Goal: Task Accomplishment & Management: Manage account settings

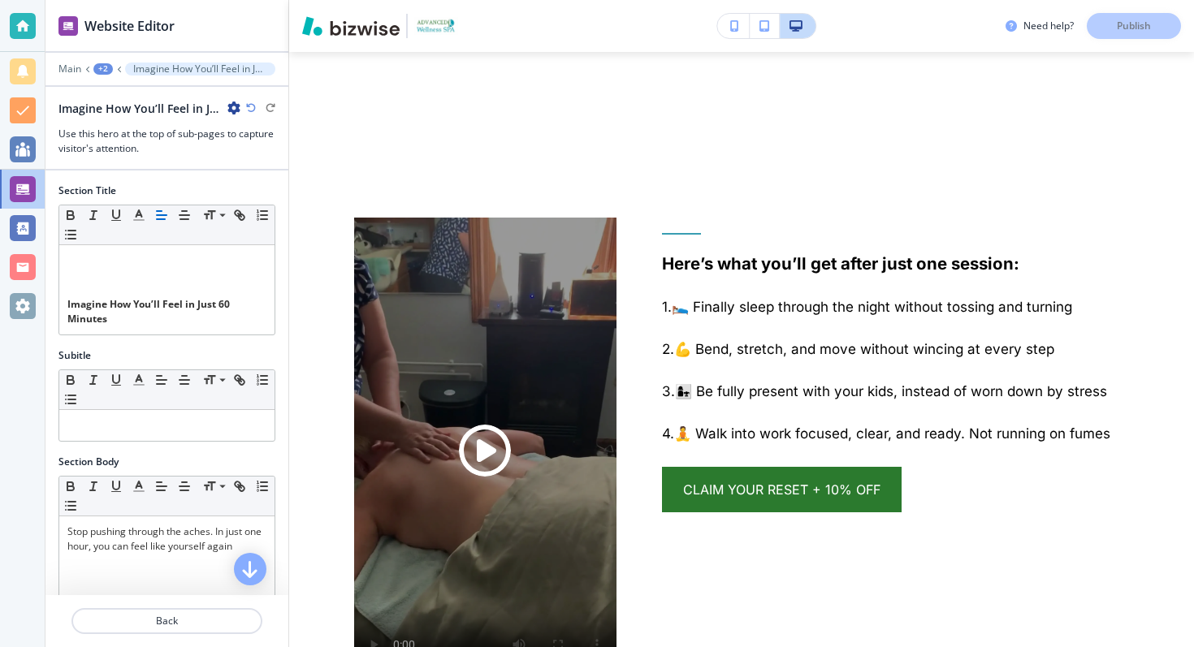
scroll to position [19, 0]
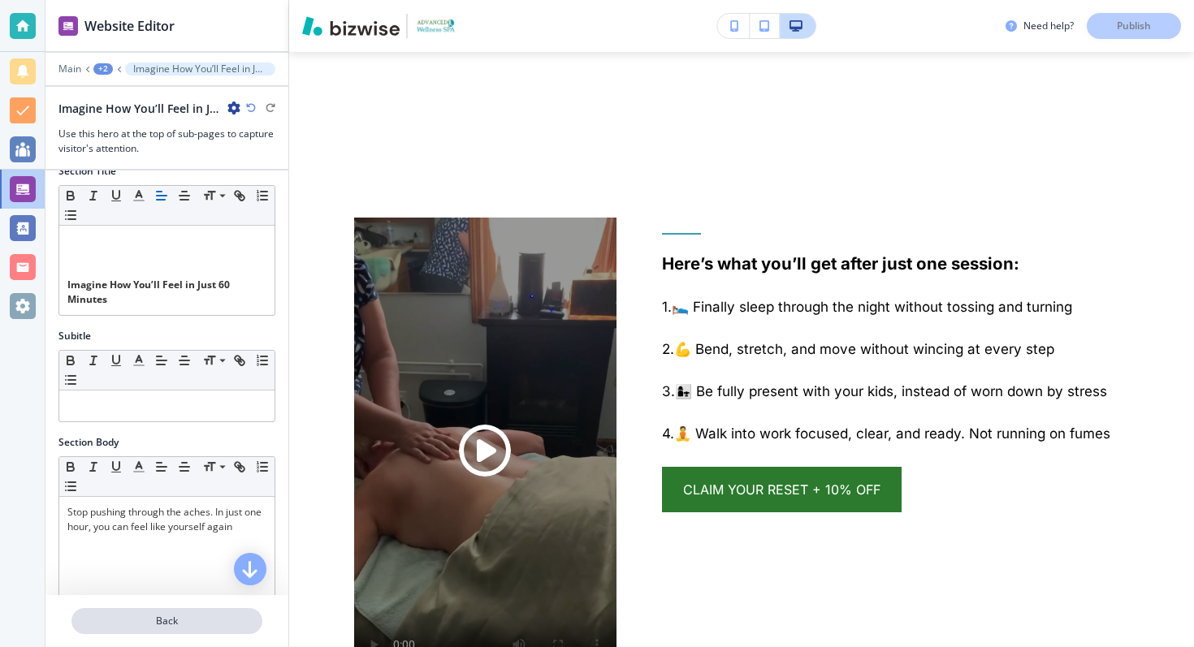
click at [180, 618] on p "Back" at bounding box center [167, 621] width 188 height 15
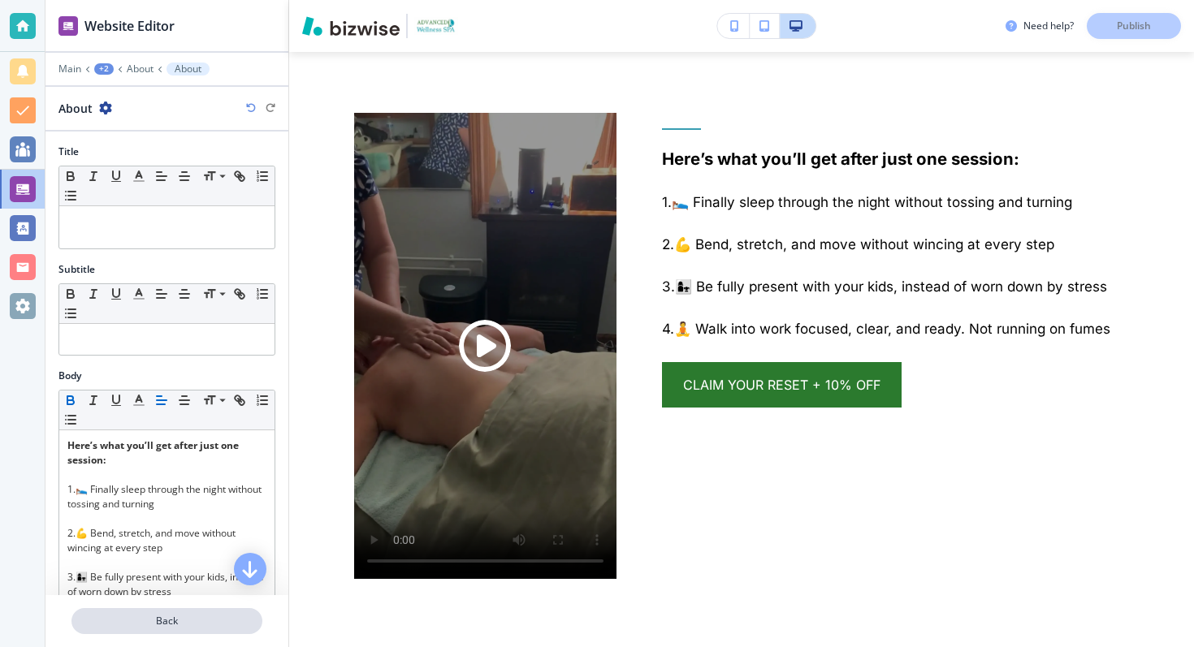
click at [184, 617] on p "Back" at bounding box center [167, 621] width 188 height 15
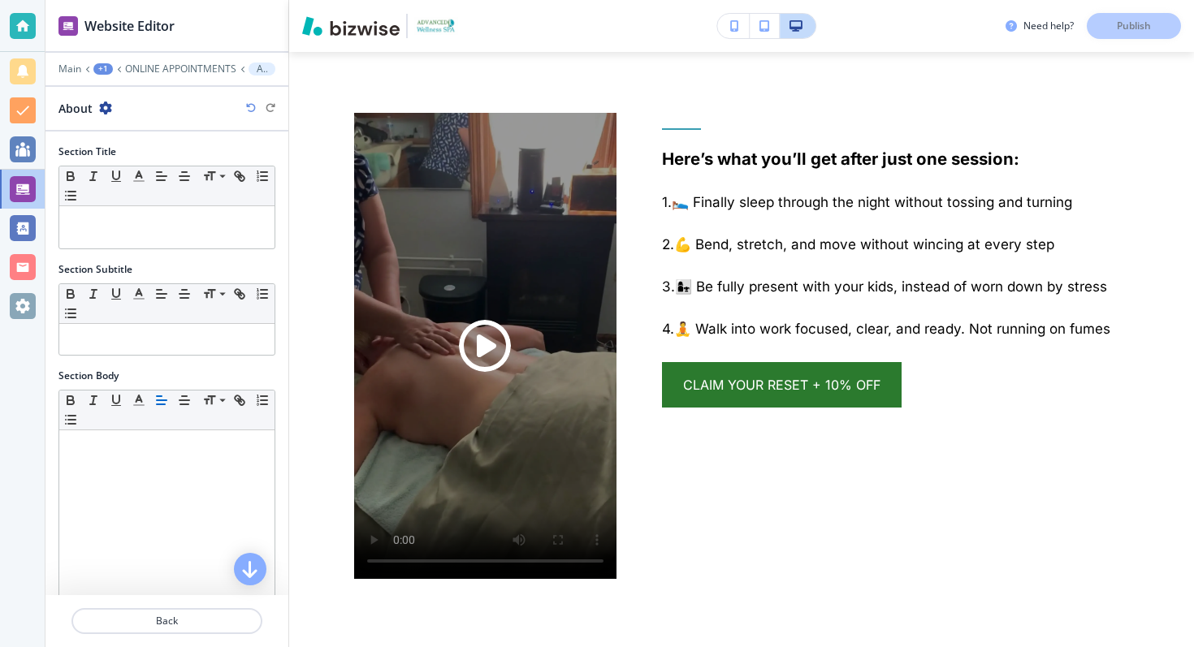
scroll to position [2268, 0]
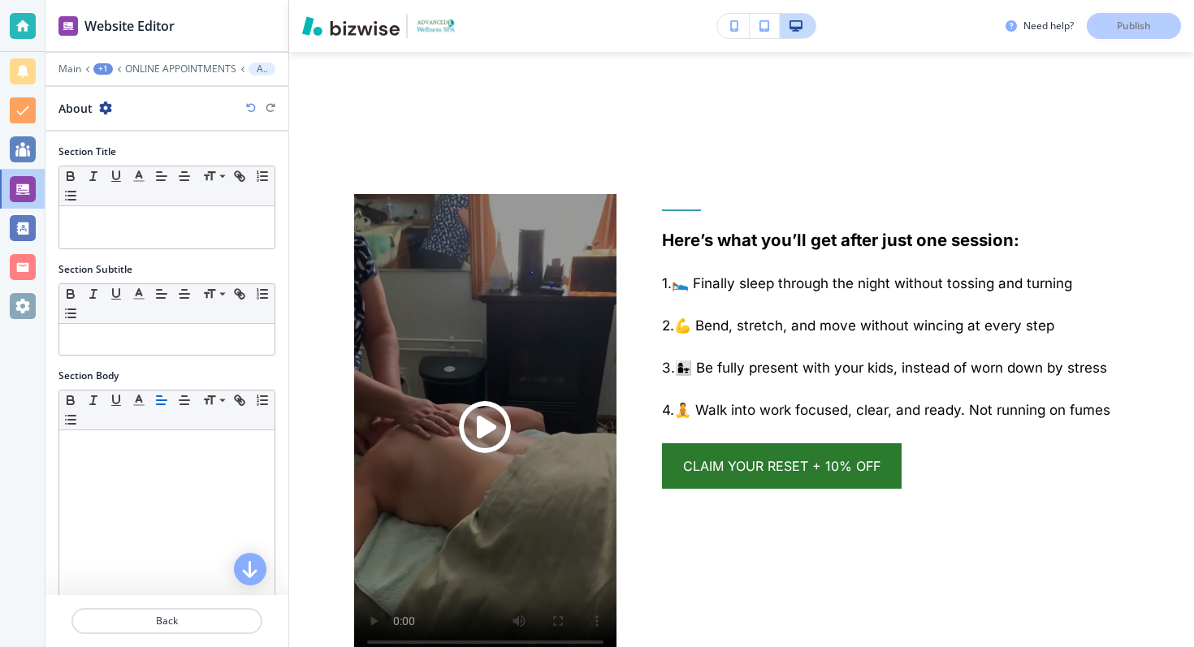
click at [184, 617] on p "Back" at bounding box center [167, 621] width 188 height 15
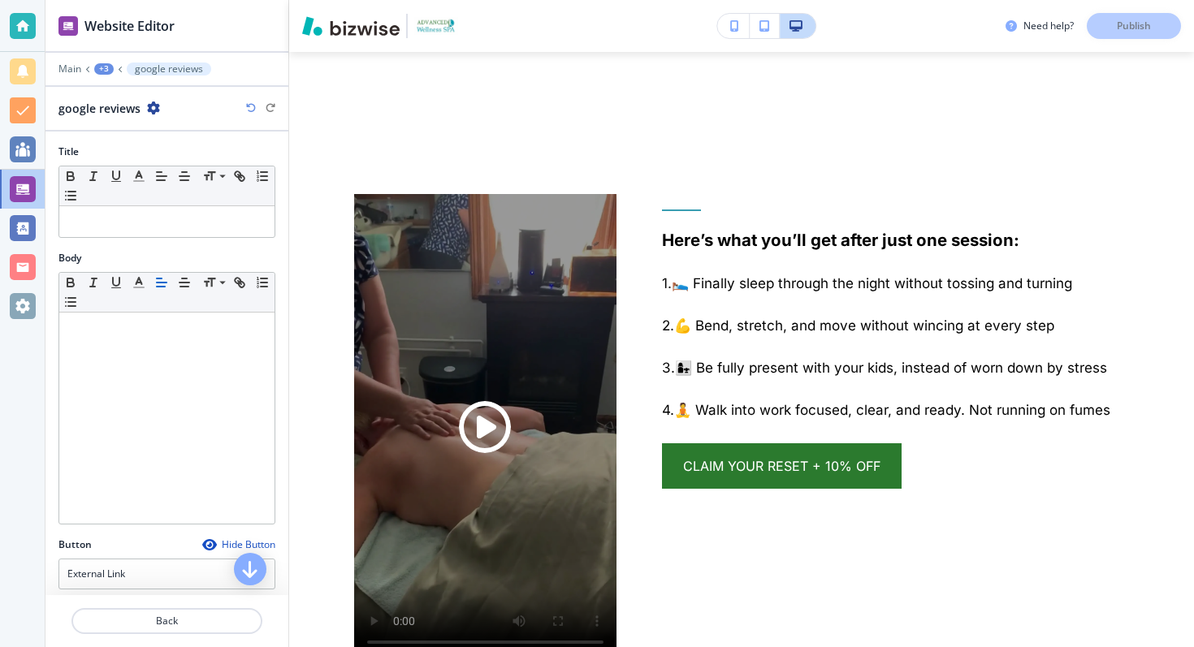
click at [184, 617] on p "Back" at bounding box center [167, 621] width 188 height 15
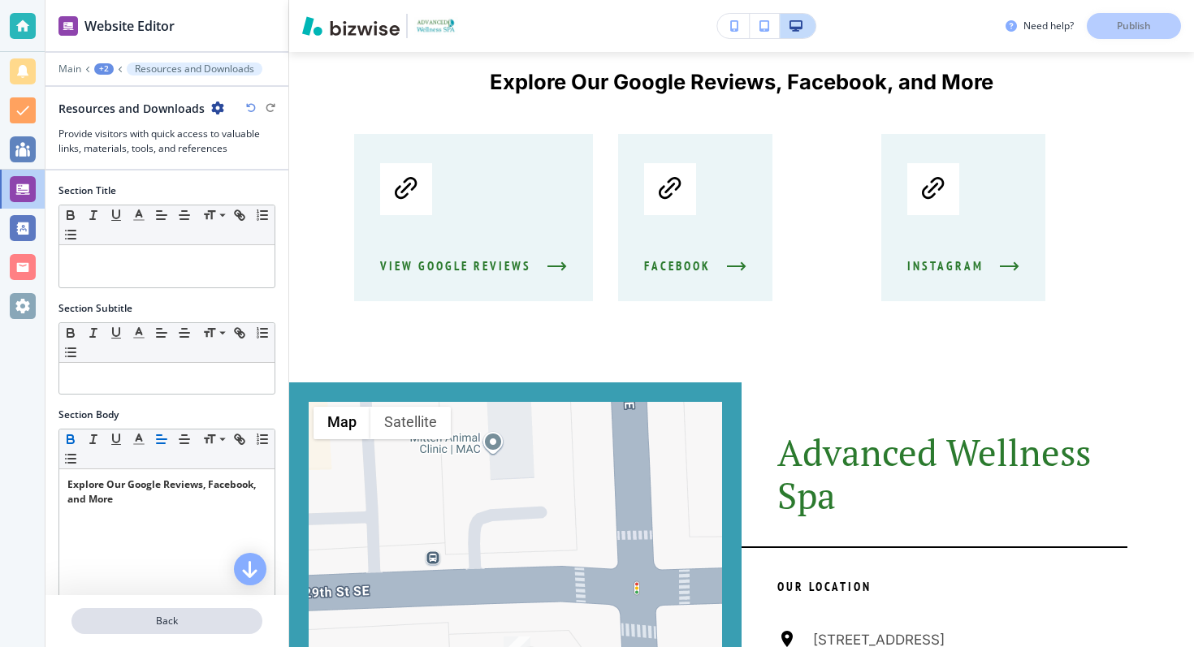
click at [183, 617] on p "Back" at bounding box center [167, 621] width 188 height 15
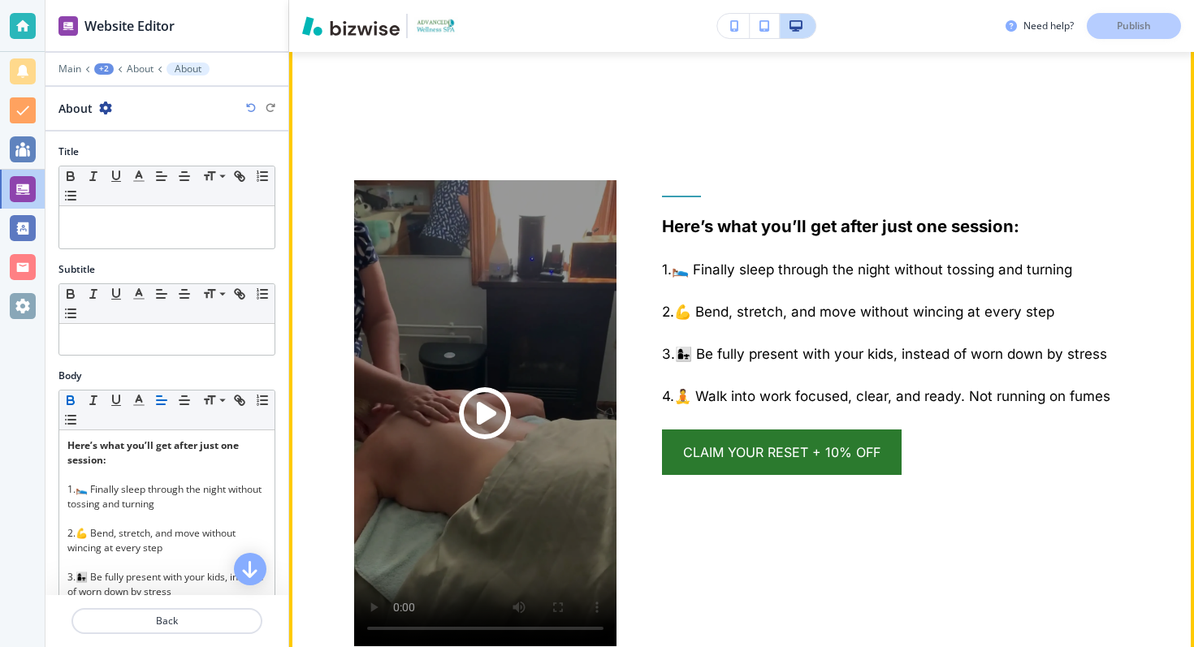
scroll to position [2276, 0]
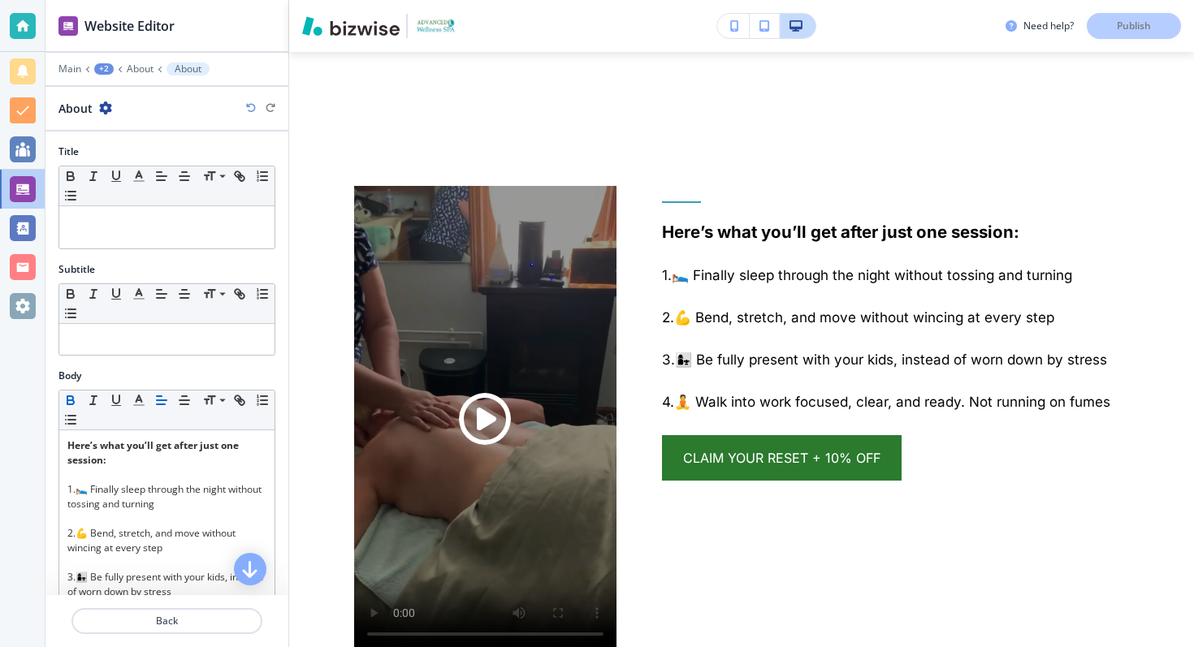
click at [109, 67] on div "+2" at bounding box center [103, 68] width 19 height 11
click at [117, 130] on p "ONLINE APPOINTMENTS" at bounding box center [146, 124] width 83 height 15
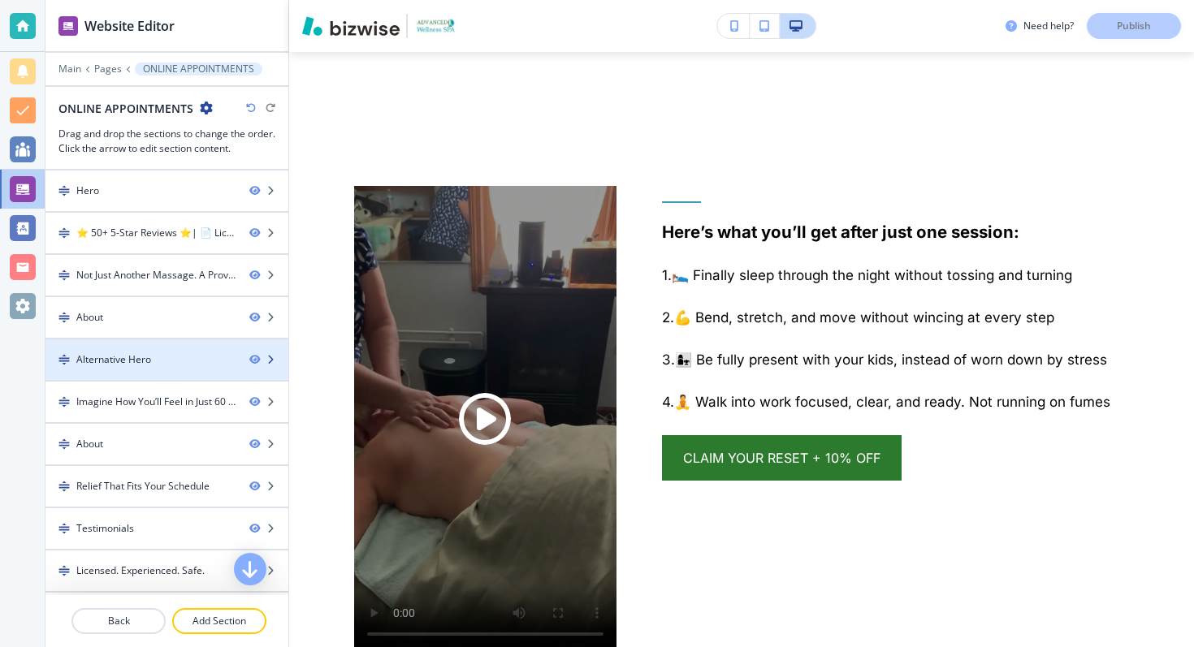
scroll to position [209, 0]
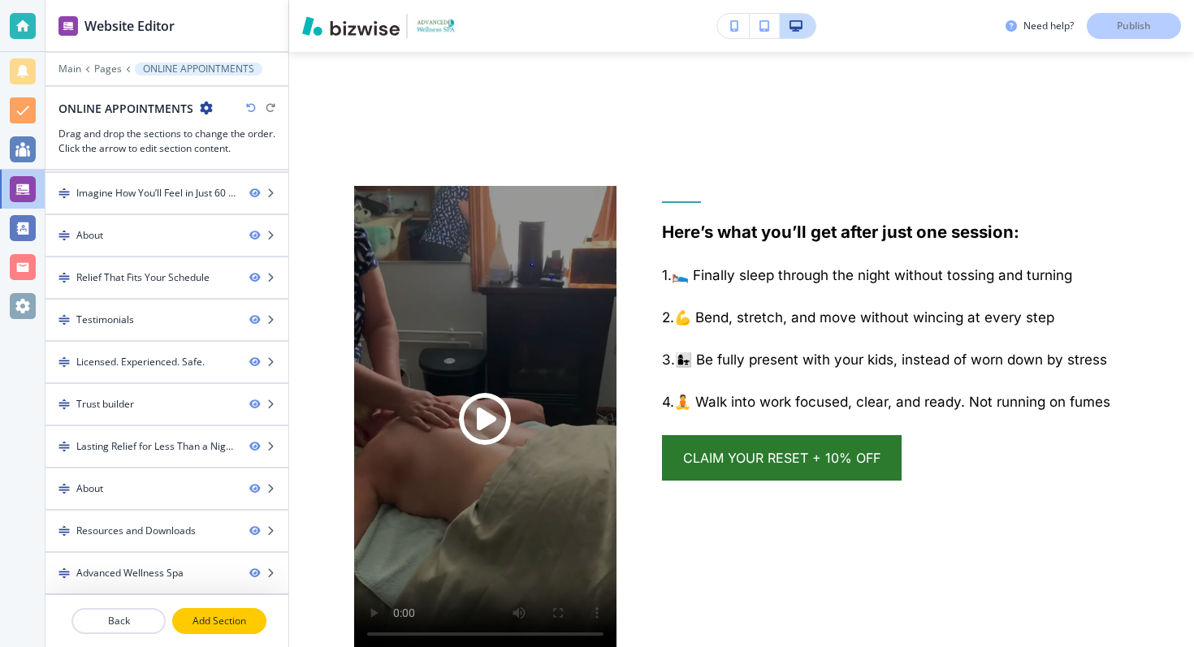
click at [207, 622] on p "Add Section" at bounding box center [219, 621] width 91 height 15
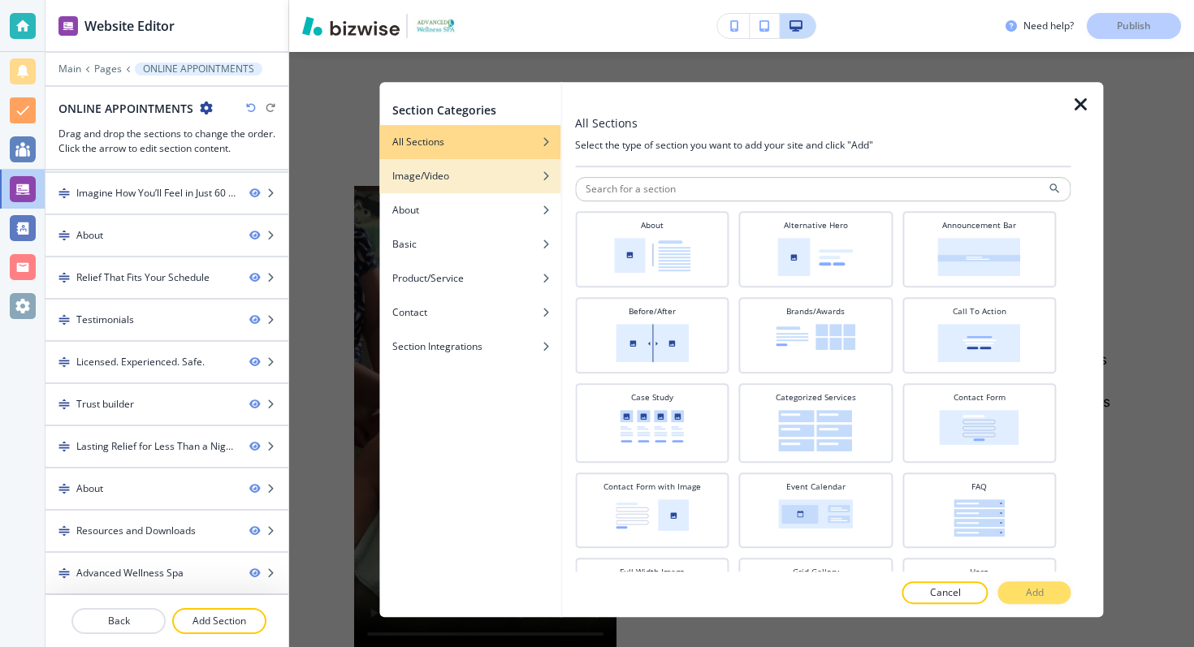
click at [500, 185] on div "button" at bounding box center [469, 189] width 181 height 10
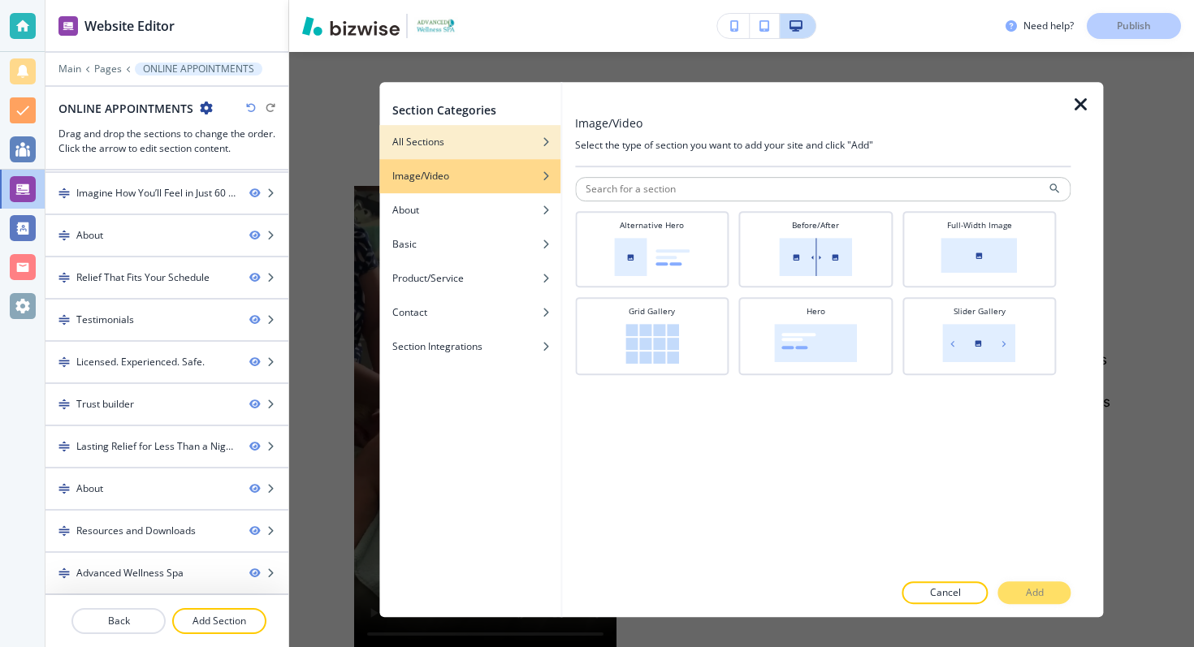
click at [411, 146] on h4 "All Sections" at bounding box center [418, 142] width 52 height 15
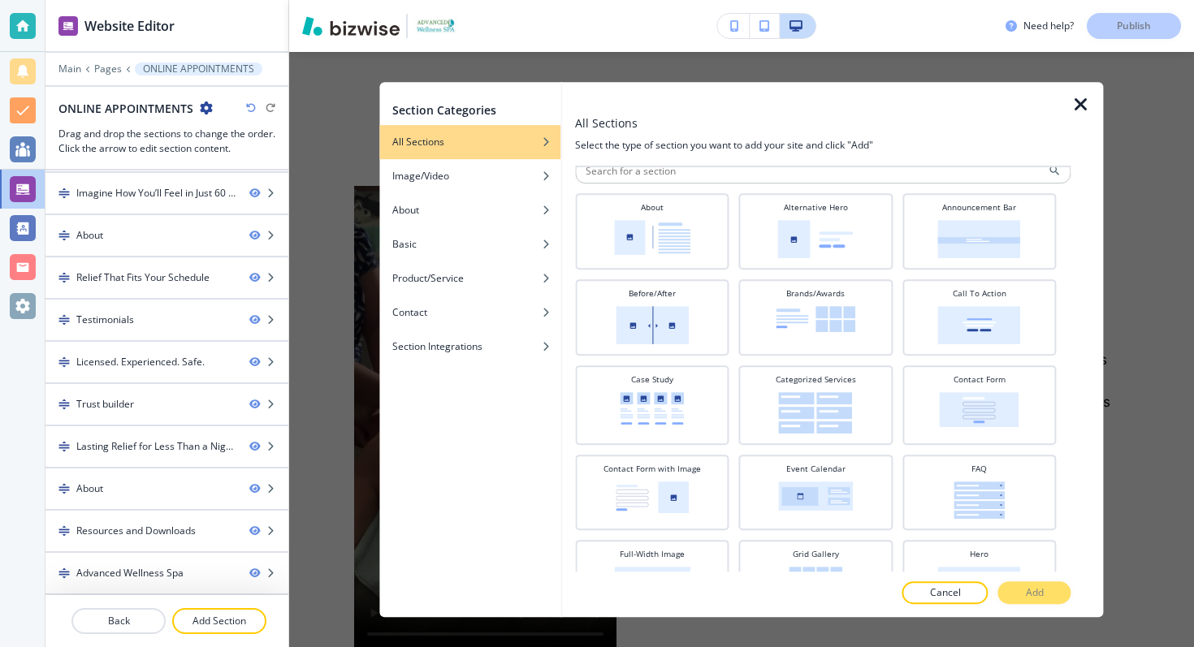
scroll to position [0, 0]
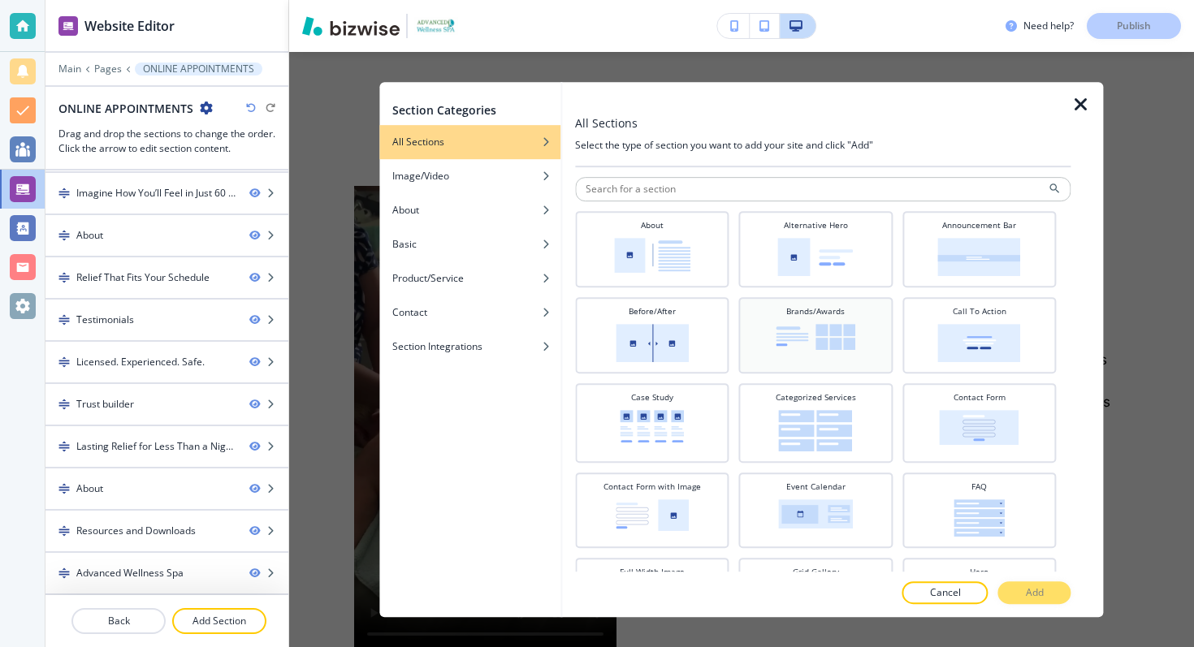
click at [857, 354] on div "Brands/Awards" at bounding box center [815, 333] width 137 height 57
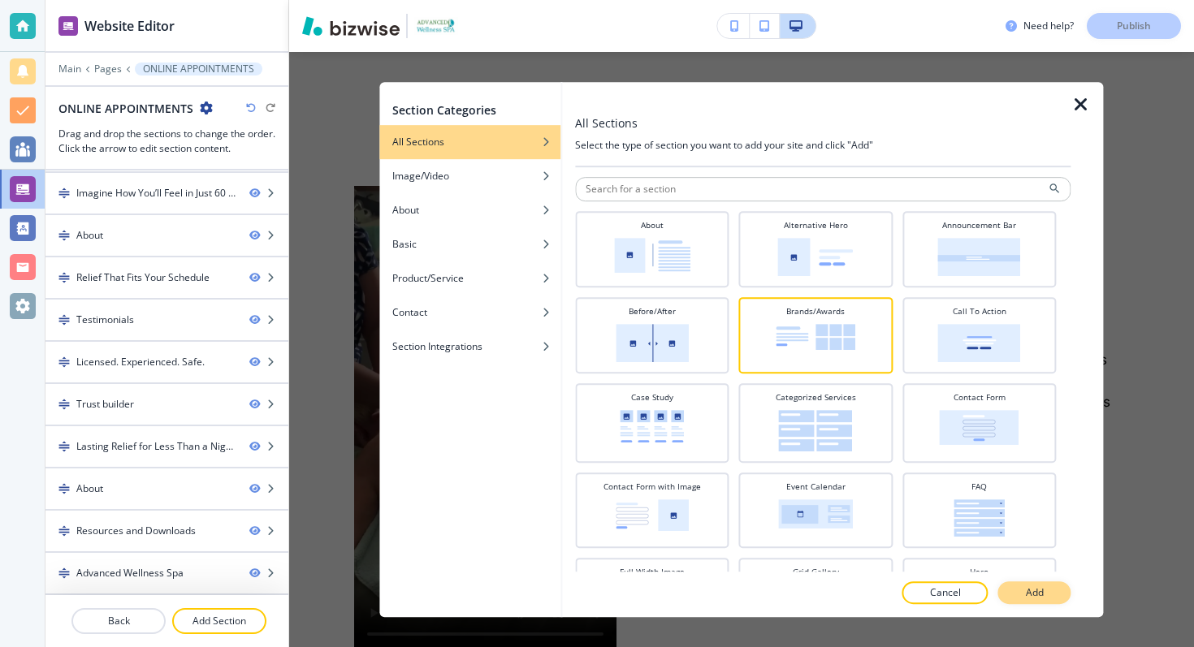
click at [1018, 587] on button "Add" at bounding box center [1034, 593] width 73 height 23
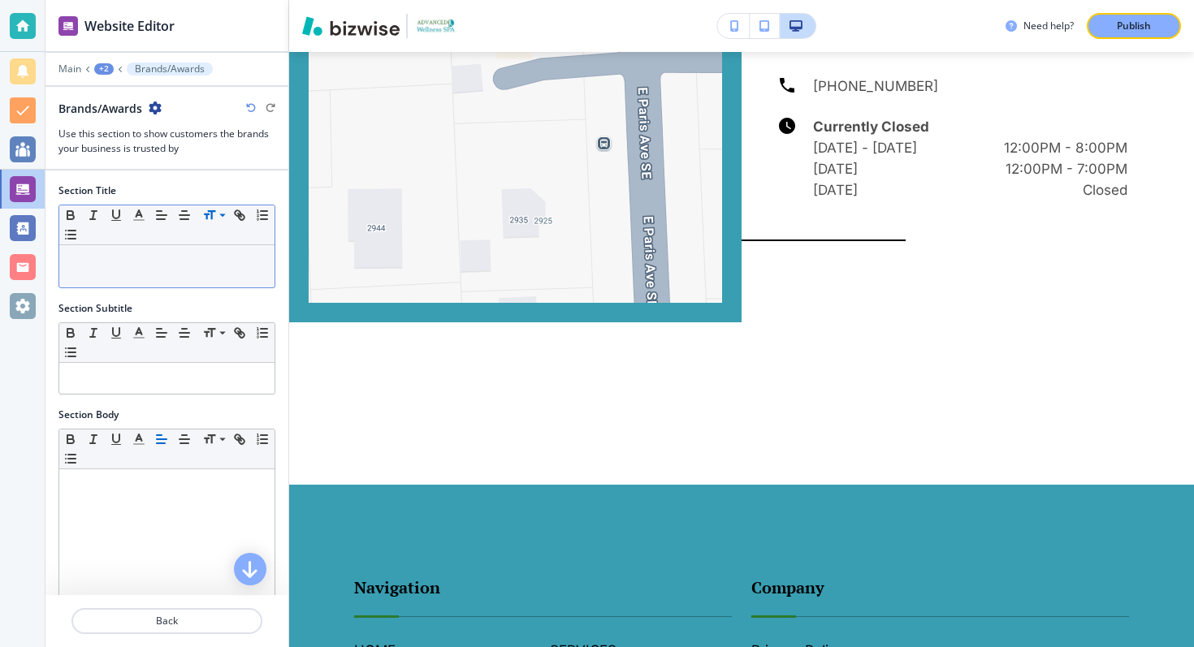
scroll to position [7861, 0]
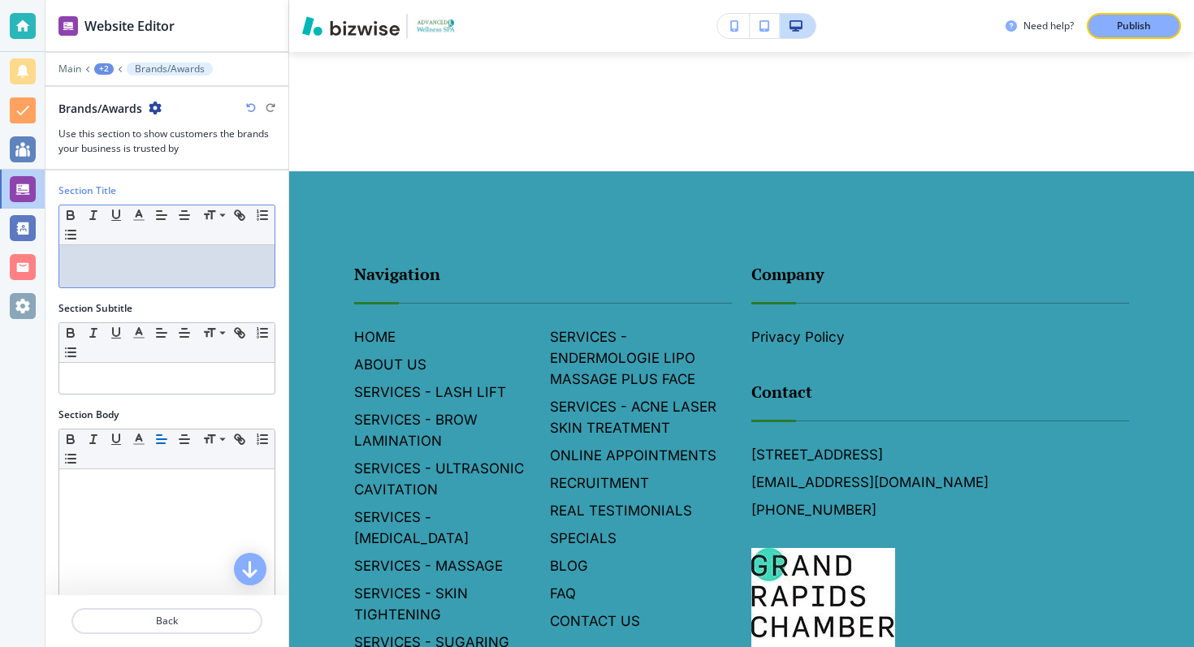
click at [84, 266] on p at bounding box center [166, 260] width 199 height 15
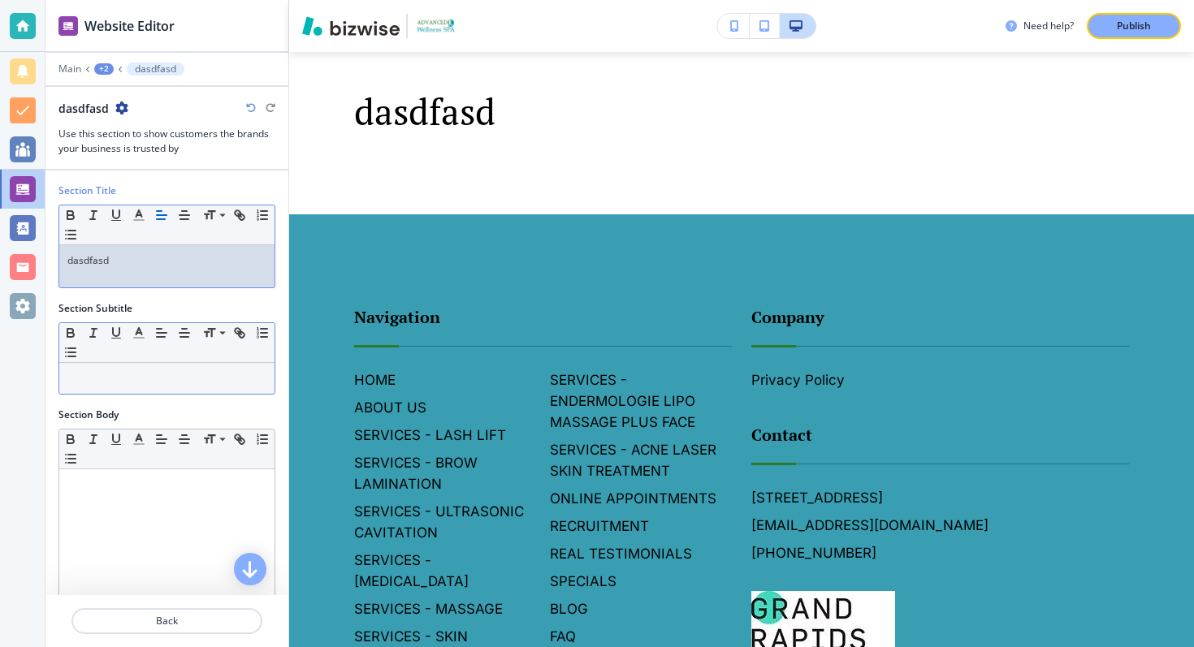
click at [213, 388] on div at bounding box center [166, 378] width 215 height 31
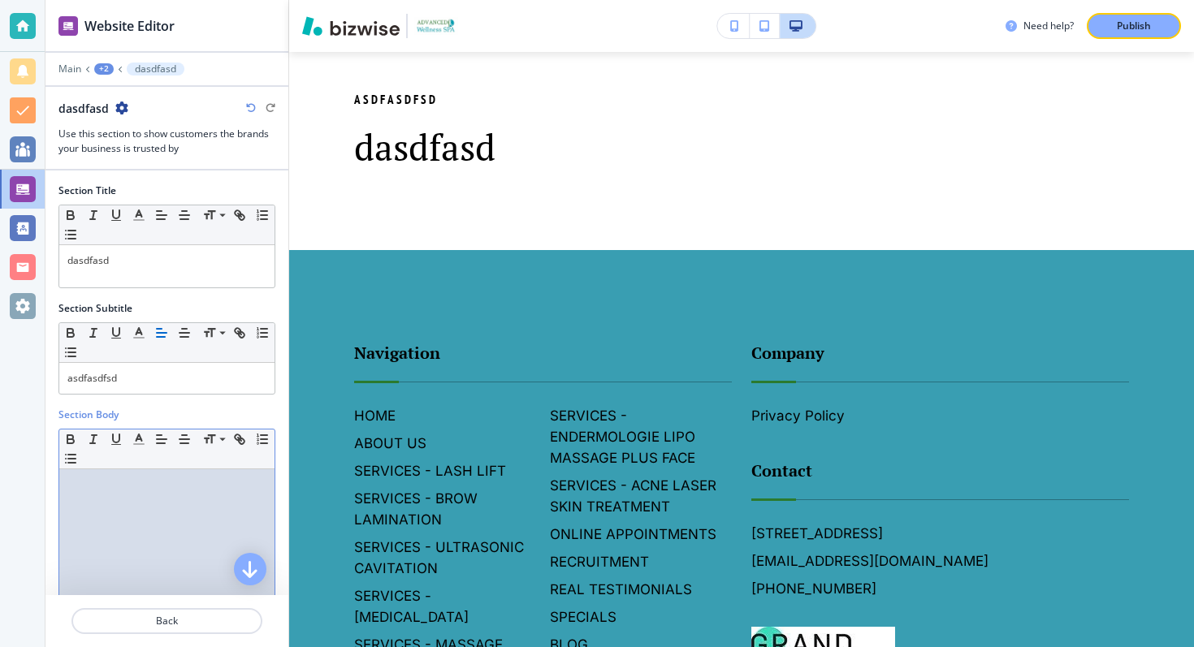
click at [195, 478] on p at bounding box center [166, 485] width 199 height 15
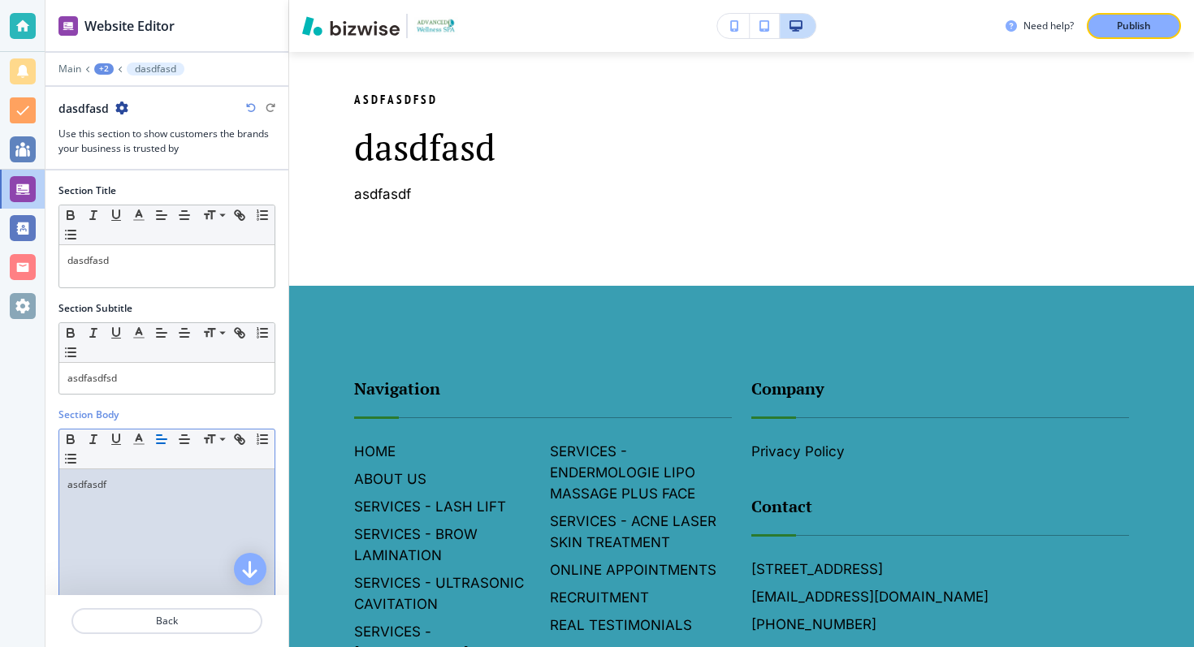
scroll to position [403, 0]
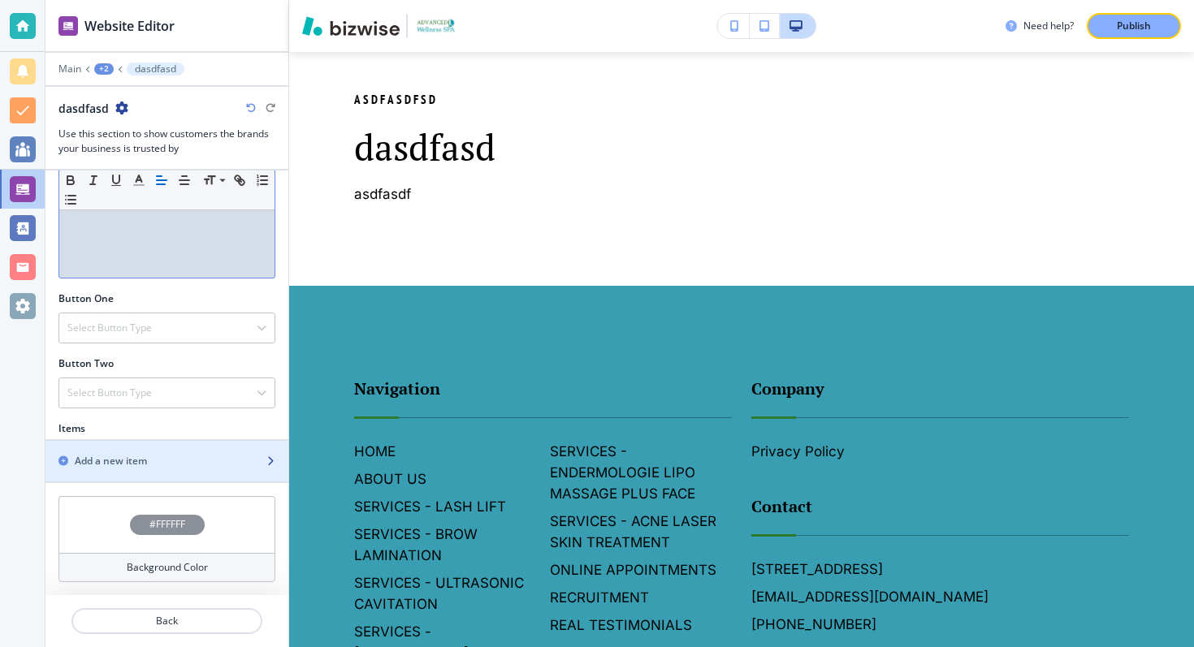
click at [132, 466] on h2 "Add a new item" at bounding box center [111, 461] width 72 height 15
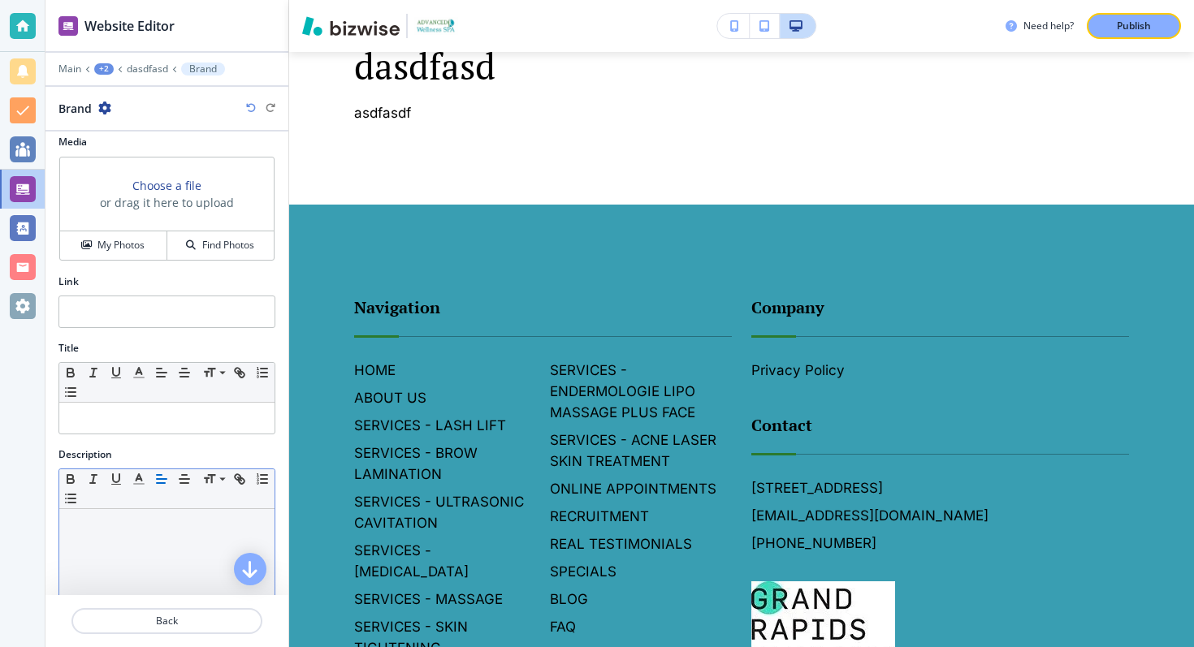
scroll to position [0, 0]
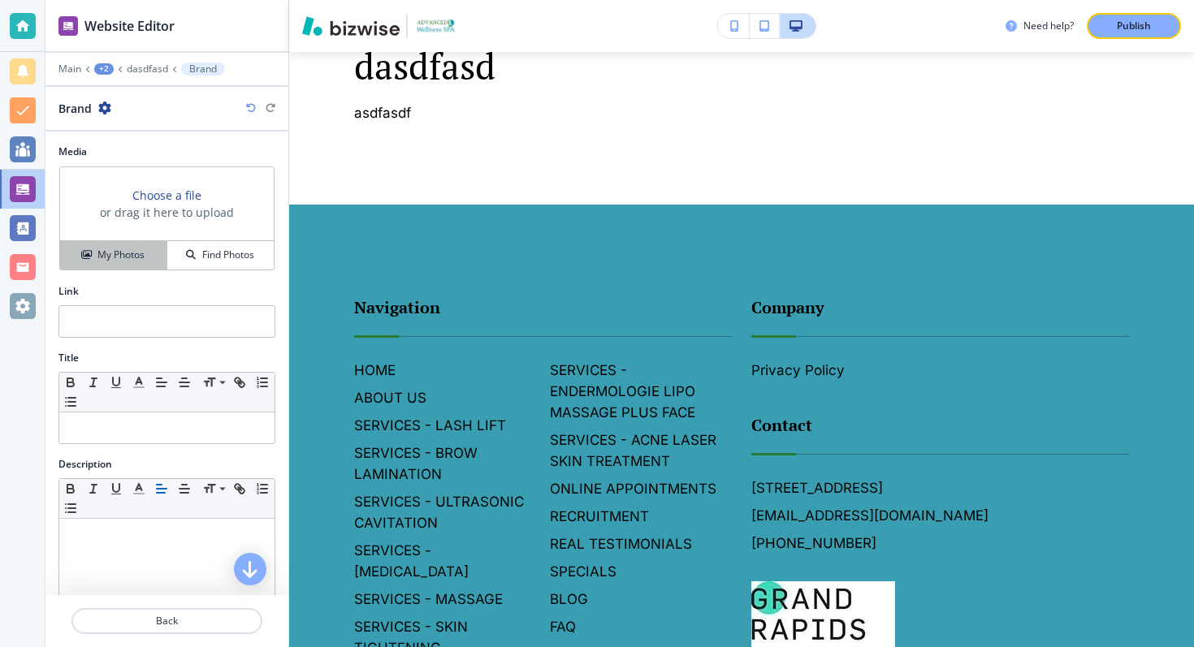
click at [132, 257] on h4 "My Photos" at bounding box center [120, 255] width 47 height 15
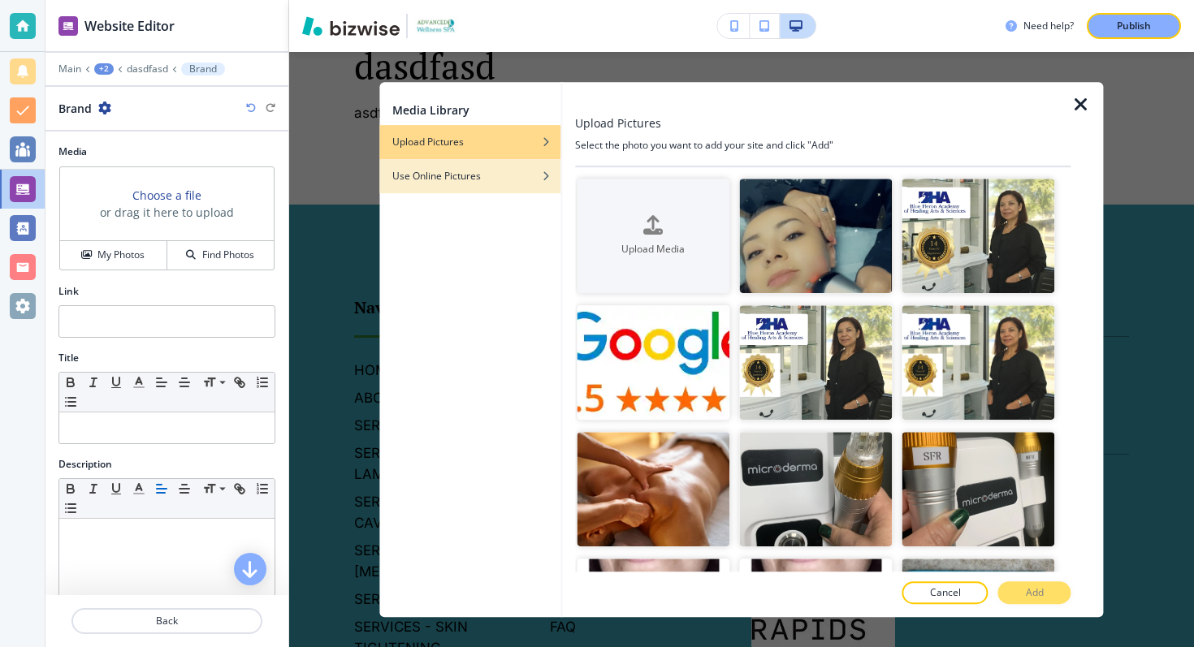
click at [486, 170] on div "Use Online Pictures" at bounding box center [469, 176] width 181 height 15
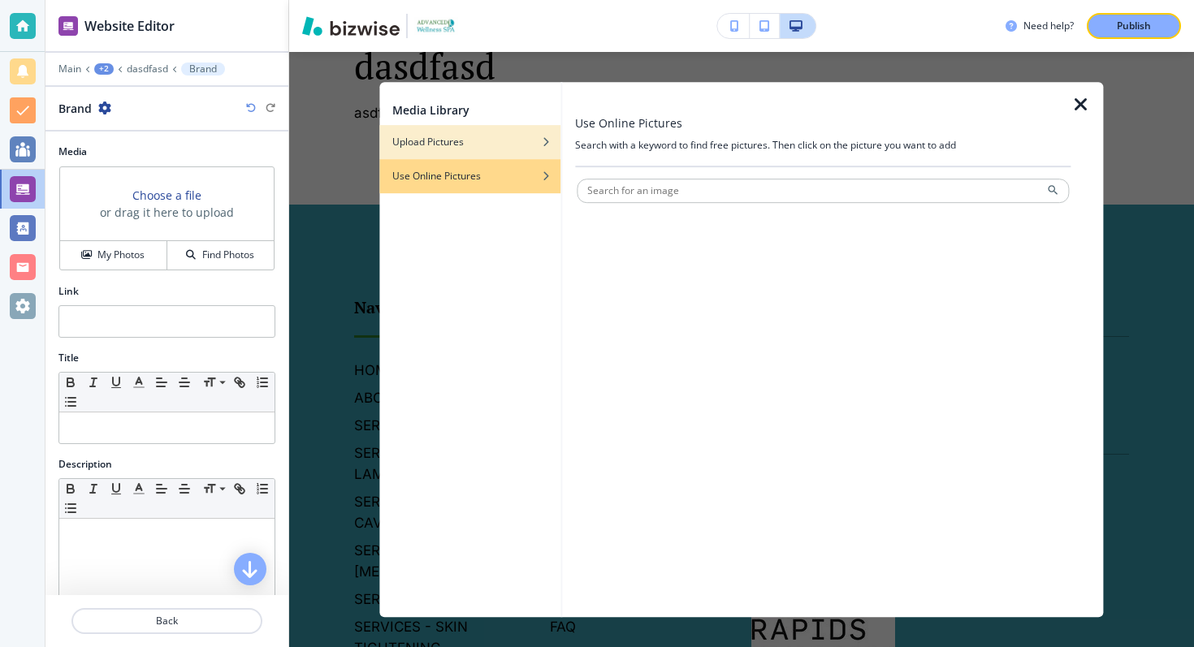
click at [487, 144] on div "Upload Pictures" at bounding box center [469, 142] width 181 height 15
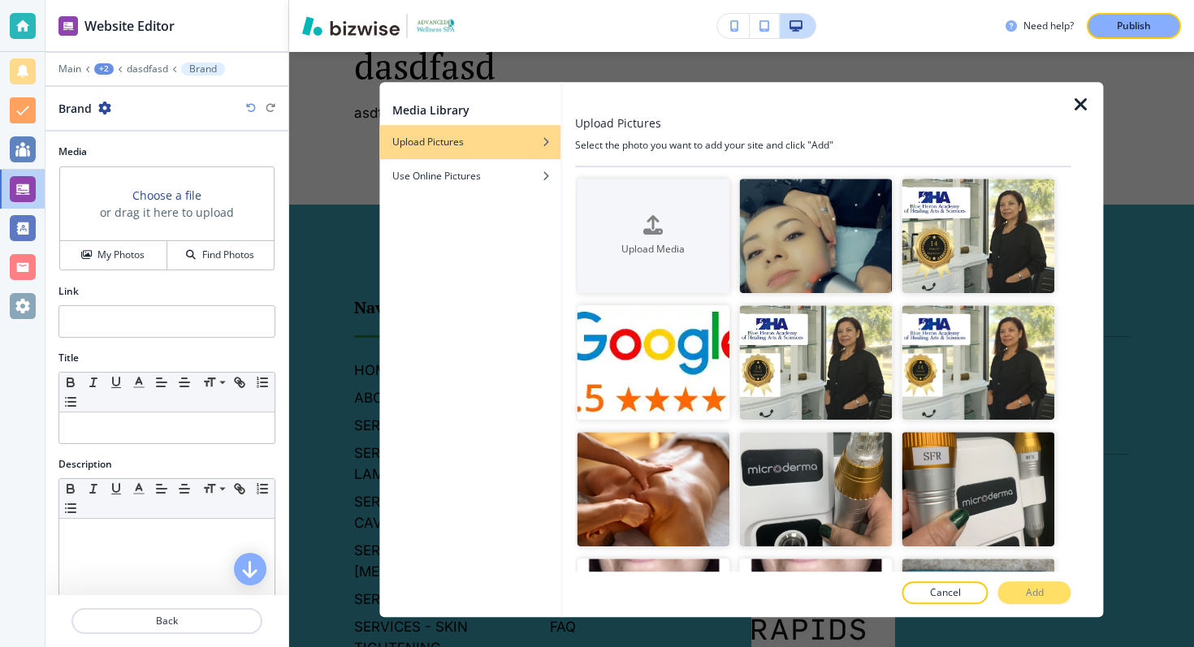
click at [1075, 95] on icon "button" at bounding box center [1080, 104] width 19 height 19
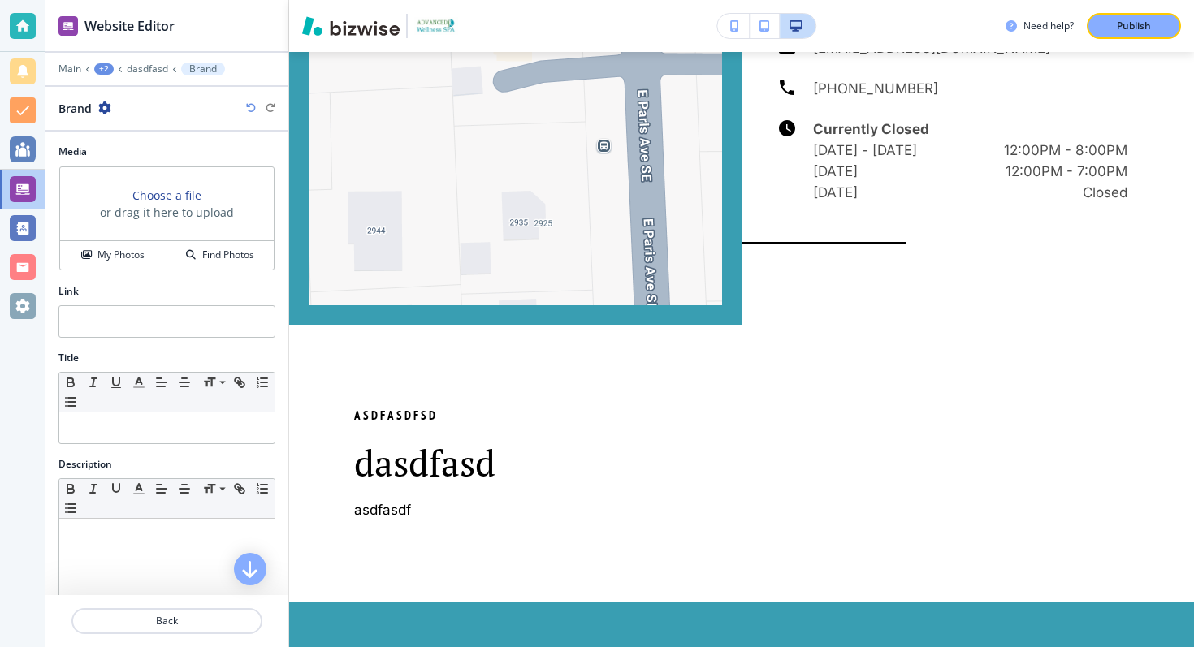
scroll to position [7504, 0]
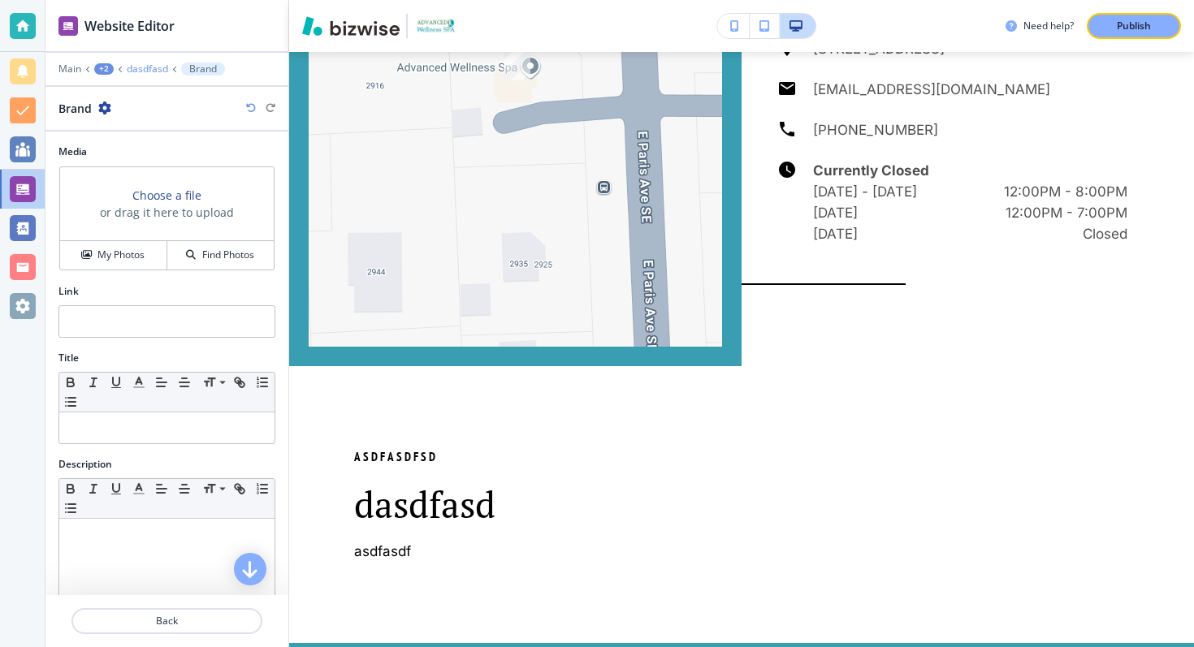
click at [146, 67] on p "dasdfasd" at bounding box center [147, 68] width 41 height 11
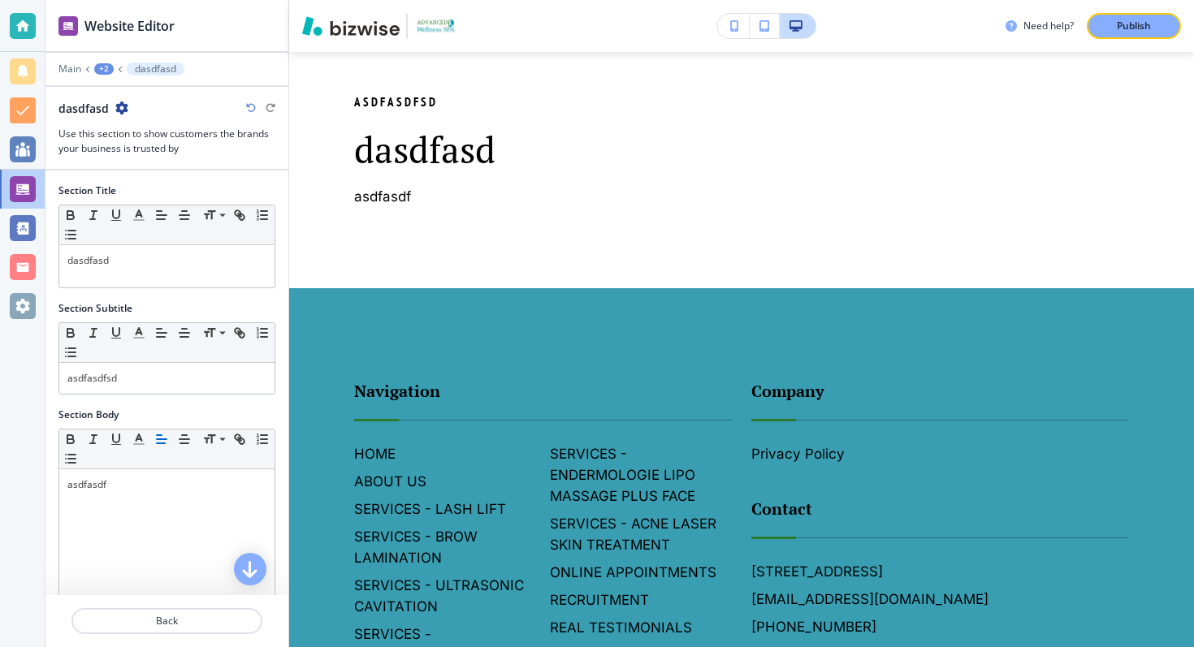
scroll to position [7861, 0]
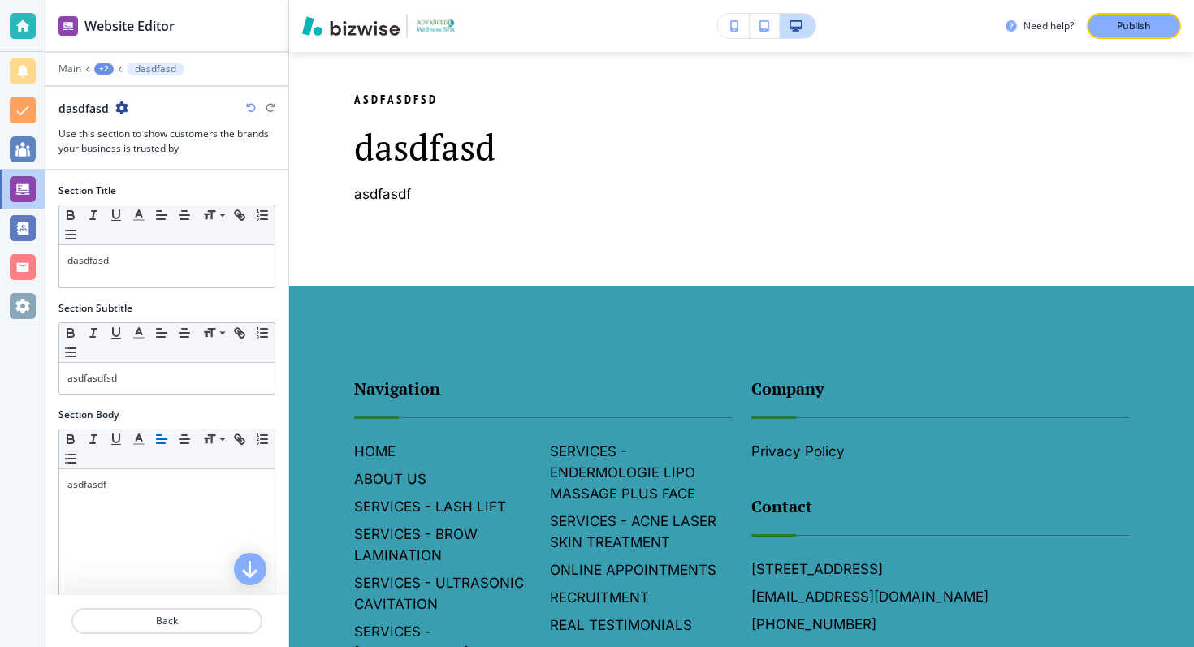
click at [115, 110] on icon "button" at bounding box center [121, 108] width 13 height 13
click at [139, 186] on p "Delete Section" at bounding box center [166, 193] width 83 height 15
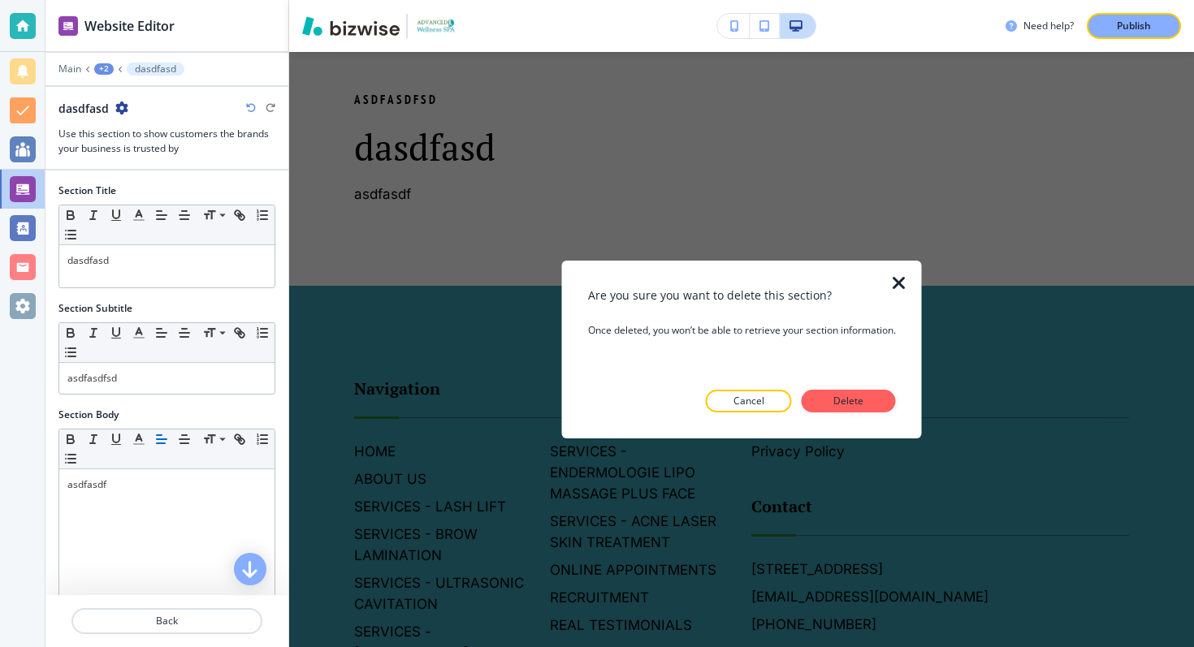
click at [860, 420] on div at bounding box center [742, 426] width 308 height 26
click at [860, 389] on div "Are you sure you want to delete this section? Once deleted, you won’t be able t…" at bounding box center [742, 350] width 308 height 127
click at [856, 396] on p "Delete" at bounding box center [848, 401] width 39 height 15
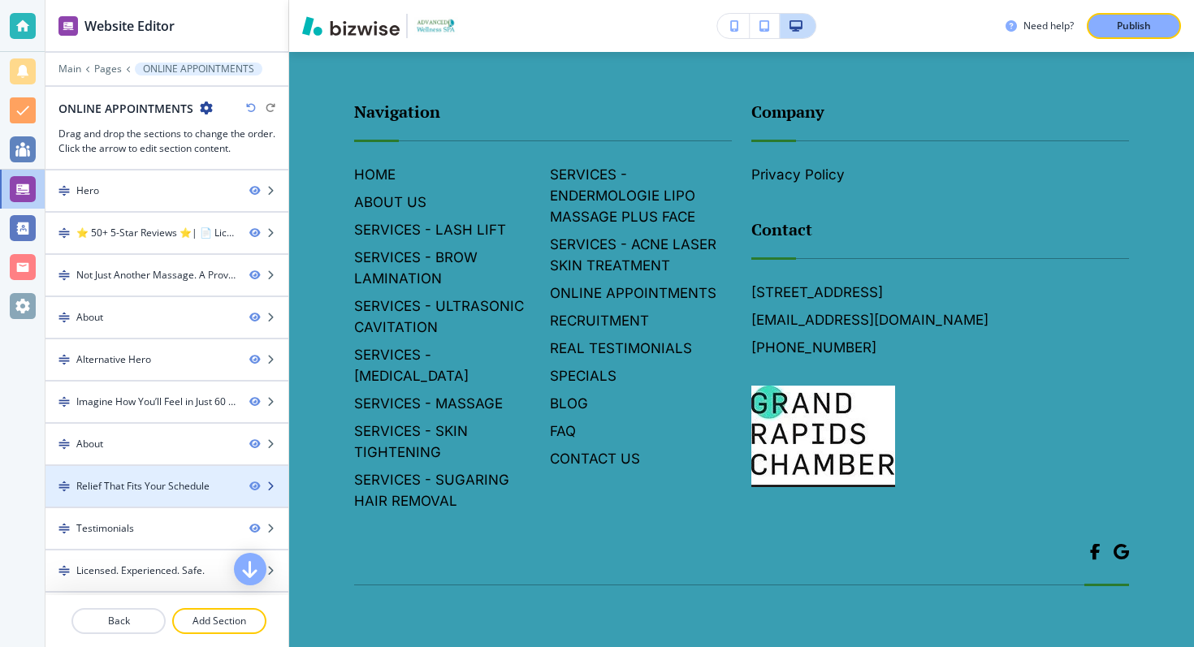
scroll to position [209, 0]
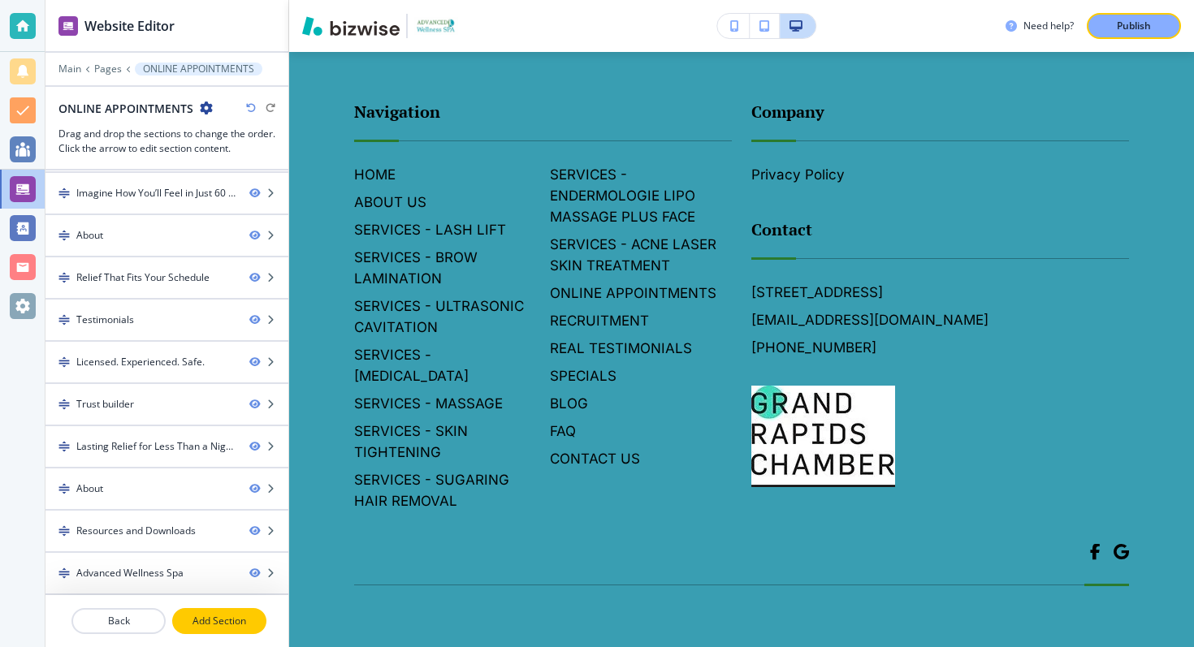
click at [194, 624] on p "Add Section" at bounding box center [219, 621] width 91 height 15
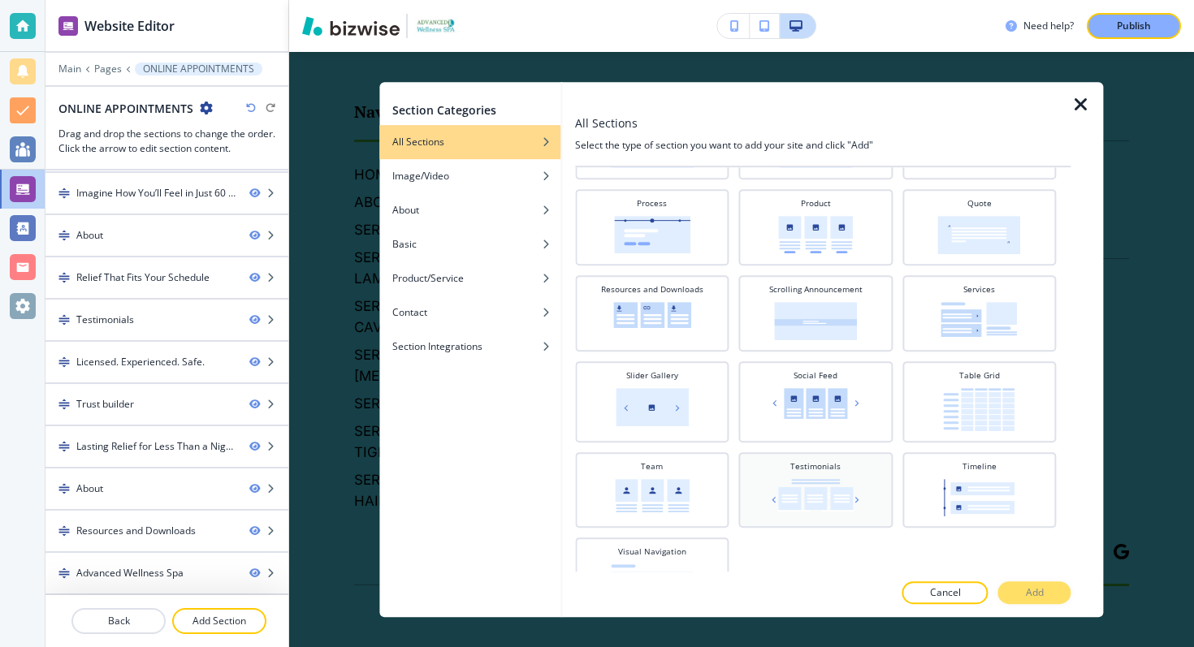
scroll to position [643, 0]
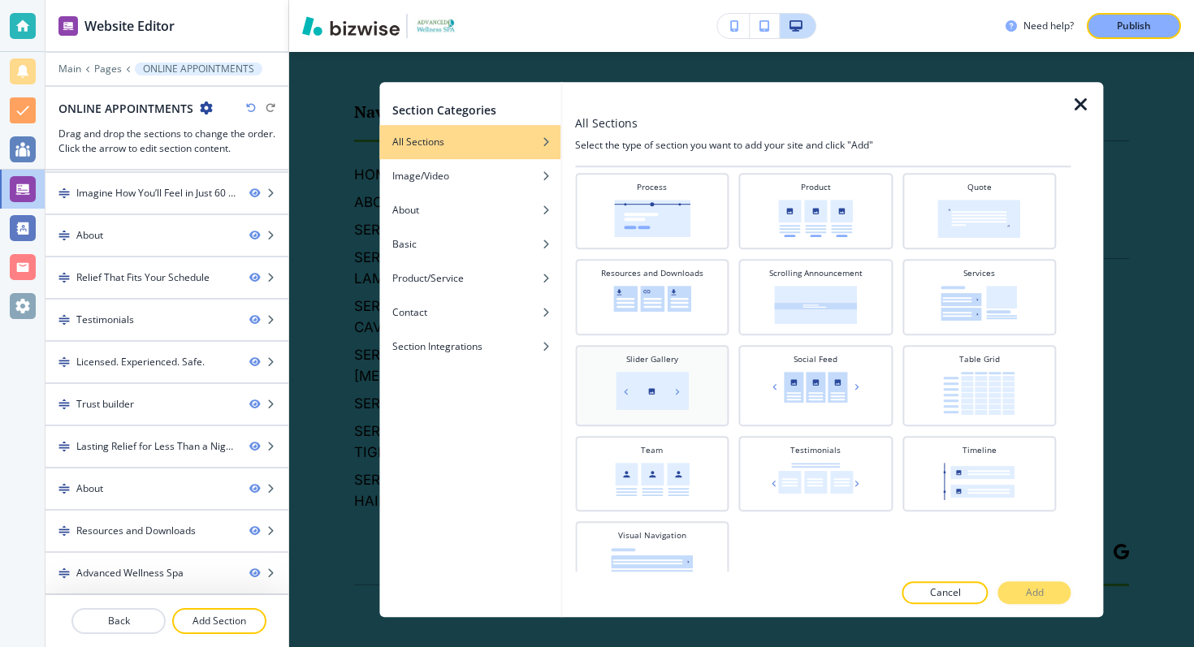
click at [655, 393] on img at bounding box center [652, 391] width 73 height 38
click at [1012, 586] on button "Add" at bounding box center [1034, 593] width 73 height 23
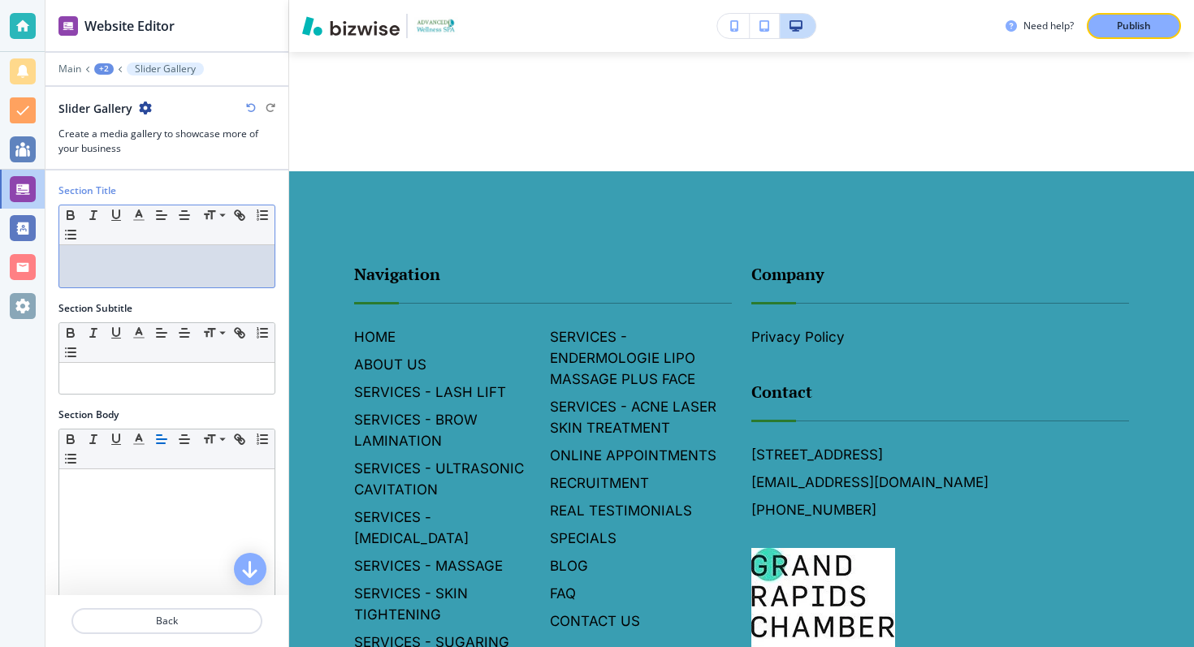
click at [115, 266] on p at bounding box center [166, 260] width 199 height 15
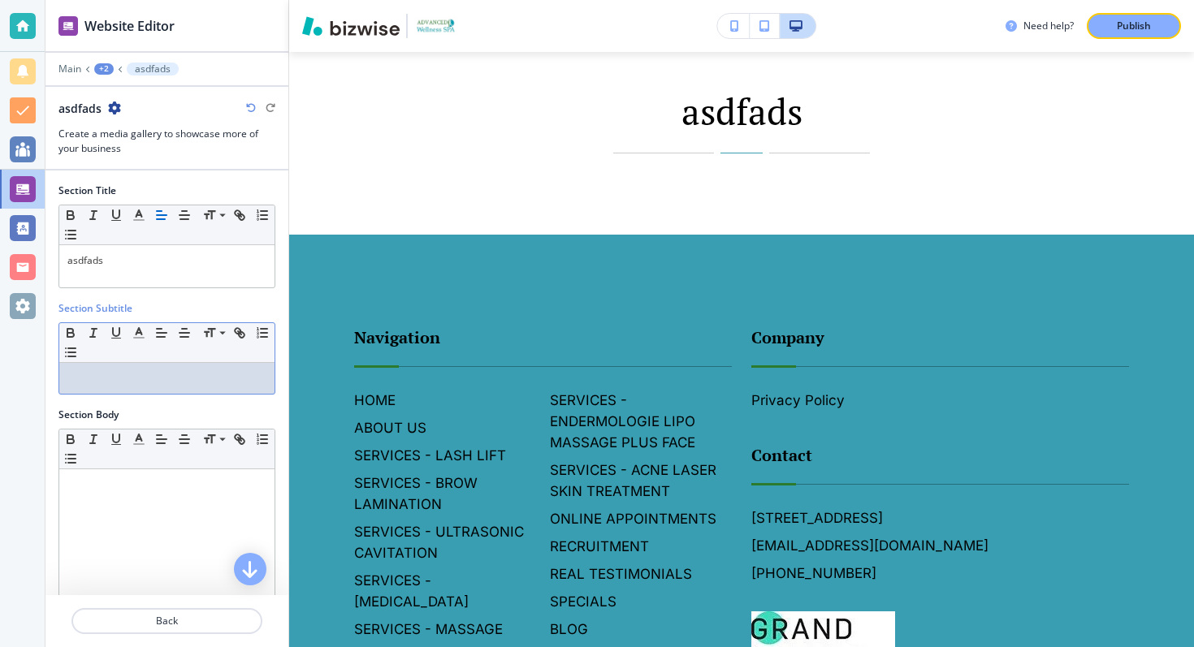
click at [122, 380] on p at bounding box center [166, 378] width 199 height 15
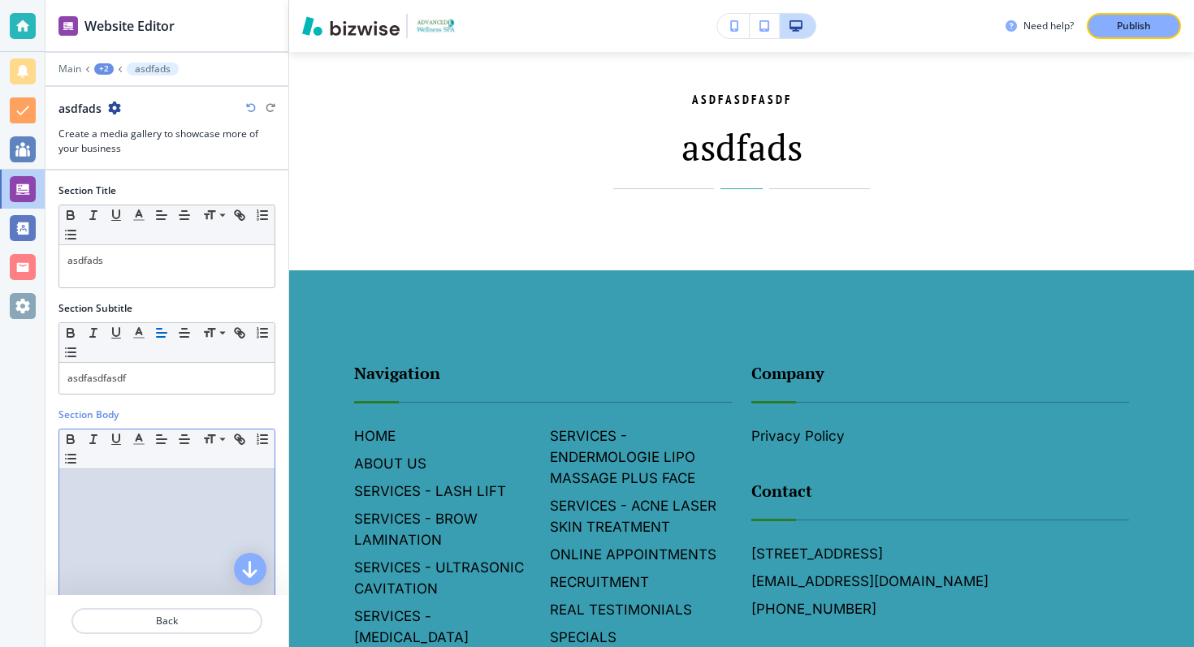
click at [143, 536] on div at bounding box center [166, 575] width 215 height 211
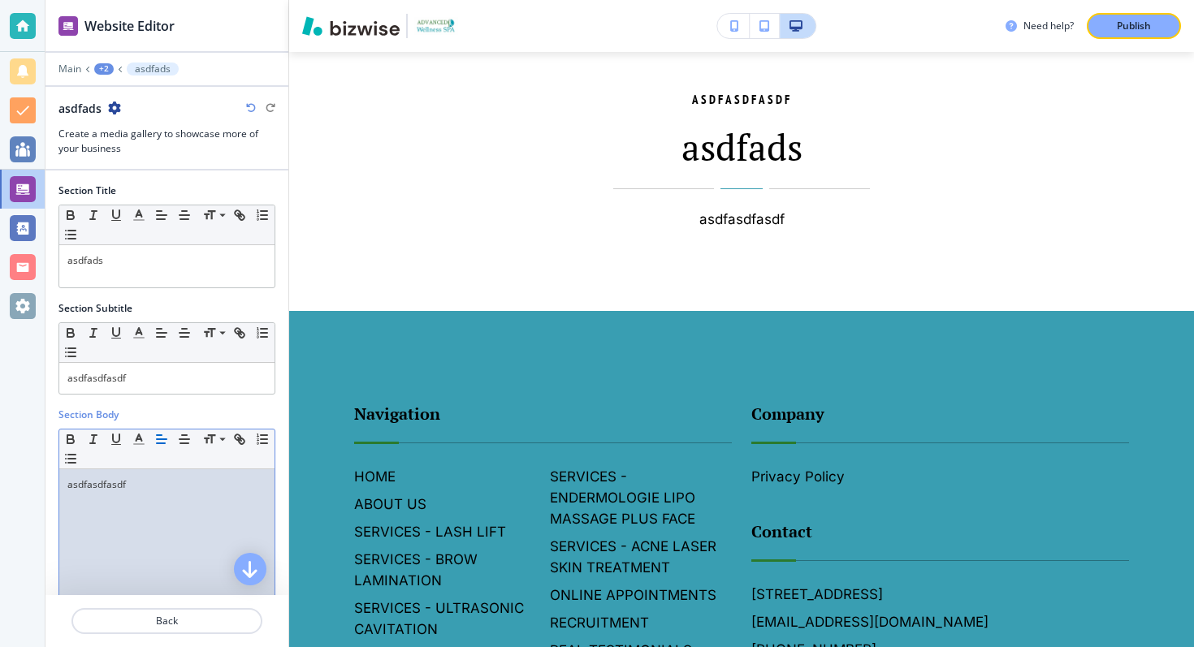
scroll to position [273, 0]
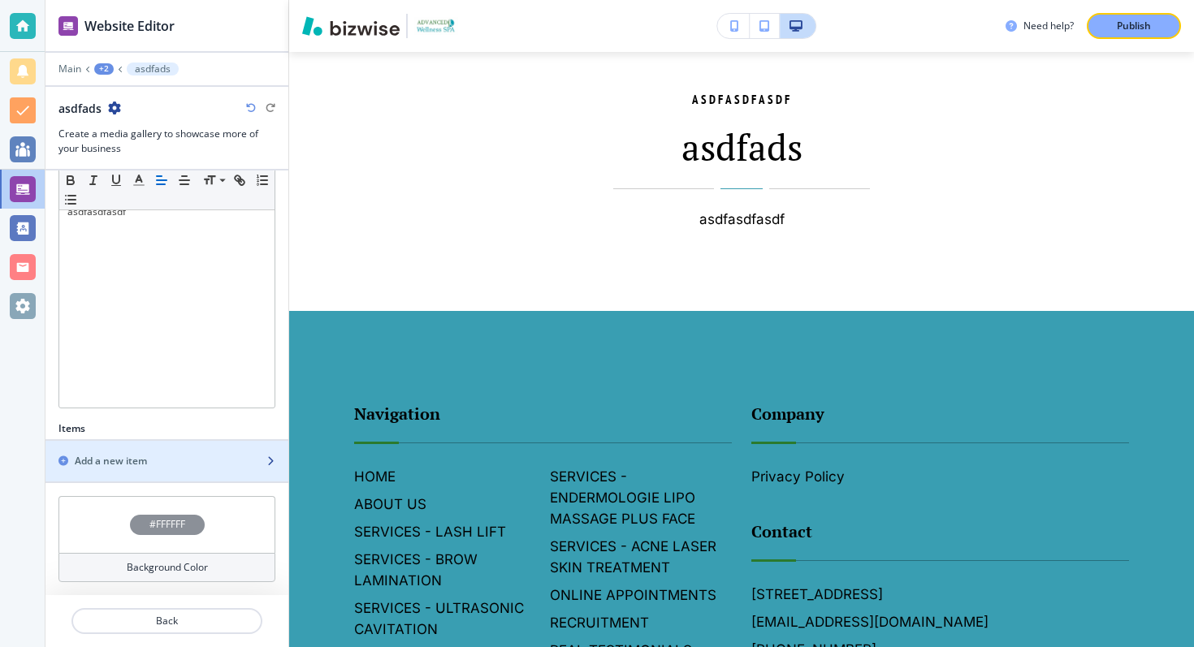
click at [150, 452] on div "button" at bounding box center [166, 447] width 243 height 13
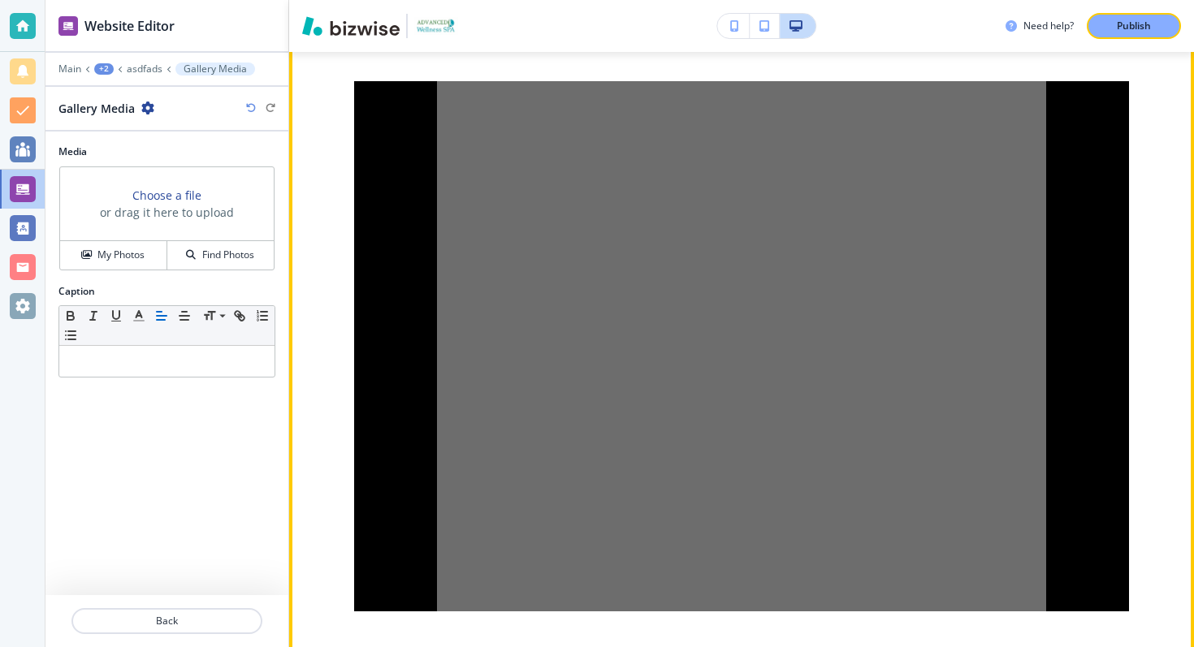
scroll to position [8077, 0]
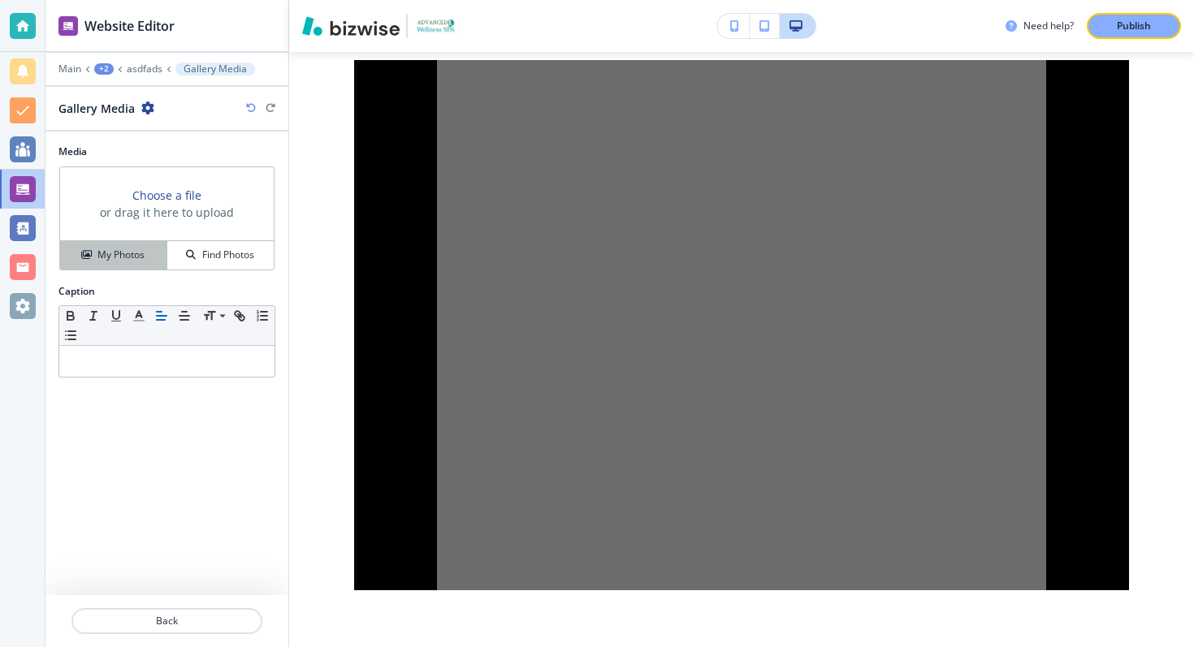
click at [133, 252] on h4 "My Photos" at bounding box center [120, 255] width 47 height 15
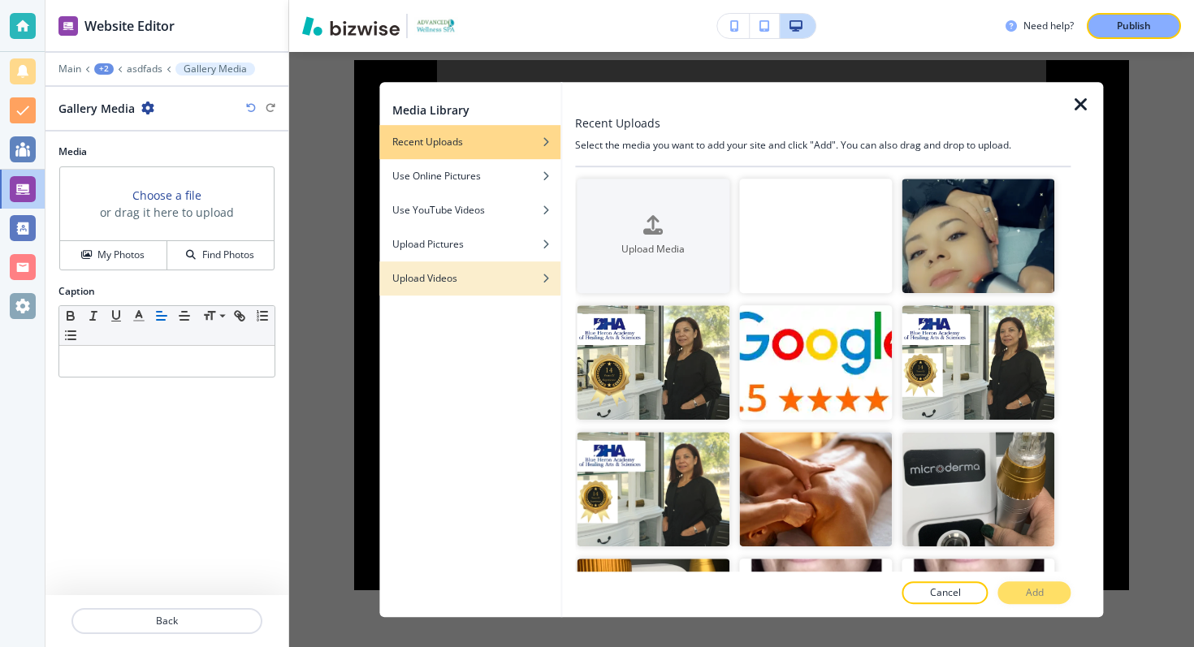
click at [468, 292] on div "button" at bounding box center [469, 291] width 181 height 10
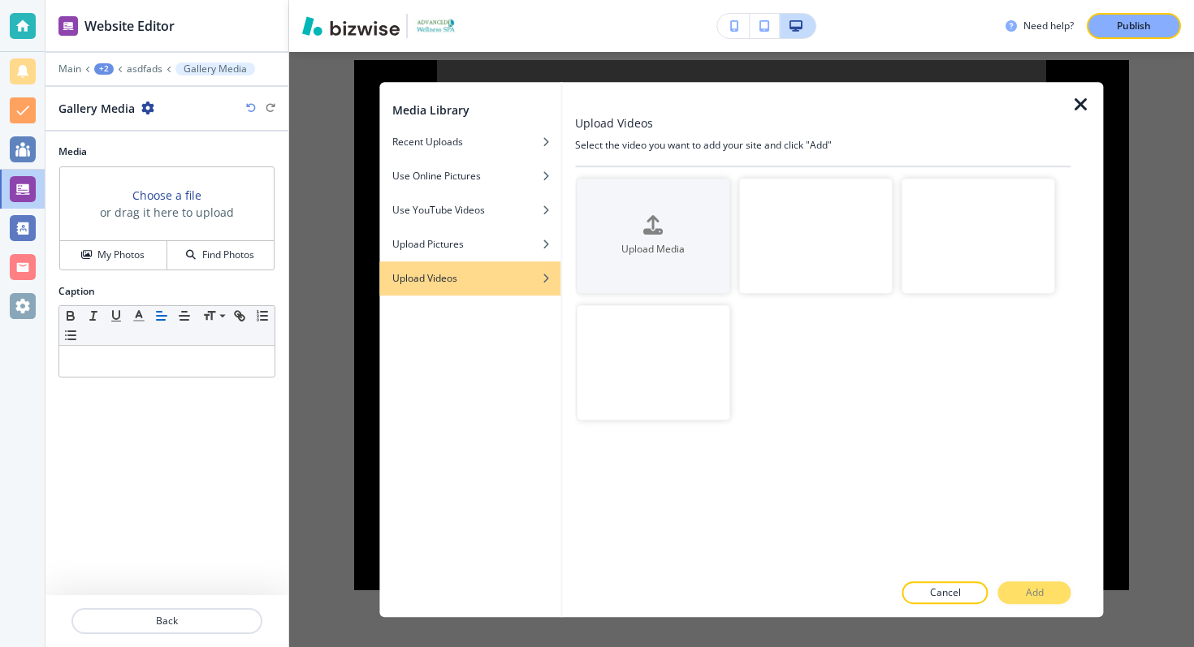
click at [805, 262] on video "button" at bounding box center [815, 236] width 153 height 115
click at [1035, 600] on button "Add" at bounding box center [1034, 593] width 73 height 23
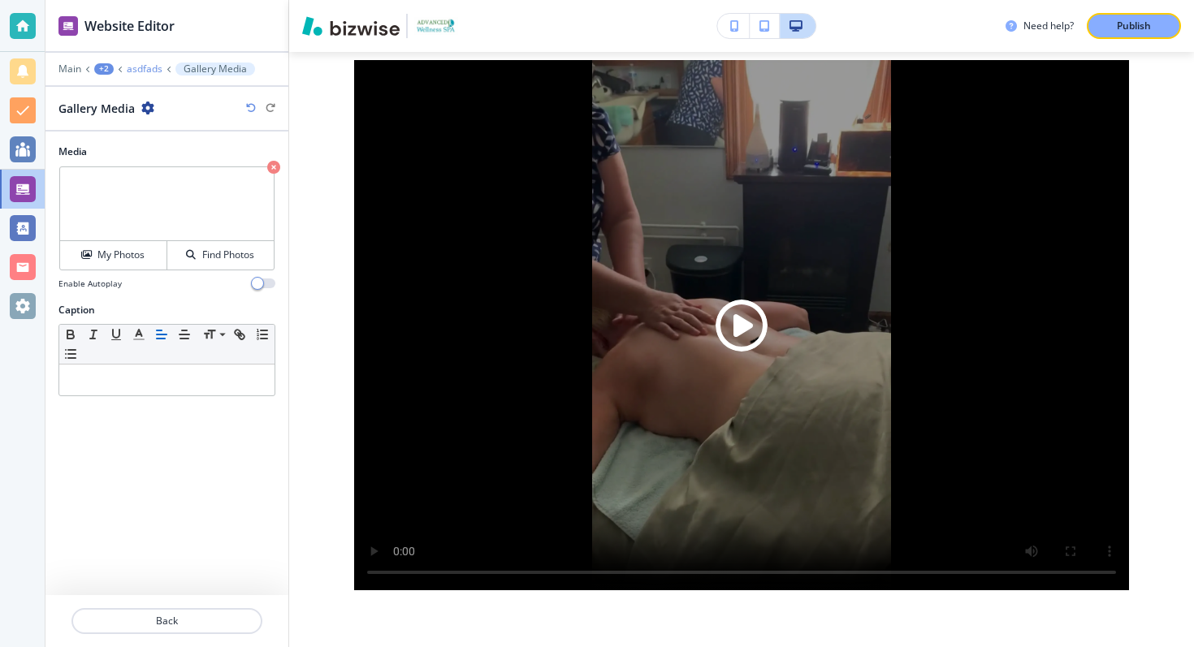
click at [146, 66] on p "asdfads" at bounding box center [145, 68] width 36 height 11
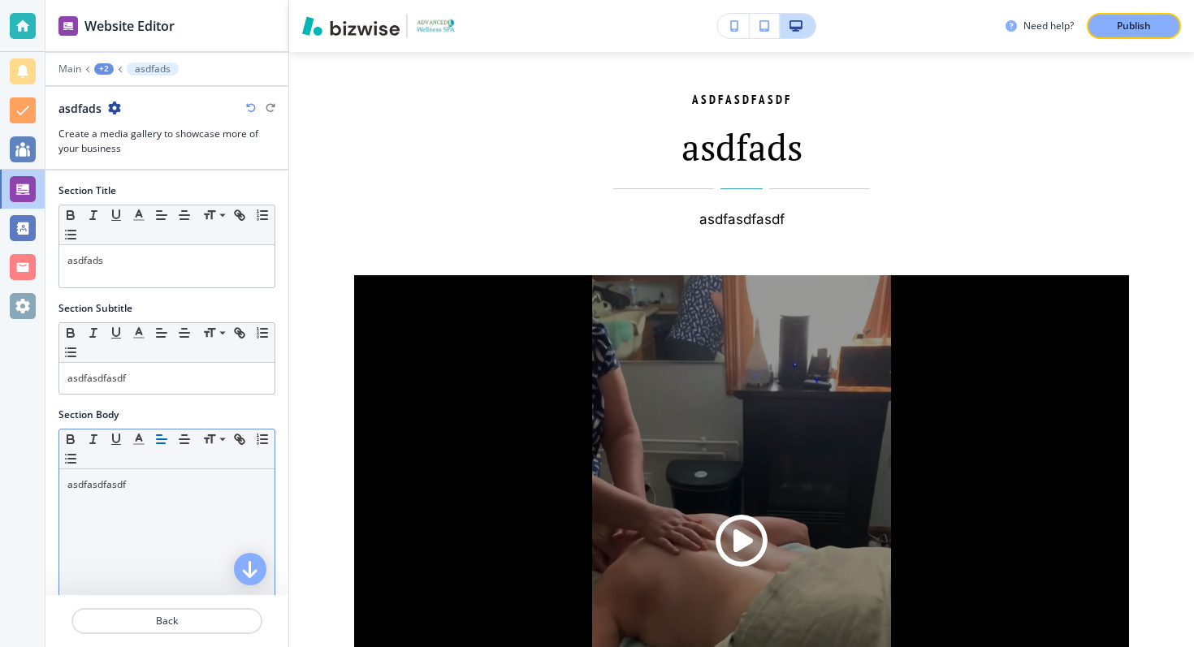
scroll to position [315, 0]
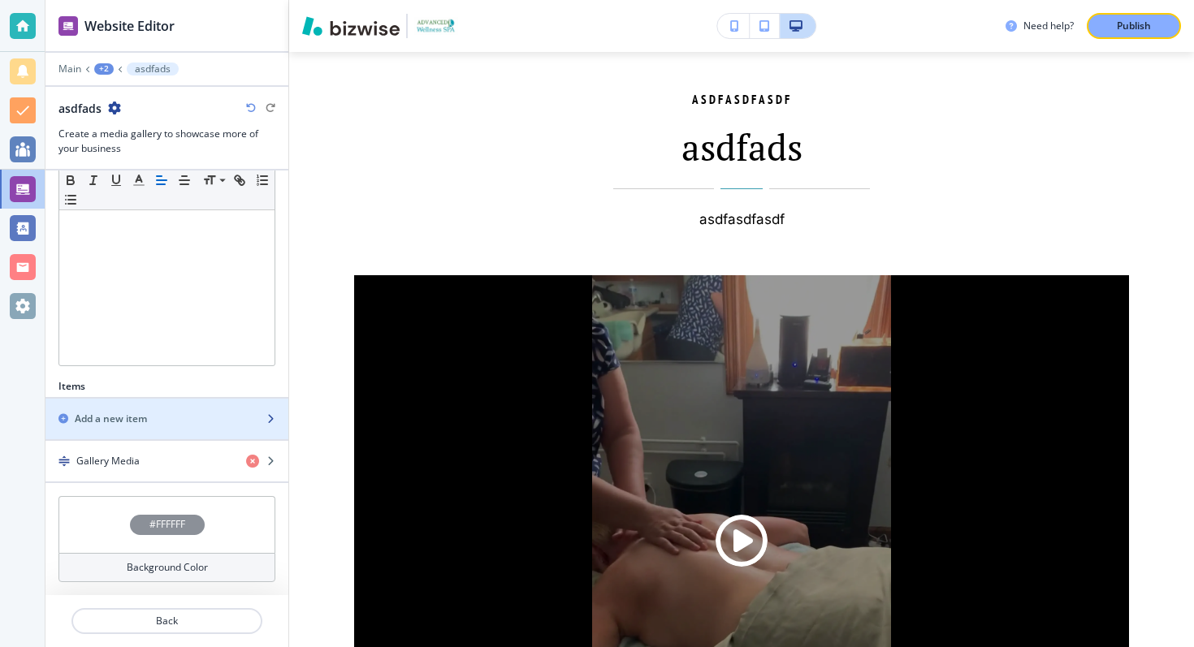
click at [64, 418] on icon "button" at bounding box center [63, 419] width 10 height 10
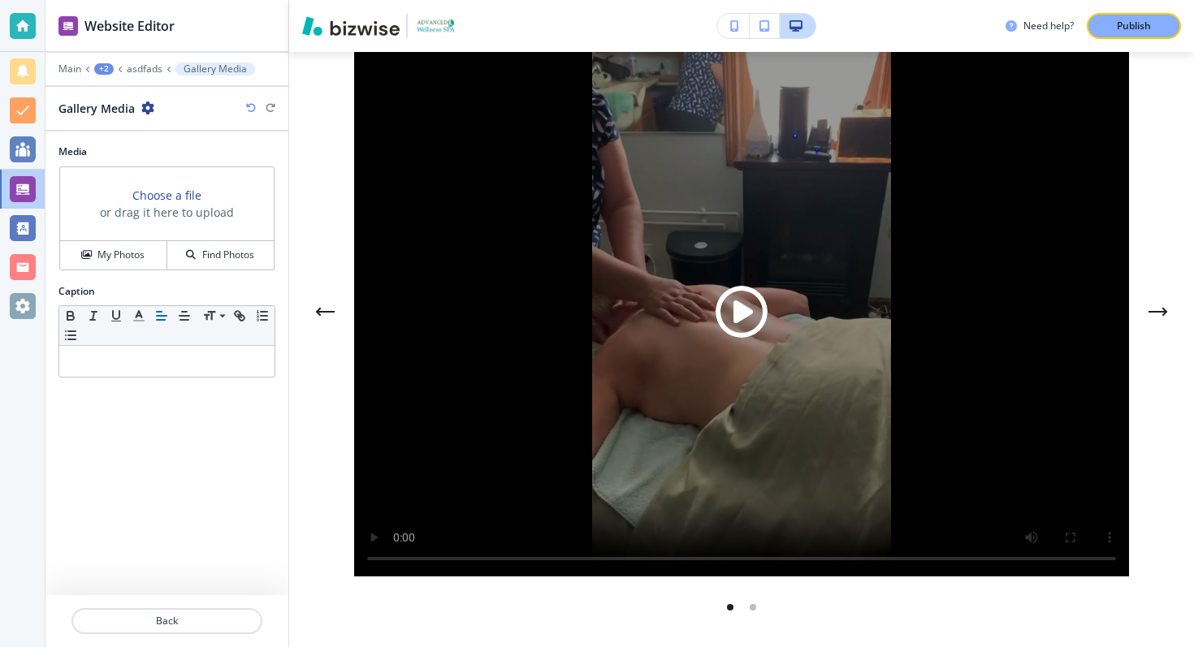
scroll to position [8128, 0]
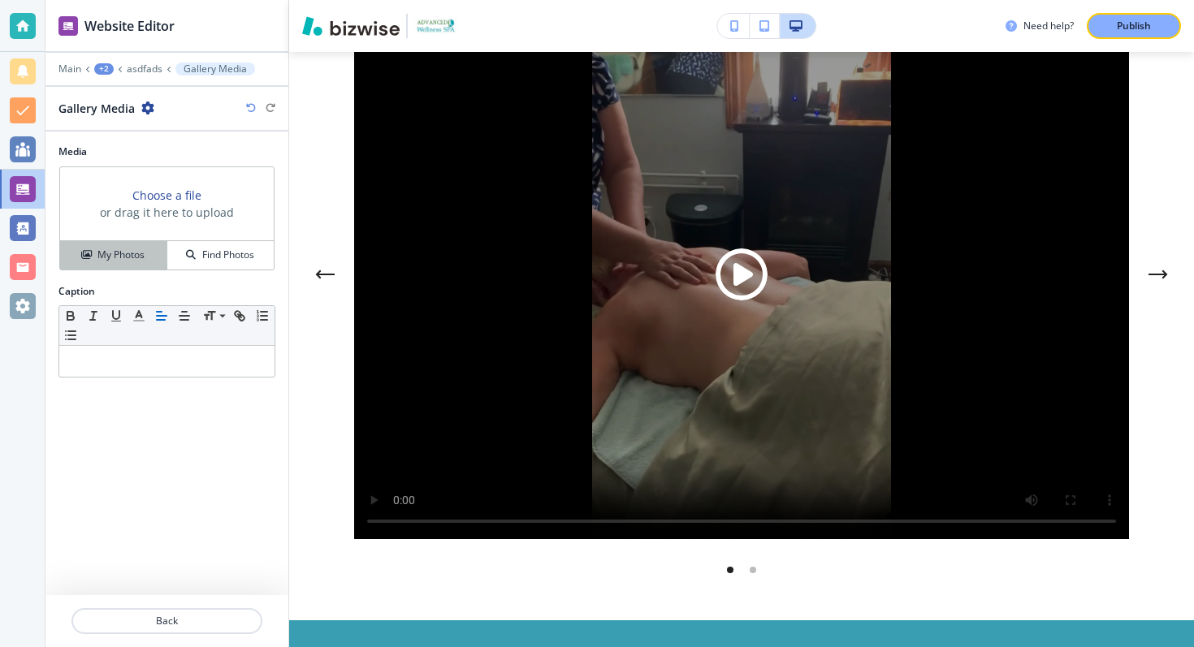
click at [122, 258] on h4 "My Photos" at bounding box center [120, 255] width 47 height 15
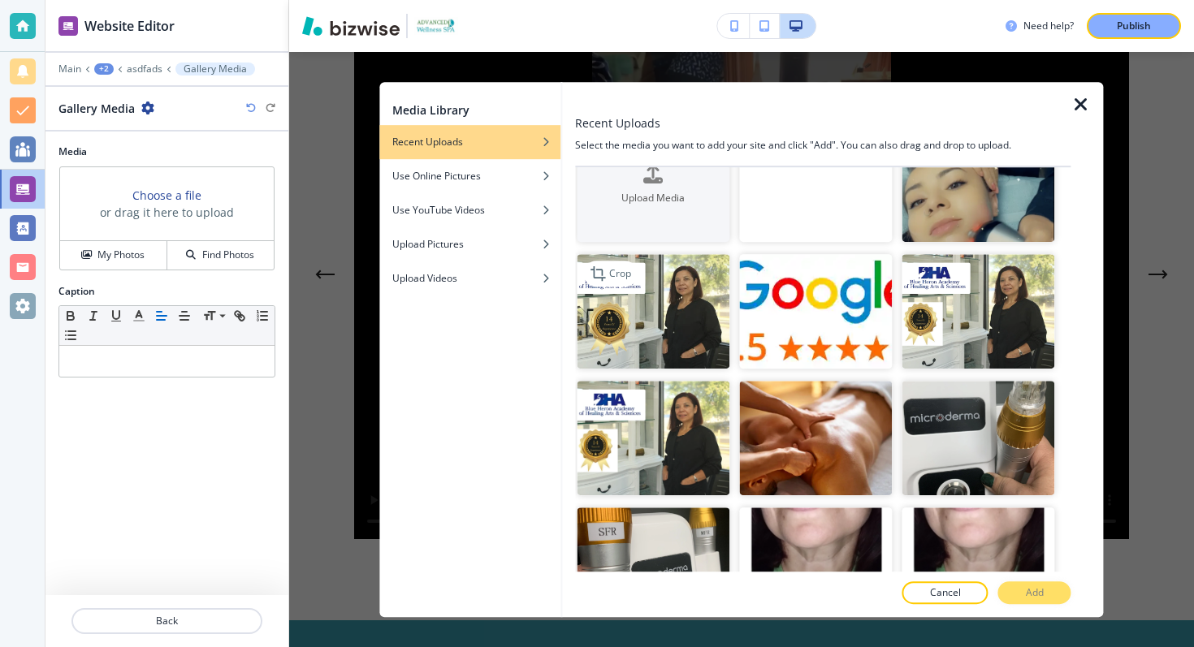
scroll to position [52, 0]
click at [685, 336] on img "button" at bounding box center [653, 310] width 153 height 115
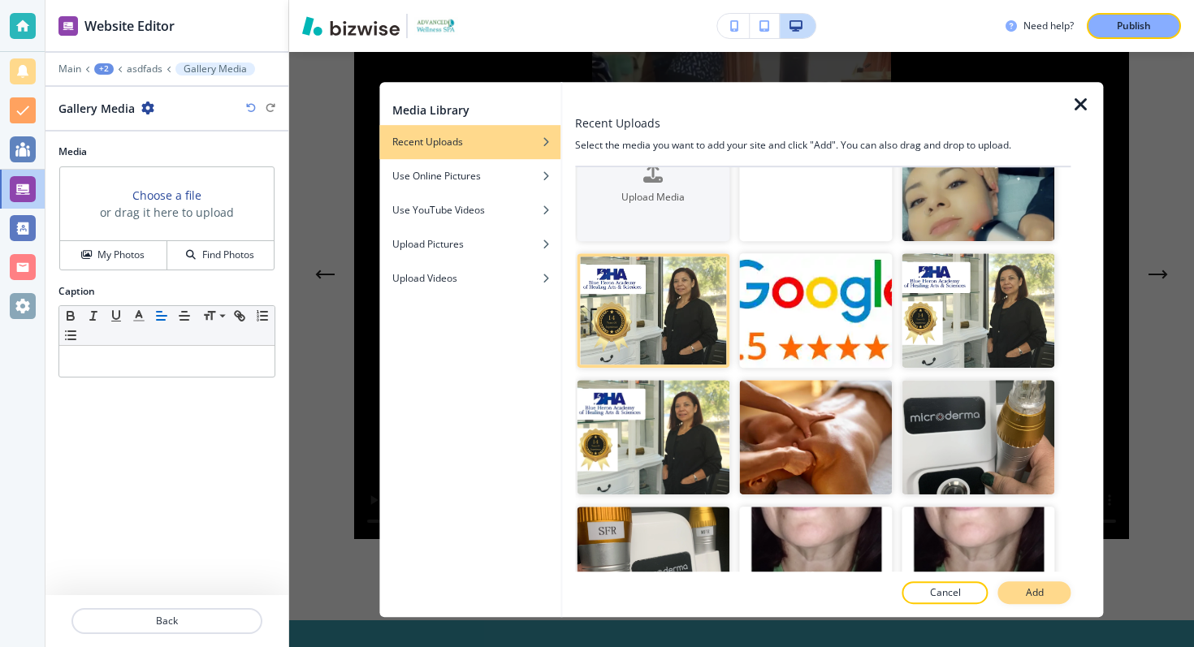
click at [1042, 588] on p "Add" at bounding box center [1035, 593] width 18 height 15
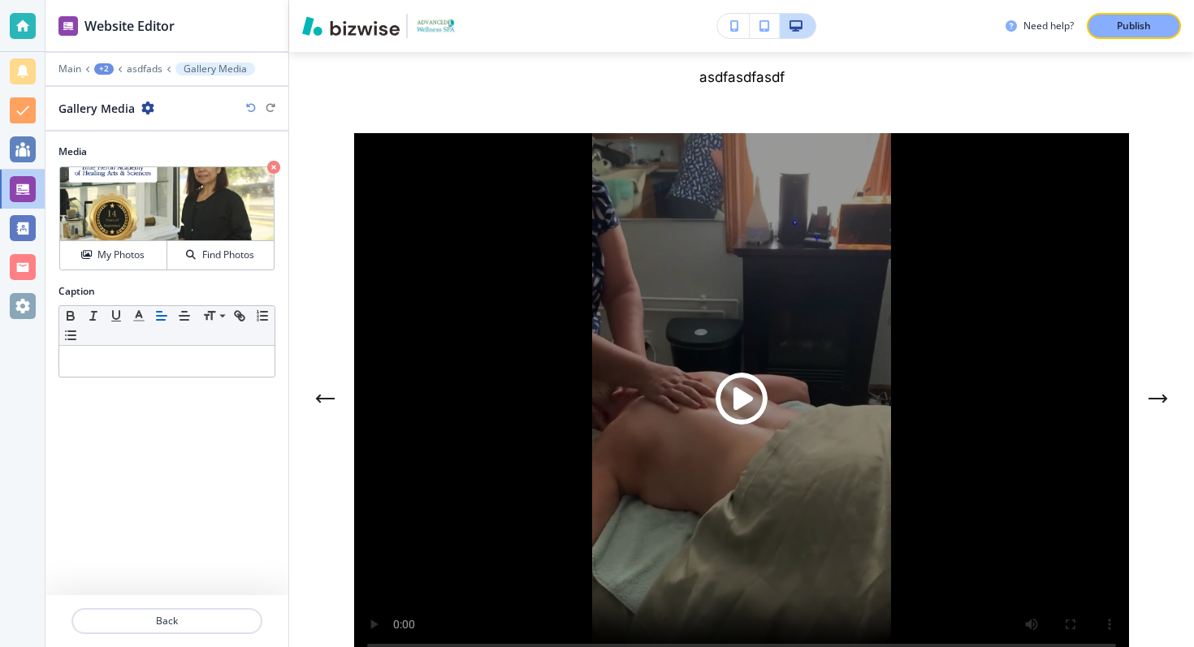
scroll to position [8047, 0]
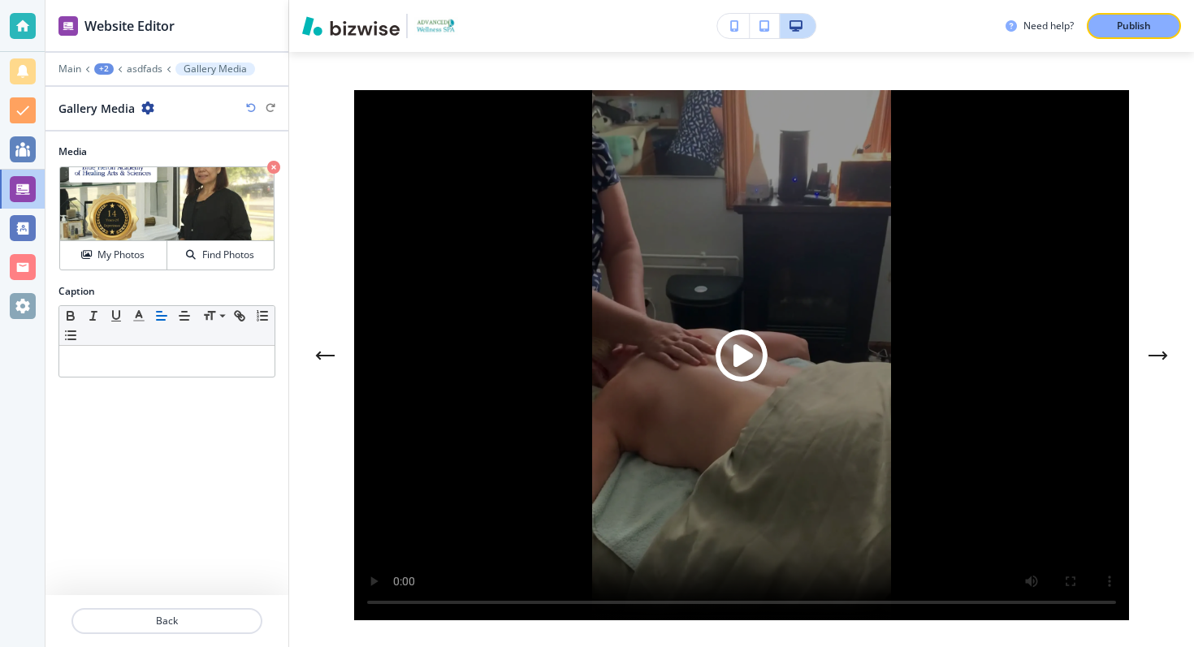
click at [1158, 360] on icon "Next Gallery Image" at bounding box center [1158, 355] width 19 height 10
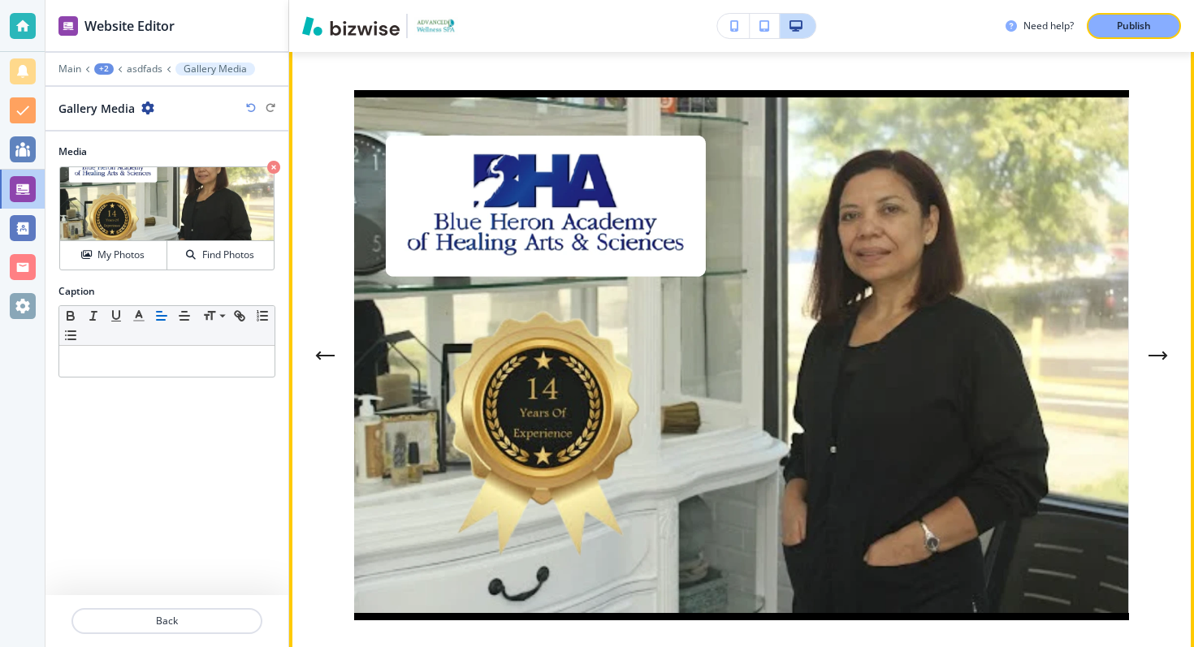
click at [323, 371] on button "Previous Gallery Image" at bounding box center [325, 355] width 32 height 32
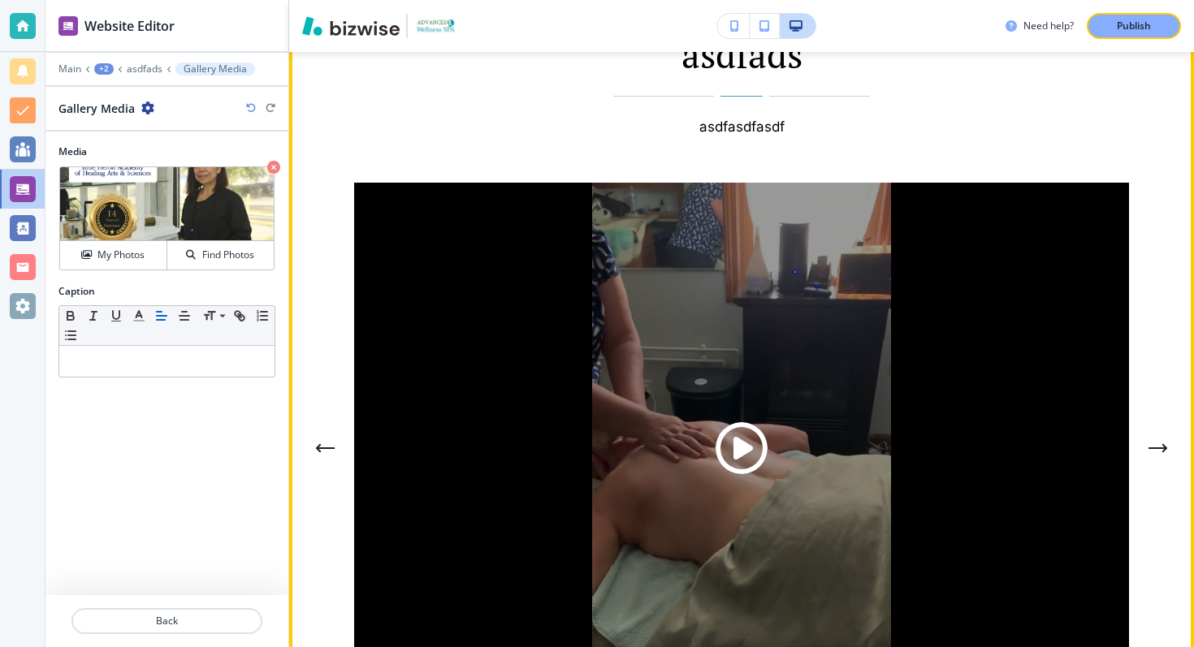
scroll to position [7968, 0]
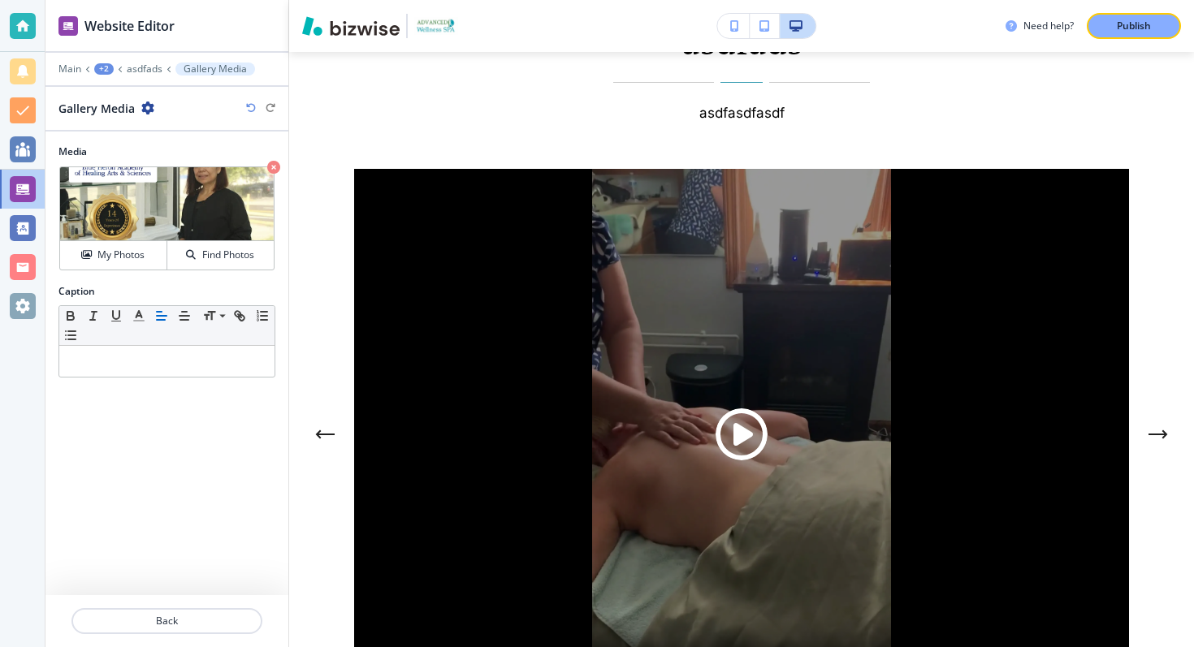
click at [147, 106] on icon "button" at bounding box center [147, 108] width 13 height 13
click at [177, 191] on p "Delete Gallery Media" at bounding box center [192, 193] width 83 height 15
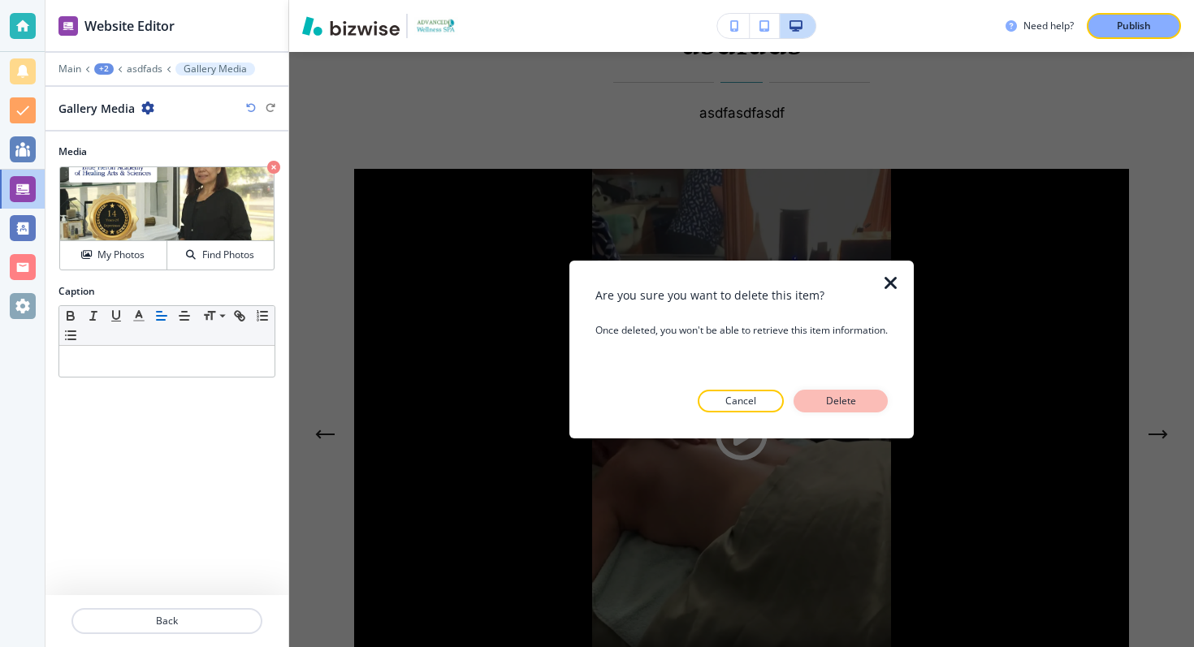
click at [833, 400] on p "Delete" at bounding box center [840, 401] width 39 height 15
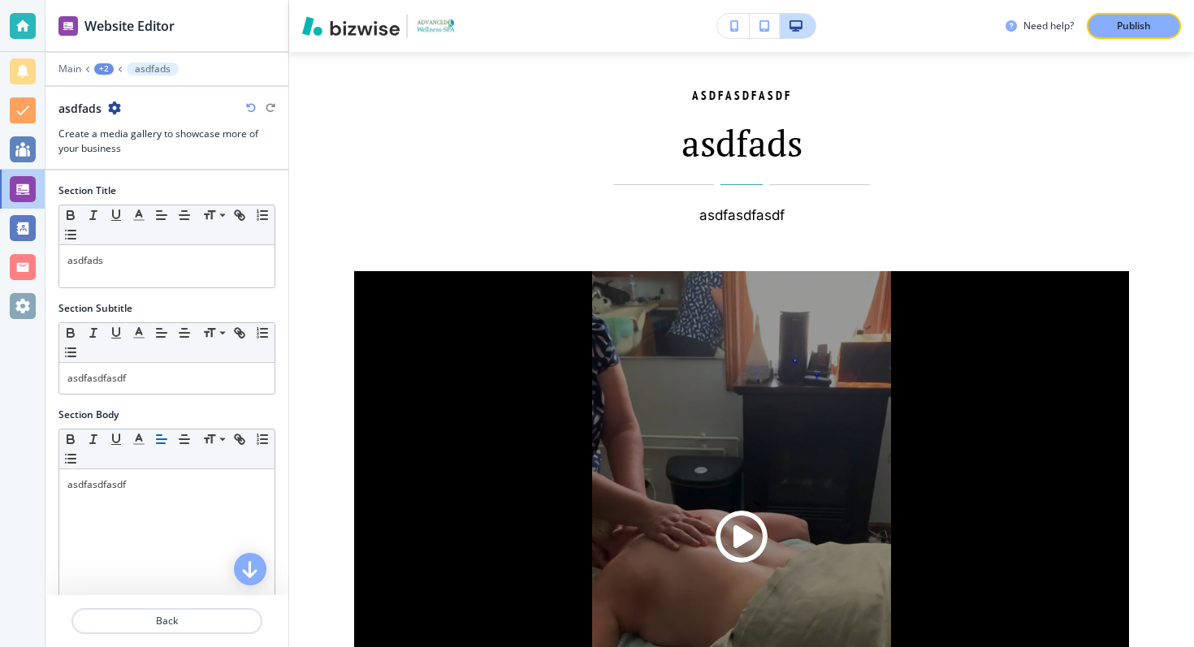
scroll to position [7861, 0]
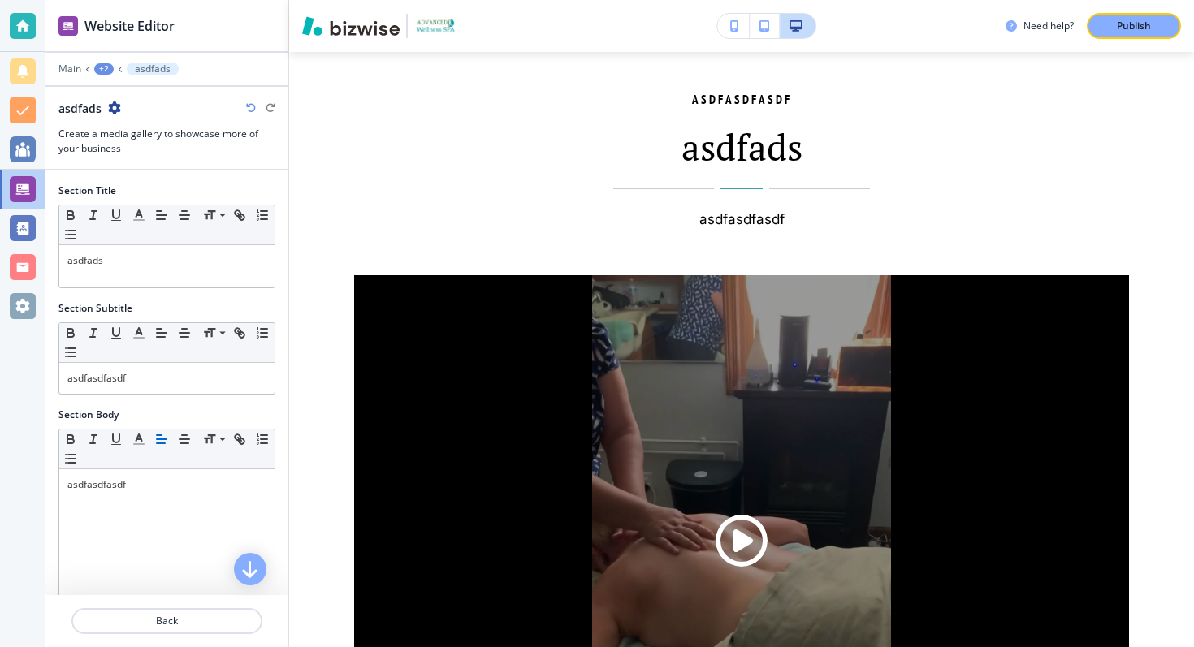
click at [115, 106] on icon "button" at bounding box center [114, 108] width 13 height 13
click at [152, 193] on p "Delete Section" at bounding box center [160, 193] width 83 height 15
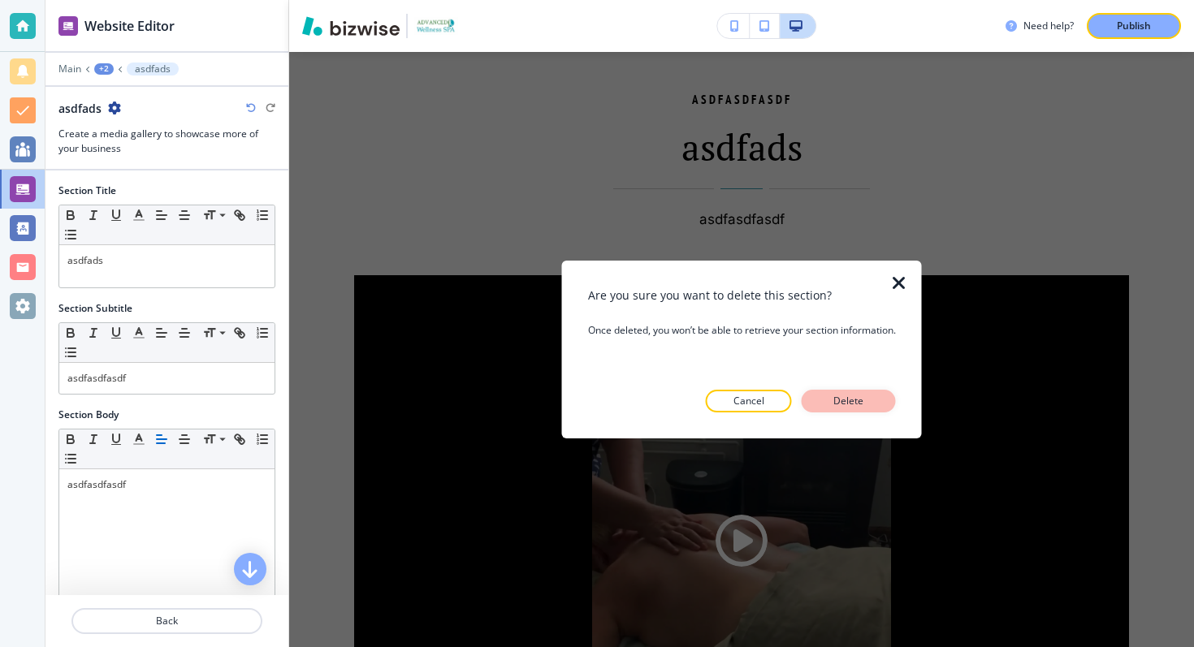
click at [814, 391] on button "Delete" at bounding box center [849, 401] width 94 height 23
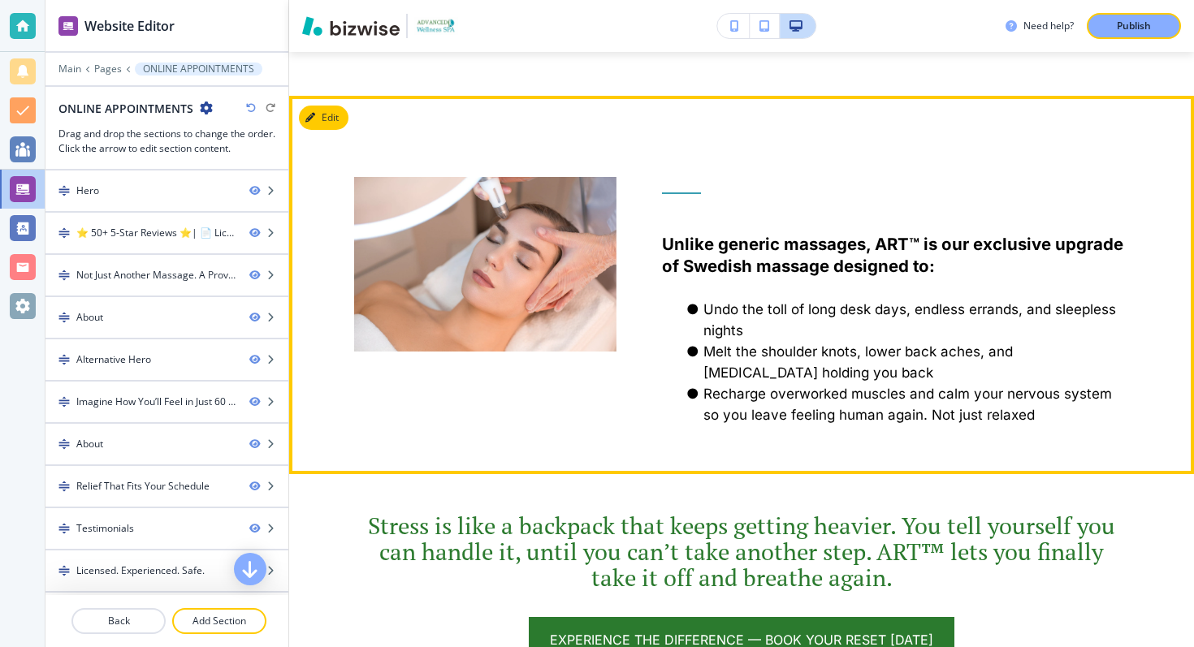
scroll to position [1245, 0]
click at [327, 122] on button "Edit" at bounding box center [324, 118] width 50 height 24
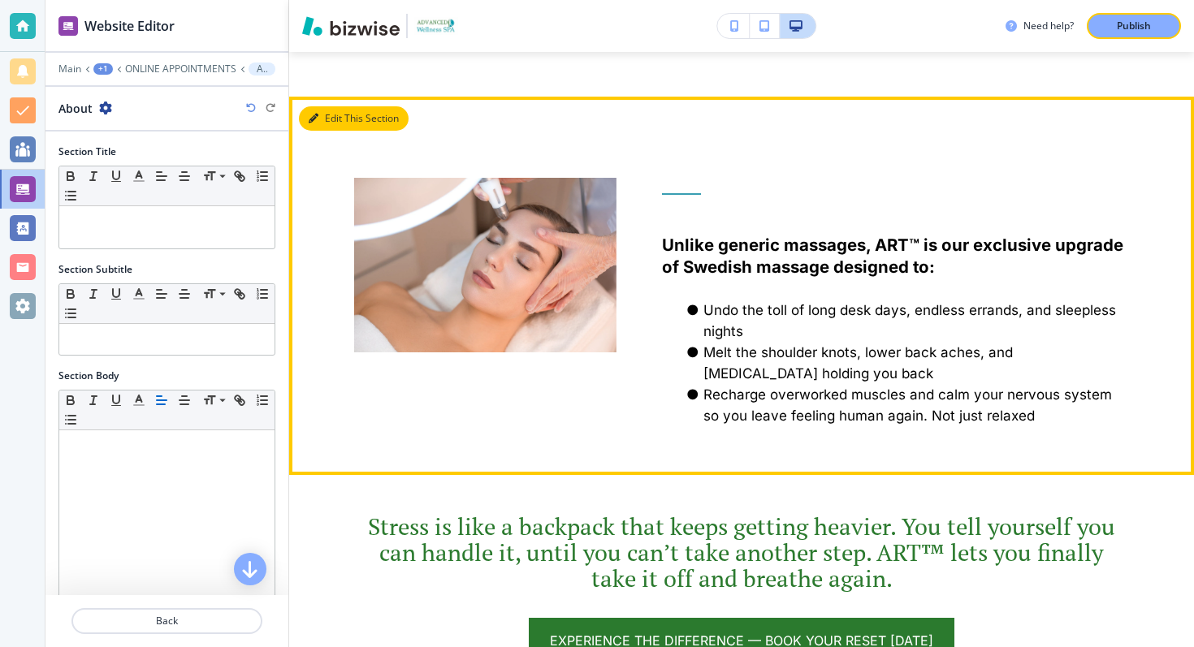
scroll to position [1290, 0]
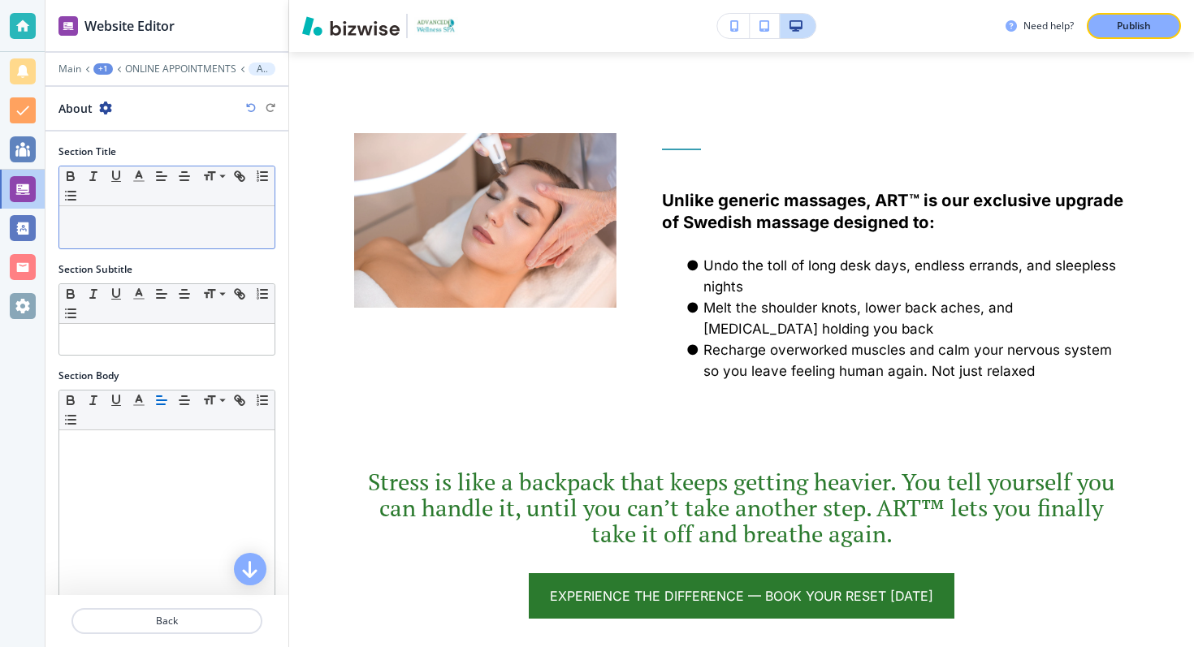
click at [126, 230] on div at bounding box center [166, 227] width 215 height 42
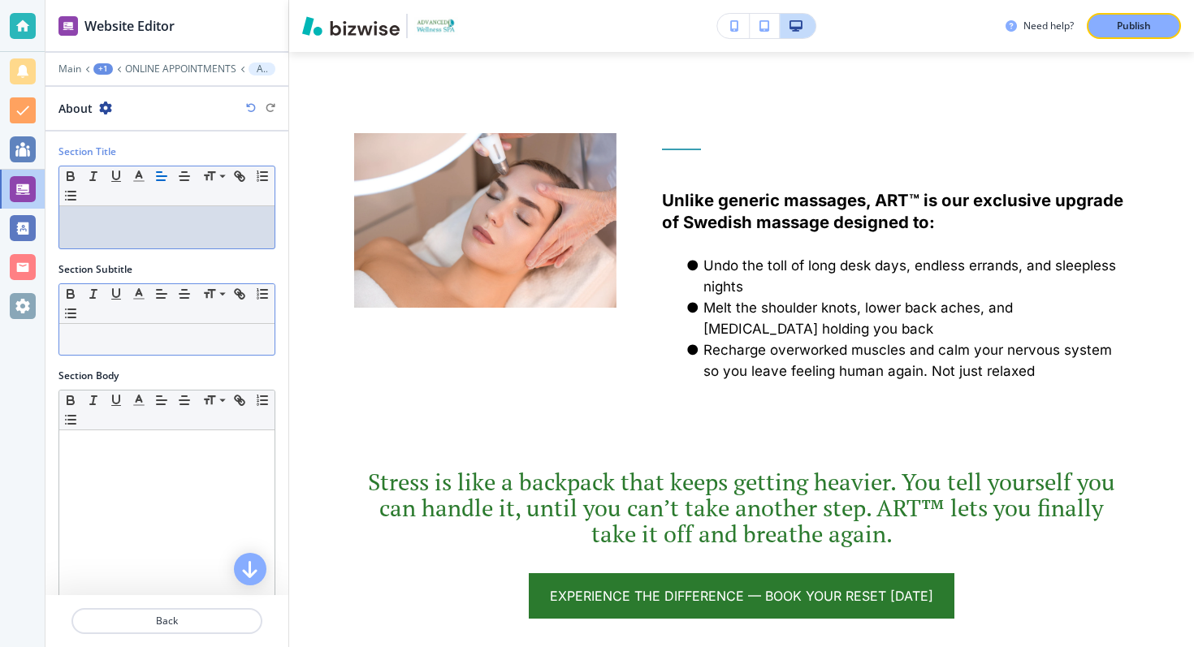
click at [137, 338] on p at bounding box center [166, 339] width 199 height 15
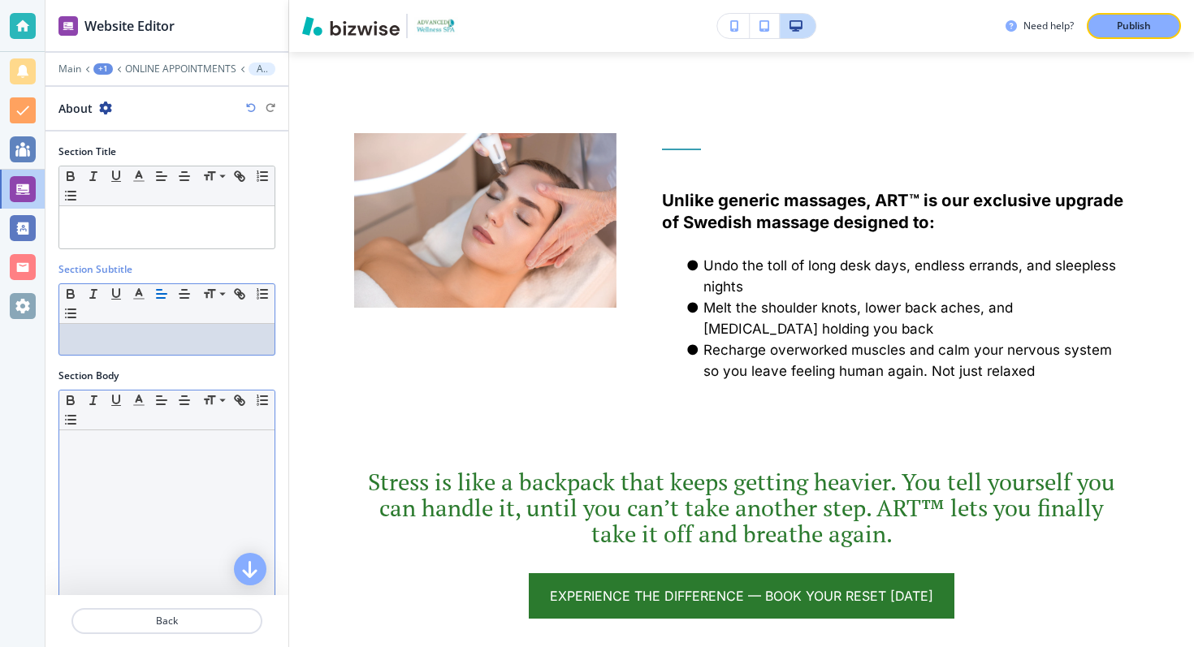
click at [150, 439] on p at bounding box center [166, 446] width 199 height 15
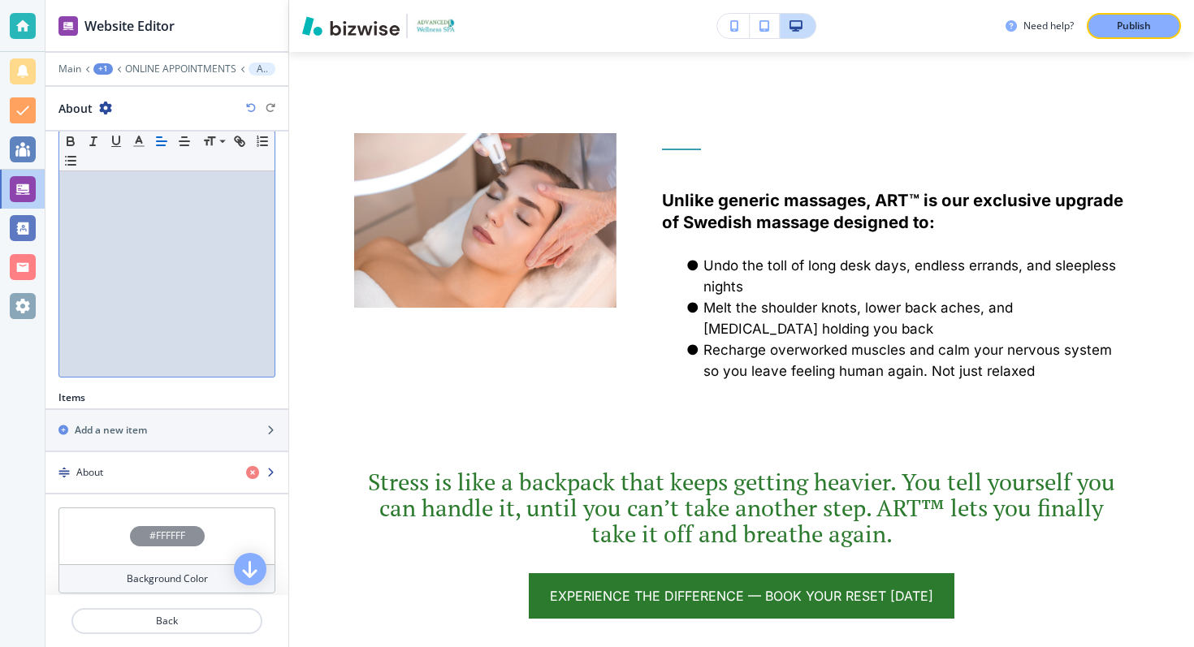
scroll to position [276, 0]
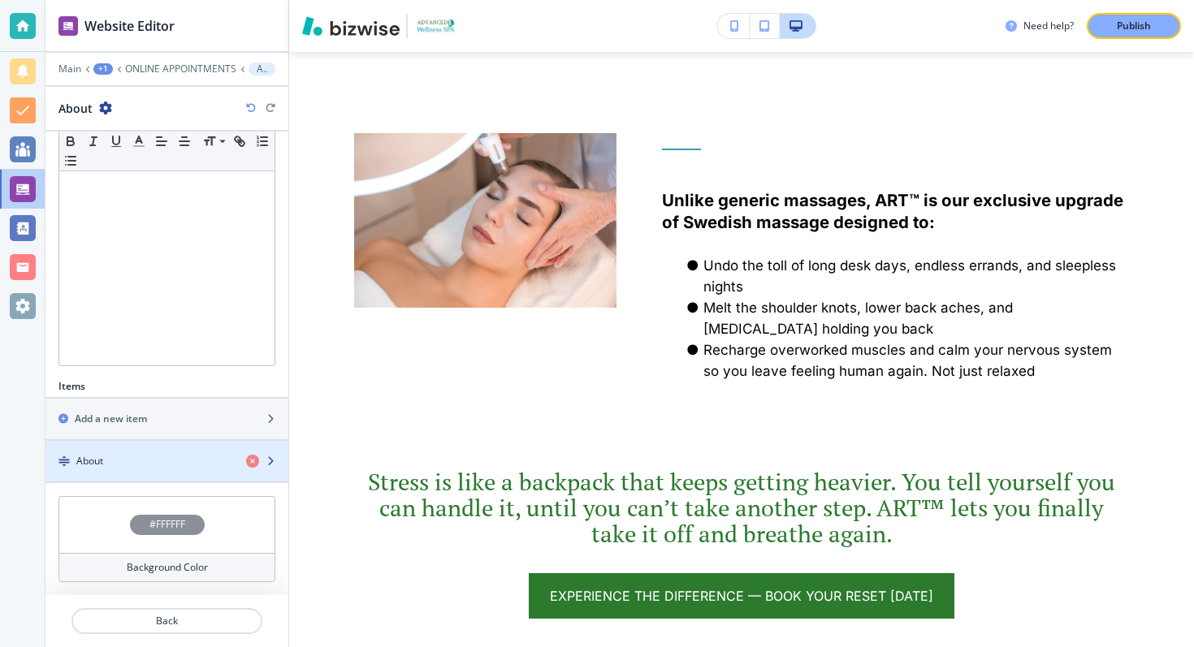
click at [111, 464] on div "About" at bounding box center [139, 461] width 188 height 15
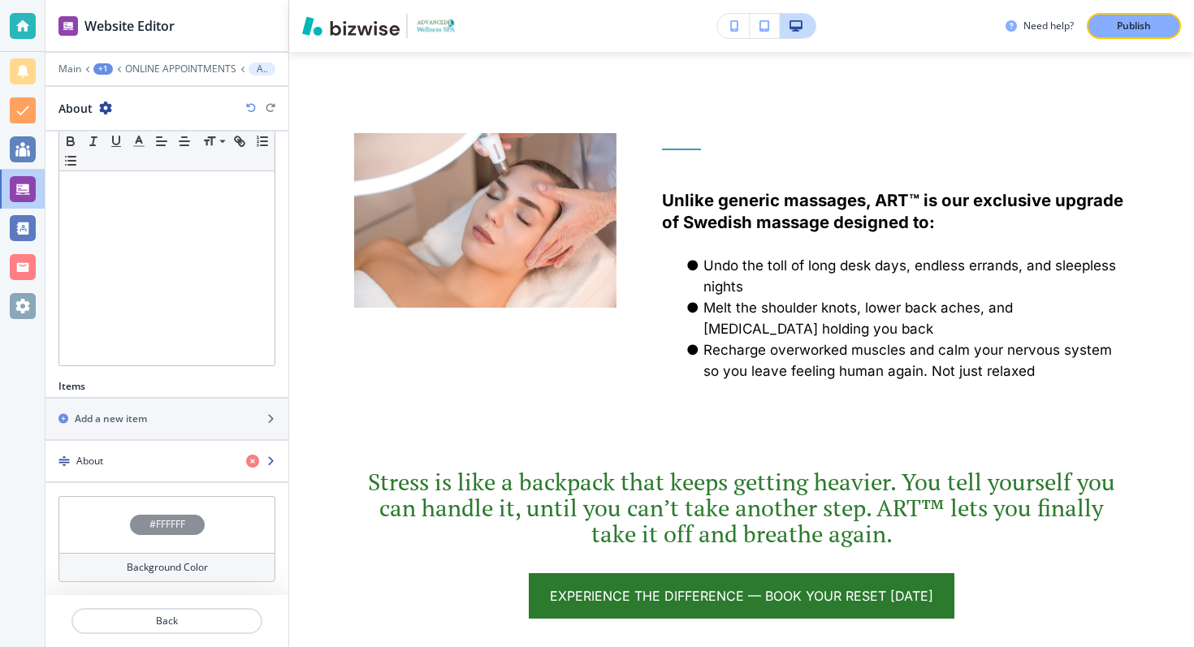
click at [118, 461] on div "About" at bounding box center [139, 461] width 188 height 15
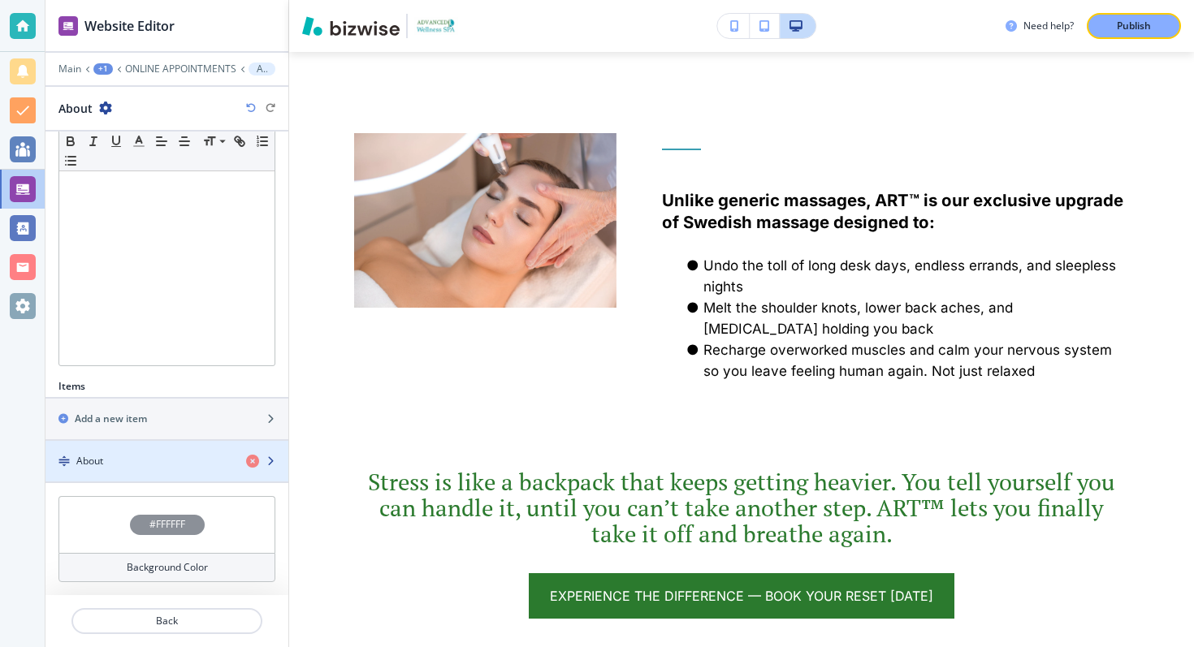
click at [118, 461] on div "About" at bounding box center [139, 461] width 188 height 15
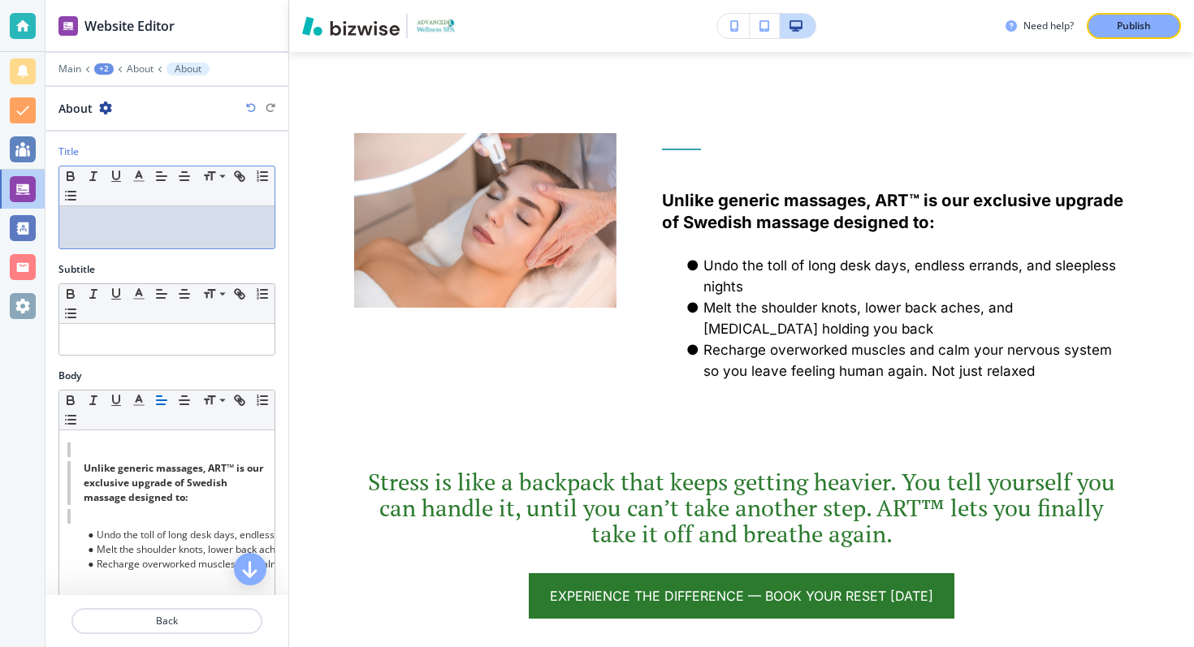
click at [97, 223] on p at bounding box center [166, 221] width 199 height 15
click at [114, 335] on p at bounding box center [166, 339] width 199 height 15
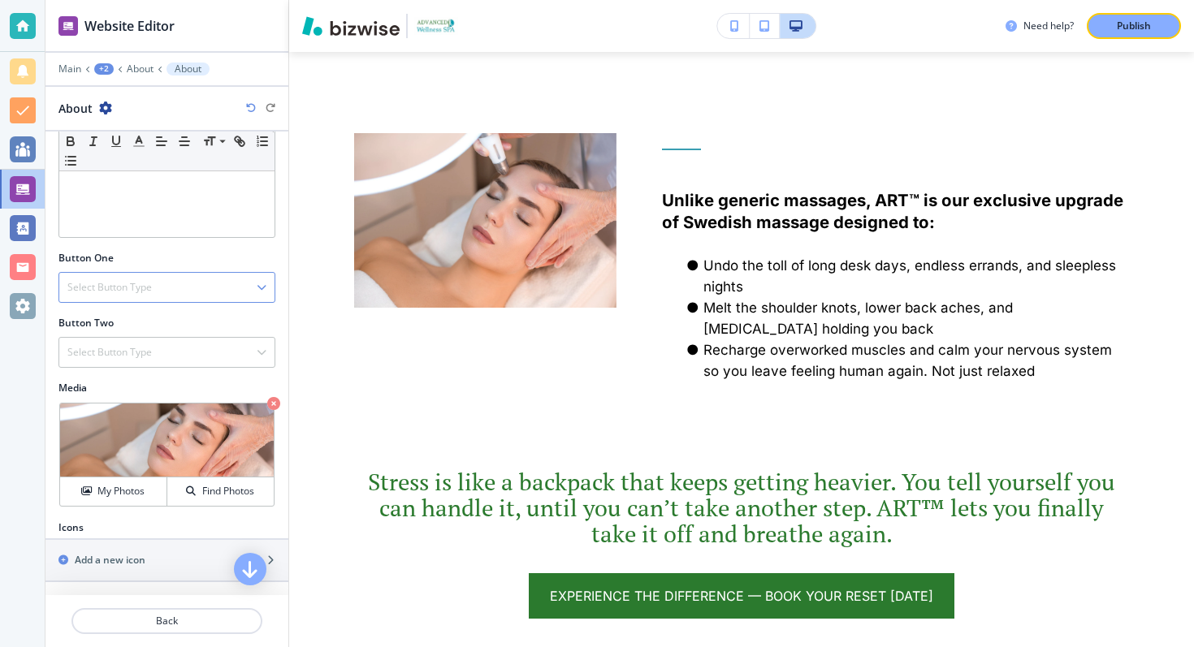
scroll to position [277, 0]
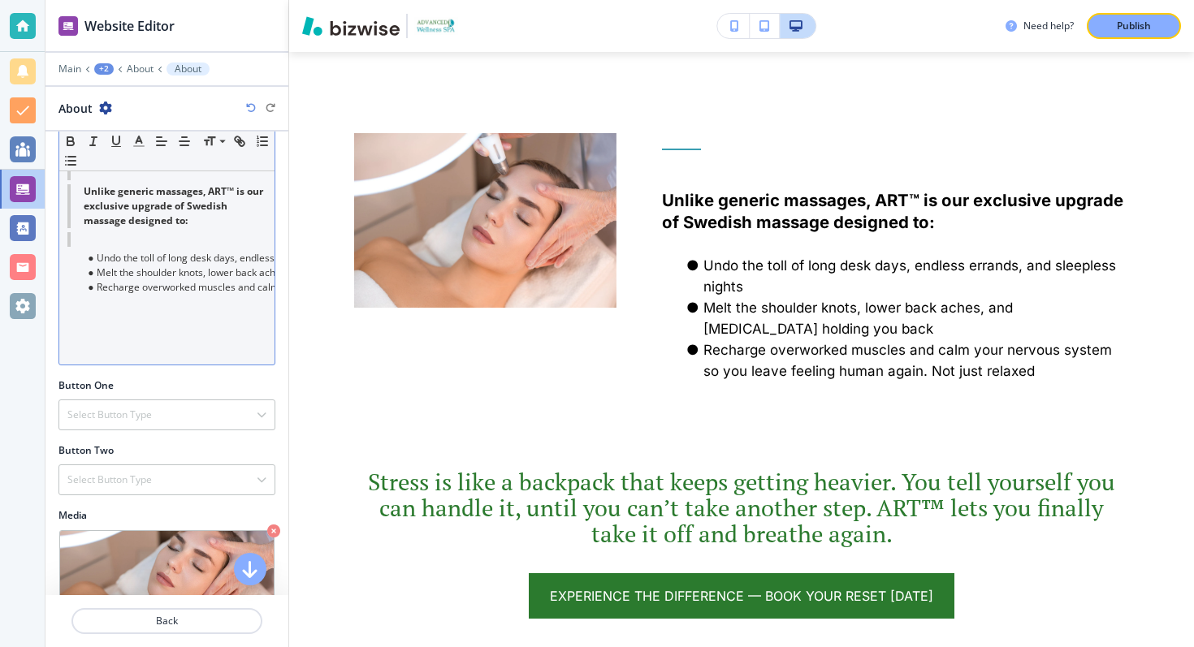
click at [152, 322] on div "Unlike generic massages, ART™ is our exclusive upgrade of Swedish massage desig…" at bounding box center [166, 259] width 215 height 211
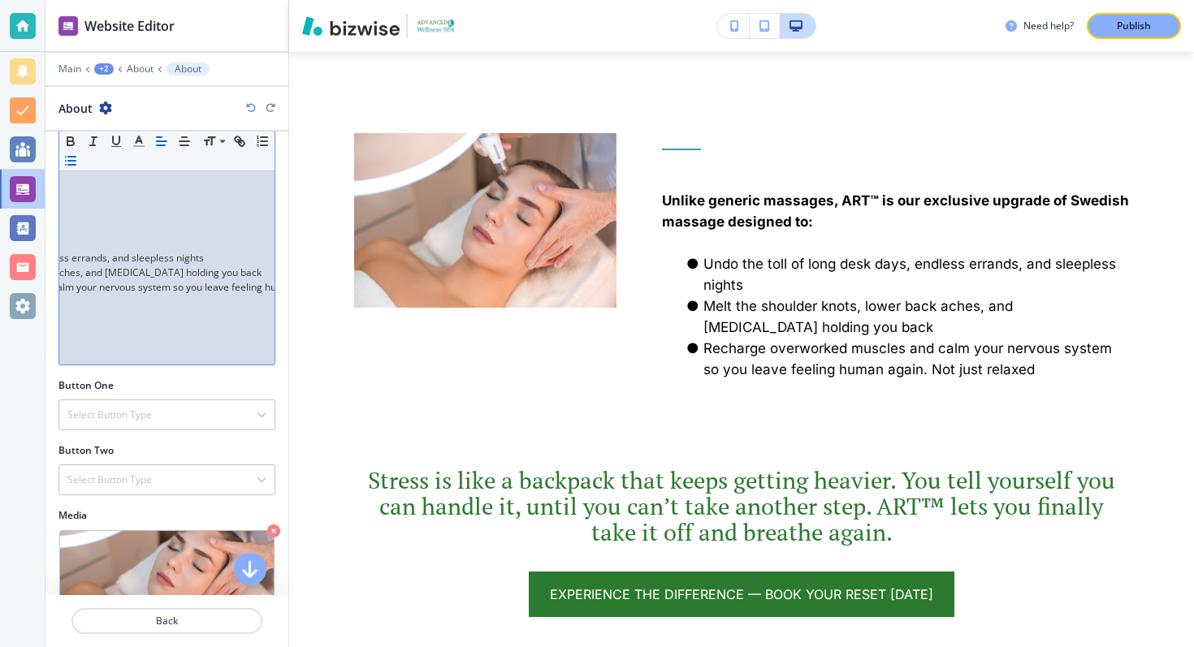
scroll to position [0, 0]
click at [123, 322] on div "Unlike generic massages, ART™ is our exclusive upgrade of Swedish massage desig…" at bounding box center [166, 259] width 215 height 211
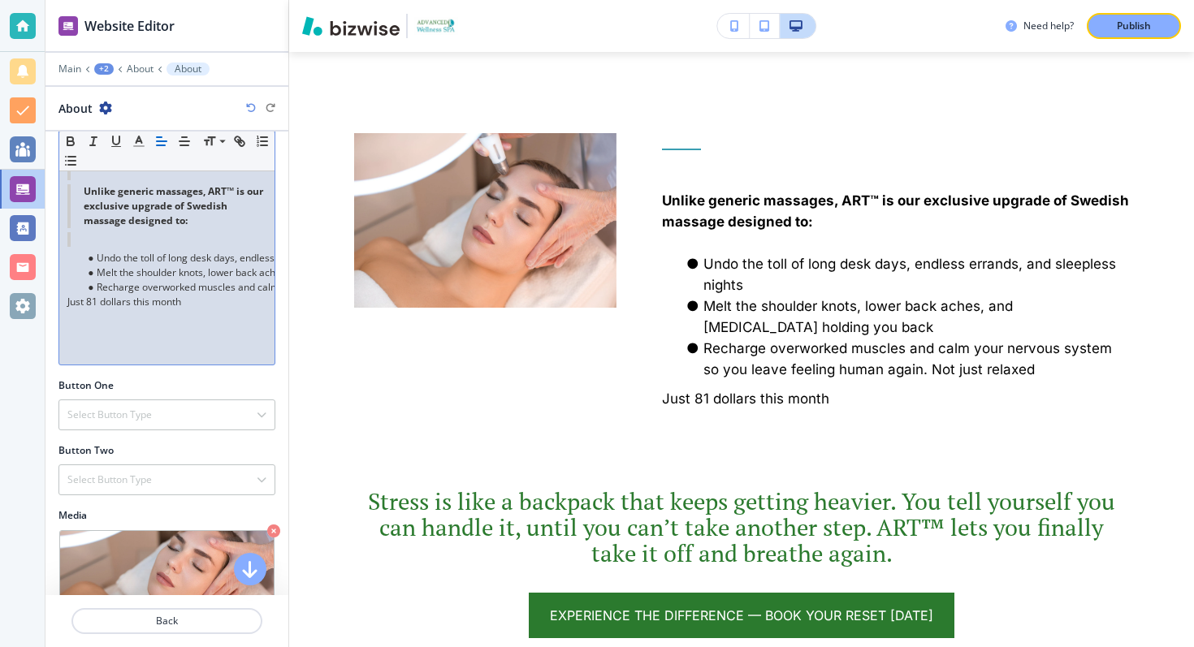
click at [92, 302] on p "Just 81 dollars this month" at bounding box center [166, 302] width 199 height 15
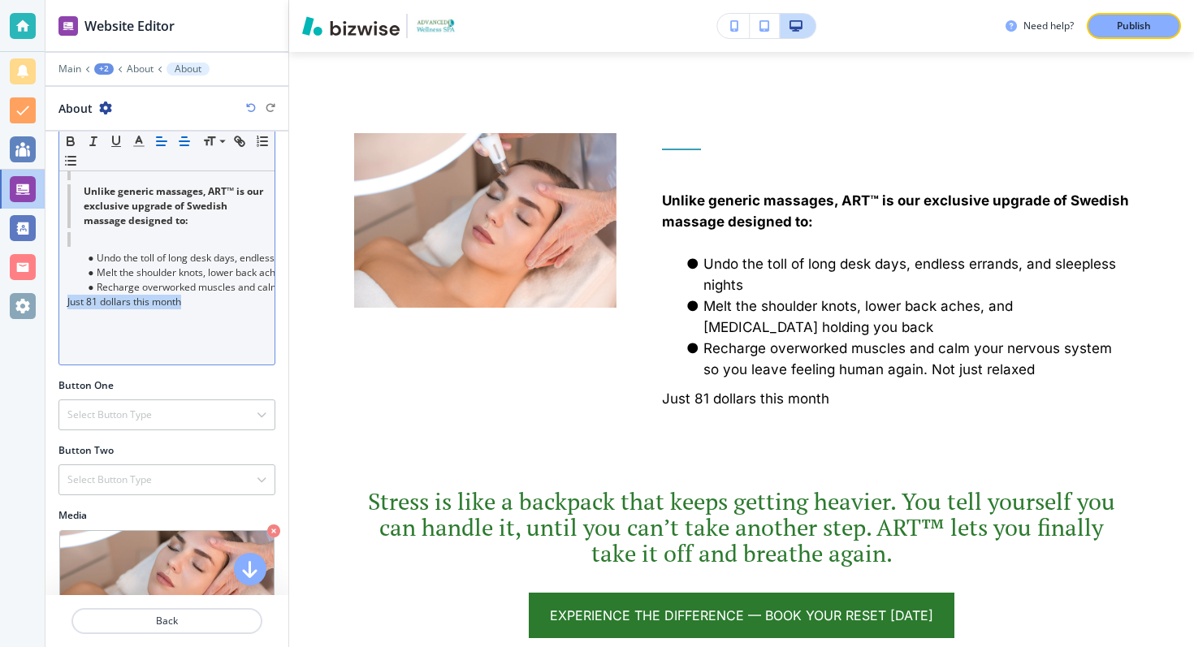
click at [188, 144] on icon "button" at bounding box center [184, 141] width 15 height 15
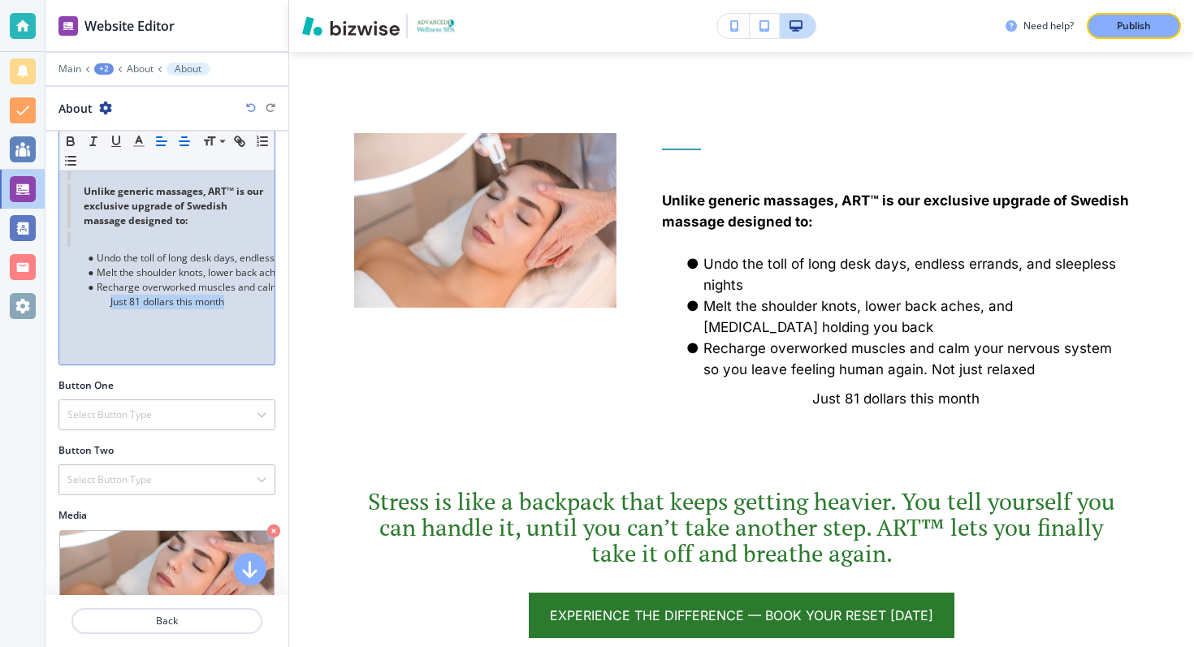
click at [163, 144] on icon "button" at bounding box center [161, 141] width 15 height 15
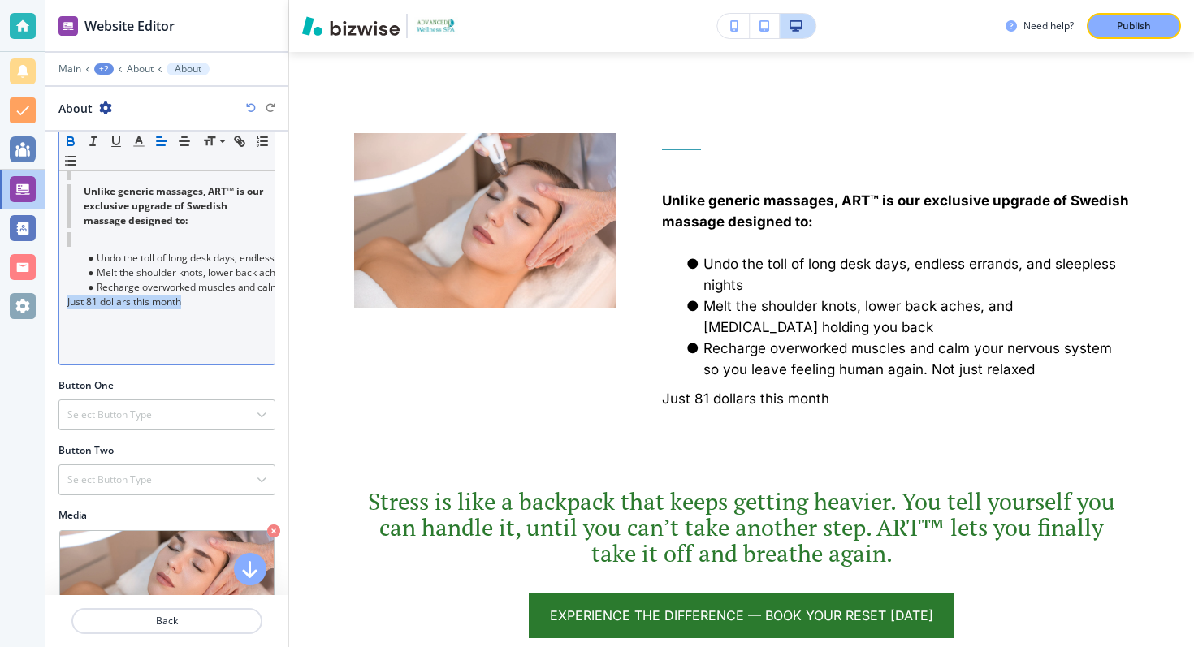
click at [72, 141] on icon "button" at bounding box center [70, 143] width 6 height 4
click at [219, 218] on span at bounding box center [221, 222] width 37 height 19
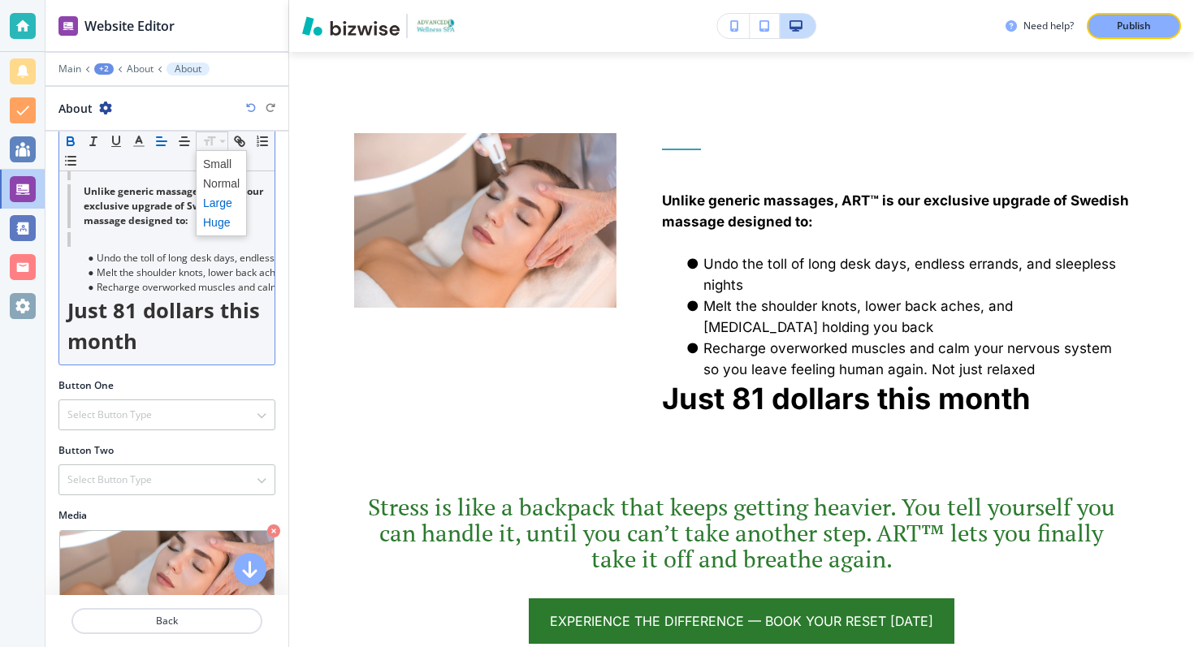
click at [217, 198] on span at bounding box center [221, 202] width 37 height 19
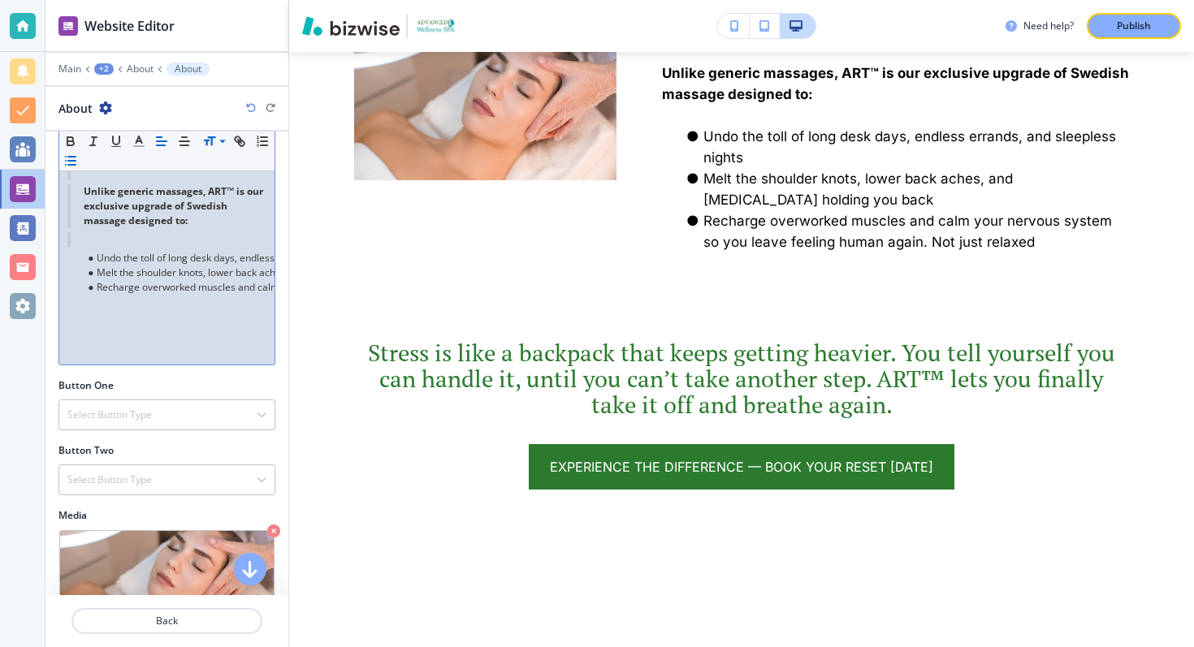
scroll to position [405, 0]
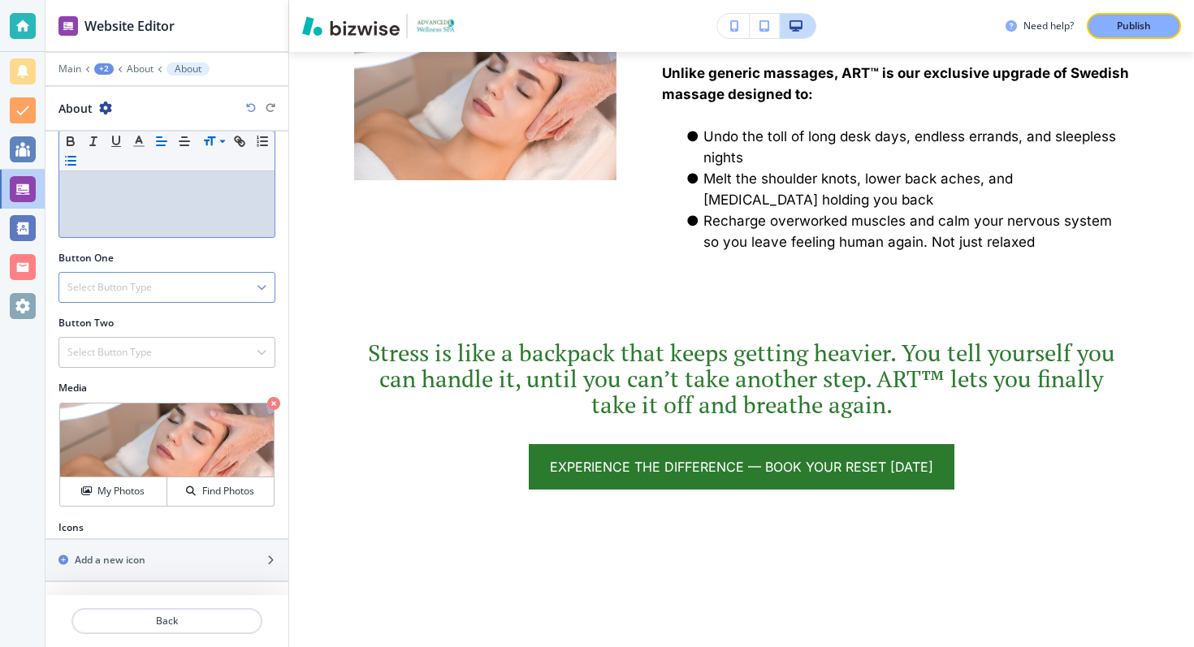
click at [164, 283] on div "Select Button Type" at bounding box center [166, 287] width 215 height 29
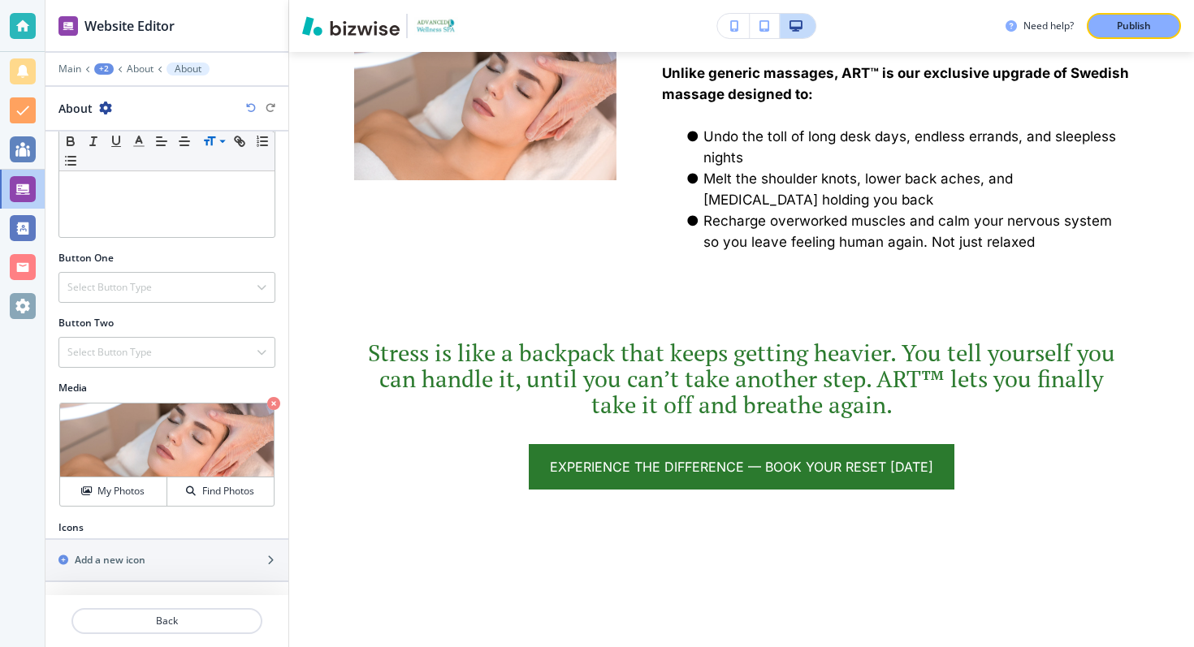
click at [207, 256] on div "Button One" at bounding box center [166, 258] width 217 height 15
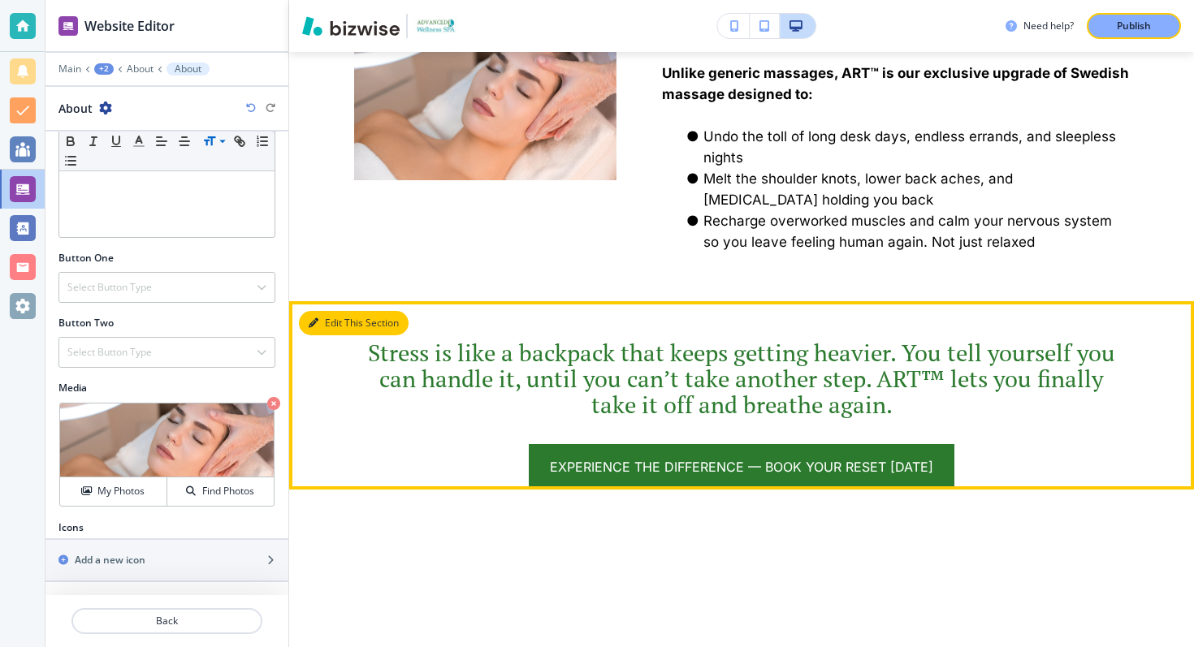
click at [323, 335] on button "Edit This Section" at bounding box center [354, 323] width 110 height 24
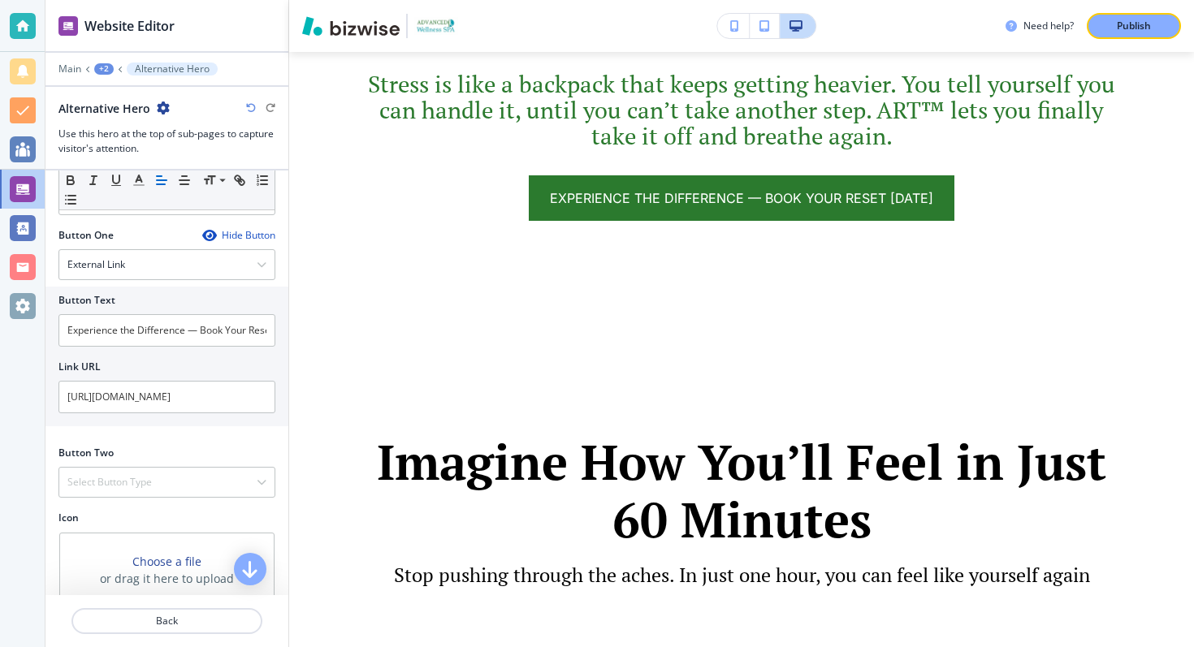
scroll to position [501, 0]
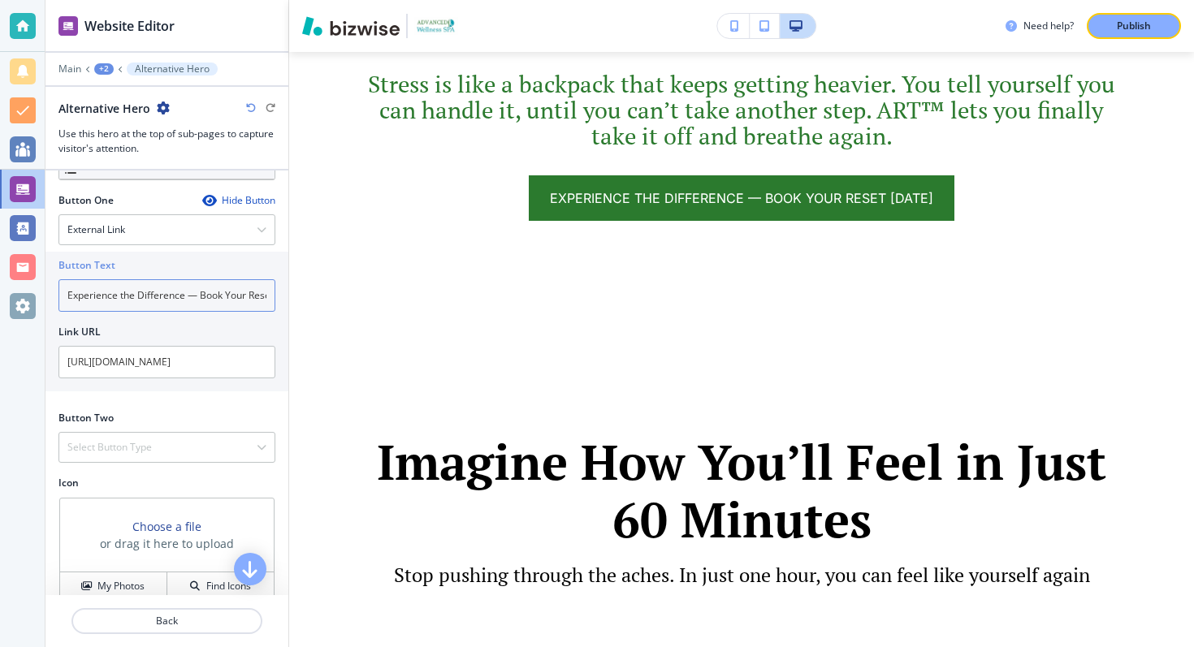
click at [141, 292] on input "Experience the Difference — Book Your Reset [DATE]" at bounding box center [166, 295] width 217 height 32
click at [266, 297] on input "Experience the Difference — Book Your Reset [DATE]" at bounding box center [166, 295] width 217 height 32
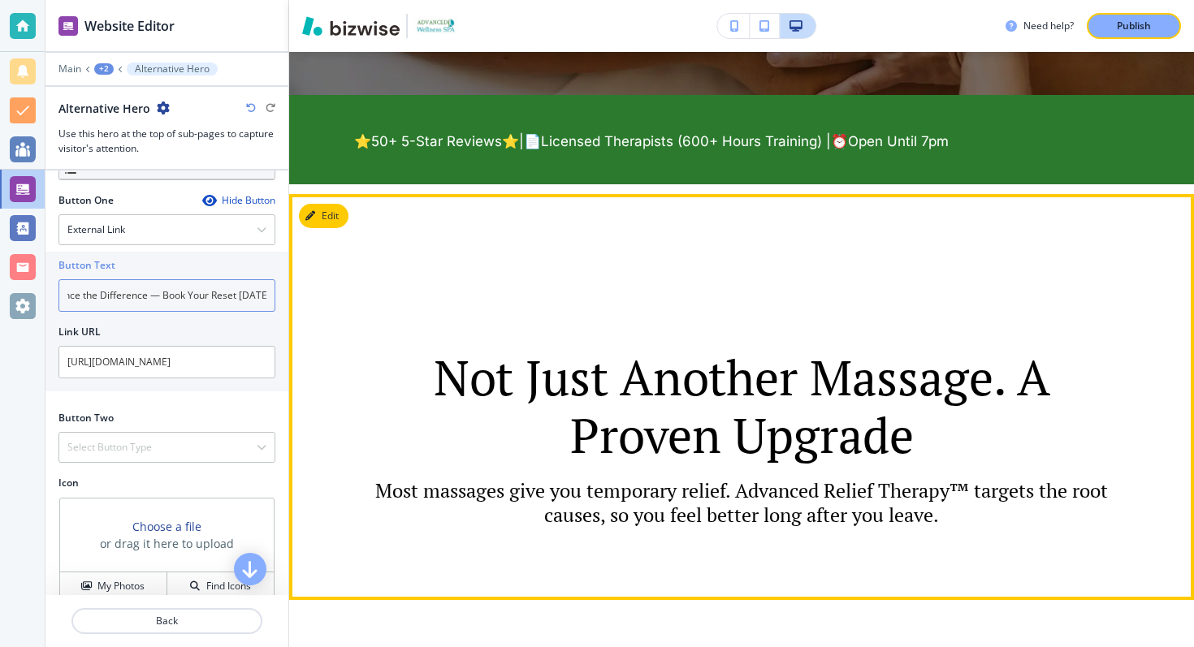
scroll to position [751, 0]
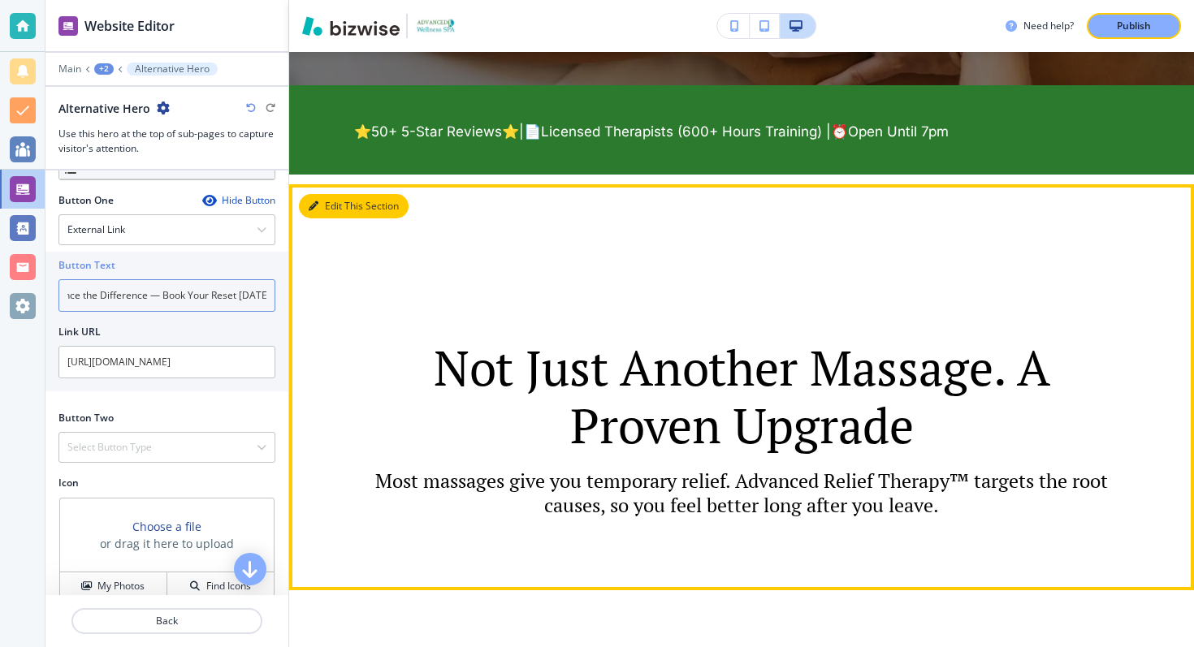
type input "Experience the Difference — Book Your Reset [DATE]"
click at [333, 210] on button "Edit This Section" at bounding box center [354, 206] width 110 height 24
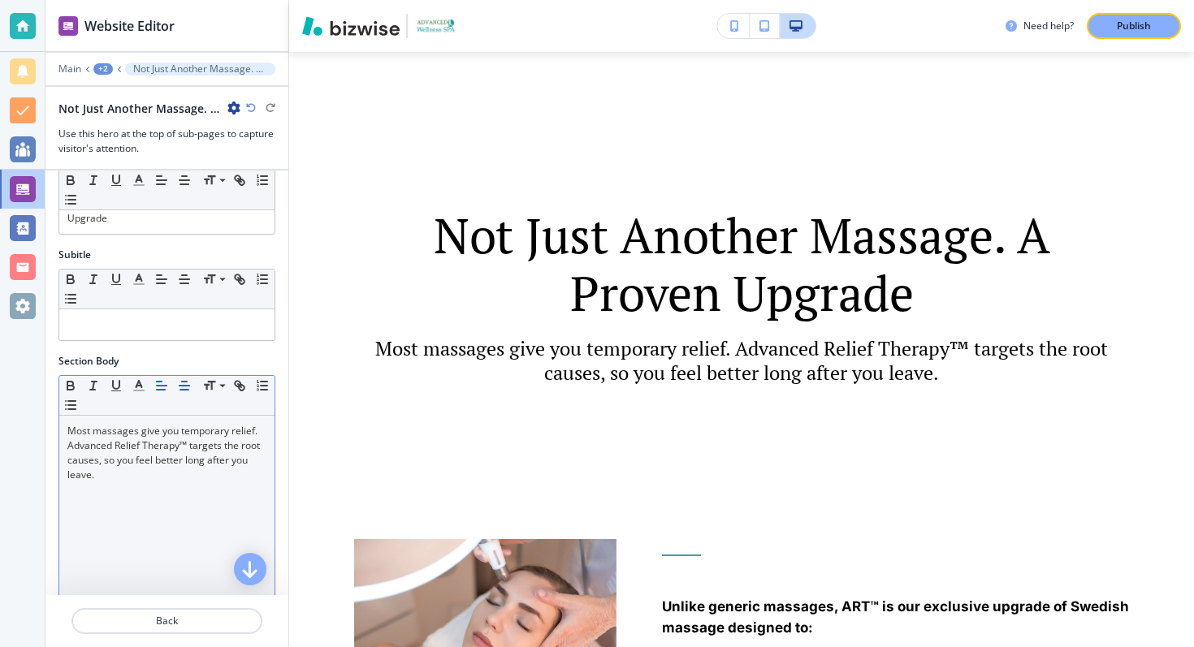
scroll to position [128, 0]
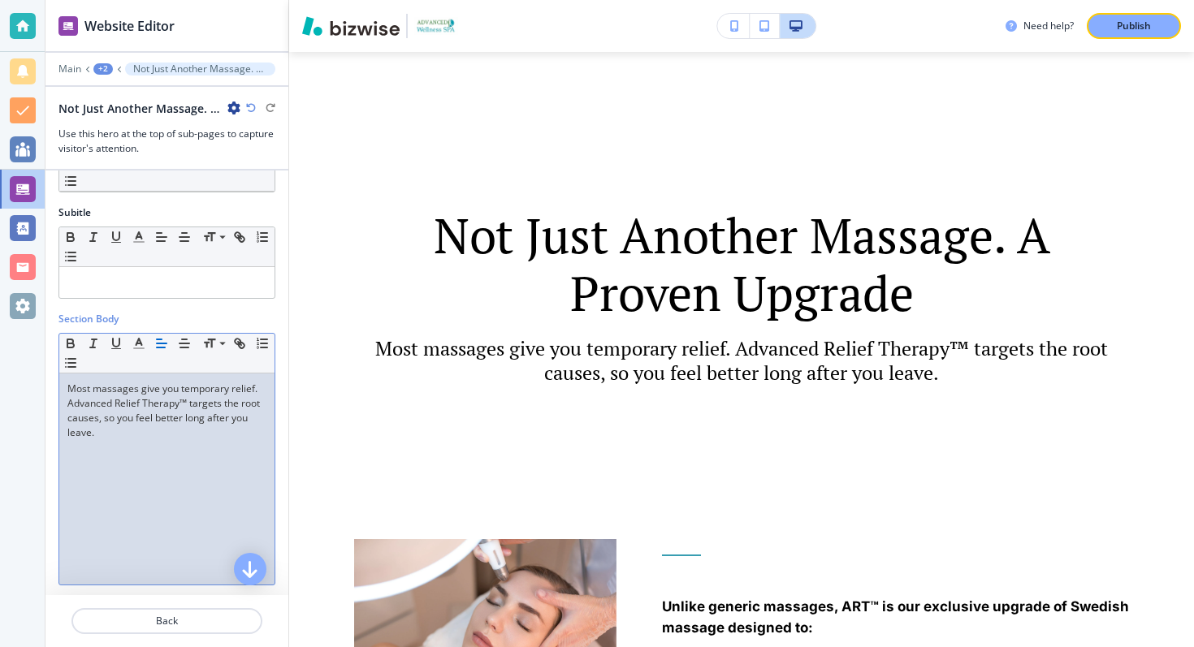
click at [145, 445] on p at bounding box center [166, 447] width 199 height 15
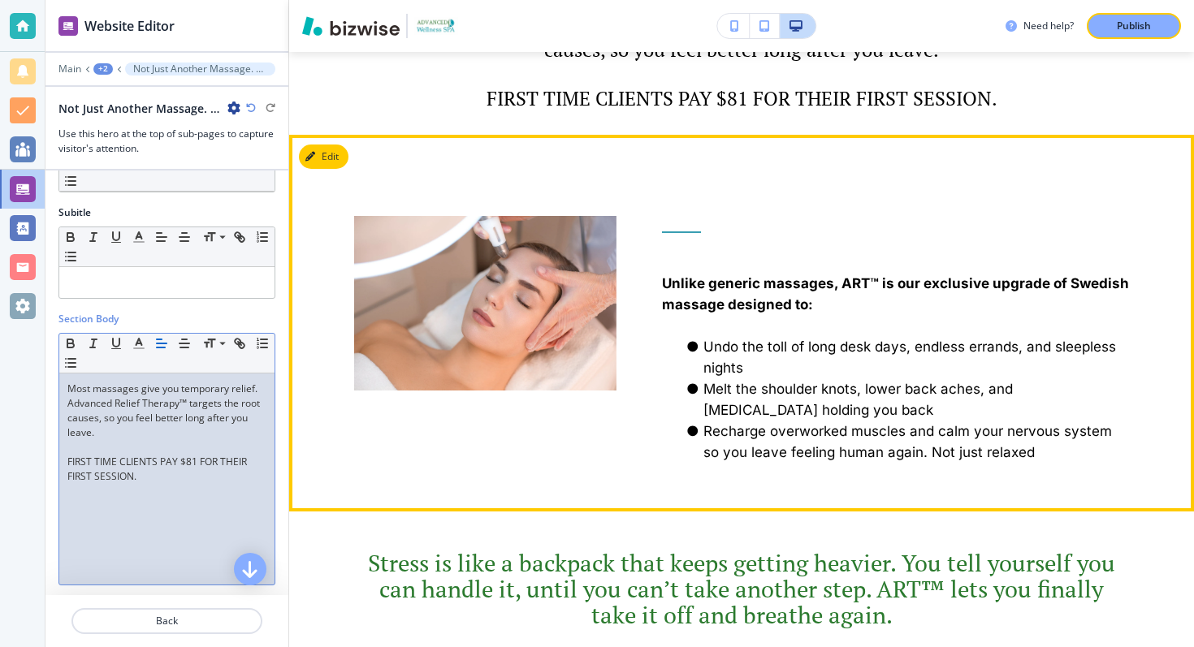
scroll to position [1164, 0]
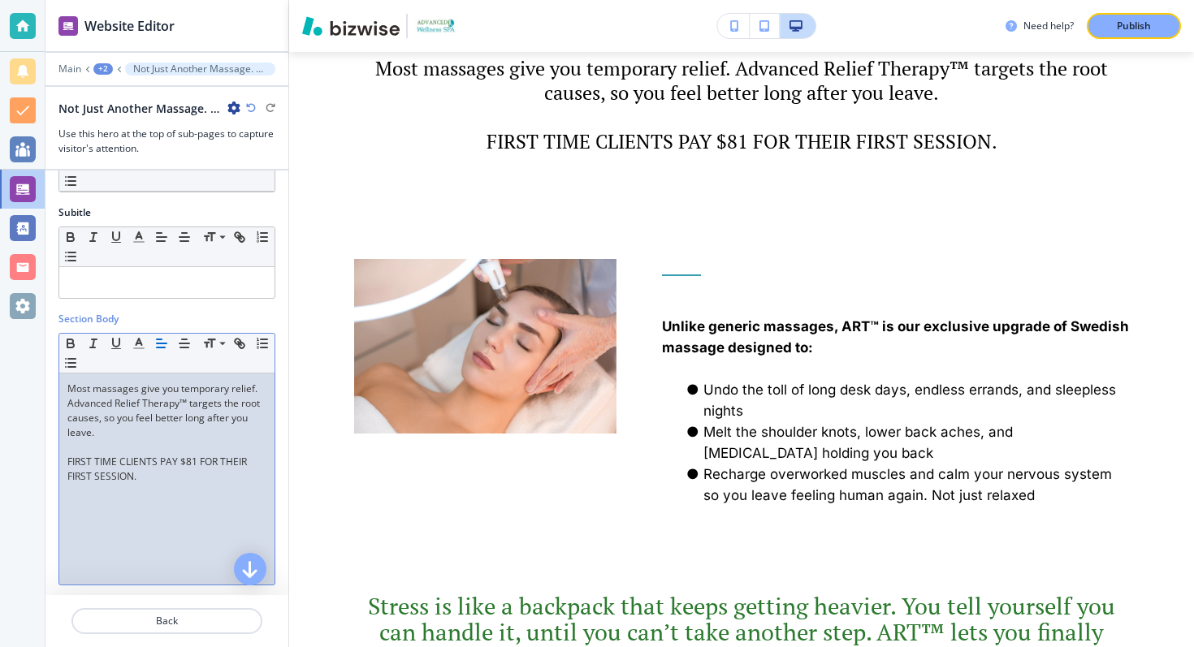
click at [196, 470] on p "FIRST TIME CLIENTS PAY $81 FOR THEIR FIRST SESSION." at bounding box center [166, 469] width 199 height 29
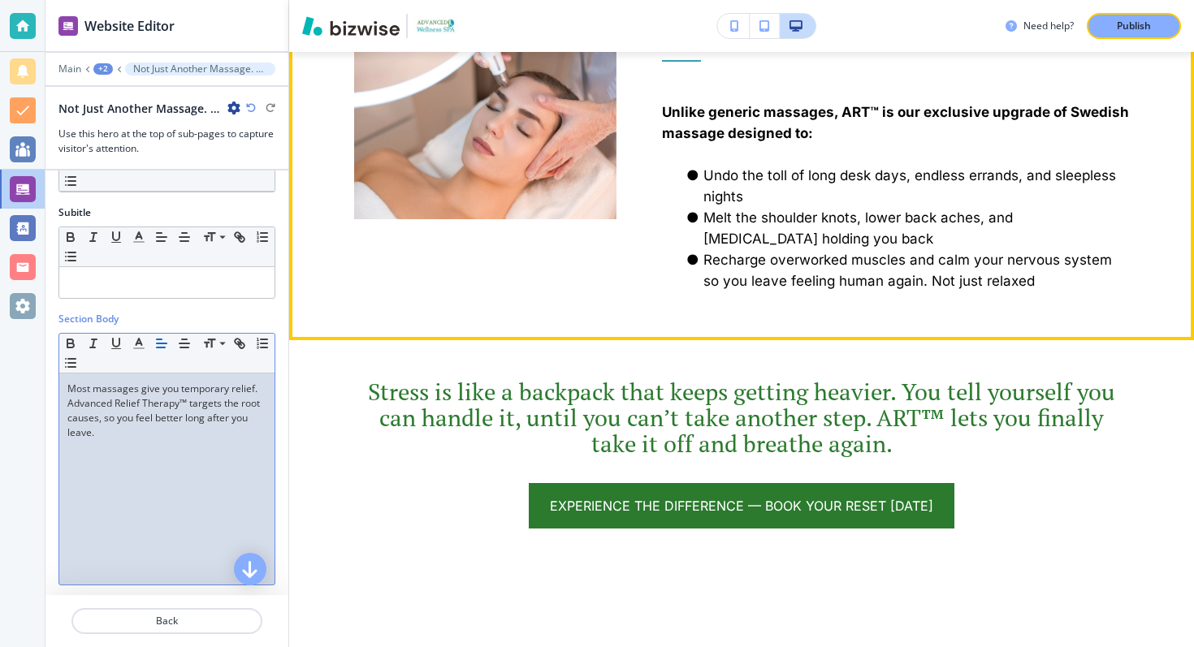
scroll to position [1304, 0]
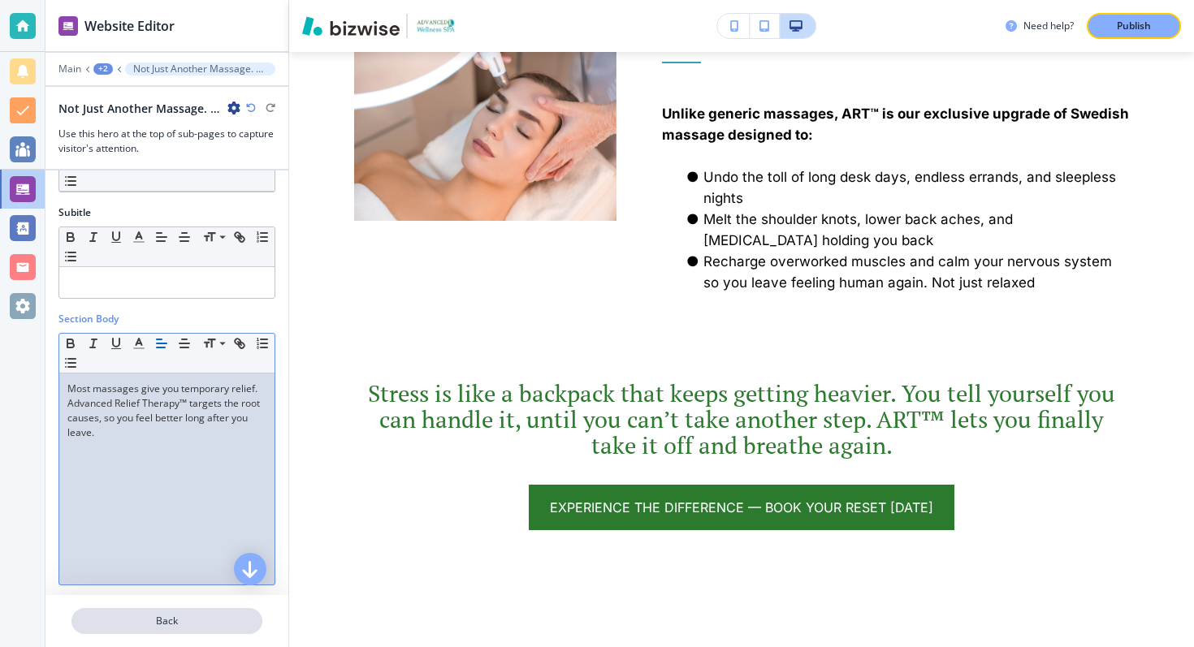
click at [227, 624] on p "Back" at bounding box center [167, 621] width 188 height 15
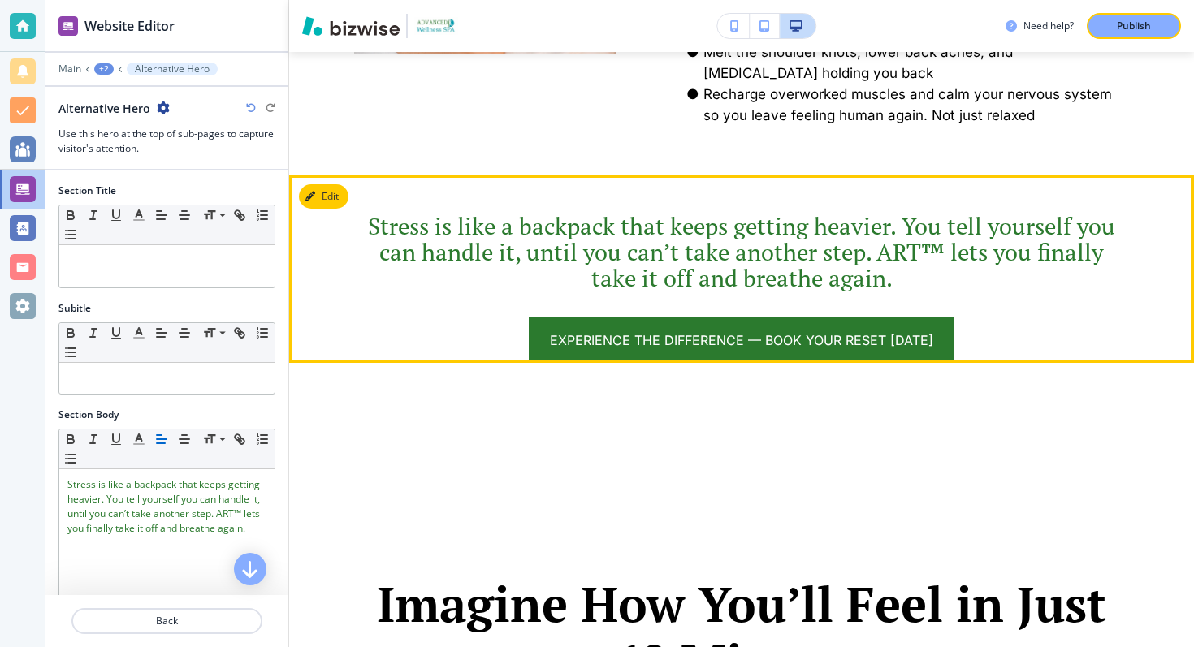
scroll to position [1443, 0]
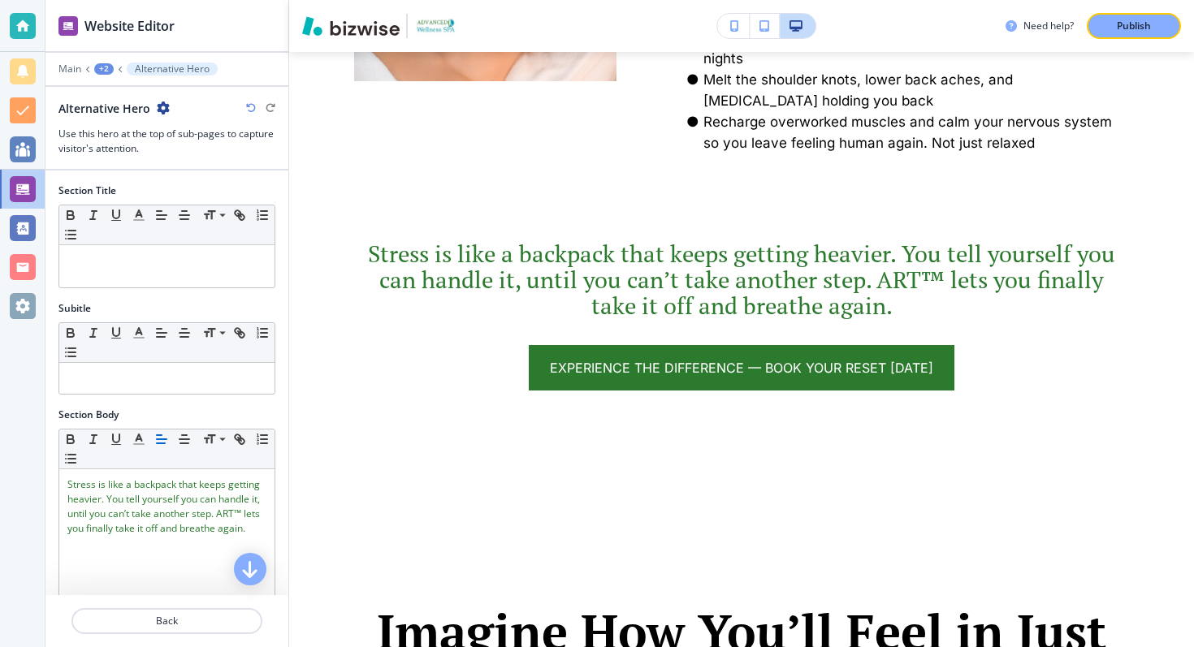
click at [110, 70] on div "+2" at bounding box center [103, 68] width 19 height 11
click at [115, 124] on p "ONLINE APPOINTMENTS" at bounding box center [146, 124] width 83 height 15
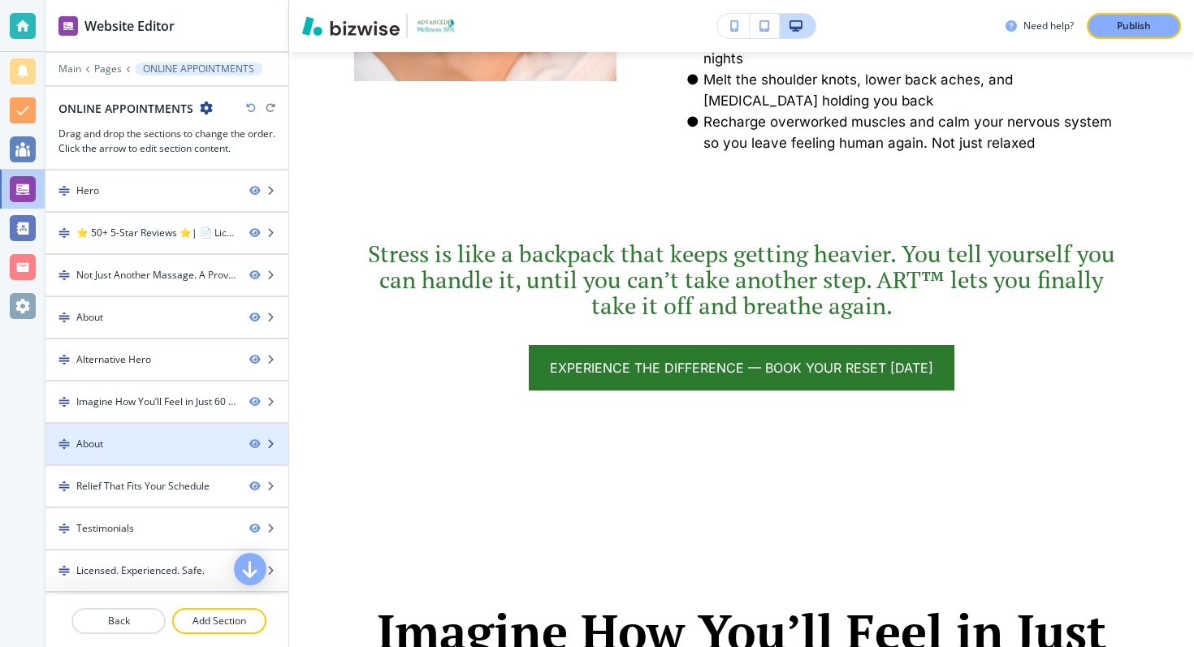
scroll to position [209, 0]
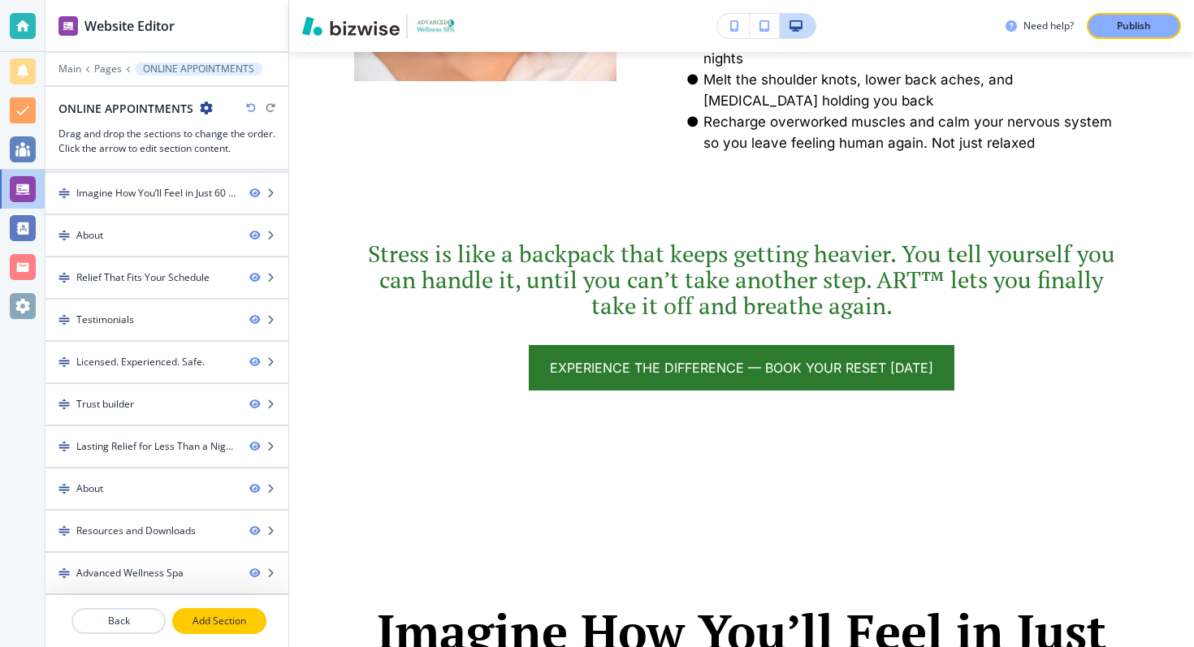
click at [220, 621] on p "Add Section" at bounding box center [219, 621] width 91 height 15
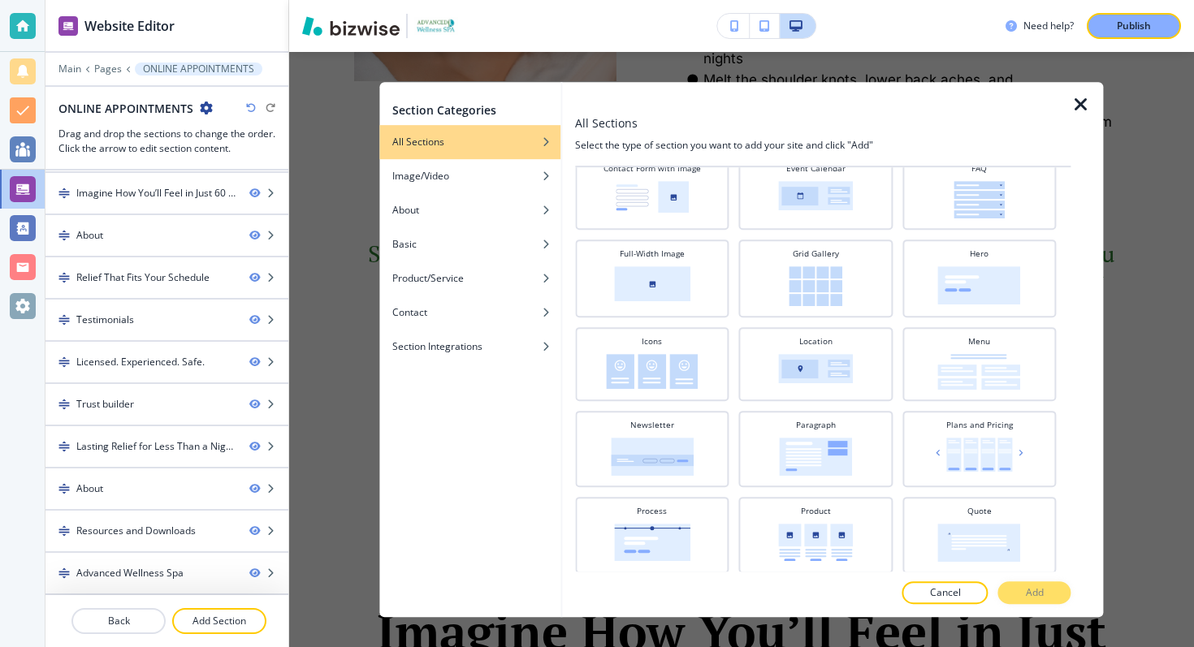
scroll to position [0, 0]
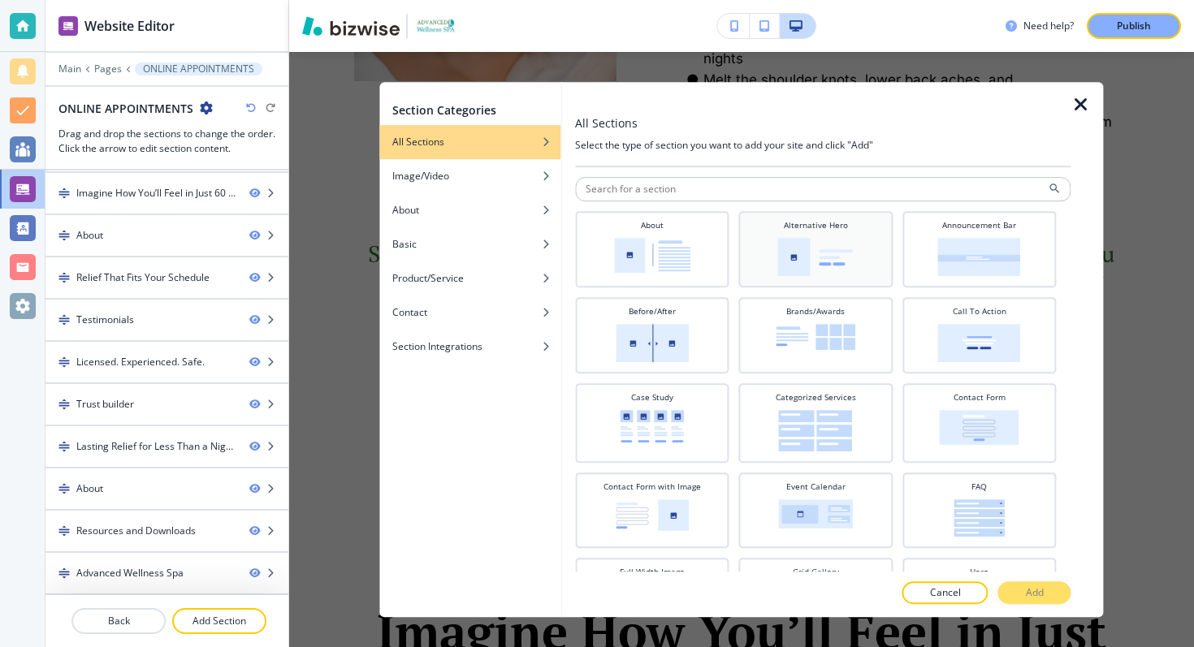
click at [800, 267] on img at bounding box center [816, 257] width 76 height 38
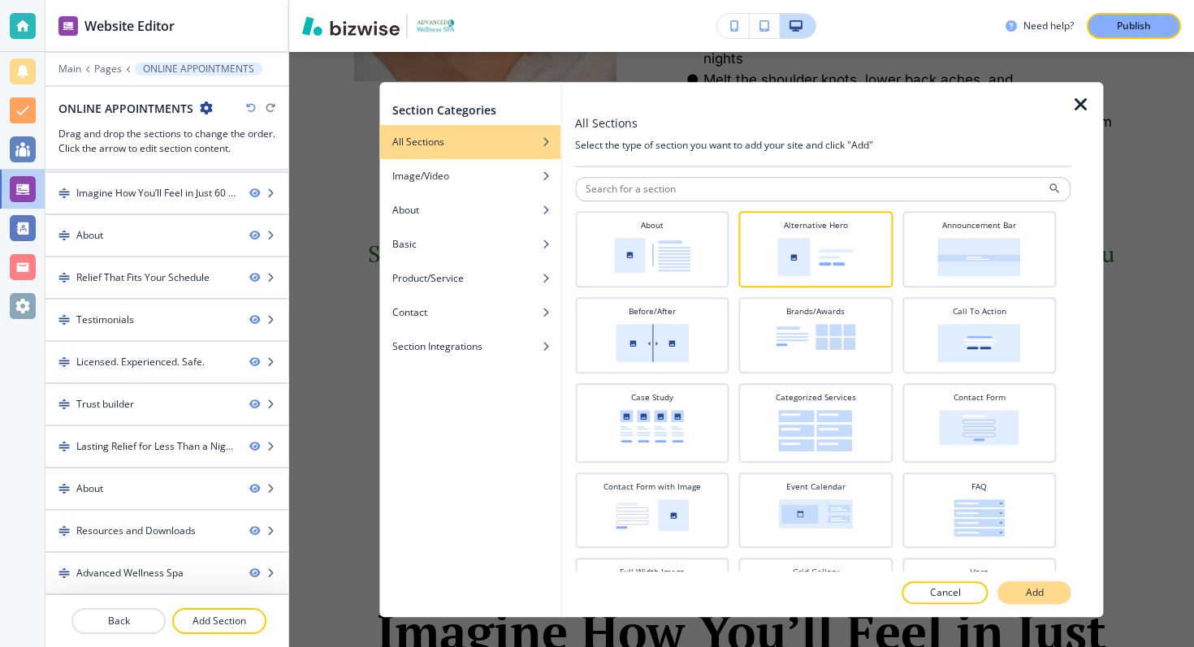
click at [1026, 599] on p "Add" at bounding box center [1035, 593] width 18 height 15
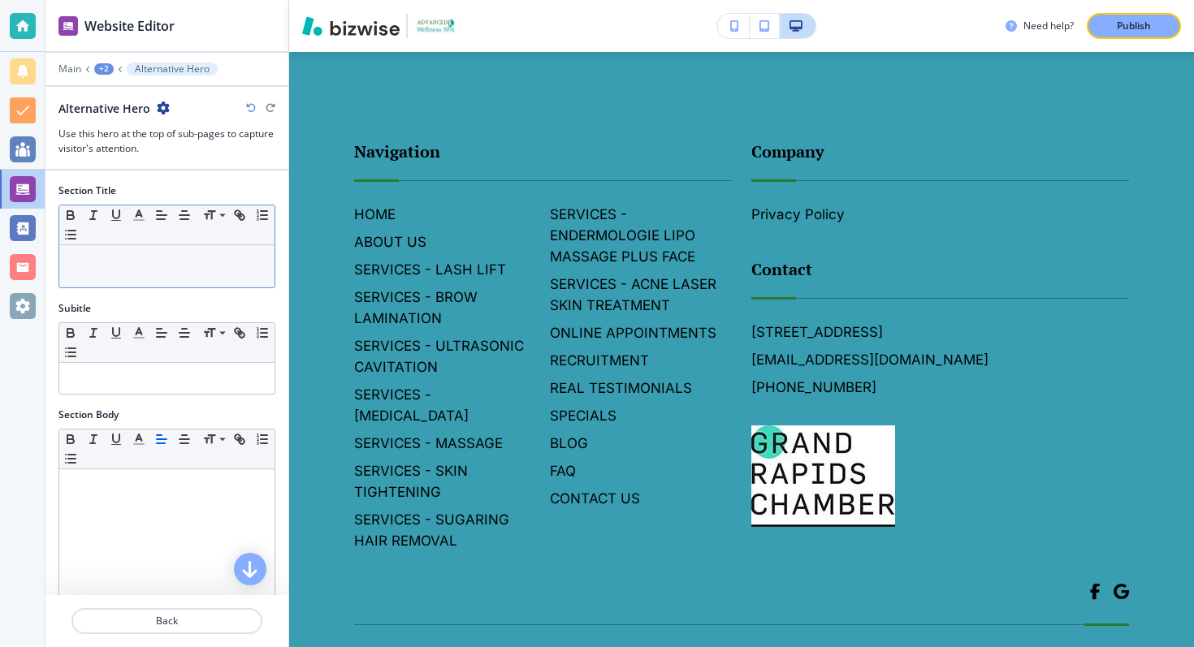
click at [208, 272] on div at bounding box center [166, 266] width 215 height 42
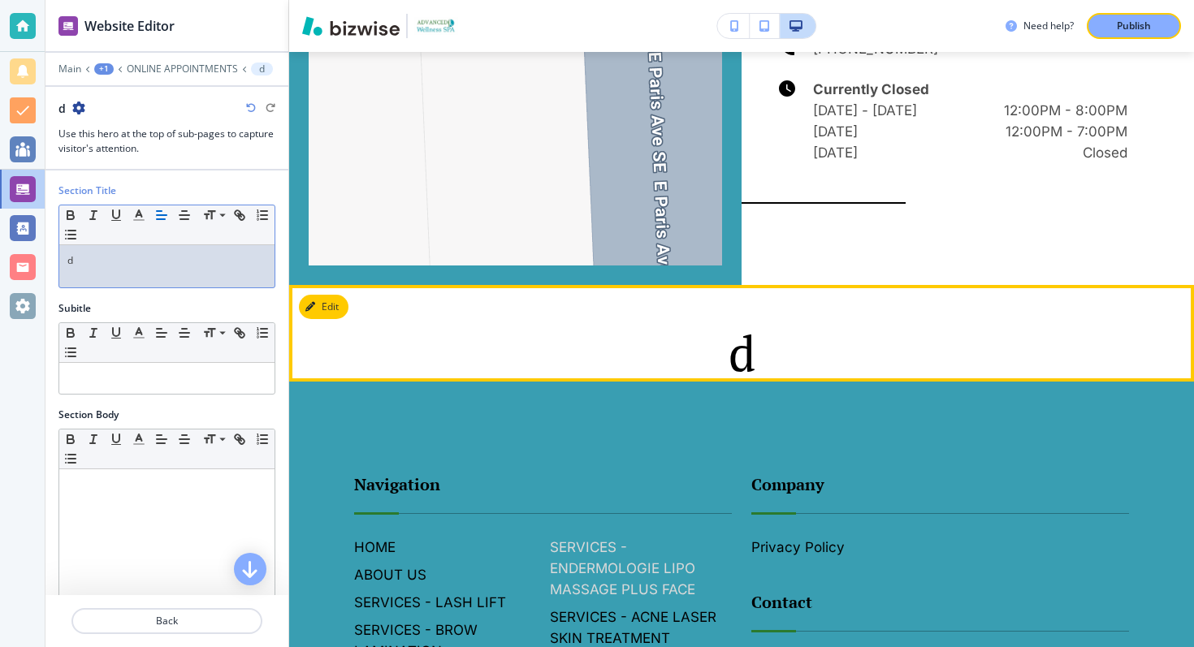
scroll to position [7403, 0]
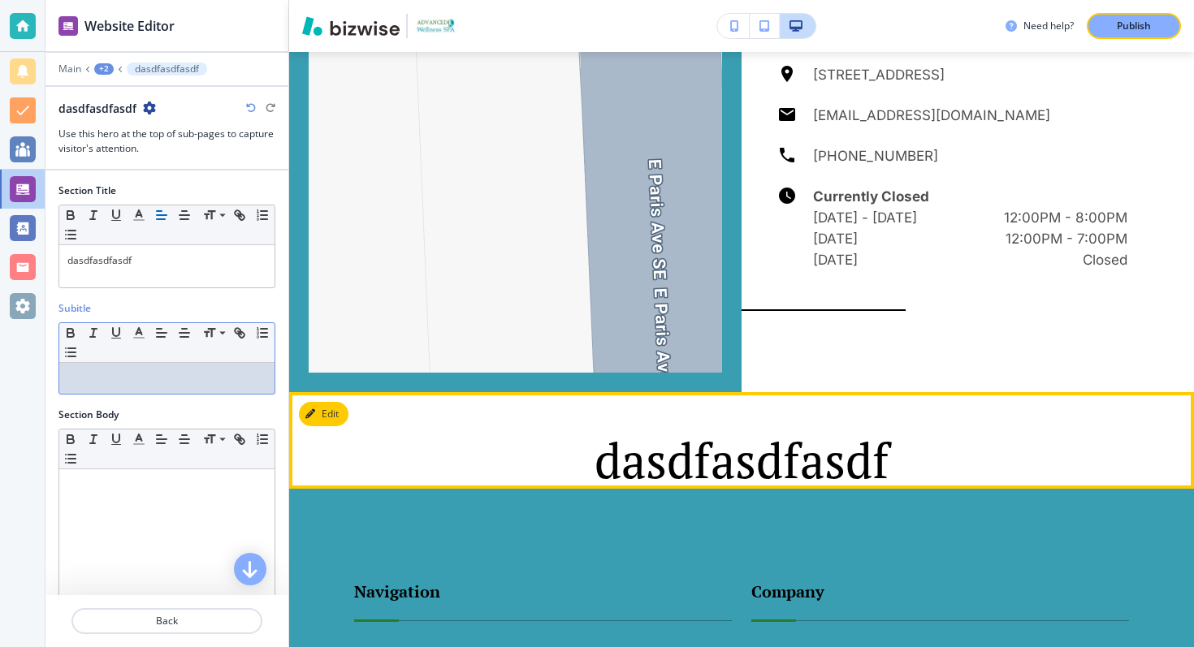
click at [219, 365] on div at bounding box center [166, 378] width 215 height 31
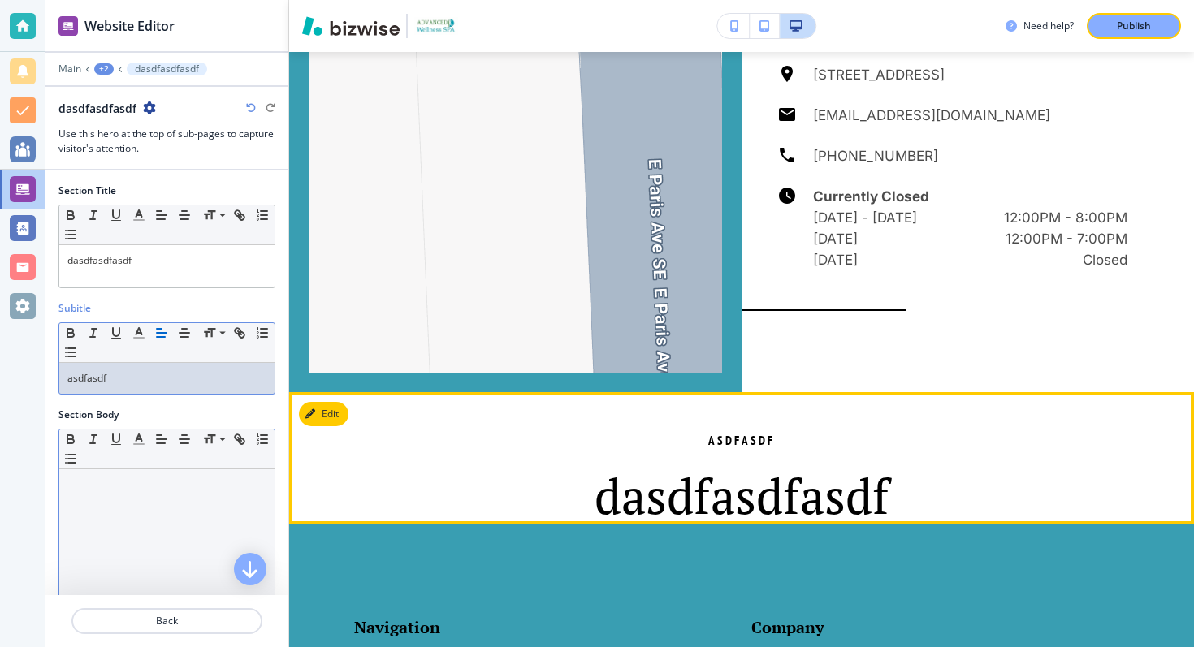
click at [199, 513] on div at bounding box center [166, 575] width 215 height 211
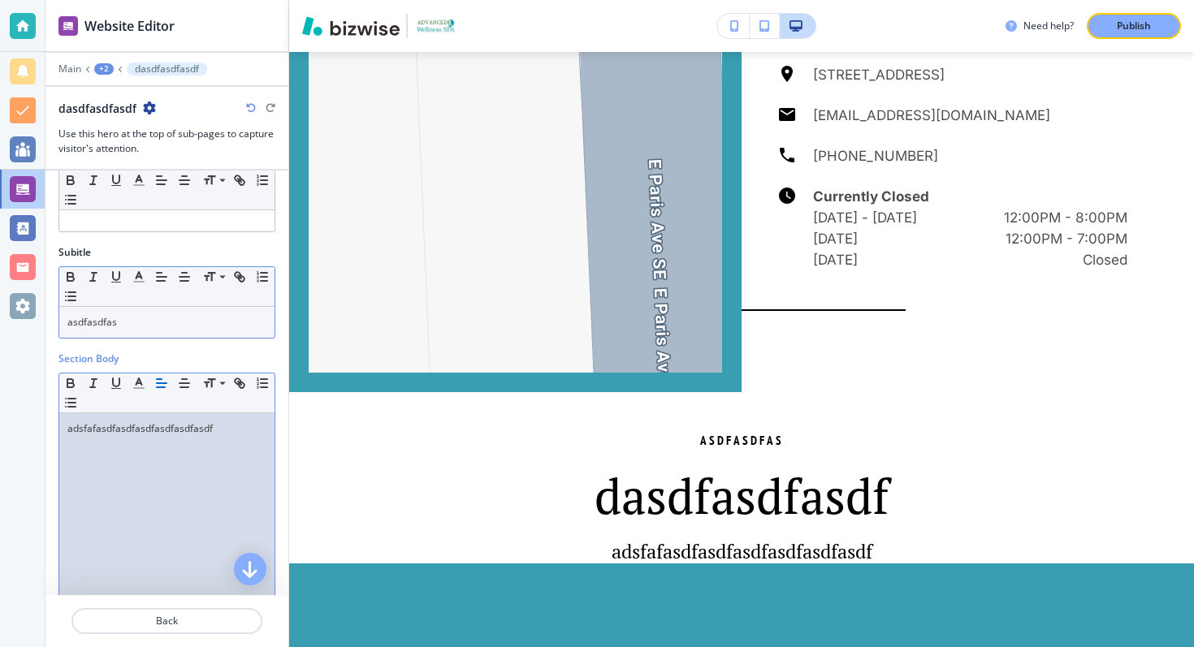
scroll to position [0, 0]
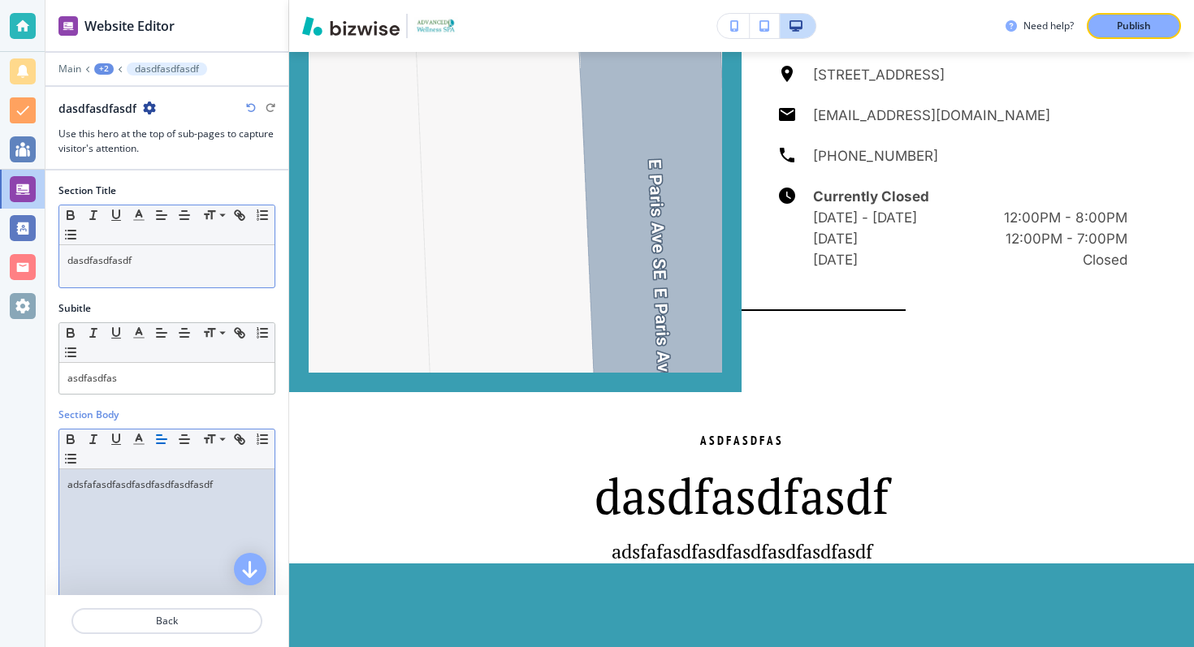
click at [115, 265] on p "dasdfasdfasdf" at bounding box center [166, 260] width 199 height 15
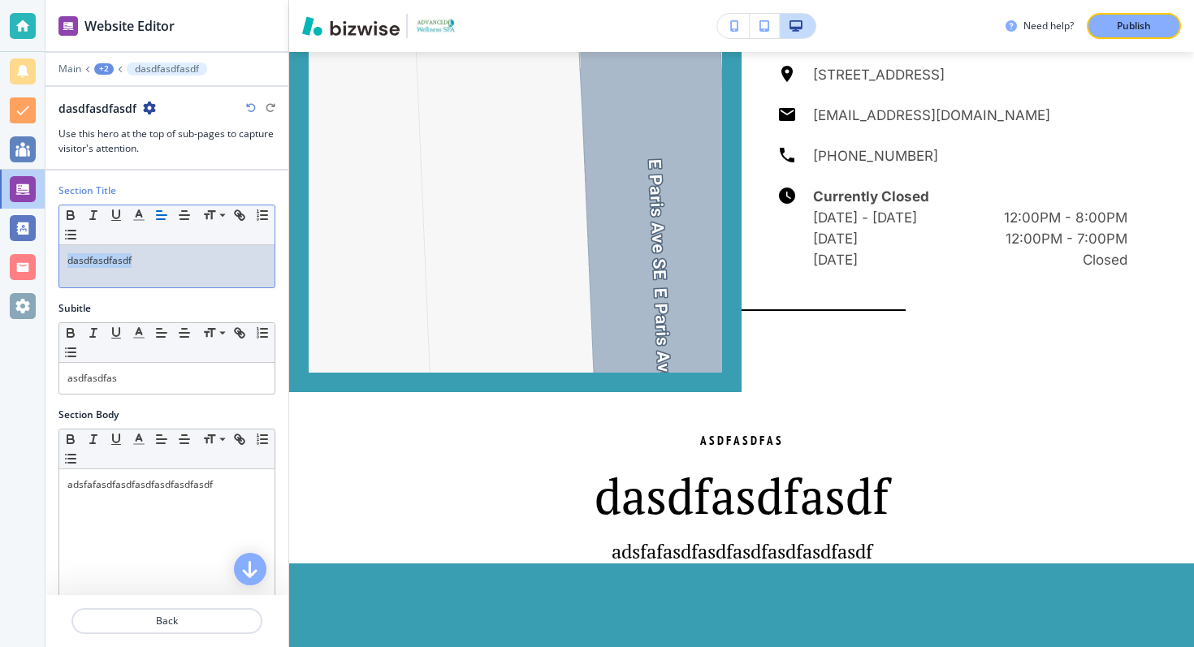
click at [115, 265] on p "dasdfasdfasdf" at bounding box center [166, 260] width 199 height 15
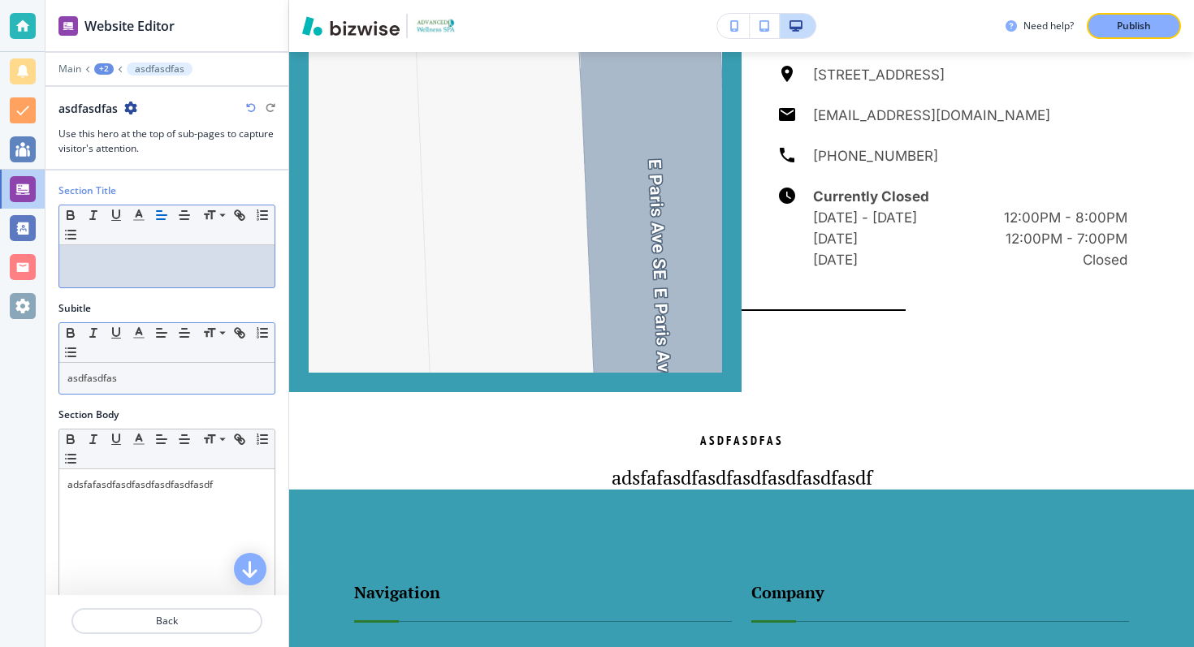
click at [104, 369] on div "asdfasdfas" at bounding box center [166, 378] width 215 height 31
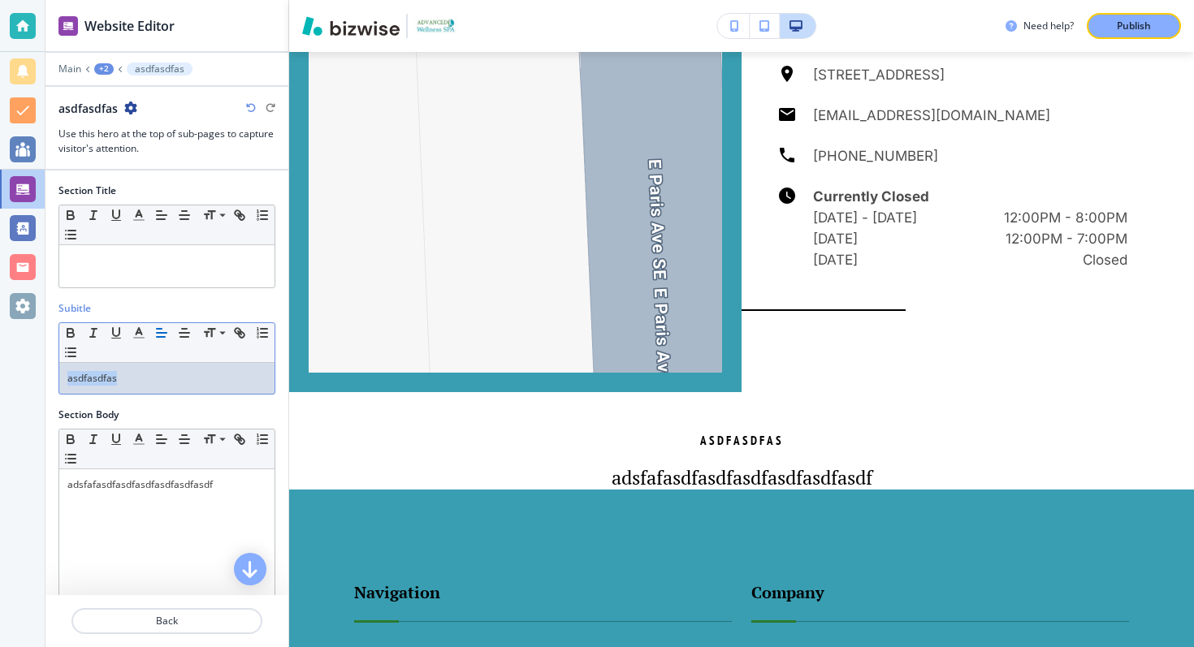
click at [104, 369] on div "asdfasdfas" at bounding box center [166, 378] width 215 height 31
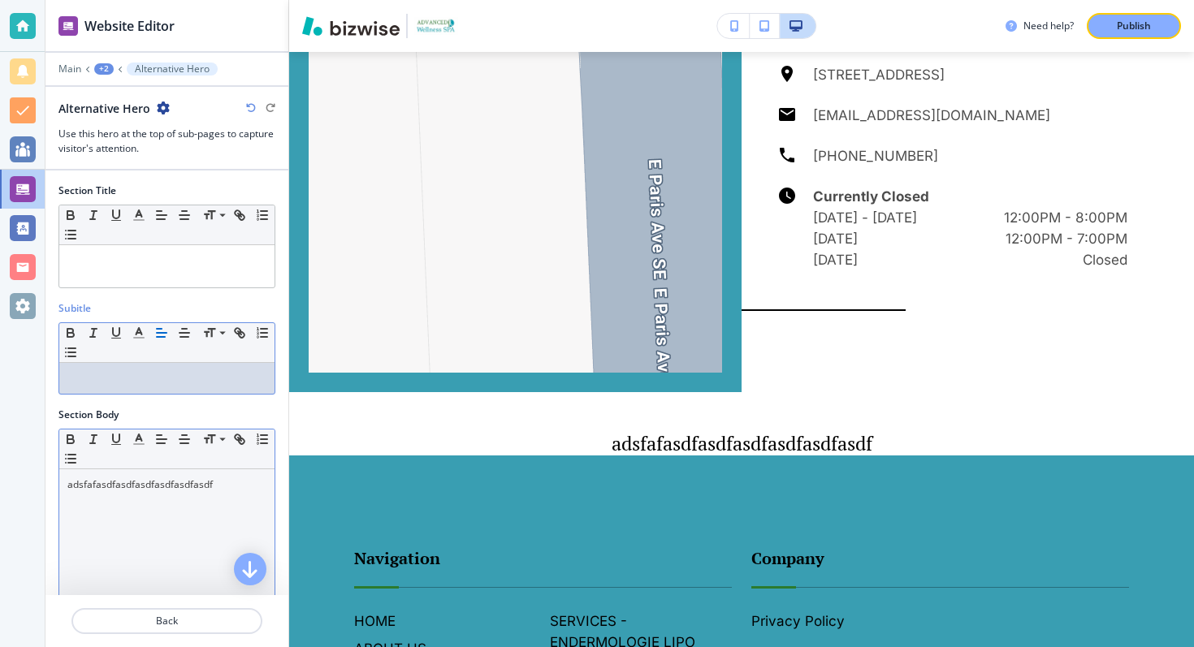
click at [120, 481] on p "adsfafasdfasdfasdfasdfasdfasdf" at bounding box center [166, 485] width 199 height 15
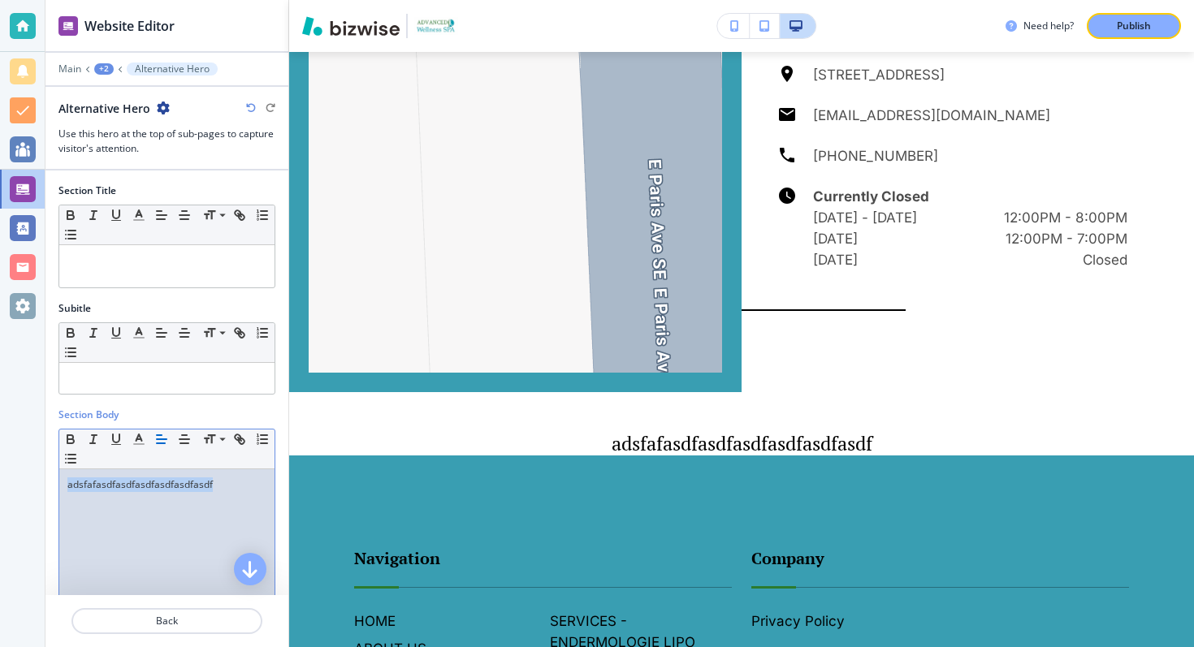
click at [120, 481] on p "adsfafasdfasdfasdfasdfasdfasdf" at bounding box center [166, 485] width 199 height 15
drag, startPoint x: 109, startPoint y: 484, endPoint x: 94, endPoint y: 488, distance: 15.2
click at [94, 488] on p "From $91" at bounding box center [166, 485] width 199 height 15
click at [140, 443] on icon "button" at bounding box center [139, 439] width 15 height 15
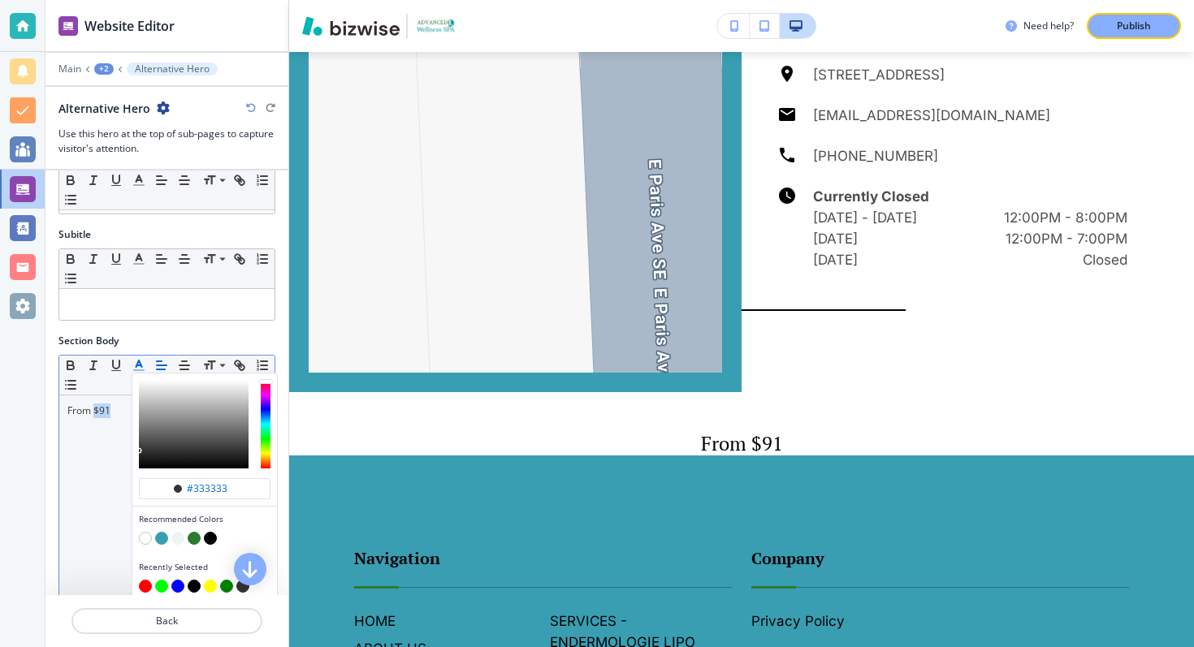
scroll to position [102, 0]
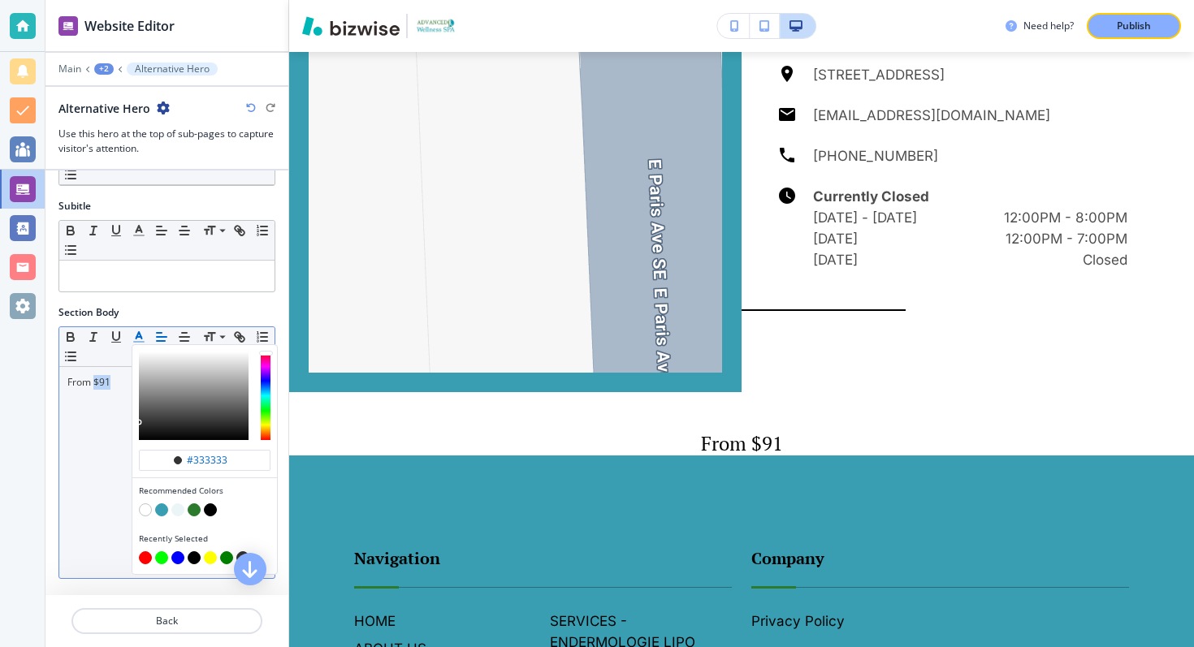
click at [146, 556] on button "button" at bounding box center [145, 558] width 13 height 13
type input "#ff0000"
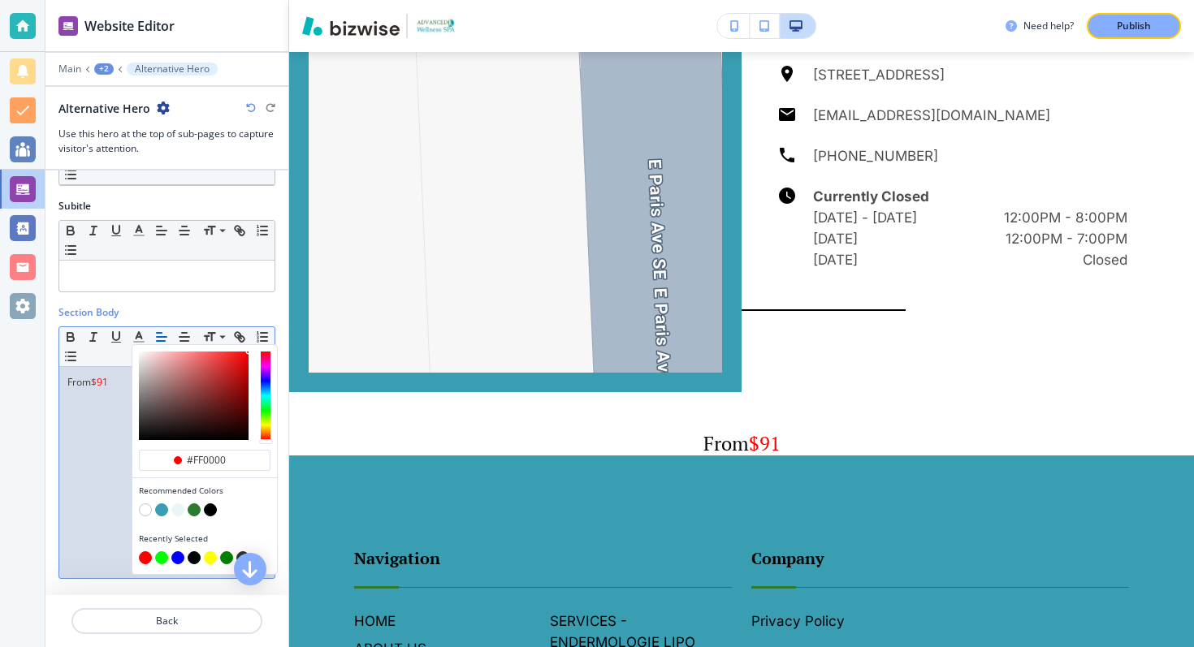
click at [110, 397] on div "From $91" at bounding box center [166, 472] width 215 height 211
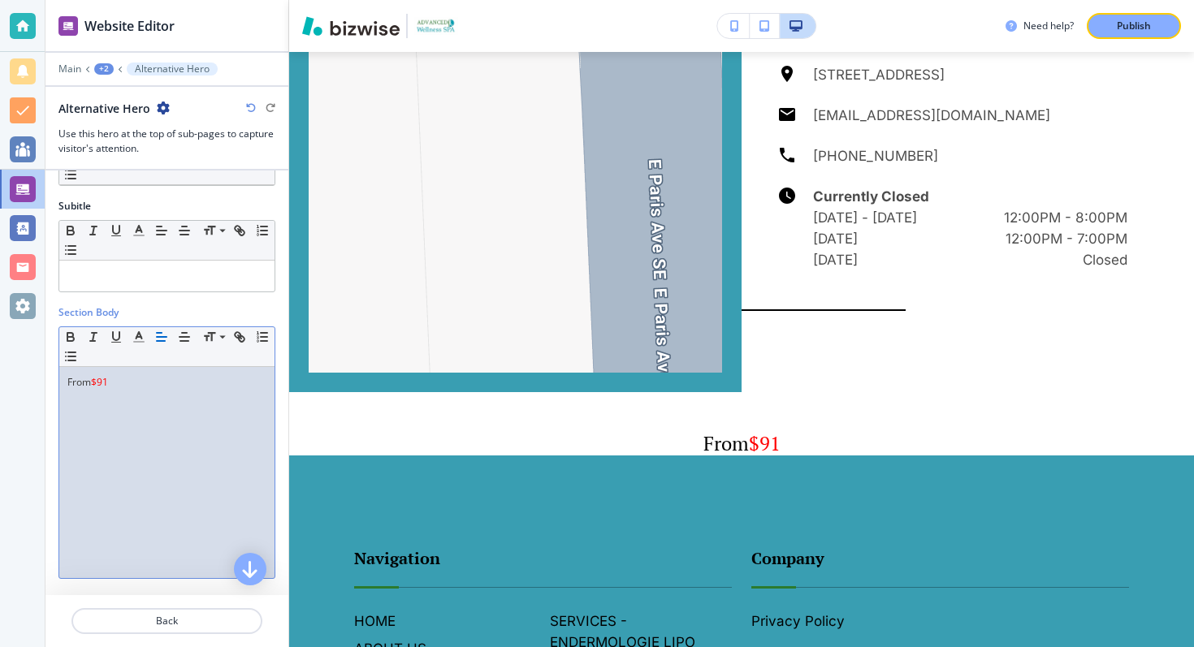
click at [105, 387] on span "$91" at bounding box center [99, 382] width 17 height 14
click at [112, 387] on p "From $91" at bounding box center [166, 382] width 199 height 15
drag, startPoint x: 112, startPoint y: 387, endPoint x: 94, endPoint y: 390, distance: 18.0
click at [94, 390] on div "From $91" at bounding box center [166, 472] width 215 height 211
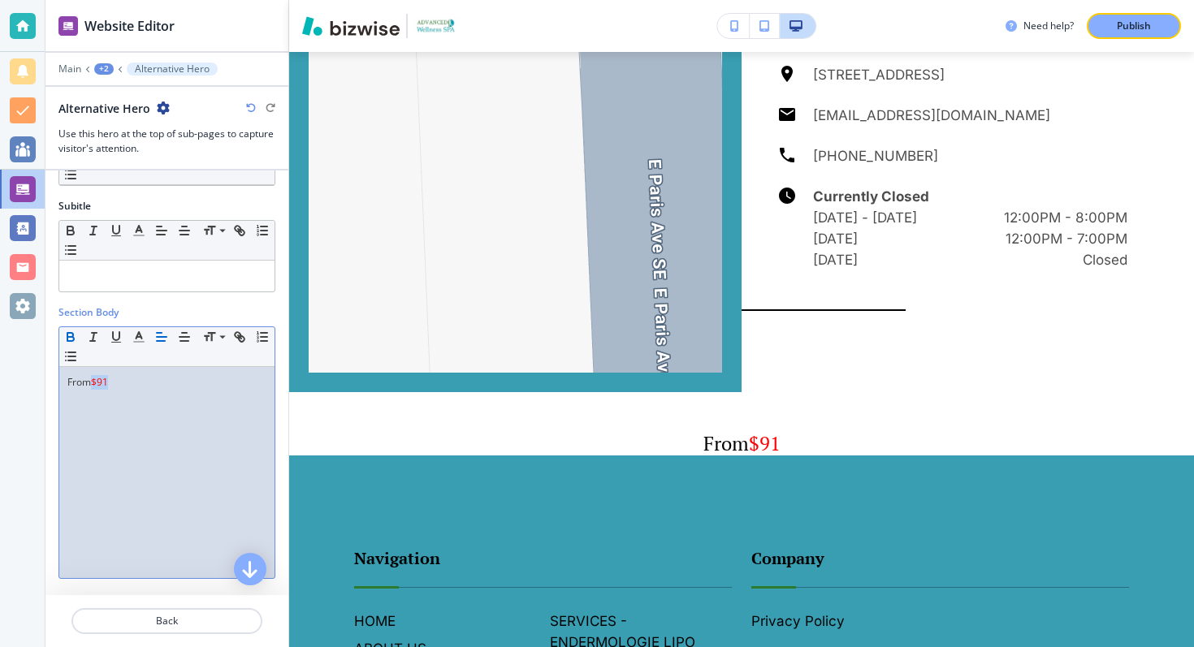
drag, startPoint x: 114, startPoint y: 382, endPoint x: 94, endPoint y: 384, distance: 19.6
click at [94, 384] on p "From $91 ﻿" at bounding box center [166, 382] width 199 height 15
click at [127, 399] on div "From $91 ﻿" at bounding box center [166, 472] width 215 height 211
drag, startPoint x: 128, startPoint y: 384, endPoint x: 114, endPoint y: 386, distance: 14.7
click at [114, 386] on p "From $91 --->" at bounding box center [166, 382] width 199 height 15
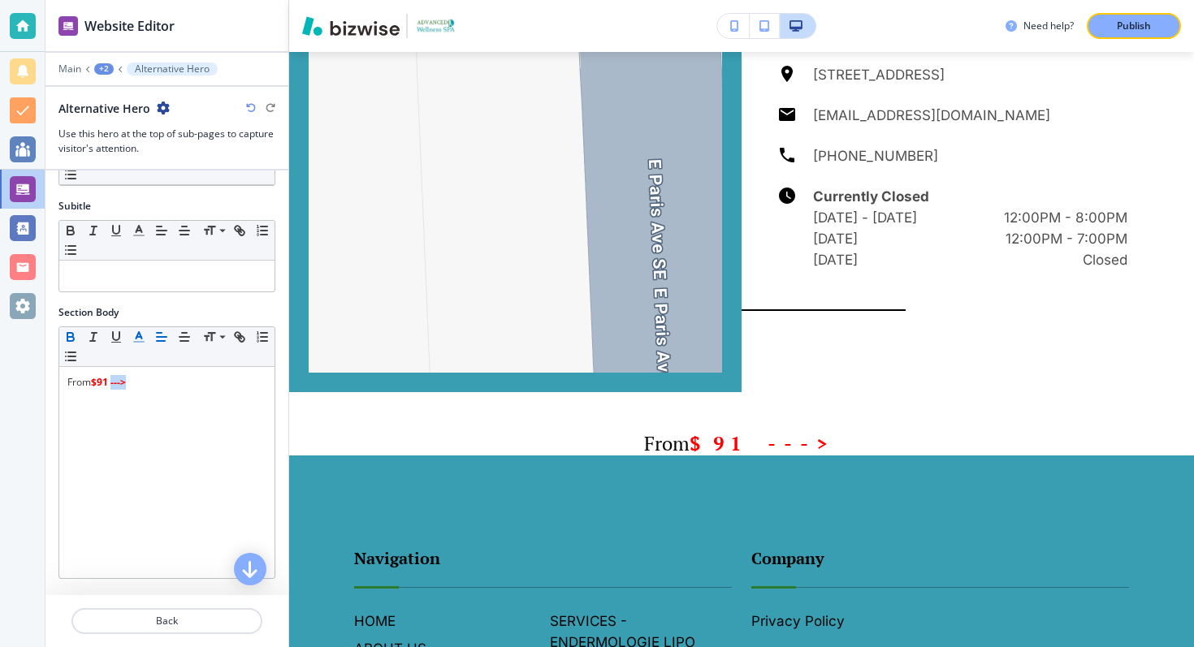
click at [140, 337] on line "button" at bounding box center [138, 337] width 4 height 0
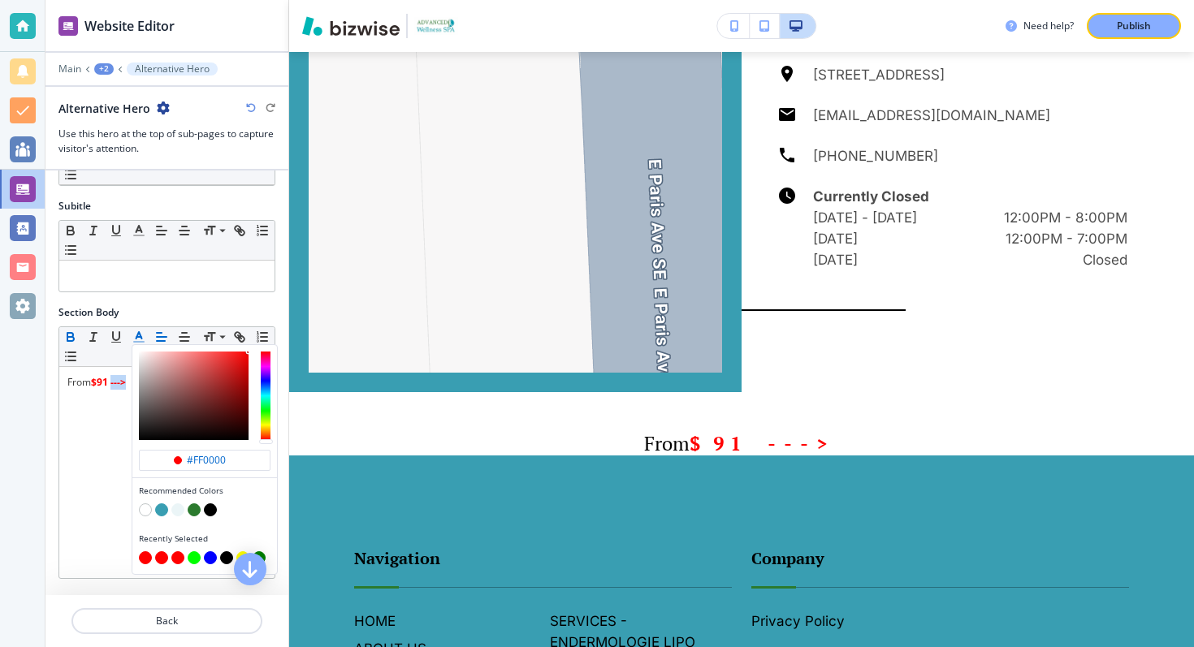
click at [212, 510] on button "button" at bounding box center [210, 510] width 13 height 13
type input "#000000"
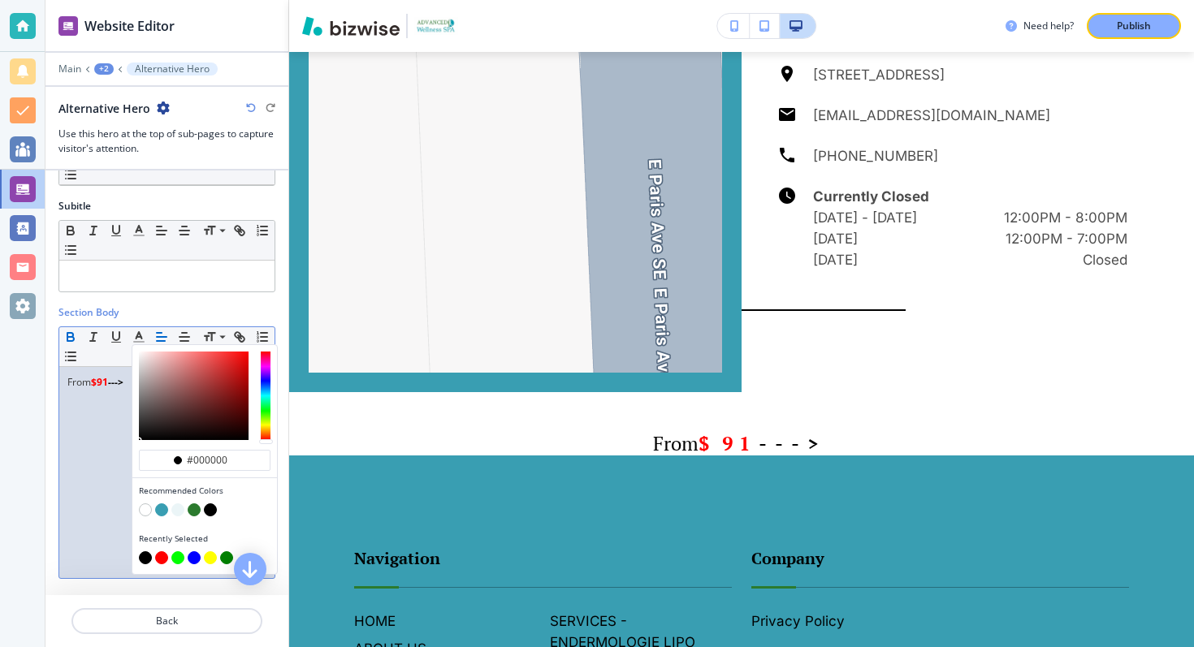
click at [123, 437] on div "From $91 --->" at bounding box center [166, 472] width 215 height 211
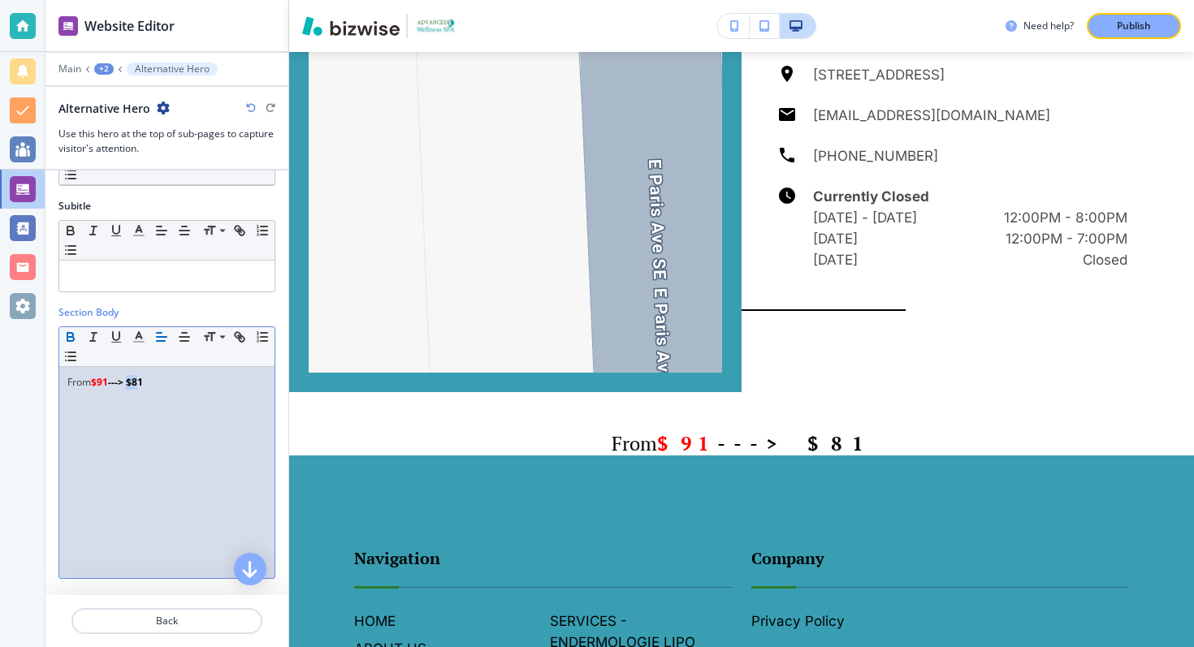
drag, startPoint x: 144, startPoint y: 383, endPoint x: 131, endPoint y: 386, distance: 13.2
click at [131, 386] on strong "---> $81" at bounding box center [125, 382] width 35 height 14
click at [143, 386] on strong "---> $81" at bounding box center [125, 382] width 35 height 14
drag, startPoint x: 149, startPoint y: 386, endPoint x: 130, endPoint y: 387, distance: 19.6
click at [130, 387] on p "From $91 ---> $81" at bounding box center [166, 382] width 199 height 15
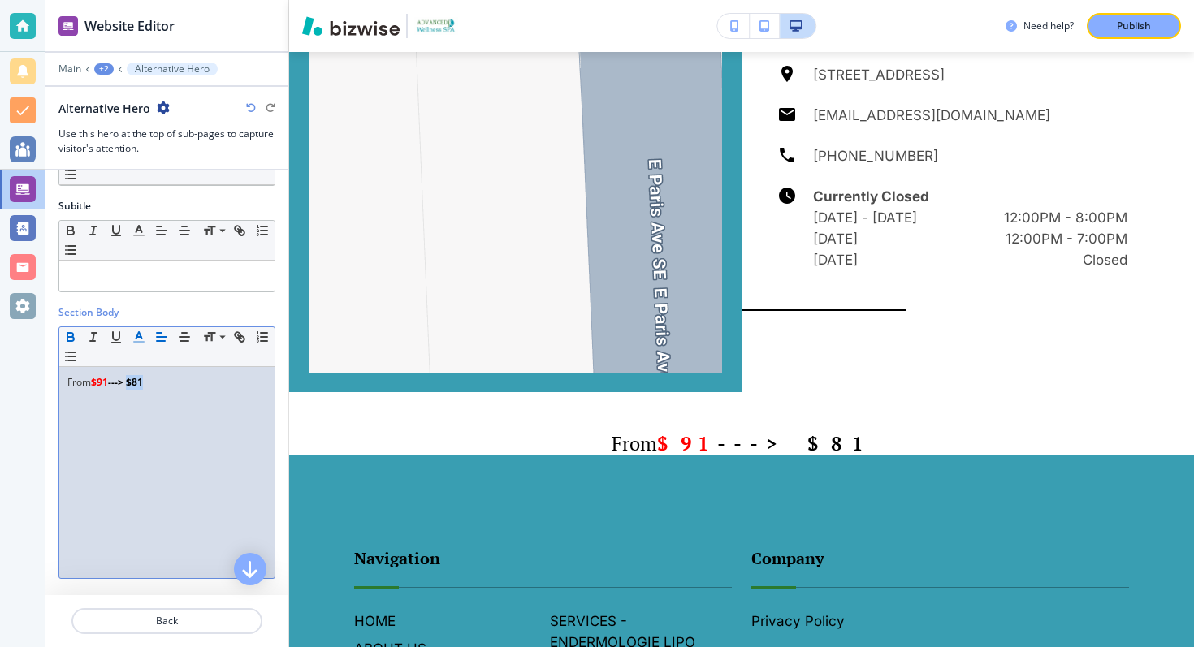
click at [132, 336] on icon "button" at bounding box center [139, 337] width 15 height 15
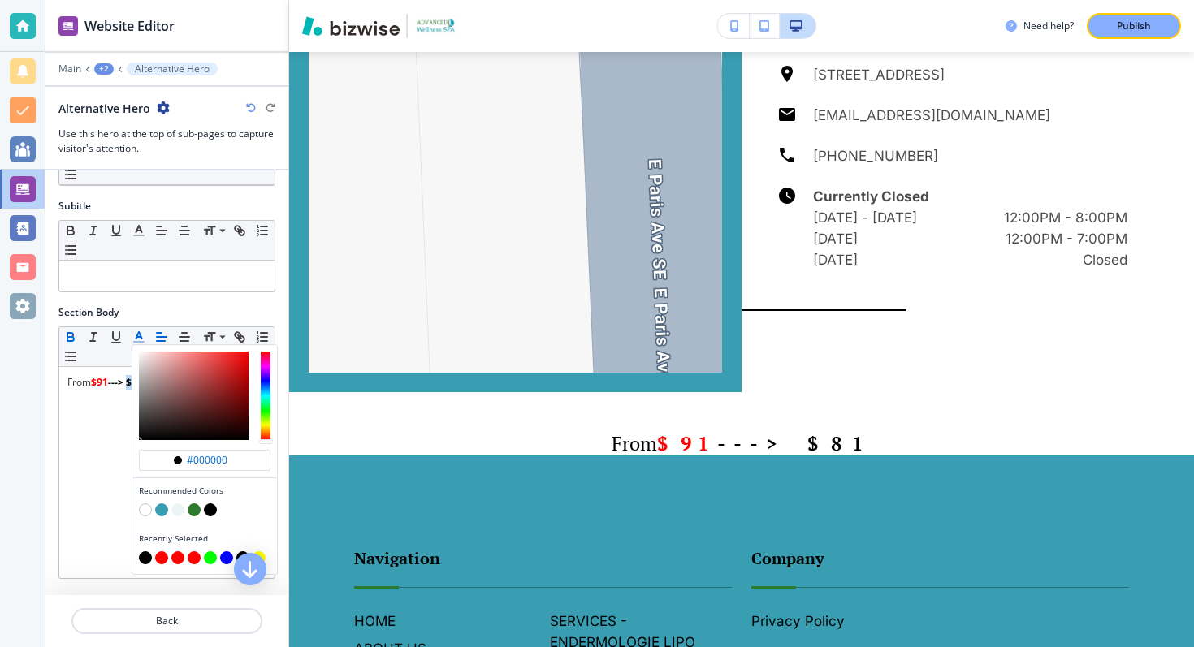
click at [194, 510] on button "button" at bounding box center [194, 510] width 13 height 13
type input "#2b7a2e"
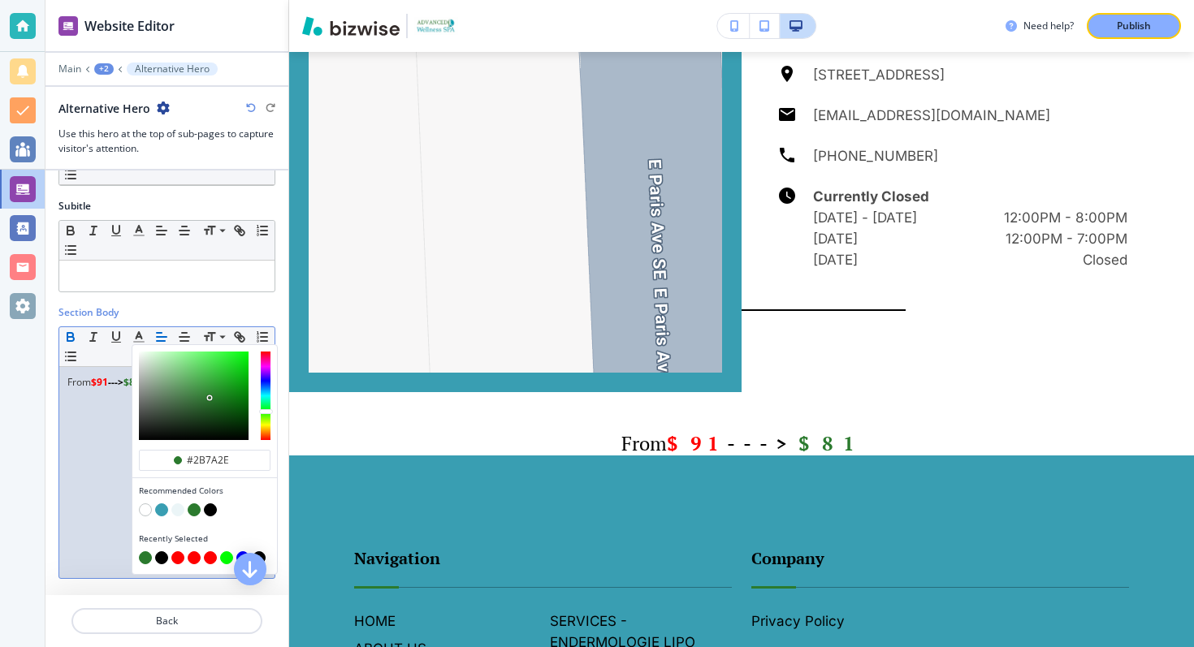
click at [103, 457] on div "From $91 ---> $81" at bounding box center [166, 472] width 215 height 211
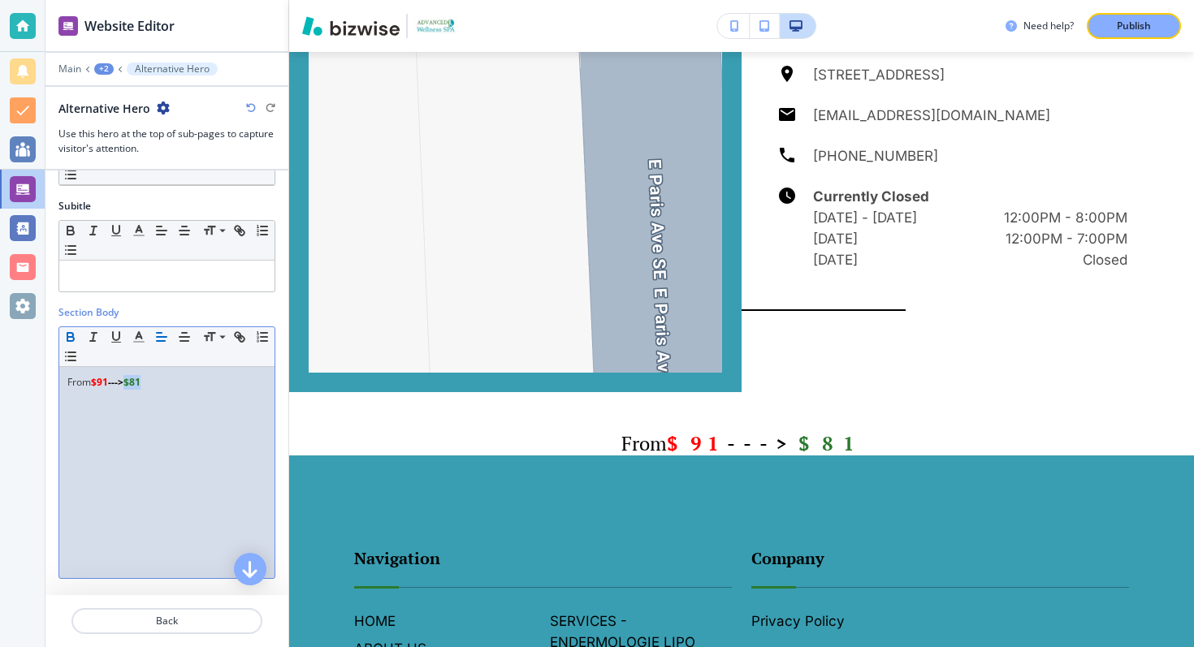
drag, startPoint x: 150, startPoint y: 384, endPoint x: 132, endPoint y: 386, distance: 18.8
click at [132, 386] on p "From $91 ---> $81" at bounding box center [166, 382] width 199 height 15
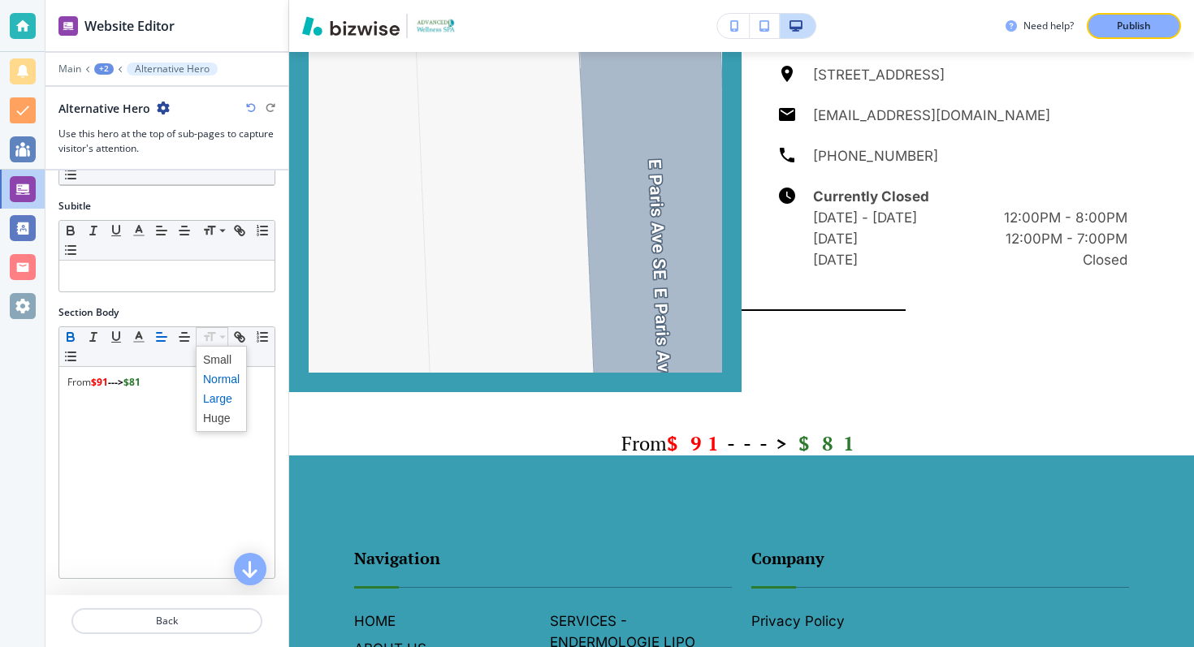
click at [216, 399] on span at bounding box center [221, 398] width 37 height 19
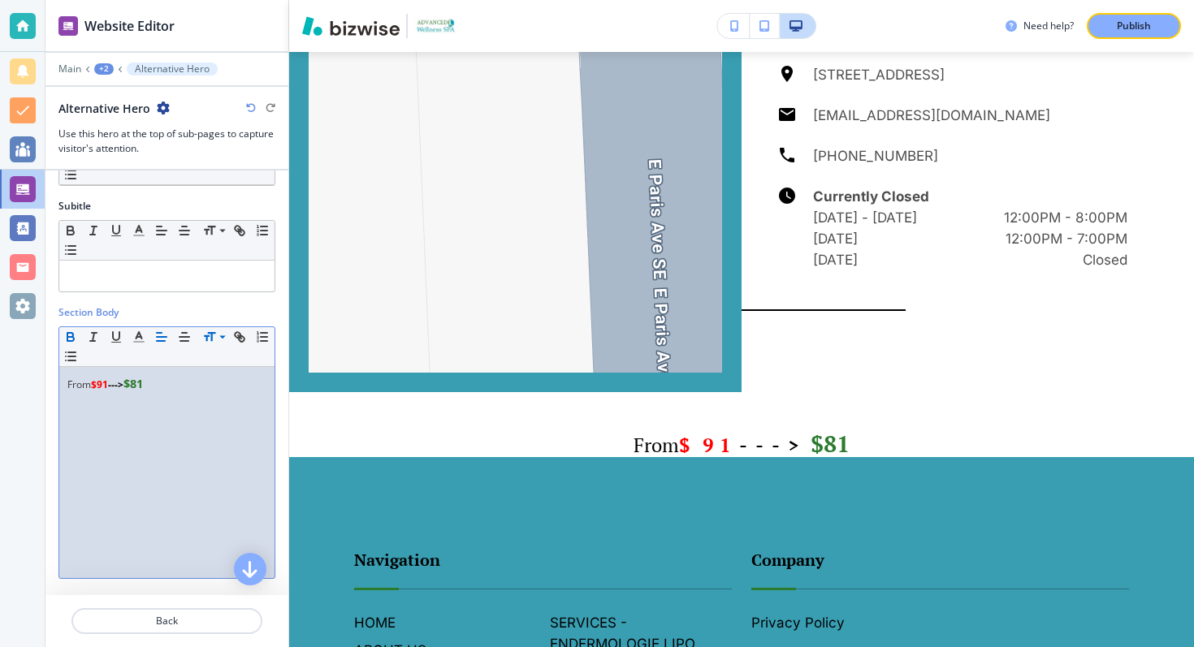
click at [125, 451] on div "From $91 ---> $81" at bounding box center [166, 472] width 215 height 211
drag, startPoint x: 110, startPoint y: 385, endPoint x: 93, endPoint y: 389, distance: 16.7
click at [93, 389] on strong "$91" at bounding box center [99, 385] width 17 height 14
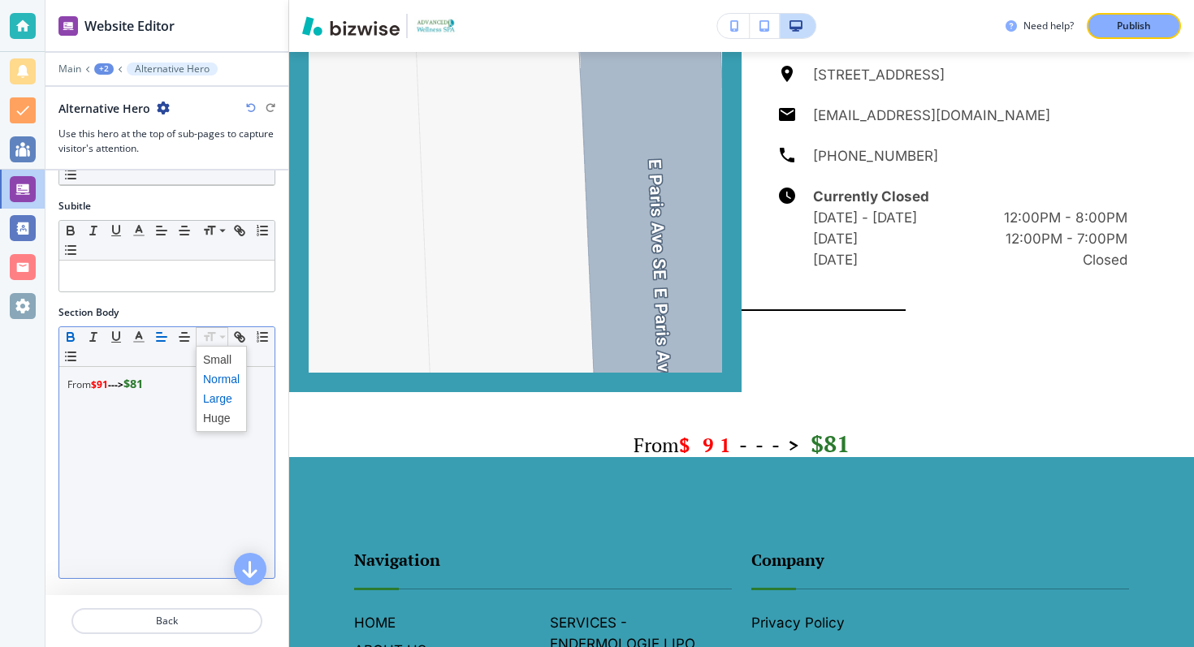
click at [214, 402] on span at bounding box center [221, 398] width 37 height 19
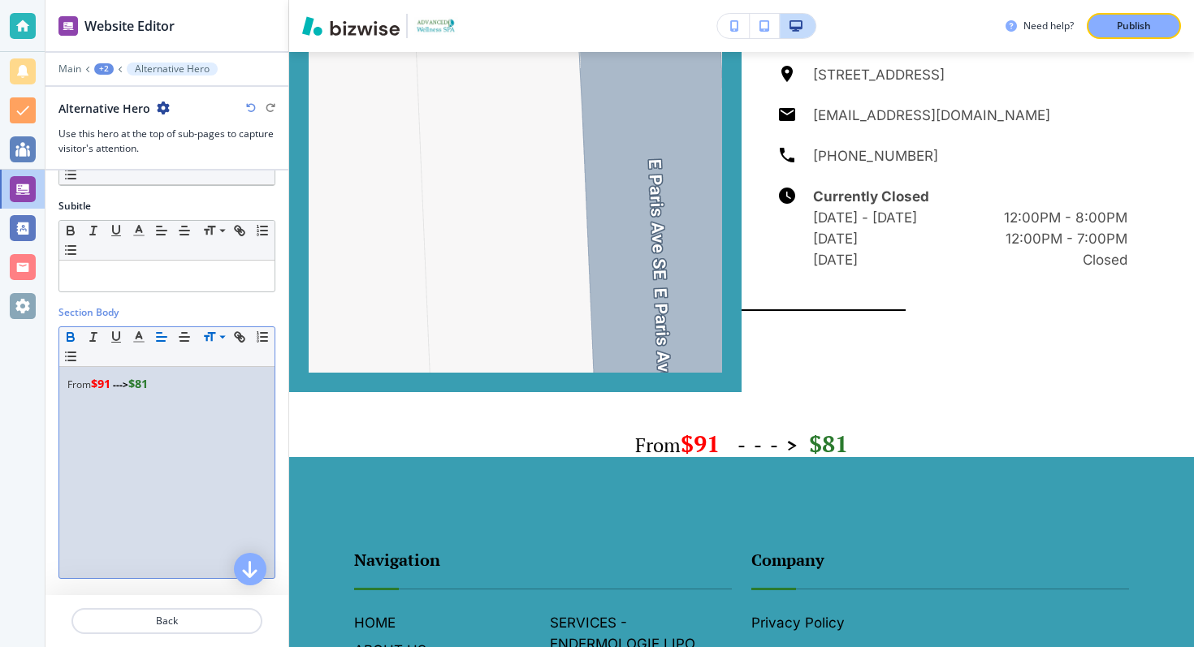
click at [161, 419] on div "From $91 ---> $81" at bounding box center [166, 472] width 215 height 211
click at [120, 428] on div "From $91 ---> $81" at bounding box center [166, 472] width 215 height 211
drag, startPoint x: 130, startPoint y: 387, endPoint x: 113, endPoint y: 388, distance: 17.1
click at [113, 388] on p "From $91 ---> $81" at bounding box center [166, 384] width 199 height 18
click at [149, 432] on div "From $91 ---> $81" at bounding box center [166, 472] width 215 height 211
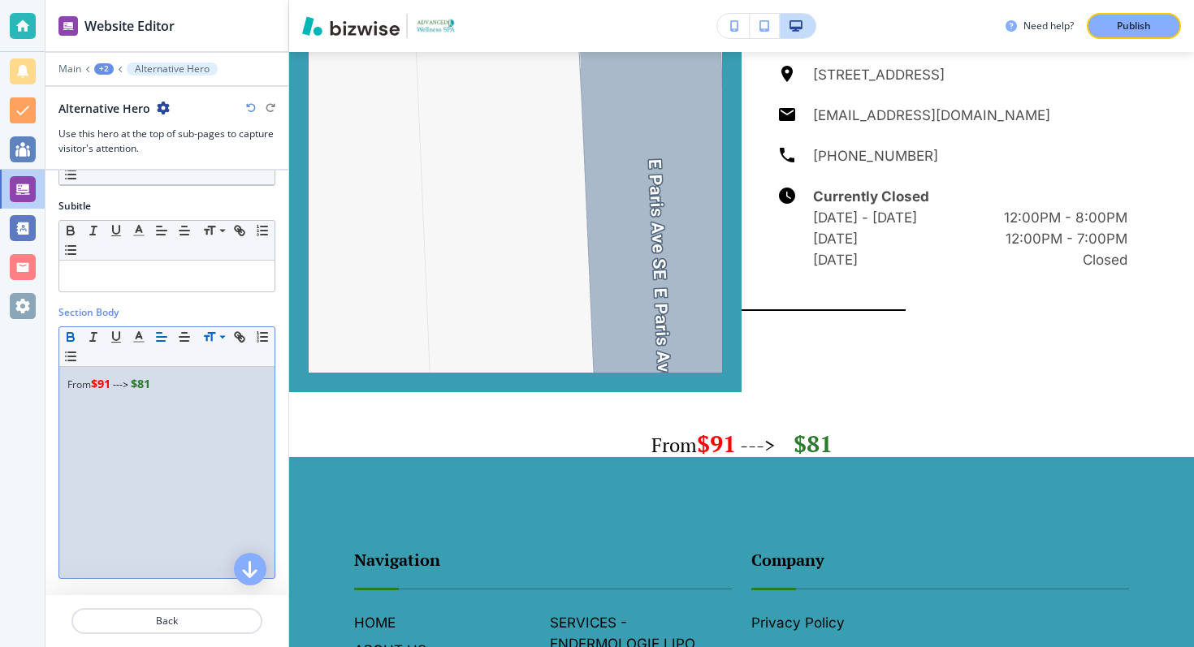
click at [194, 393] on div "From $91 ---> $81" at bounding box center [166, 472] width 215 height 211
click at [141, 339] on icon "button" at bounding box center [139, 337] width 15 height 15
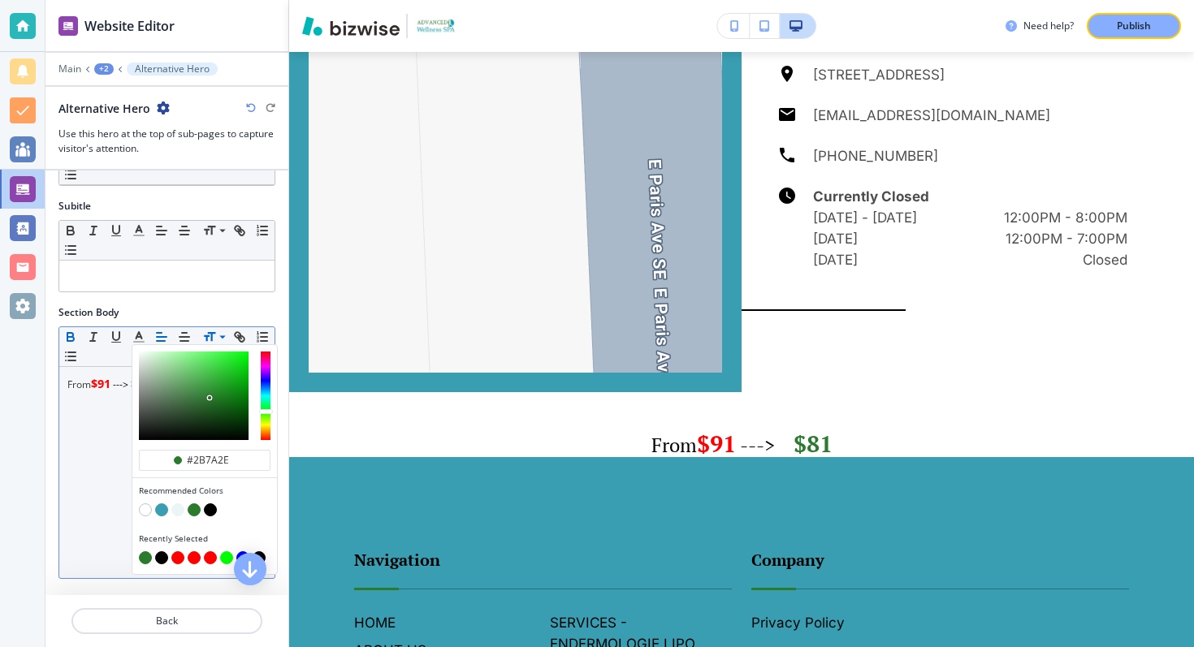
click at [98, 460] on div "From $91 ---> $81" at bounding box center [166, 472] width 215 height 211
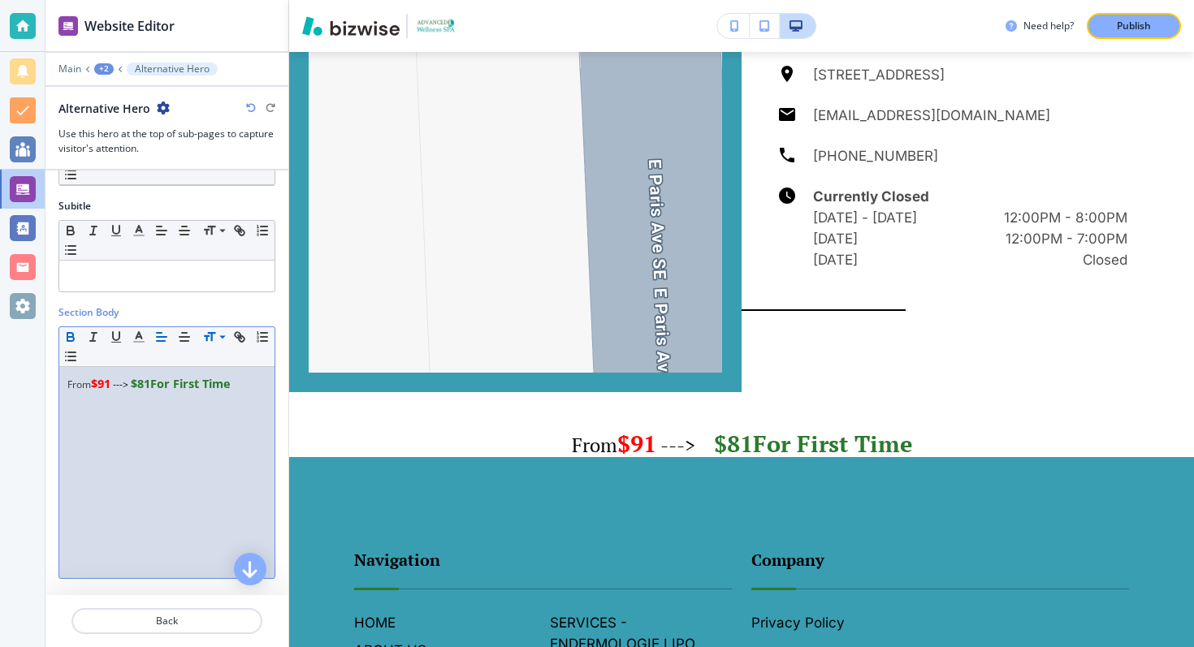
click at [149, 379] on strong "$81" at bounding box center [140, 383] width 19 height 15
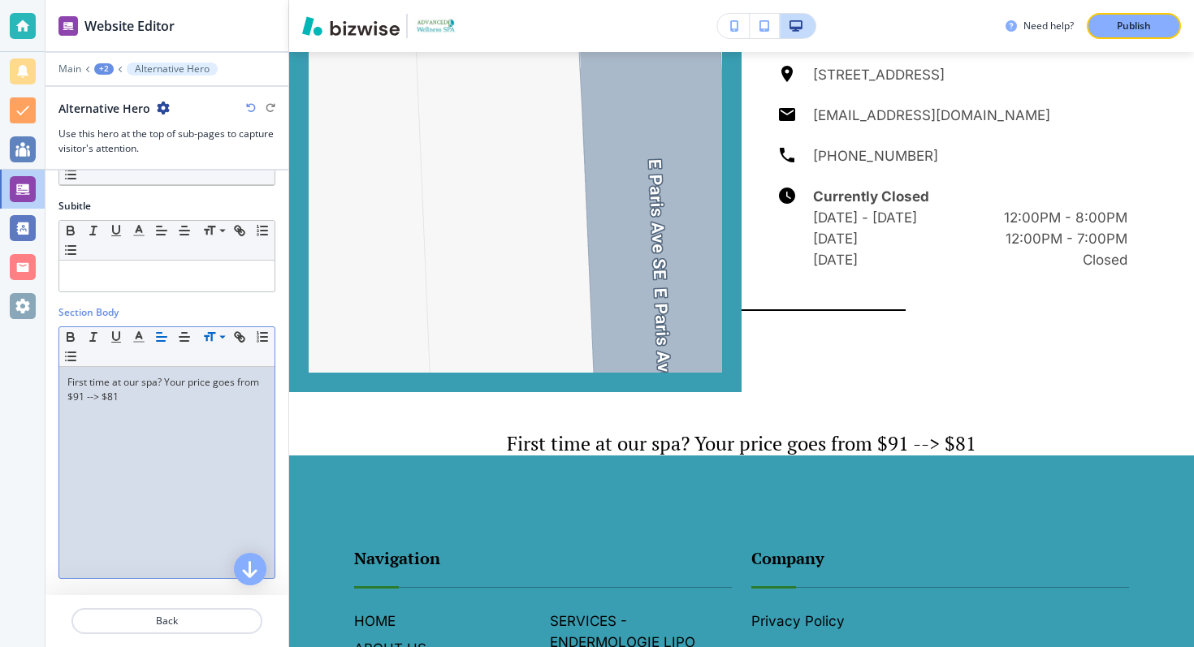
click at [118, 379] on p "First time at our spa? Your price goes from $91 --> $81" at bounding box center [166, 389] width 199 height 29
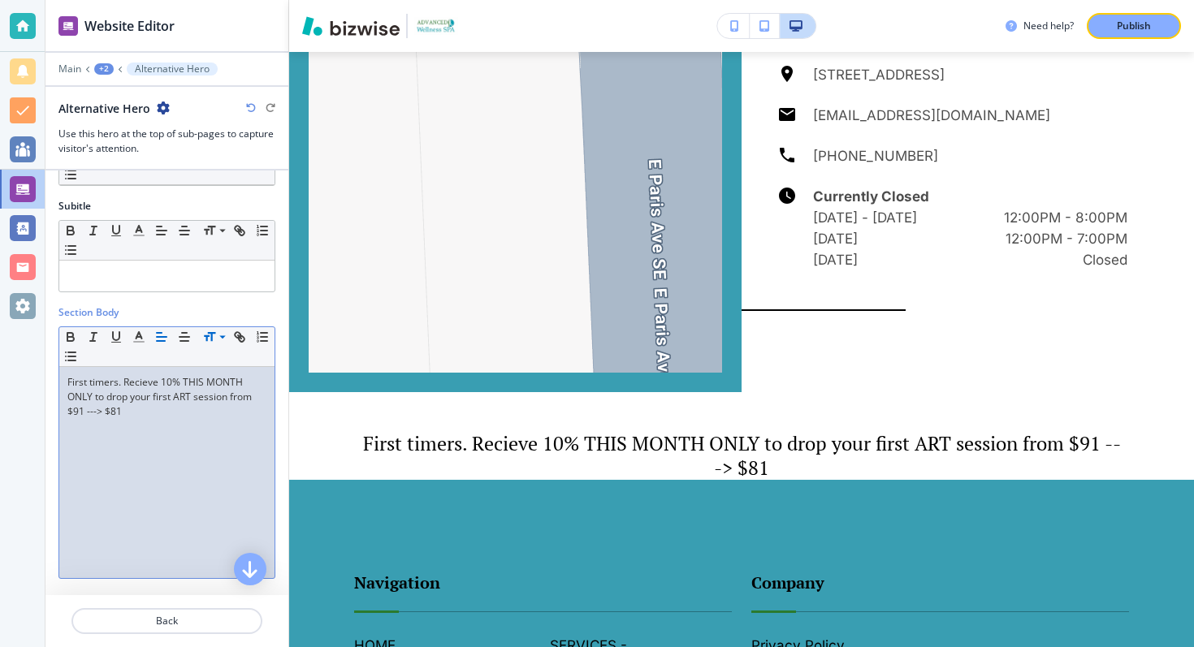
click at [179, 397] on p "First timers. Recieve 10% THIS MONTH ONLY to drop your first ART session from $…" at bounding box center [166, 397] width 199 height 44
click at [181, 341] on icon "button" at bounding box center [184, 337] width 15 height 15
click at [180, 434] on div "First timers. Recieve 10% THIS MONTH ONLY to drop your first ART session from $…" at bounding box center [166, 472] width 215 height 211
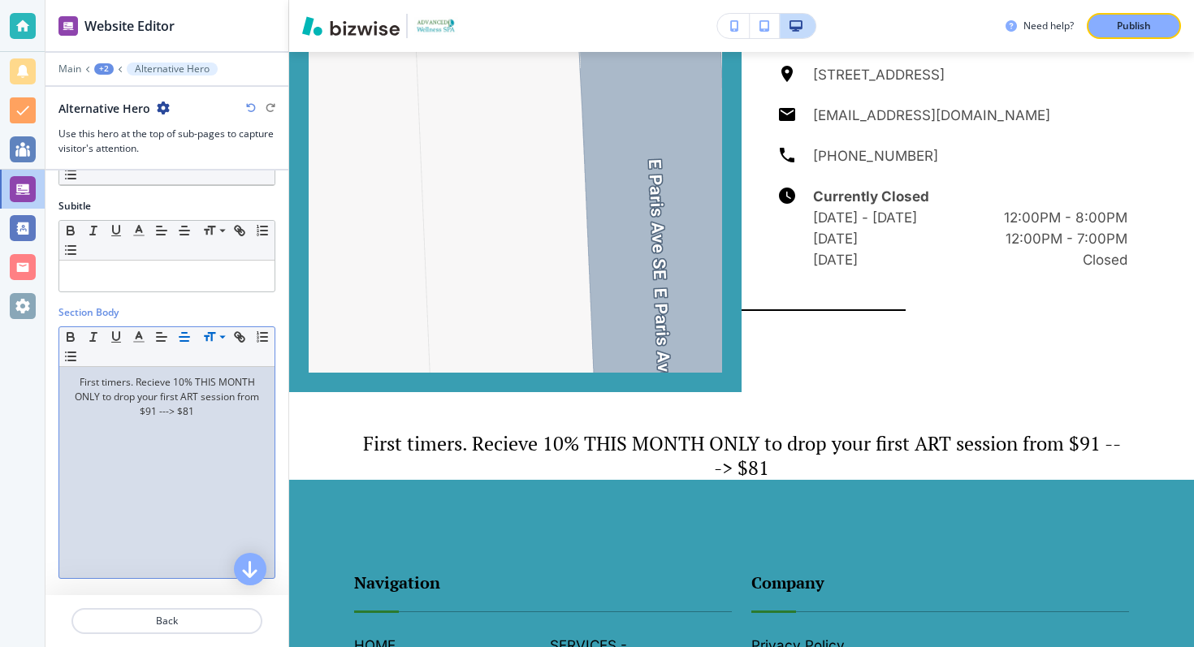
click at [141, 385] on p "First timers. Recieve 10% THIS MONTH ONLY to drop your first ART session from $…" at bounding box center [166, 397] width 199 height 44
drag, startPoint x: 130, startPoint y: 383, endPoint x: 104, endPoint y: 387, distance: 26.3
click at [104, 387] on p "First timers. Receive 10% THIS MONTH ONLY to drop your first ART session from $…" at bounding box center [166, 397] width 199 height 44
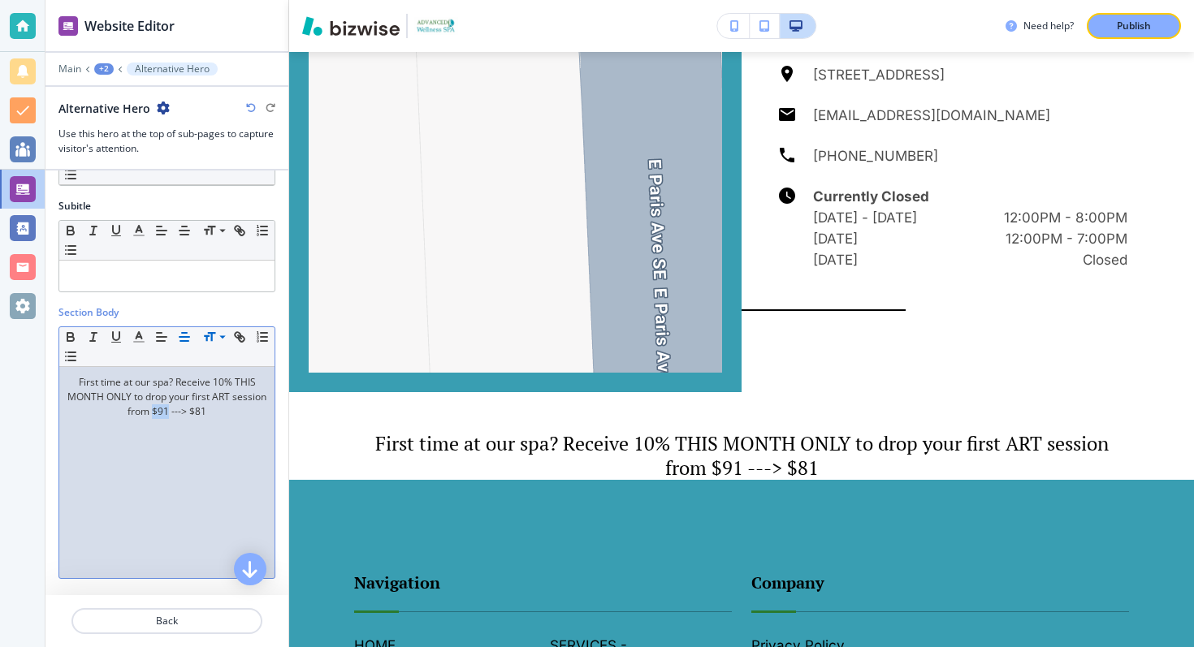
drag, startPoint x: 186, startPoint y: 415, endPoint x: 171, endPoint y: 417, distance: 14.7
click at [171, 417] on p "First time at our spa? Receive 10% THIS MONTH ONLY to drop your first ART sessi…" at bounding box center [166, 397] width 199 height 44
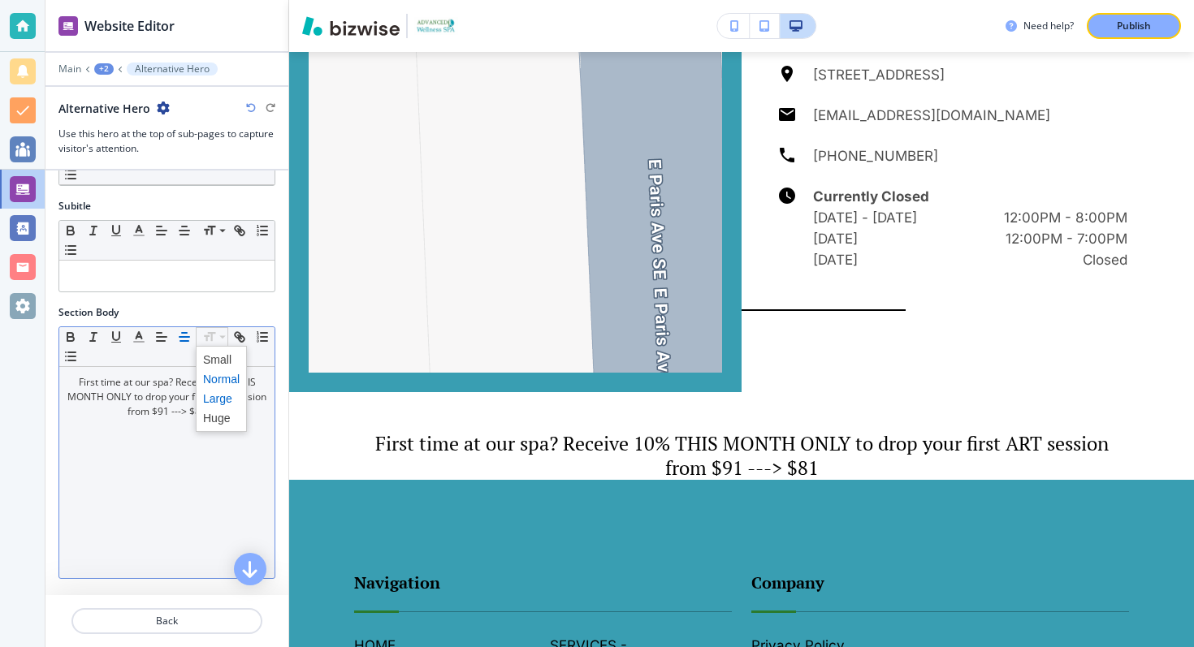
click at [213, 396] on span at bounding box center [221, 398] width 37 height 19
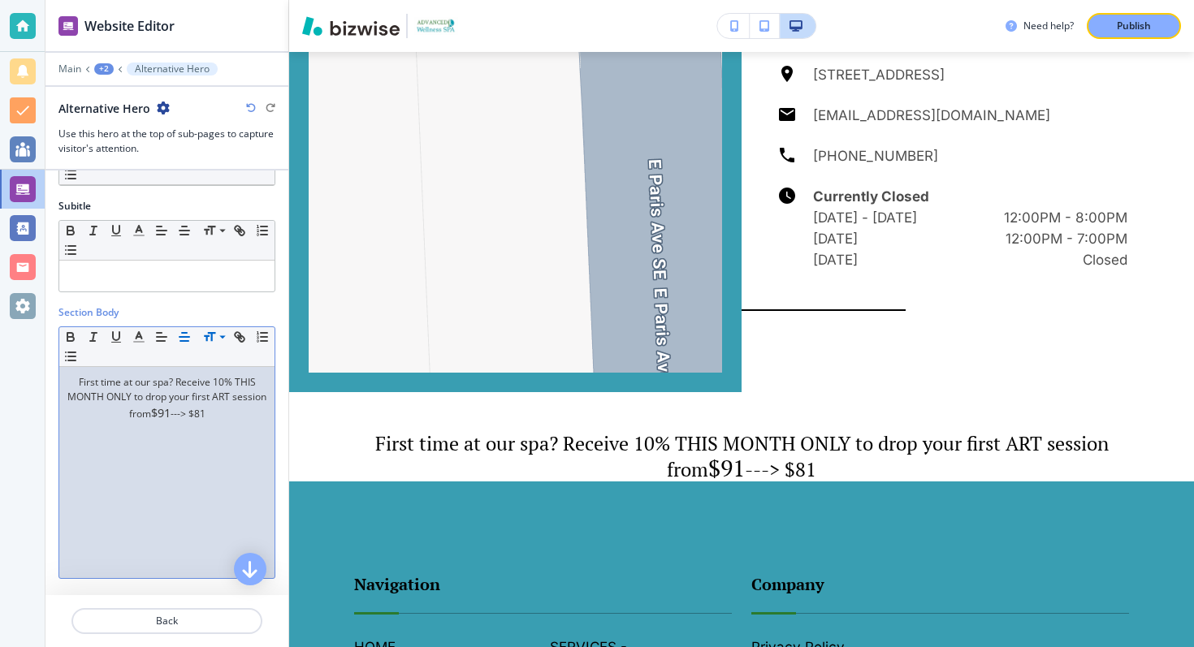
drag, startPoint x: 225, startPoint y: 414, endPoint x: 209, endPoint y: 418, distance: 16.6
click at [209, 418] on p "First time at our spa? Receive 10% THIS MONTH ONLY to drop your first ART sessi…" at bounding box center [166, 398] width 199 height 47
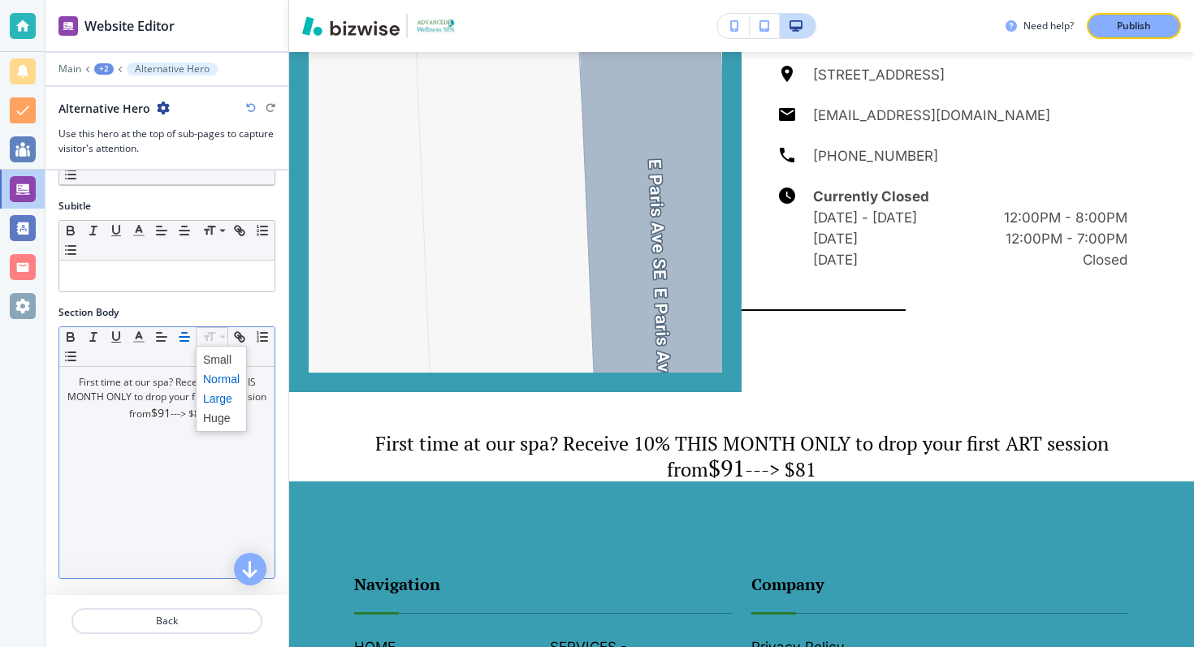
click at [215, 396] on span at bounding box center [221, 398] width 37 height 19
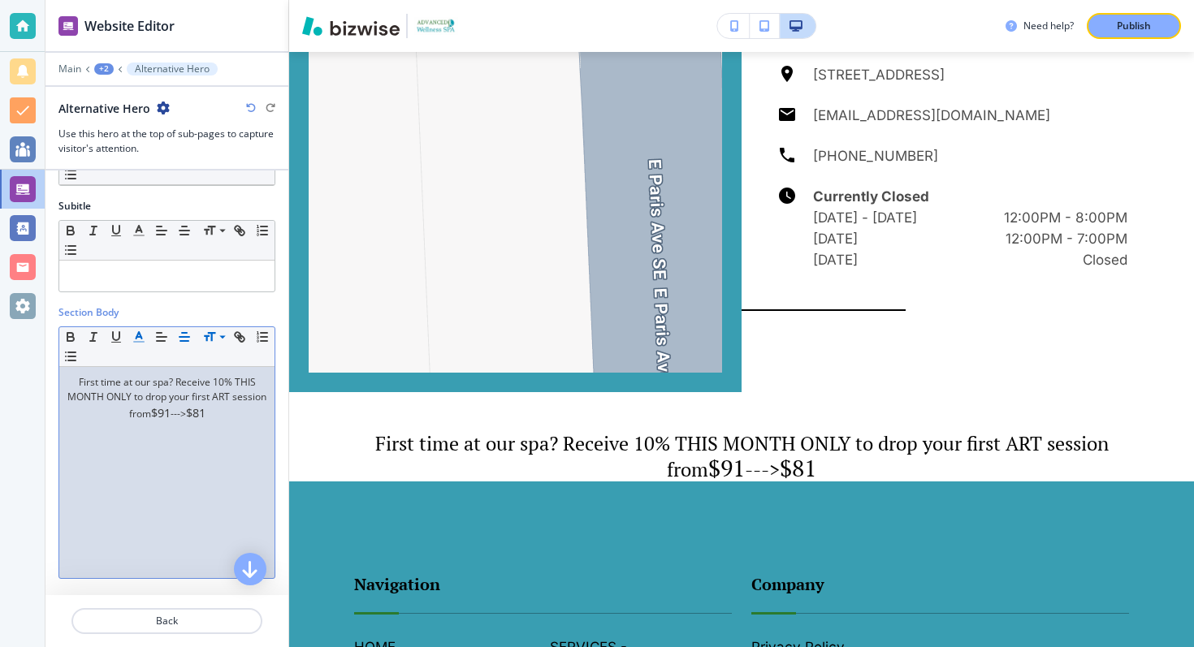
click at [140, 335] on polyline "button" at bounding box center [139, 335] width 6 height 6
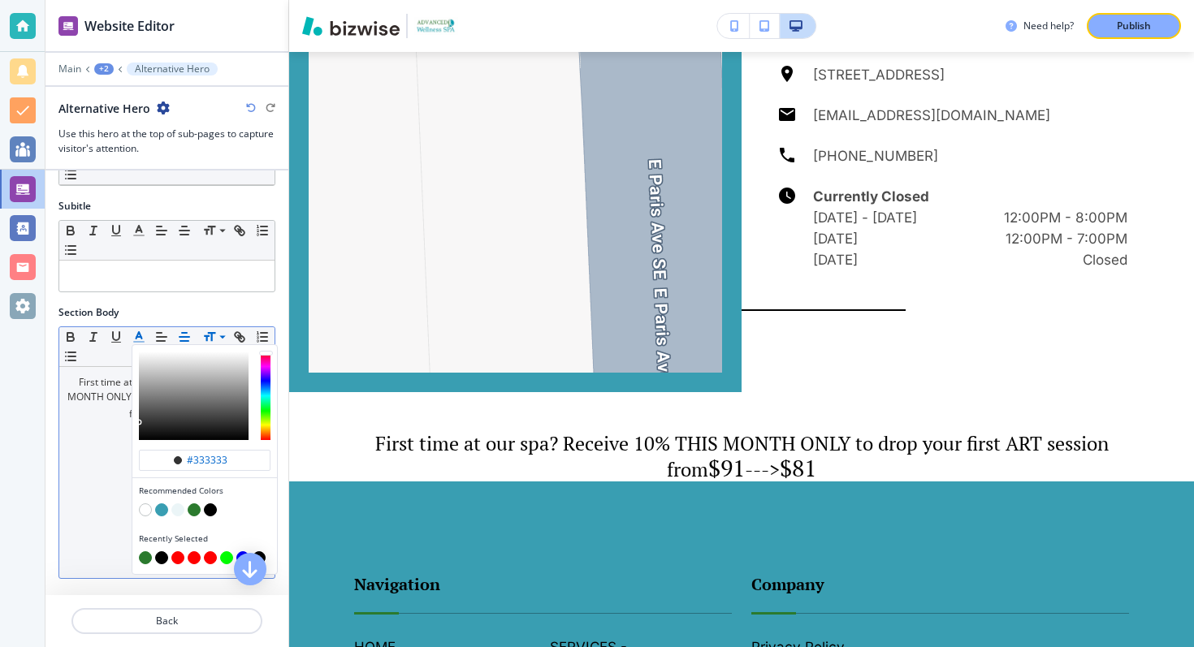
click at [194, 509] on button "button" at bounding box center [194, 510] width 13 height 13
type input "#2b7a2e"
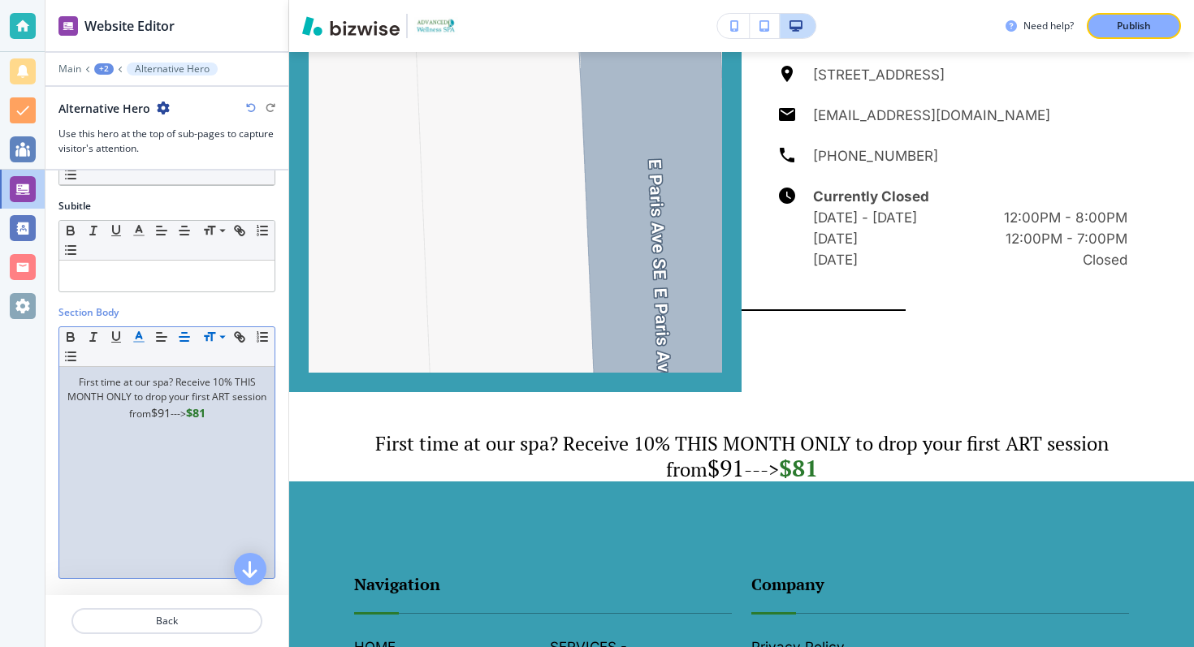
click at [112, 518] on div "First time at our spa? Receive 10% THIS MONTH ONLY to drop your first ART sessi…" at bounding box center [166, 472] width 215 height 211
drag, startPoint x: 185, startPoint y: 413, endPoint x: 169, endPoint y: 416, distance: 16.4
click at [169, 416] on span "$91" at bounding box center [160, 412] width 19 height 15
click at [141, 333] on icon "button" at bounding box center [139, 337] width 15 height 15
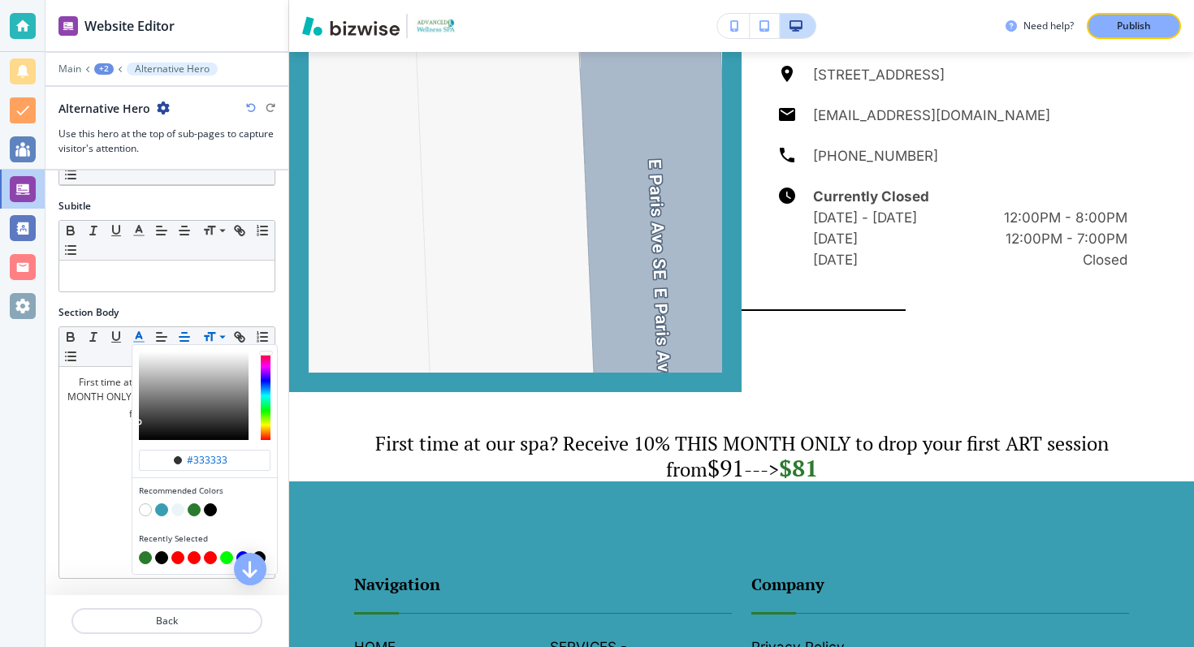
click at [180, 556] on button "button" at bounding box center [177, 558] width 13 height 13
type input "#ff0000"
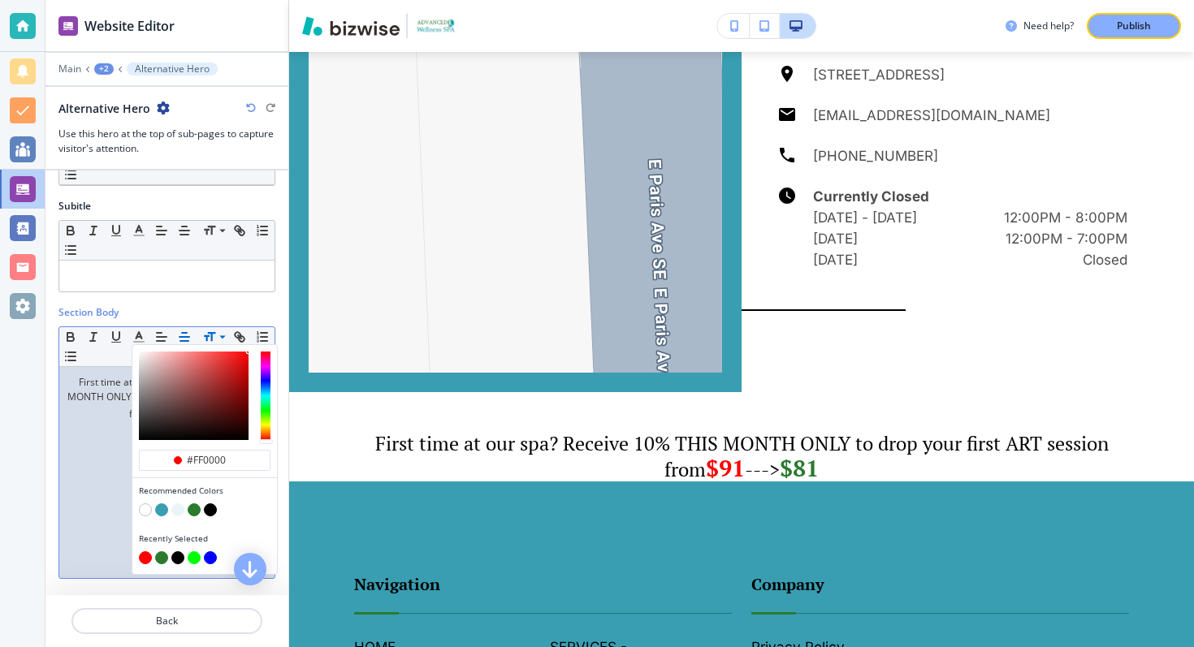
click at [82, 491] on div "First time at our spa? Receive 10% THIS MONTH ONLY to drop your first ART sessi…" at bounding box center [166, 472] width 215 height 211
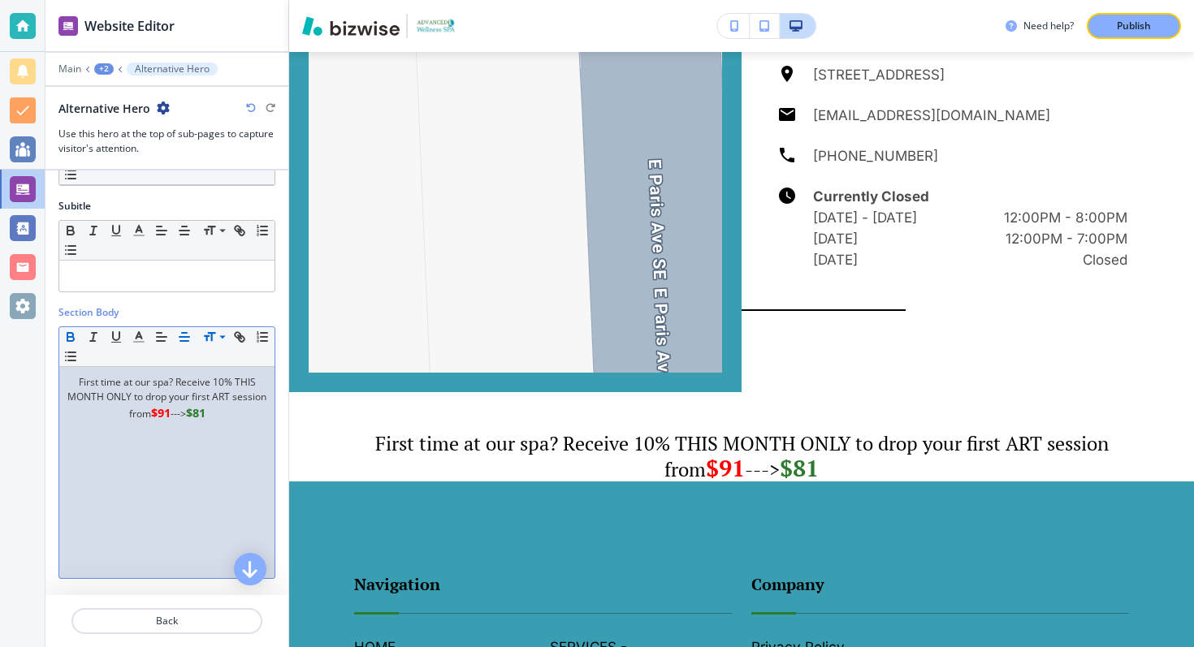
click at [197, 416] on p "First time at our spa? Receive 10% THIS MONTH ONLY to drop your first ART sessi…" at bounding box center [166, 398] width 199 height 47
click at [226, 470] on div "First time at our spa? Receive 10% THIS MONTH ONLY to drop your first ART sessi…" at bounding box center [166, 472] width 215 height 211
drag, startPoint x: 214, startPoint y: 383, endPoint x: 149, endPoint y: 402, distance: 67.6
click at [149, 402] on p "First time at our spa? Receive 10% THIS MONTH ONLY to drop your first ART sessi…" at bounding box center [166, 398] width 199 height 47
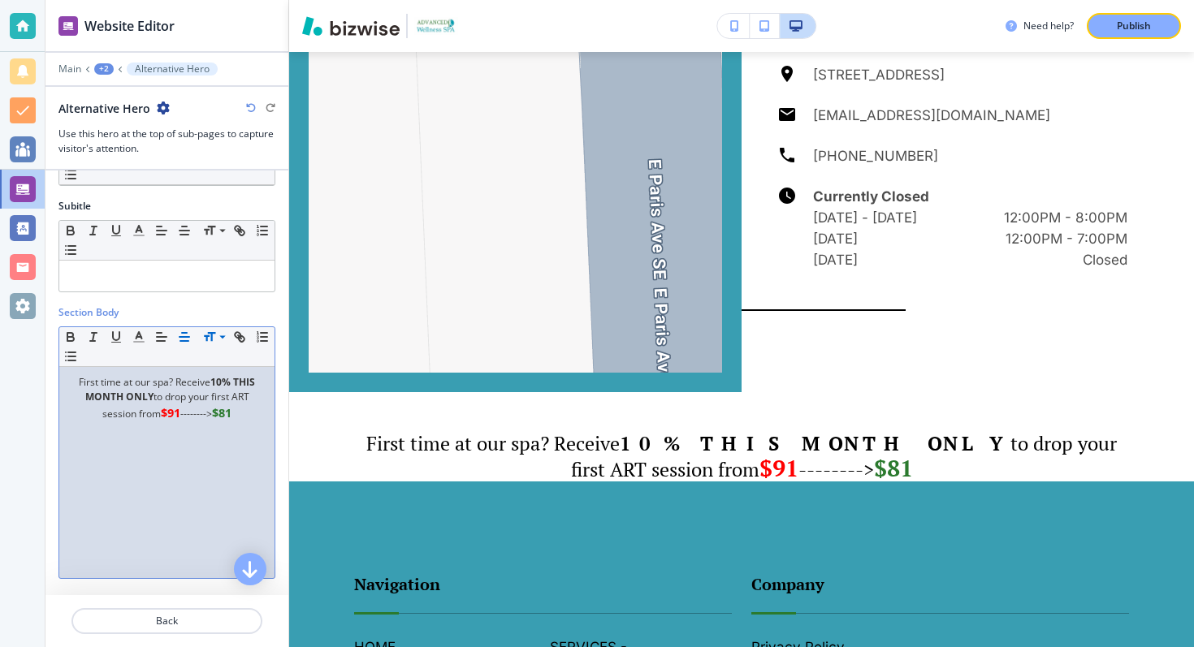
click at [118, 475] on div "First time at our spa? Receive 10% THIS MONTH ONLY to drop your first ART sessi…" at bounding box center [166, 472] width 215 height 211
click at [253, 395] on p "First time at our spa? Receive 10% THIS MONTH ONLY to drop your first ART sessi…" at bounding box center [166, 398] width 199 height 47
click at [132, 414] on p "First time at our spa? Receive 10% THIS MONTH ONLY to drop your first ART sessi…" at bounding box center [166, 398] width 199 height 47
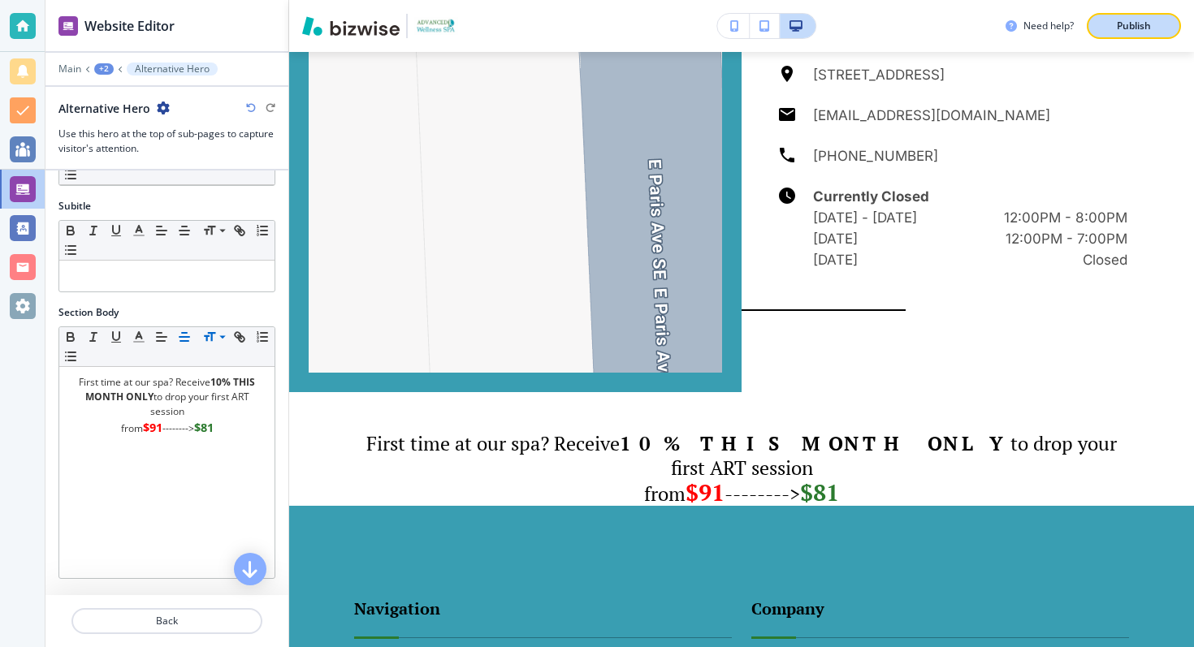
click at [1119, 34] on button "Publish" at bounding box center [1134, 26] width 94 height 26
click at [96, 66] on div "+2" at bounding box center [103, 68] width 19 height 11
click at [114, 115] on button "ONLINE APPOINTMENTS" at bounding box center [146, 124] width 104 height 29
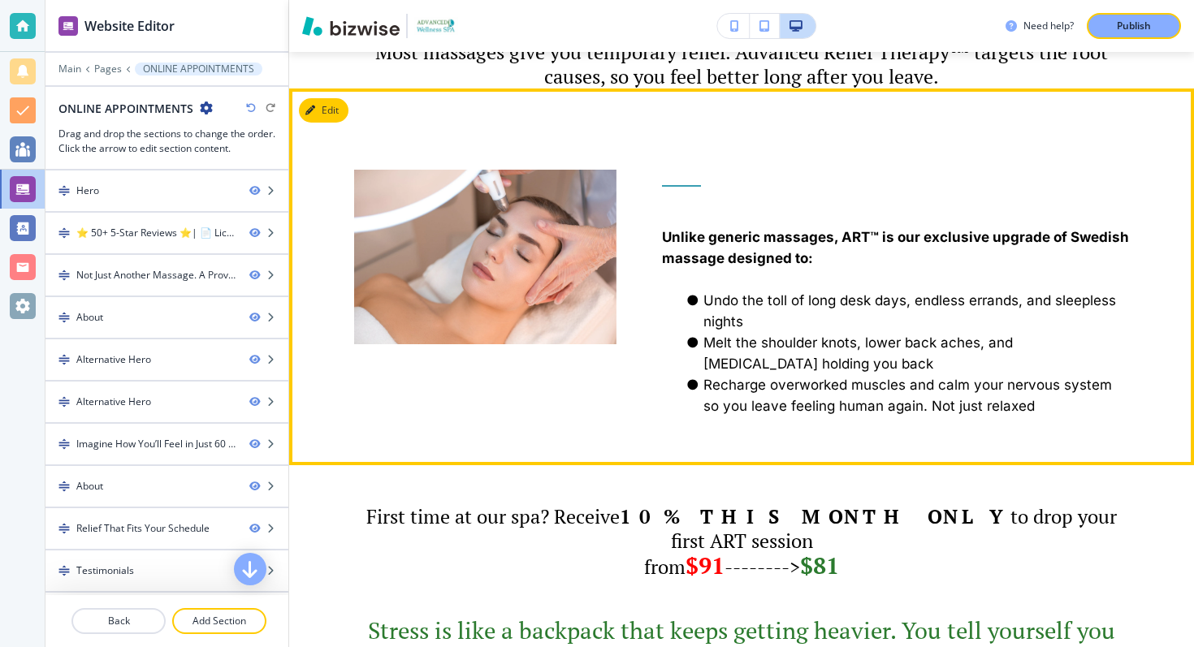
scroll to position [1182, 0]
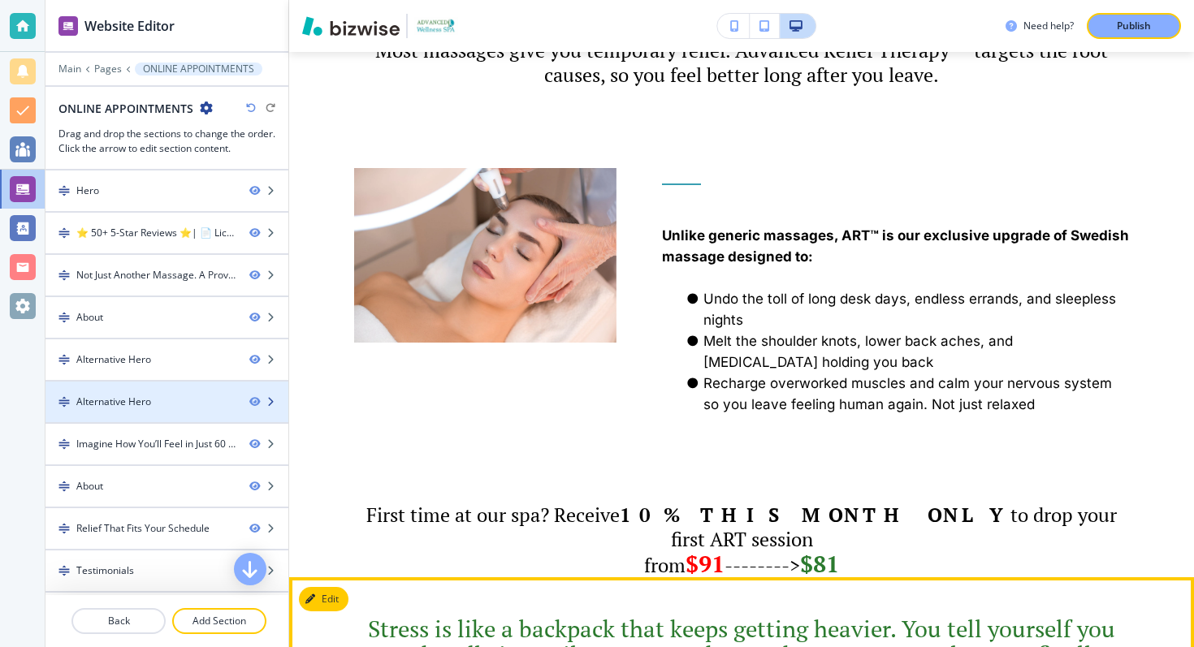
click at [159, 409] on div at bounding box center [166, 415] width 243 height 13
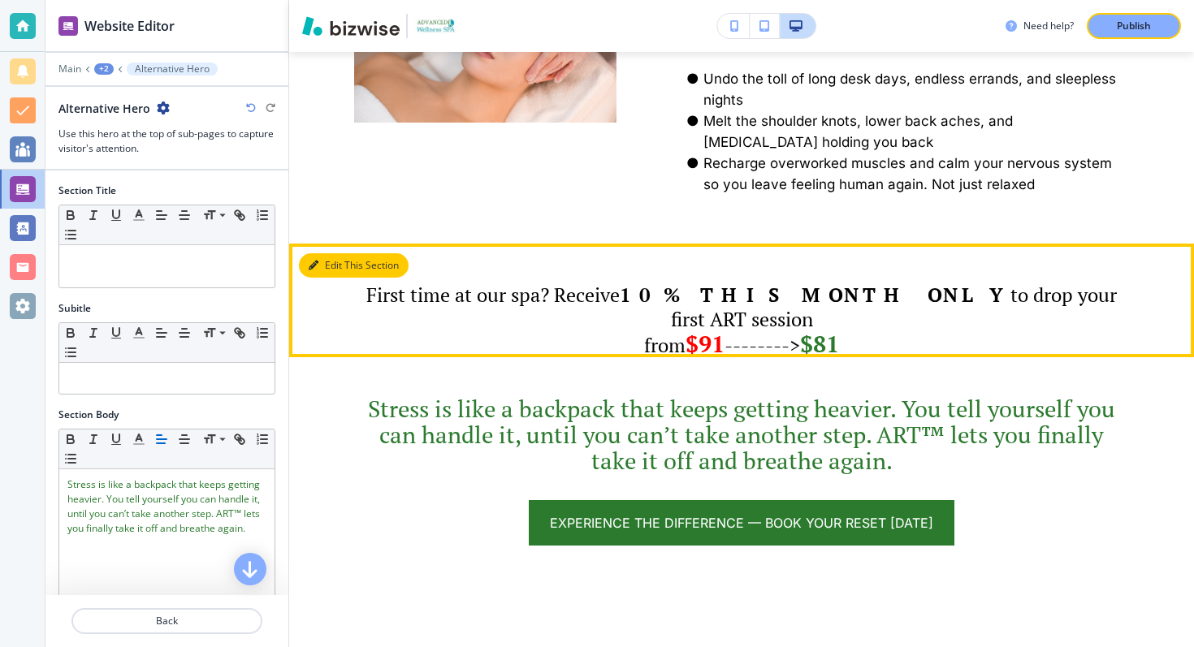
click at [322, 278] on button "Edit This Section" at bounding box center [354, 265] width 110 height 24
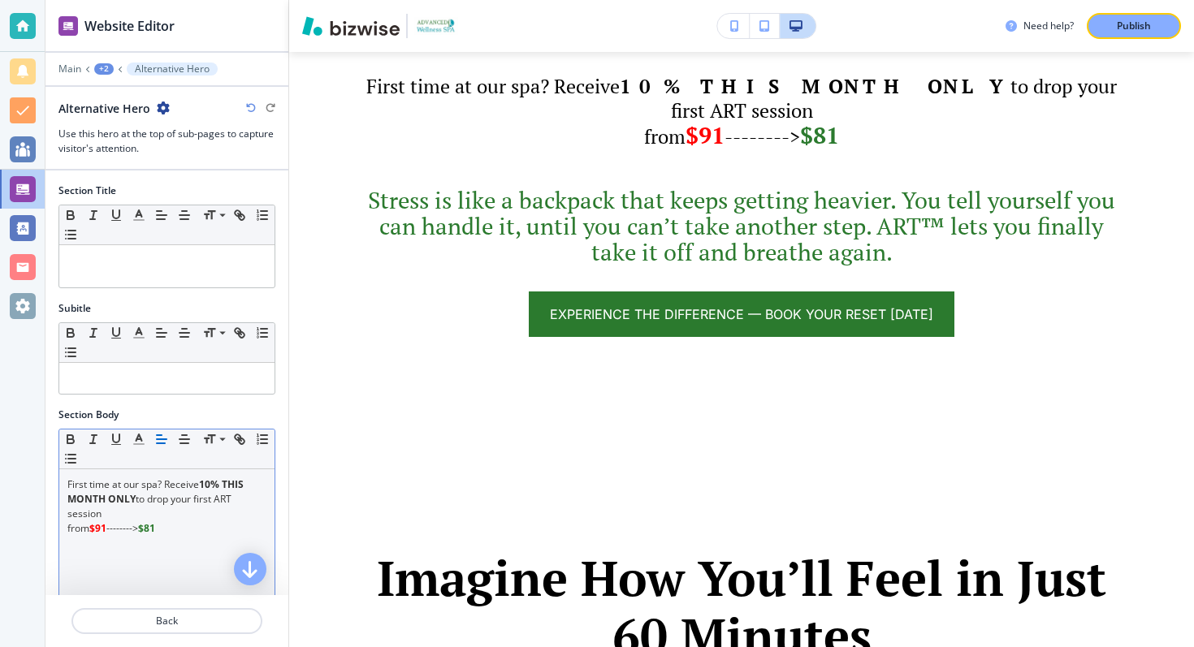
scroll to position [1613, 0]
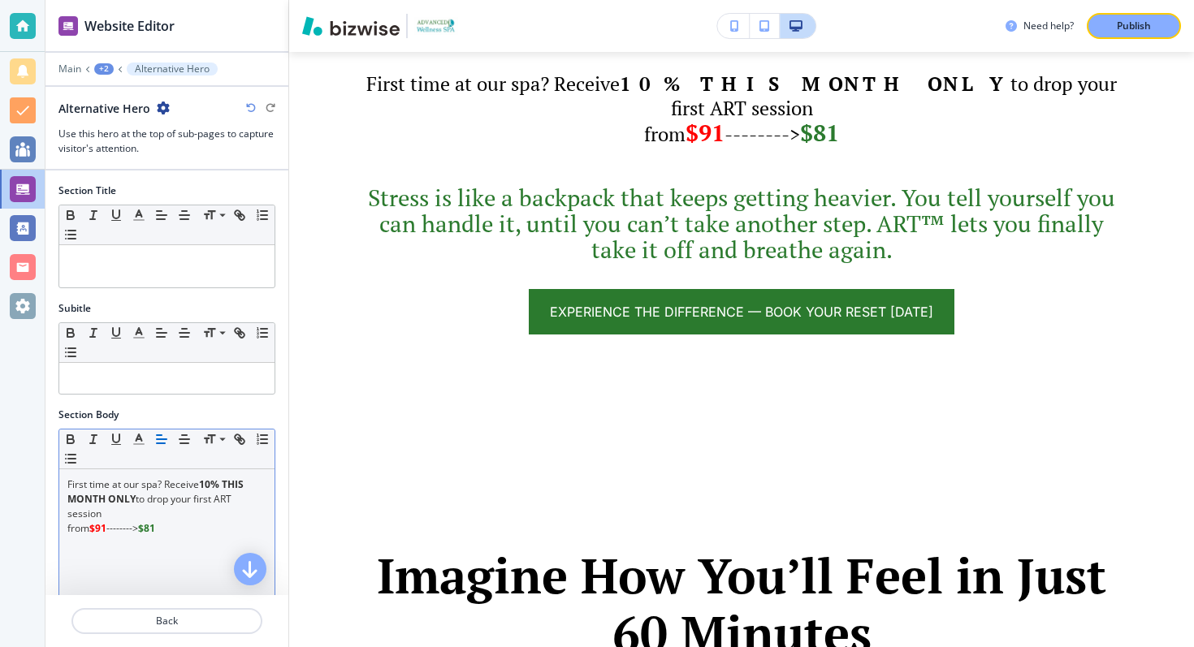
click at [148, 488] on p "First time at our spa? Receive 10% THIS MONTH ONLY to drop your first ART sessi…" at bounding box center [166, 500] width 199 height 44
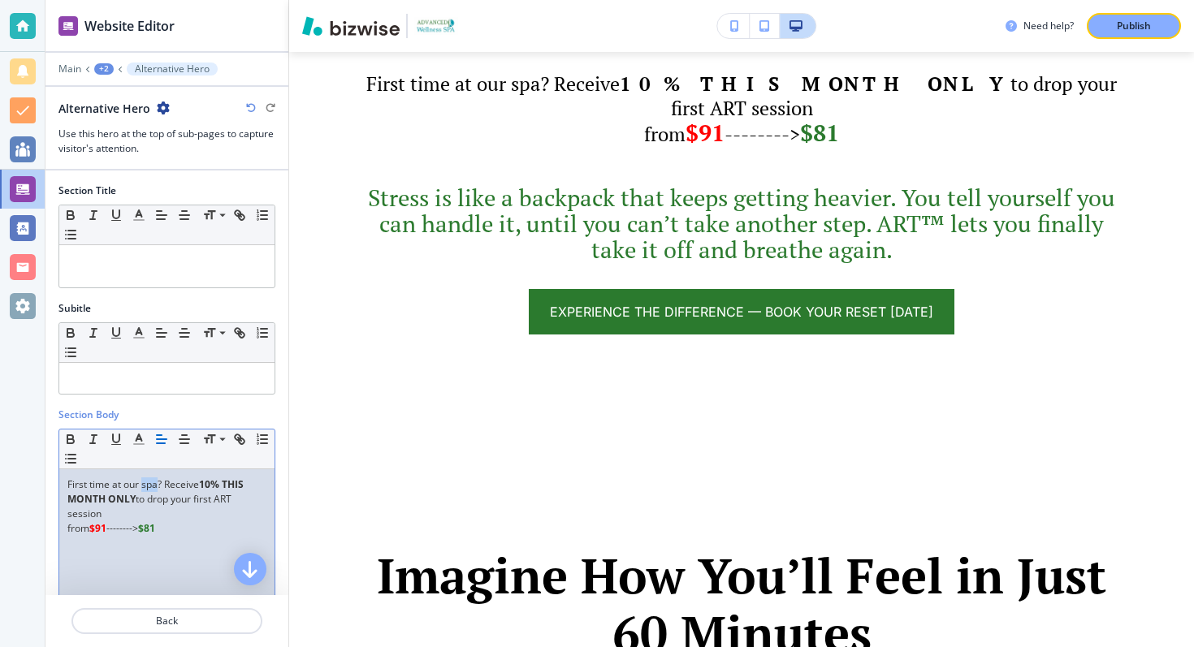
click at [148, 488] on p "First time at our spa? Receive 10% THIS MONTH ONLY to drop your first ART sessi…" at bounding box center [166, 500] width 199 height 44
click at [182, 534] on p "from $91 --------> $81" at bounding box center [166, 528] width 199 height 15
drag, startPoint x: 183, startPoint y: 534, endPoint x: 58, endPoint y: 489, distance: 132.3
click at [59, 489] on div "First time at our spa? Receive 10% THIS MONTH ONLY to drop your first ART sessi…" at bounding box center [166, 575] width 215 height 211
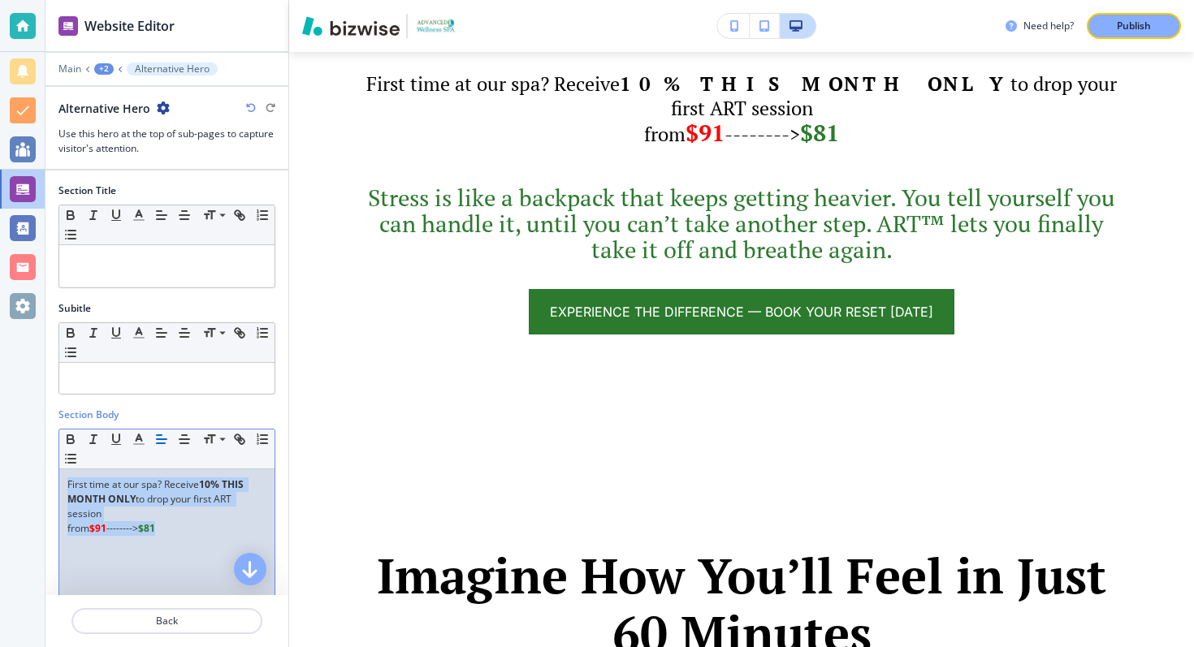
copy div "First time at our spa? Receive 10% THIS MONTH ONLY to drop your first ART sessi…"
click at [1151, 20] on div "Publish" at bounding box center [1134, 26] width 52 height 15
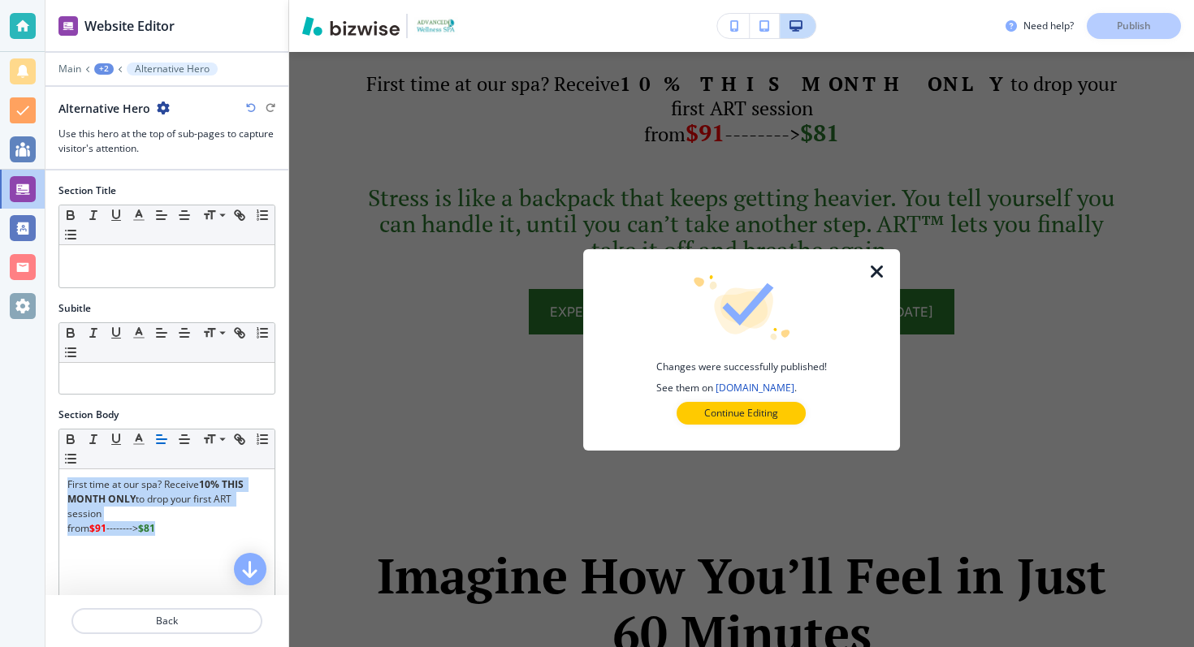
click at [875, 267] on icon "button" at bounding box center [877, 271] width 19 height 19
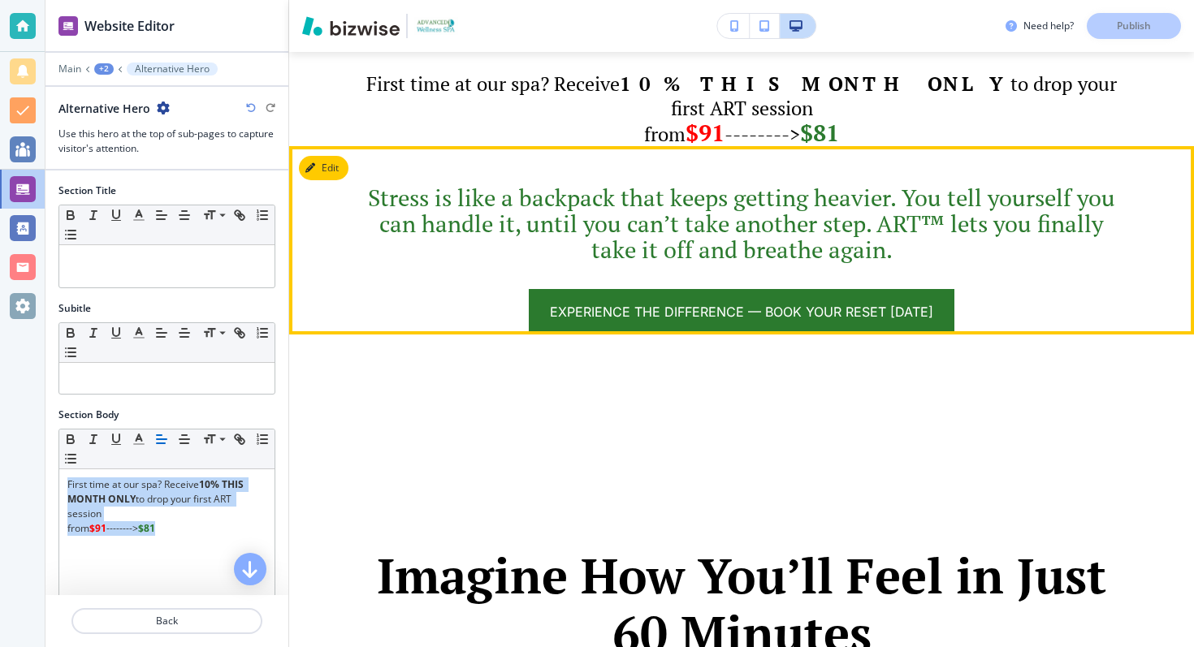
scroll to position [1562, 0]
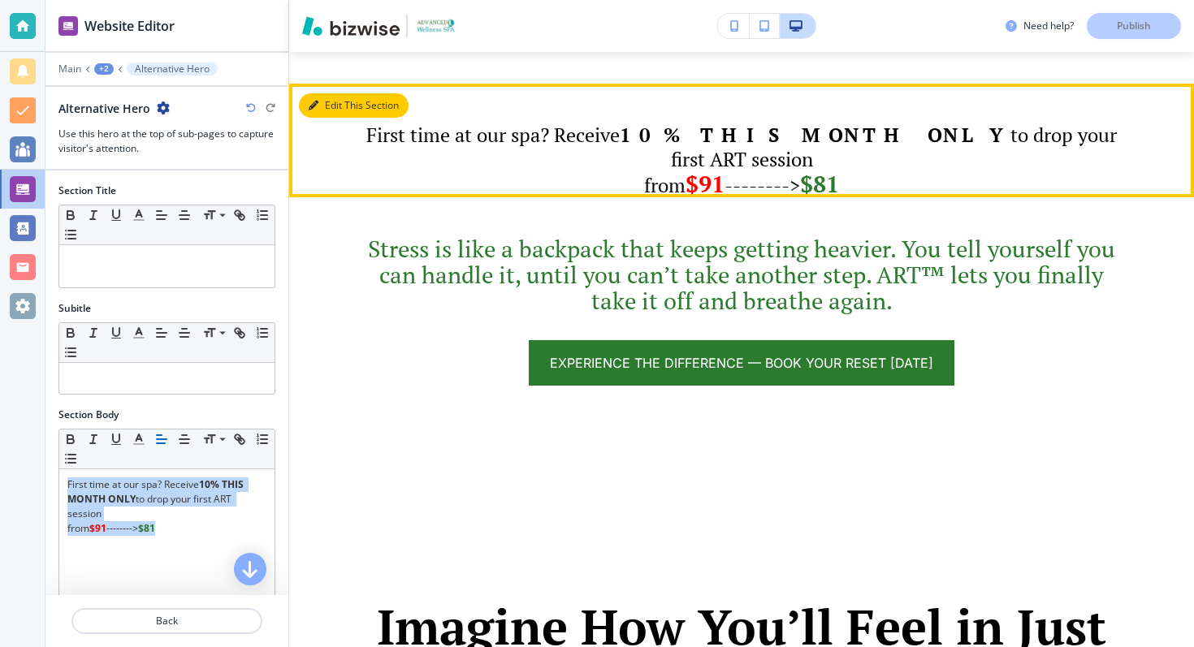
click at [320, 118] on button "Edit This Section" at bounding box center [354, 105] width 110 height 24
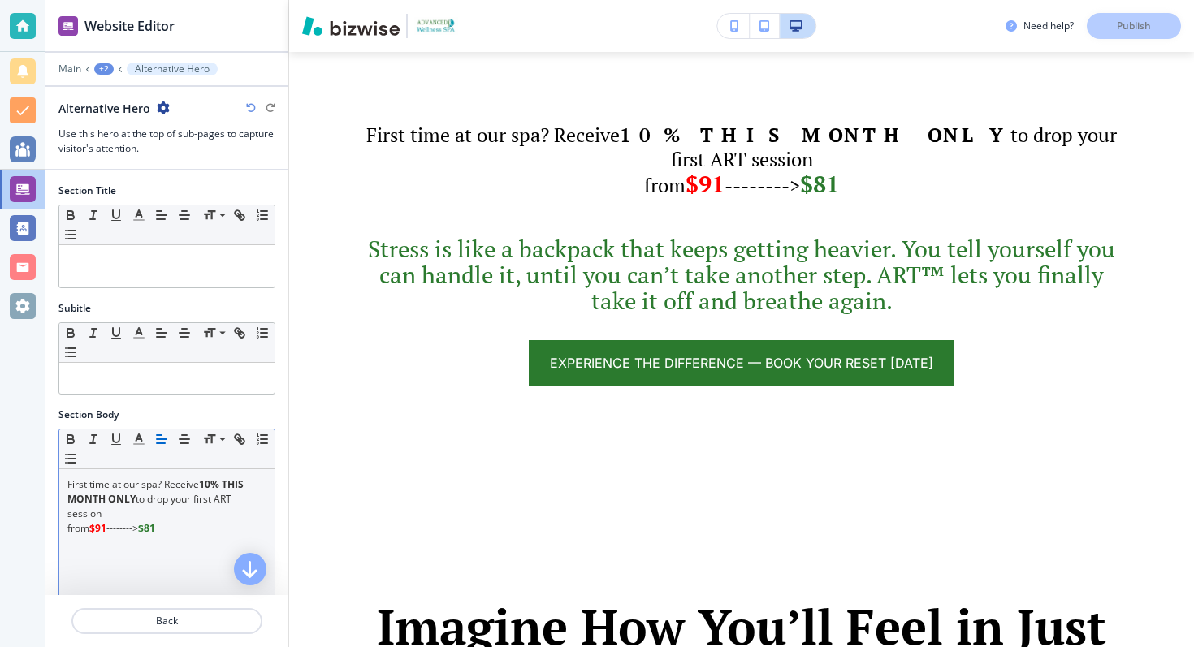
click at [167, 535] on div "First time at our spa? Receive 10% THIS MONTH ONLY to drop your first ART sessi…" at bounding box center [166, 575] width 215 height 211
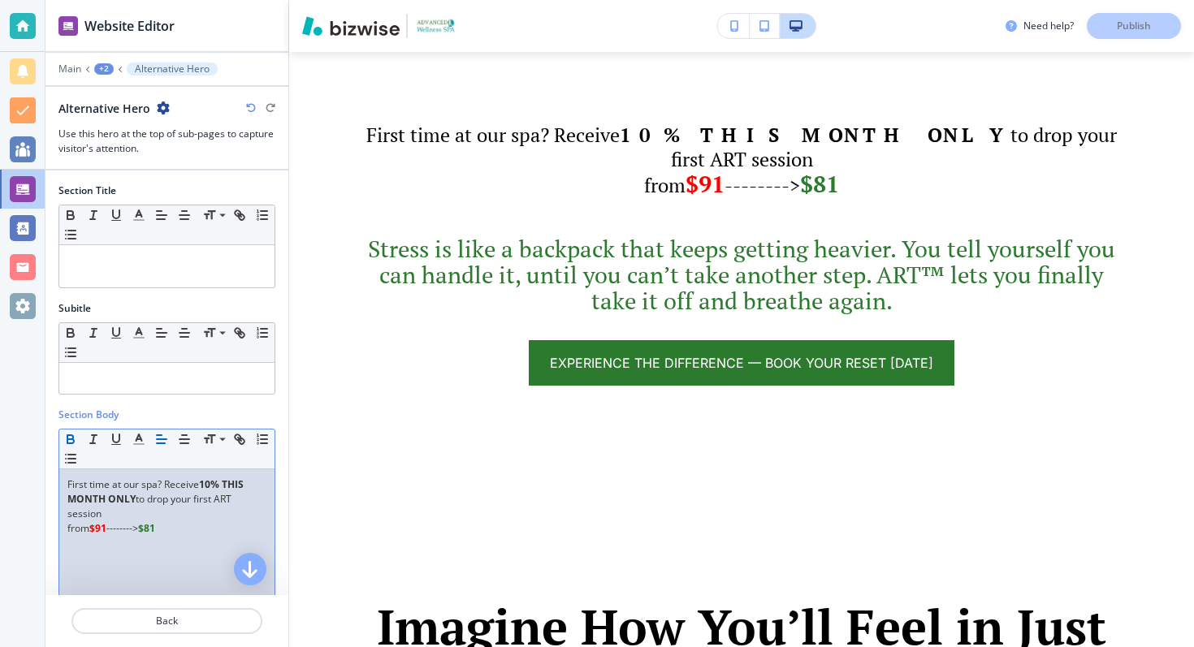
click at [218, 500] on p "First time at our spa? Receive 10% THIS MONTH ONLY to drop your first ART sessi…" at bounding box center [166, 500] width 199 height 44
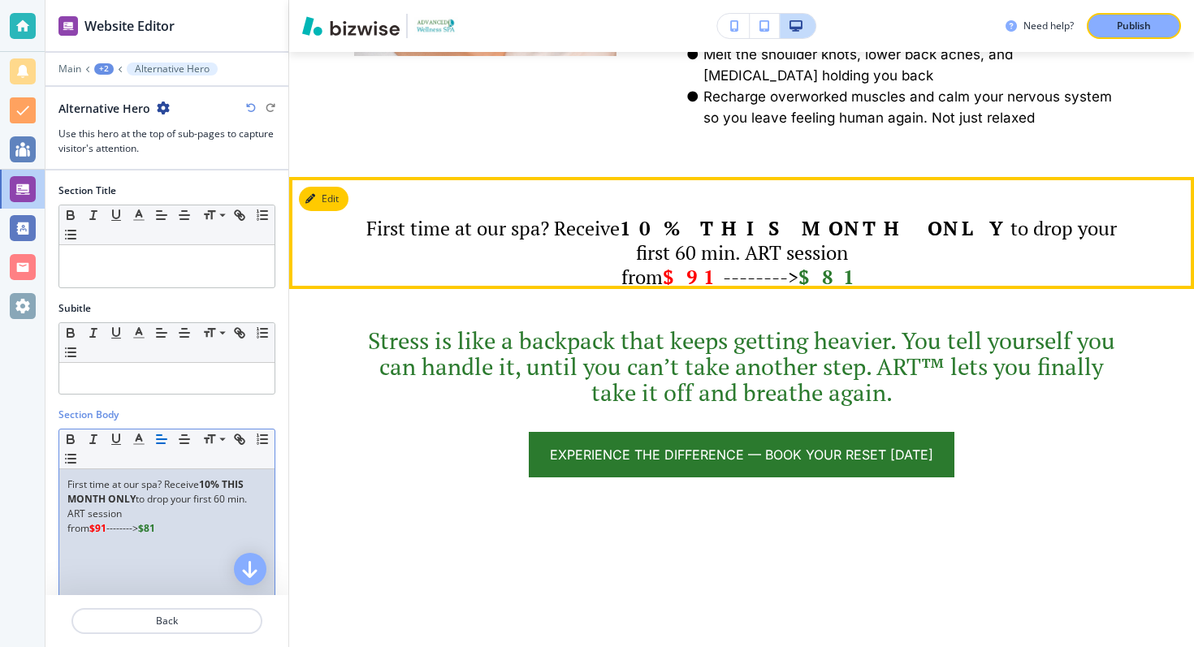
scroll to position [1457, 0]
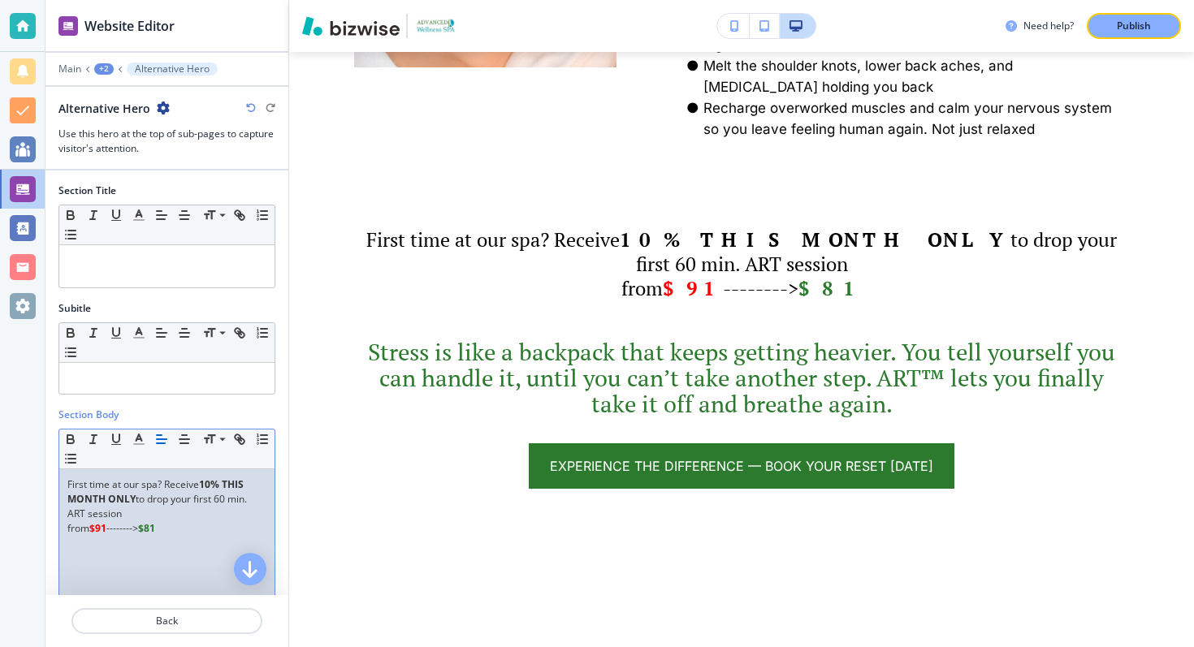
click at [71, 532] on p "from $91 --------> $81" at bounding box center [166, 528] width 199 height 15
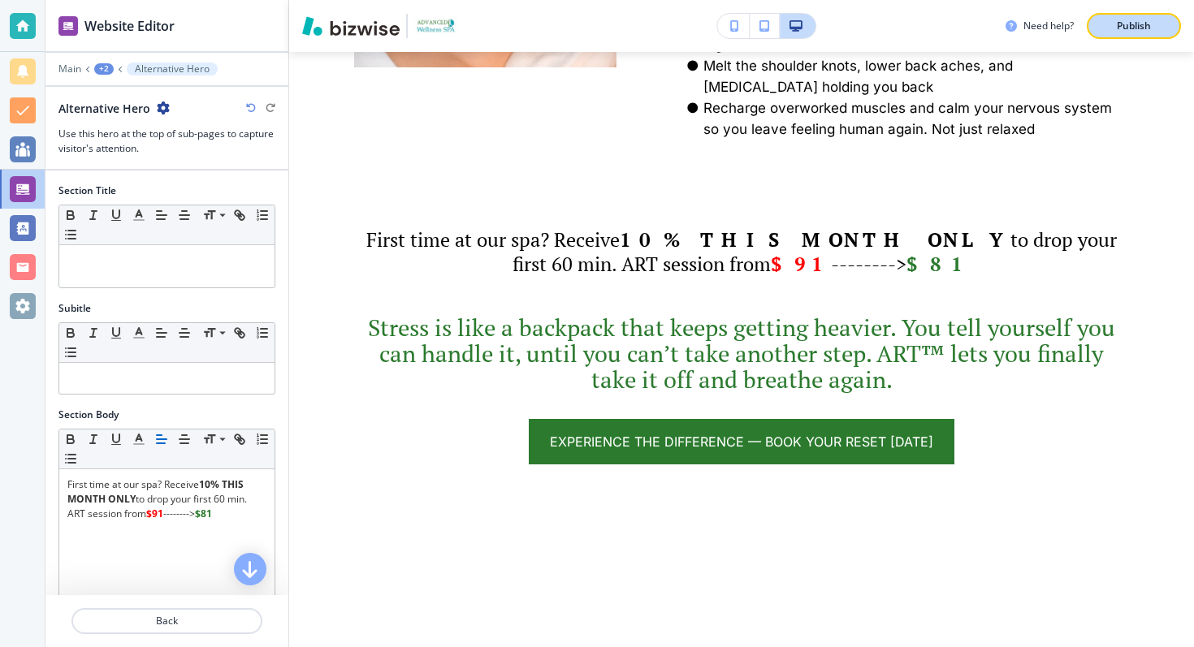
click at [1148, 19] on p "Publish" at bounding box center [1134, 26] width 34 height 15
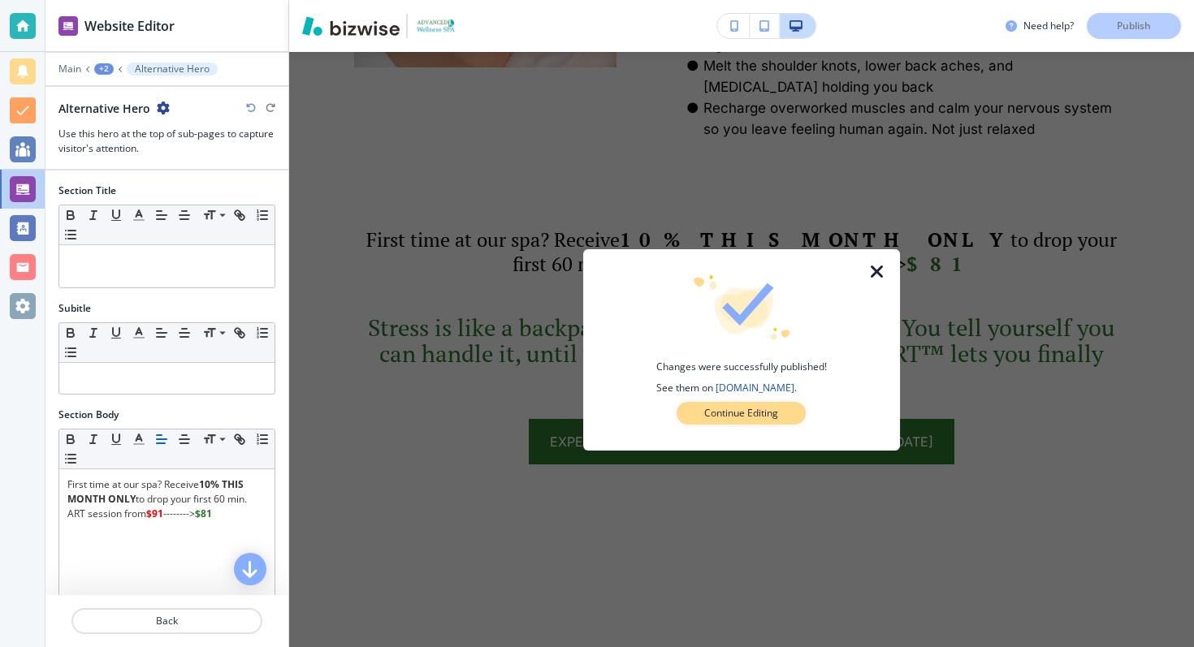
click at [781, 414] on button "Continue Editing" at bounding box center [741, 413] width 129 height 23
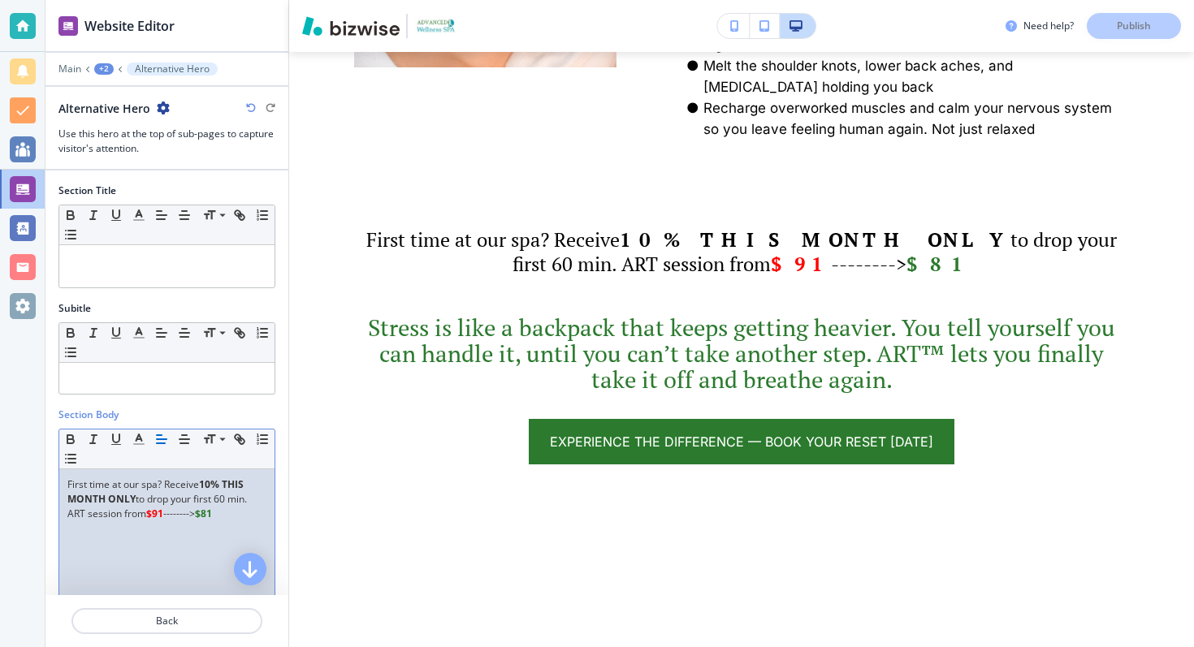
click at [123, 517] on p "First time at our spa? Receive 10% THIS MONTH ONLY to drop your first 60 min. A…" at bounding box center [166, 500] width 199 height 44
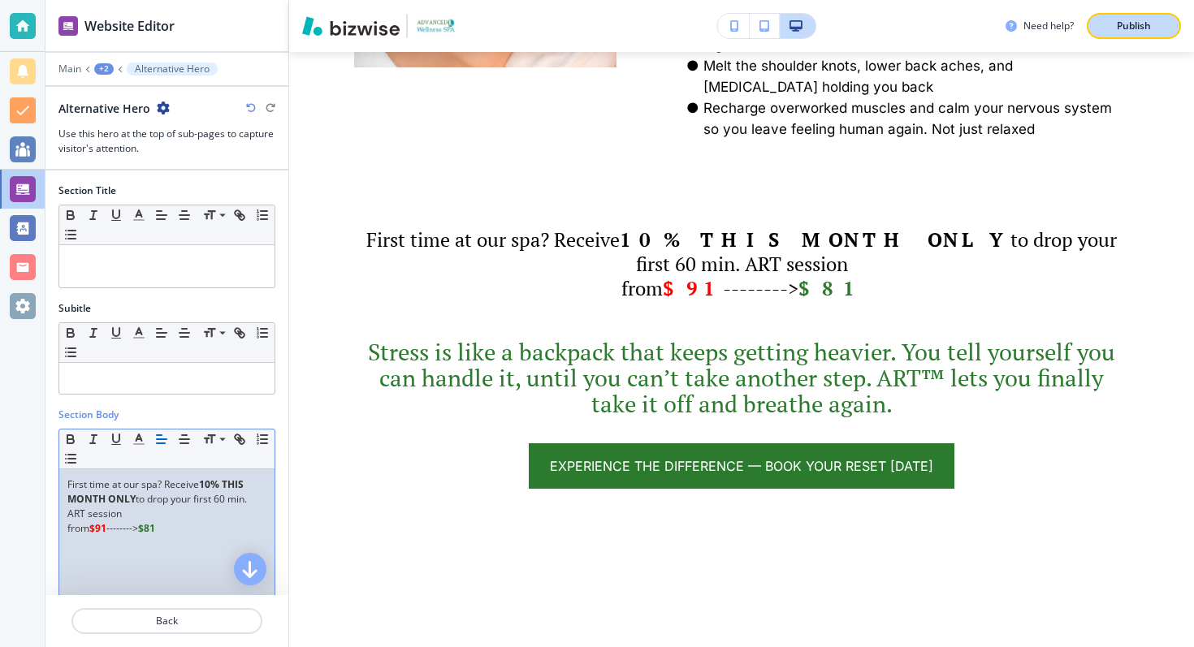
click at [1119, 33] on button "Publish" at bounding box center [1134, 26] width 94 height 26
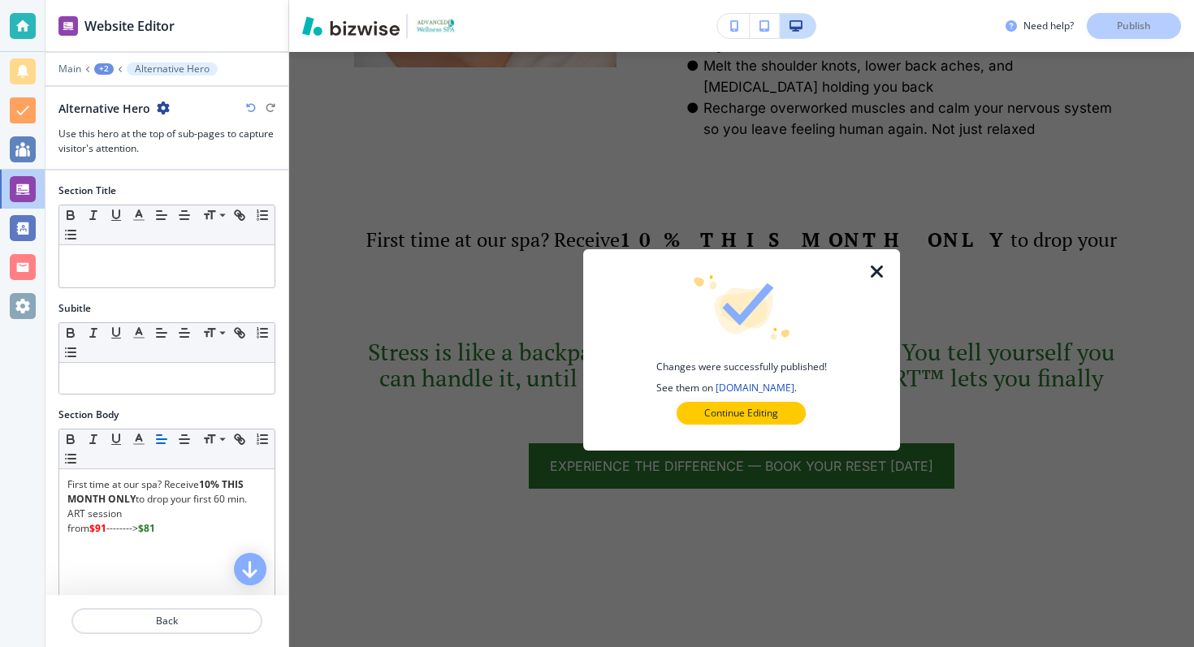
click at [881, 270] on icon "button" at bounding box center [877, 271] width 19 height 19
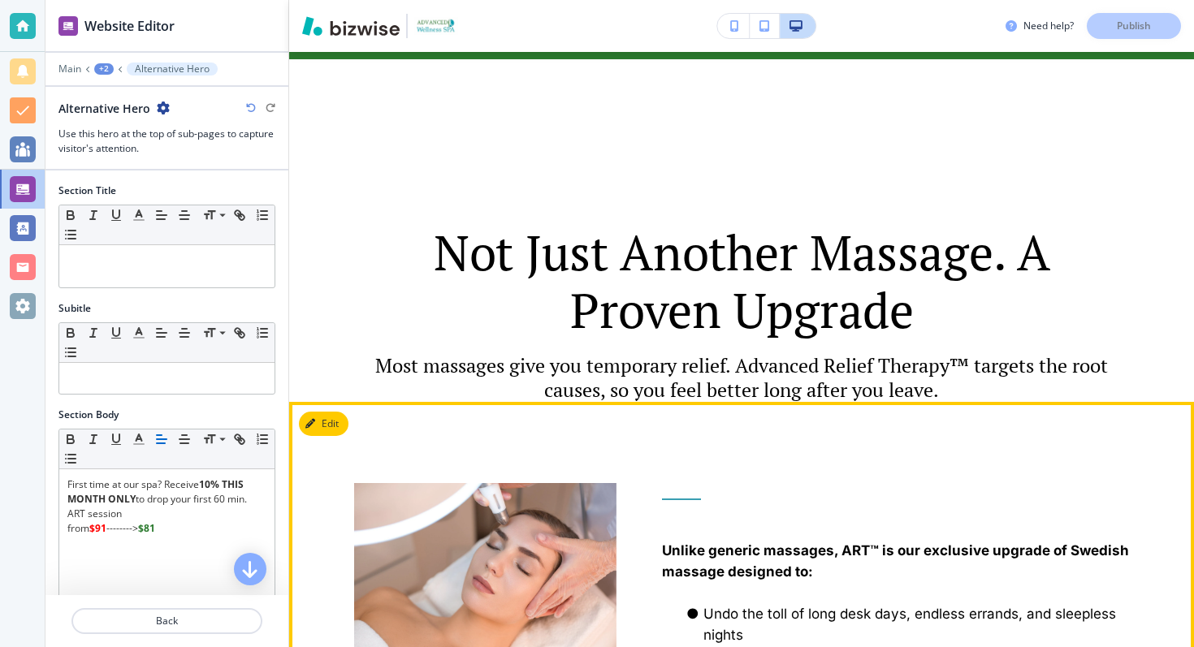
click at [335, 414] on button "Edit" at bounding box center [324, 424] width 50 height 24
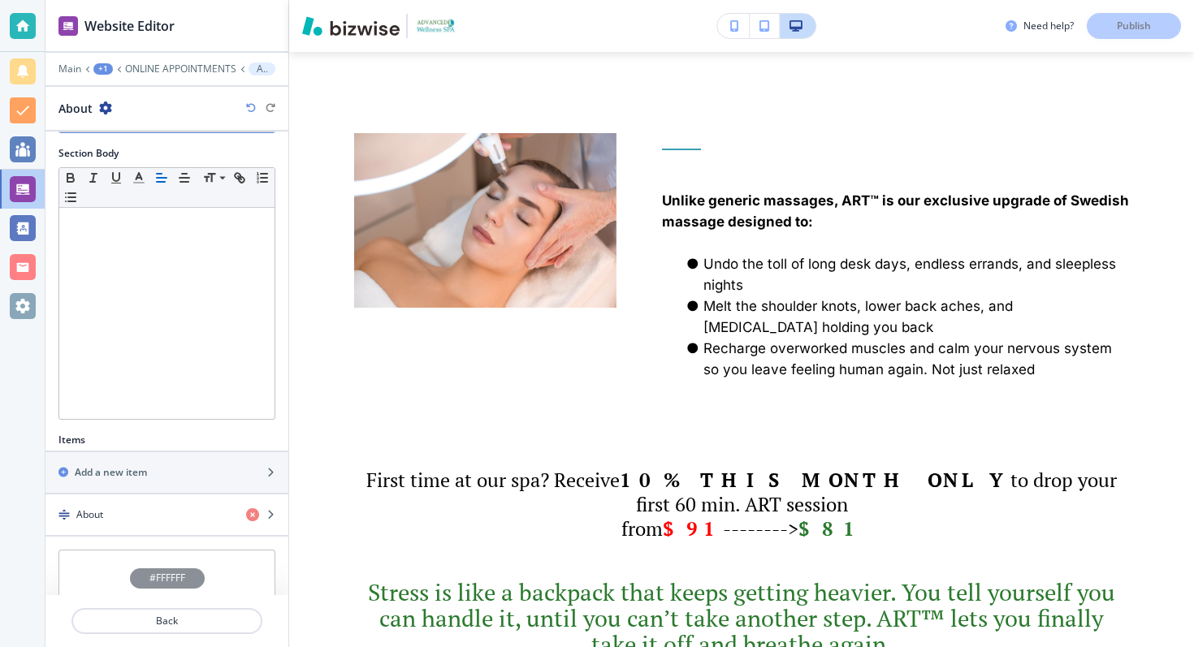
scroll to position [276, 0]
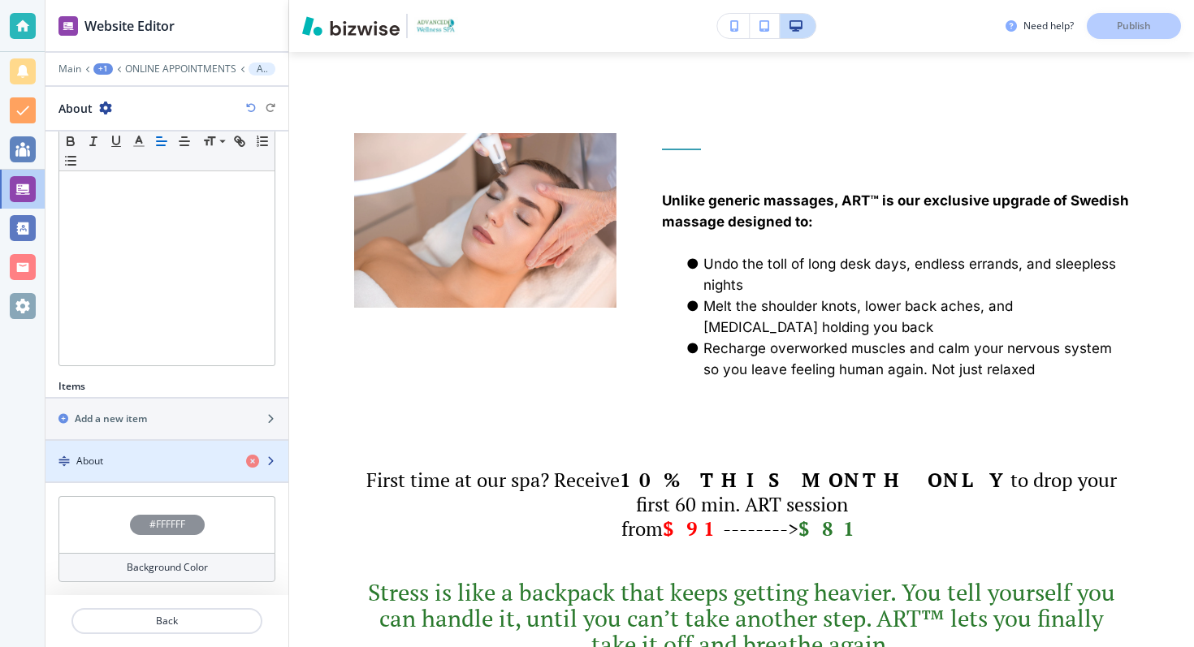
click at [122, 457] on div "About" at bounding box center [139, 461] width 188 height 15
click at [136, 460] on div "About" at bounding box center [139, 461] width 188 height 15
click at [135, 455] on div "About" at bounding box center [139, 461] width 188 height 15
click at [132, 455] on div "About" at bounding box center [139, 461] width 188 height 15
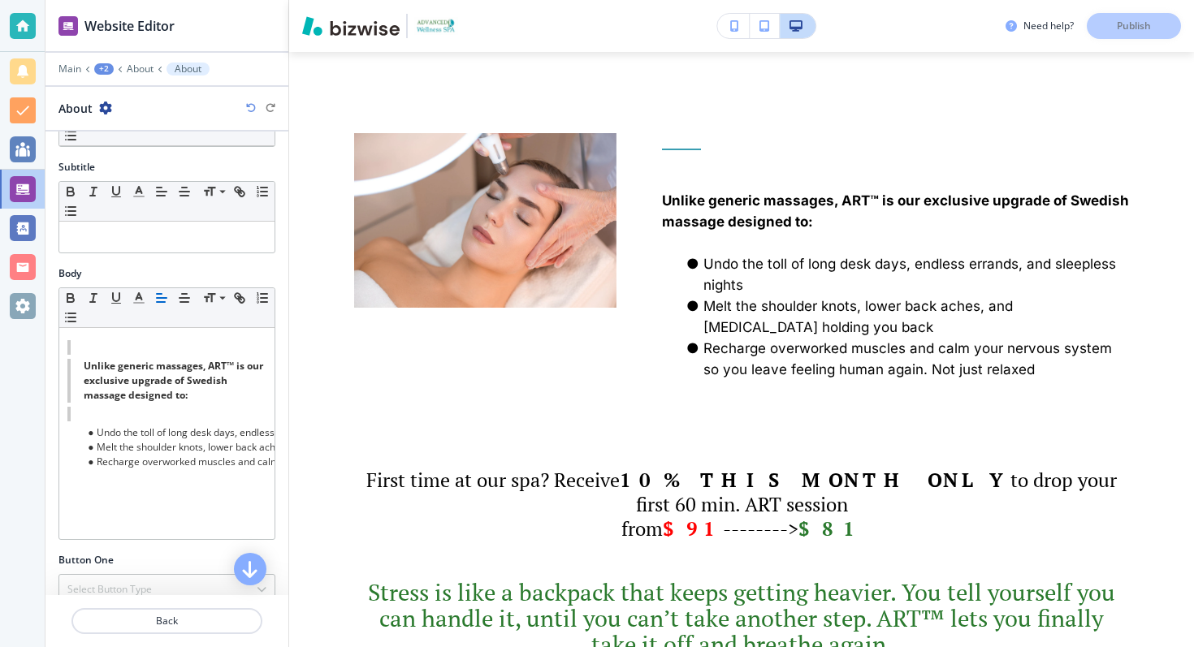
scroll to position [108, 0]
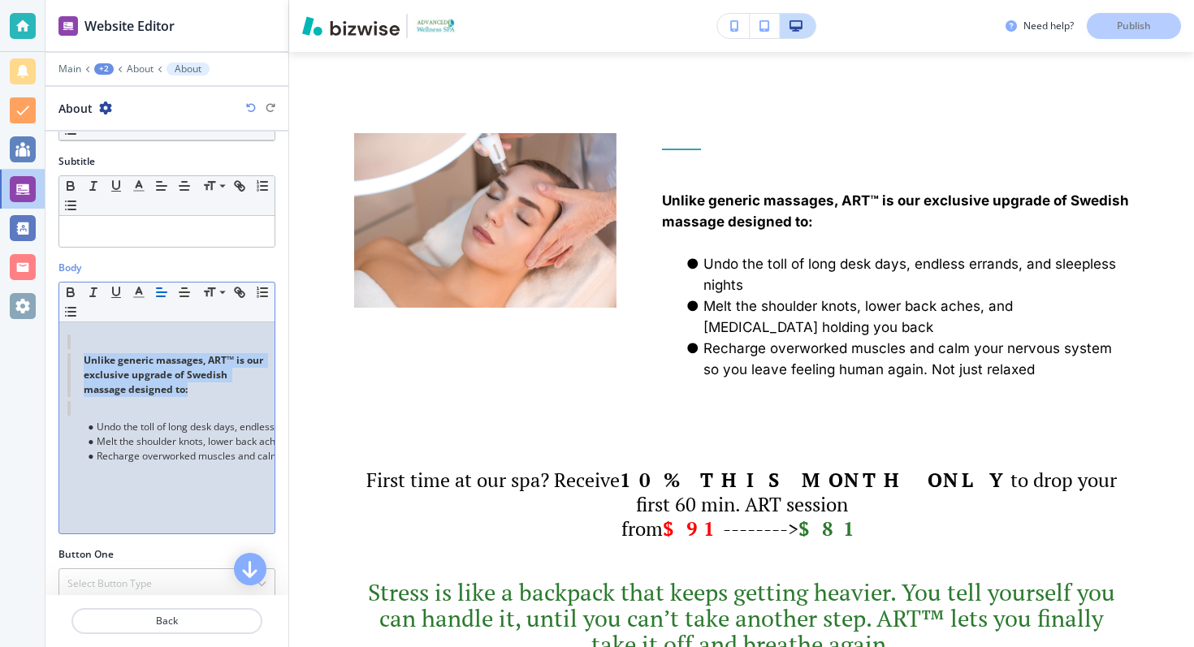
drag, startPoint x: 188, startPoint y: 390, endPoint x: 58, endPoint y: 361, distance: 133.2
click at [59, 360] on div "Unlike generic massages, ART™ is our exclusive upgrade of Swedish massage desig…" at bounding box center [166, 427] width 215 height 211
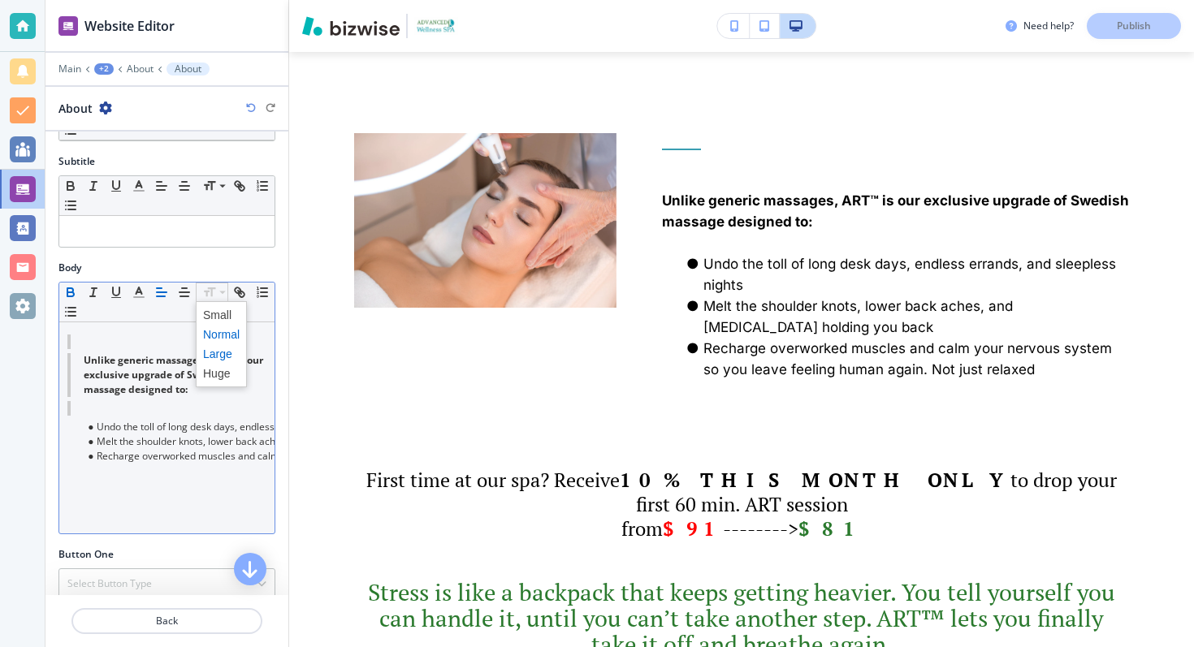
click at [221, 350] on span at bounding box center [221, 353] width 37 height 19
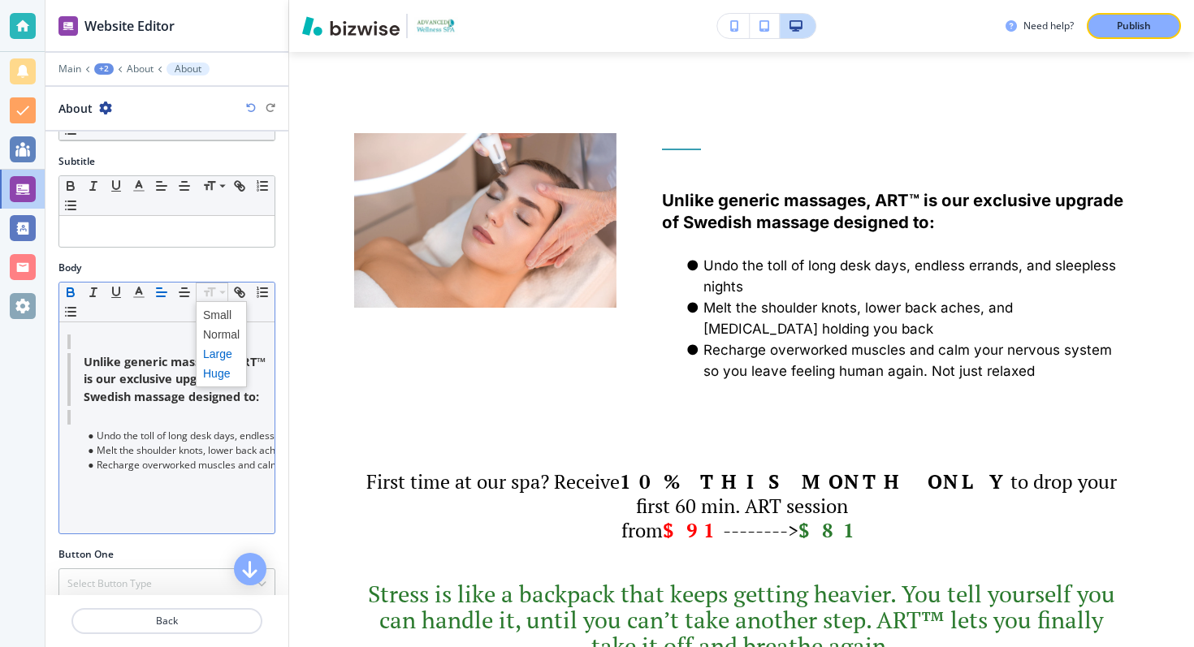
click at [214, 370] on span at bounding box center [221, 373] width 37 height 19
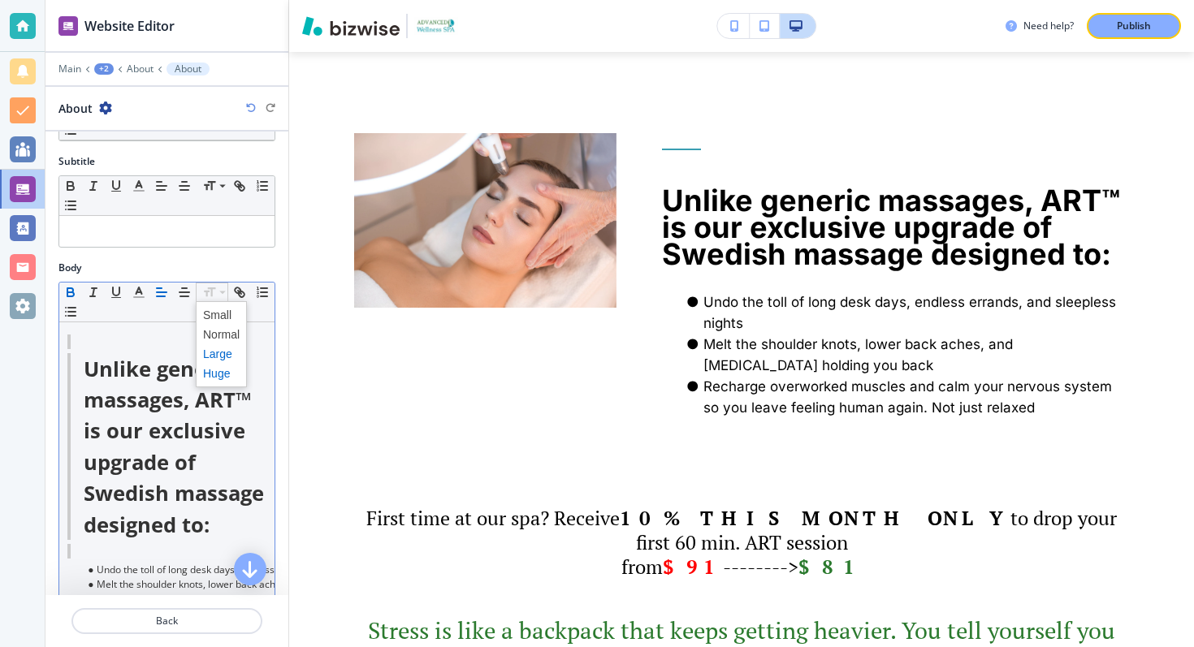
click at [209, 348] on span at bounding box center [221, 353] width 37 height 19
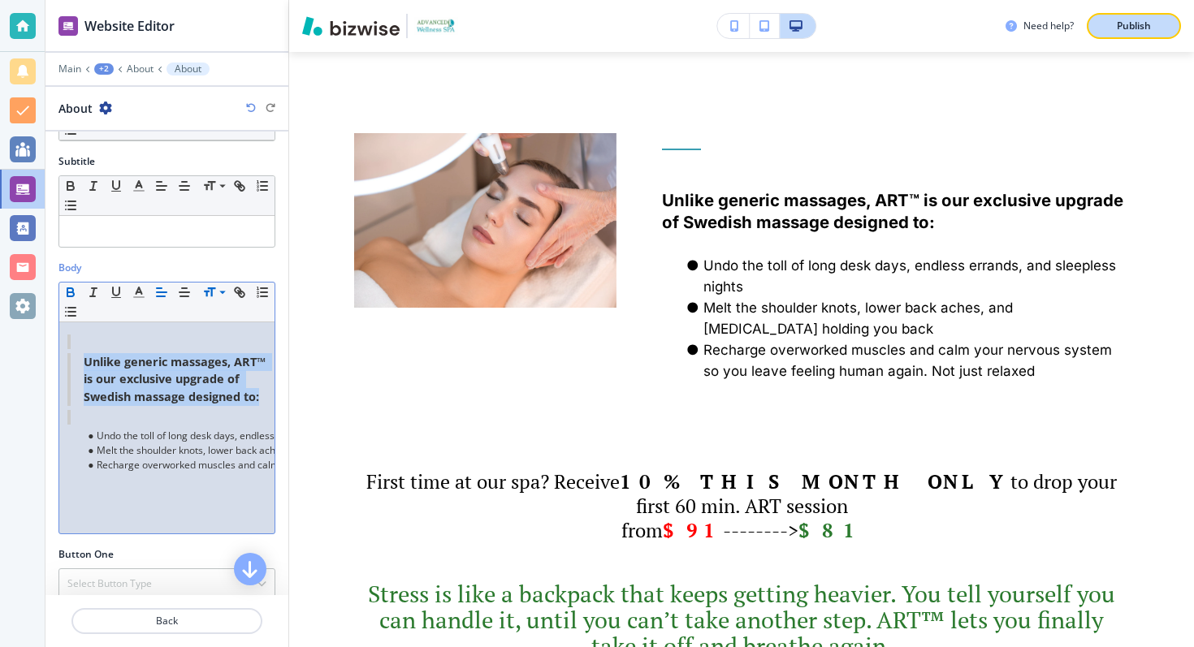
click at [1106, 23] on button "Publish" at bounding box center [1134, 26] width 94 height 26
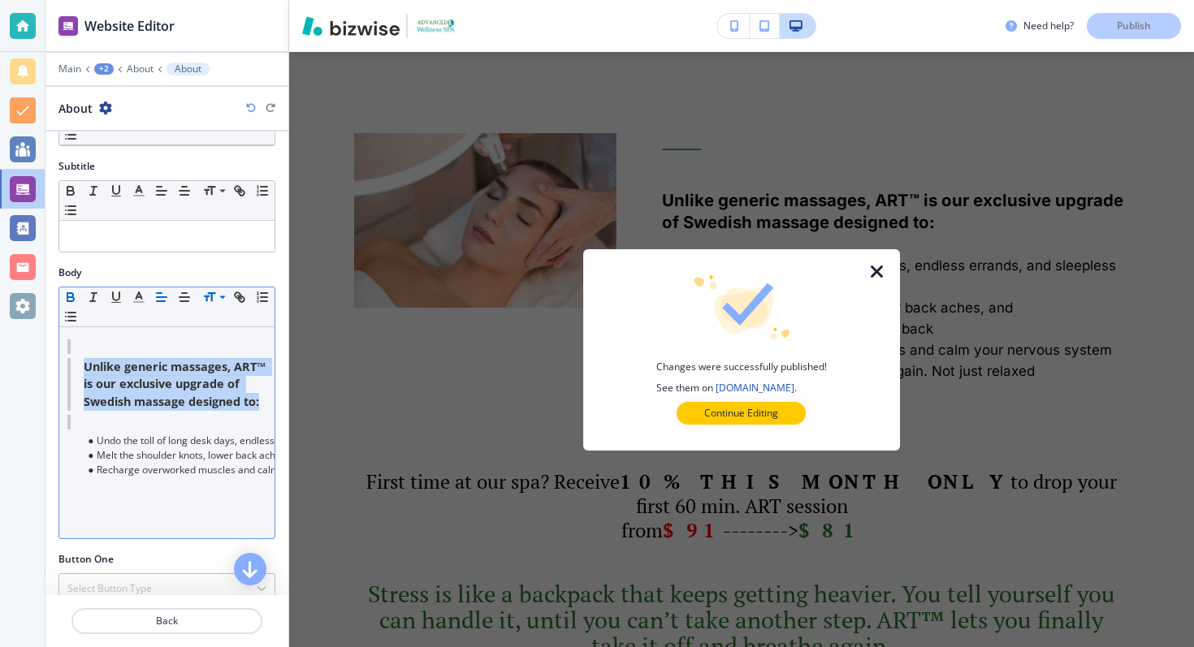
scroll to position [0, 0]
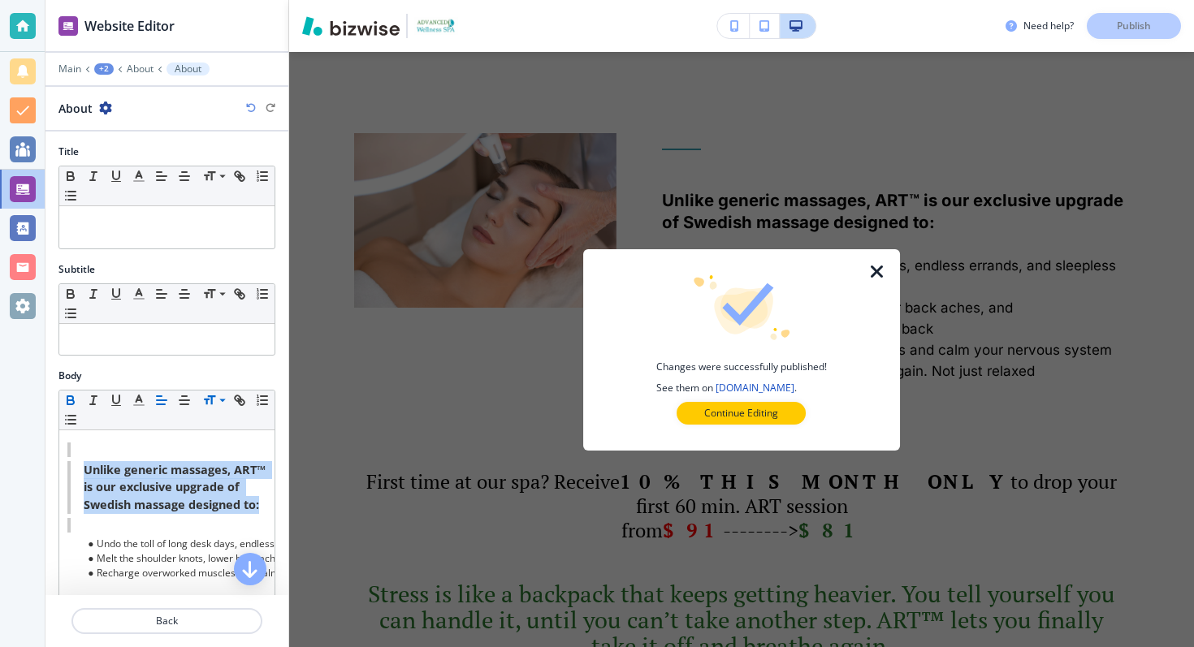
click at [877, 276] on icon "button" at bounding box center [877, 271] width 19 height 19
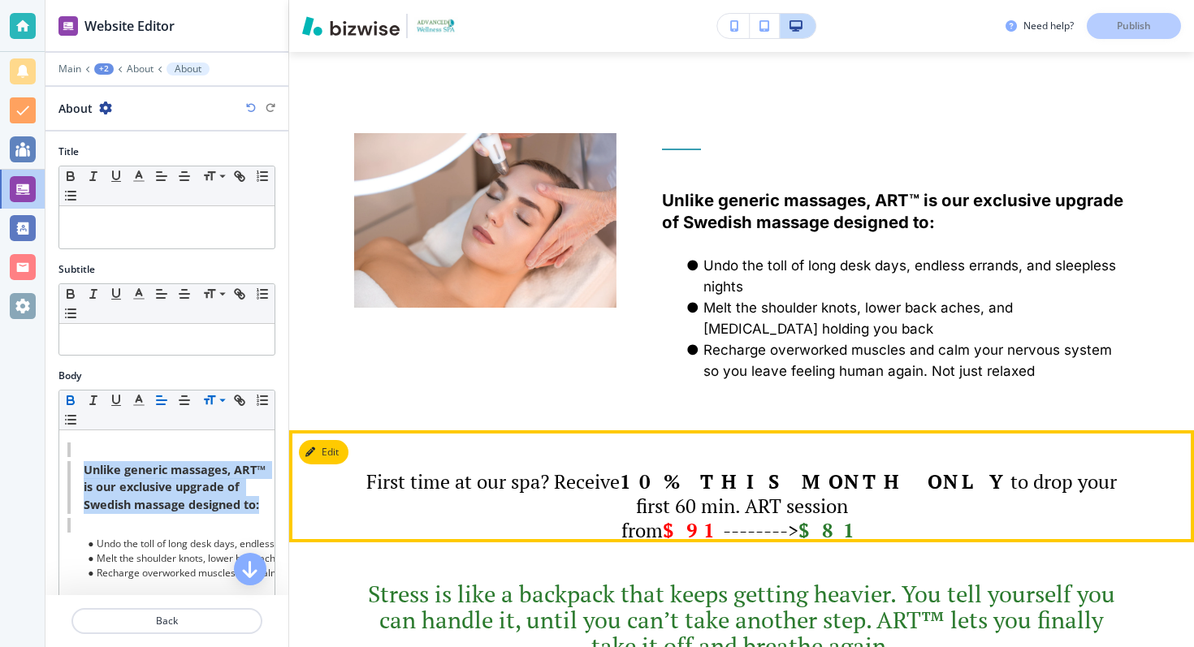
click at [330, 465] on button "Edit" at bounding box center [324, 452] width 50 height 24
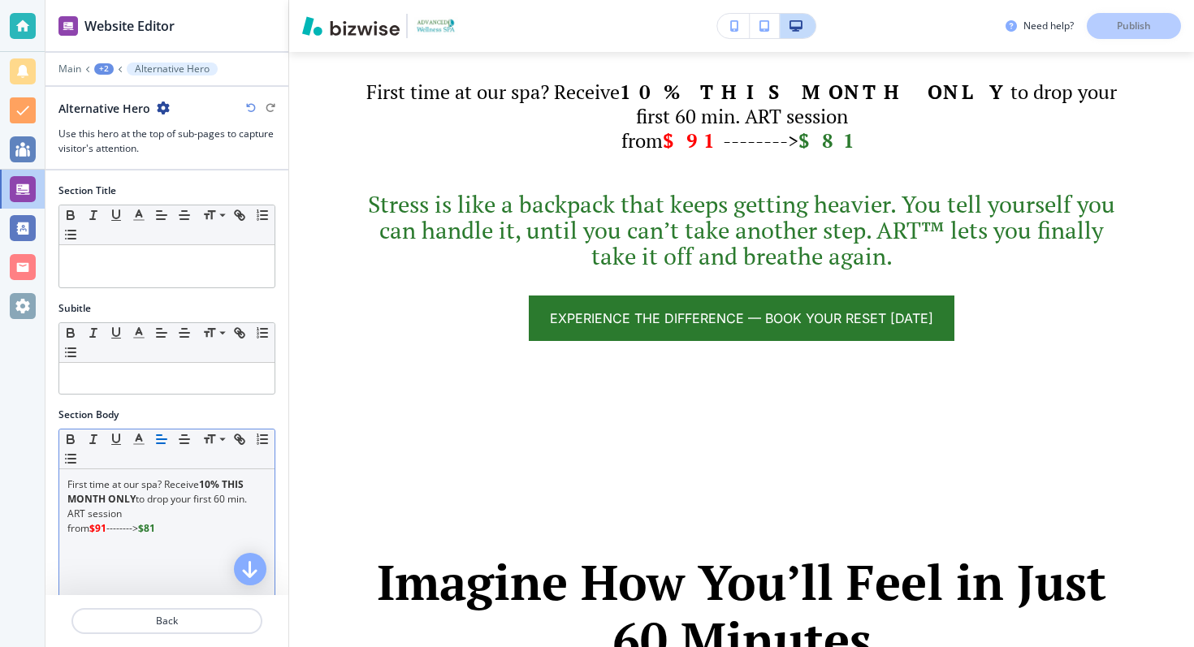
scroll to position [1616, 0]
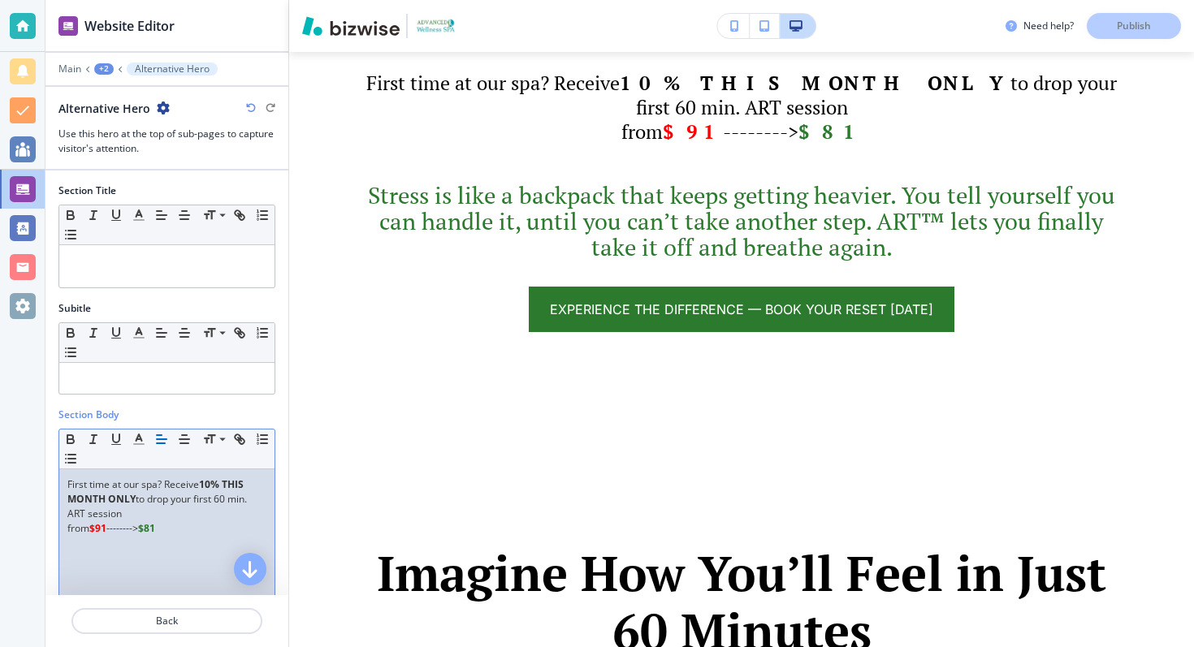
click at [183, 482] on p "First time at our spa? Receive 10% THIS MONTH ONLY to drop your first 60 min. A…" at bounding box center [166, 500] width 199 height 44
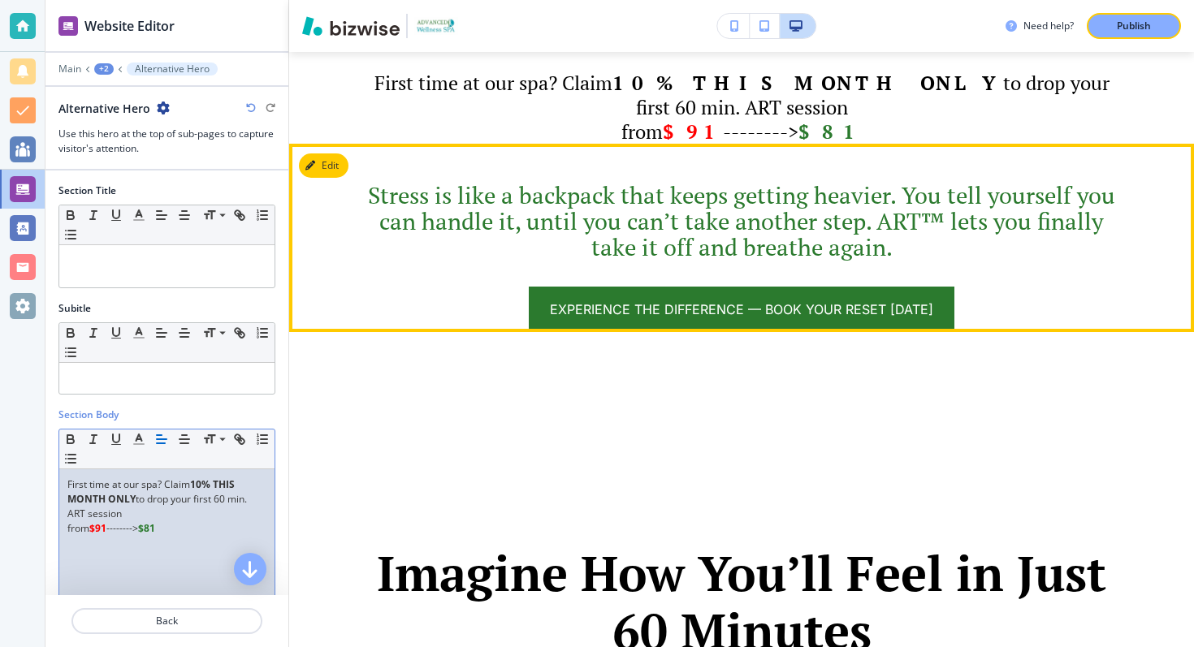
scroll to position [1571, 0]
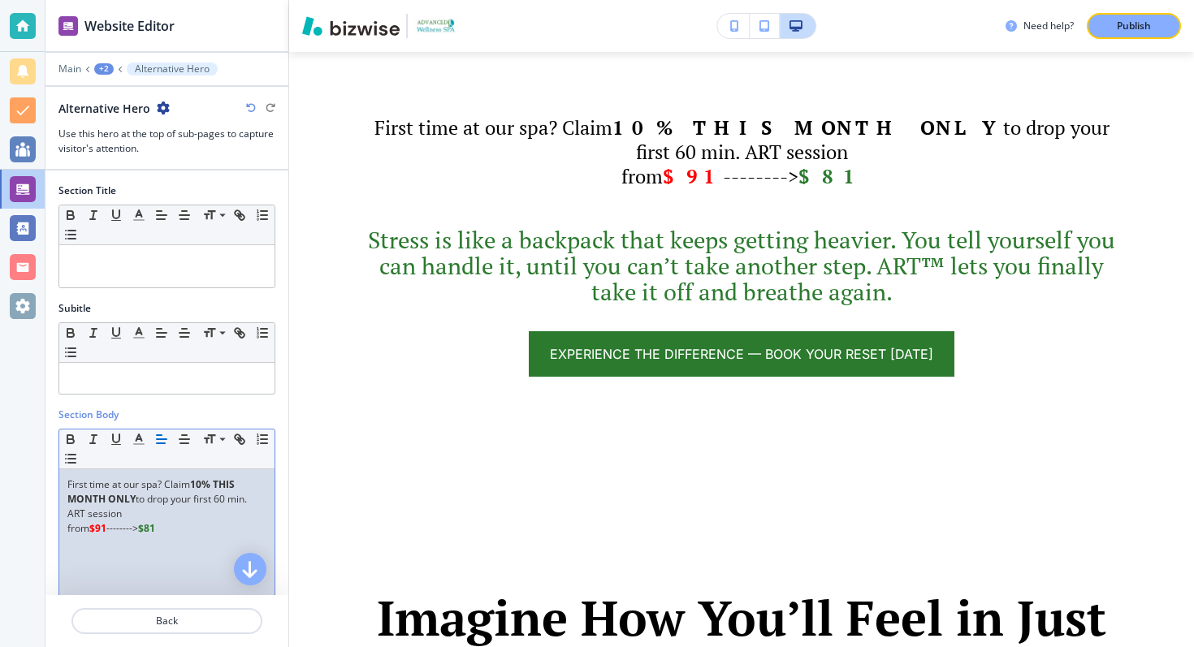
click at [73, 515] on p "First time at our spa? Claim 10% THIS MONTH ONLY to drop your first 60 min. ART…" at bounding box center [166, 500] width 199 height 44
click at [214, 524] on p "from $91 --------> $81" at bounding box center [166, 528] width 199 height 15
click at [1132, 33] on button "Publish" at bounding box center [1134, 26] width 94 height 26
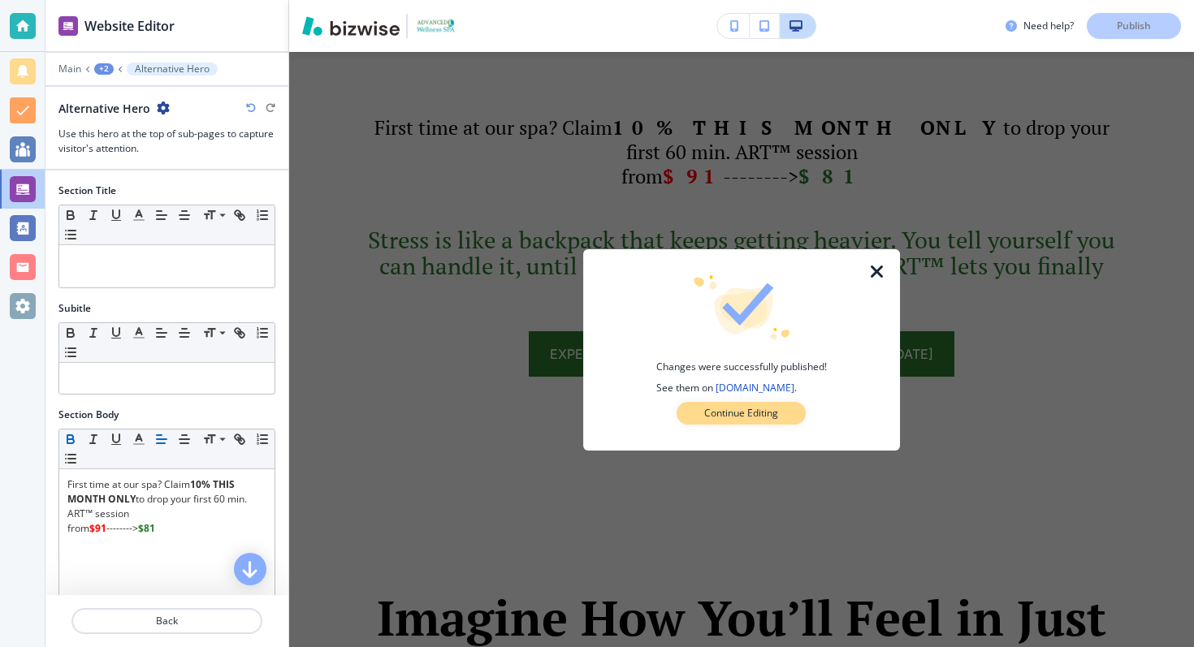
click at [762, 414] on p "Continue Editing" at bounding box center [741, 413] width 74 height 15
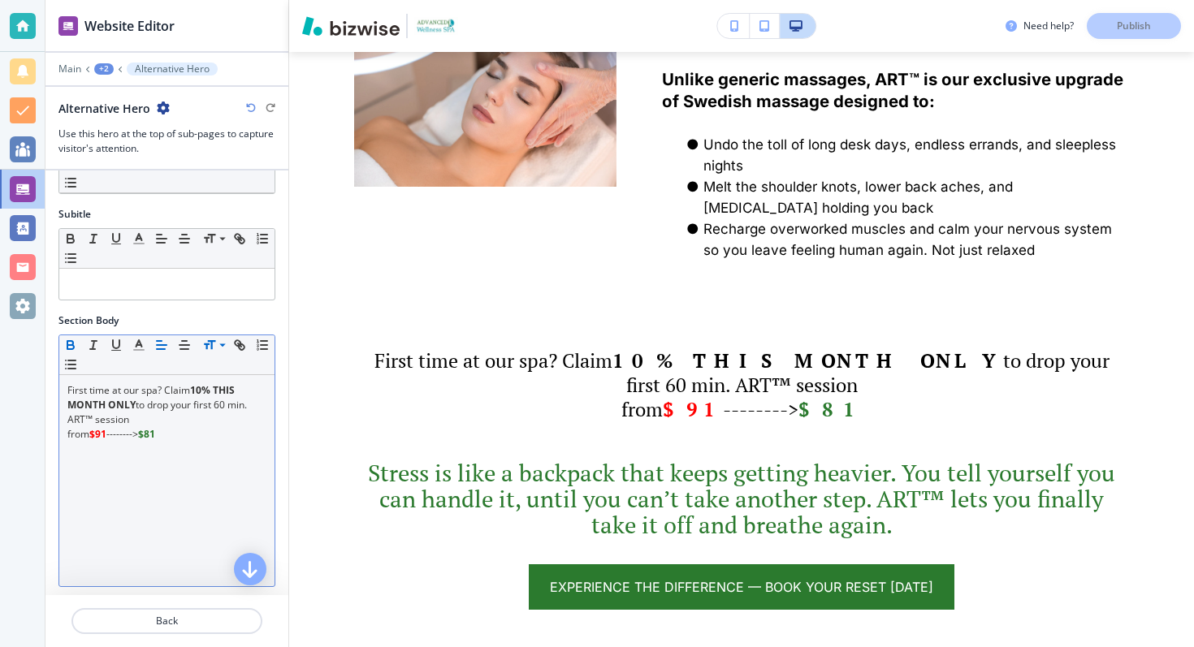
scroll to position [177, 0]
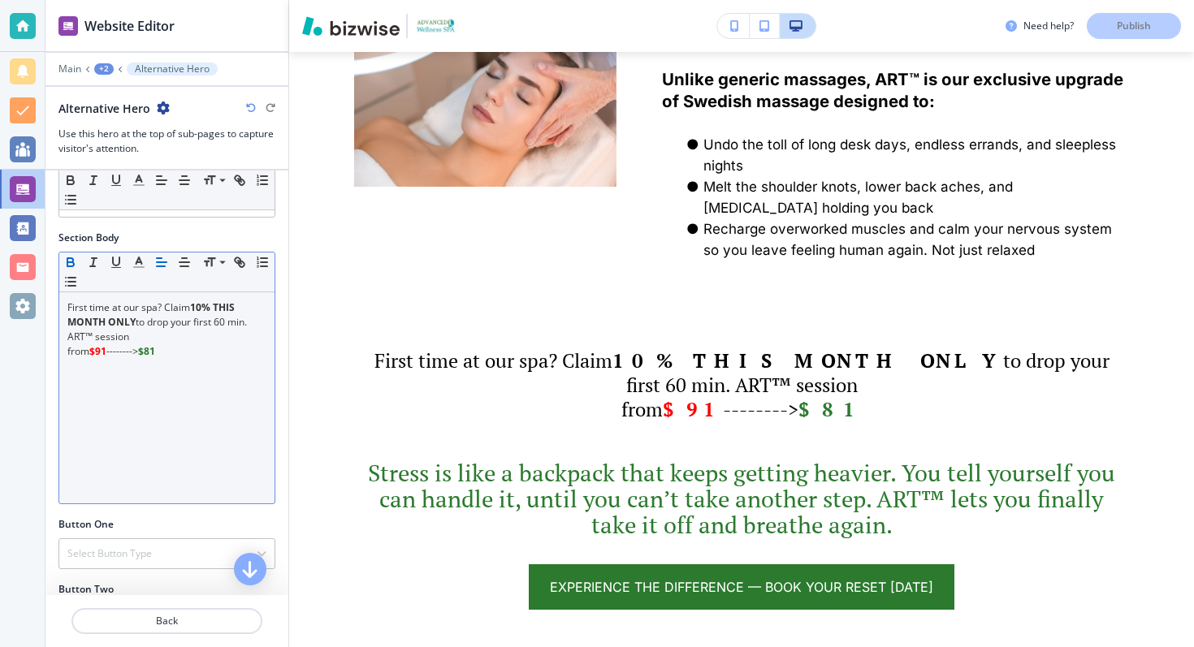
click at [184, 353] on p "from $91 --------> $81" at bounding box center [166, 351] width 199 height 15
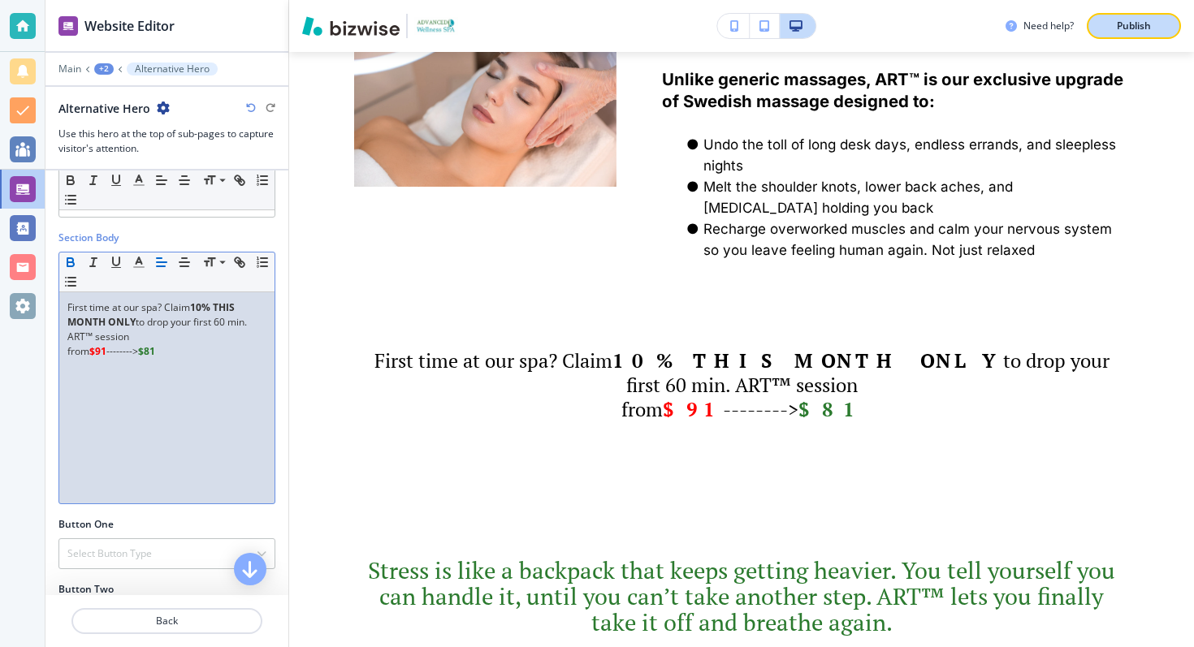
click at [1152, 21] on div "Publish" at bounding box center [1134, 26] width 52 height 15
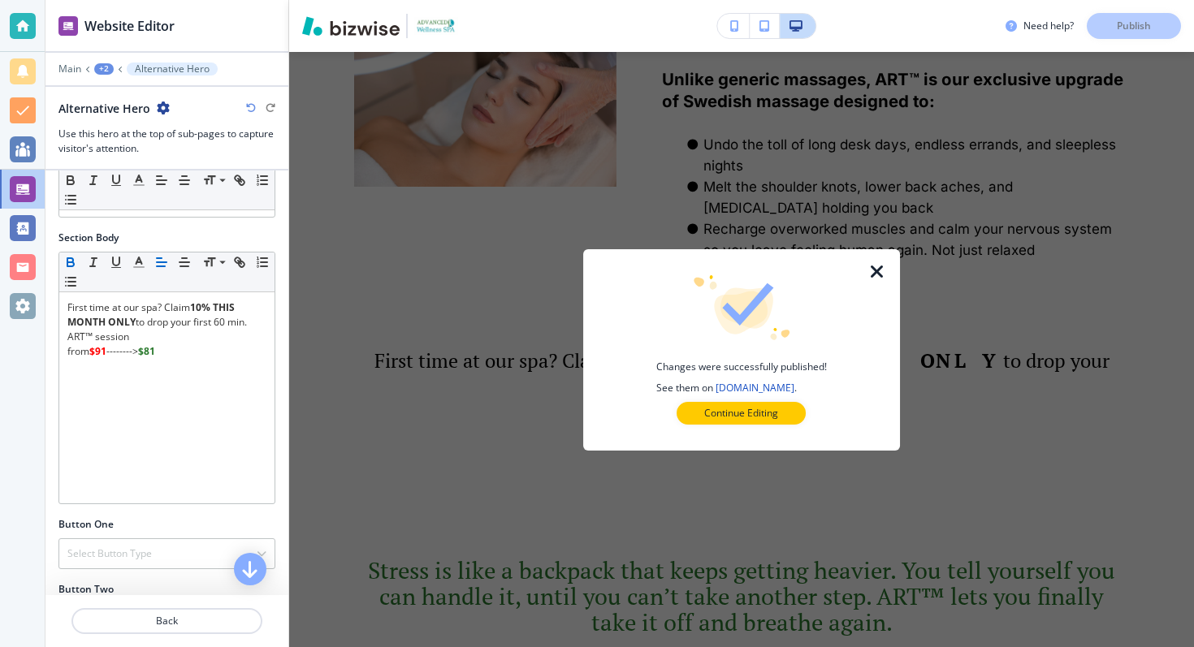
click at [883, 272] on icon "button" at bounding box center [877, 271] width 19 height 19
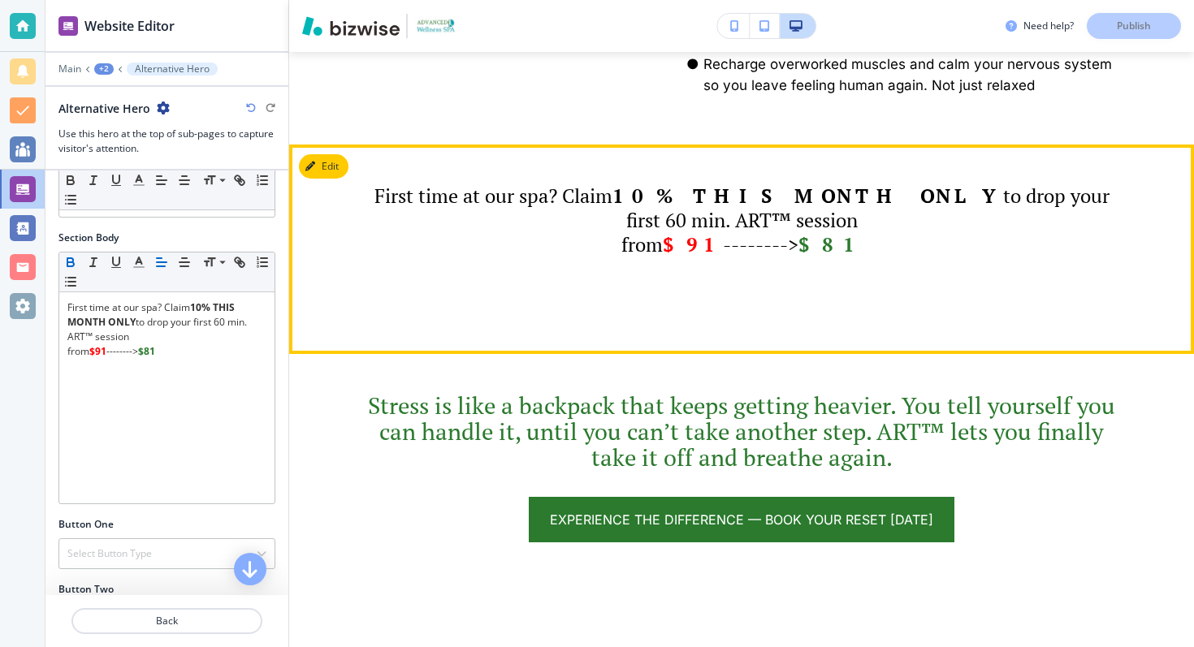
scroll to position [1505, 0]
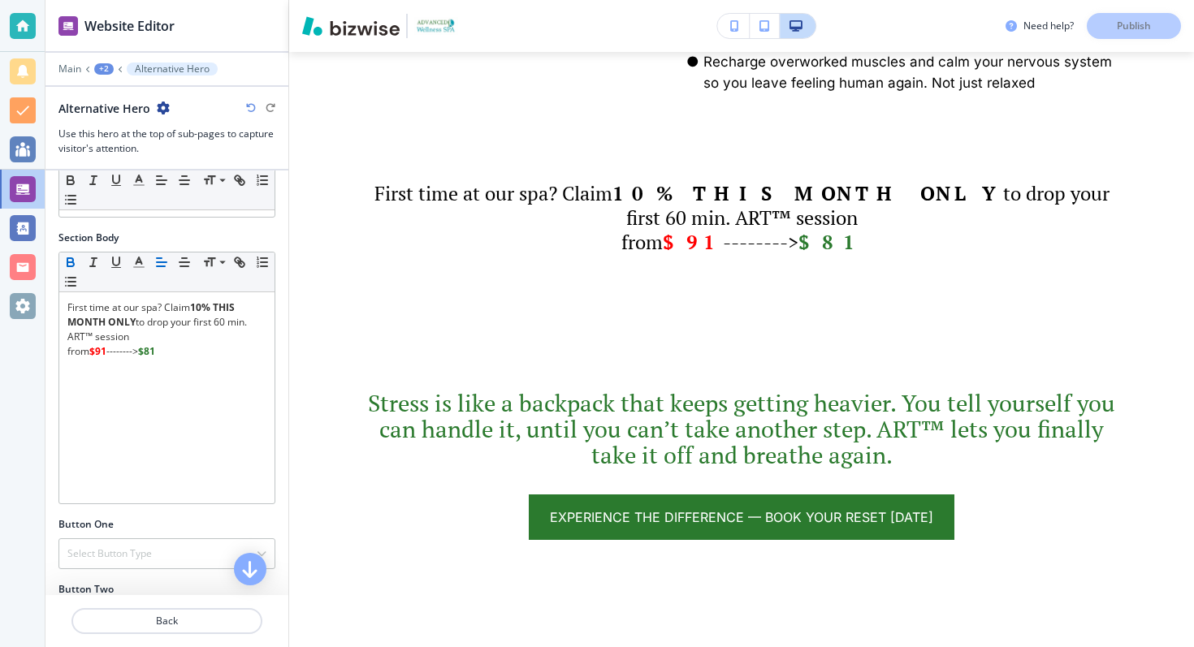
click at [105, 67] on div "+2" at bounding box center [103, 68] width 19 height 11
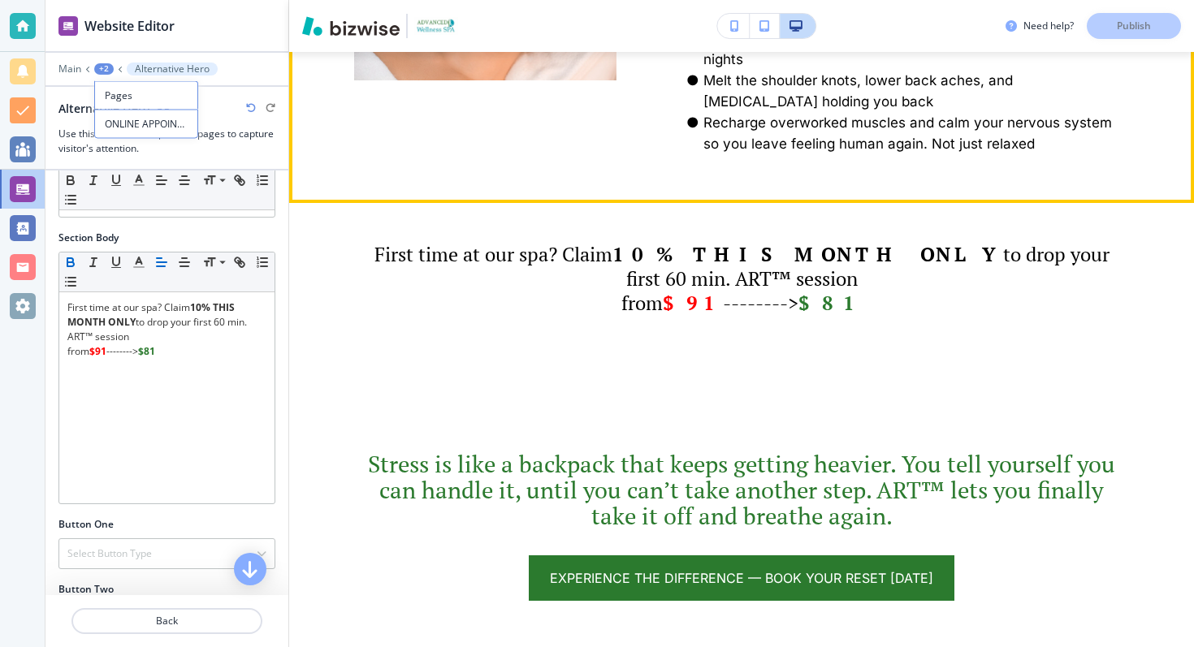
scroll to position [1464, 0]
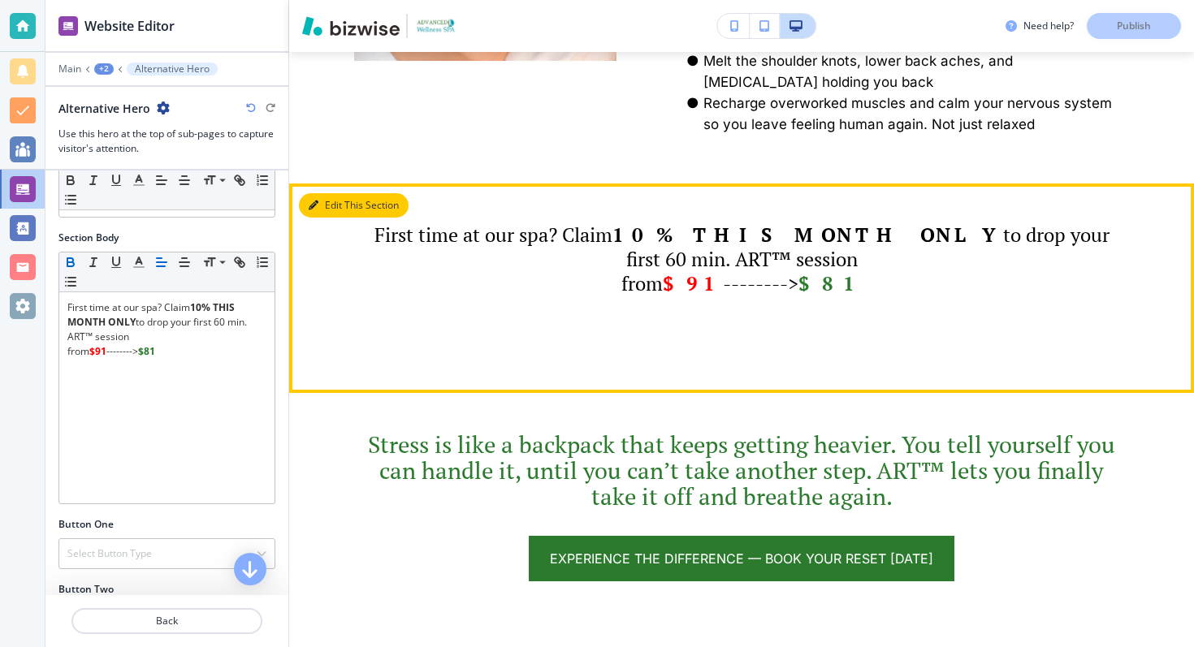
click at [329, 218] on button "Edit This Section" at bounding box center [354, 205] width 110 height 24
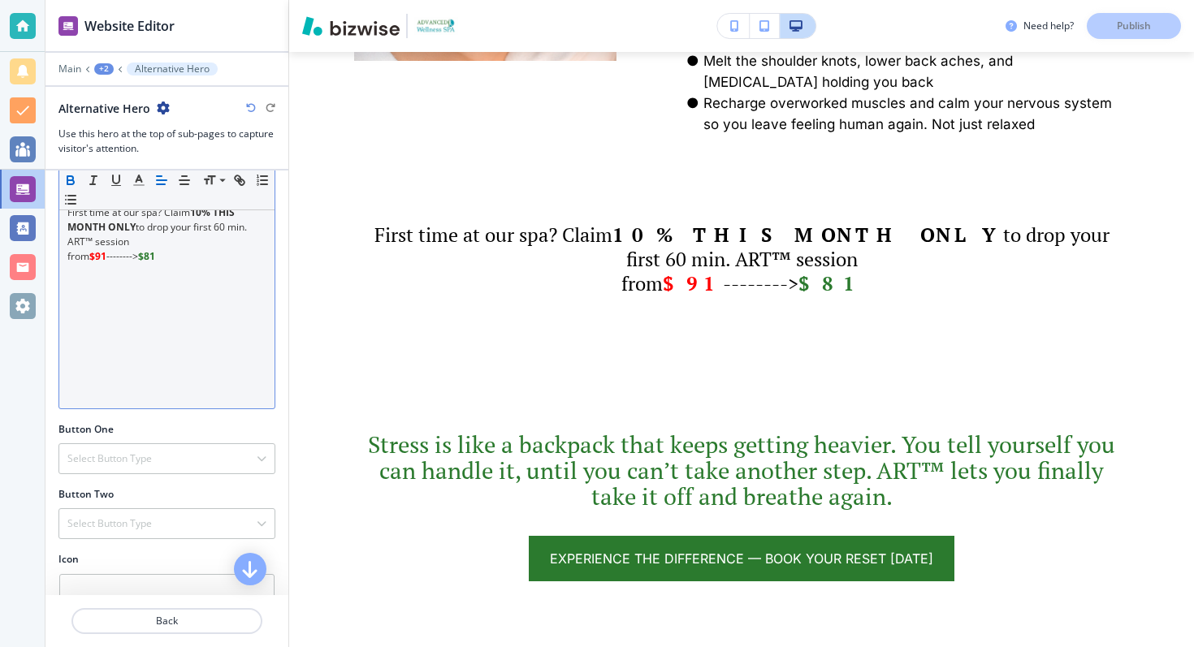
scroll to position [300, 0]
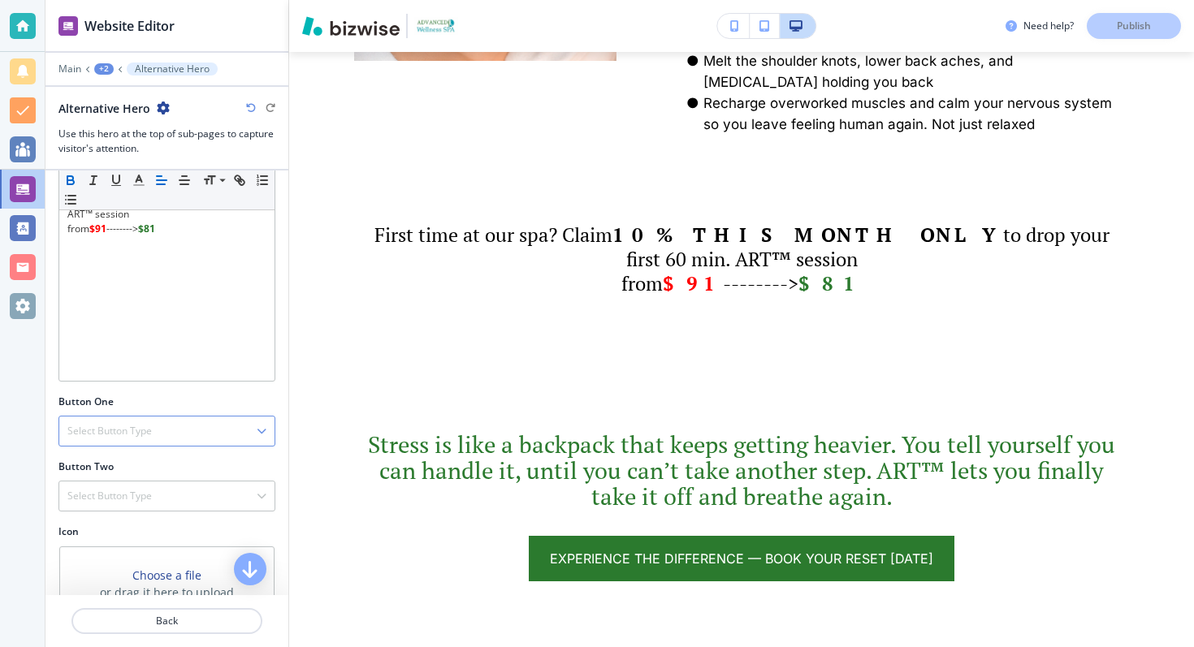
click at [181, 436] on div "Select Button Type" at bounding box center [166, 431] width 215 height 29
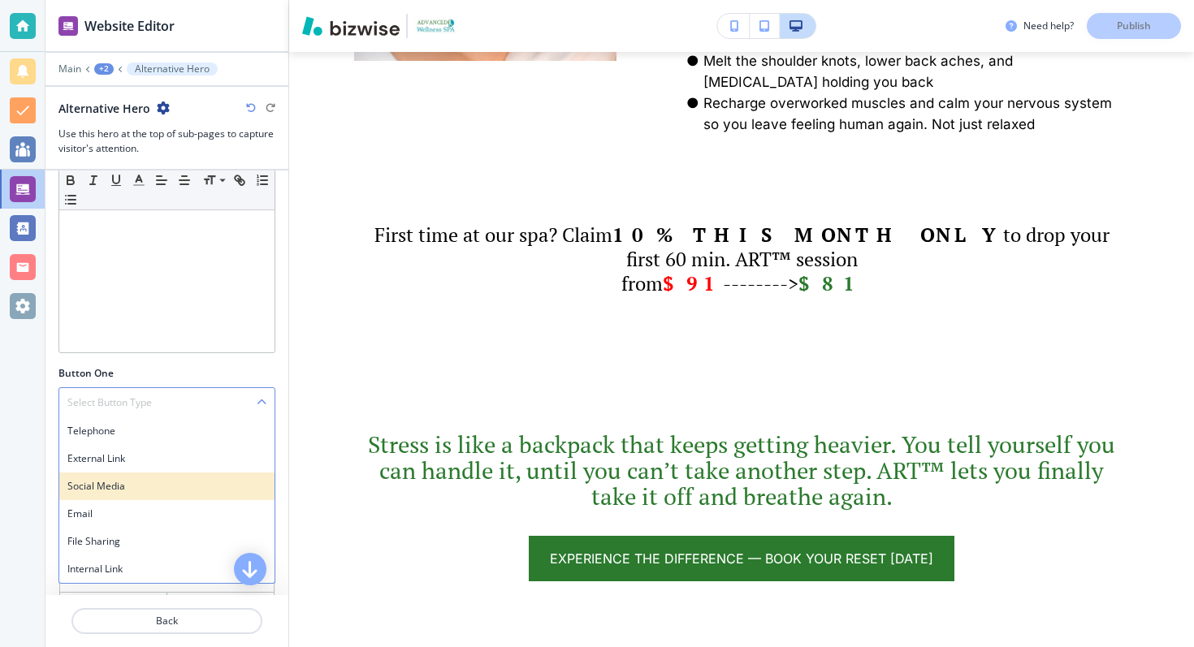
scroll to position [335, 0]
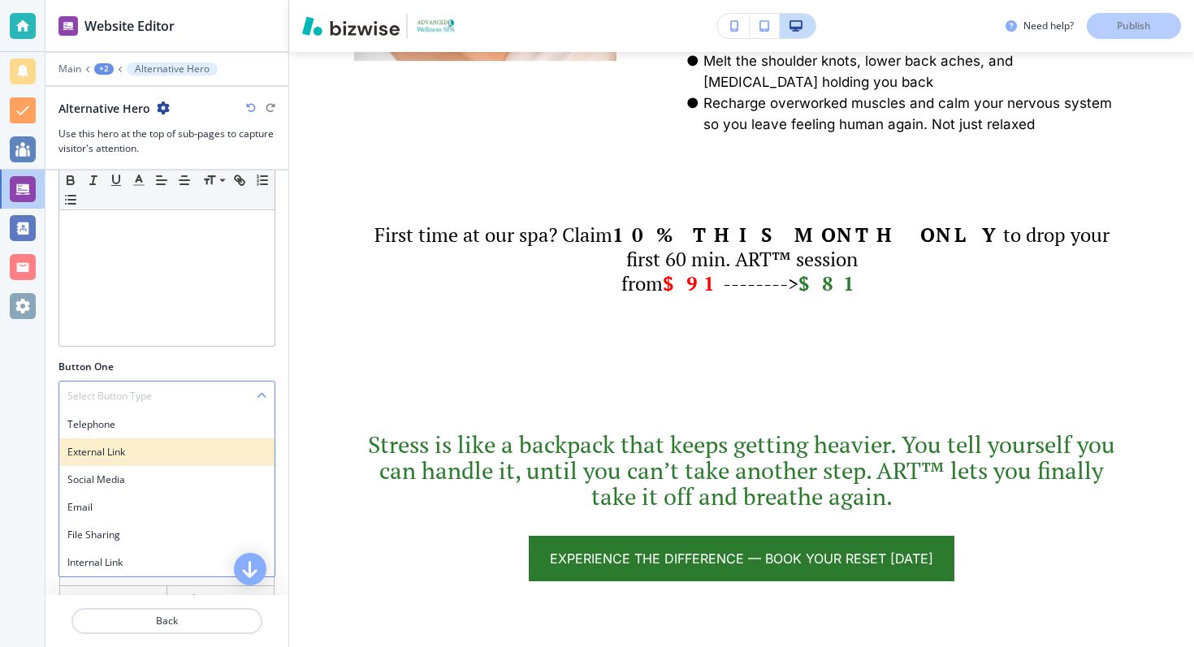
click at [158, 450] on h4 "External Link" at bounding box center [166, 452] width 199 height 15
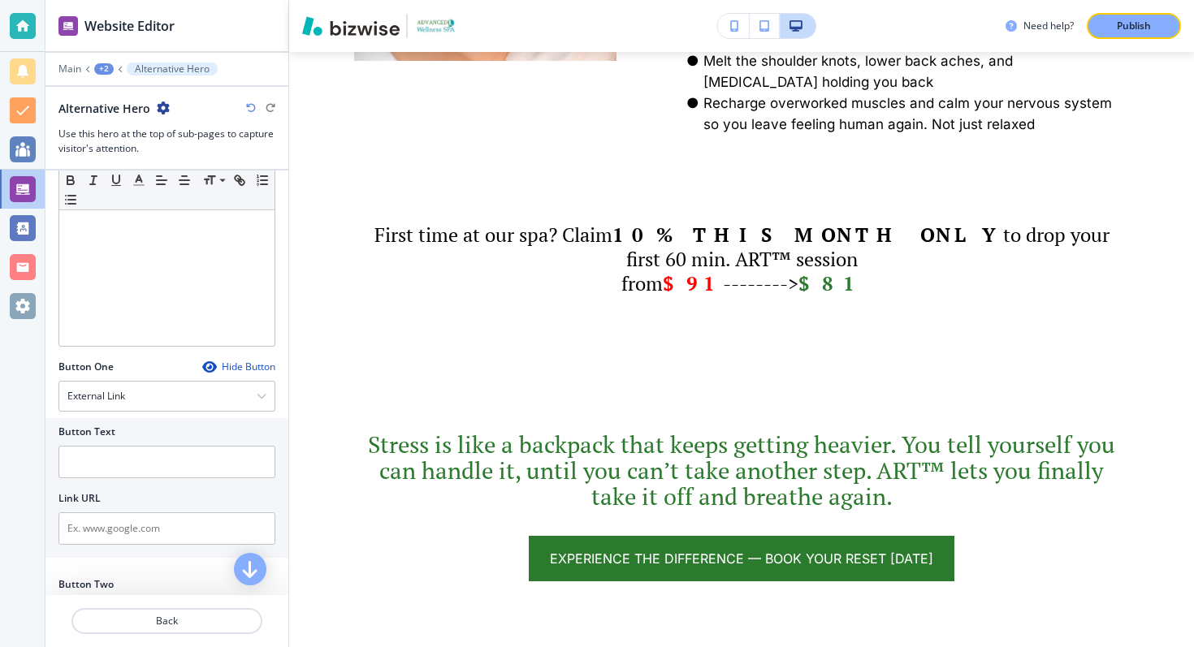
click at [137, 444] on div at bounding box center [166, 442] width 217 height 6
click at [133, 457] on input "text" at bounding box center [166, 462] width 217 height 32
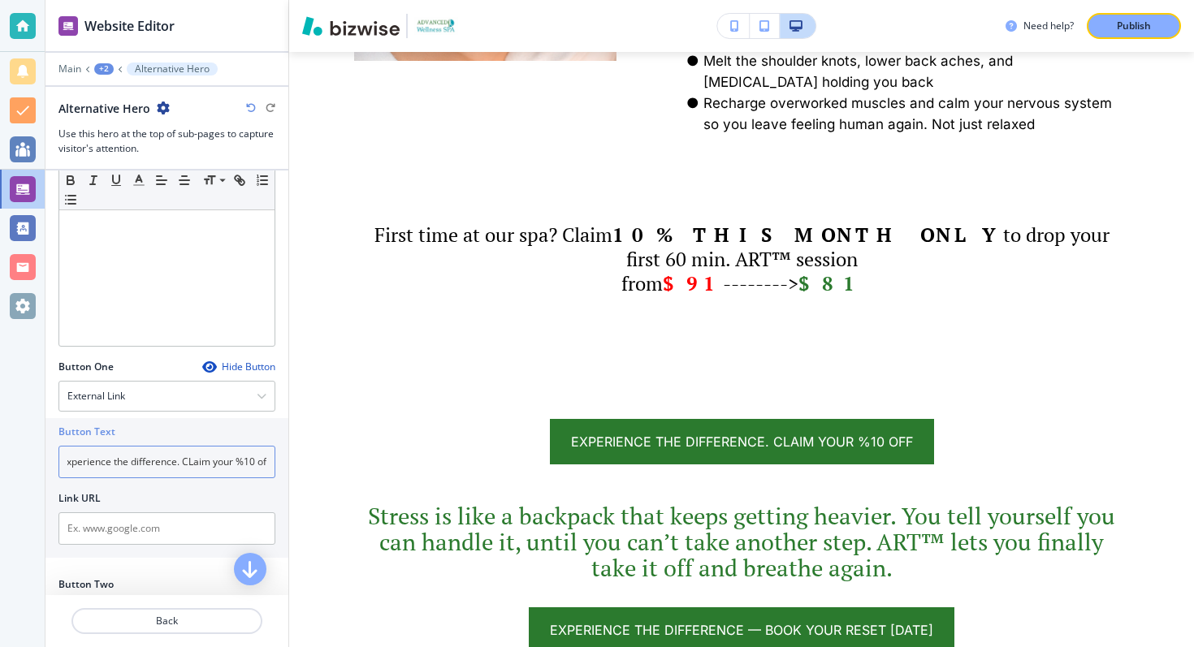
scroll to position [0, 12]
click at [193, 462] on input "experience the difference. CLaim your %10 off" at bounding box center [166, 462] width 217 height 32
click at [230, 462] on input "experience the difference. claim your %10 off" at bounding box center [166, 462] width 217 height 32
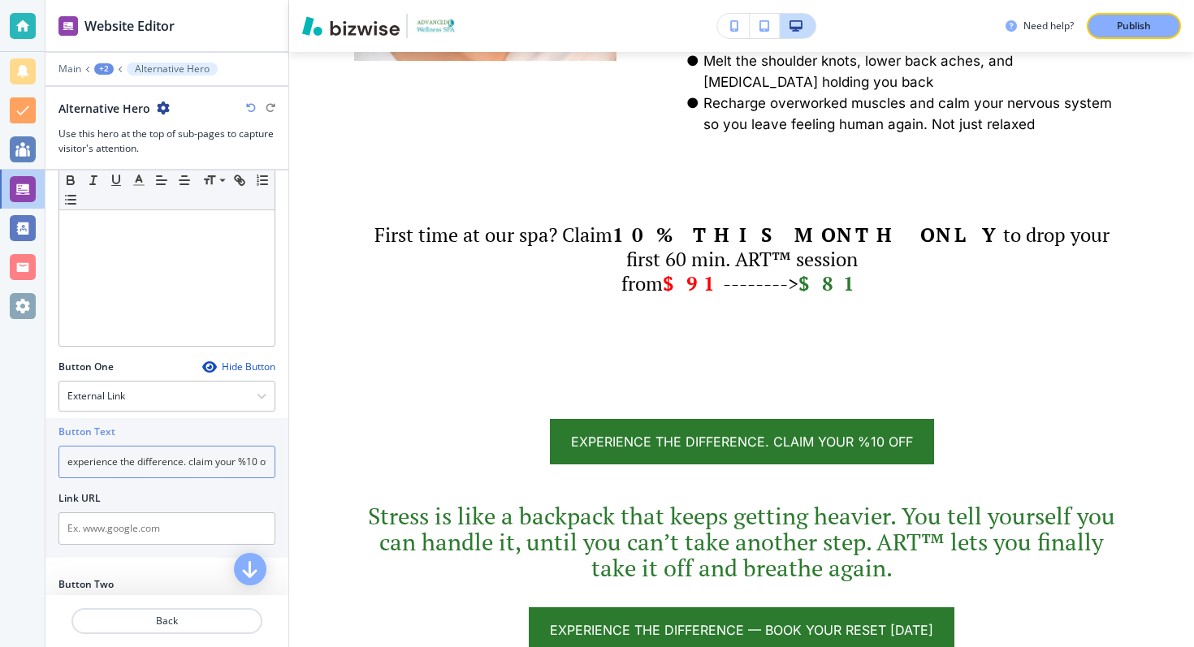
click at [230, 462] on input "experience the difference. claim your %10 off" at bounding box center [166, 462] width 217 height 32
click at [177, 470] on input "experience the difference. claim my %10 off" at bounding box center [166, 462] width 217 height 32
click at [246, 465] on input "experience the difference. claim my %10 off" at bounding box center [166, 462] width 217 height 32
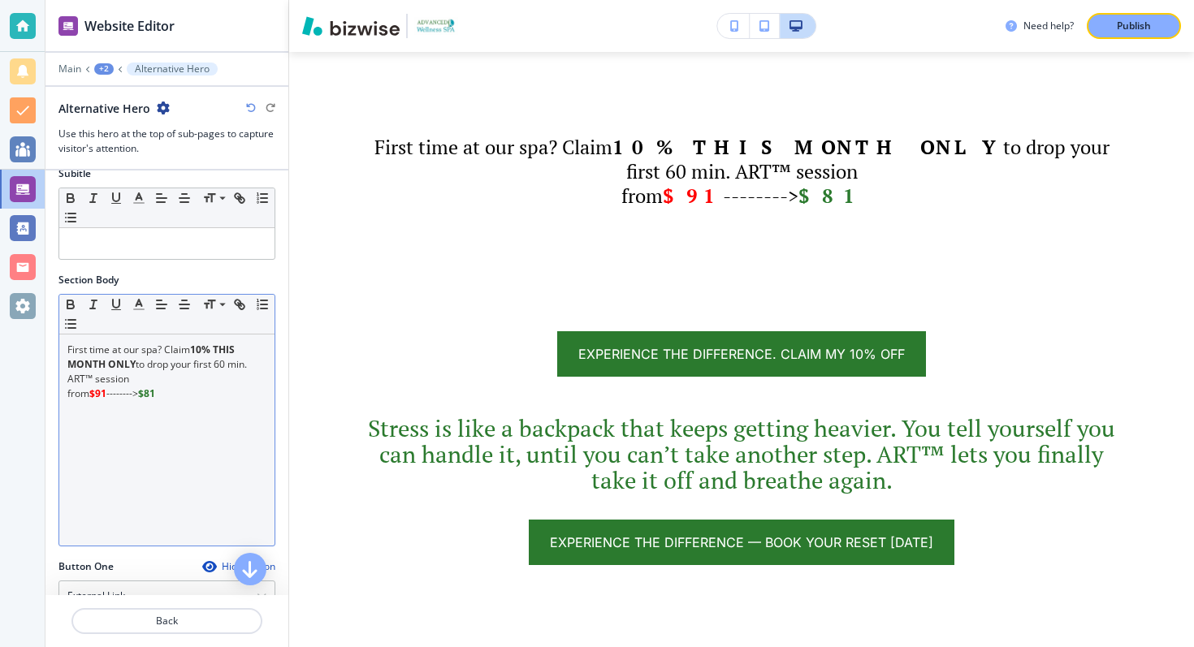
scroll to position [76, 0]
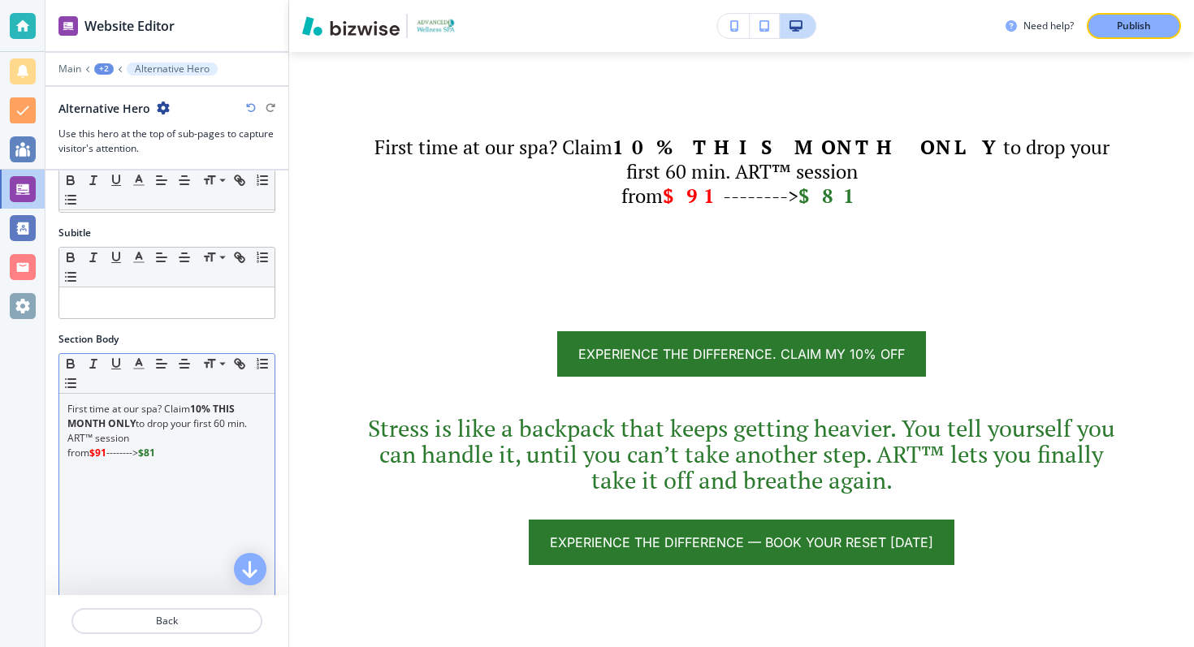
type input "experience the difference. claim my 10% off"
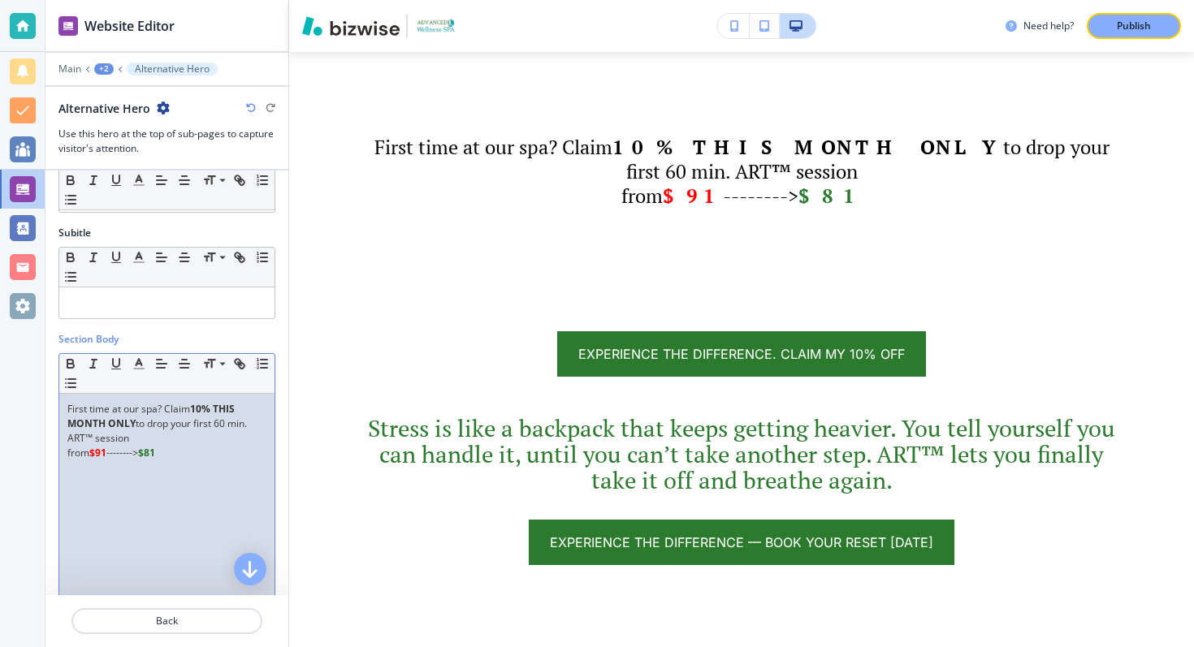
click at [93, 514] on p "﻿" at bounding box center [166, 511] width 199 height 15
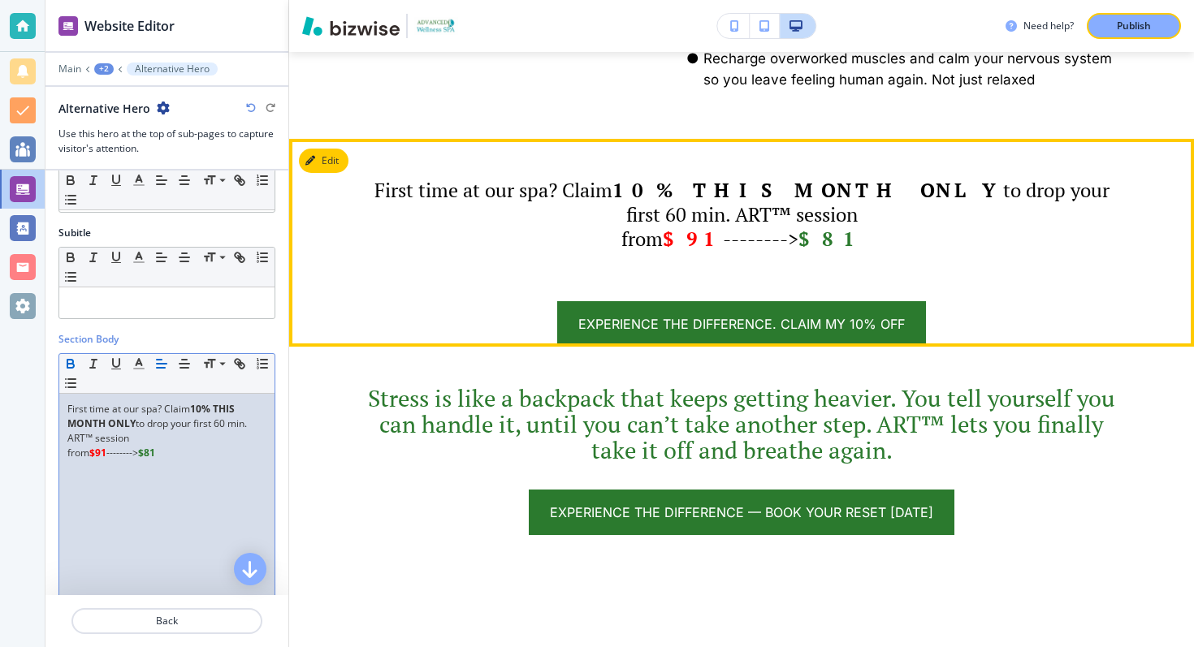
scroll to position [1507, 0]
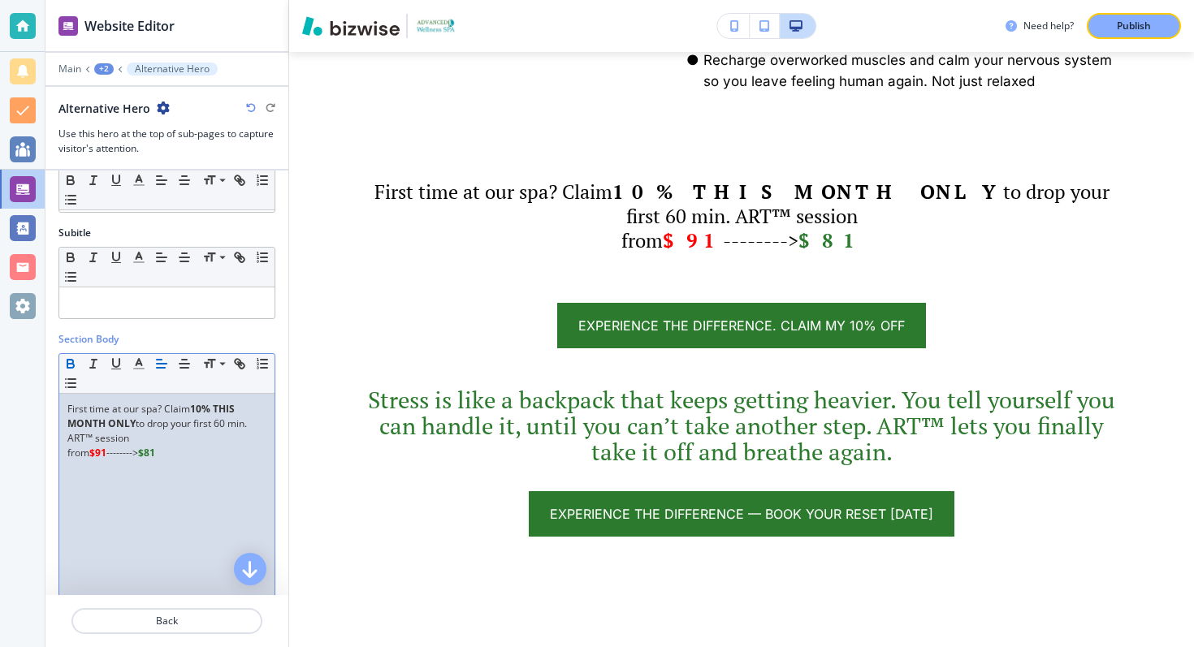
click at [106, 68] on div "+2" at bounding box center [103, 68] width 19 height 11
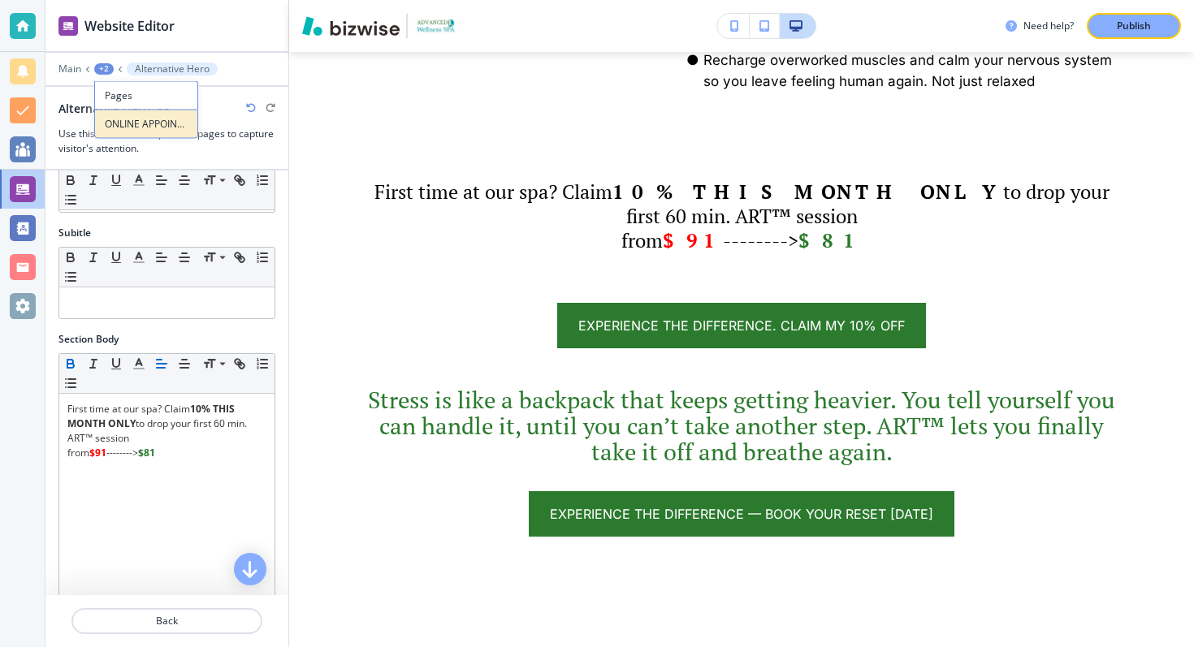
click at [125, 119] on p "ONLINE APPOINTMENTS" at bounding box center [146, 124] width 83 height 15
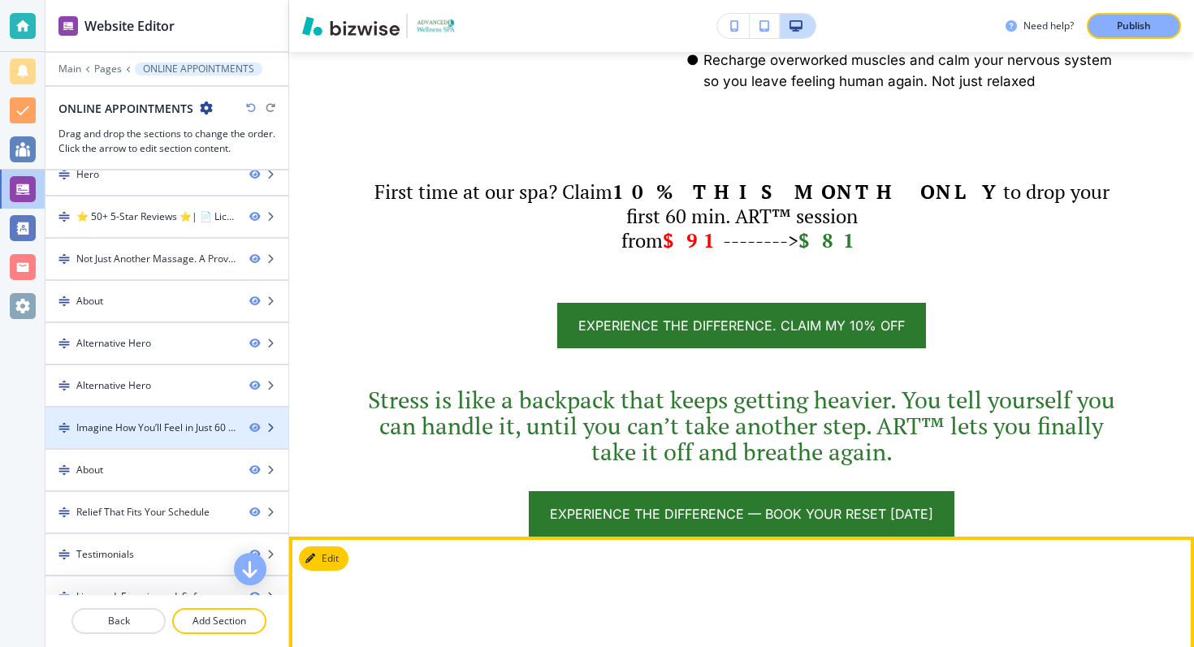
scroll to position [0, 0]
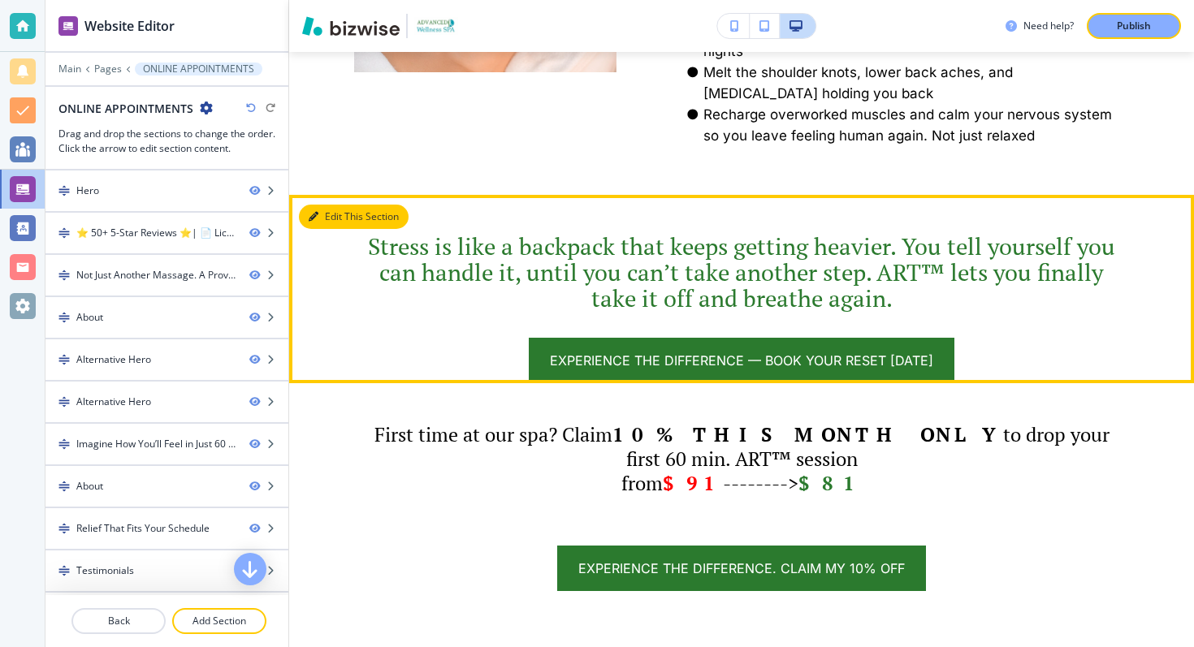
click at [321, 229] on button "Edit This Section" at bounding box center [354, 217] width 110 height 24
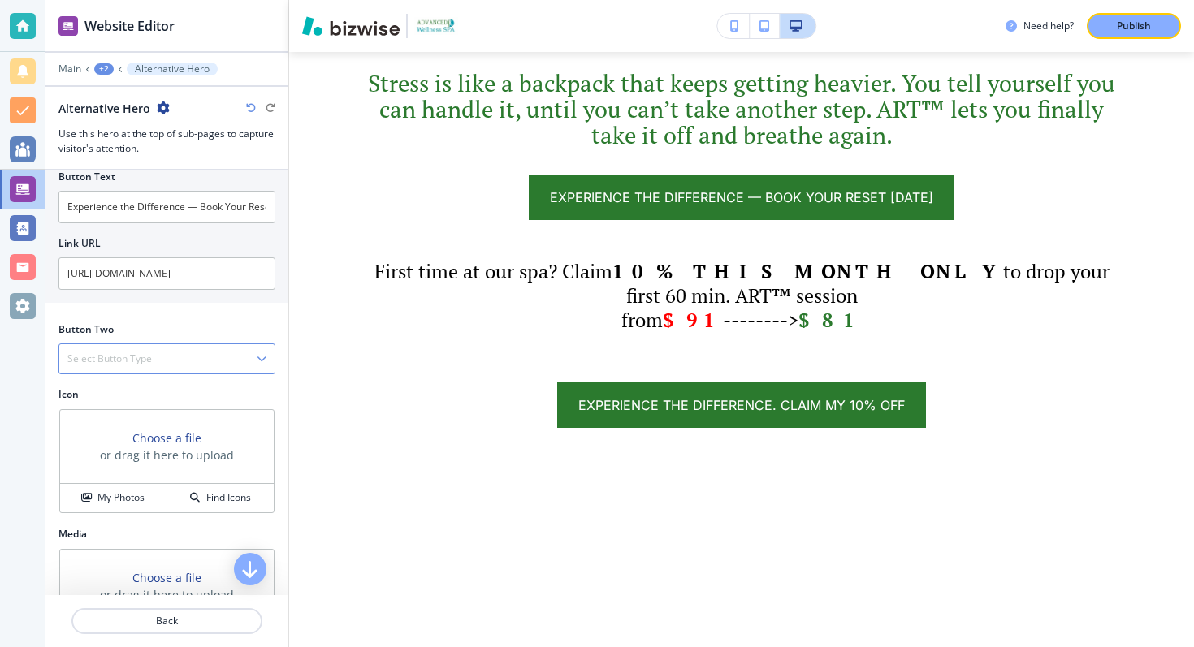
scroll to position [436, 0]
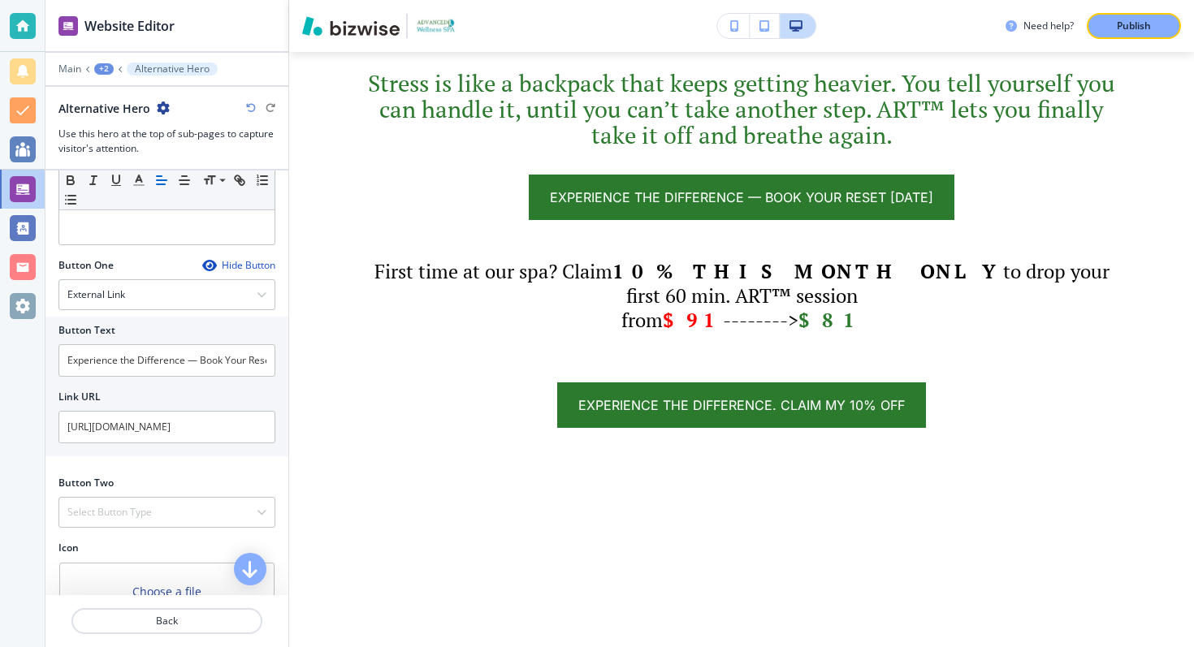
click at [229, 265] on div "Hide Button" at bounding box center [238, 265] width 73 height 13
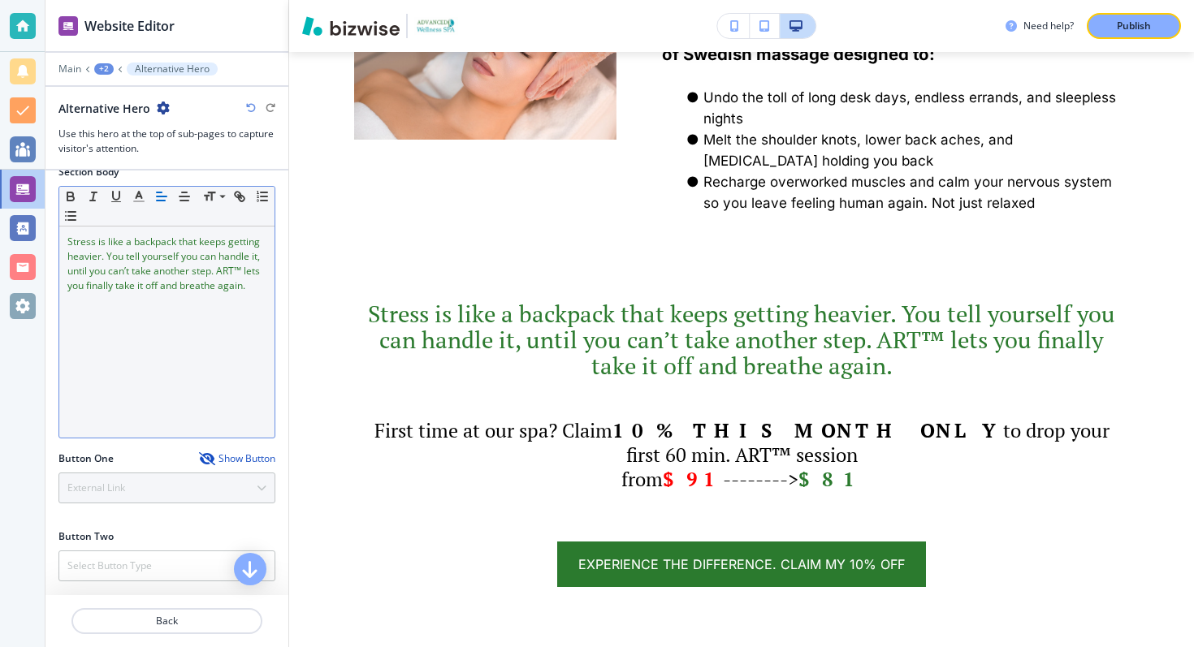
scroll to position [208, 0]
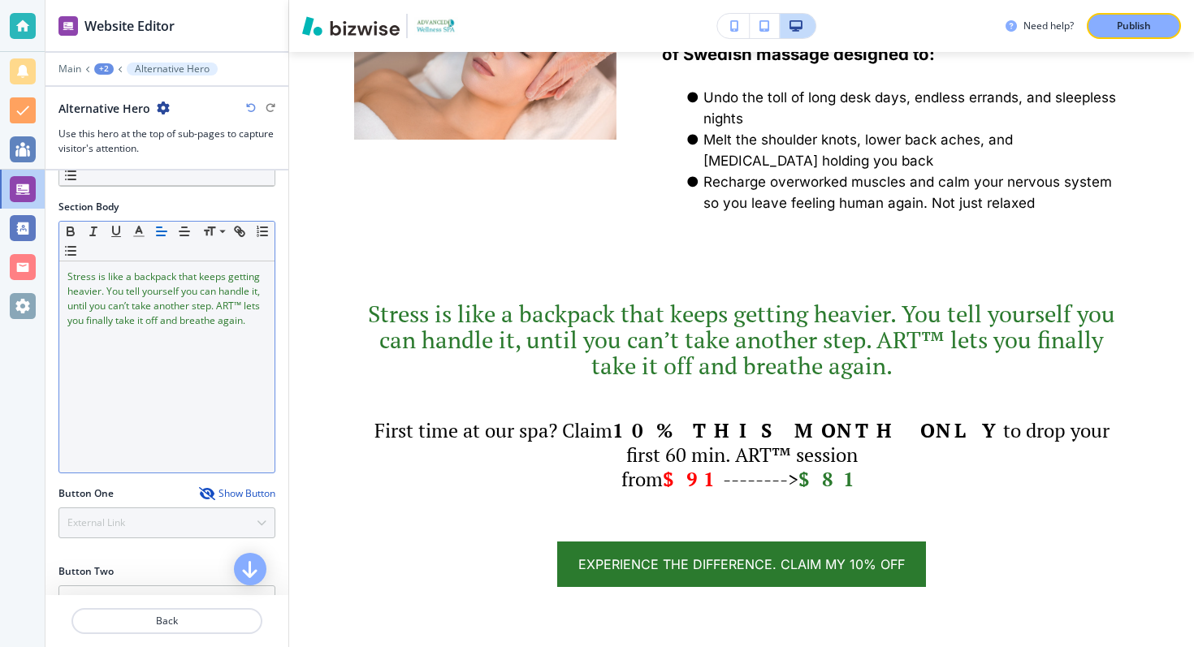
click at [188, 300] on span "Stress is like a backpack that keeps getting heavier. You tell yourself you can…" at bounding box center [164, 299] width 195 height 58
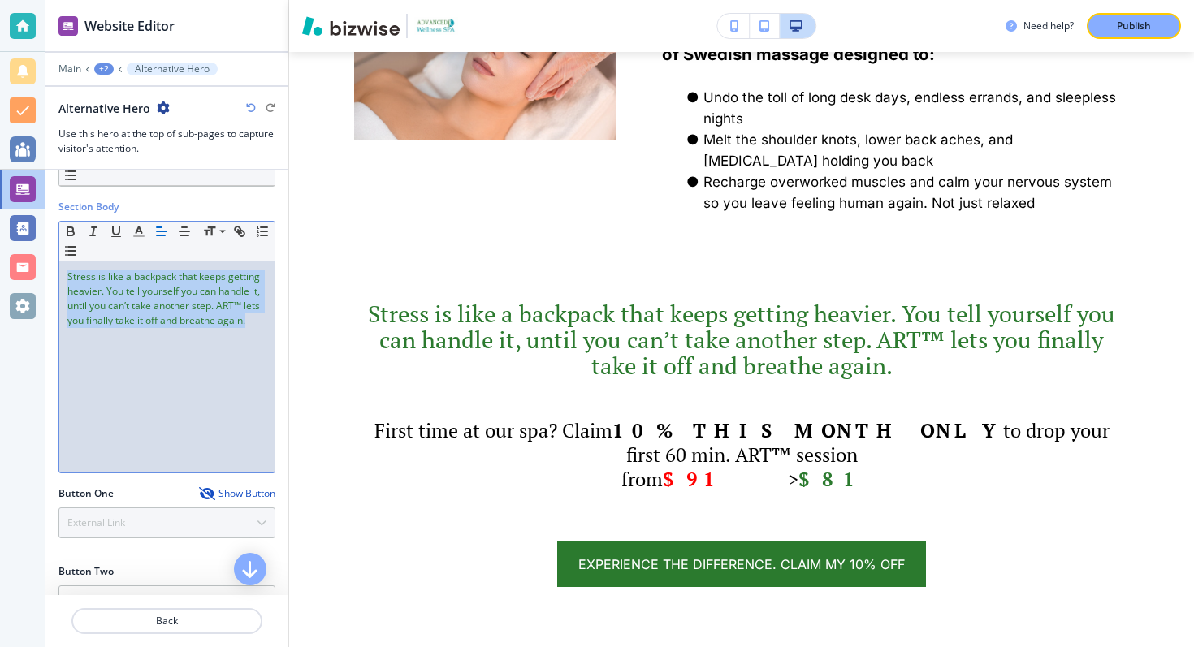
click at [188, 300] on span "Stress is like a backpack that keeps getting heavier. You tell yourself you can…" at bounding box center [164, 299] width 195 height 58
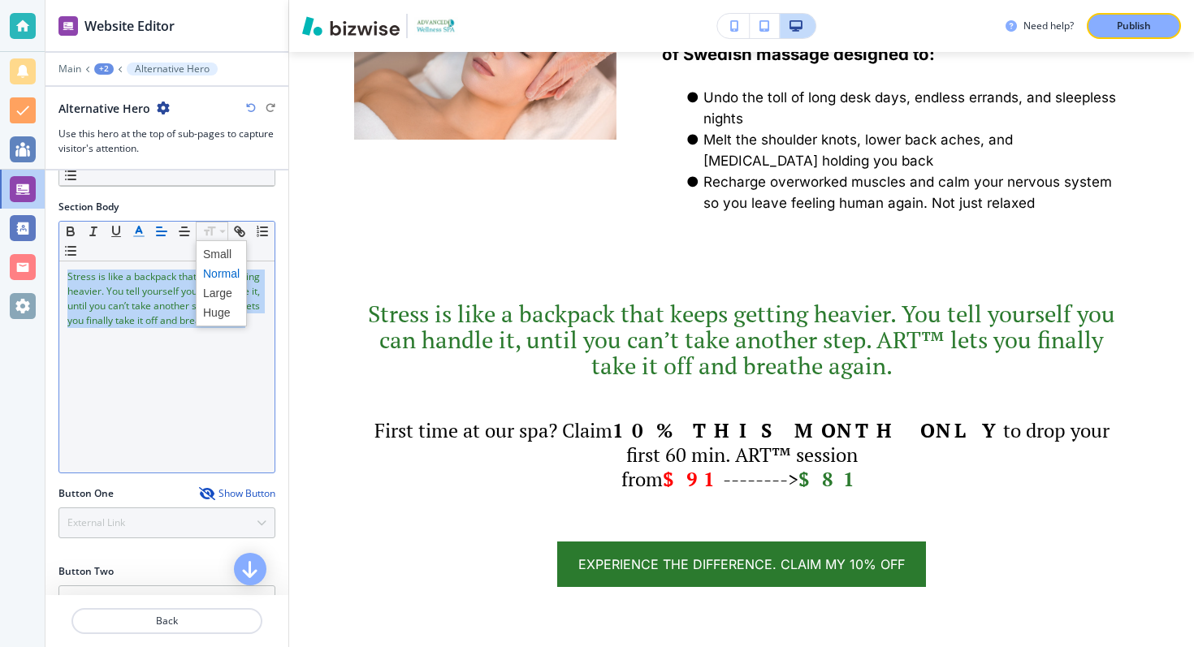
click at [136, 236] on line "button" at bounding box center [139, 236] width 10 height 0
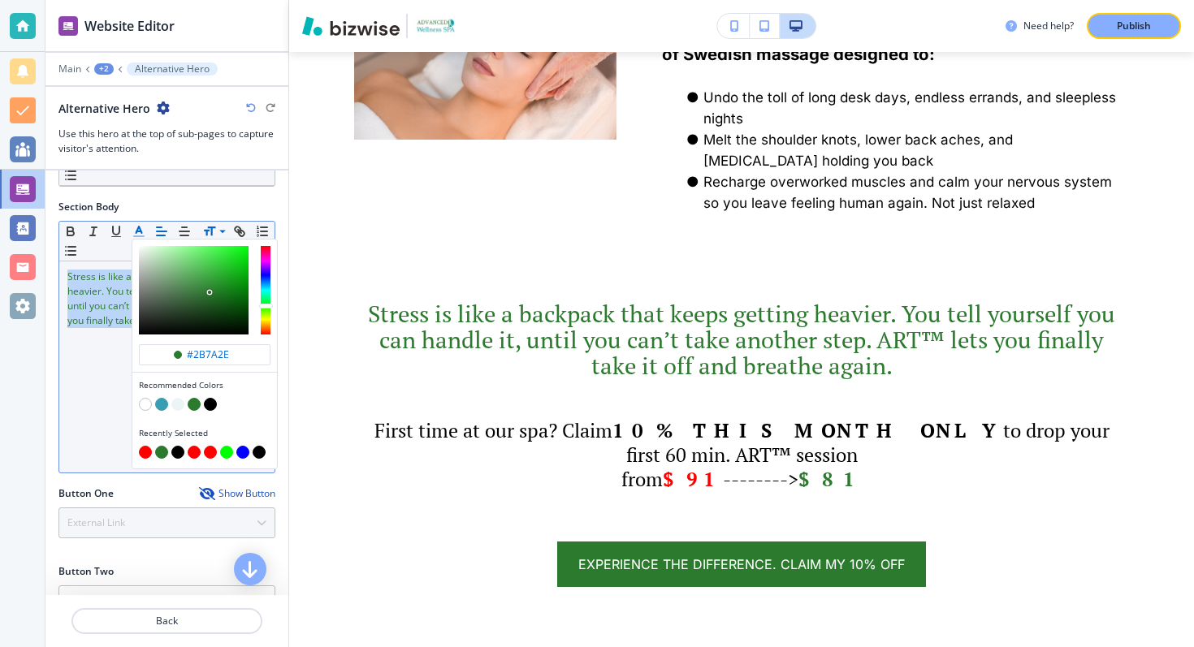
click at [209, 403] on button "button" at bounding box center [210, 404] width 13 height 13
type input "#000000"
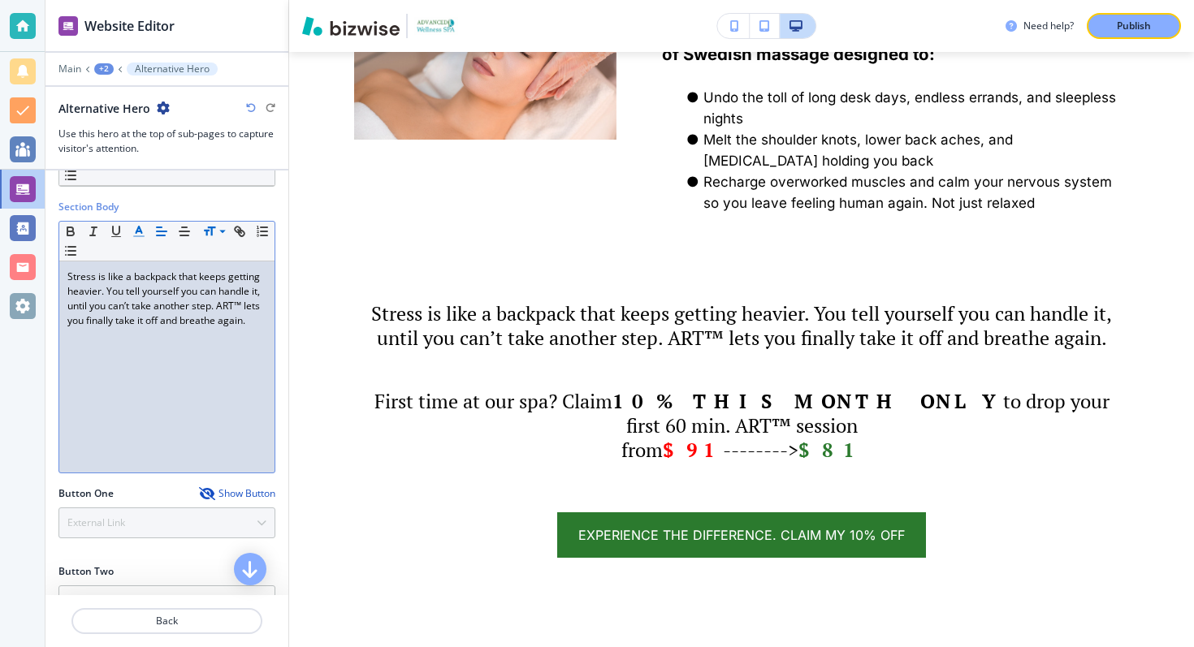
click at [83, 369] on div "Stress is like a backpack that keeps getting heavier. You tell yourself you can…" at bounding box center [166, 367] width 215 height 211
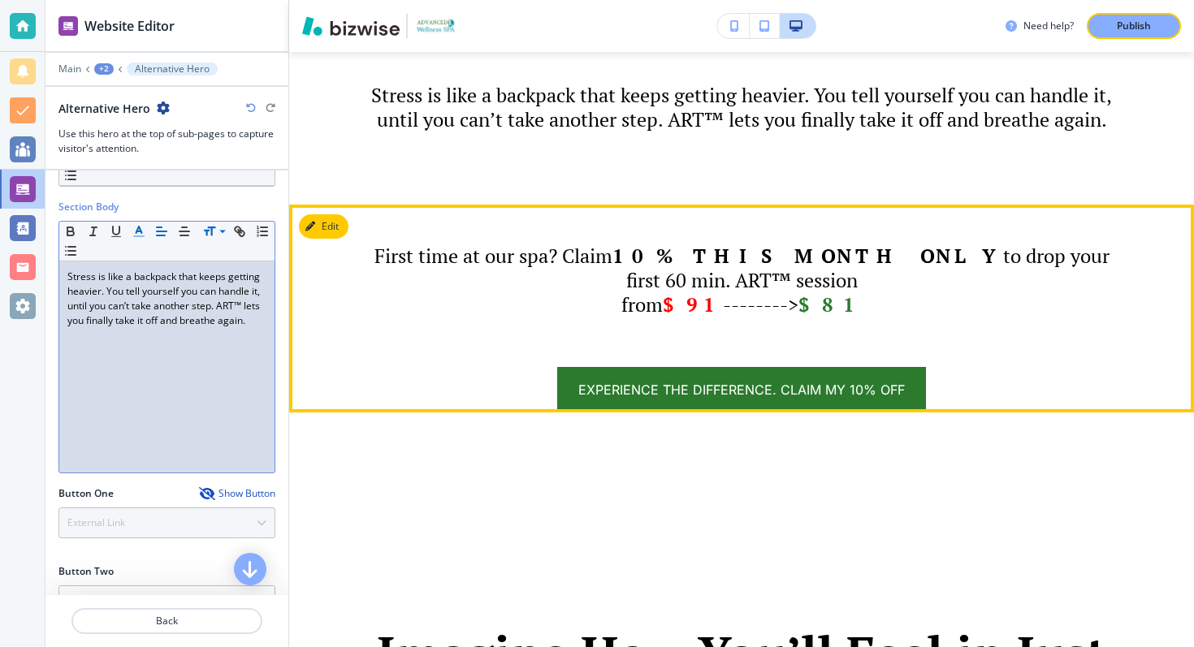
scroll to position [1610, 0]
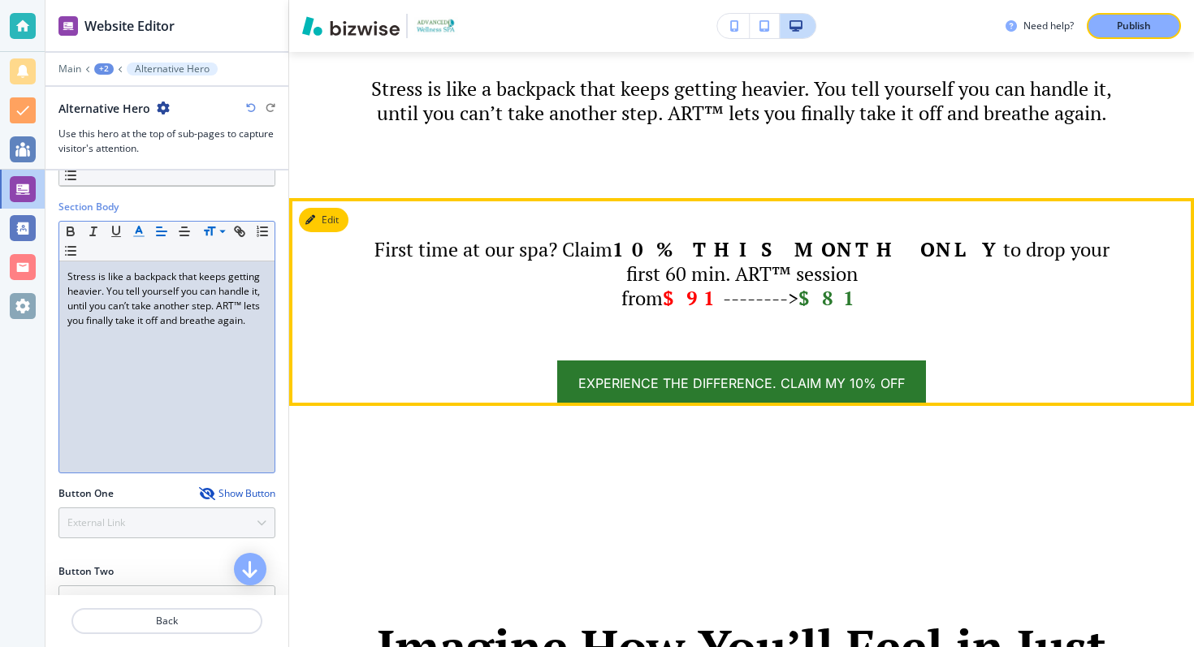
click at [335, 232] on button "Edit" at bounding box center [324, 220] width 50 height 24
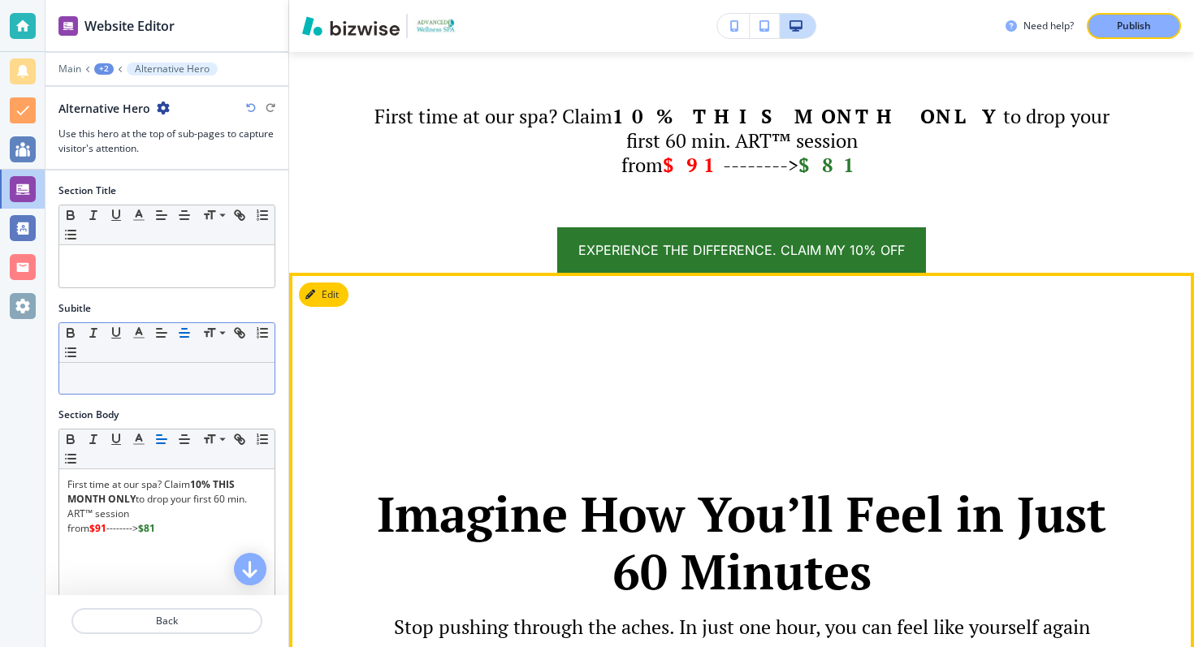
scroll to position [1777, 0]
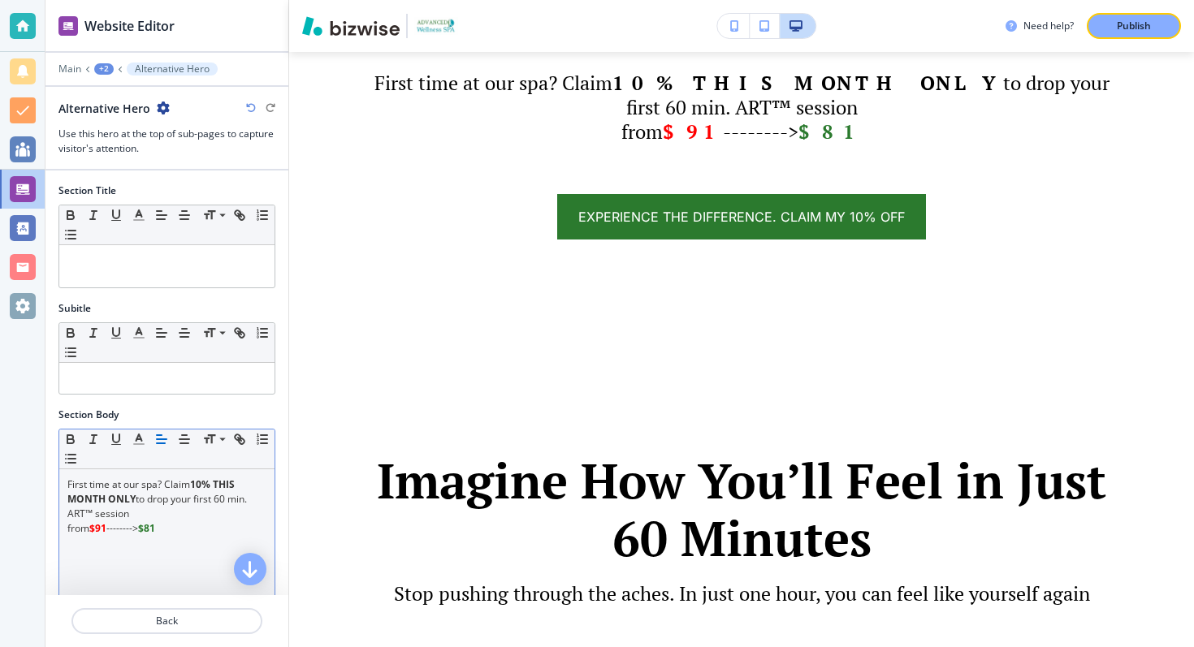
click at [109, 509] on p "First time at our spa? Claim 10% THIS MONTH ONLY to drop your first 60 min. ART…" at bounding box center [166, 500] width 199 height 44
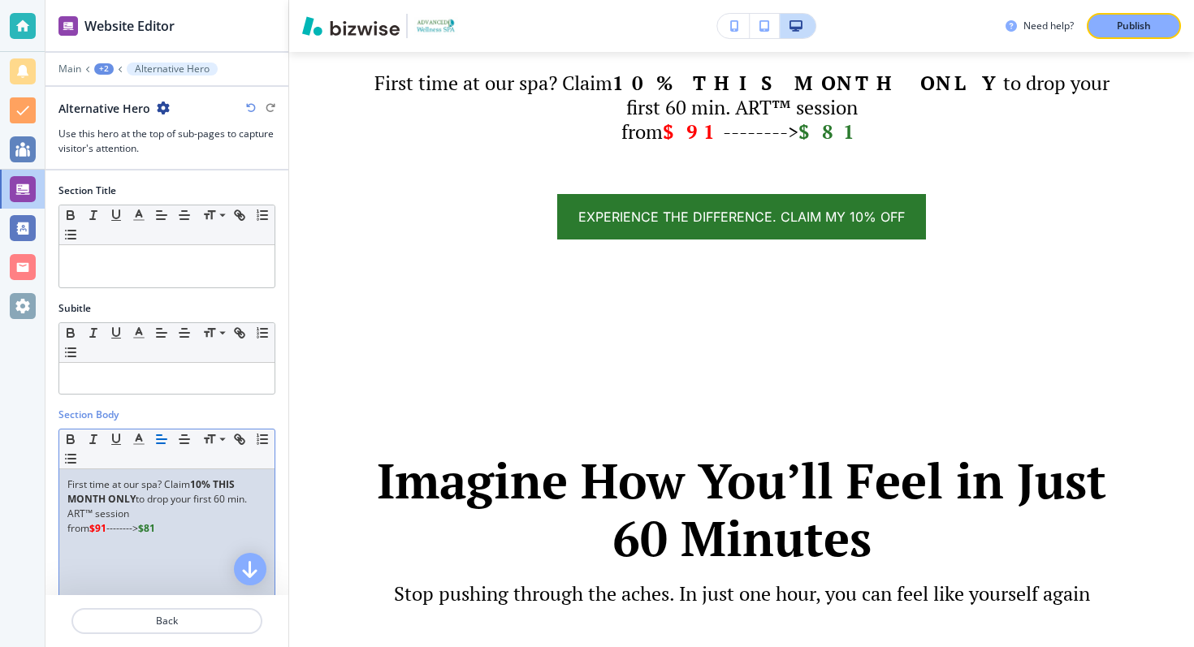
click at [109, 509] on p "First time at our spa? Claim 10% THIS MONTH ONLY to drop your first 60 min. ART…" at bounding box center [166, 500] width 199 height 44
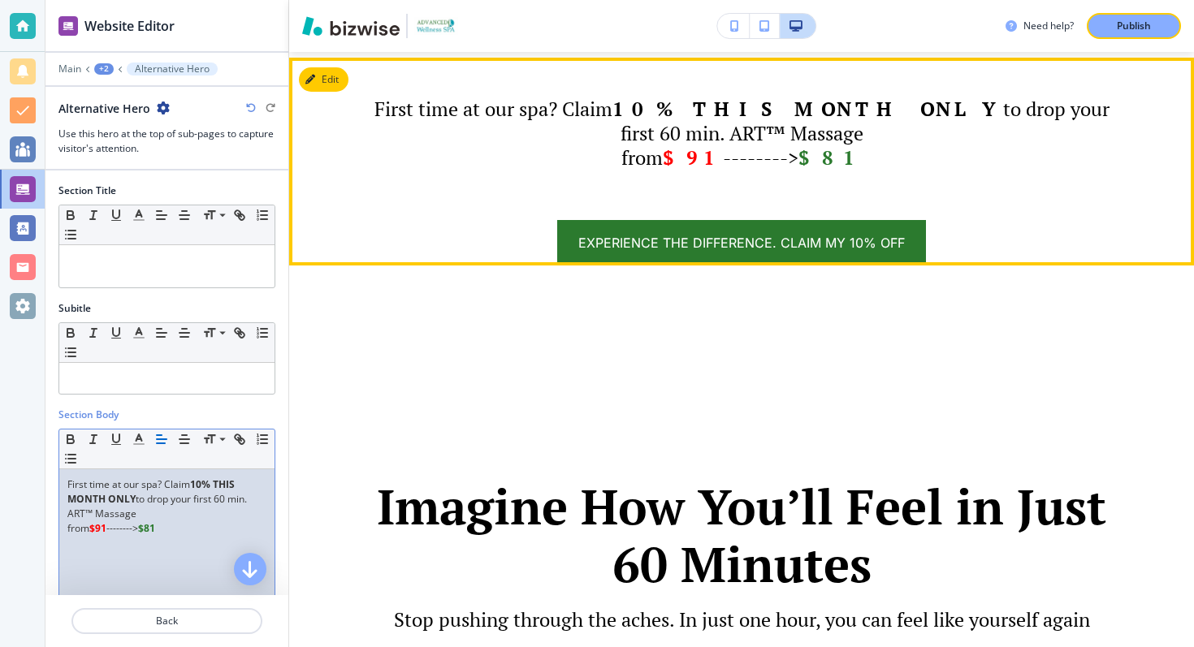
scroll to position [1736, 0]
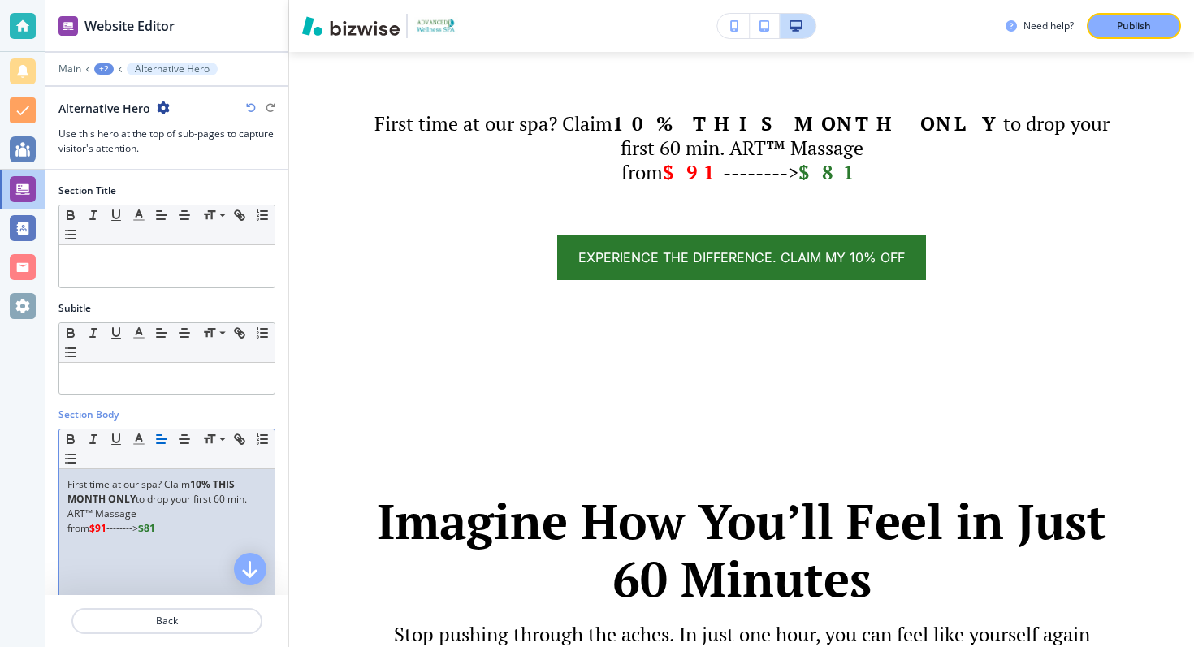
click at [214, 487] on strong "10% THIS MONTH ONLY" at bounding box center [152, 492] width 170 height 28
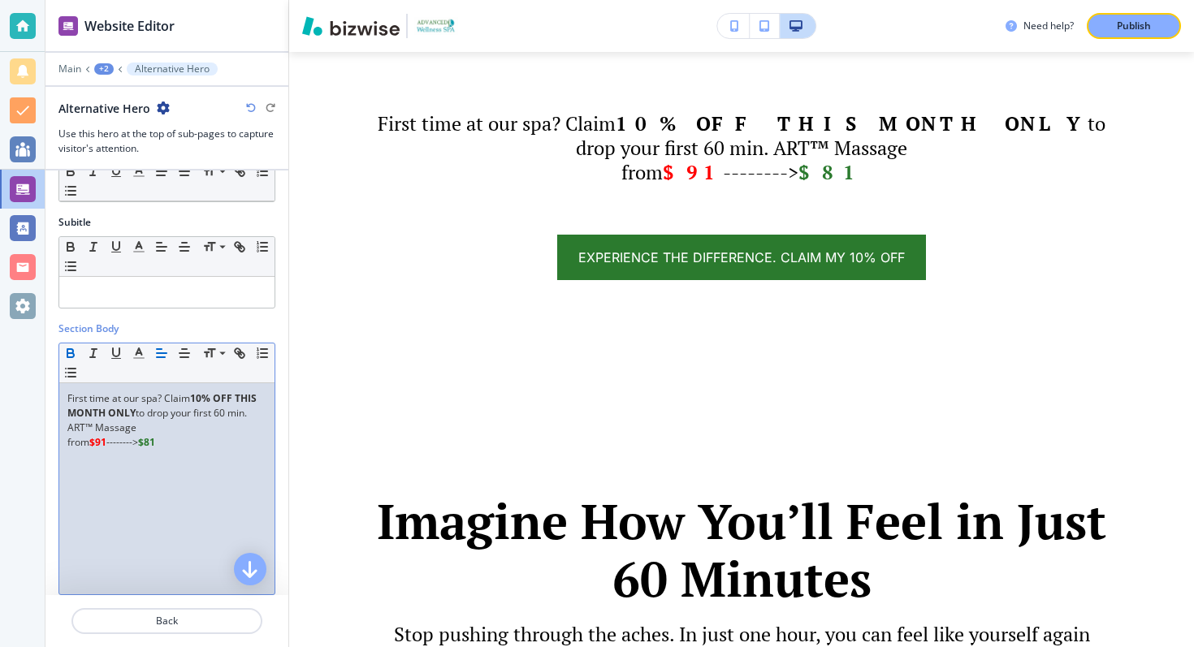
scroll to position [102, 0]
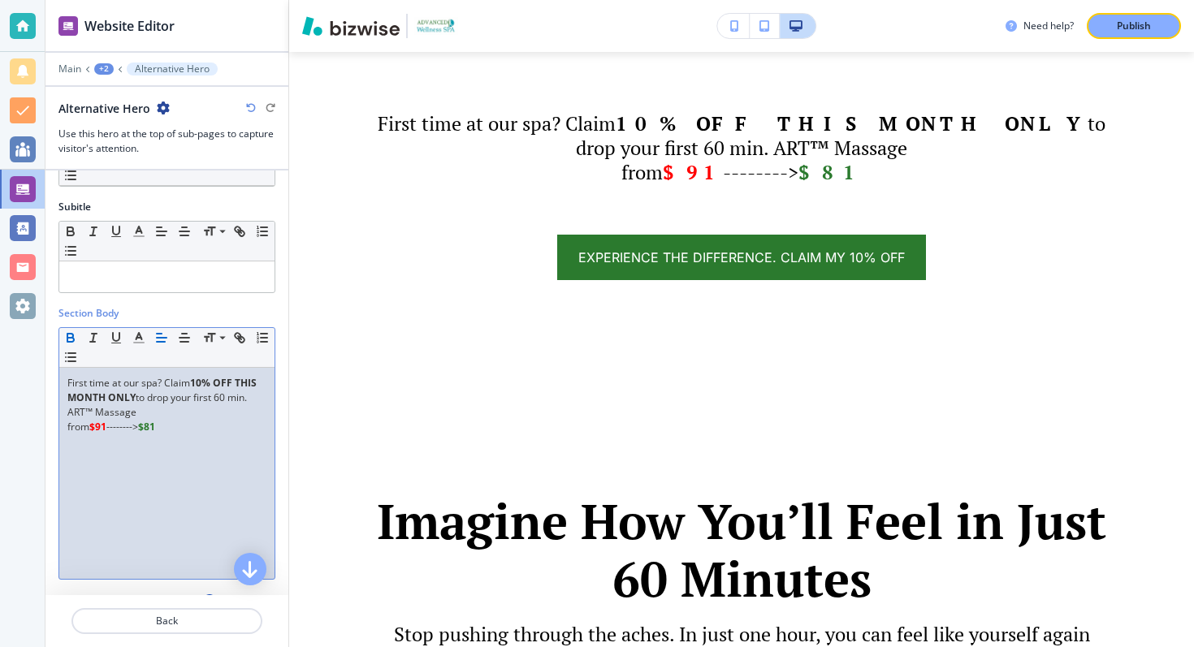
click at [177, 426] on p "from $91 --------> $81" at bounding box center [166, 427] width 199 height 15
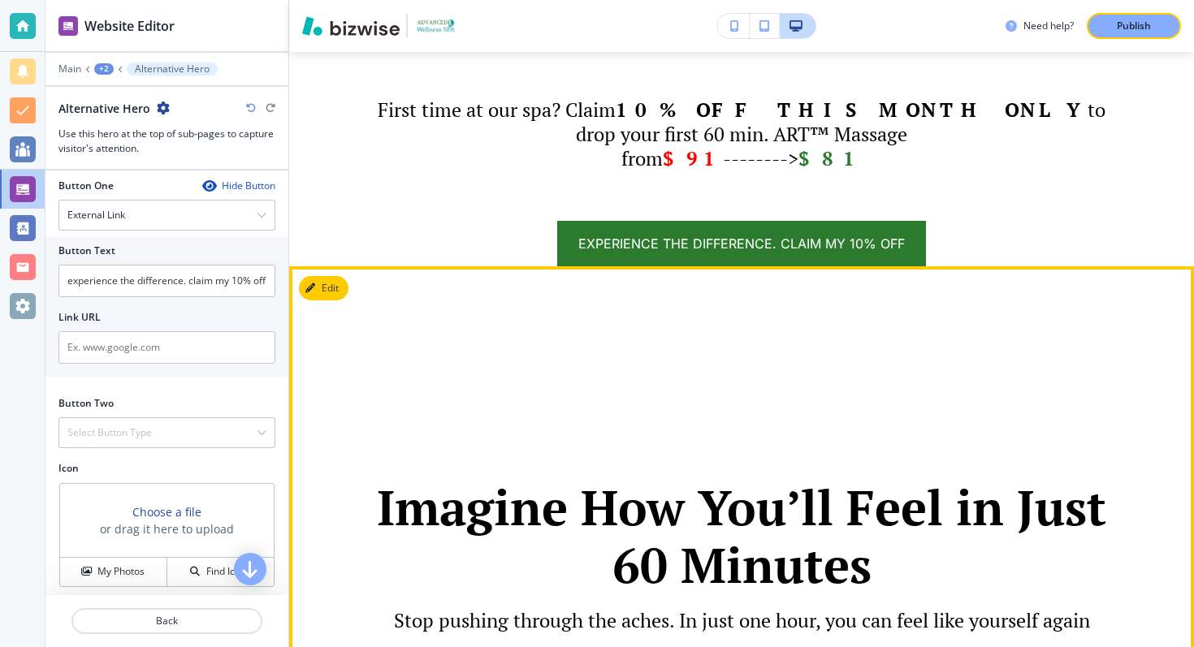
scroll to position [1769, 0]
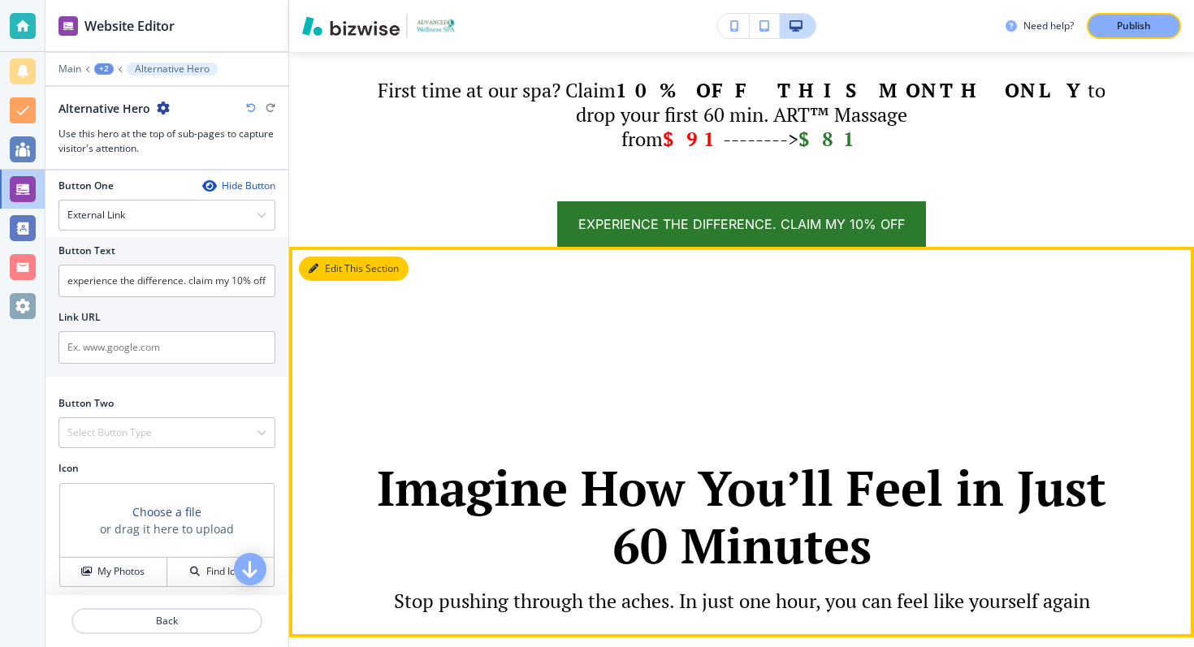
click at [333, 281] on button "Edit This Section" at bounding box center [354, 269] width 110 height 24
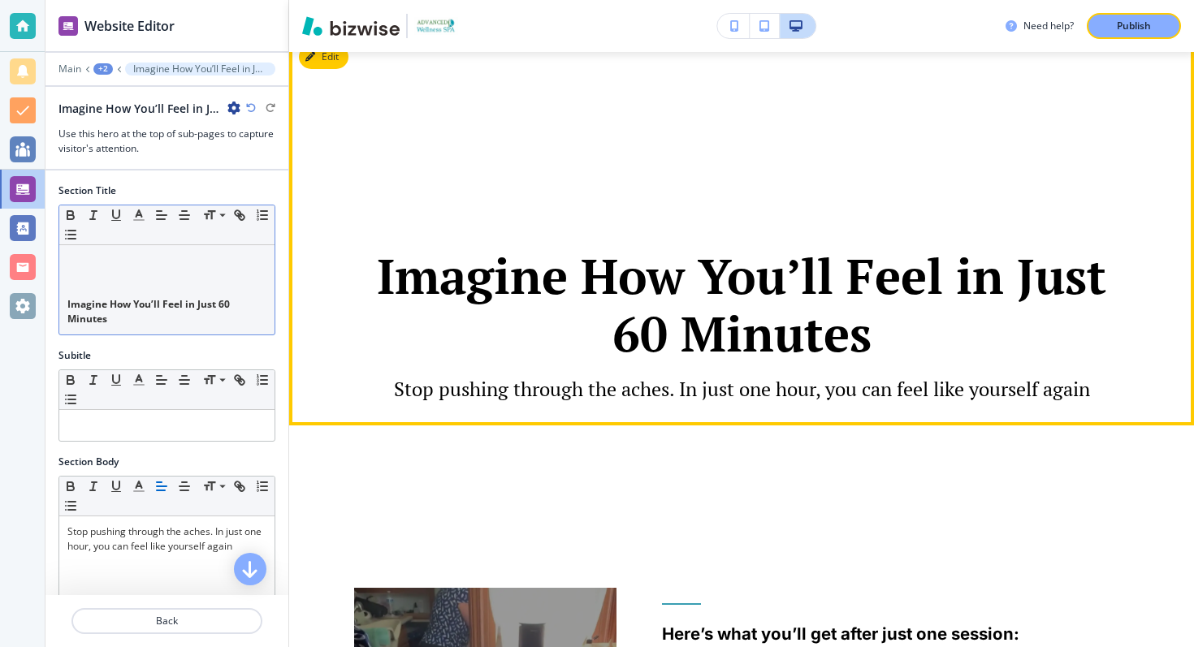
scroll to position [1984, 0]
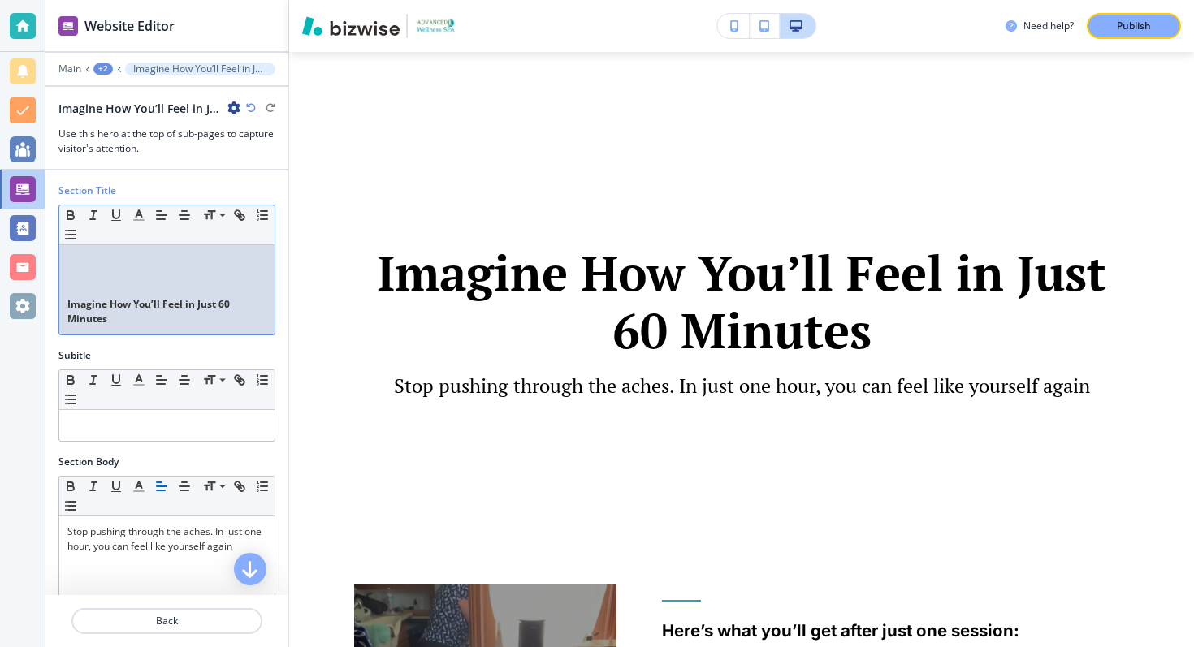
click at [168, 266] on p at bounding box center [166, 260] width 199 height 15
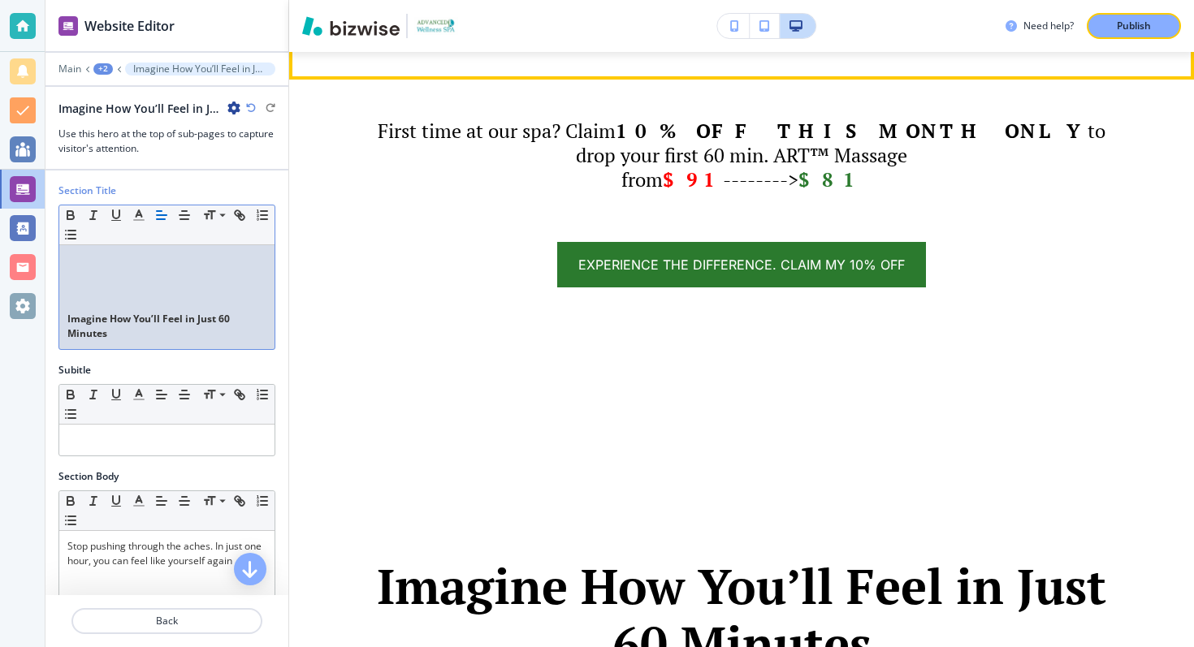
scroll to position [1796, 0]
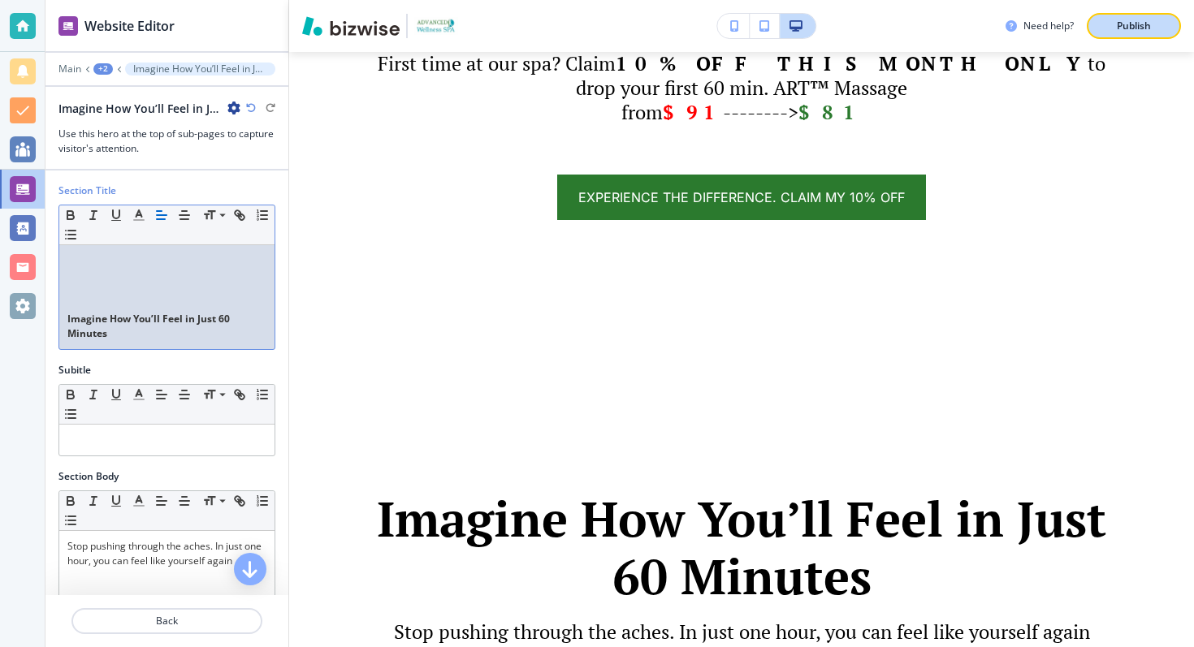
click at [1131, 25] on p "Publish" at bounding box center [1134, 26] width 34 height 15
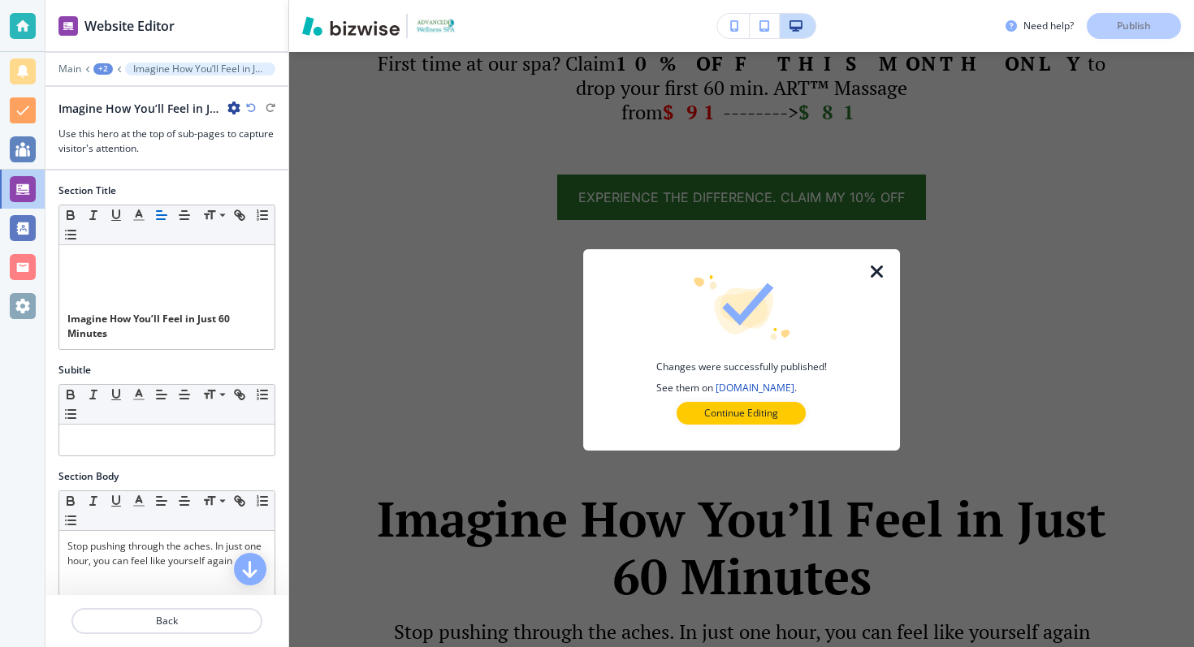
click at [884, 262] on icon "button" at bounding box center [877, 271] width 19 height 19
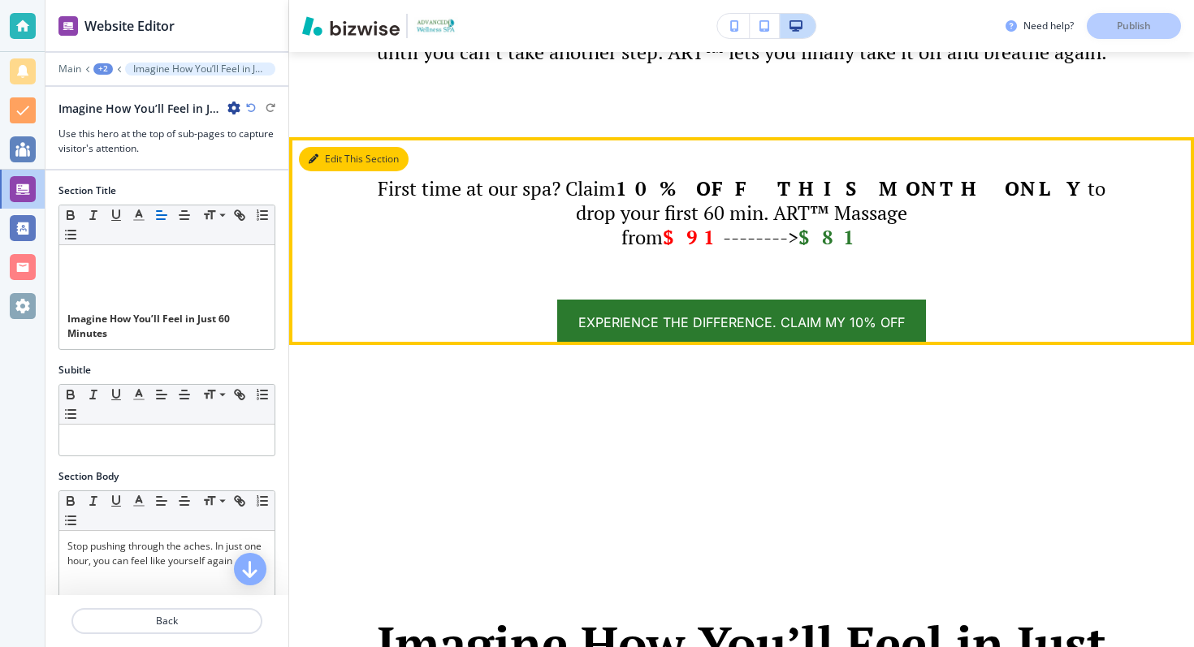
click at [320, 171] on button "Edit This Section" at bounding box center [354, 159] width 110 height 24
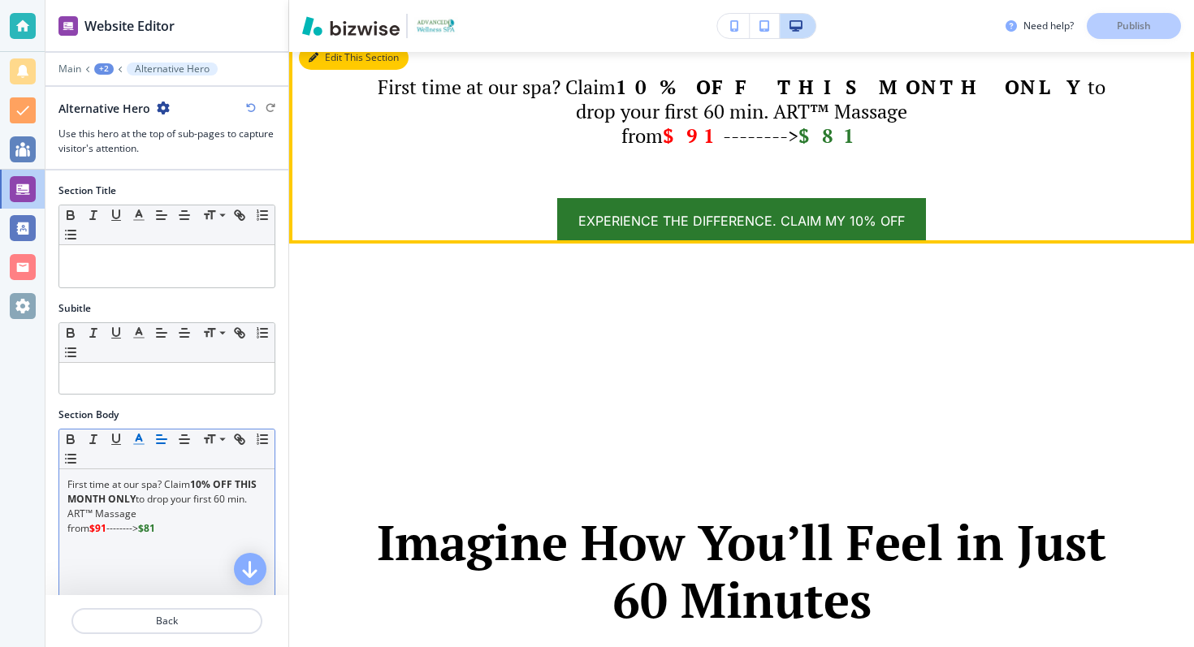
scroll to position [1777, 0]
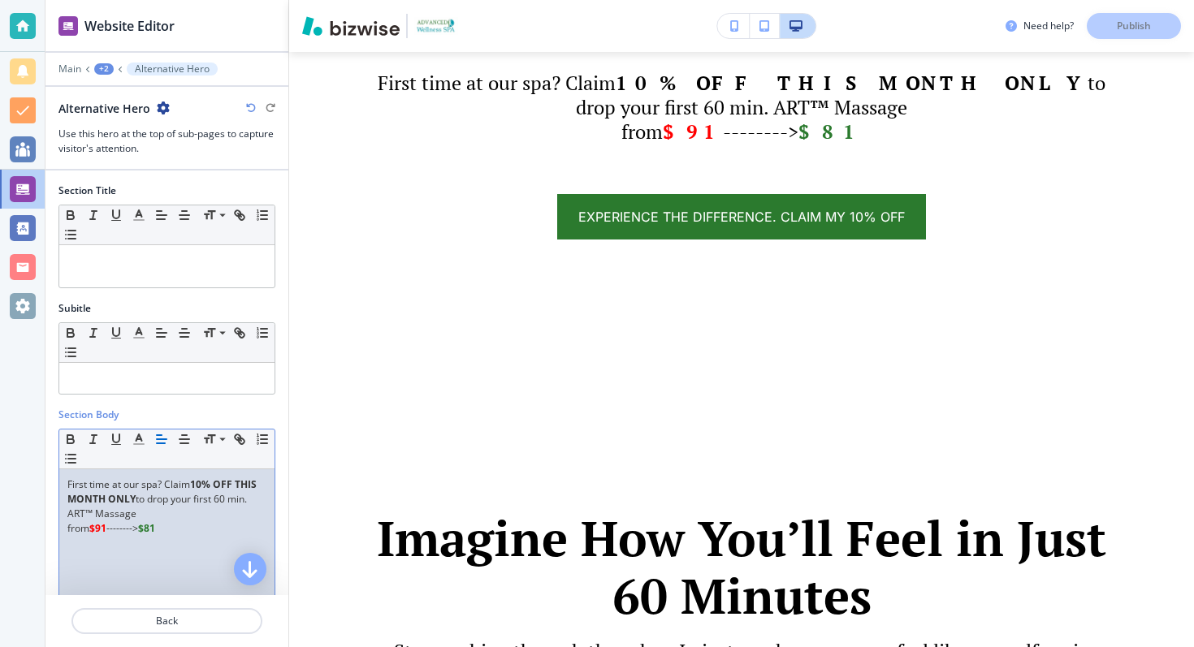
click at [119, 492] on strong "10% OFF THIS MONTH ONLY" at bounding box center [163, 492] width 192 height 28
click at [175, 513] on p "First time at our spa? Claim 10% OFF THIS MONTH ONLY to drop your first 60 min.…" at bounding box center [166, 500] width 199 height 44
click at [67, 530] on p "from $91 --------> $81﻿" at bounding box center [166, 528] width 199 height 15
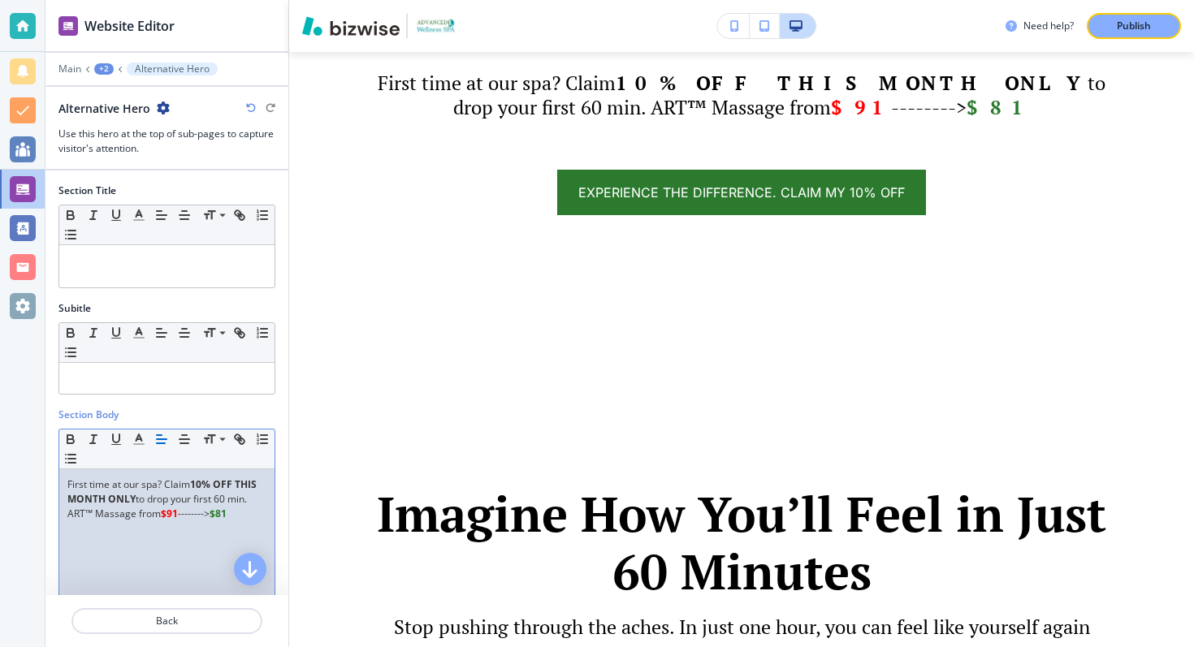
click at [162, 519] on strong "$91" at bounding box center [169, 514] width 17 height 14
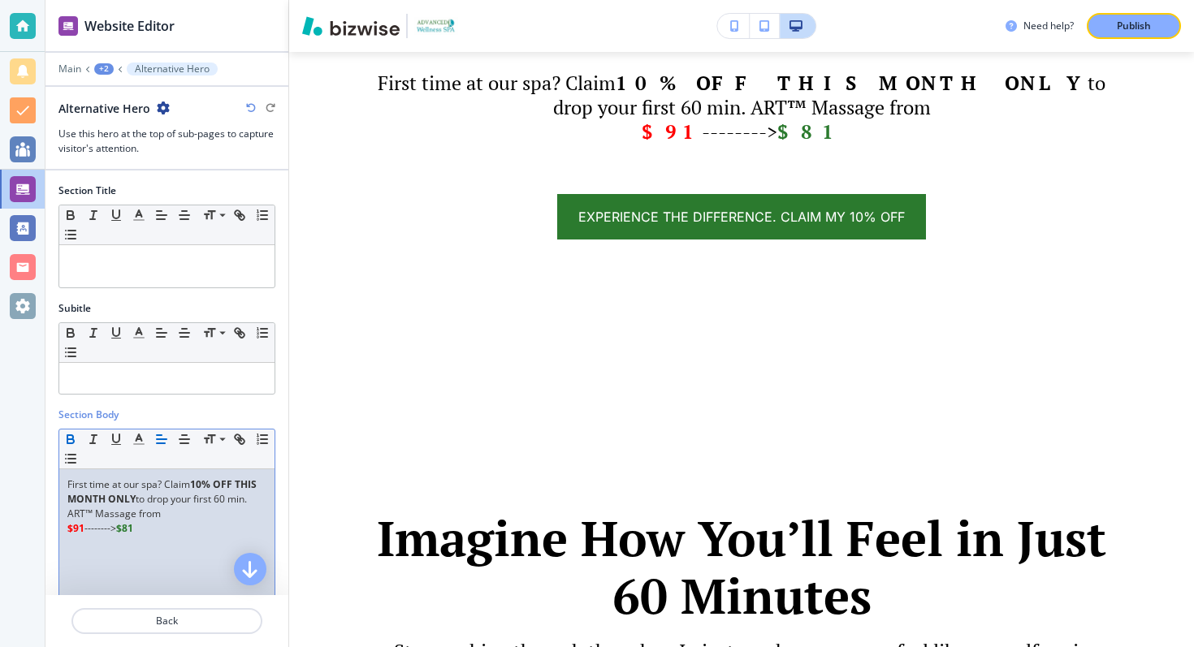
drag, startPoint x: 167, startPoint y: 513, endPoint x: 62, endPoint y: 483, distance: 109.8
click at [62, 483] on div "First time at our spa? Claim 10% OFF THIS MONTH ONLY to drop your first 60 min.…" at bounding box center [166, 575] width 215 height 211
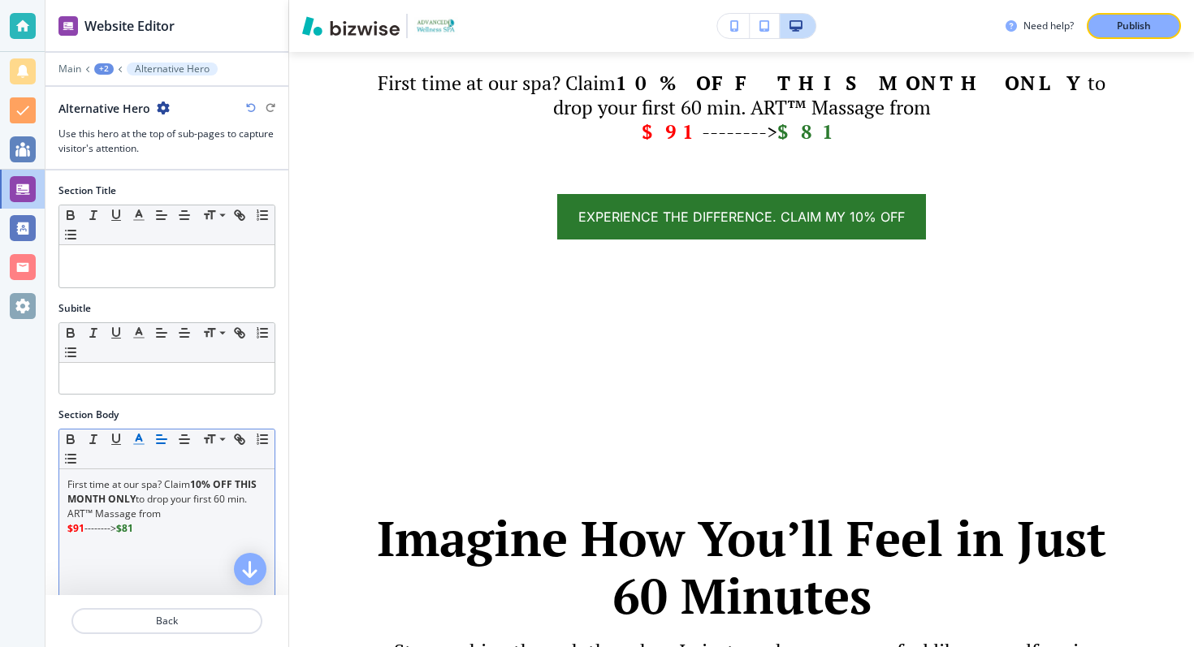
click at [139, 439] on line "button" at bounding box center [138, 439] width 4 height 0
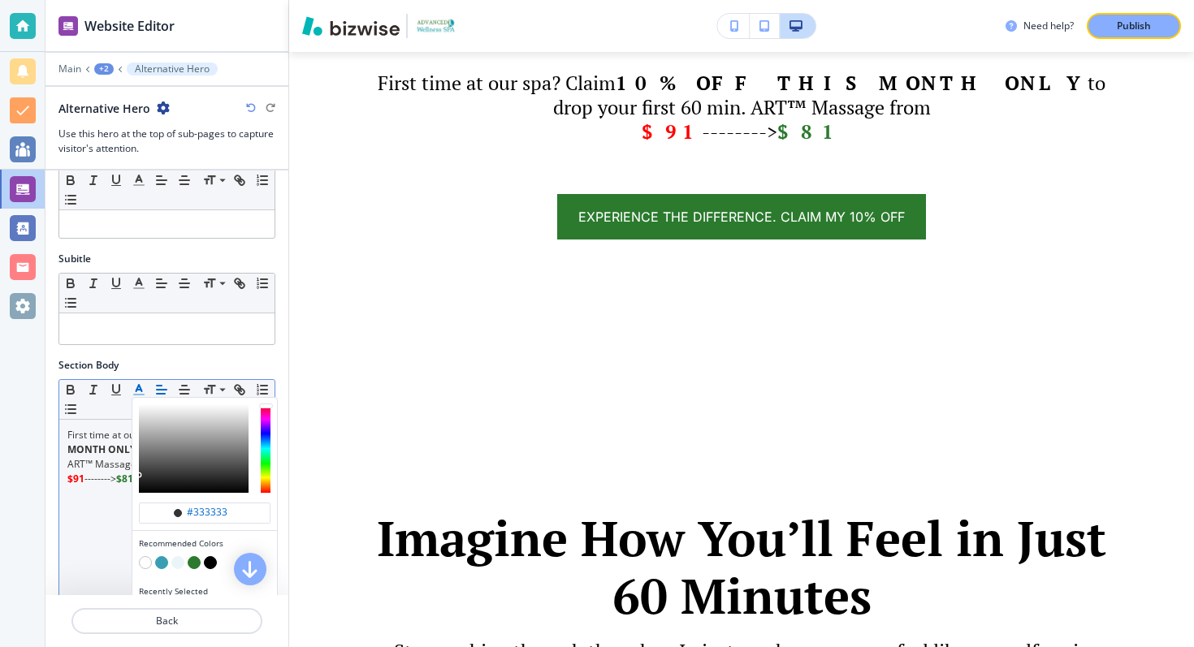
scroll to position [69, 0]
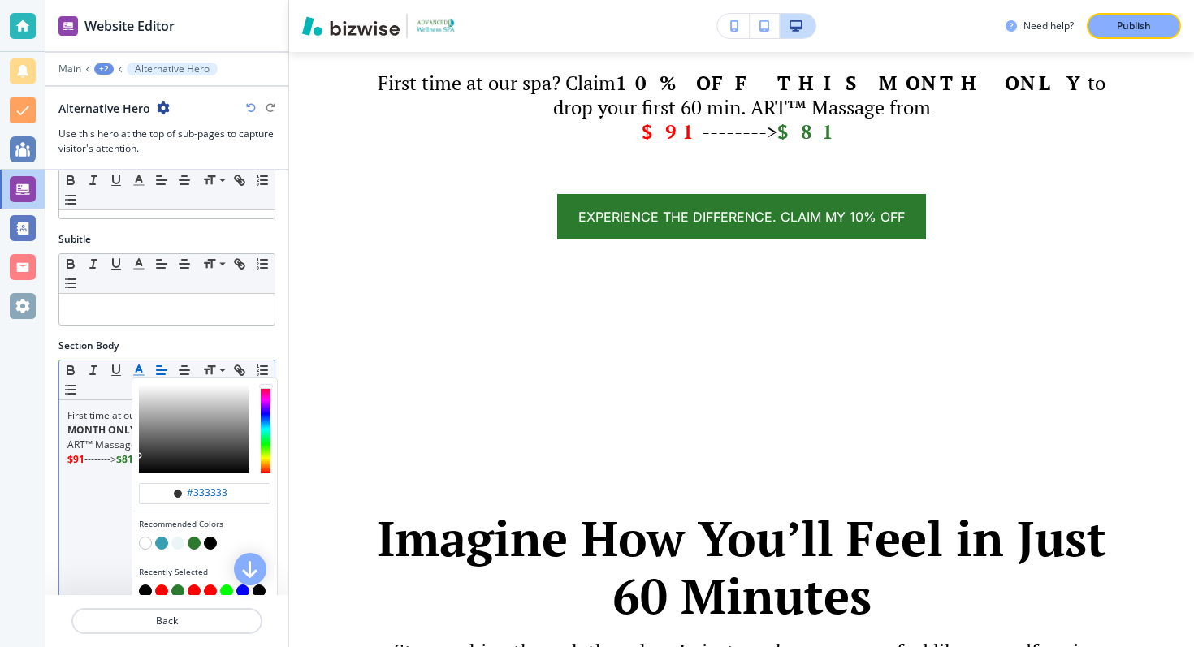
click at [192, 544] on button "button" at bounding box center [194, 543] width 13 height 13
type input "#2b7a2e"
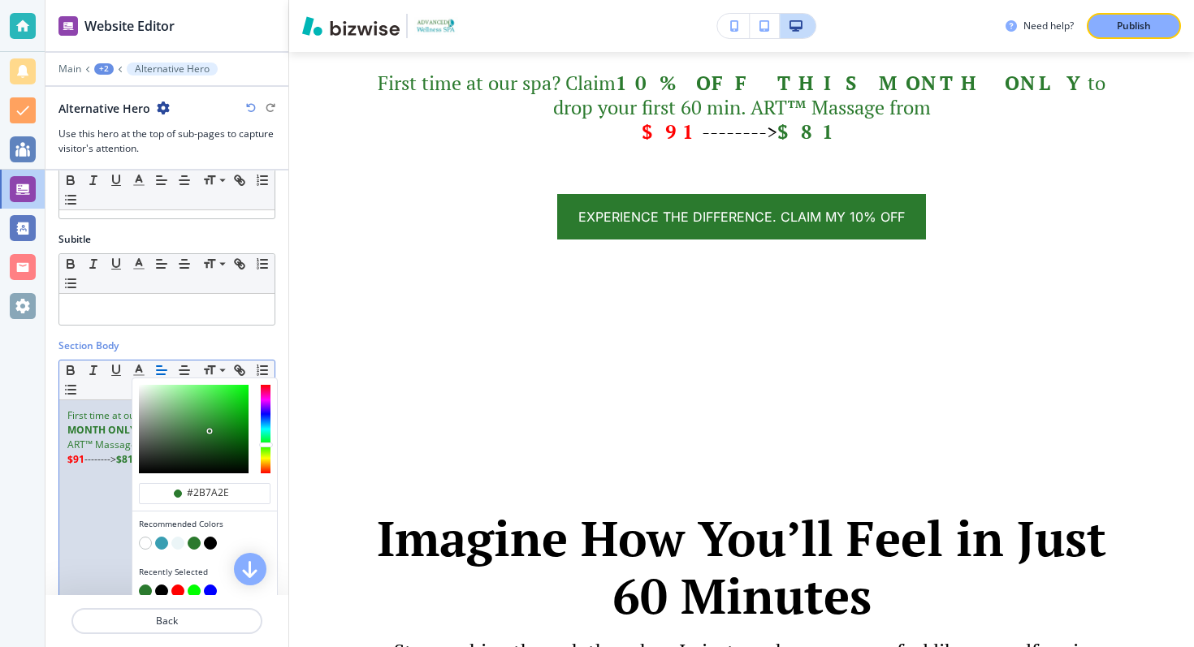
click at [90, 509] on div "First time at our spa? Claim 10% OFF THIS MONTH ONLY to drop your first 60 min.…" at bounding box center [166, 505] width 215 height 211
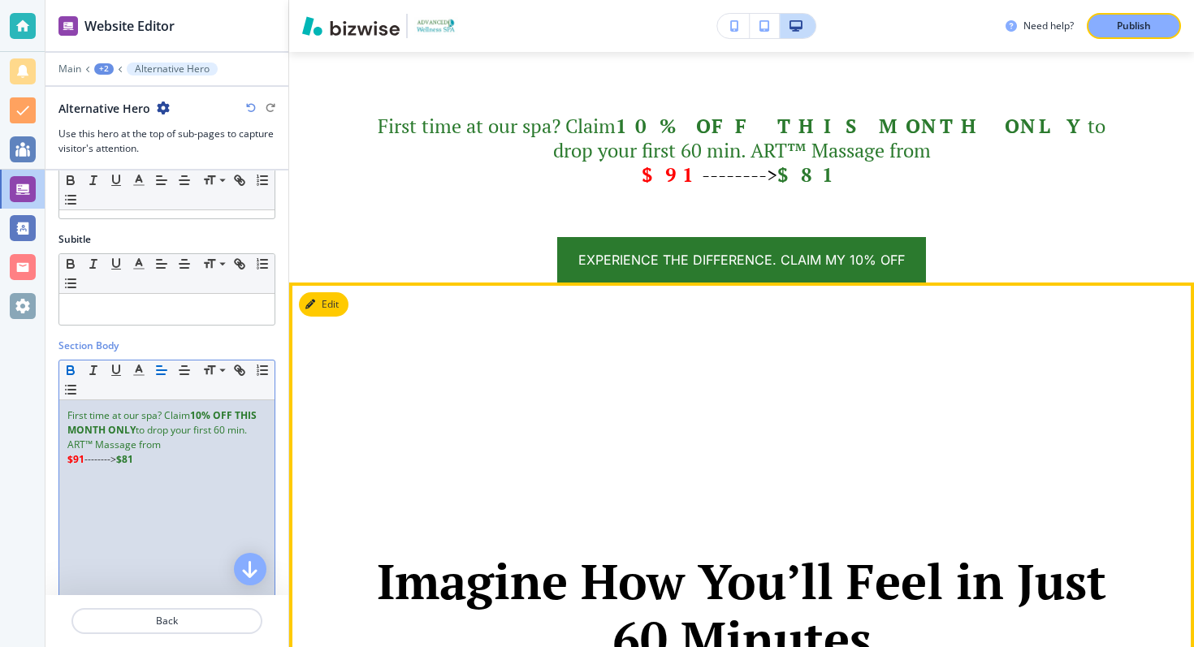
scroll to position [1720, 0]
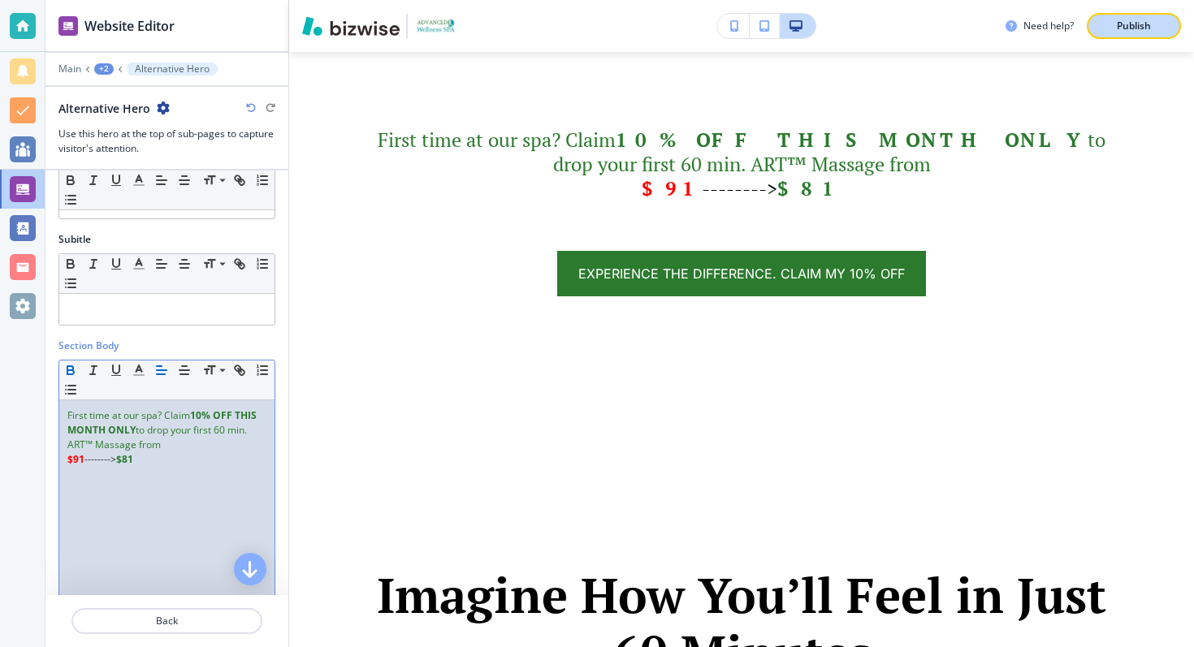
click at [1145, 27] on p "Publish" at bounding box center [1134, 26] width 34 height 15
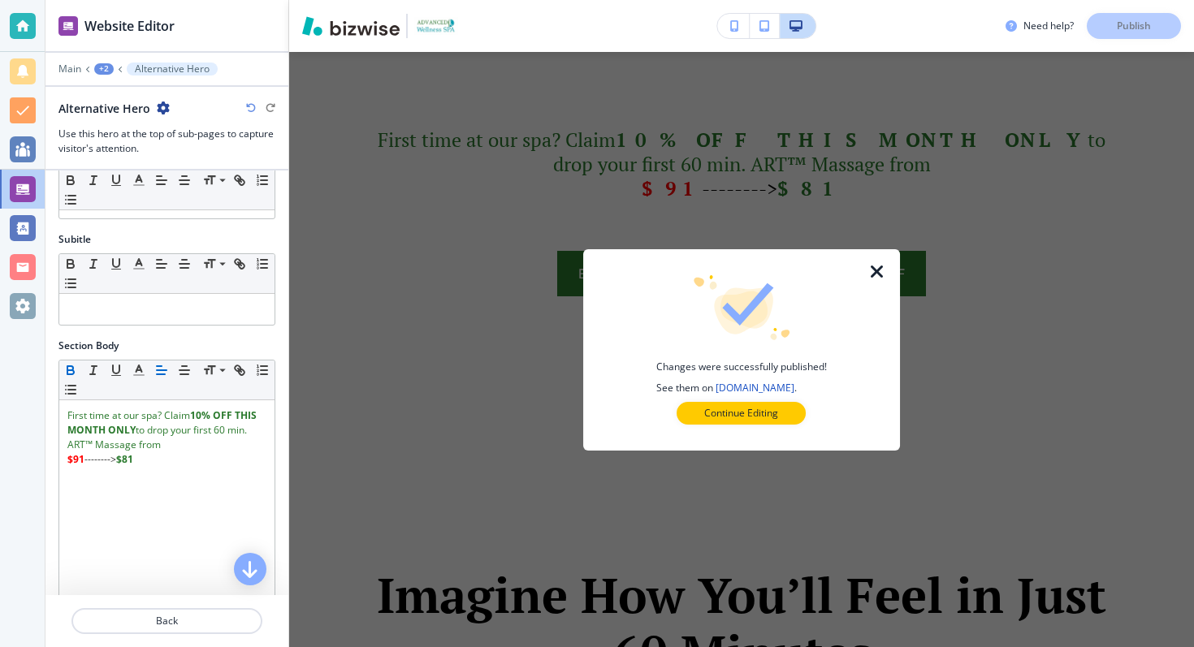
click at [869, 270] on icon "button" at bounding box center [877, 271] width 19 height 19
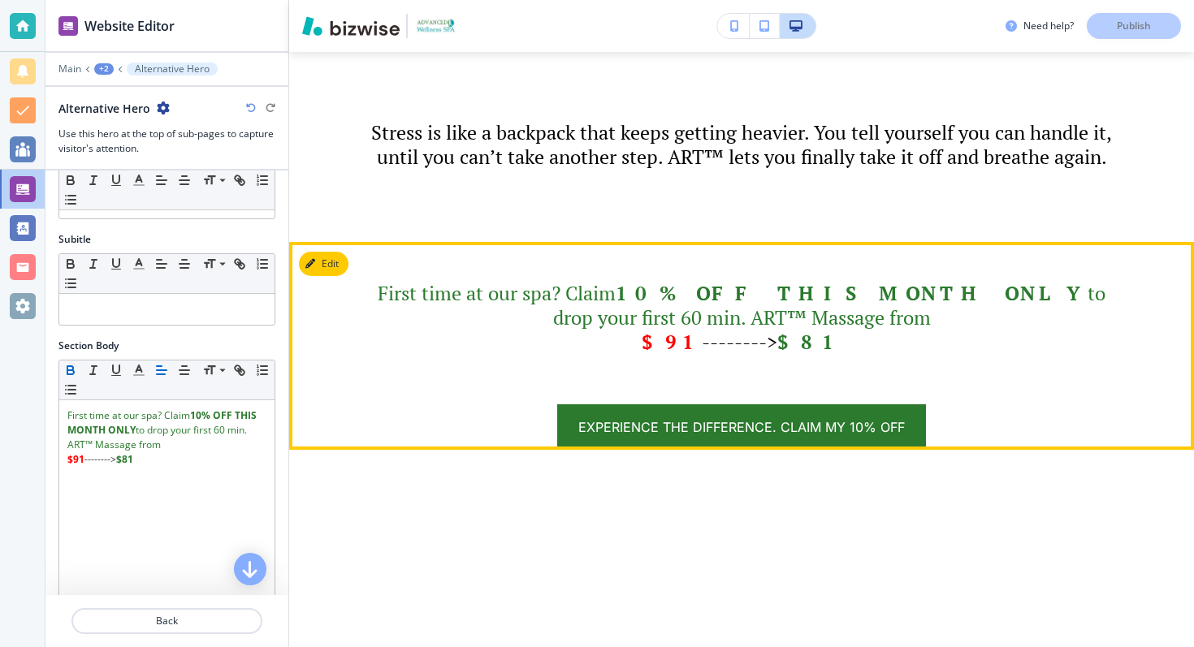
scroll to position [1552, 0]
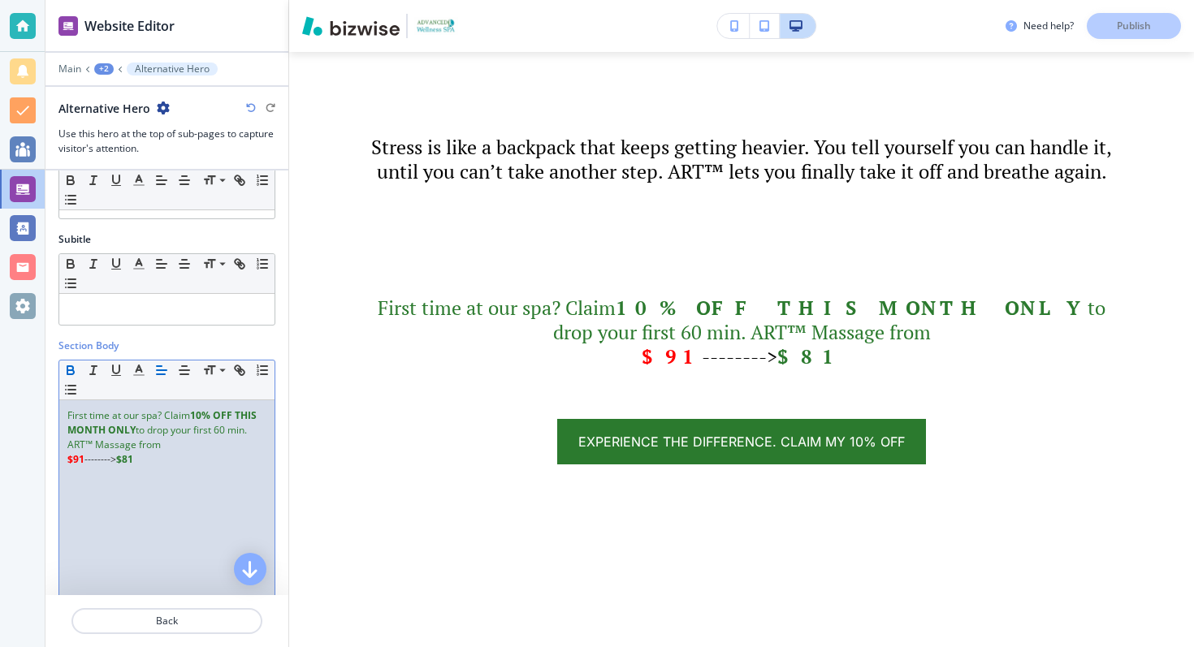
drag, startPoint x: 162, startPoint y: 447, endPoint x: 58, endPoint y: 405, distance: 111.9
click at [59, 405] on div "First time at our spa? Claim 10% OFF THIS MONTH ONLY to drop your first 60 min.…" at bounding box center [166, 505] width 215 height 211
click at [145, 372] on button "button" at bounding box center [139, 370] width 23 height 19
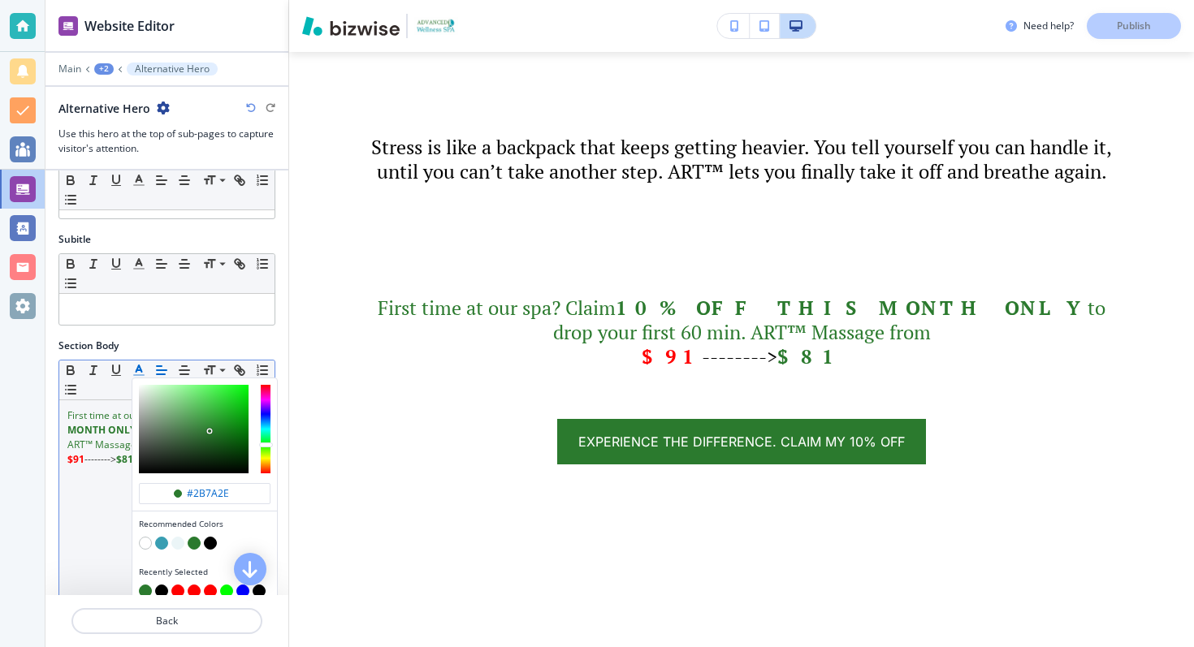
click at [211, 541] on button "button" at bounding box center [210, 543] width 13 height 13
type input "#000000"
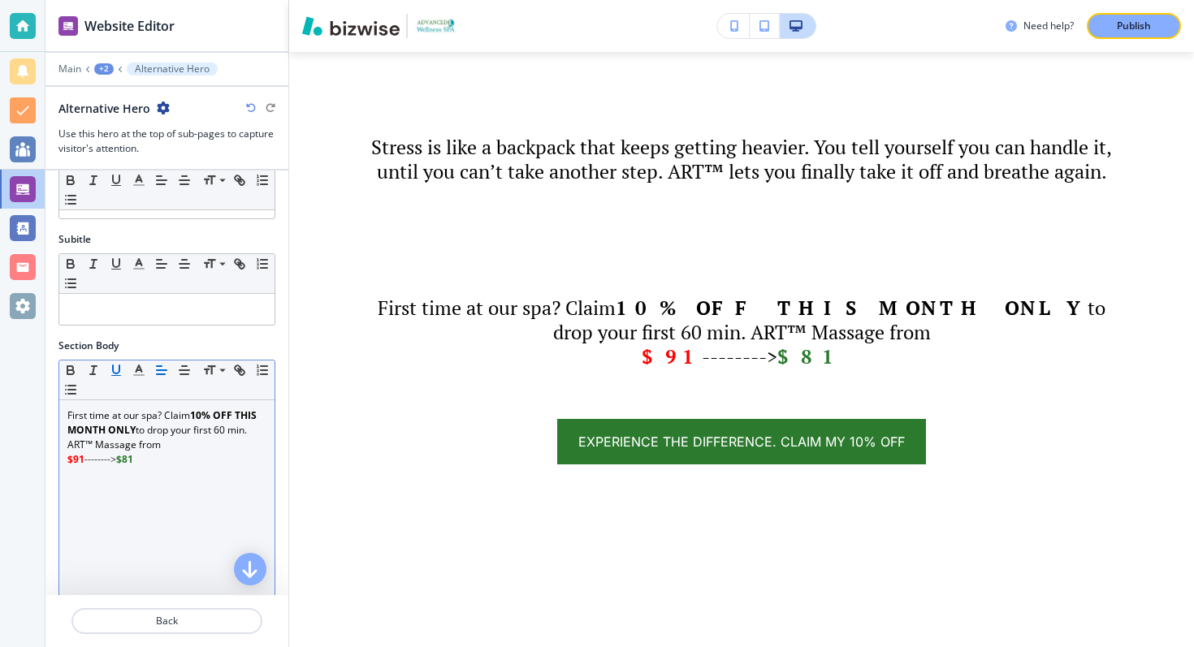
click at [114, 364] on icon "button" at bounding box center [116, 370] width 15 height 15
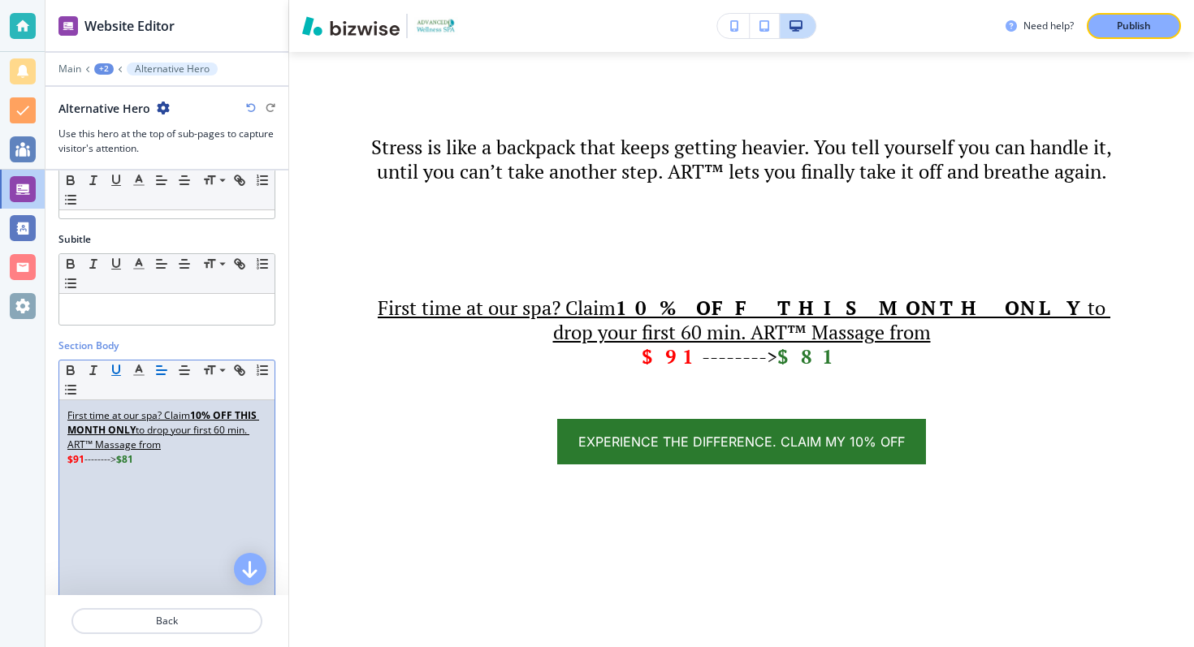
click at [115, 369] on icon "button" at bounding box center [116, 370] width 15 height 15
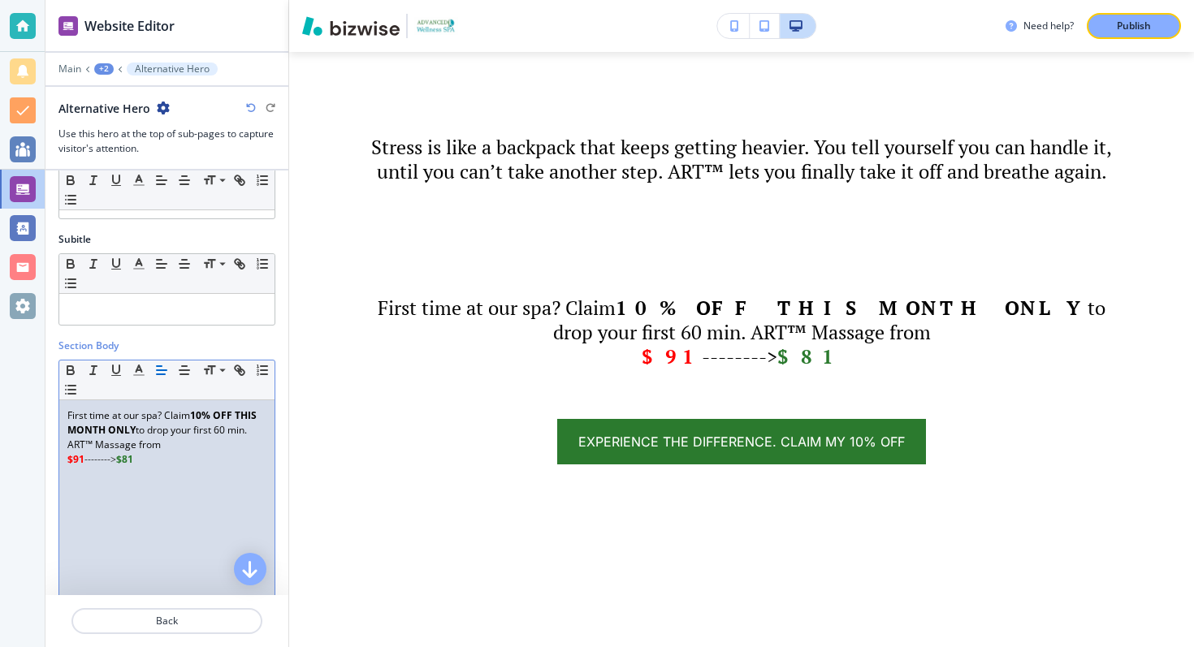
click at [141, 445] on span "to drop your first 60 min. ART™ Massage from" at bounding box center [158, 437] width 182 height 28
click at [136, 444] on span "to drop your first 60 min. ART™ Massage from" at bounding box center [158, 437] width 182 height 28
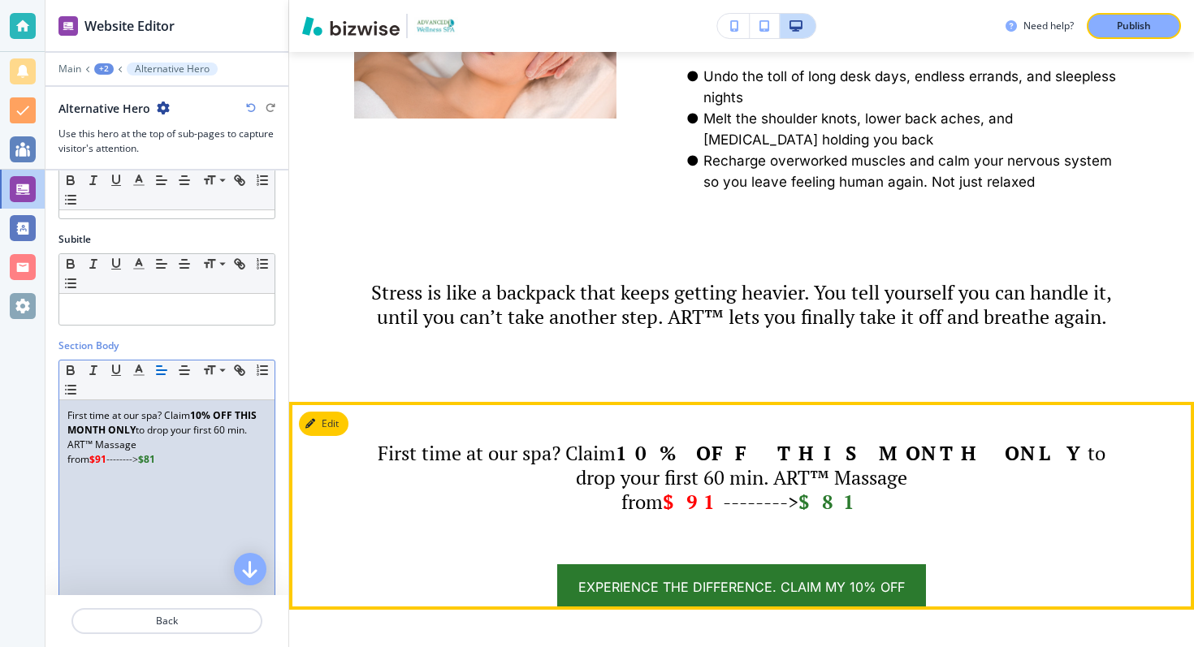
scroll to position [1409, 0]
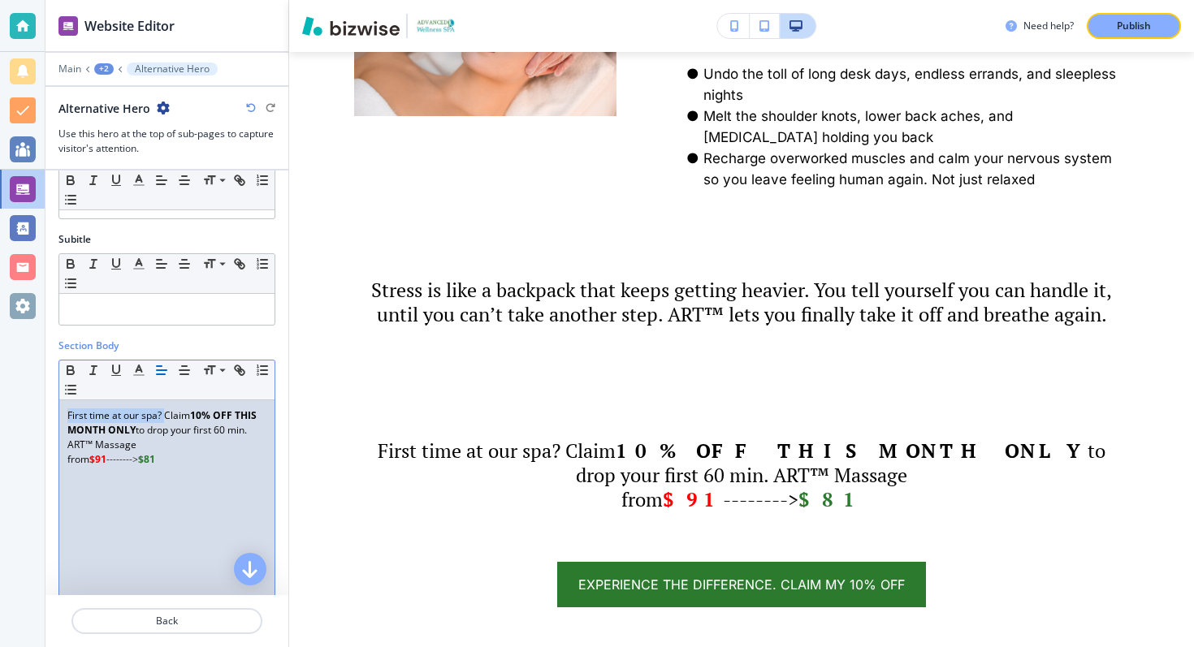
drag, startPoint x: 167, startPoint y: 416, endPoint x: 53, endPoint y: 410, distance: 113.9
click at [53, 410] on div "Section Body Small Normal Large Huge First time at our spa? Claim 10% OFF THIS …" at bounding box center [166, 482] width 243 height 287
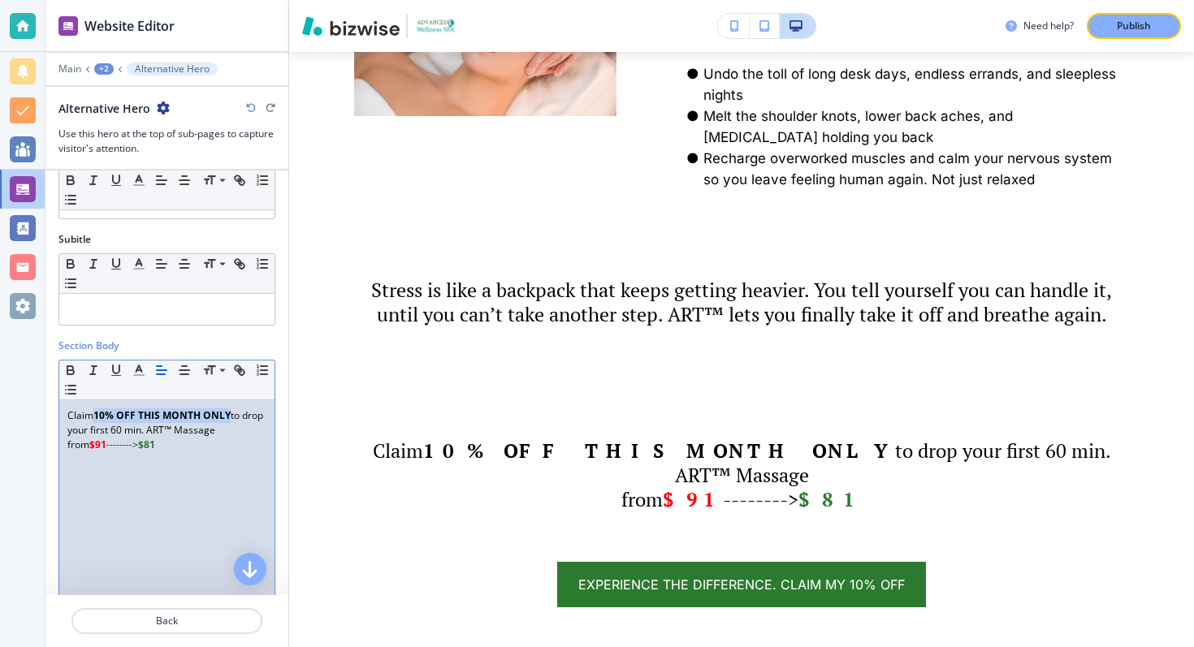
drag, startPoint x: 97, startPoint y: 418, endPoint x: 232, endPoint y: 419, distance: 134.0
click at [232, 419] on p "Claim 10% OFF THIS MONTH ONLY to drop your first 60 min. ART™ Massage" at bounding box center [166, 423] width 199 height 29
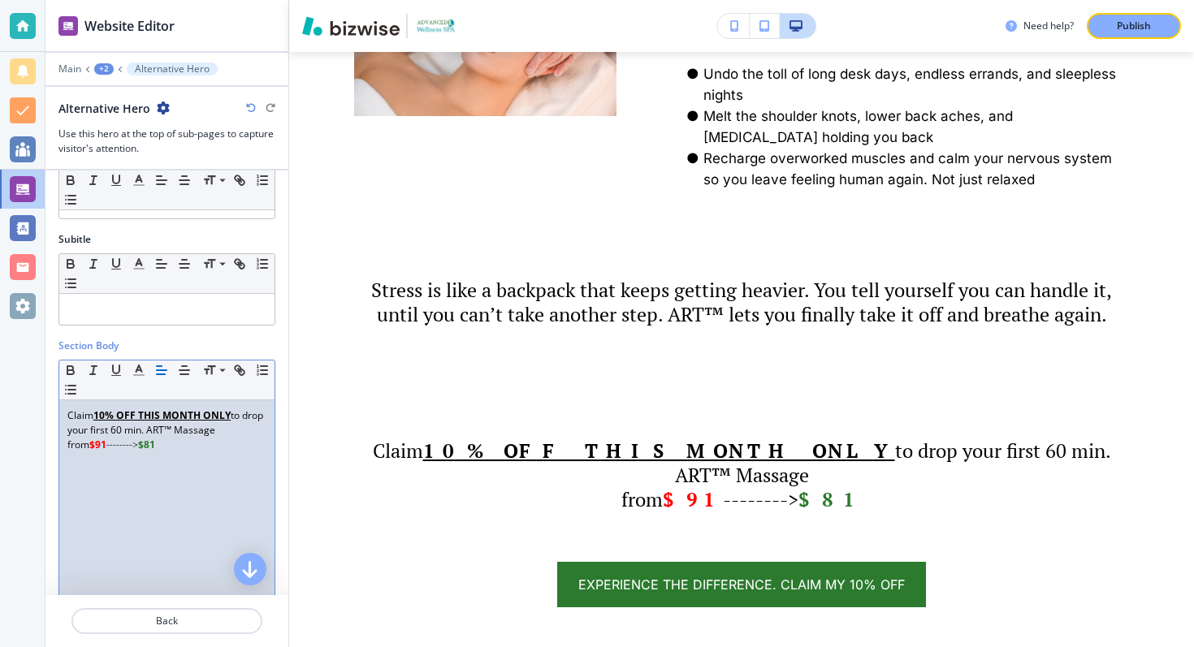
click at [156, 491] on div "Claim 10% OFF THIS MONTH ONLY to drop your first 60 min. ART™ Massage from $91 …" at bounding box center [166, 505] width 215 height 211
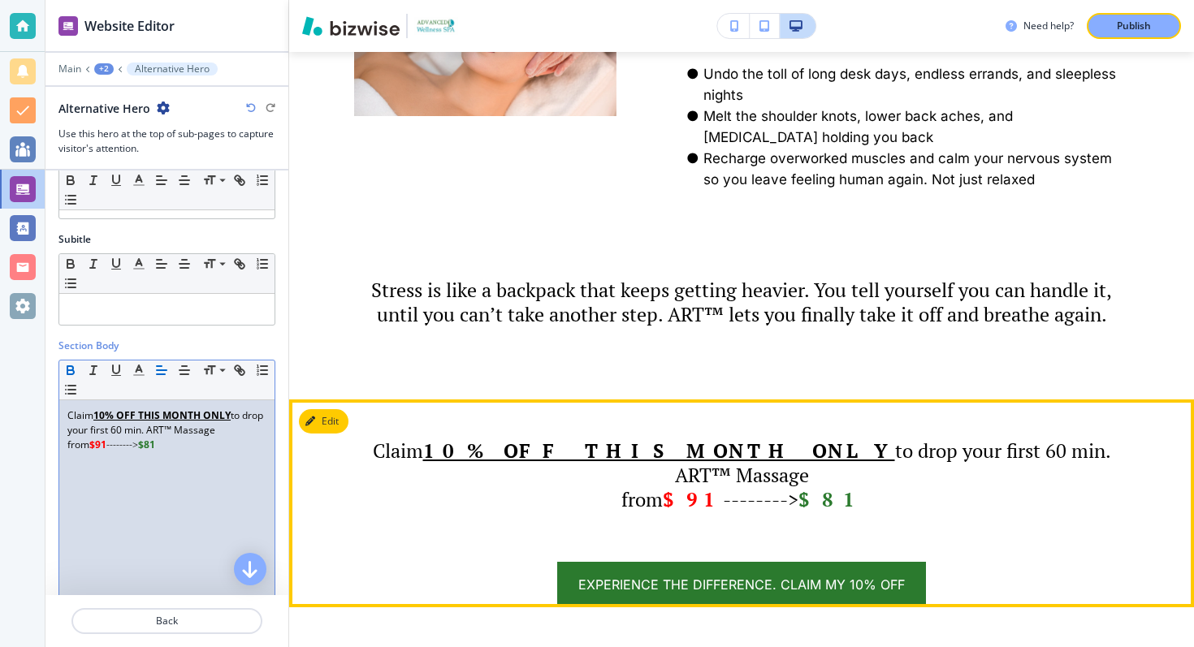
scroll to position [1490, 0]
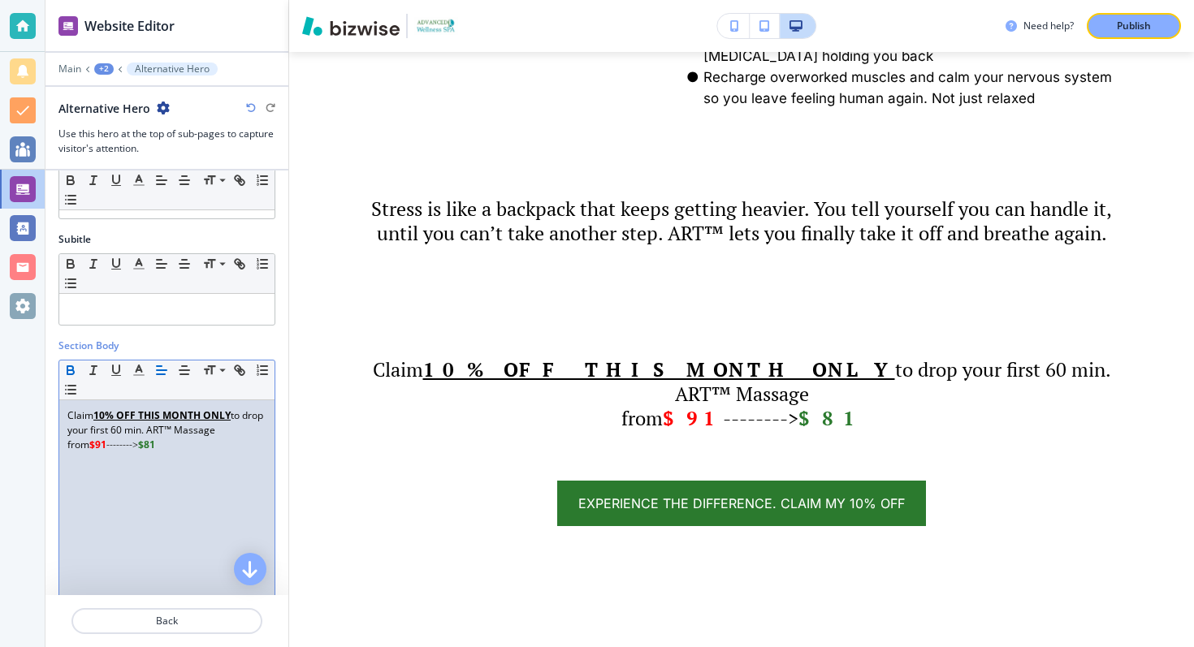
click at [126, 445] on p "from $91 --------> $81﻿" at bounding box center [166, 445] width 199 height 15
click at [1111, 26] on div "Publish" at bounding box center [1134, 26] width 52 height 15
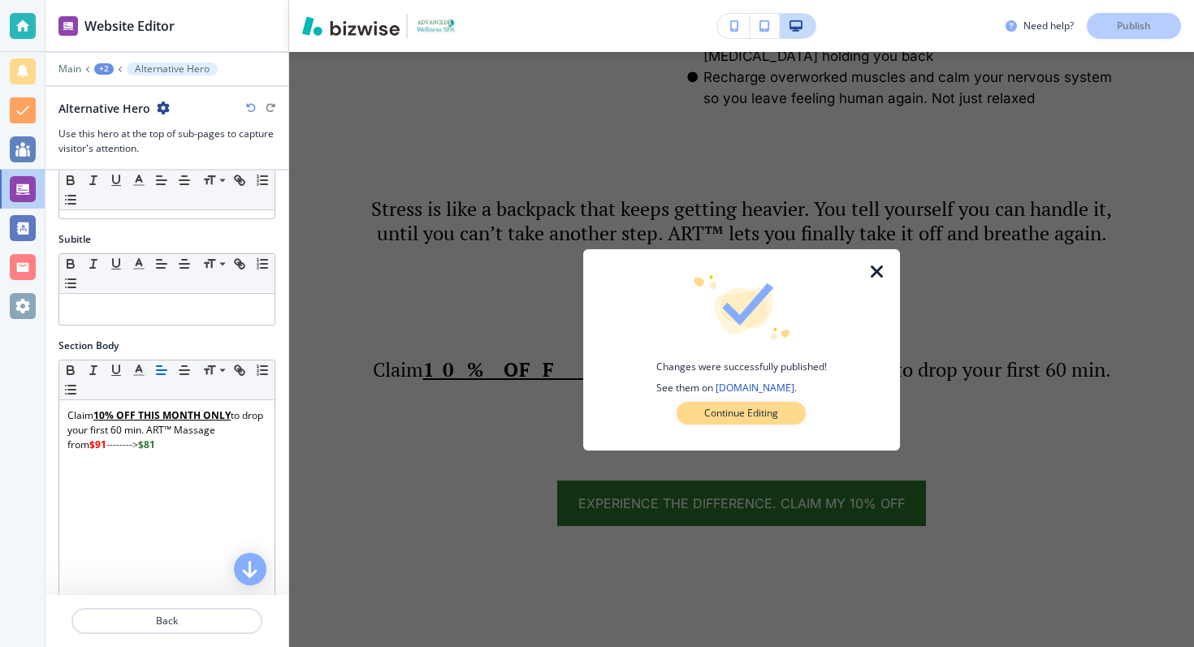
click at [773, 406] on p "Continue Editing" at bounding box center [741, 413] width 74 height 15
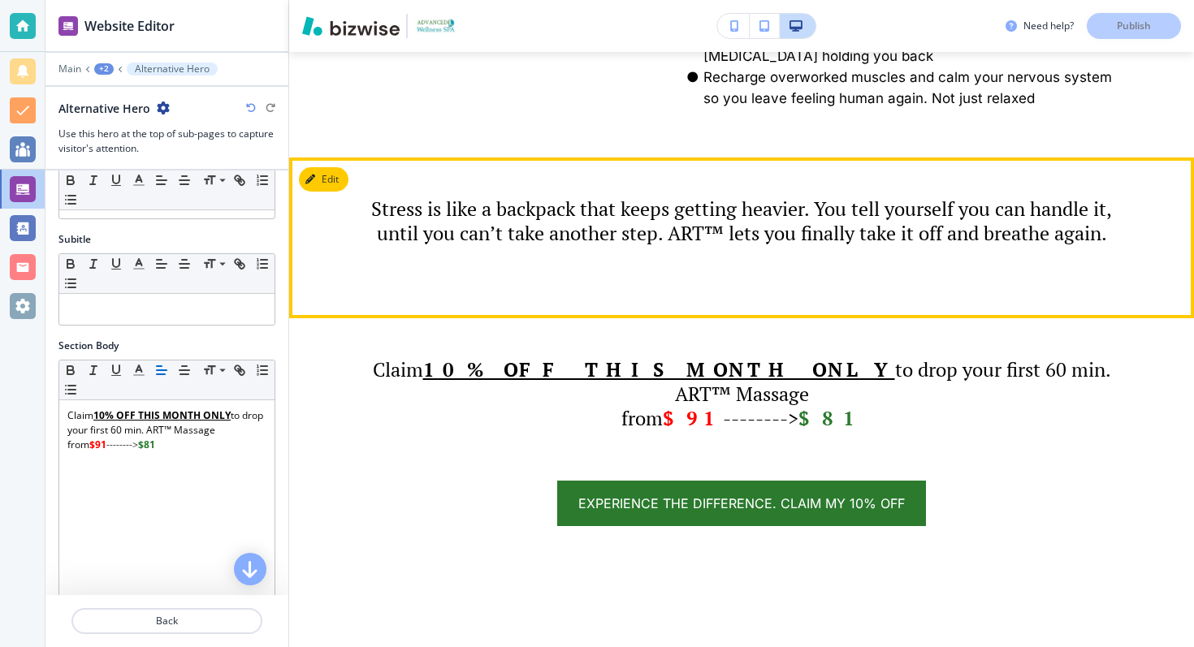
click at [331, 192] on button "Edit" at bounding box center [324, 179] width 50 height 24
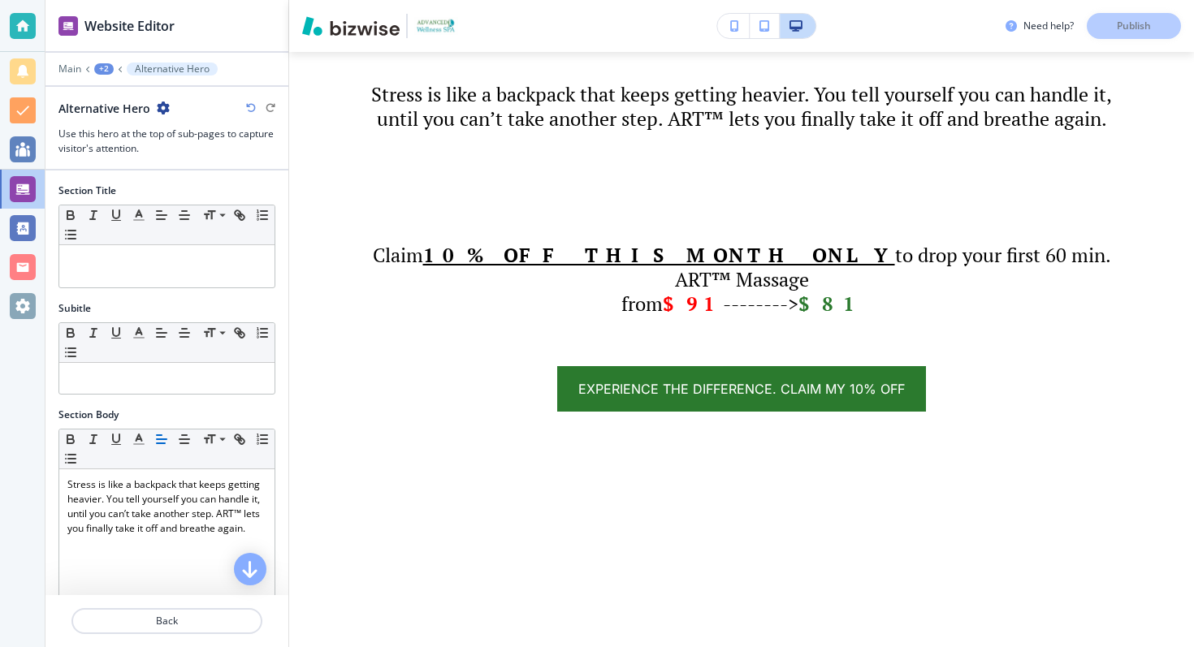
scroll to position [1616, 0]
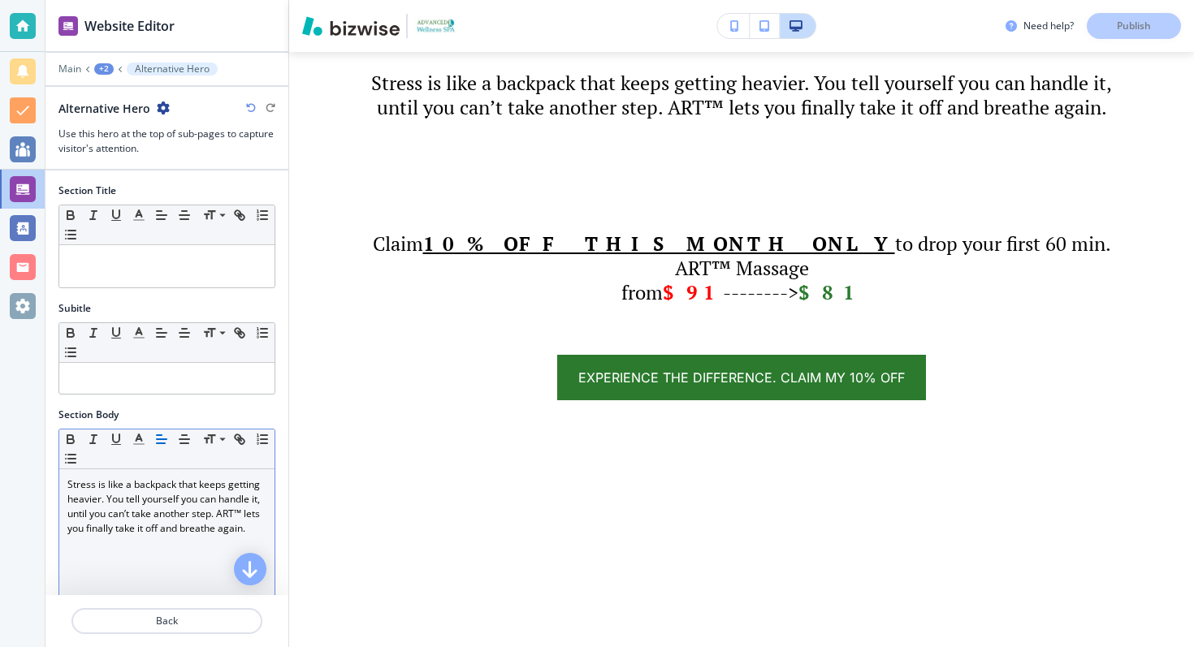
click at [154, 496] on span "Stress is like a backpack that keeps getting heavier. You tell yourself you can…" at bounding box center [164, 507] width 195 height 58
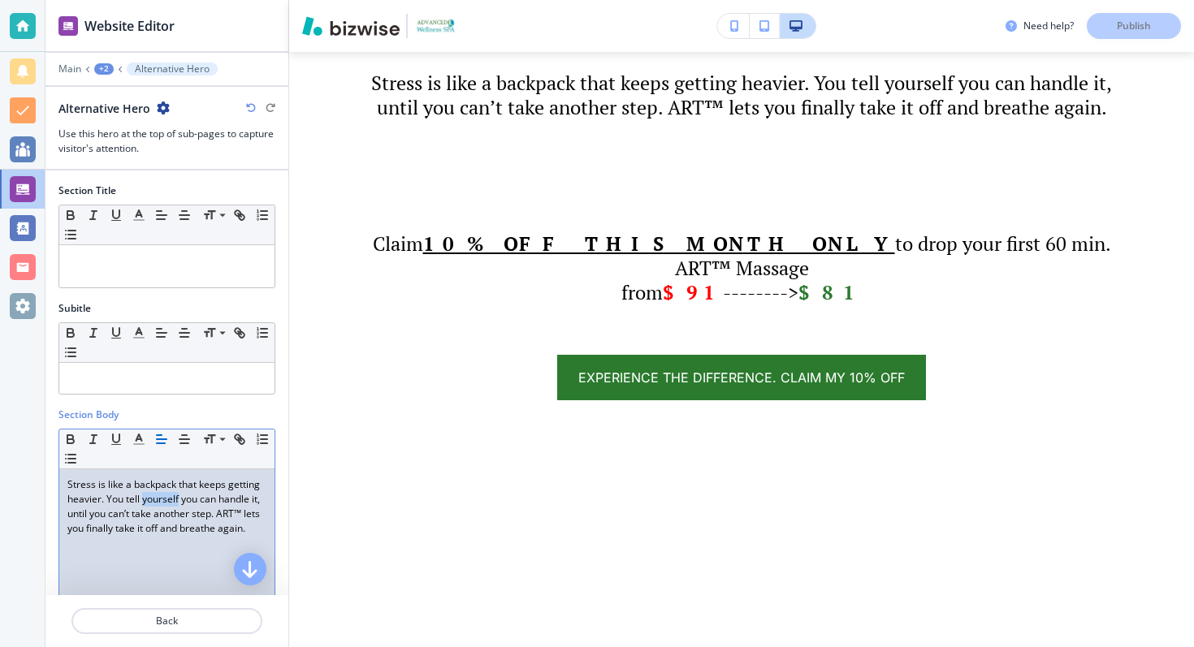
click at [154, 496] on span "Stress is like a backpack that keeps getting heavier. You tell yourself you can…" at bounding box center [164, 507] width 195 height 58
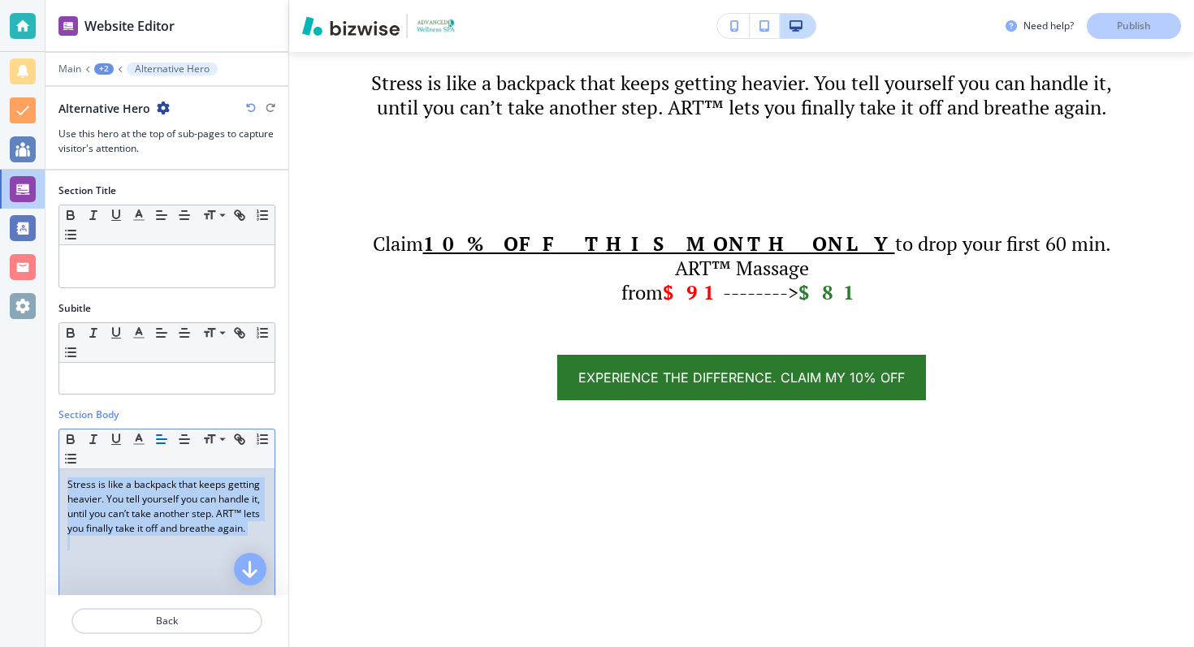
click at [154, 496] on span "Stress is like a backpack that keeps getting heavier. You tell yourself you can…" at bounding box center [164, 507] width 195 height 58
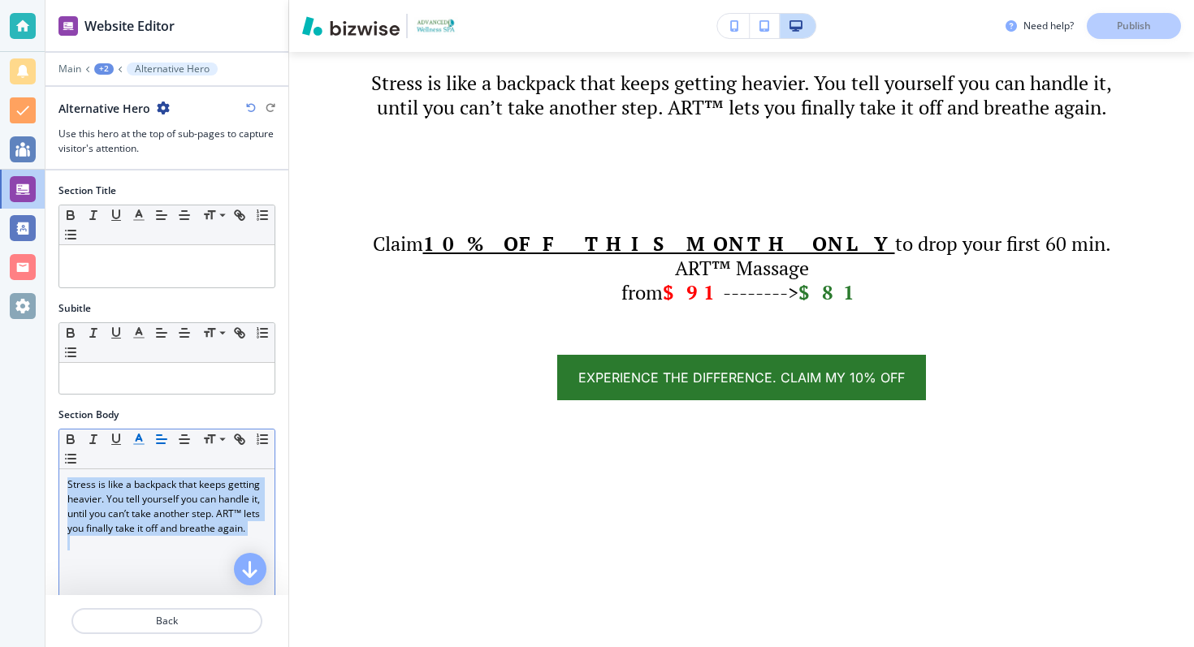
click at [139, 433] on icon "button" at bounding box center [139, 439] width 15 height 15
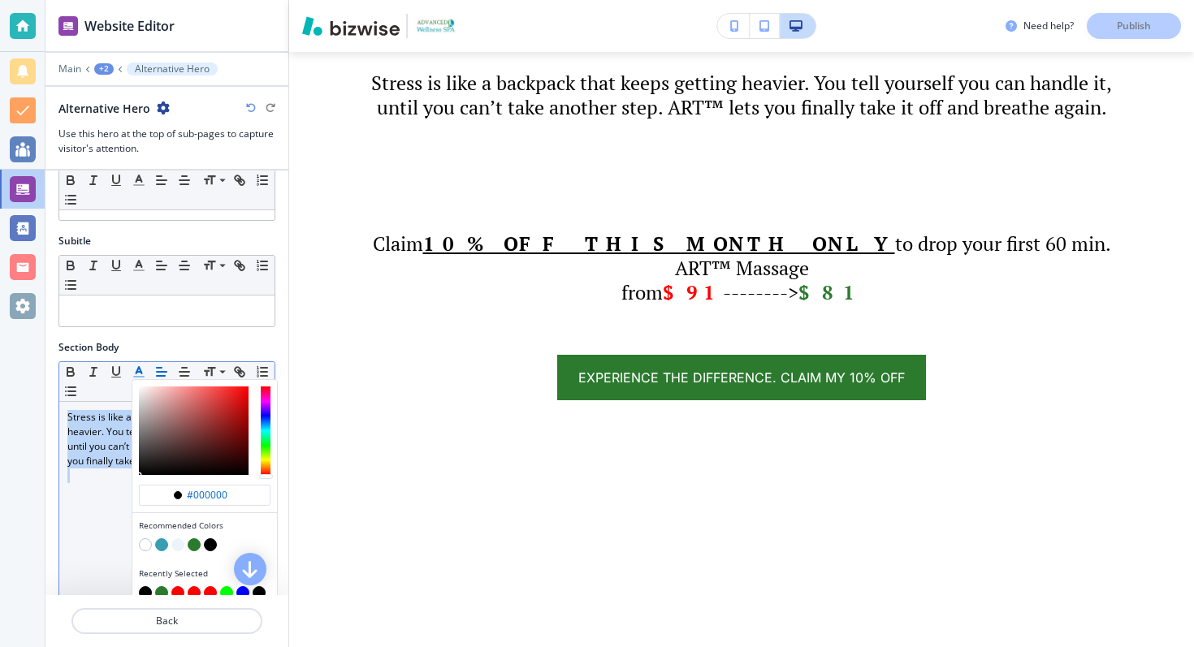
scroll to position [88, 0]
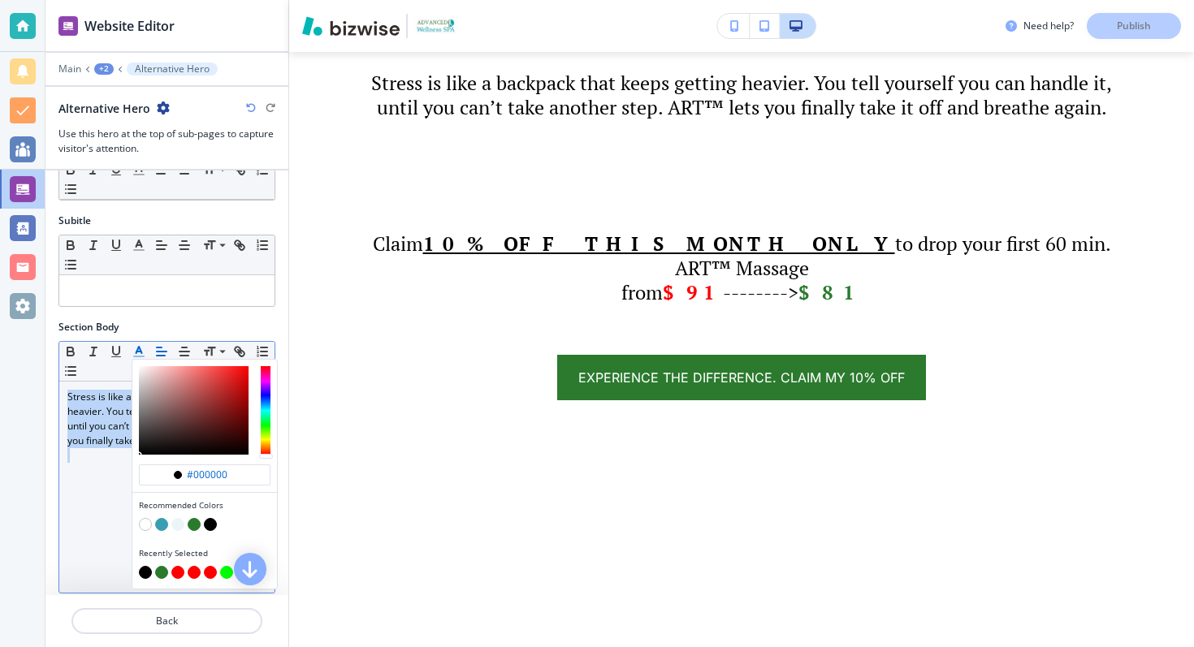
click at [194, 521] on button "button" at bounding box center [194, 524] width 13 height 13
type input "#2b7a2e"
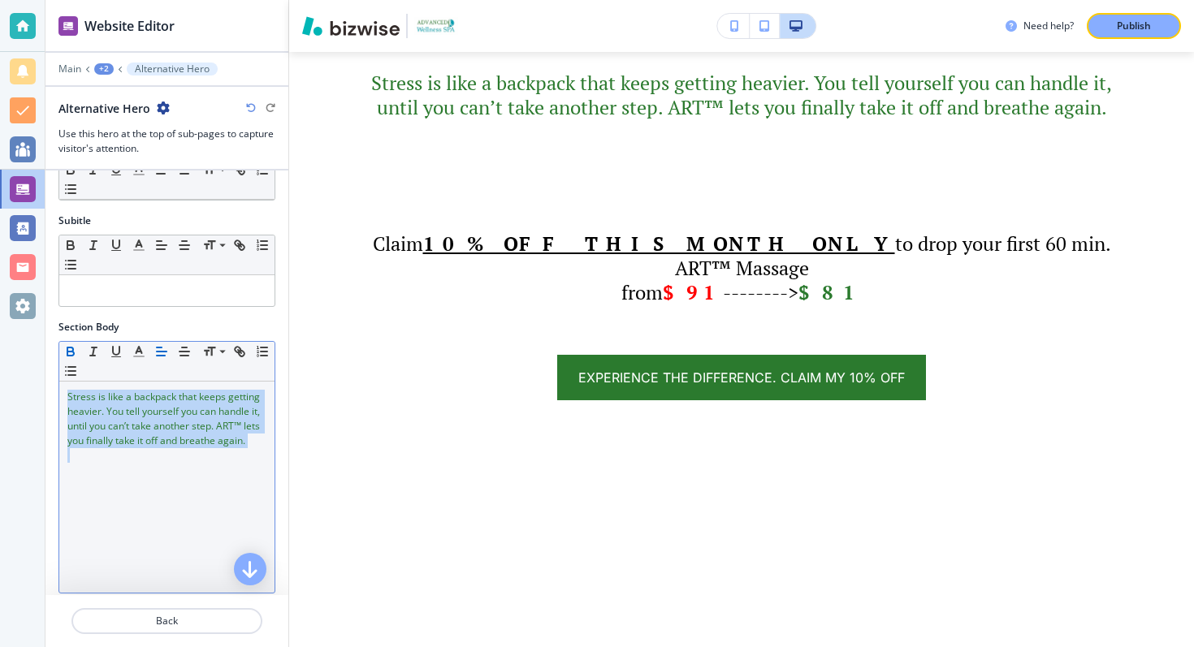
click at [71, 354] on icon "button" at bounding box center [70, 351] width 15 height 15
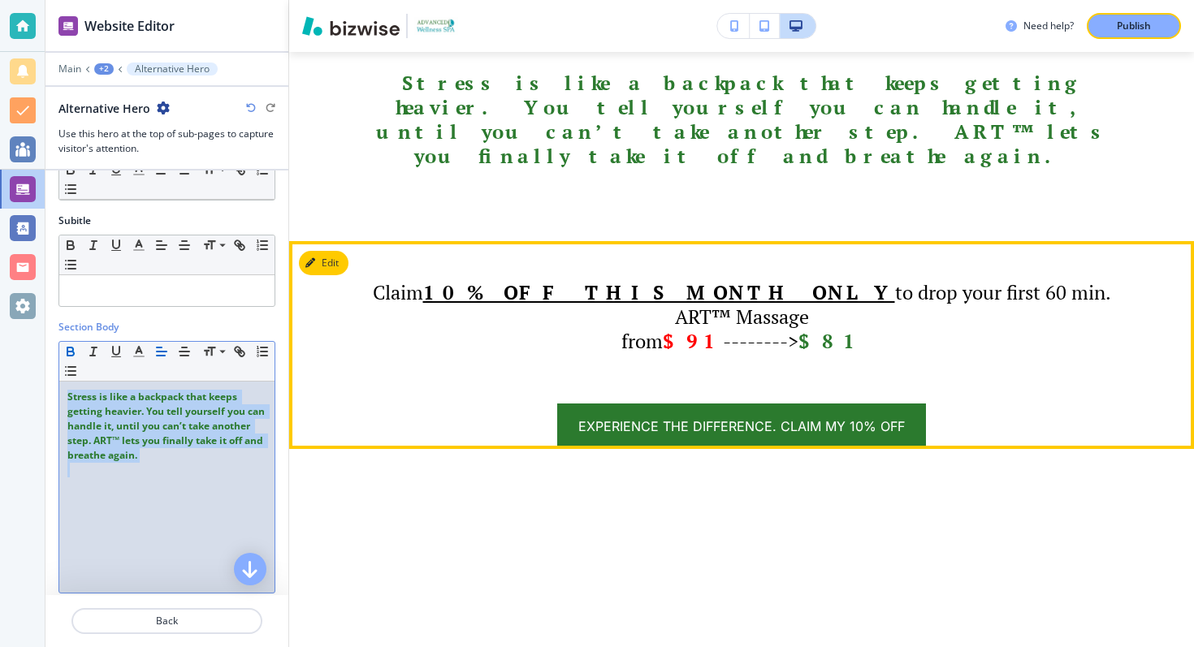
scroll to position [1573, 0]
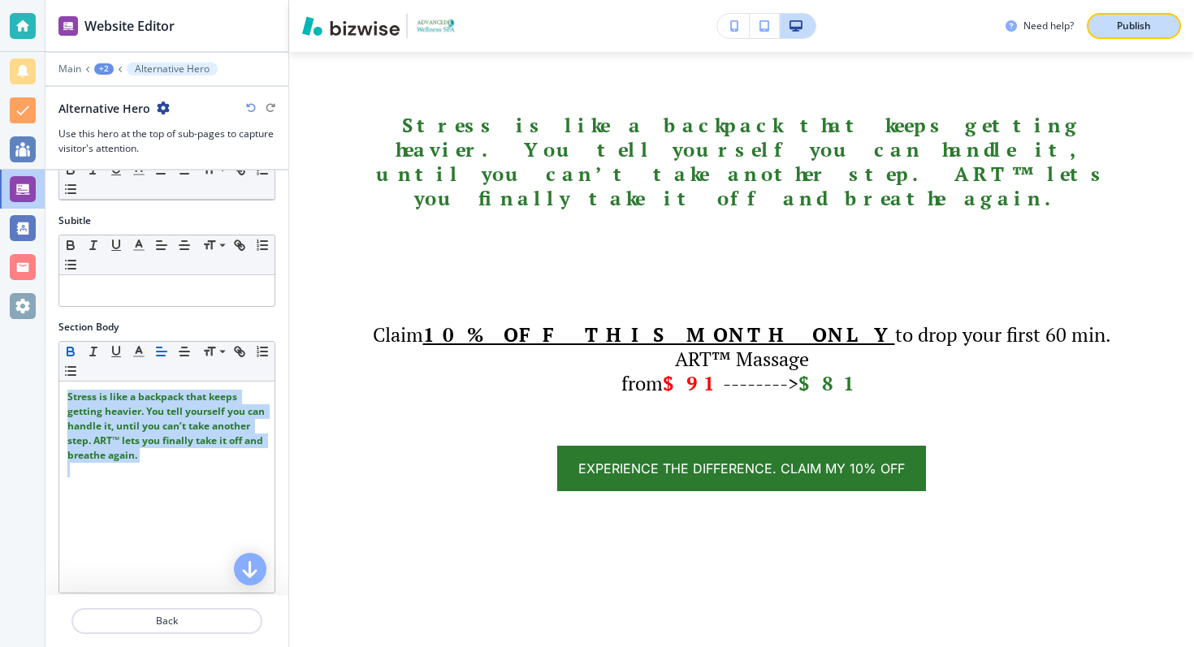
click at [1127, 27] on p "Publish" at bounding box center [1134, 26] width 34 height 15
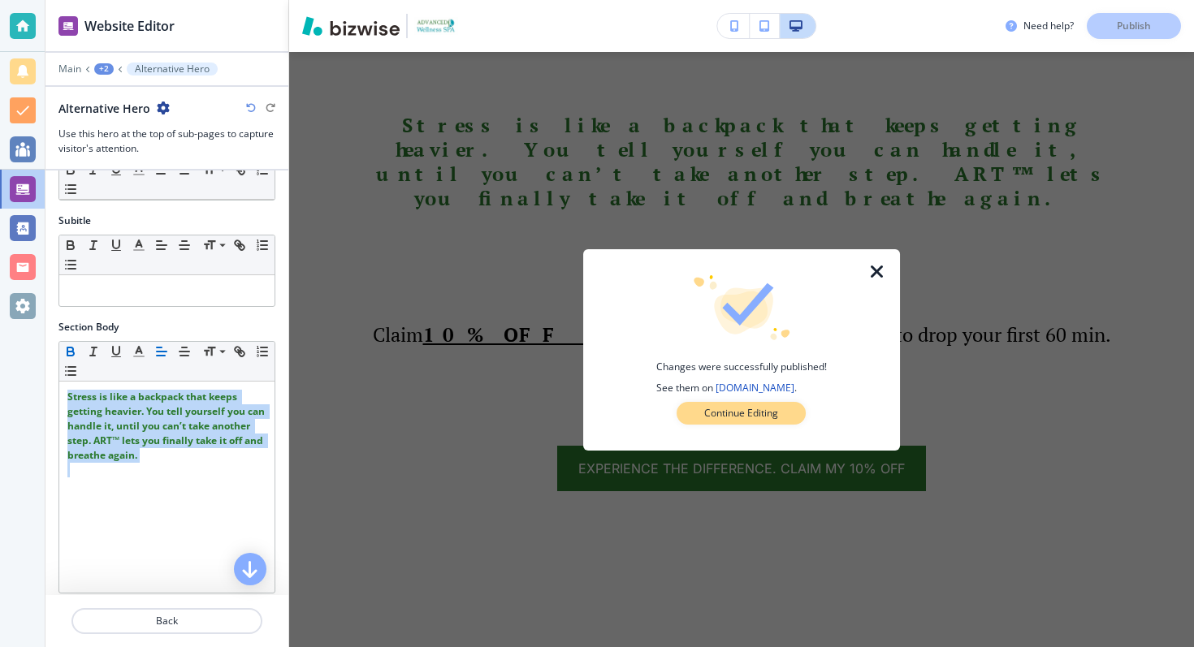
click at [749, 409] on p "Continue Editing" at bounding box center [741, 413] width 74 height 15
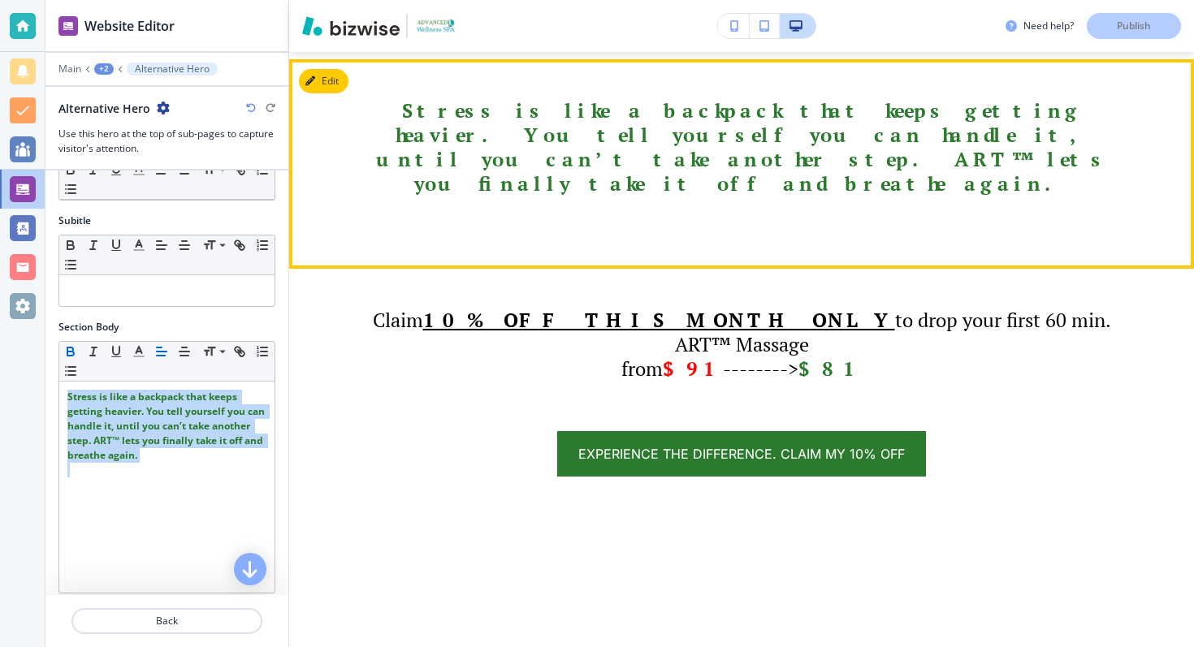
scroll to position [1601, 0]
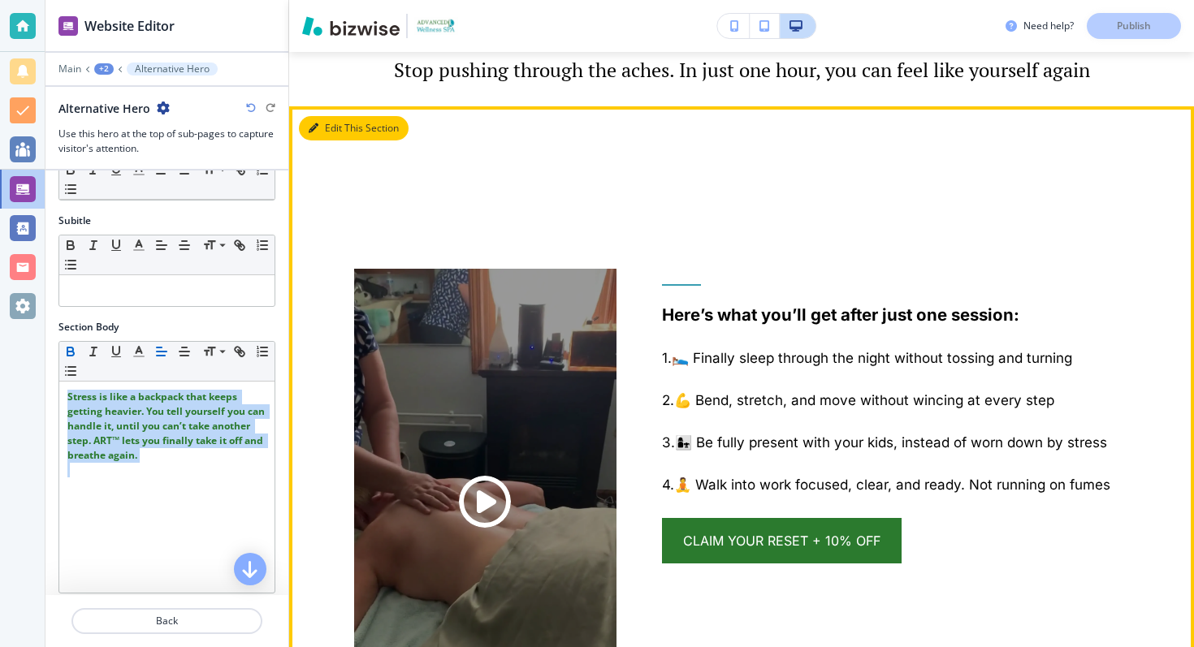
click at [325, 116] on button "Edit This Section" at bounding box center [354, 128] width 110 height 24
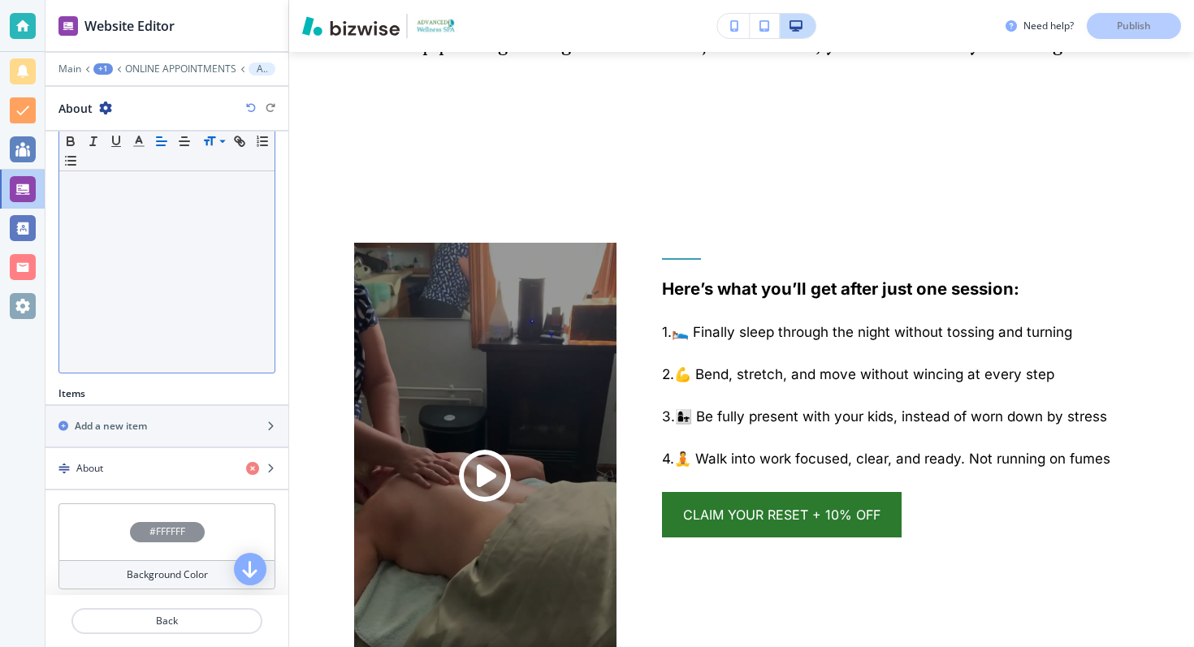
scroll to position [276, 0]
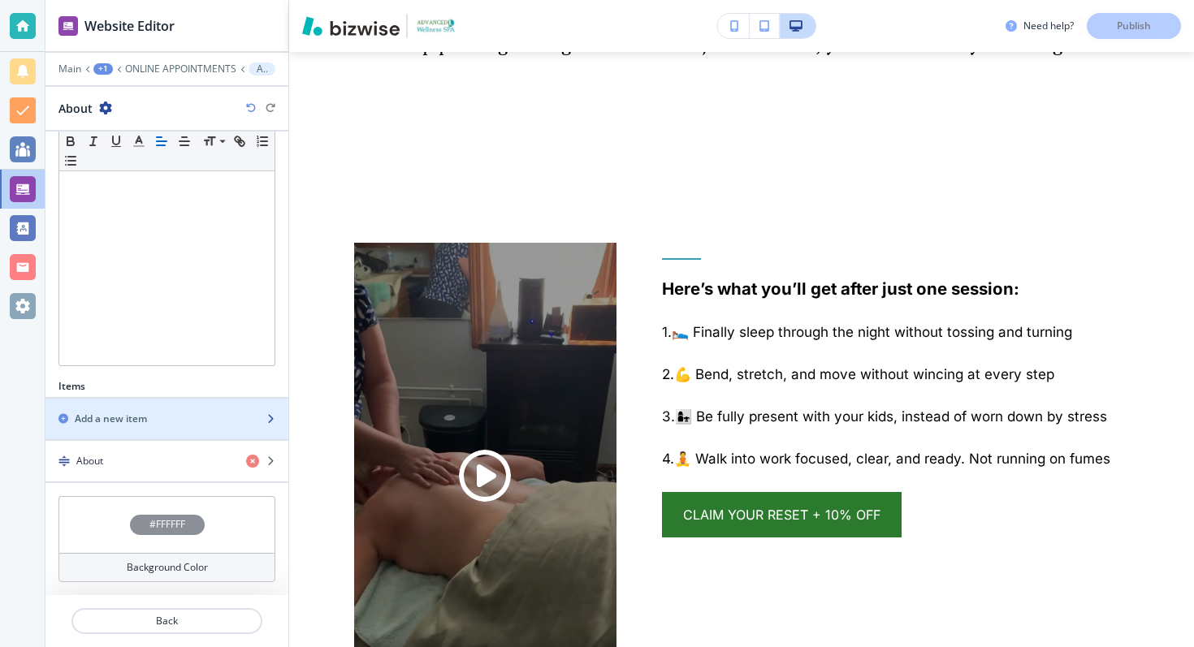
click at [197, 430] on div "button" at bounding box center [166, 432] width 243 height 13
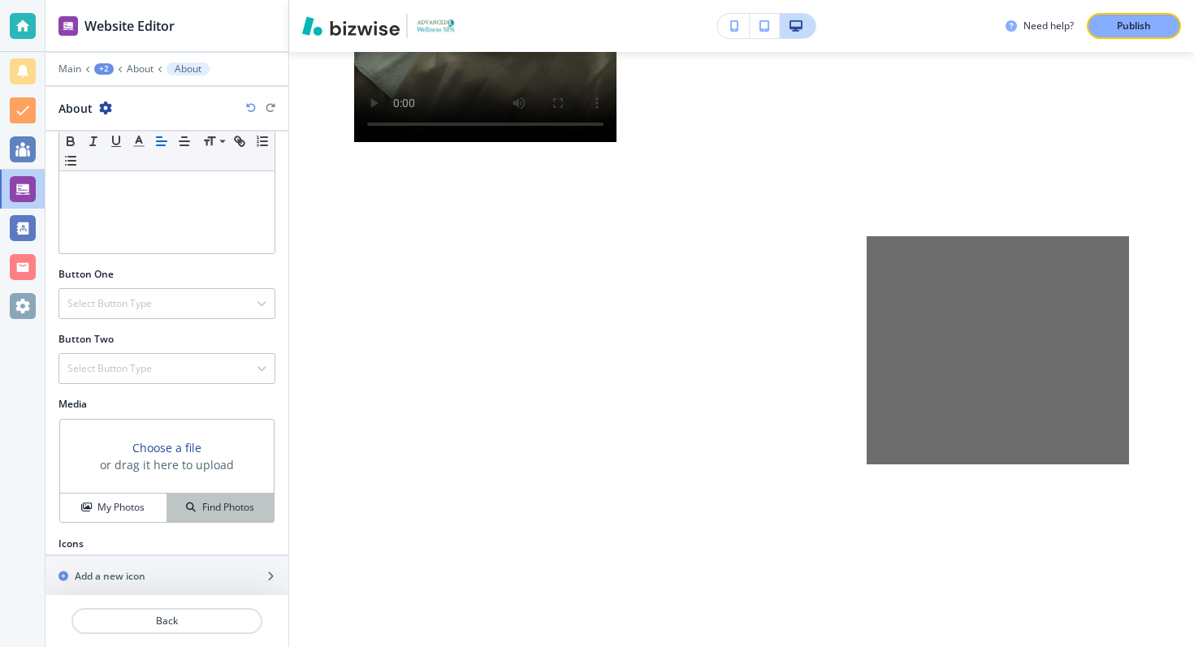
scroll to position [405, 0]
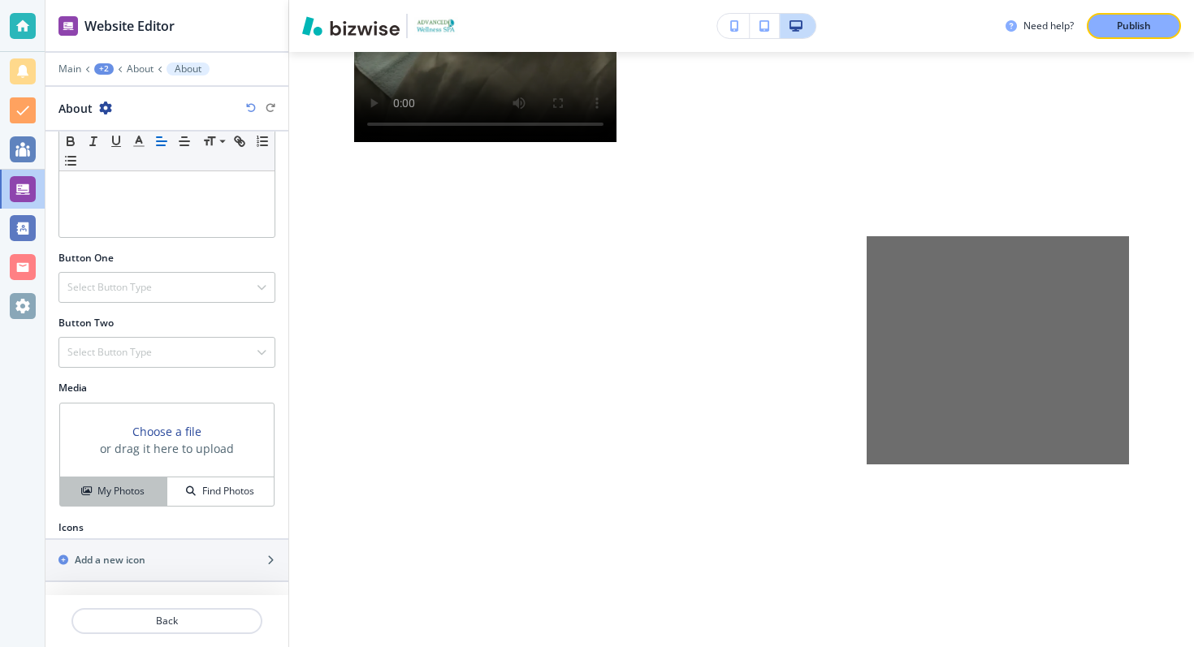
click at [156, 492] on div "My Photos" at bounding box center [113, 491] width 106 height 15
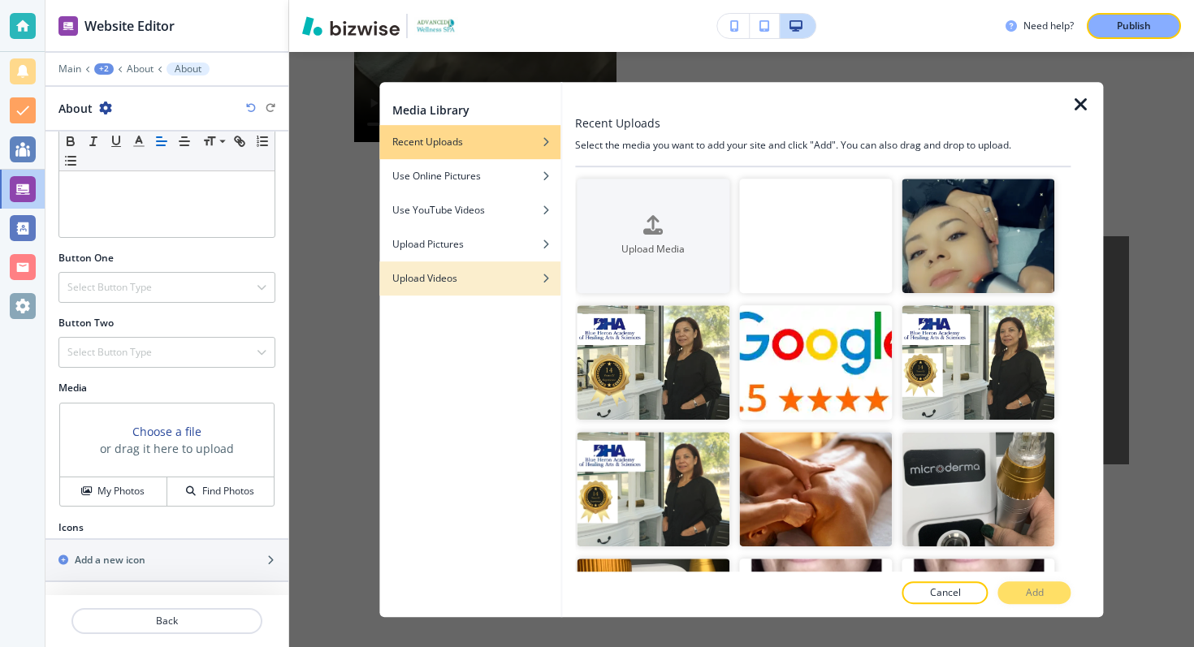
click at [424, 282] on h4 "Upload Videos" at bounding box center [424, 278] width 65 height 15
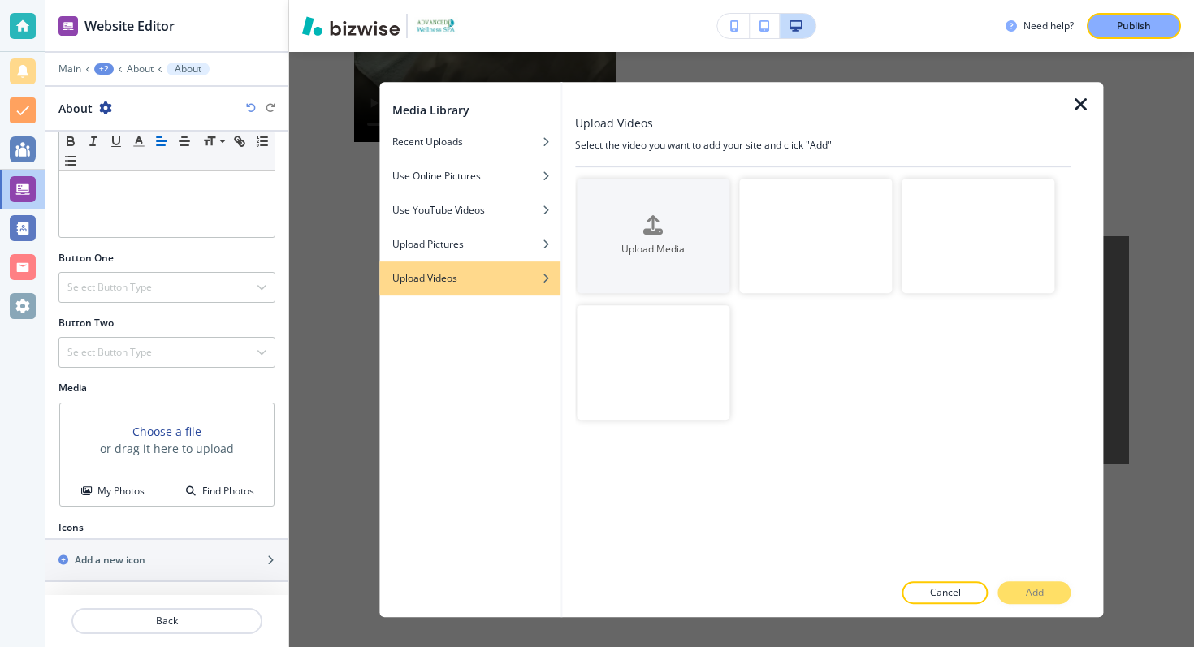
click at [777, 237] on video "button" at bounding box center [815, 236] width 153 height 115
click at [1019, 584] on button "Add" at bounding box center [1034, 593] width 73 height 23
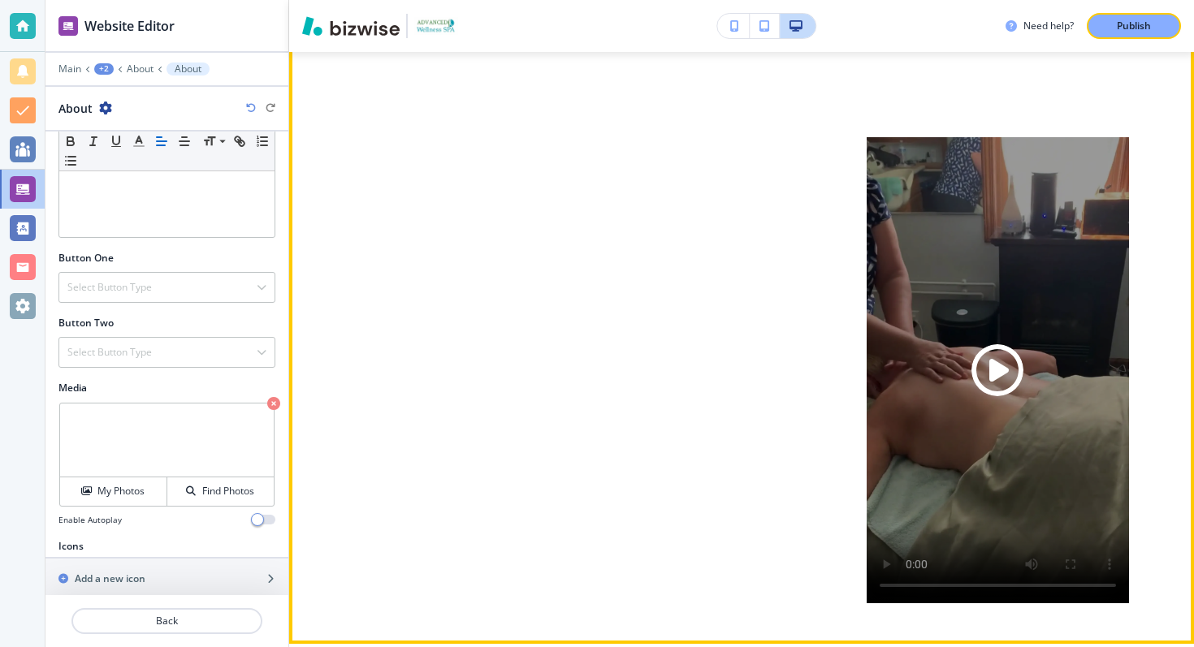
scroll to position [3101, 0]
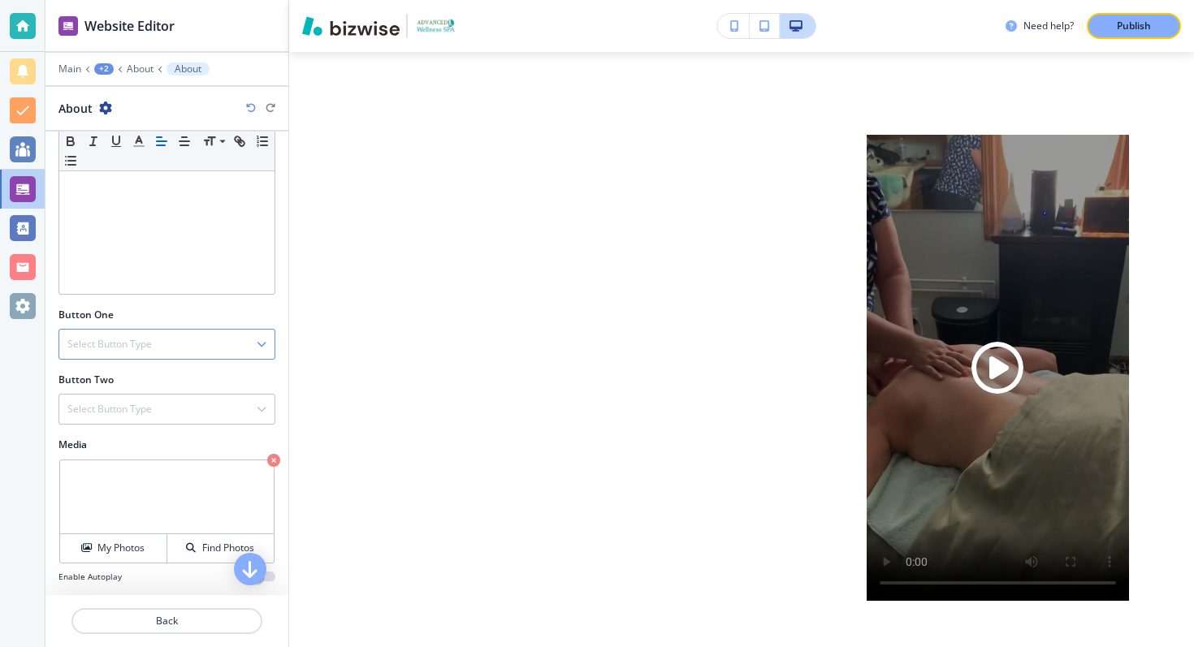
click at [180, 287] on div at bounding box center [166, 188] width 215 height 211
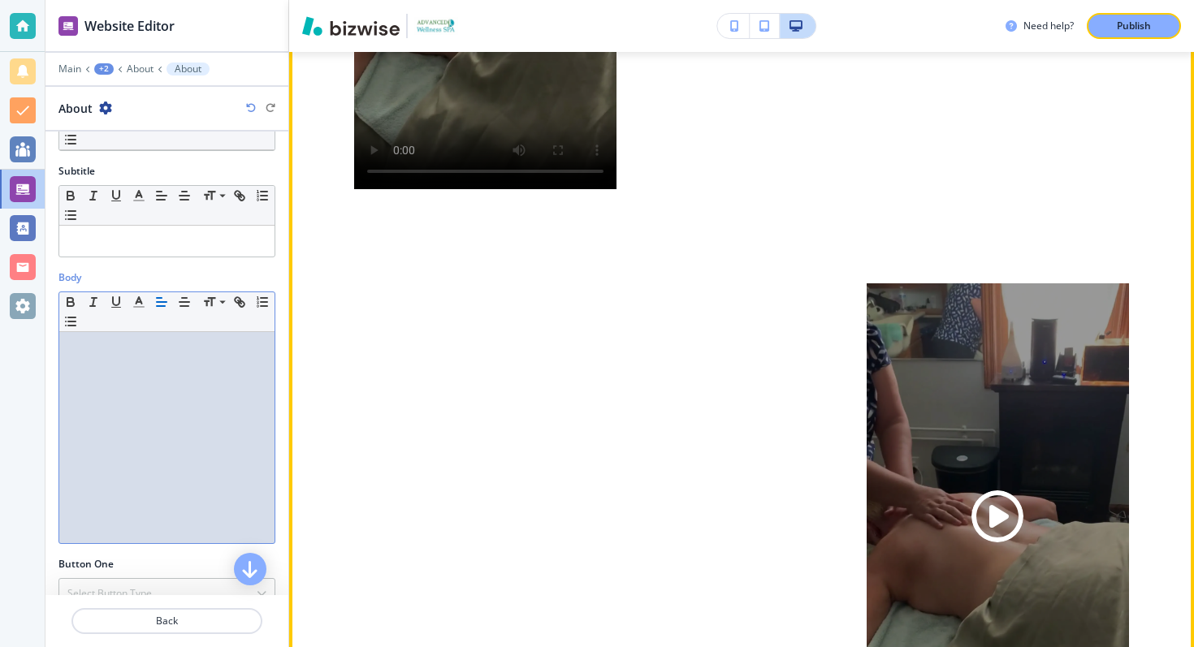
scroll to position [2947, 0]
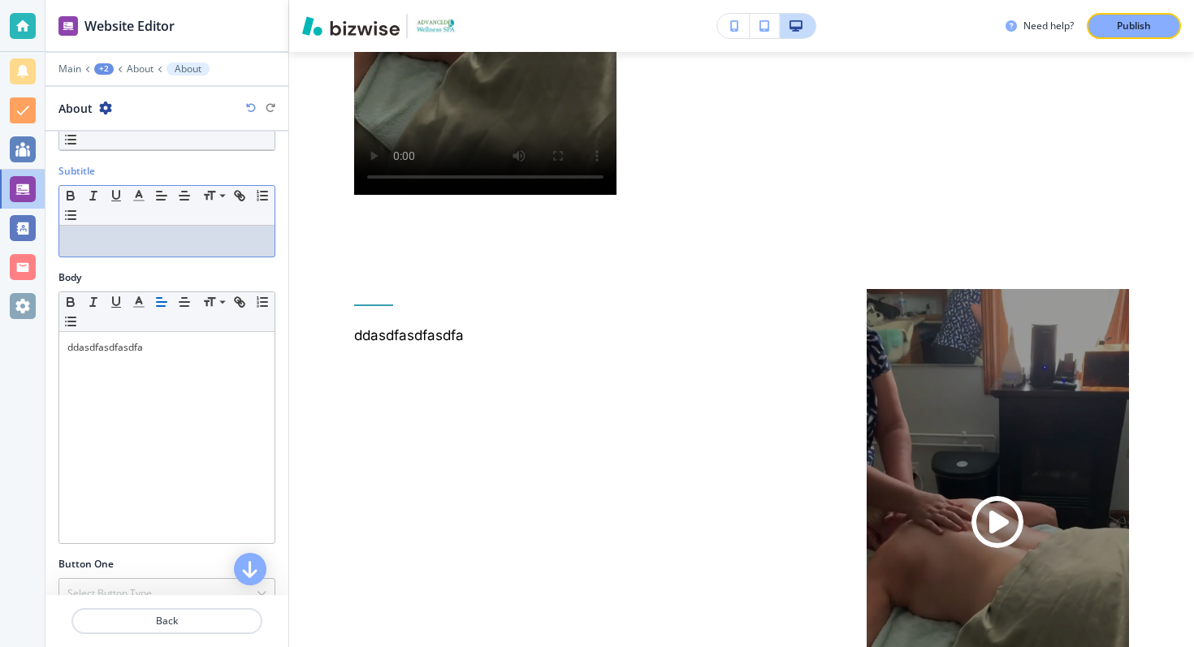
click at [104, 241] on p at bounding box center [166, 241] width 199 height 15
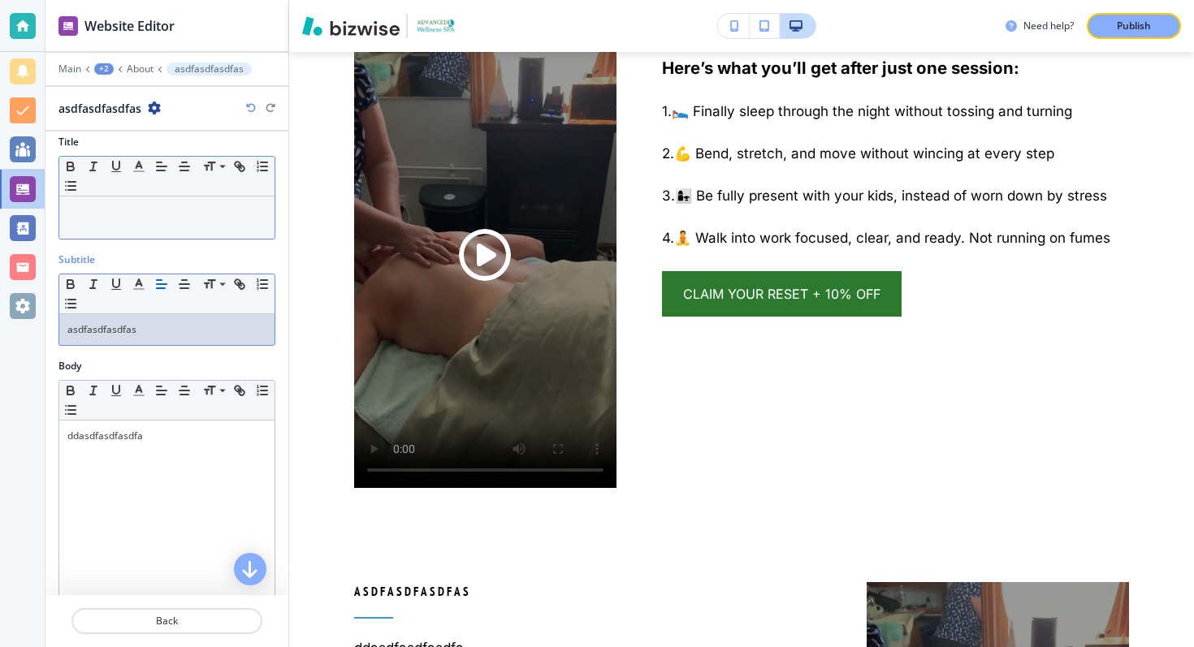
scroll to position [0, 0]
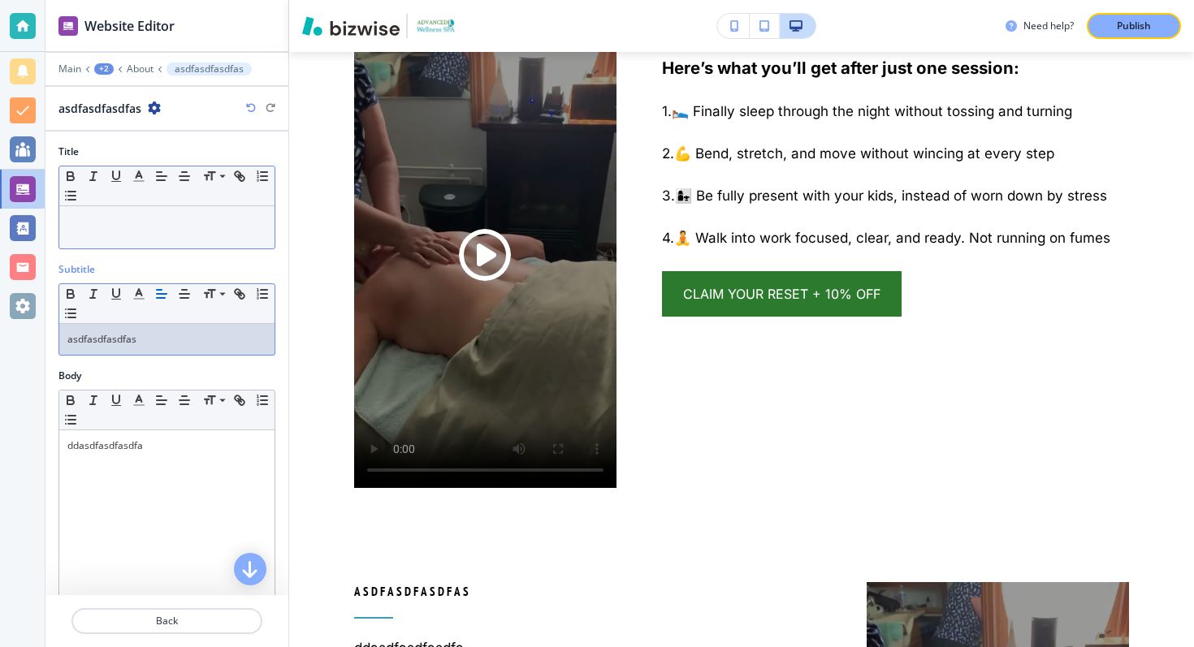
click at [192, 218] on p at bounding box center [166, 221] width 199 height 15
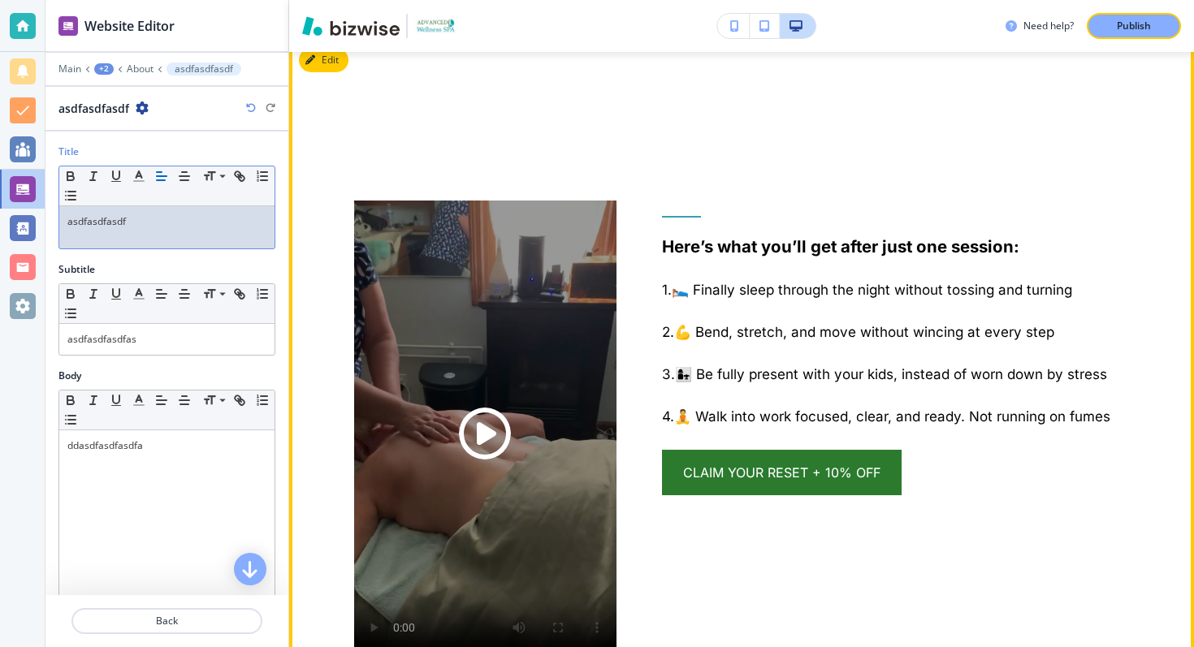
scroll to position [2425, 0]
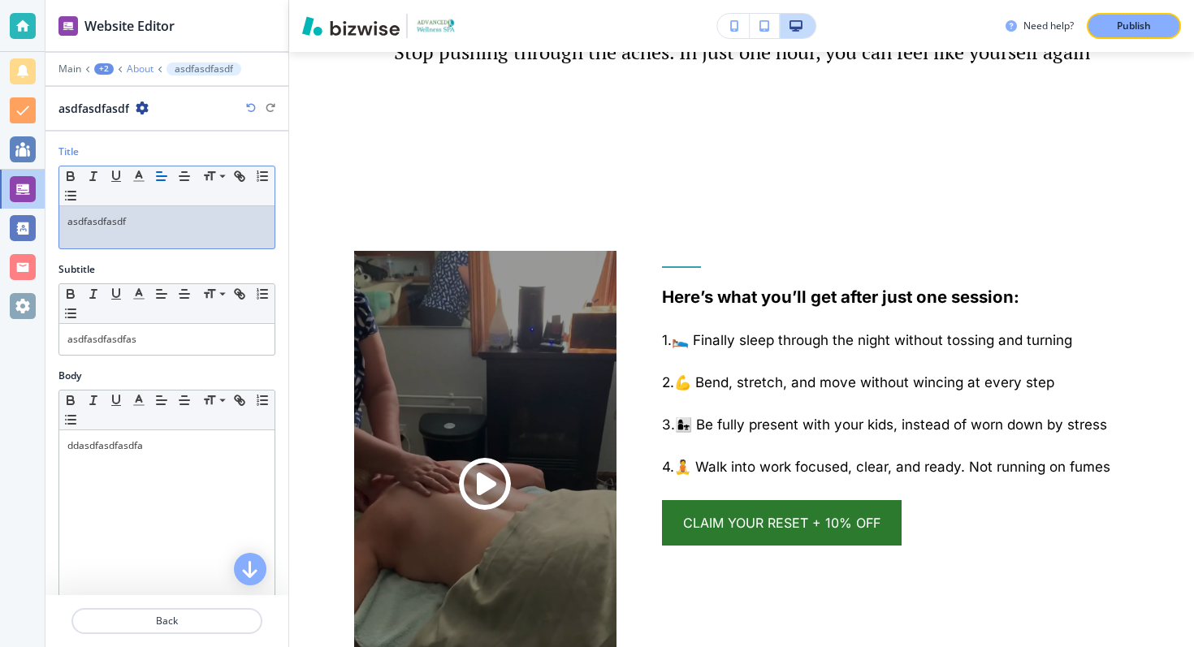
click at [144, 63] on p "About" at bounding box center [140, 68] width 27 height 11
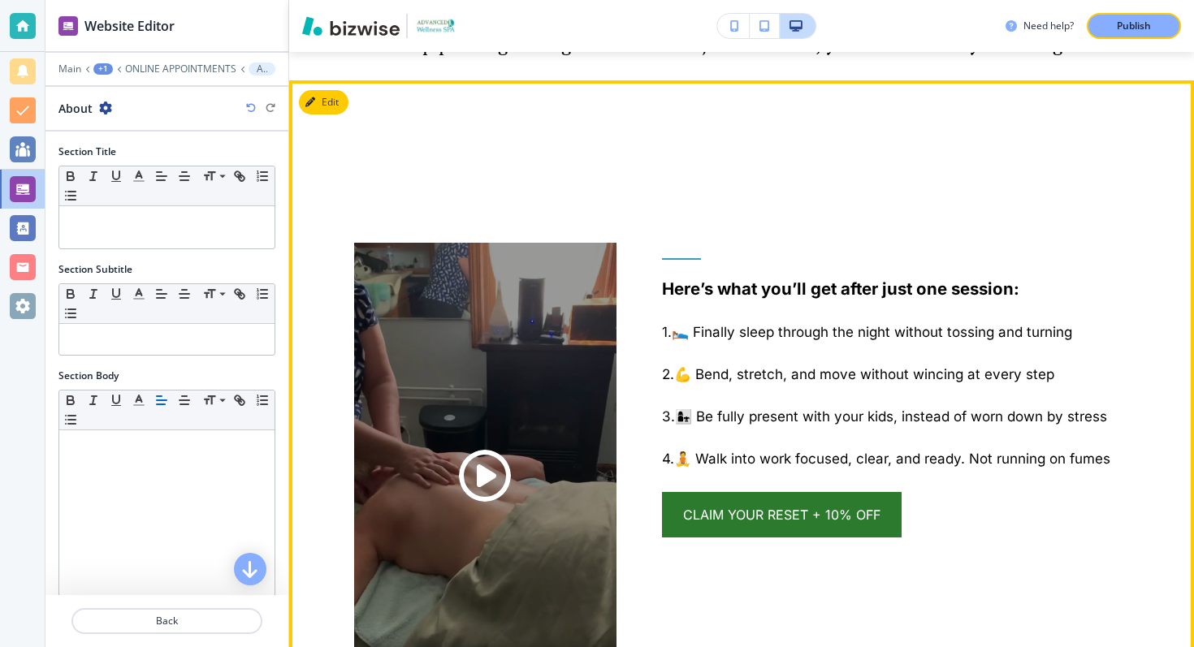
scroll to position [2373, 0]
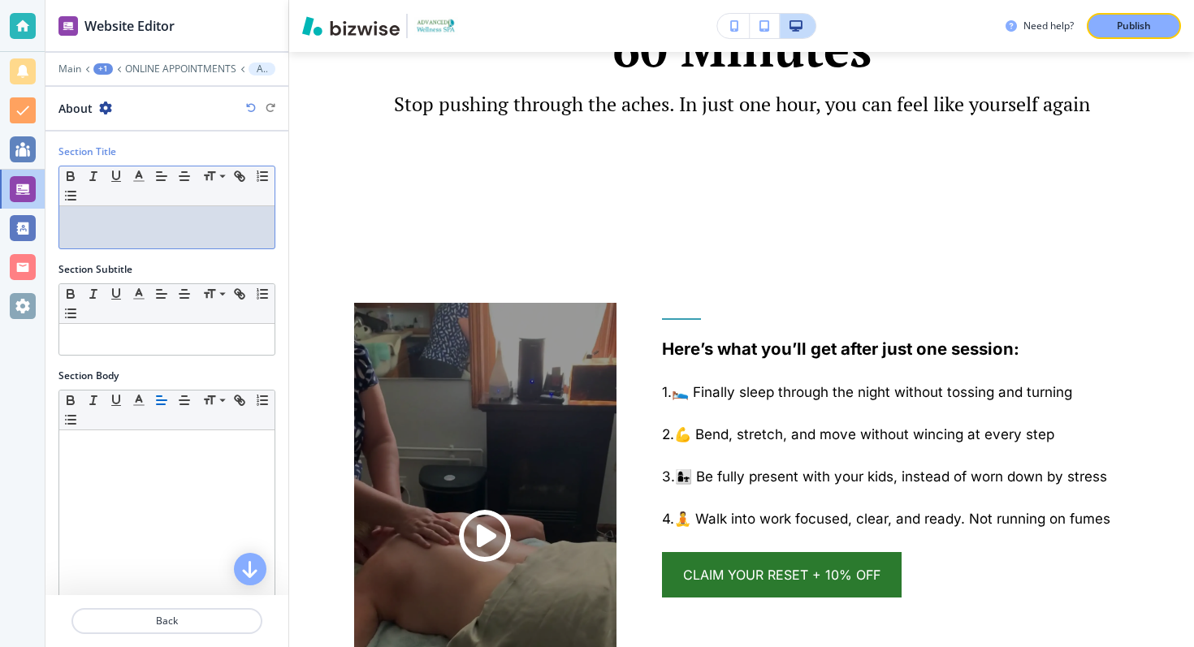
click at [151, 223] on p at bounding box center [166, 221] width 199 height 15
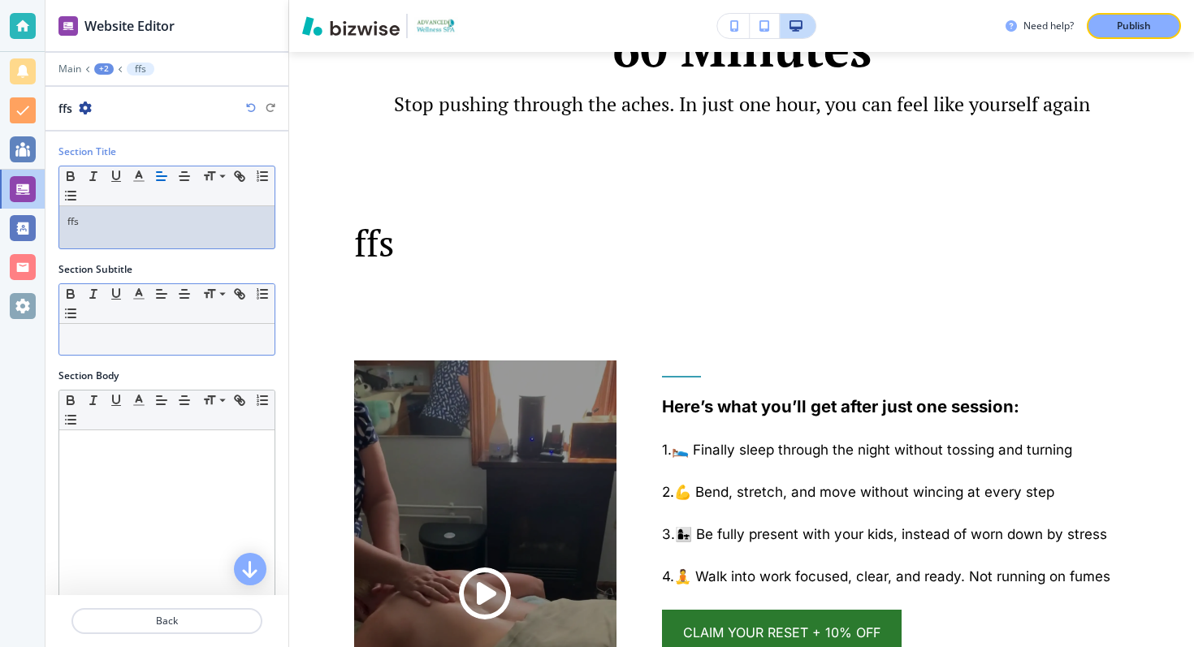
click at [141, 349] on div at bounding box center [166, 339] width 215 height 31
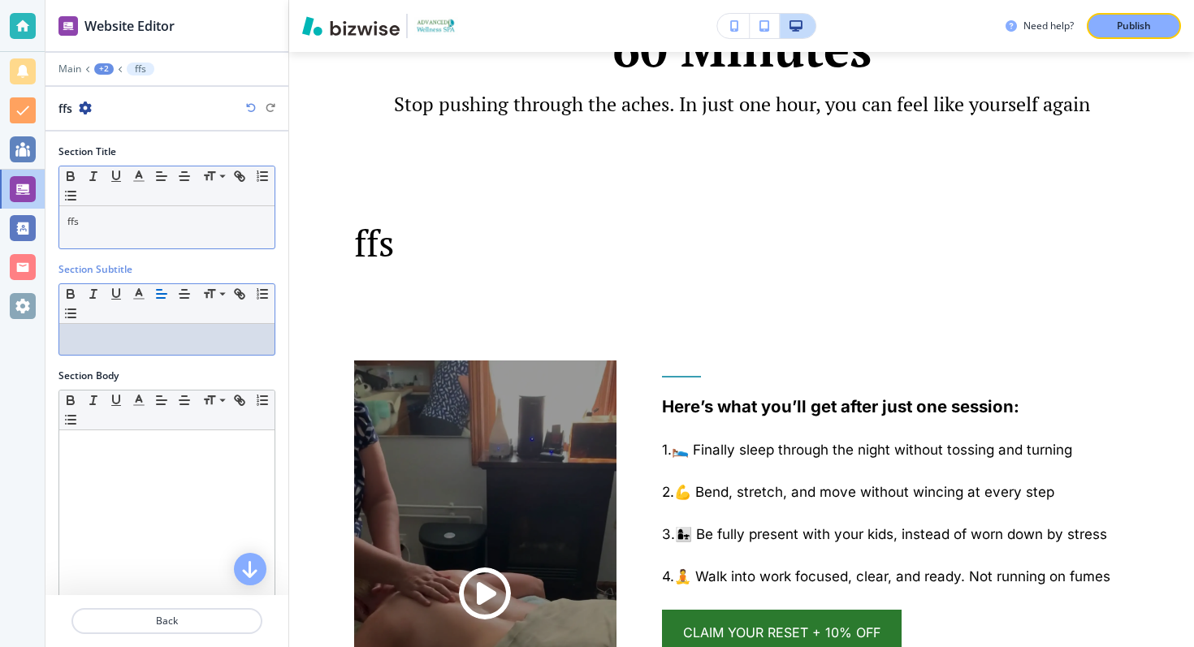
click at [132, 219] on p "ffs" at bounding box center [166, 221] width 199 height 15
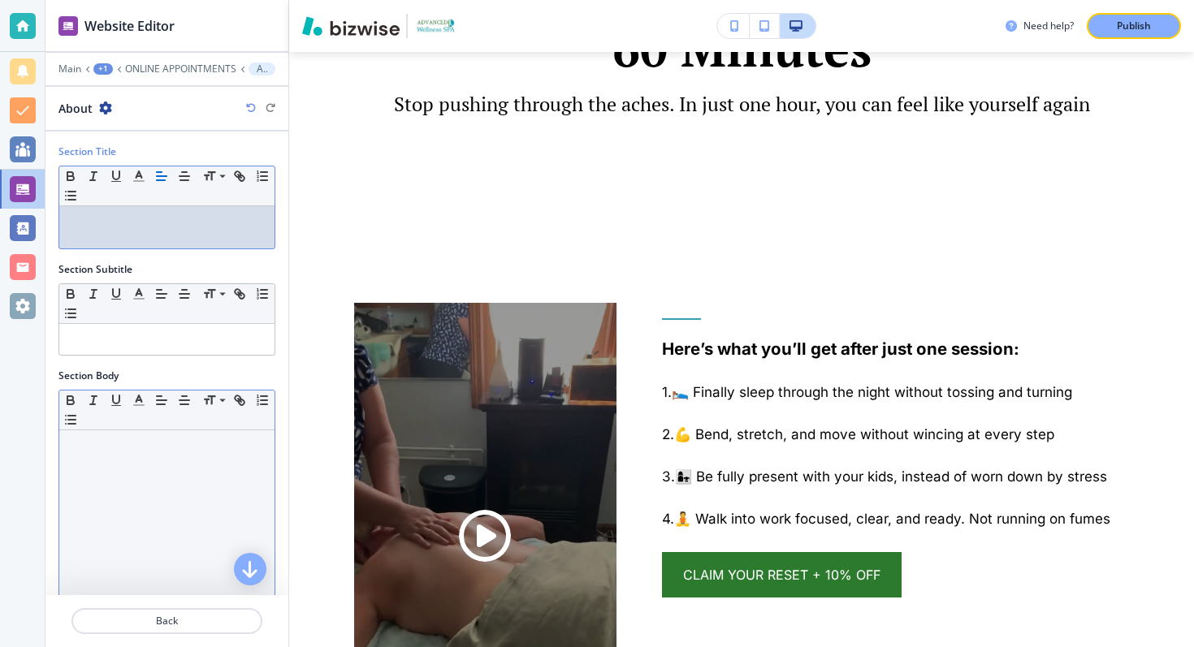
scroll to position [318, 0]
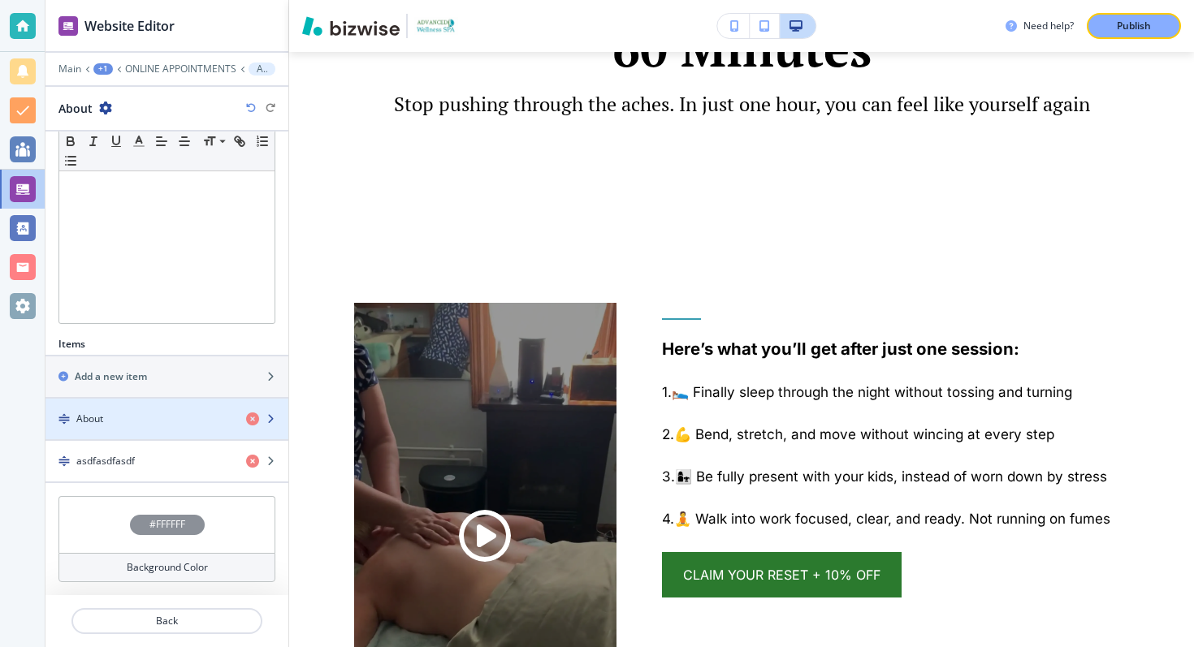
click at [128, 418] on div "About" at bounding box center [139, 419] width 188 height 15
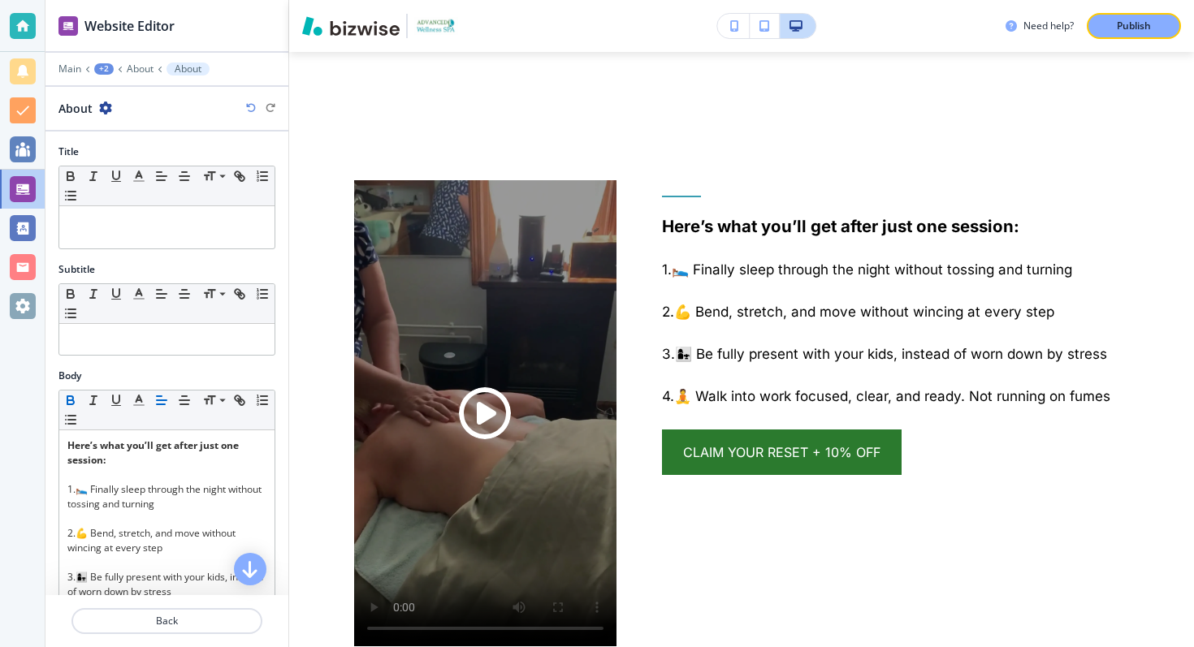
scroll to position [2514, 0]
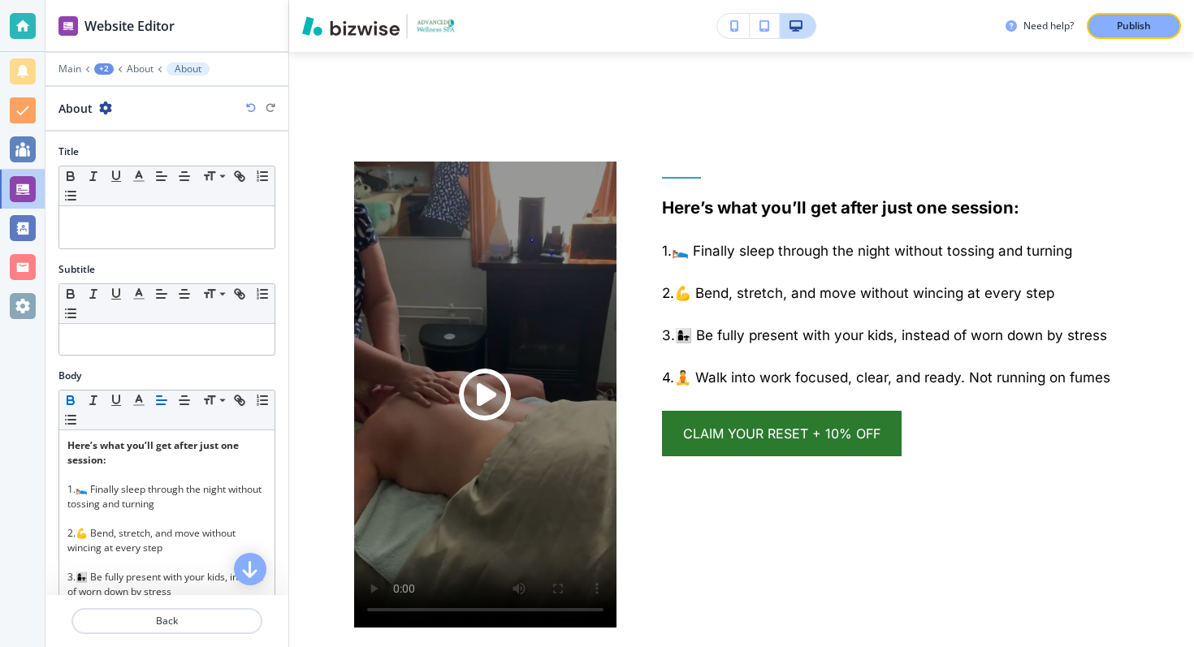
click at [99, 102] on icon "button" at bounding box center [105, 108] width 13 height 13
click at [118, 142] on p "Rename About" at bounding box center [150, 136] width 83 height 15
click at [102, 112] on input "About" at bounding box center [142, 108] width 168 height 32
type input "What you get after 1 sesh"
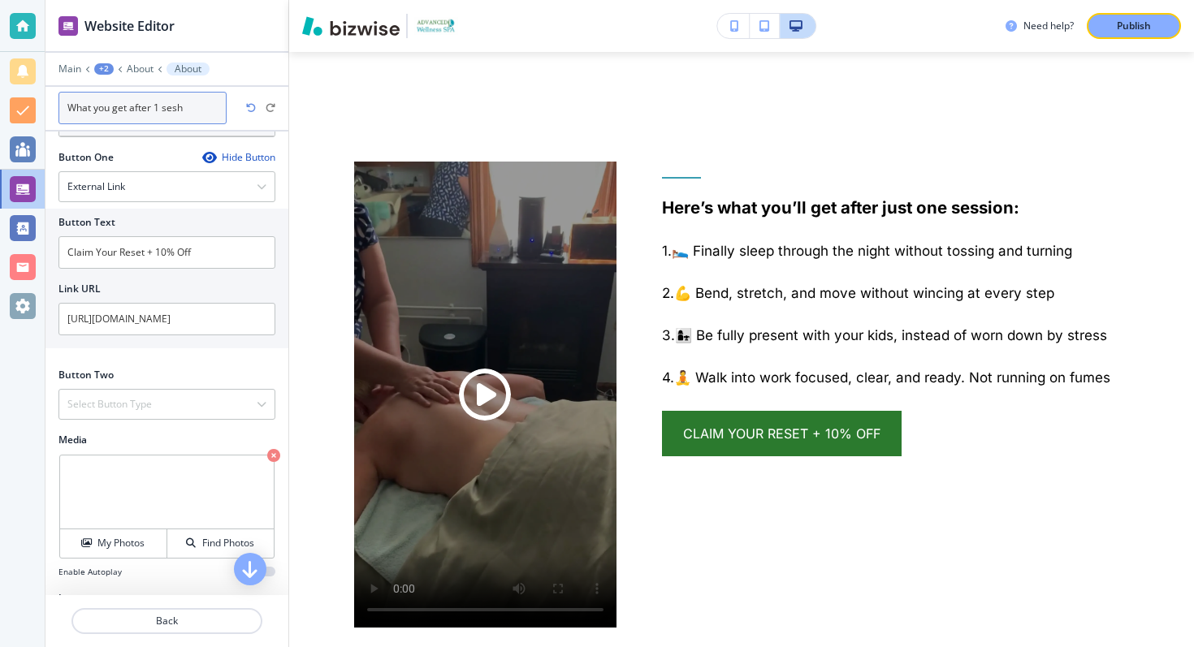
scroll to position [578, 0]
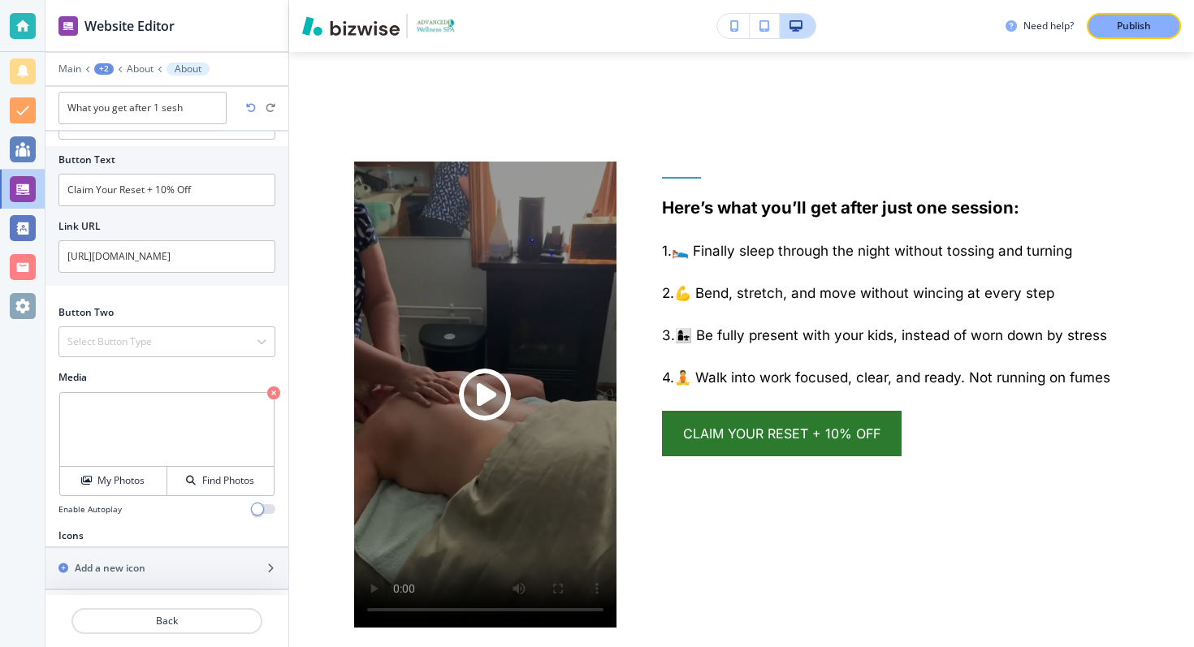
click at [170, 504] on div "Enable Autoplay" at bounding box center [166, 510] width 217 height 12
click at [146, 483] on div "My Photos" at bounding box center [113, 481] width 106 height 15
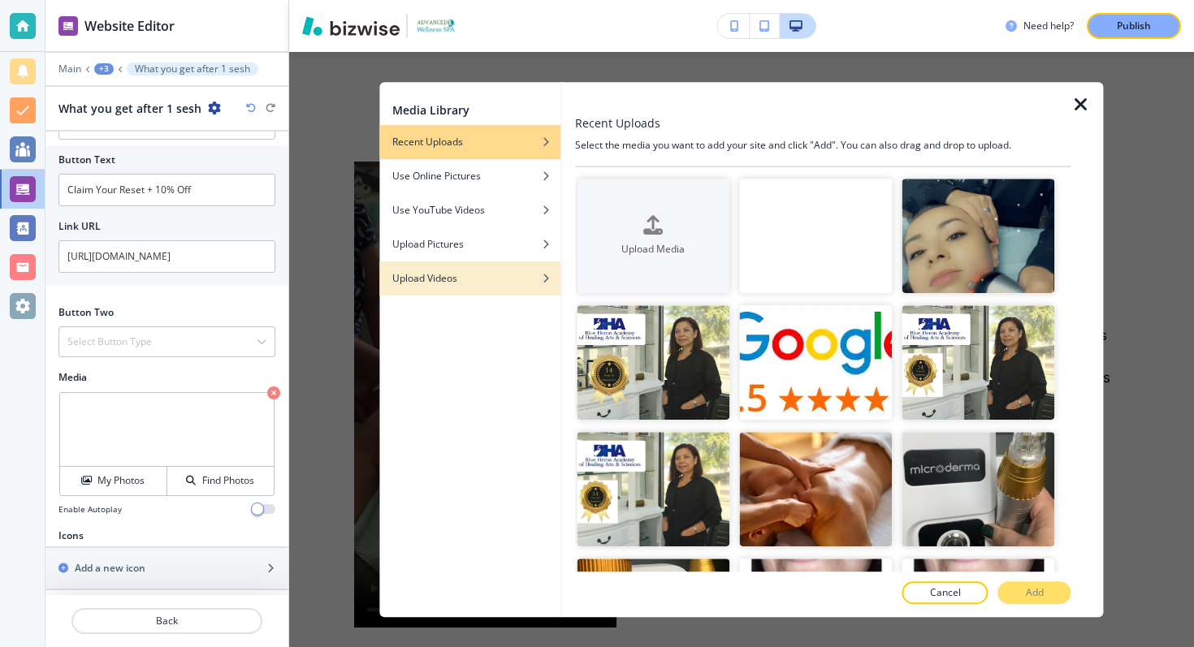
click at [445, 280] on h4 "Upload Videos" at bounding box center [424, 278] width 65 height 15
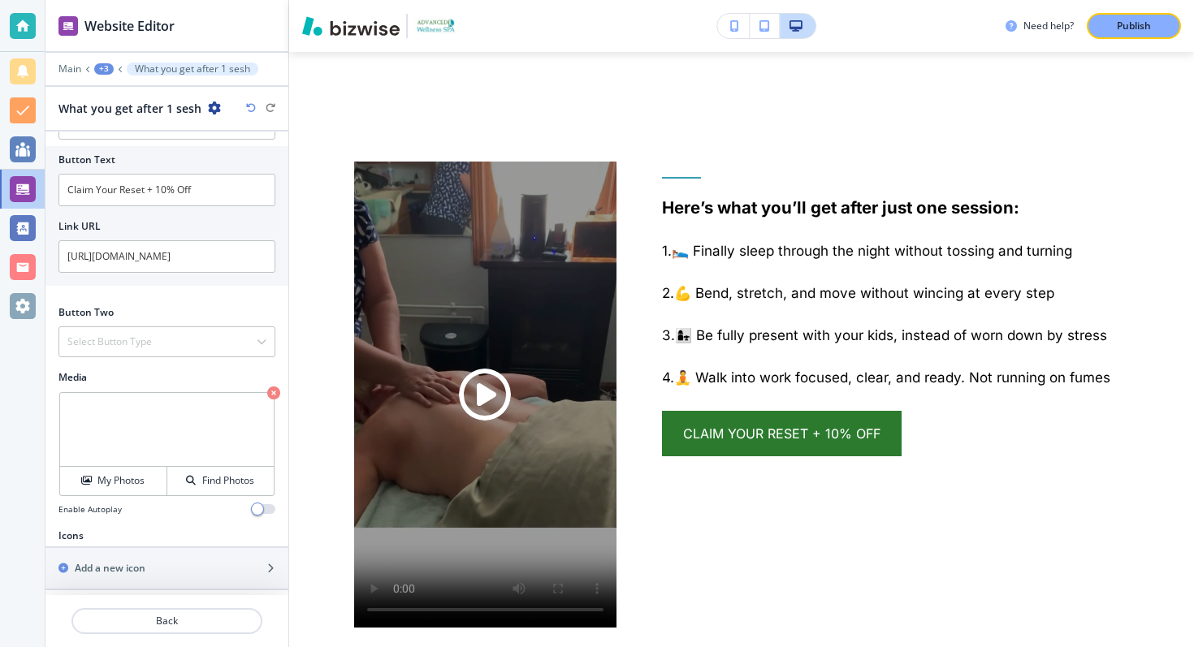
click at [868, 513] on div "Here’s what you’ll get after just one session: 1.🛌 Finally sleep through the ni…" at bounding box center [873, 353] width 513 height 547
click at [1134, 22] on p "Publish" at bounding box center [1134, 26] width 34 height 15
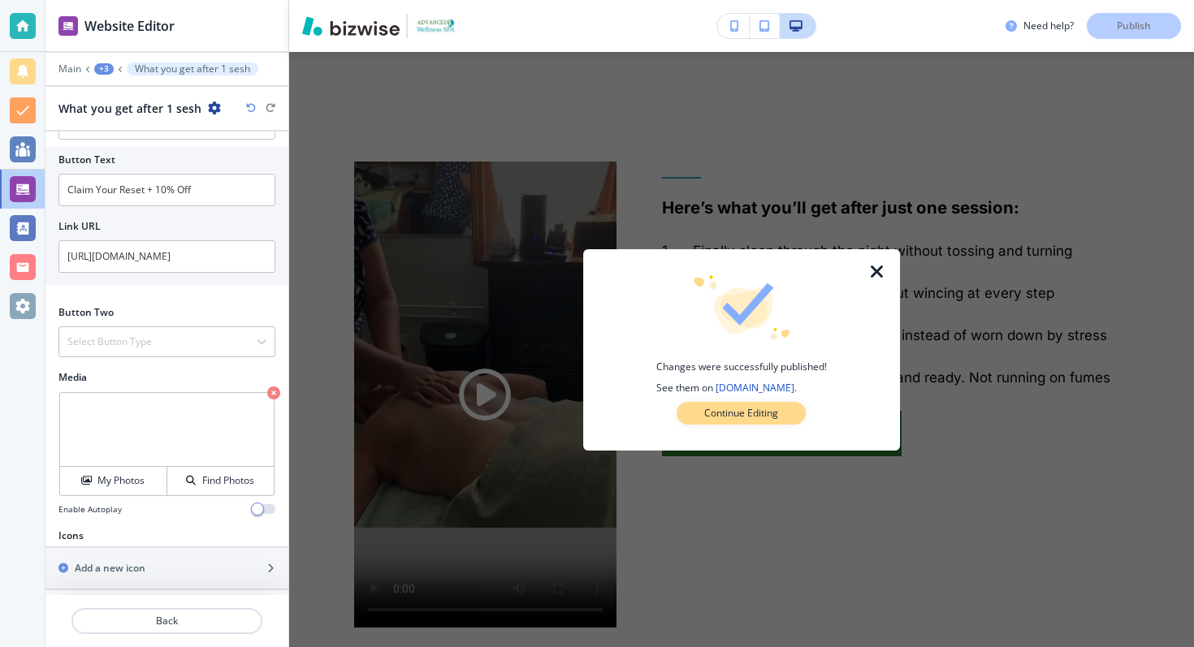
click at [767, 413] on p "Continue Editing" at bounding box center [741, 413] width 74 height 15
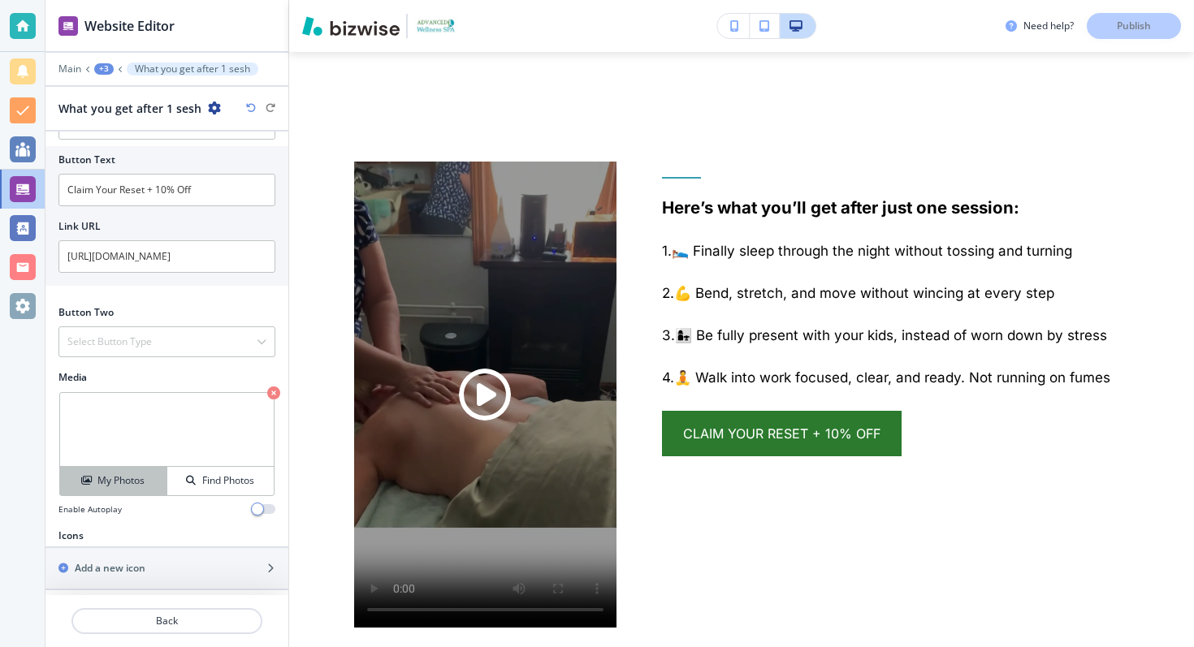
click at [139, 480] on h4 "My Photos" at bounding box center [120, 481] width 47 height 15
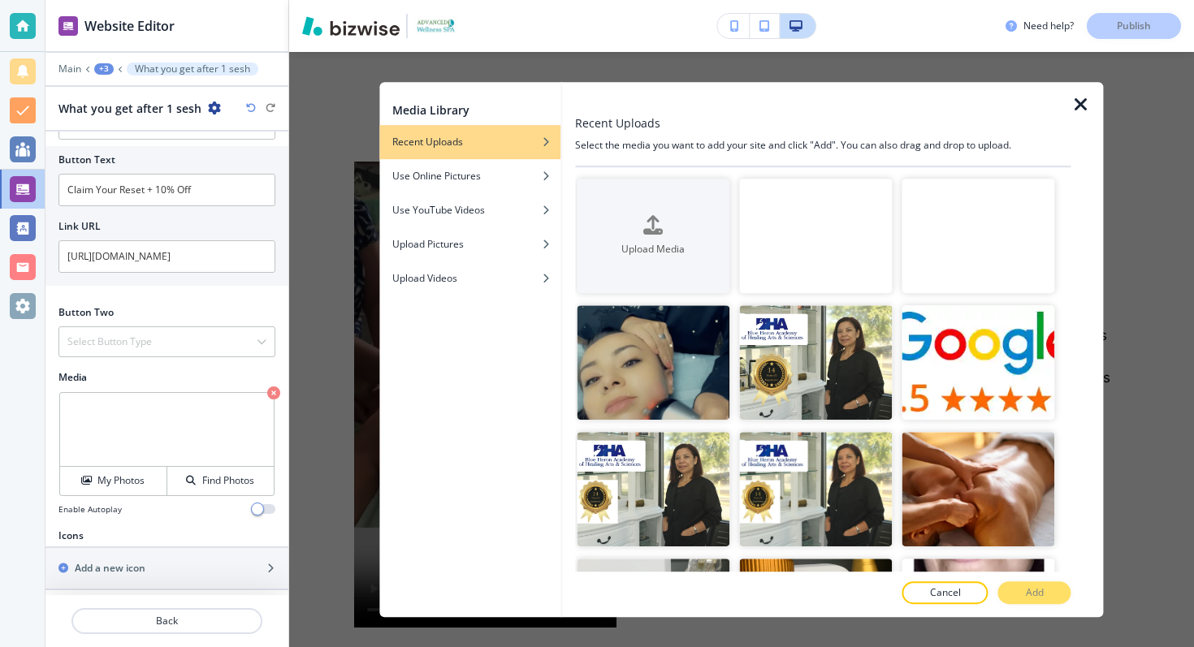
click at [974, 233] on video "button" at bounding box center [978, 236] width 153 height 115
click at [1037, 588] on p "Add" at bounding box center [1035, 593] width 18 height 15
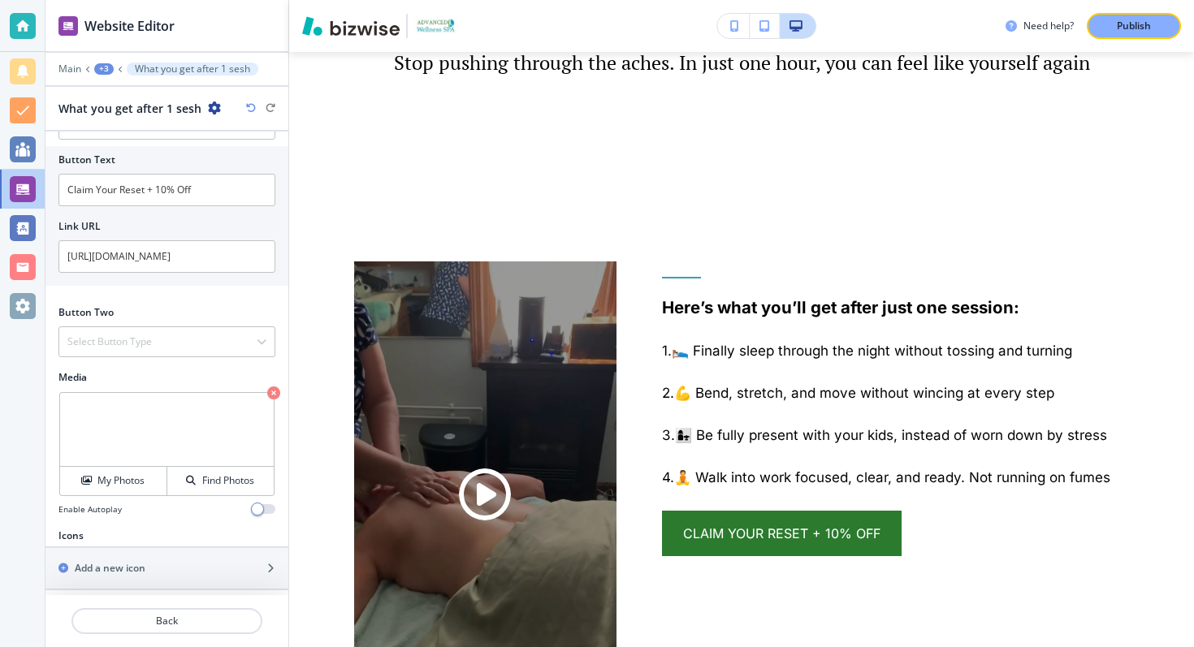
scroll to position [2546, 0]
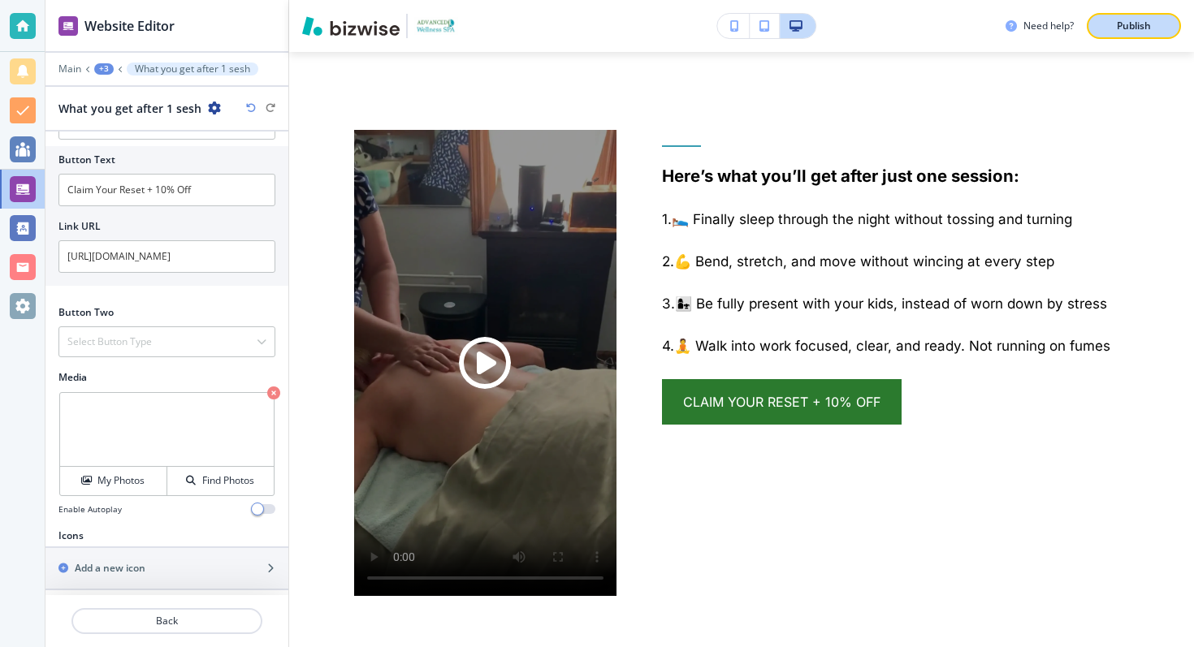
click at [1115, 31] on div "Publish" at bounding box center [1134, 26] width 52 height 15
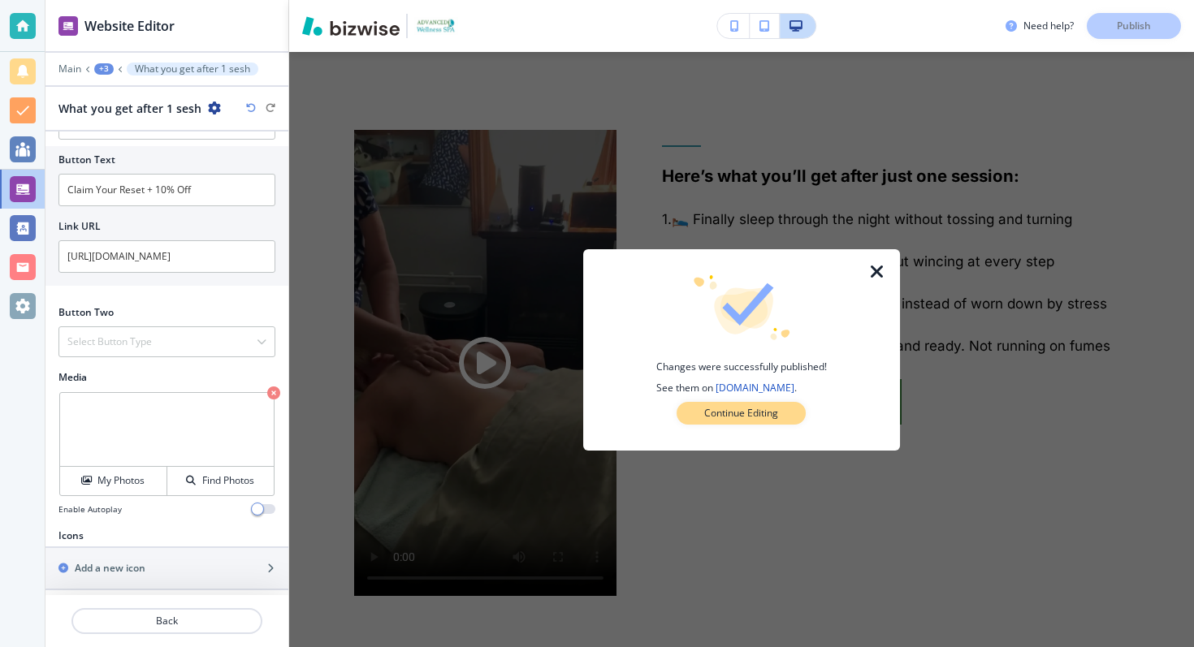
click at [752, 407] on p "Continue Editing" at bounding box center [741, 413] width 74 height 15
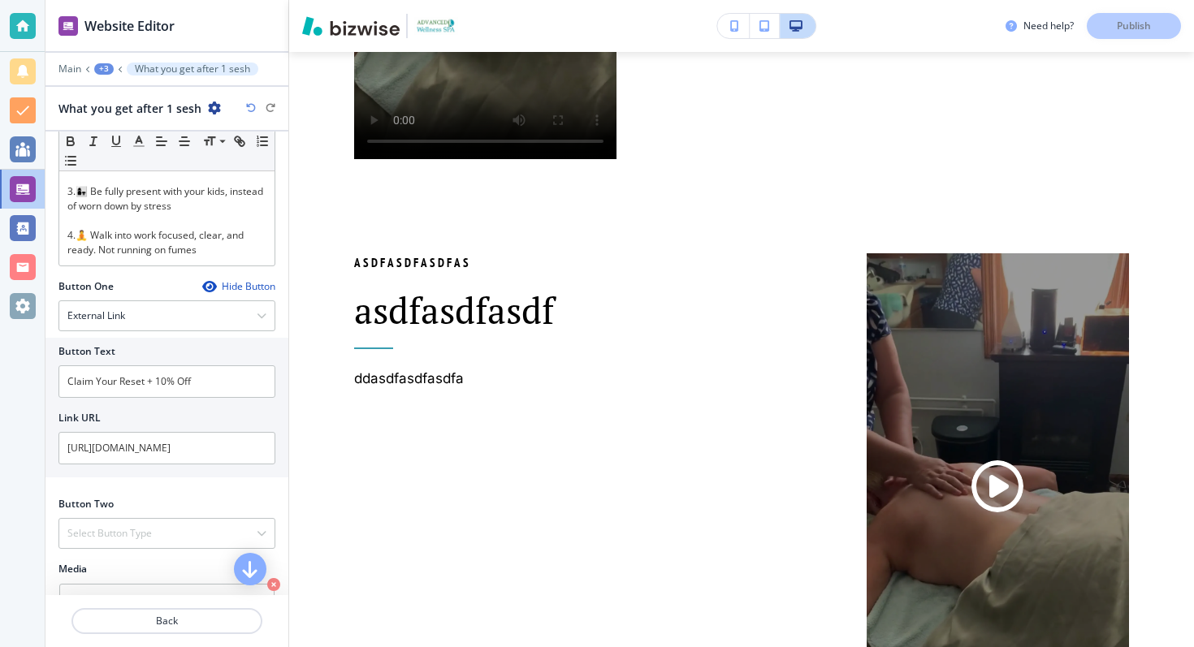
scroll to position [344, 0]
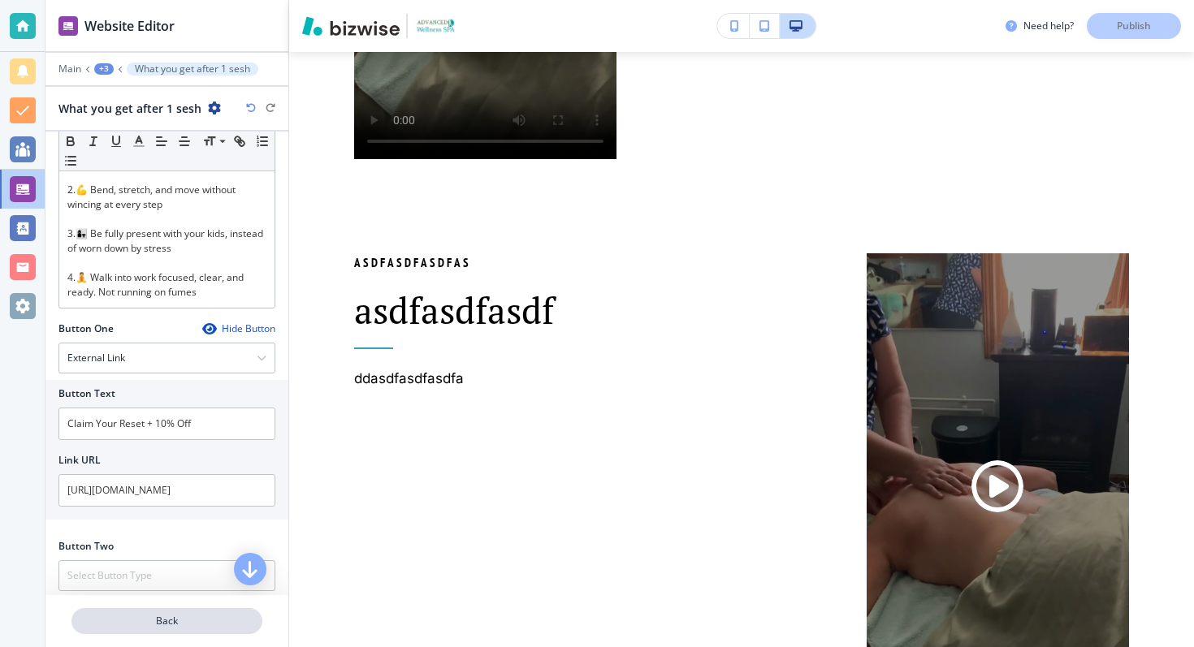
click at [169, 627] on p "Back" at bounding box center [167, 621] width 188 height 15
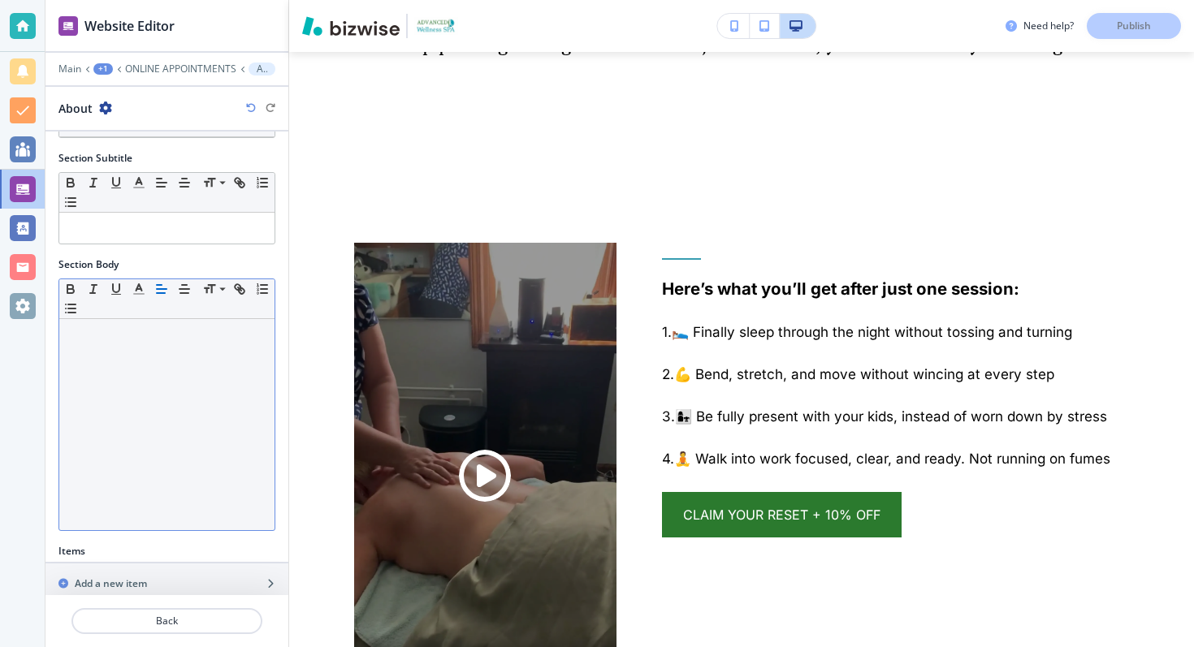
scroll to position [318, 0]
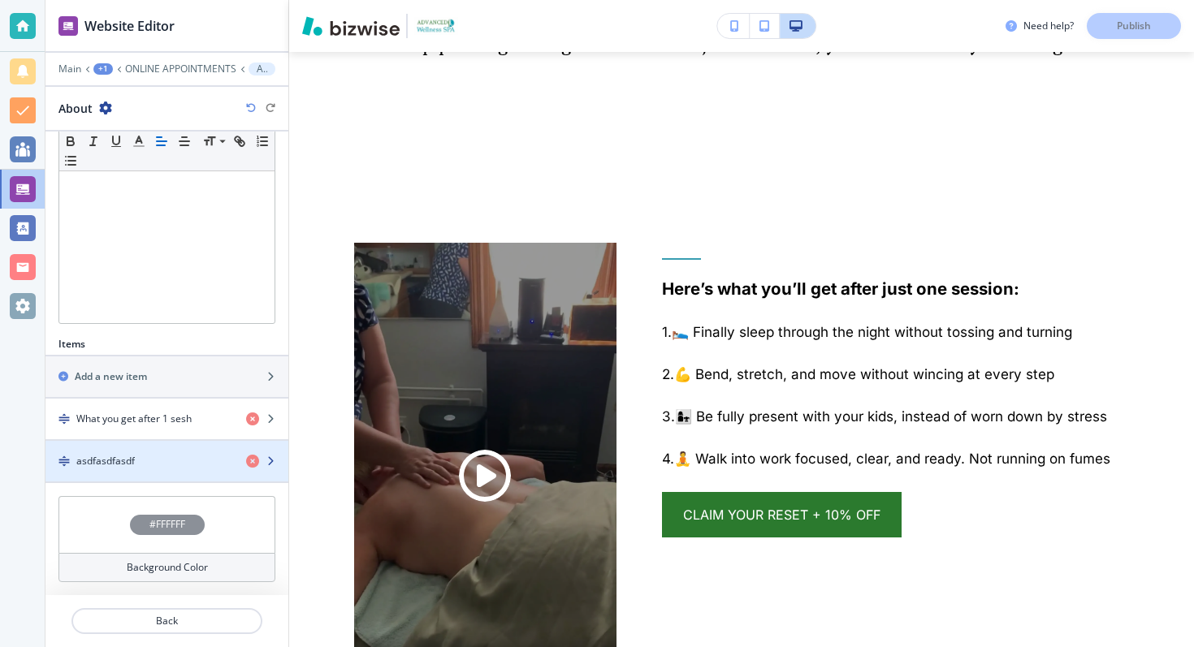
click at [168, 465] on div "asdfasdfasdf" at bounding box center [139, 461] width 188 height 15
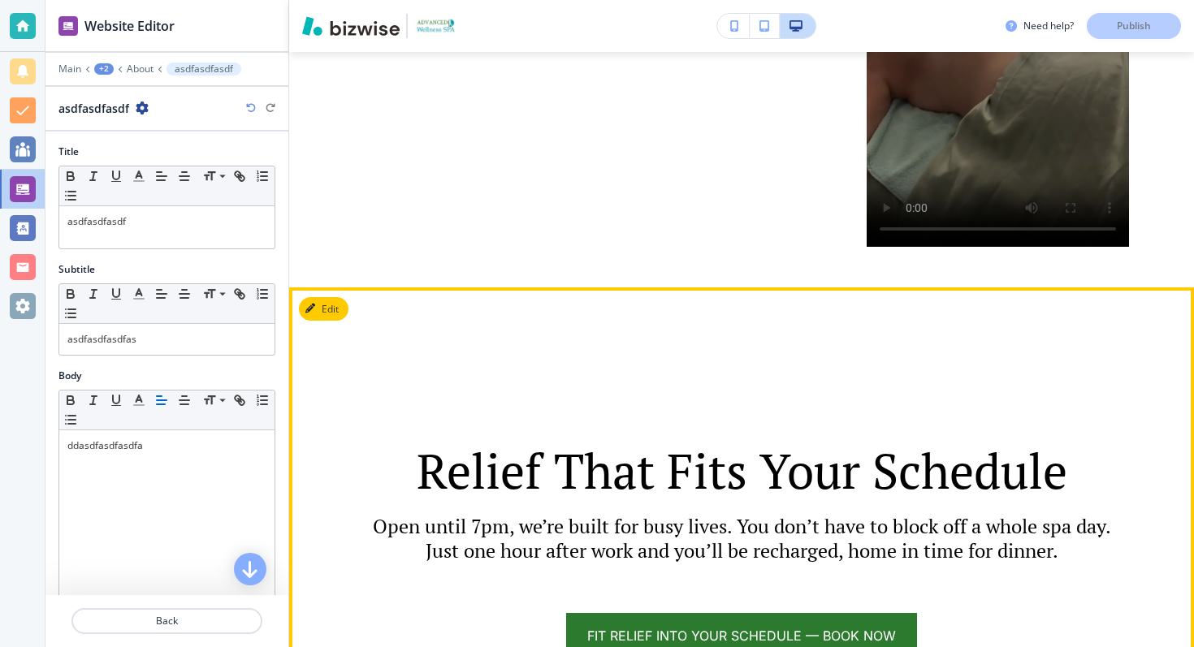
scroll to position [3519, 0]
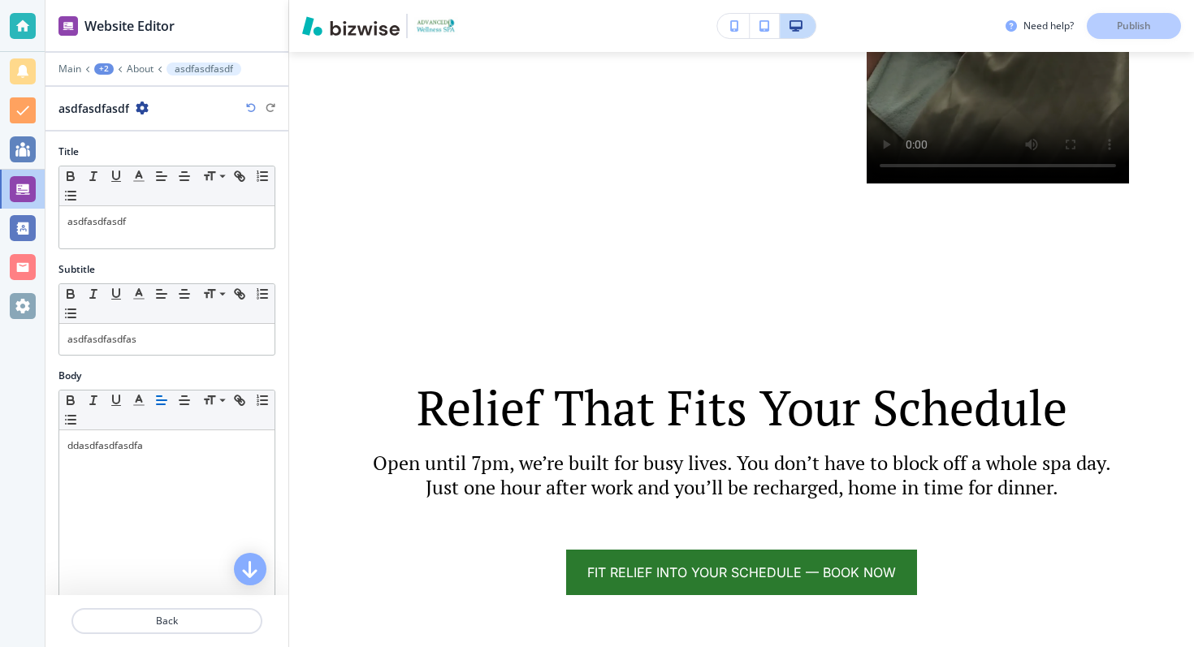
click at [136, 110] on icon "button" at bounding box center [142, 108] width 13 height 13
click at [155, 142] on p "Rename asdfasdfasdf" at bounding box center [186, 136] width 83 height 15
click at [120, 110] on input "<p>asdfasdfasdf</p>" at bounding box center [142, 108] width 168 height 32
click at [117, 110] on input "<p>asdfasdfasdf</p>" at bounding box center [142, 108] width 168 height 32
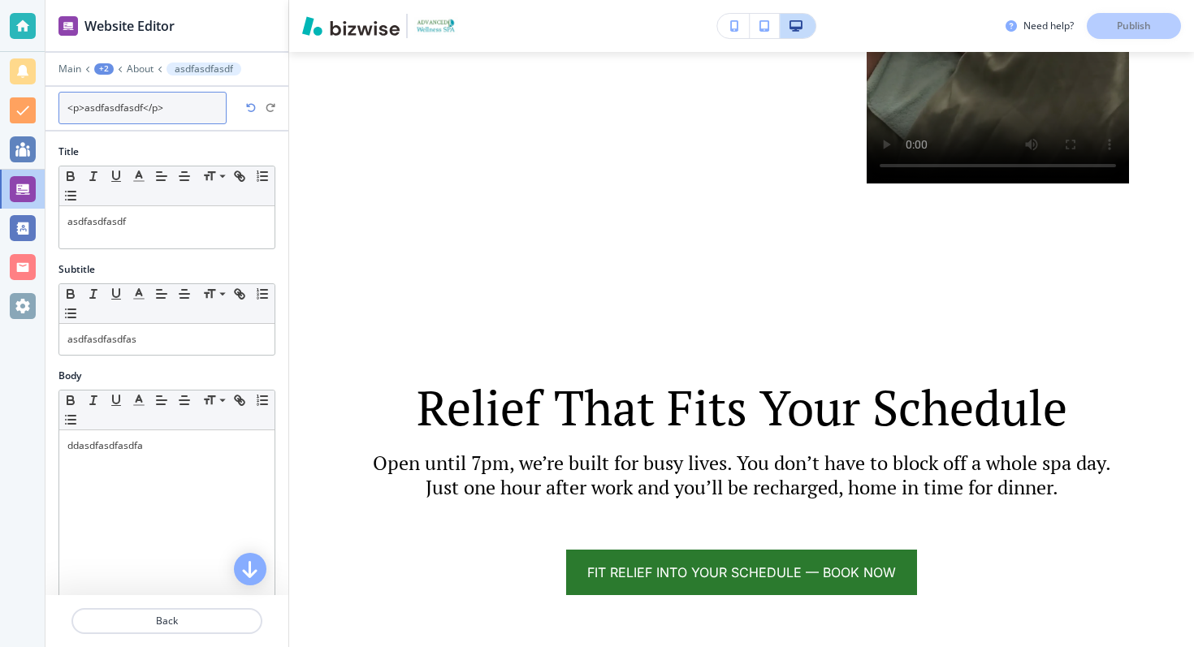
click at [117, 110] on input "<p>asdfasdfasdf</p>" at bounding box center [142, 108] width 168 height 32
type input "Relief that fits your schedule"
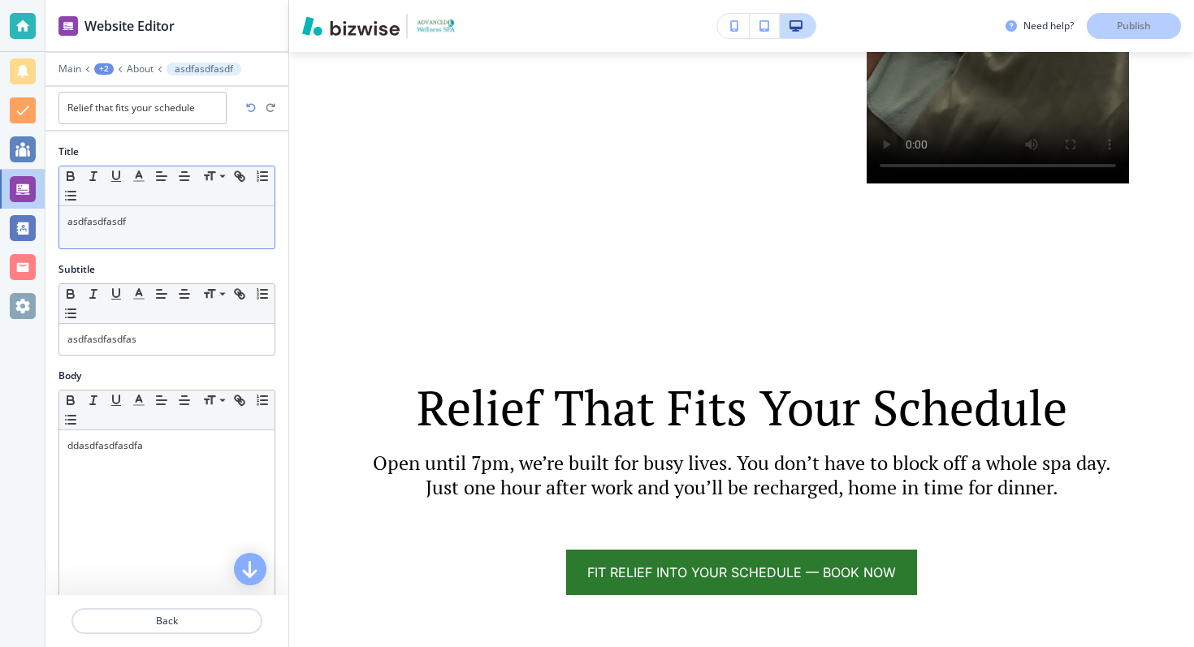
click at [145, 234] on div "asdfasdfasdf" at bounding box center [166, 227] width 215 height 42
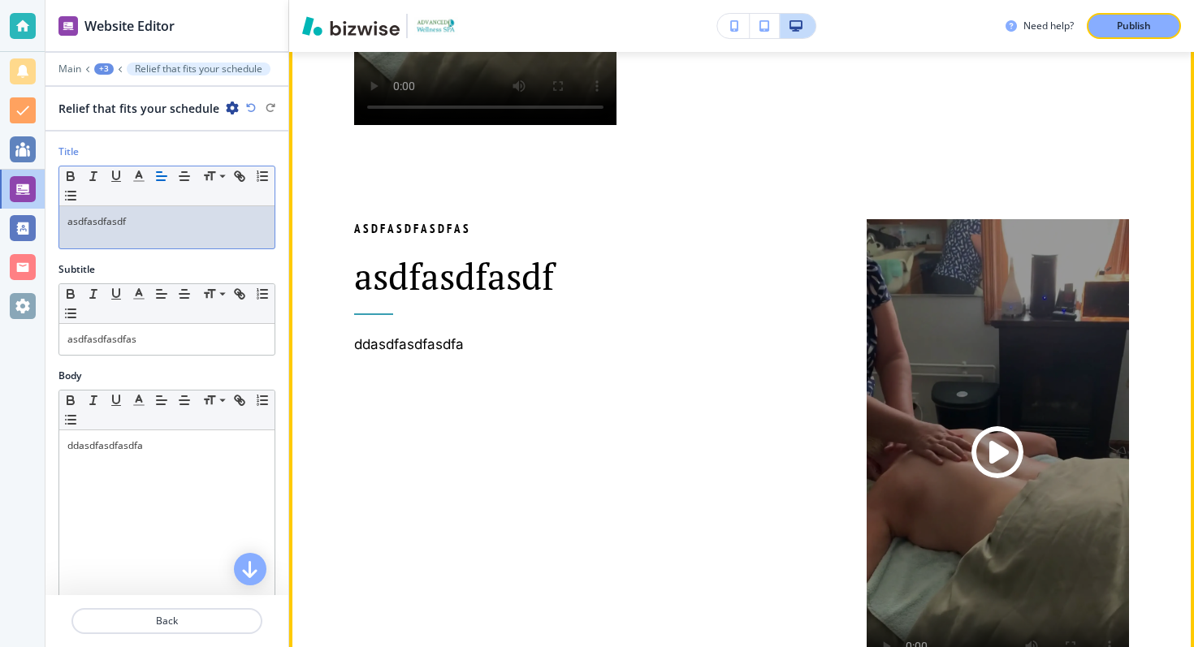
scroll to position [2967, 0]
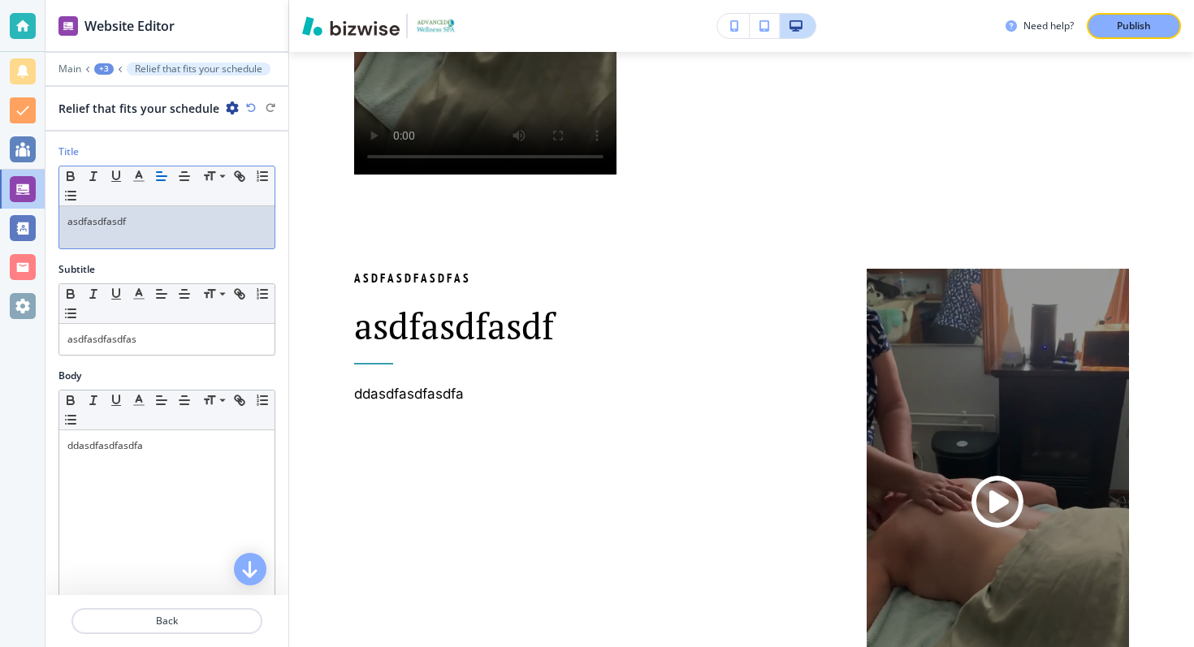
click at [114, 217] on p "asdfasdfasdf" at bounding box center [166, 221] width 199 height 15
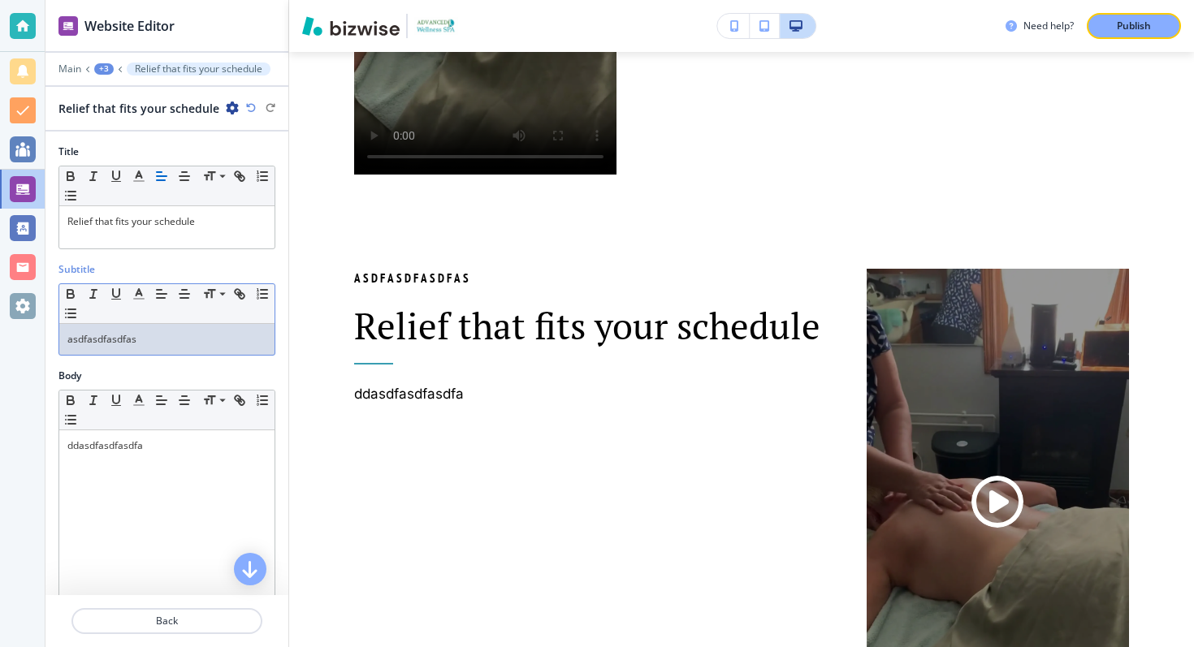
click at [103, 325] on div "asdfasdfasdfas" at bounding box center [166, 339] width 215 height 31
click at [102, 335] on p "asdfasdfasdfas" at bounding box center [166, 339] width 199 height 15
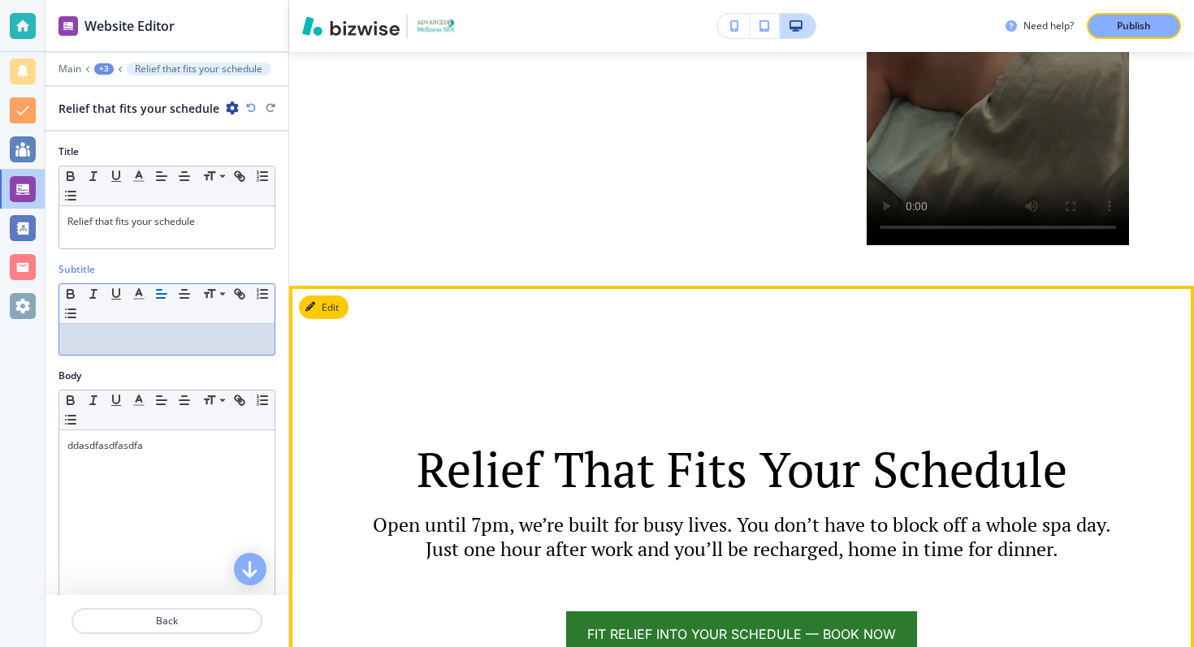
scroll to position [3464, 0]
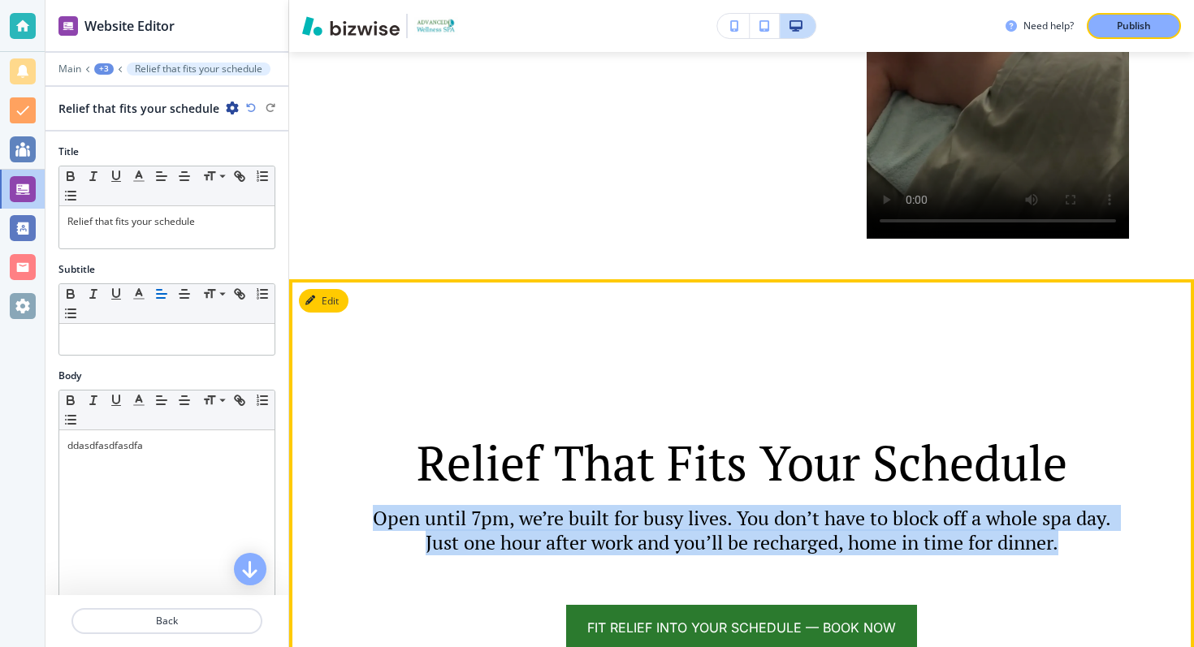
drag, startPoint x: 376, startPoint y: 491, endPoint x: 1058, endPoint y: 526, distance: 682.4
click at [1058, 526] on p "Open until 7pm, we’re built for busy lives. You don’t have to block off a whole…" at bounding box center [742, 530] width 762 height 49
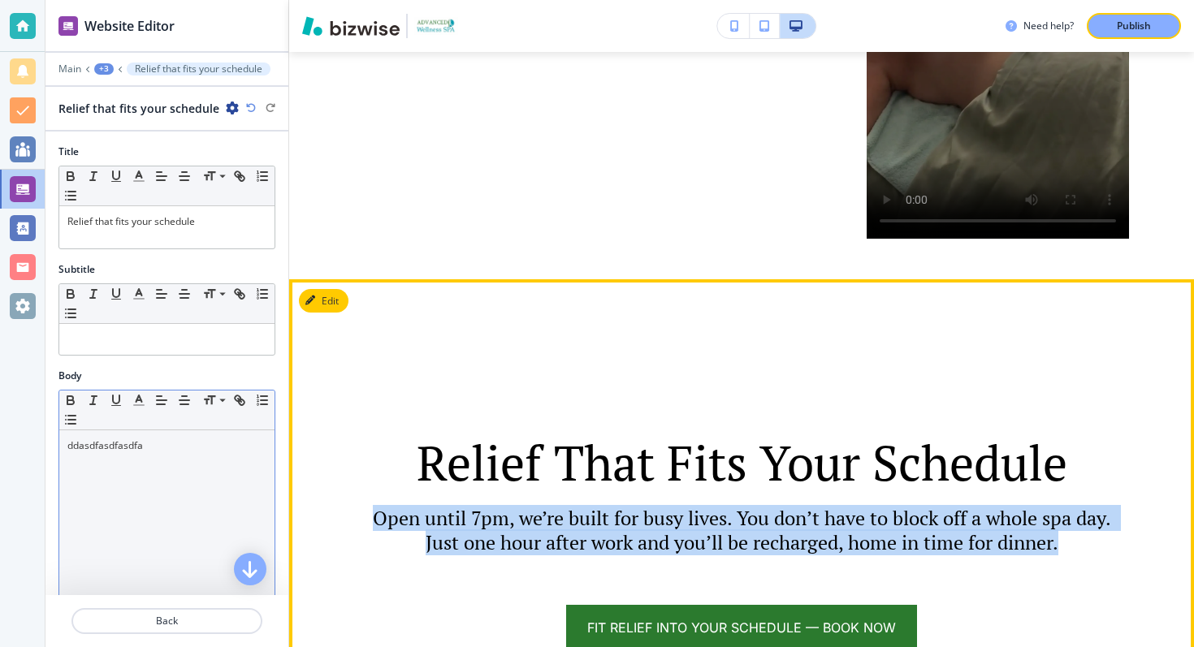
copy p "Open until 7pm, we’re built for busy lives. You don’t have to block off a whole…"
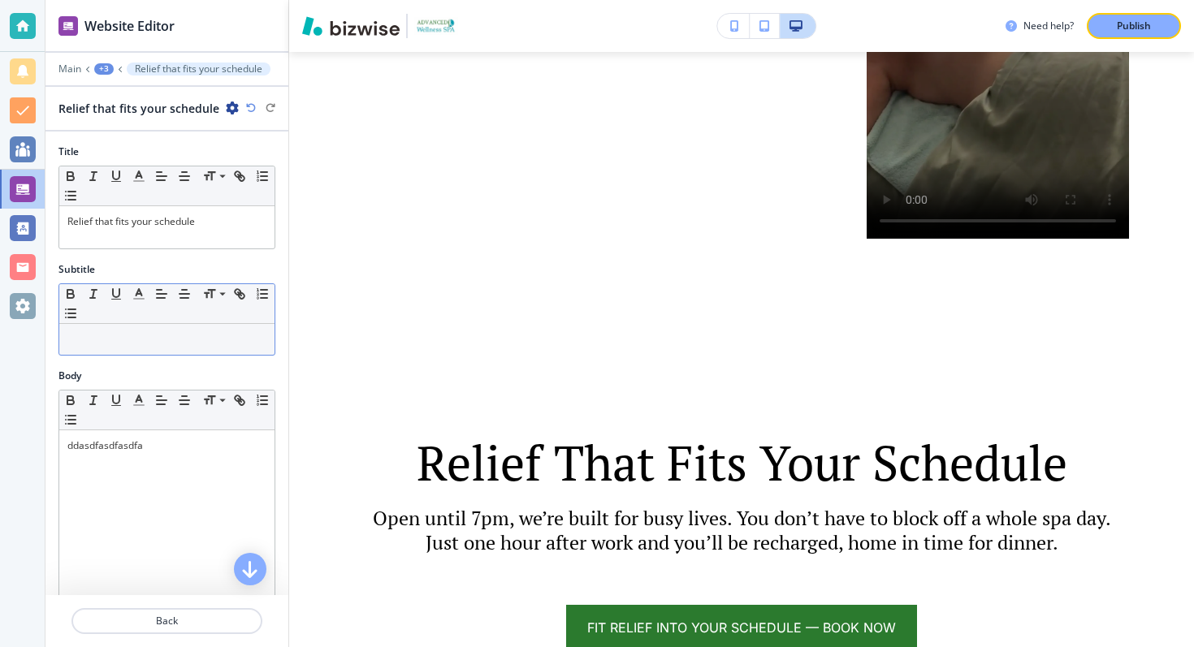
click at [145, 350] on div at bounding box center [166, 339] width 215 height 31
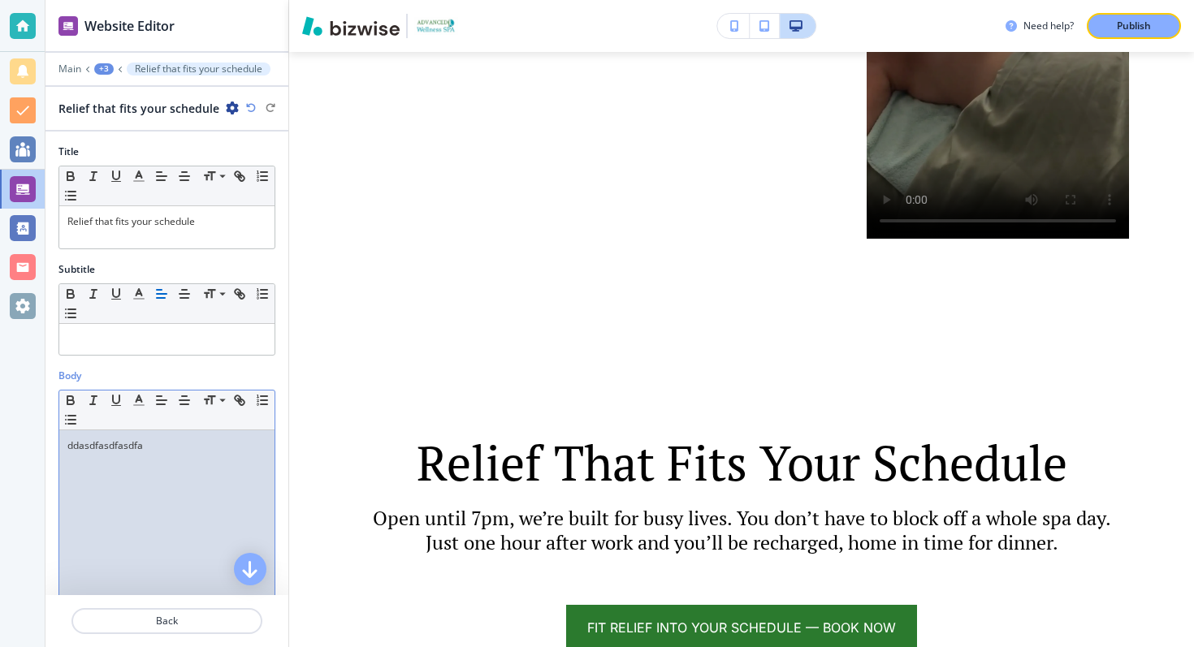
click at [141, 471] on div "ddasdfasdfasdfa" at bounding box center [166, 536] width 215 height 211
click at [129, 455] on div "ddasdfasdfasdfa" at bounding box center [166, 536] width 215 height 211
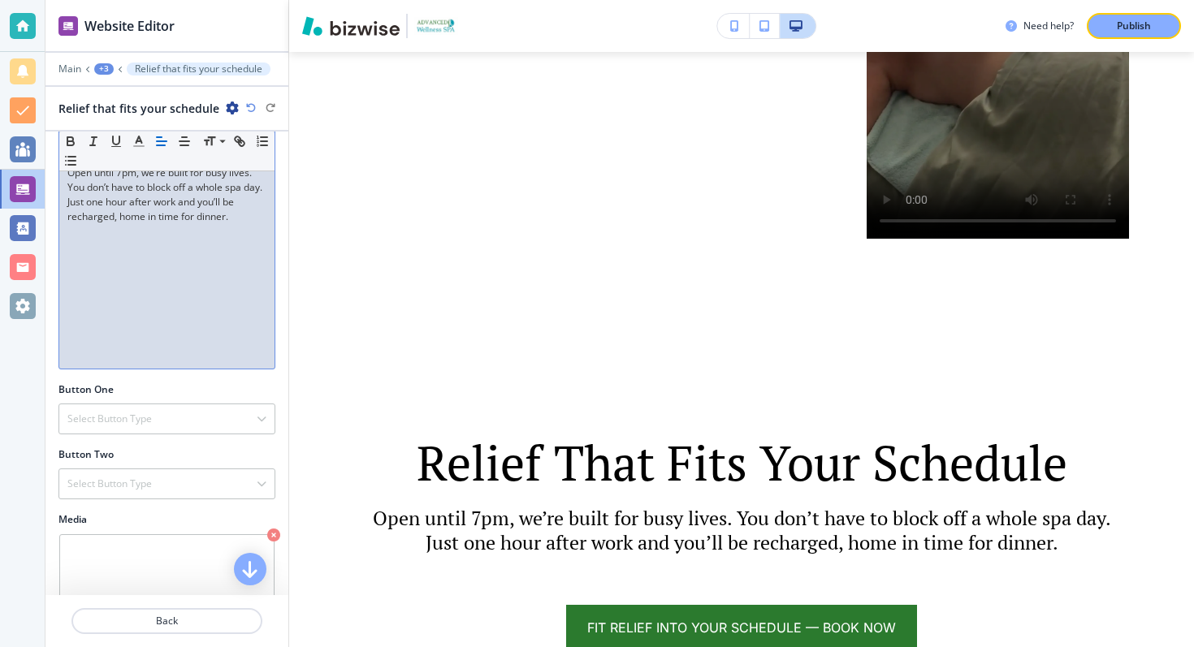
scroll to position [423, 0]
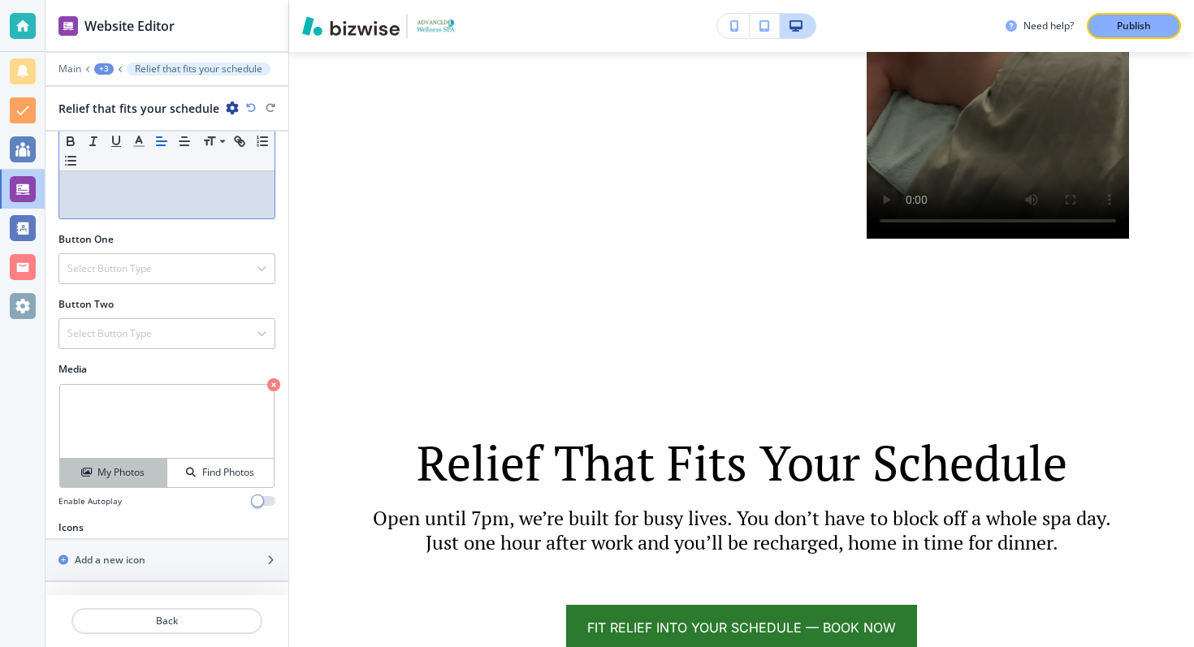
click at [136, 478] on h4 "My Photos" at bounding box center [120, 472] width 47 height 15
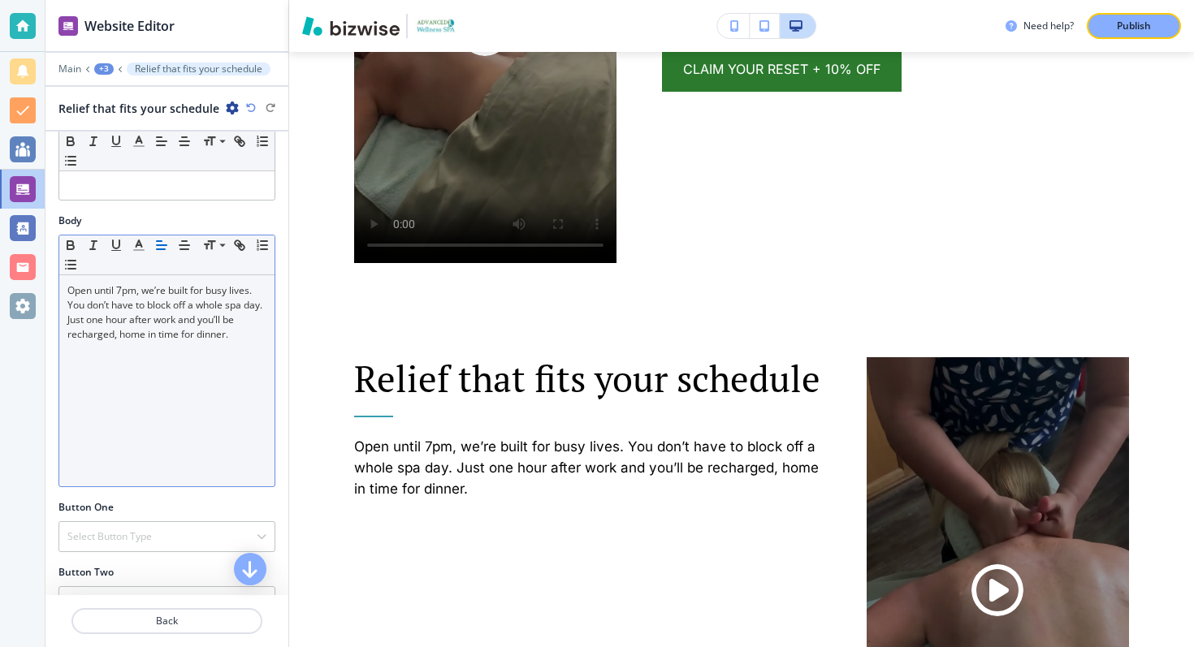
scroll to position [0, 0]
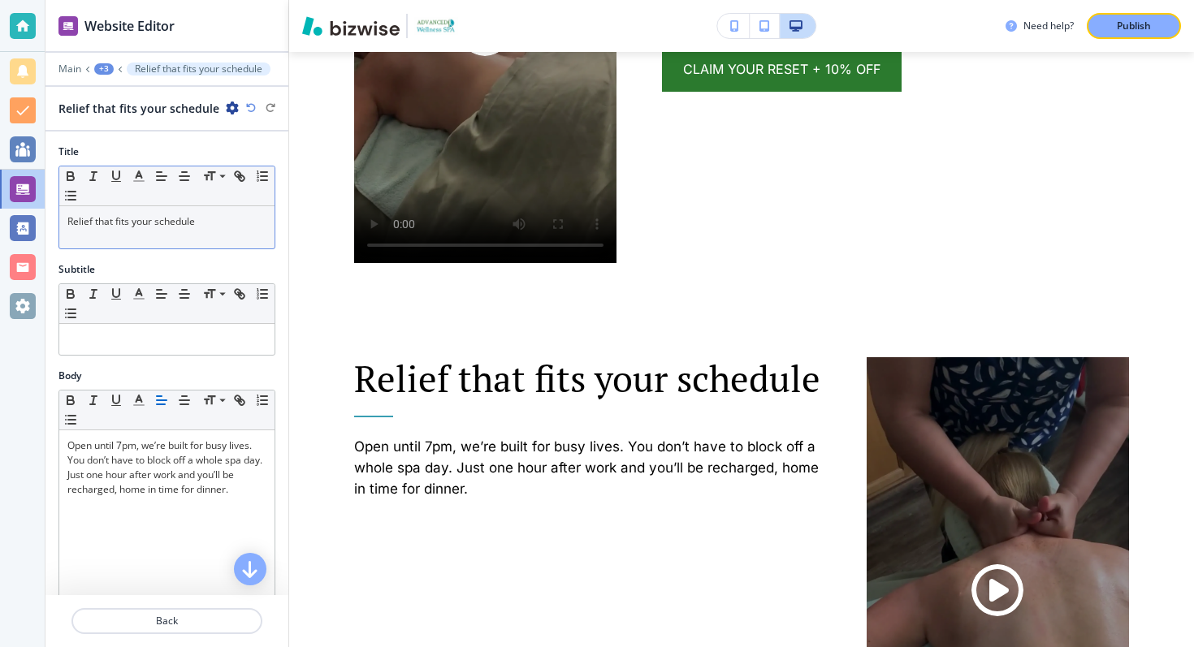
click at [66, 222] on div "Relief that fits your schedule" at bounding box center [166, 227] width 215 height 42
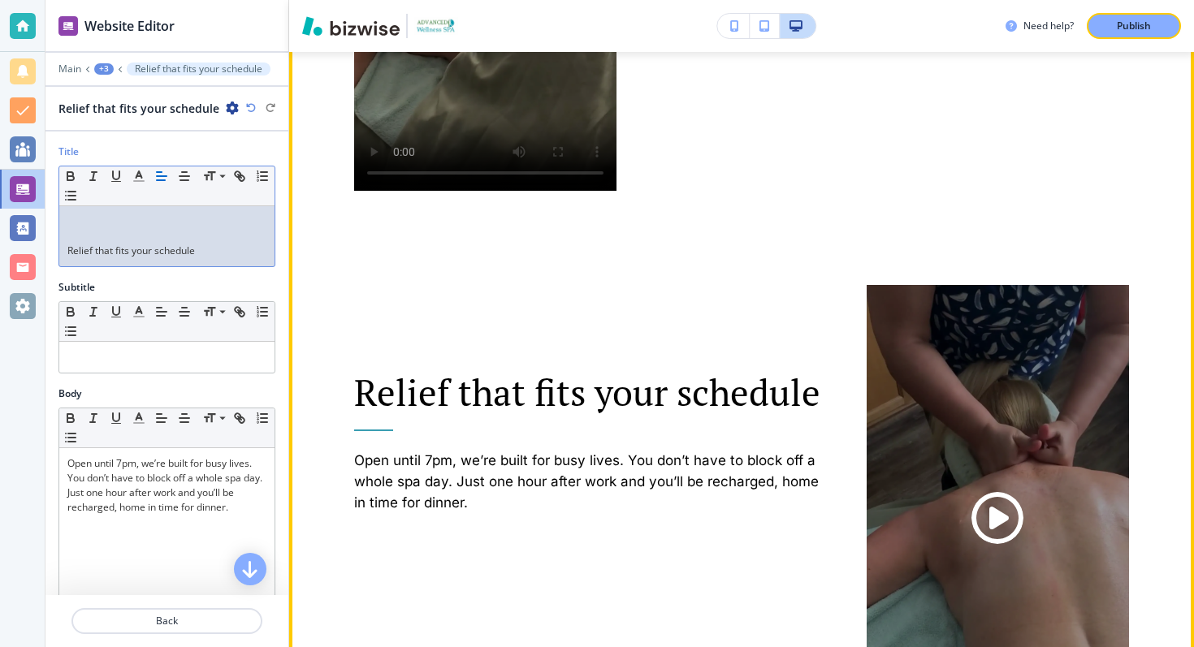
scroll to position [2973, 0]
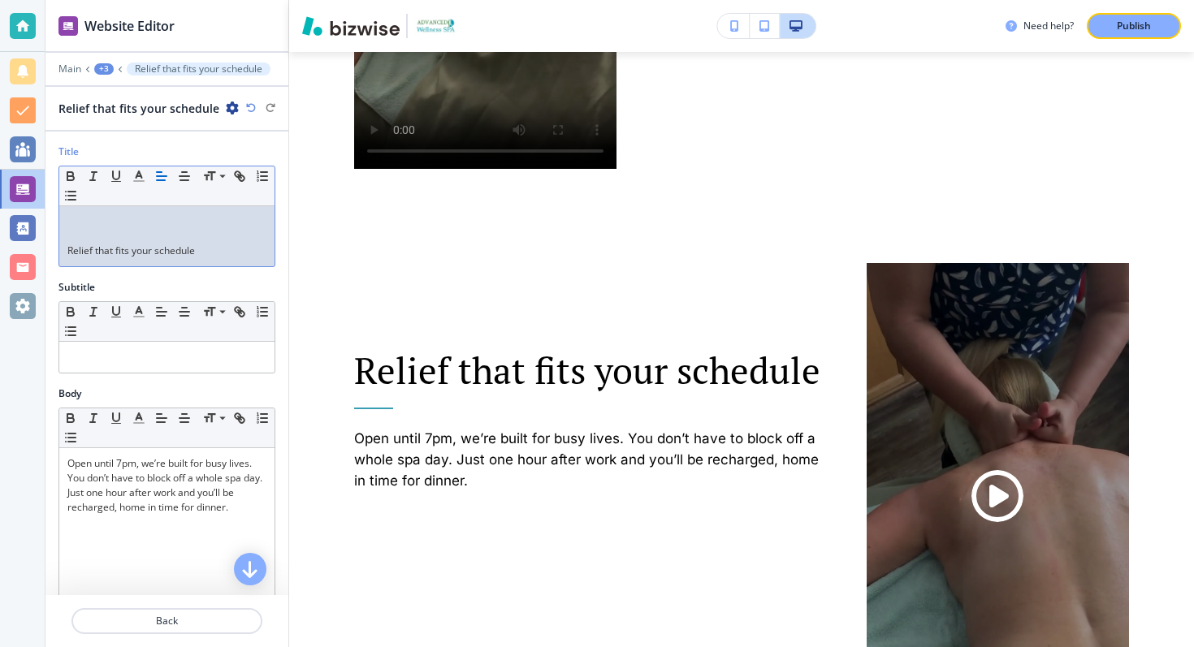
click at [135, 249] on p "Relief that fits your schedule" at bounding box center [166, 251] width 199 height 15
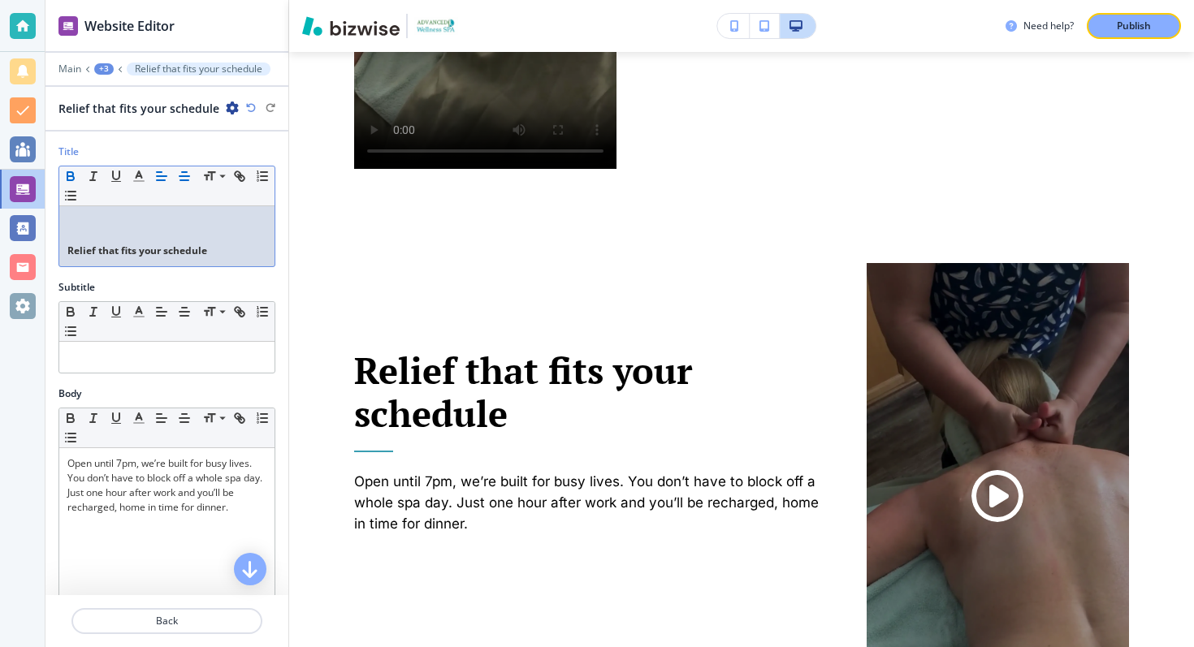
click at [180, 177] on icon "button" at bounding box center [184, 176] width 15 height 15
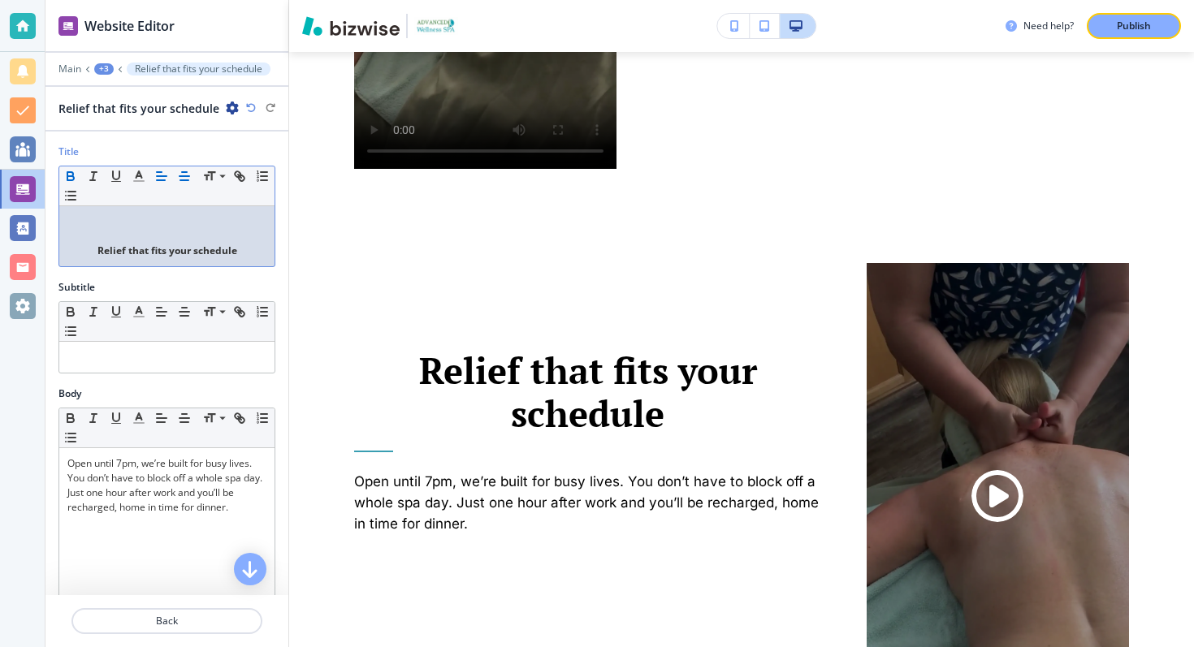
click at [157, 174] on icon "button" at bounding box center [161, 176] width 15 height 15
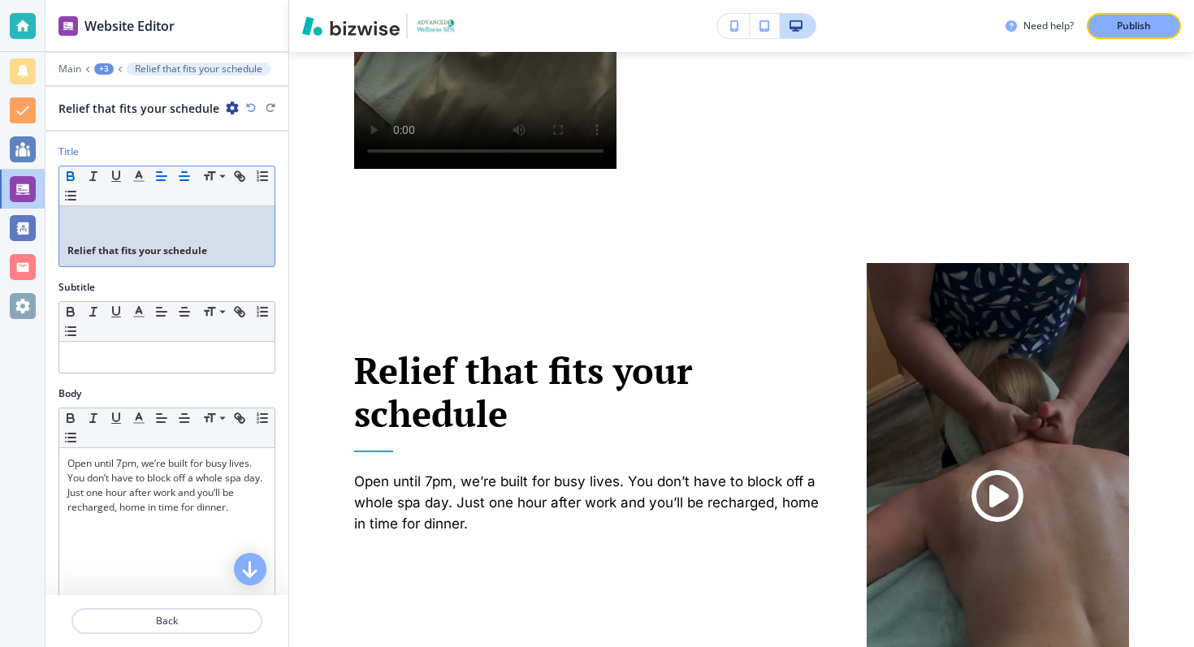
click at [184, 182] on icon "button" at bounding box center [184, 176] width 15 height 15
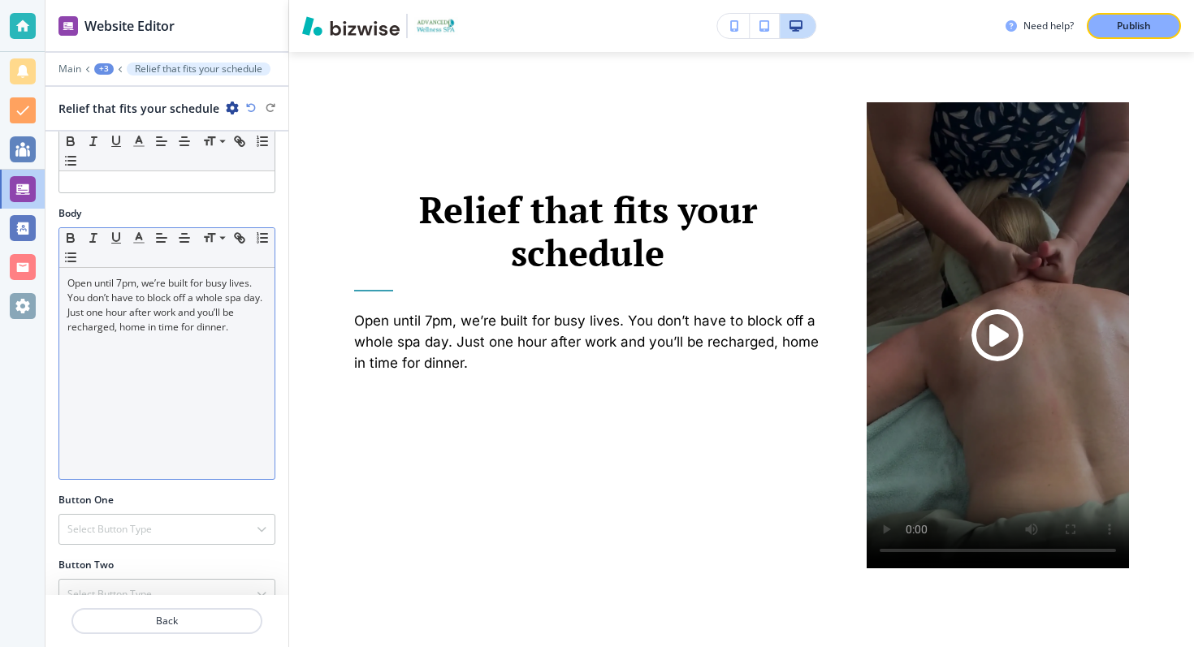
scroll to position [432, 0]
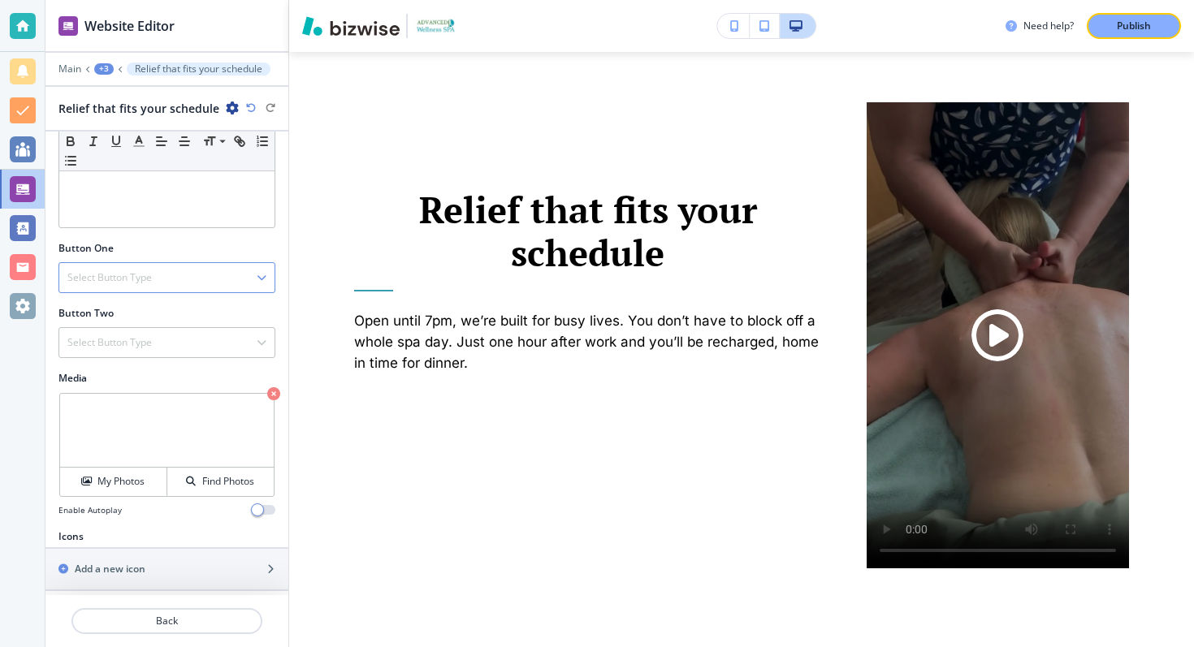
click at [172, 272] on div "Select Button Type" at bounding box center [166, 277] width 215 height 29
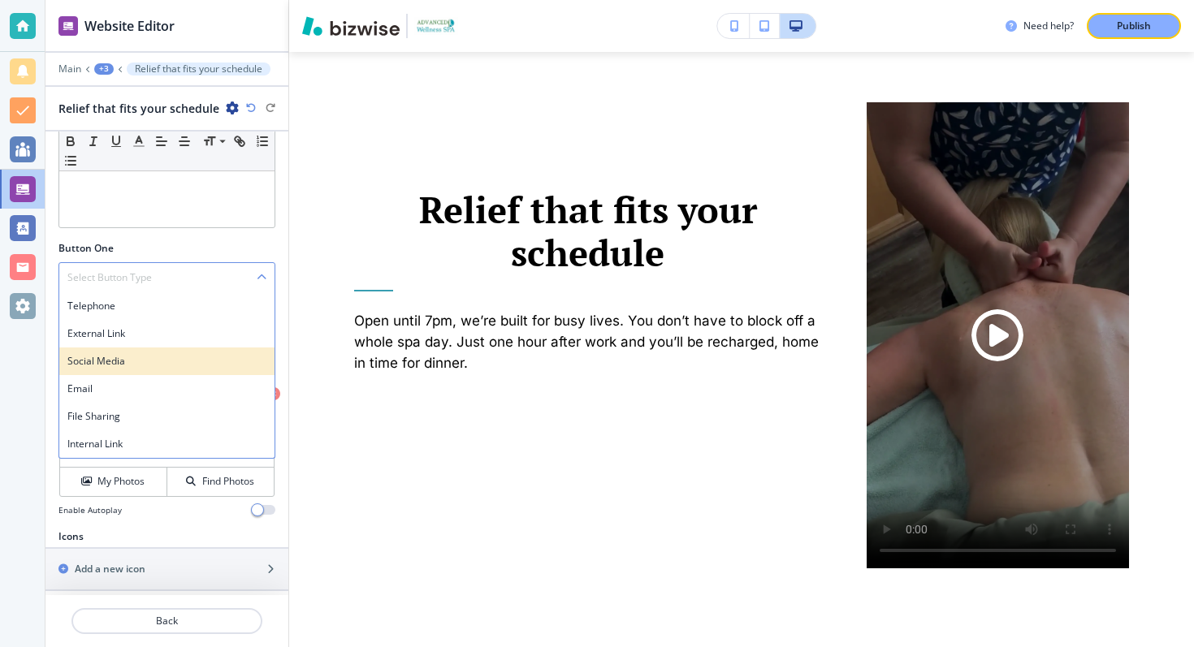
click at [185, 348] on div "Social Media" at bounding box center [166, 362] width 215 height 28
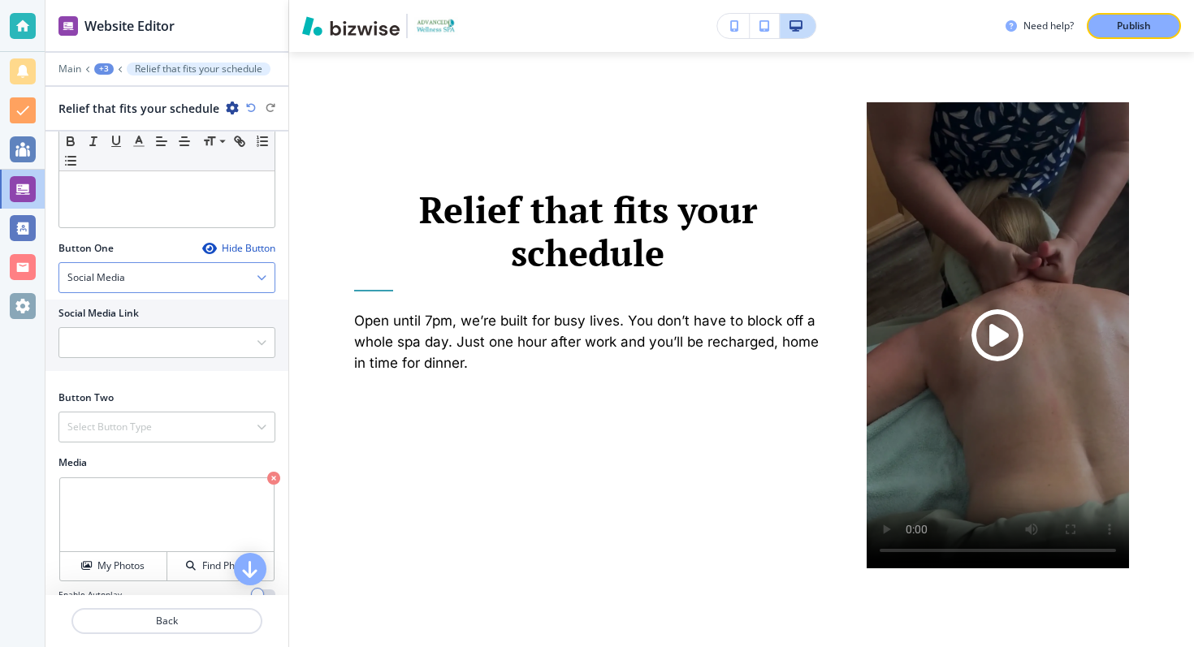
click at [156, 273] on div "Social Media" at bounding box center [166, 277] width 215 height 29
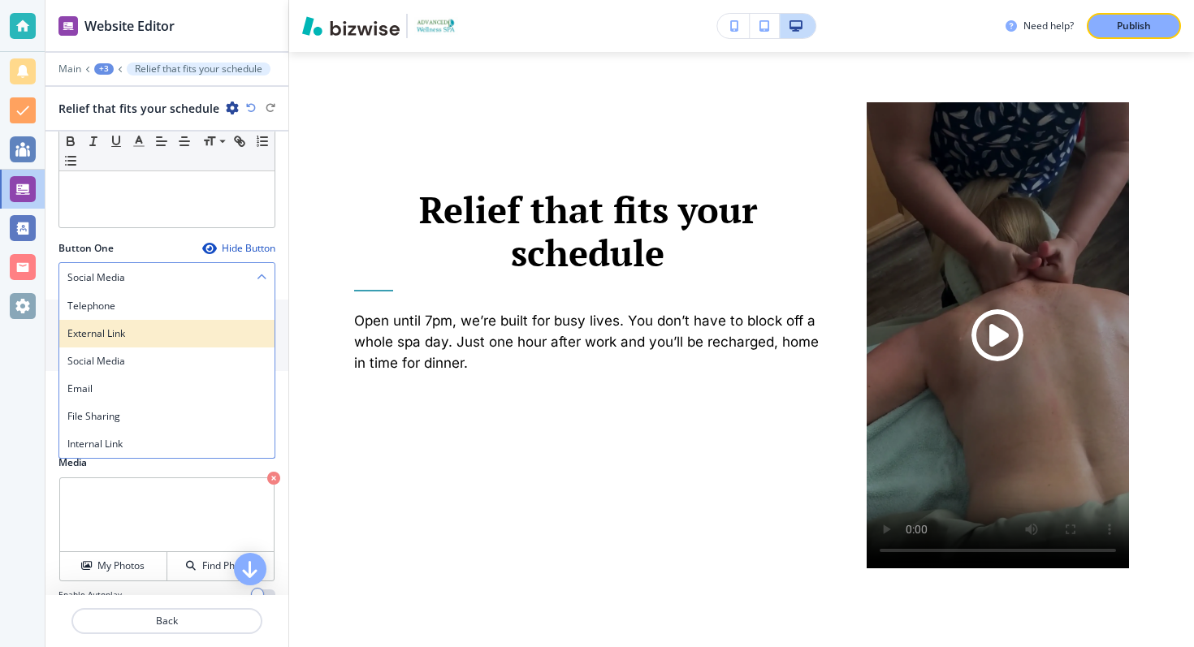
click at [133, 332] on h4 "External Link" at bounding box center [166, 334] width 199 height 15
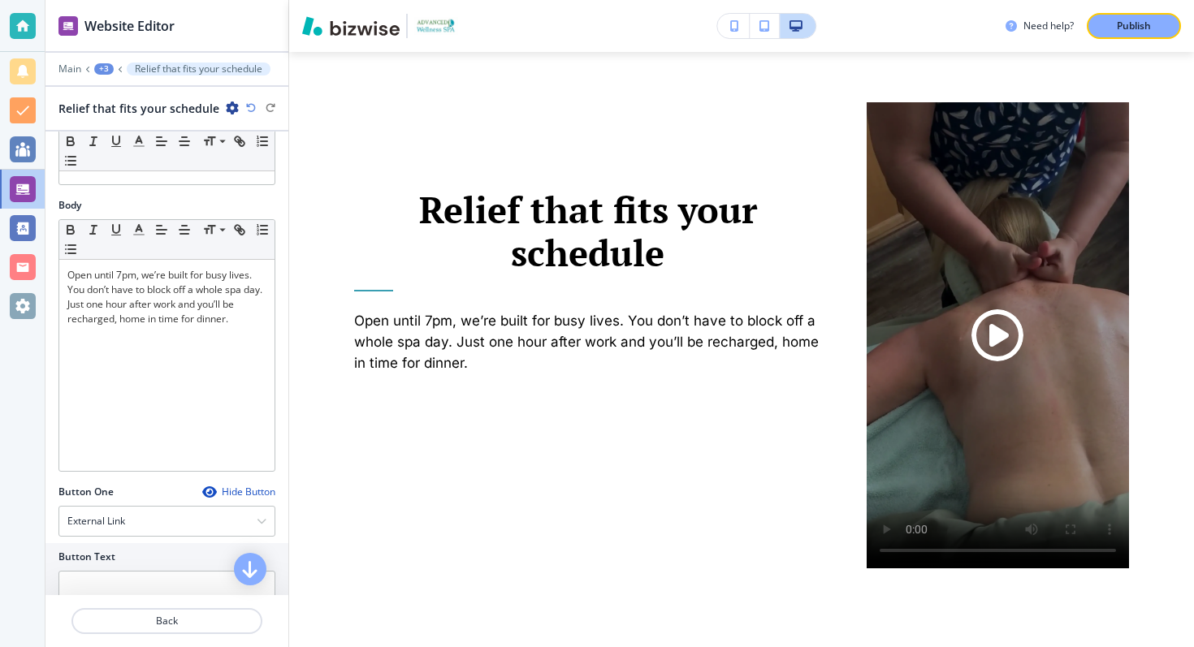
scroll to position [0, 0]
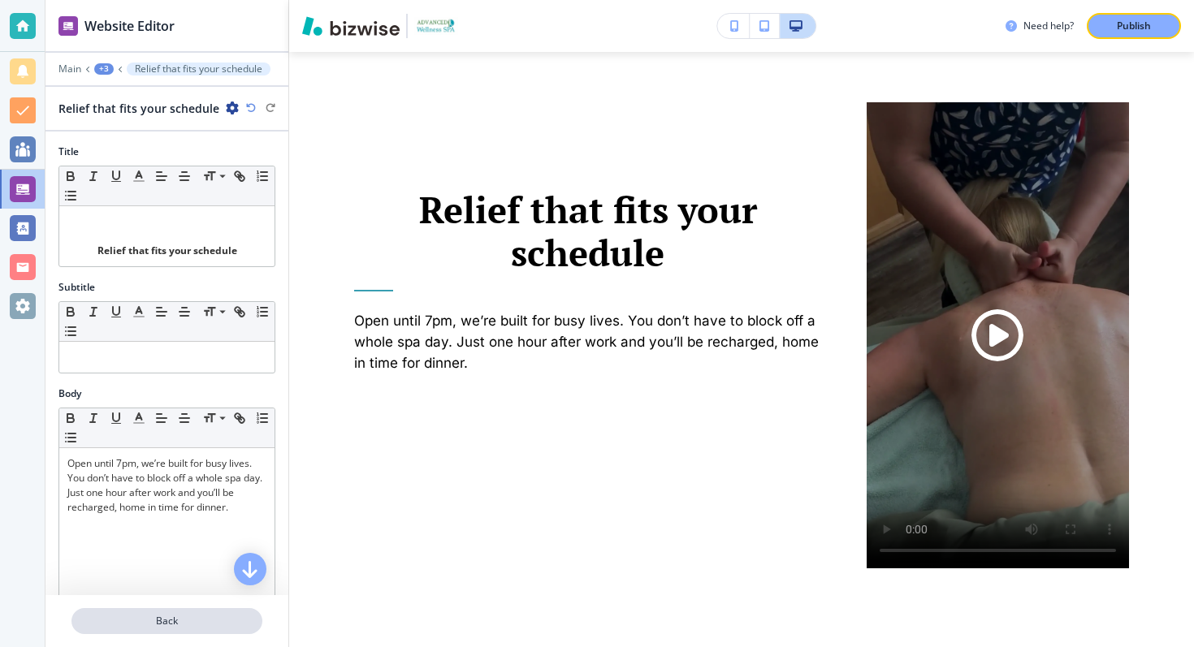
click at [175, 631] on button "Back" at bounding box center [166, 621] width 191 height 26
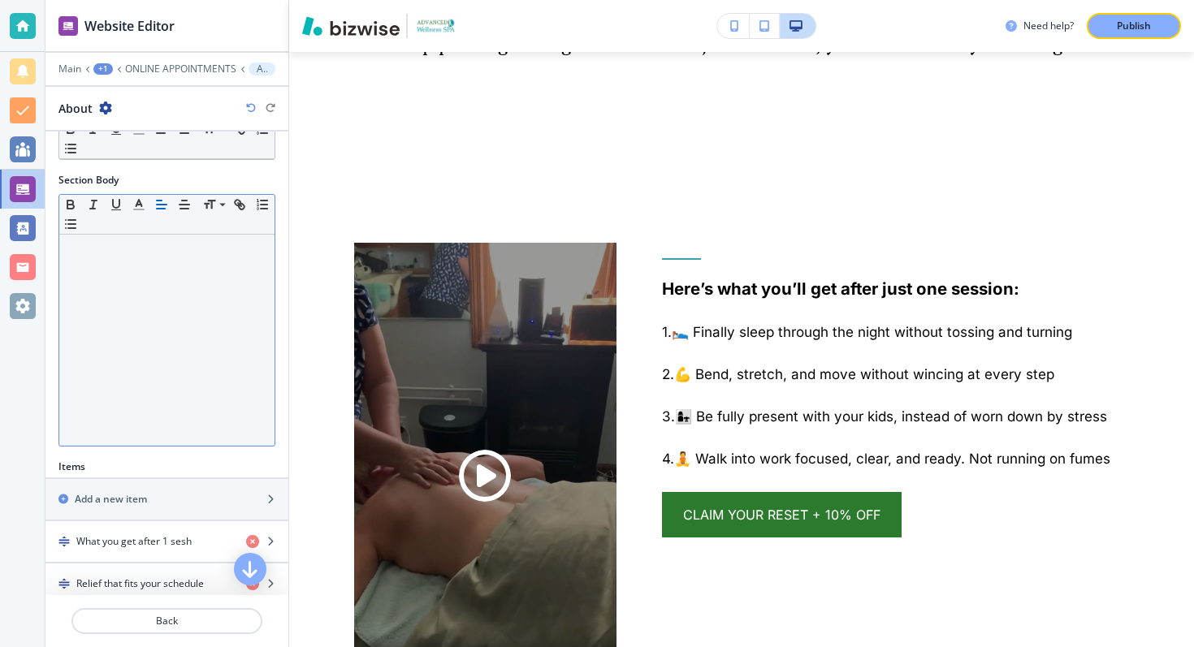
scroll to position [275, 0]
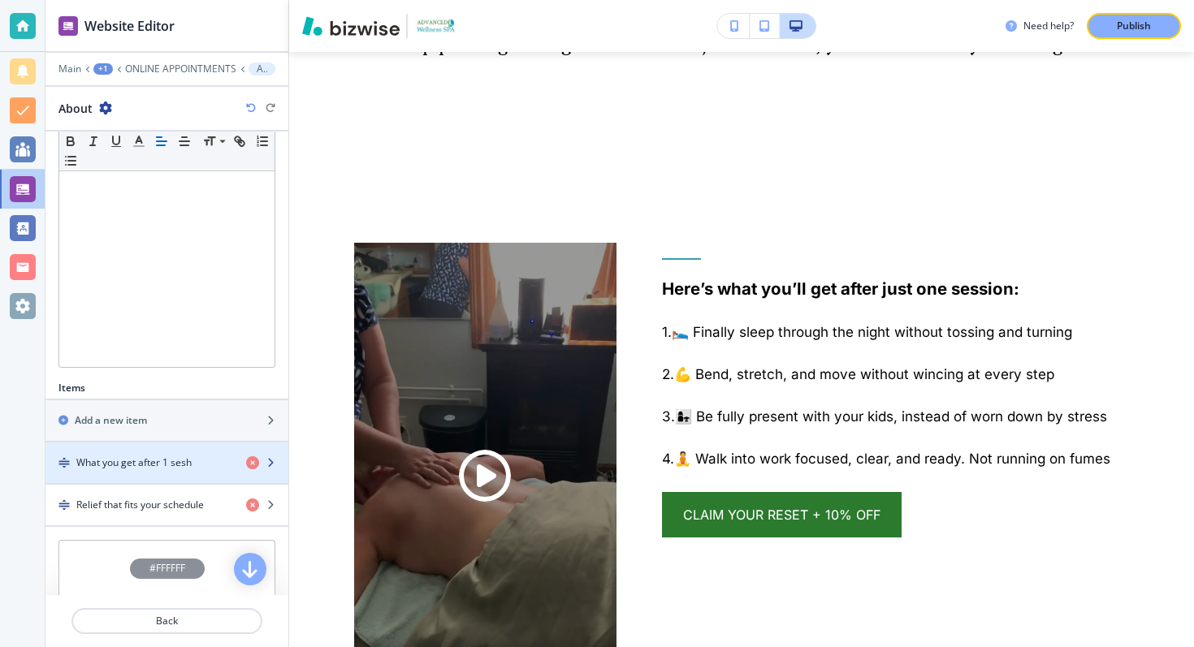
click at [165, 457] on h4 "What you get after 1 sesh" at bounding box center [133, 463] width 115 height 15
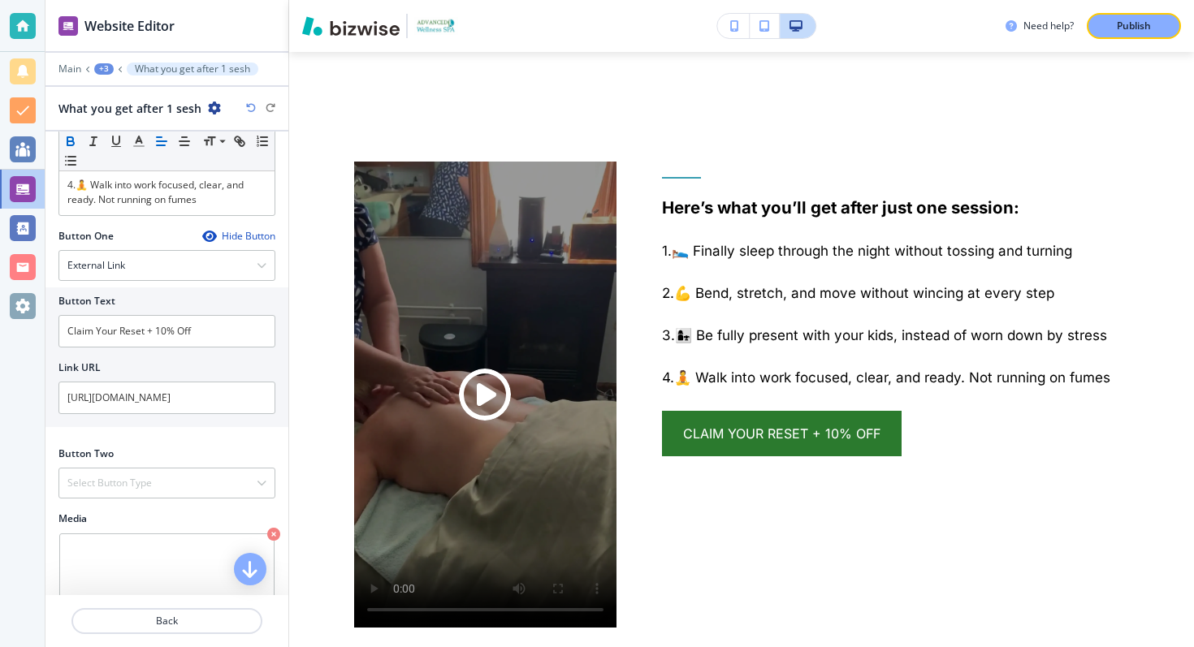
scroll to position [447, 0]
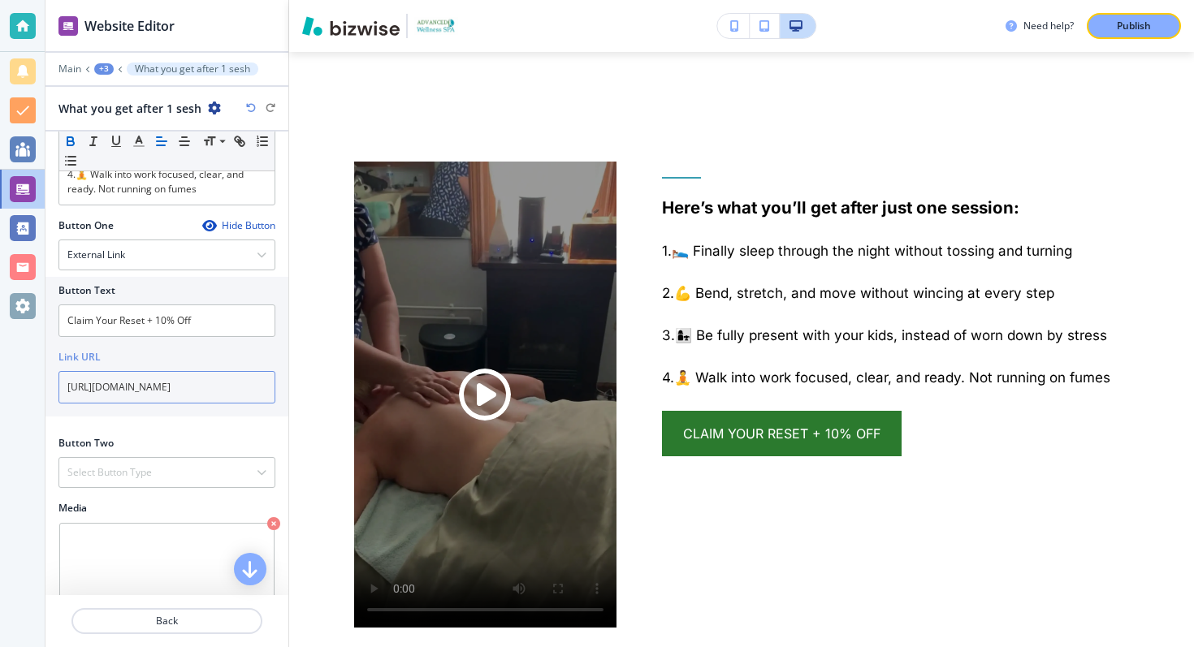
click at [158, 383] on input "[URL][DOMAIN_NAME]" at bounding box center [166, 387] width 217 height 32
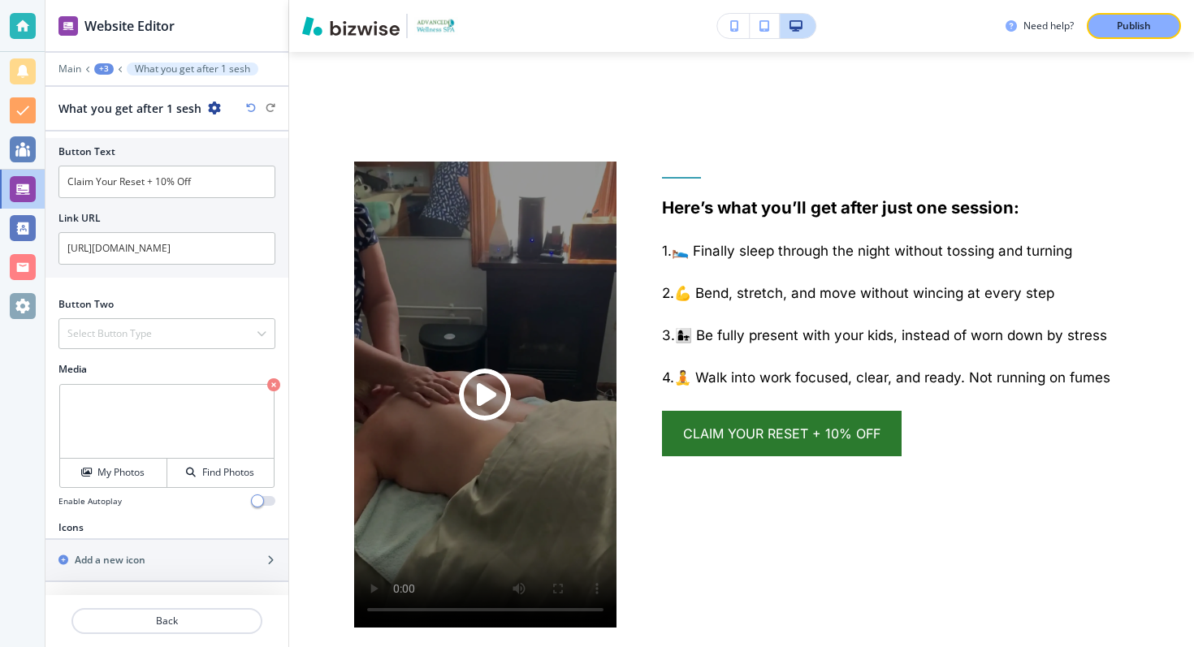
click at [207, 364] on h2 "Media" at bounding box center [166, 369] width 217 height 15
click at [161, 631] on button "Back" at bounding box center [166, 621] width 191 height 26
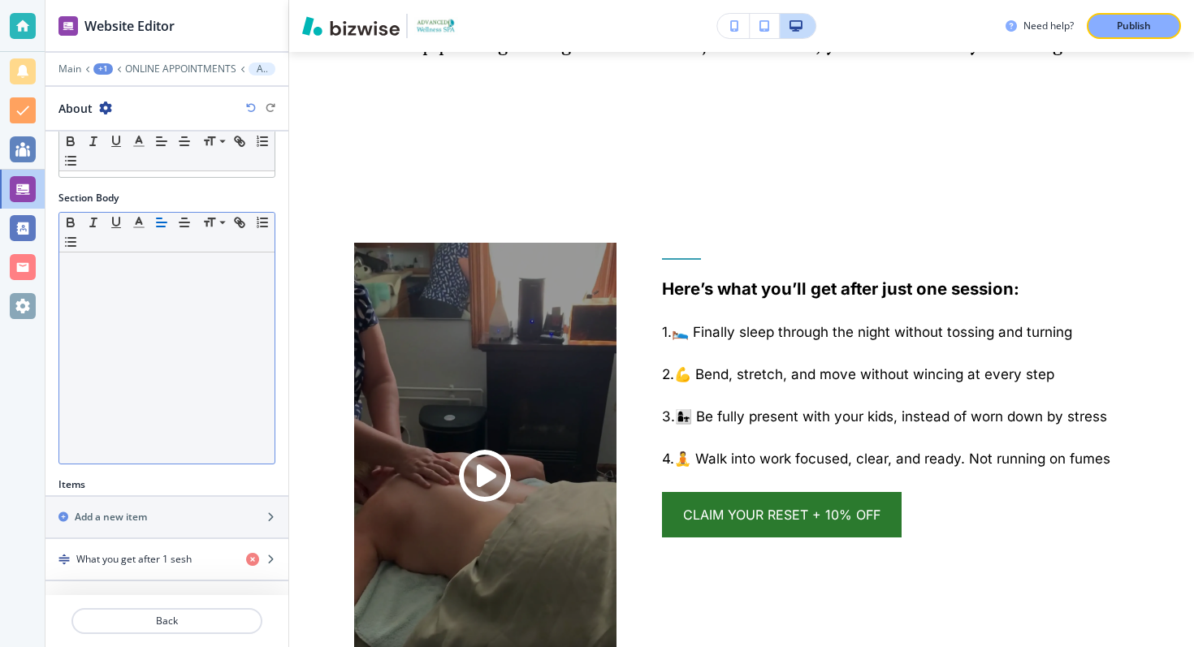
scroll to position [318, 0]
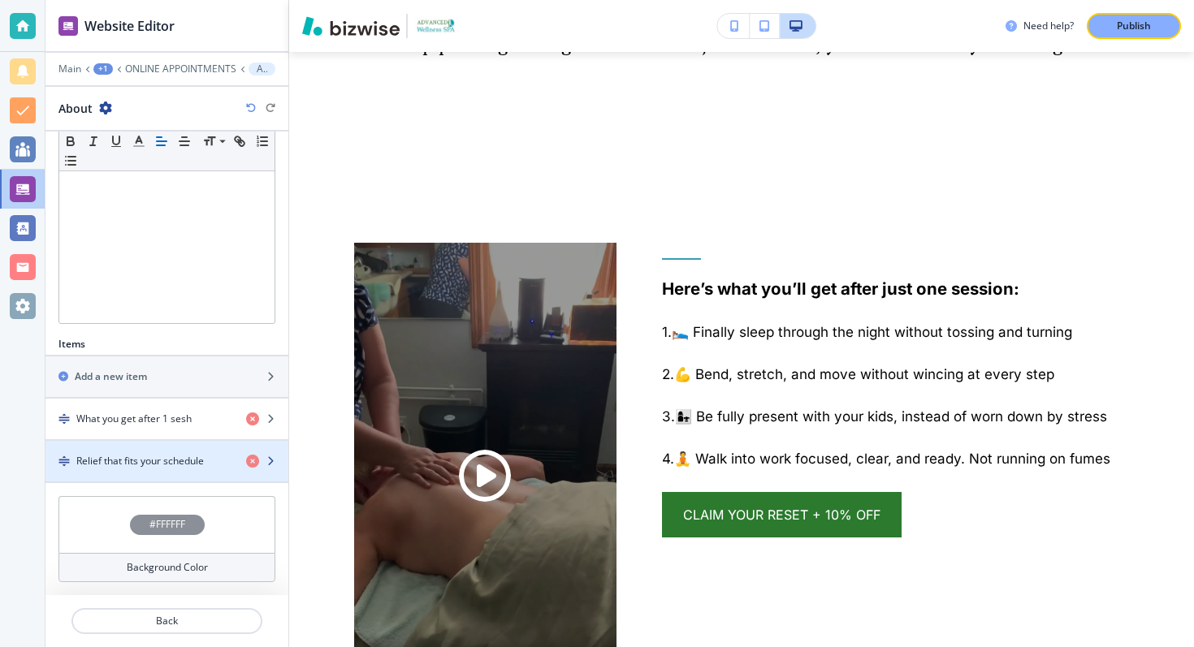
click at [146, 459] on h4 "Relief that fits your schedule" at bounding box center [140, 461] width 128 height 15
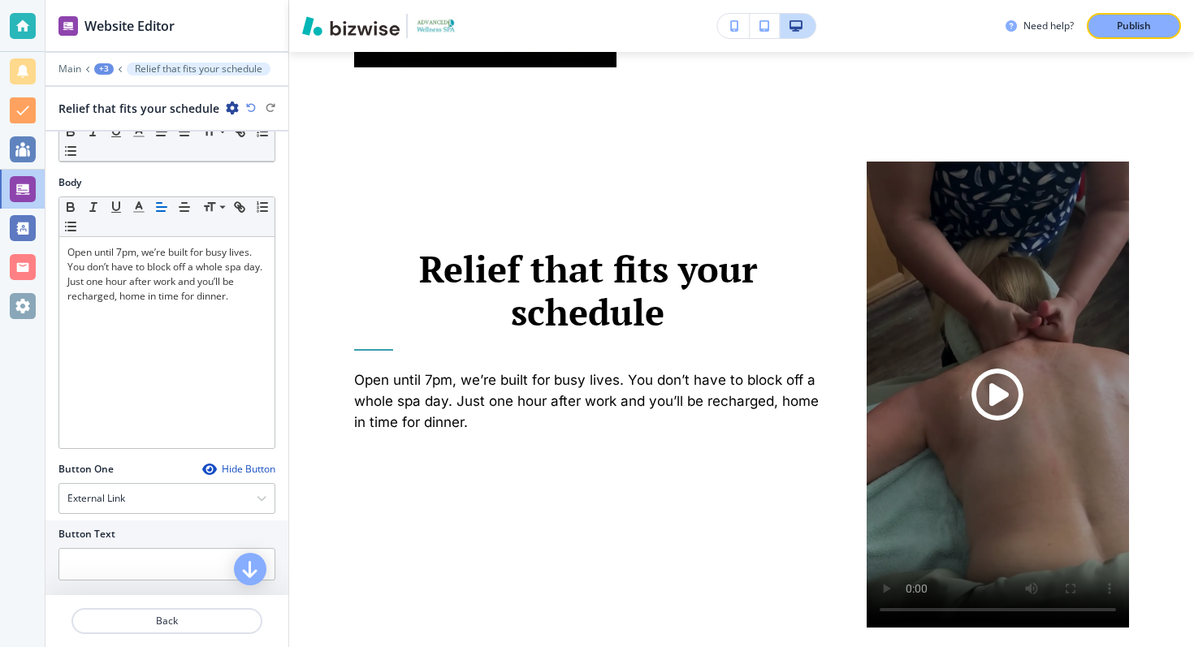
scroll to position [528, 0]
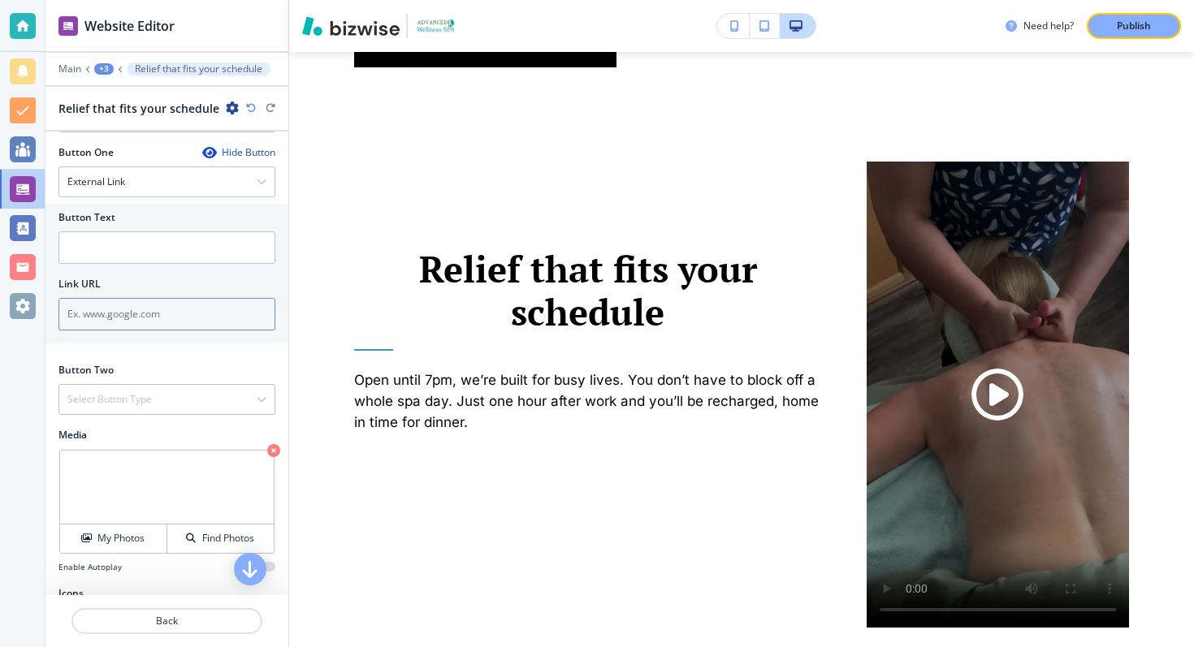
click at [127, 314] on input "text" at bounding box center [166, 314] width 217 height 32
paste input "[URL][DOMAIN_NAME]"
type input "[URL][DOMAIN_NAME]"
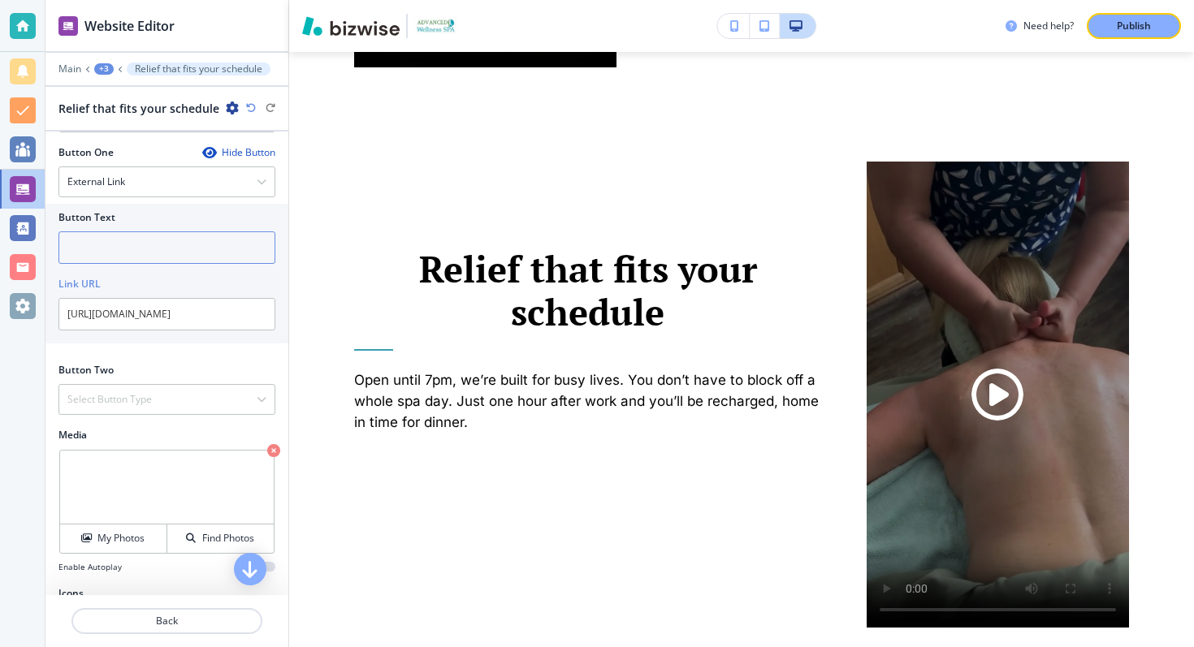
click at [167, 252] on input "text" at bounding box center [166, 248] width 217 height 32
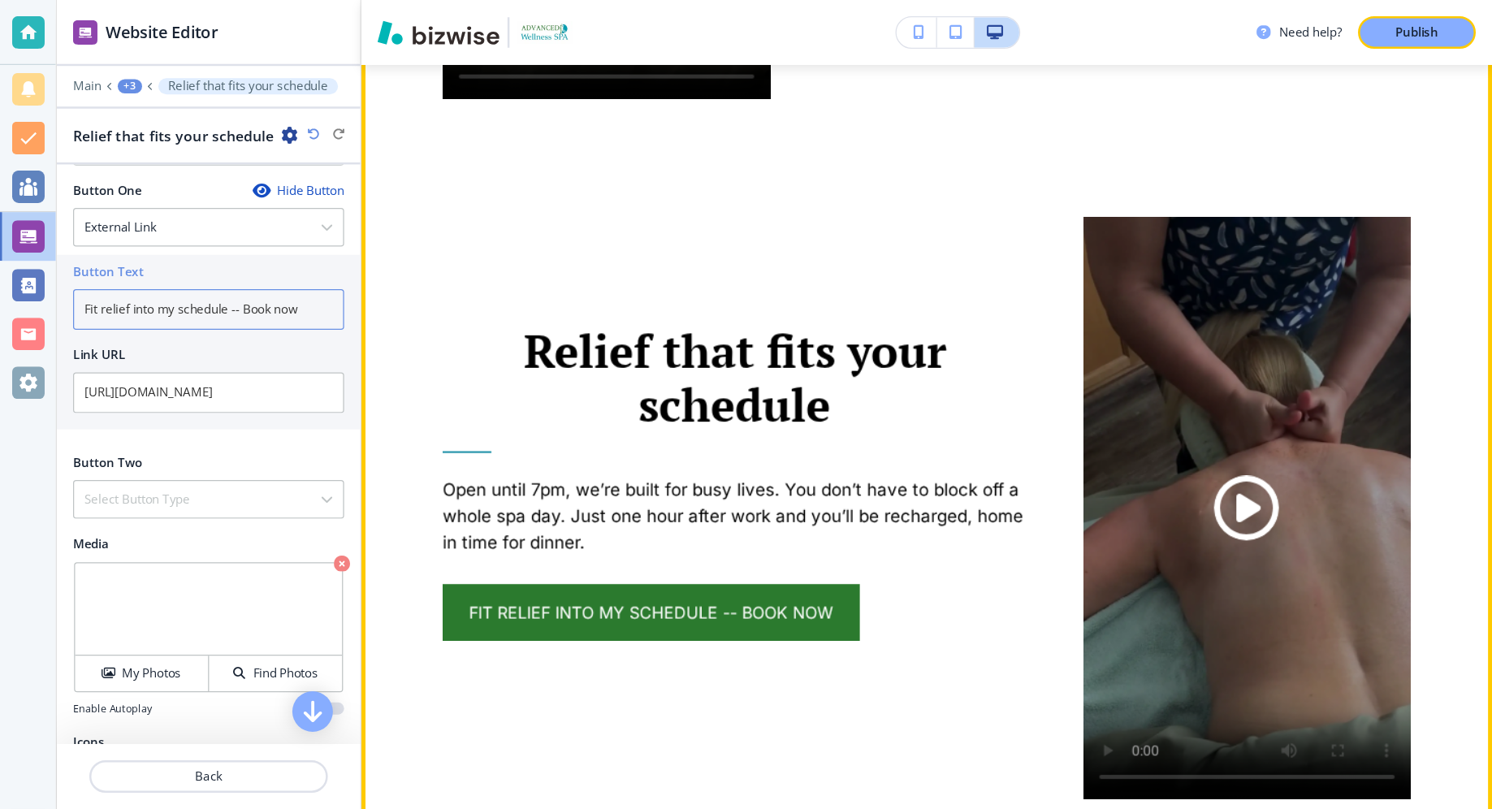
scroll to position [3062, 0]
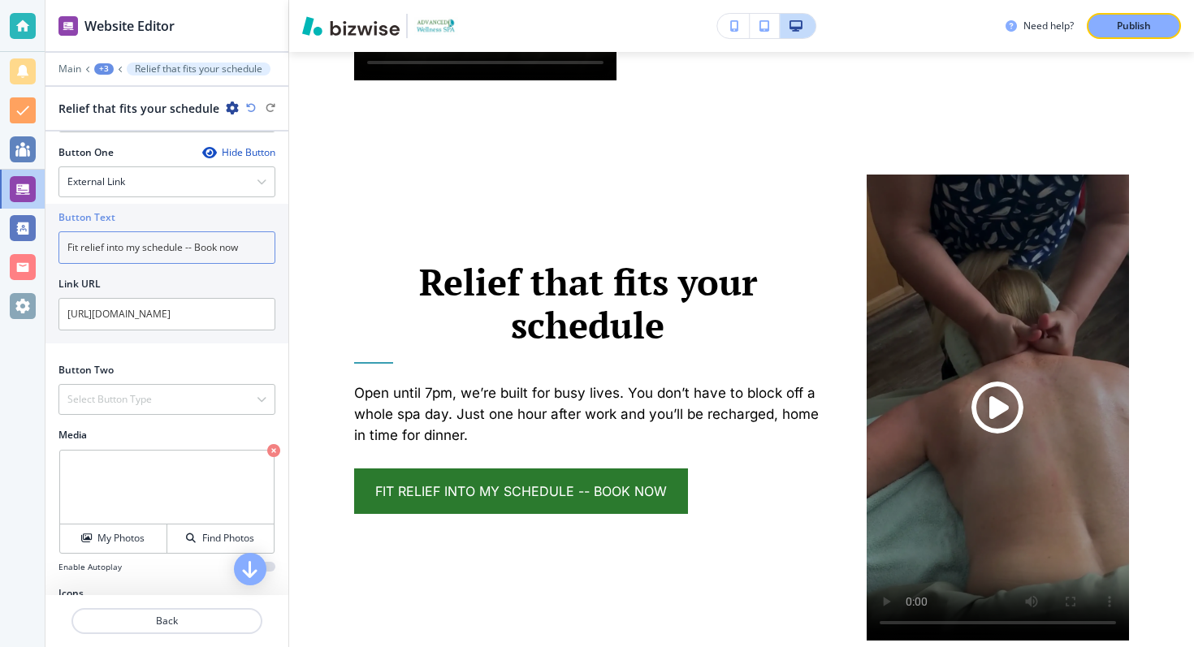
click at [192, 250] on input "Fit relief into my schedule -- Book now" at bounding box center [166, 248] width 217 height 32
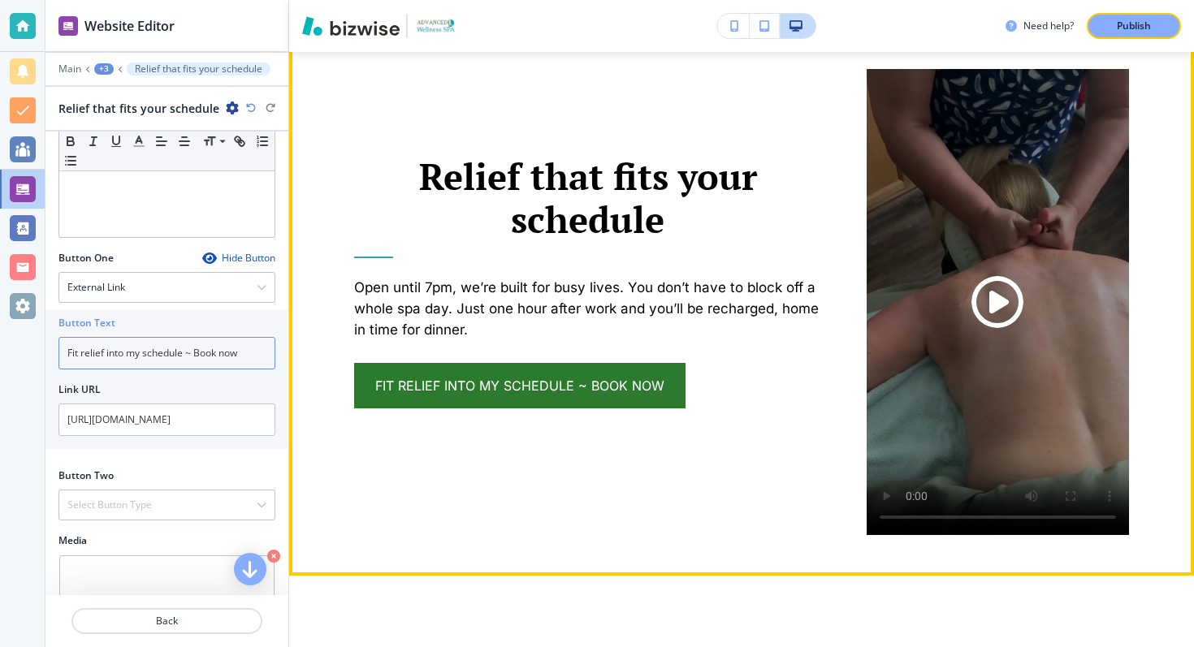
scroll to position [3173, 0]
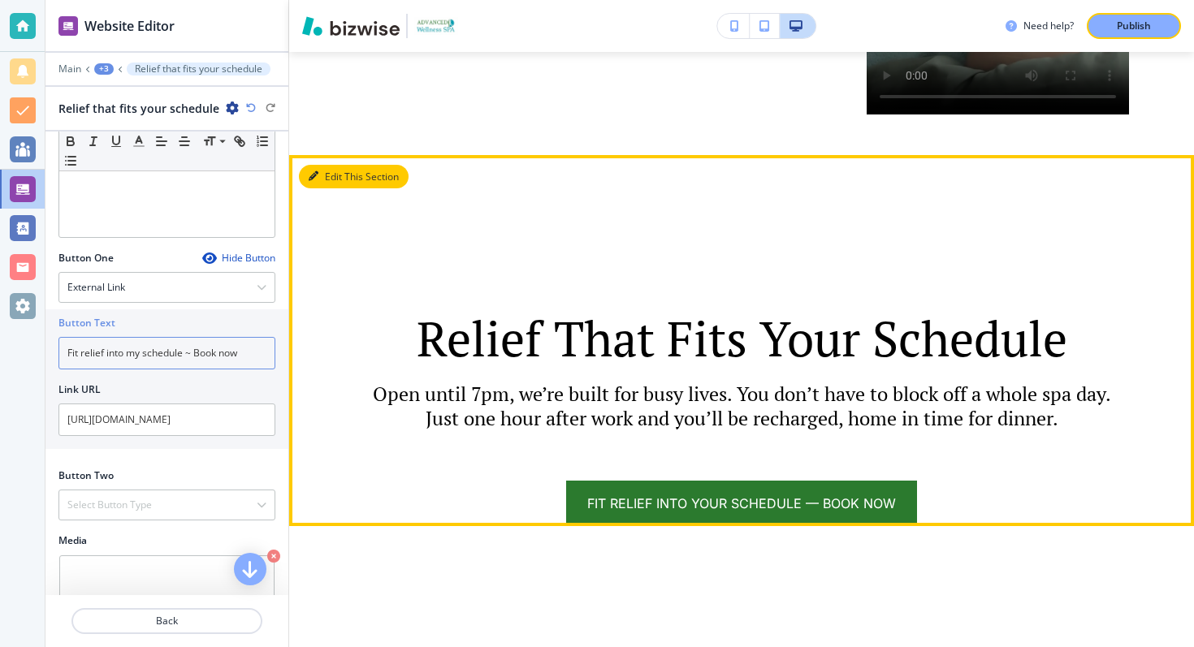
type input "Fit relief into my schedule ~ Book now"
click at [326, 165] on button "Edit This Section" at bounding box center [354, 177] width 110 height 24
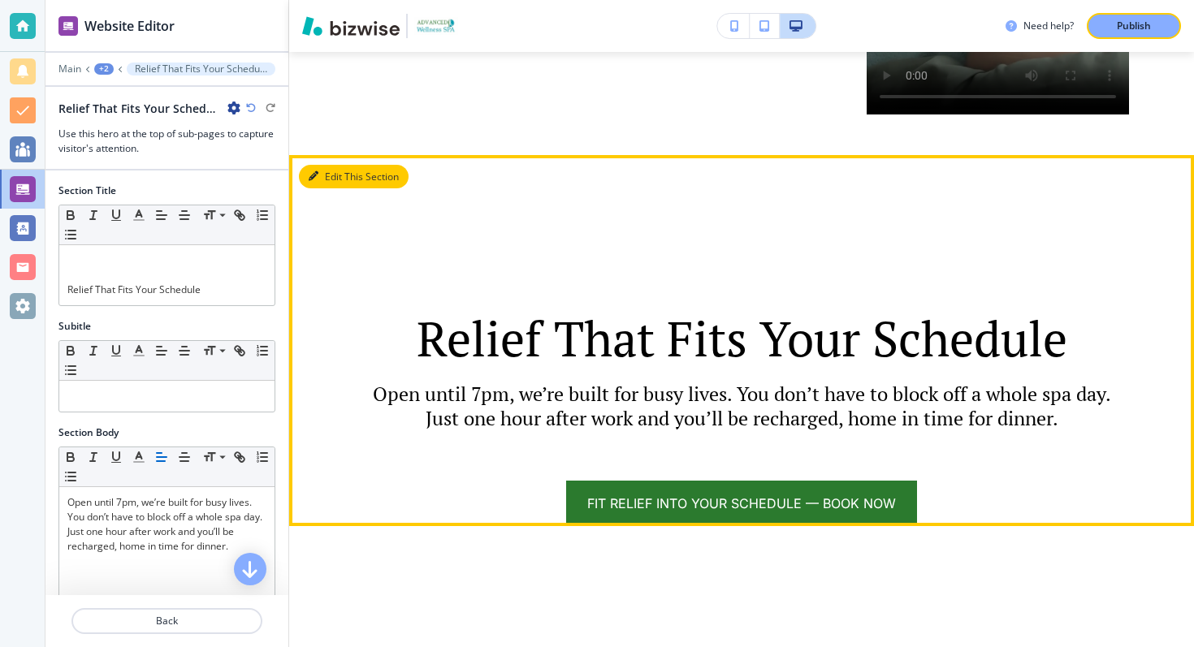
scroll to position [3662, 0]
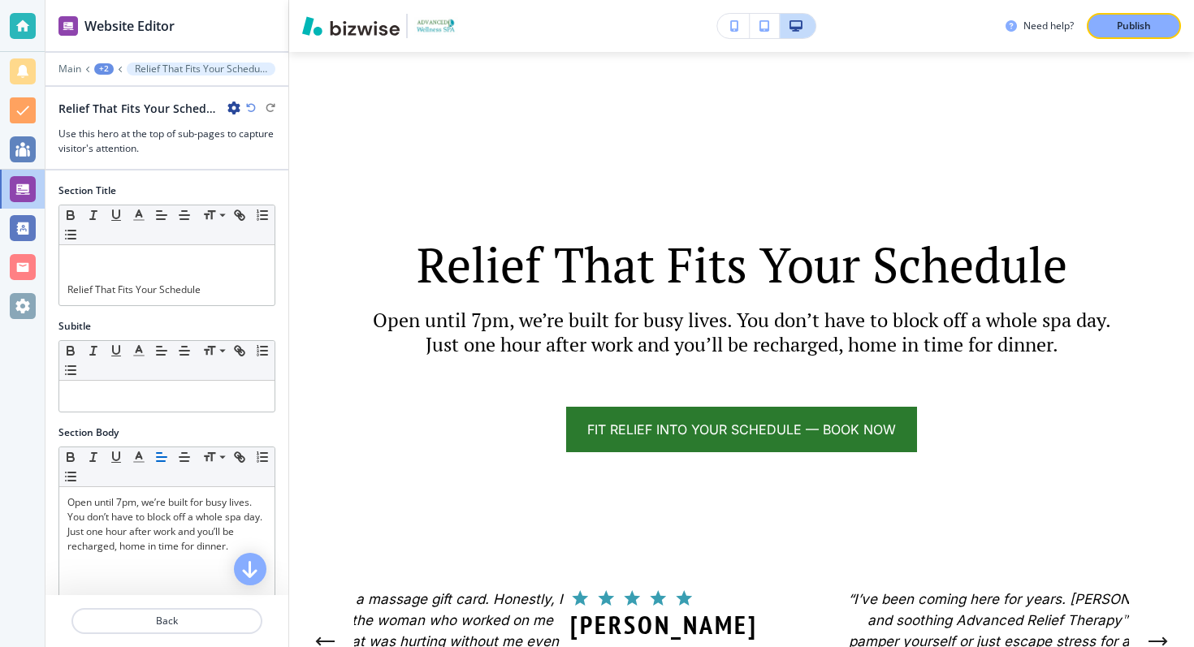
click at [236, 110] on icon "button" at bounding box center [233, 108] width 13 height 13
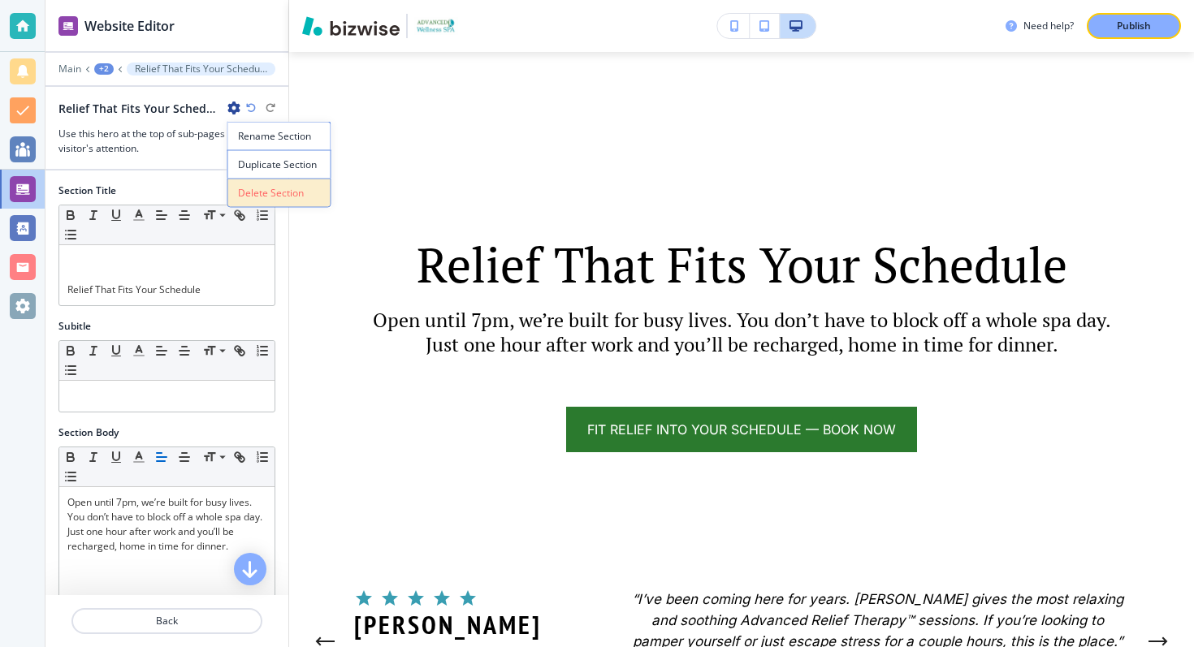
click at [257, 204] on button "Delete Section" at bounding box center [279, 193] width 104 height 29
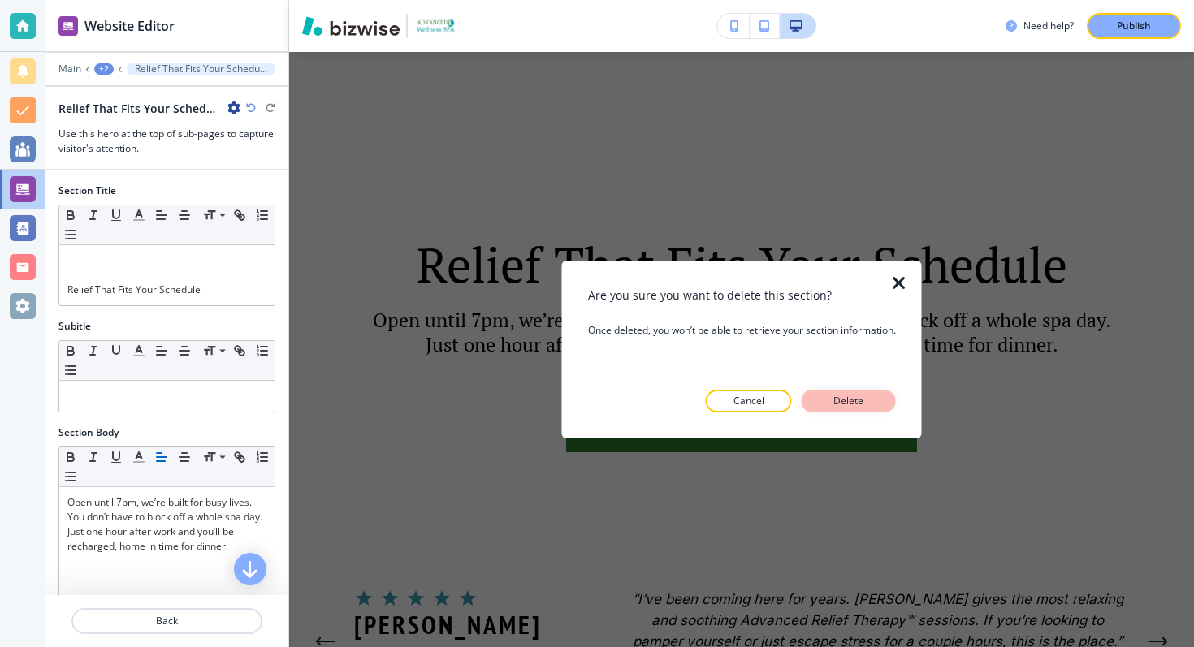
click at [846, 404] on p "Delete" at bounding box center [848, 401] width 39 height 15
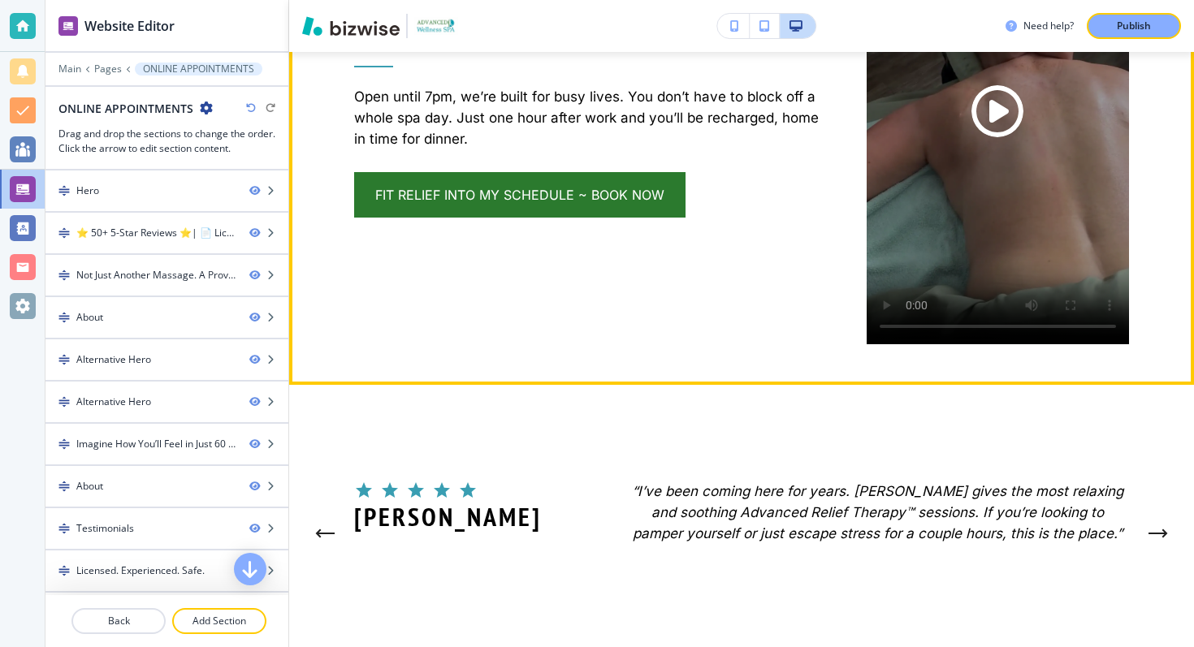
scroll to position [3466, 0]
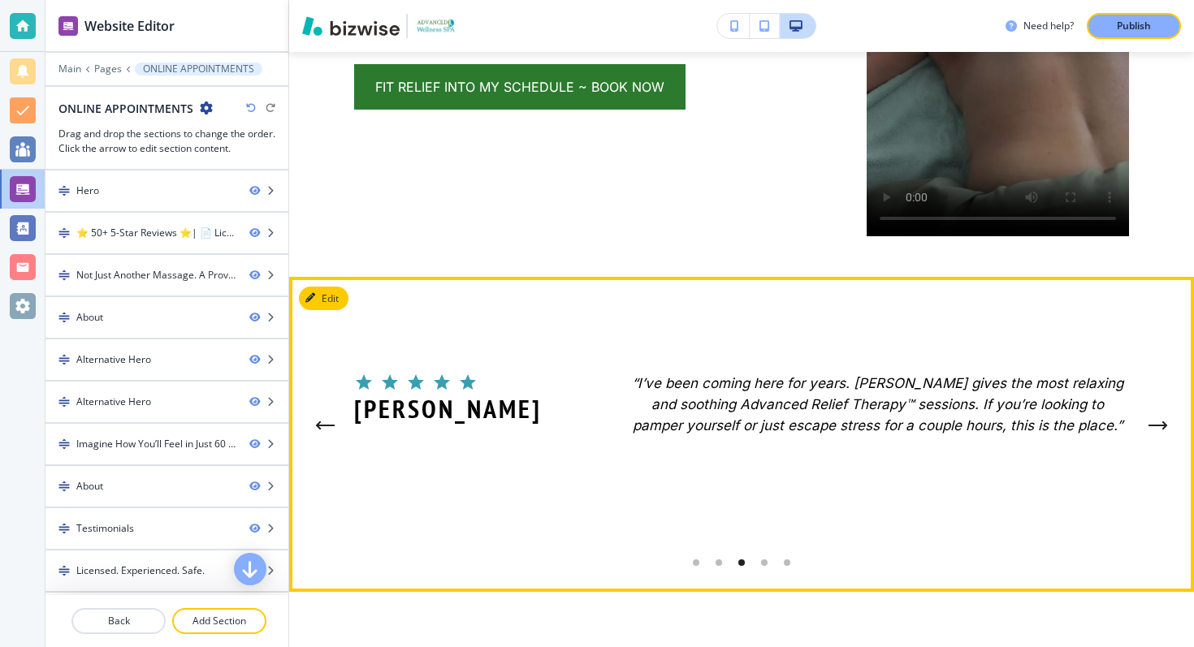
click at [1158, 409] on button "Next Testimonial" at bounding box center [1158, 425] width 32 height 32
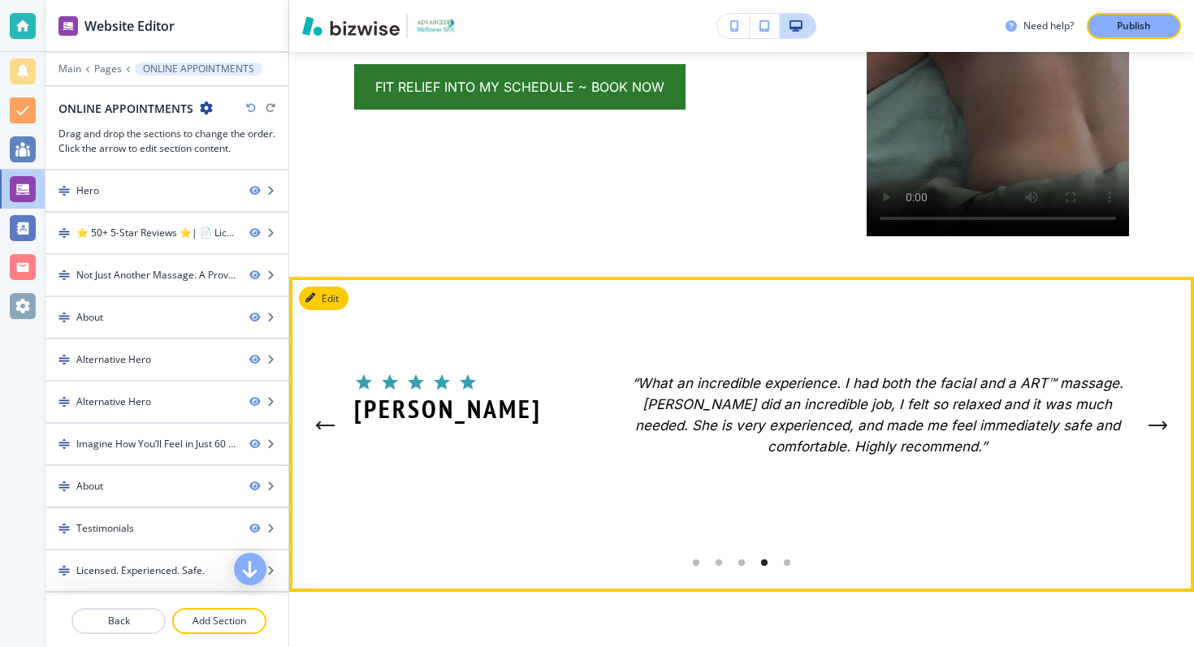
click at [326, 421] on icon "Previous Testimonial" at bounding box center [324, 426] width 19 height 10
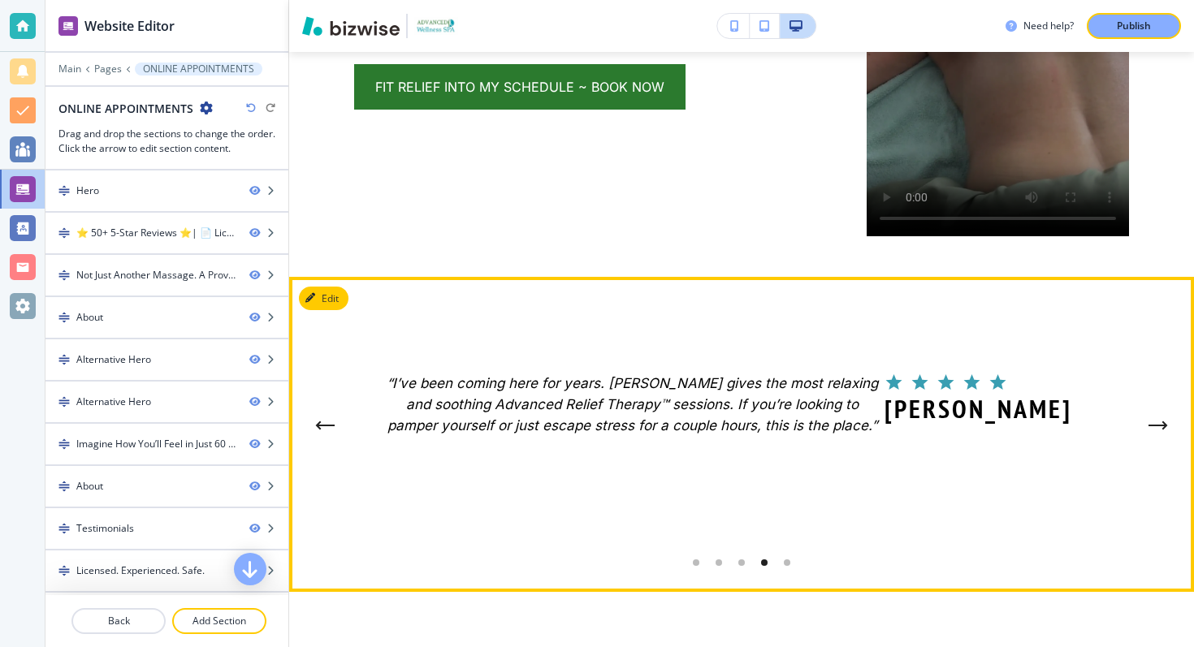
click at [326, 421] on icon "Previous Testimonial" at bounding box center [324, 426] width 19 height 10
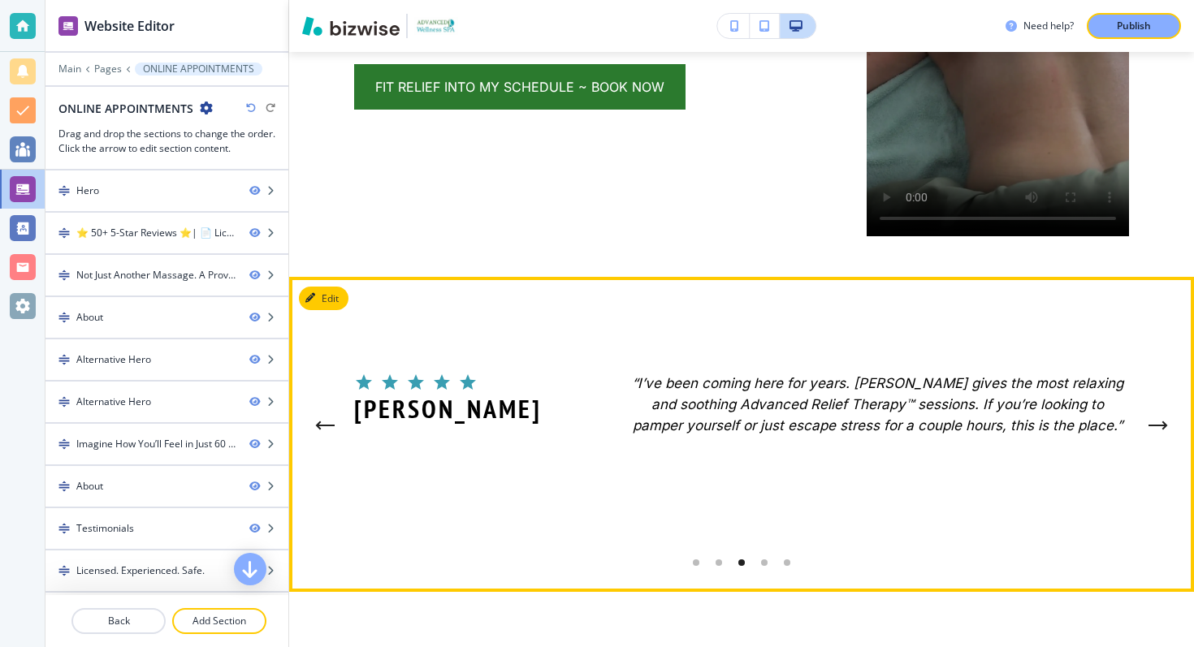
click at [326, 421] on icon "Previous Testimonial" at bounding box center [324, 426] width 19 height 10
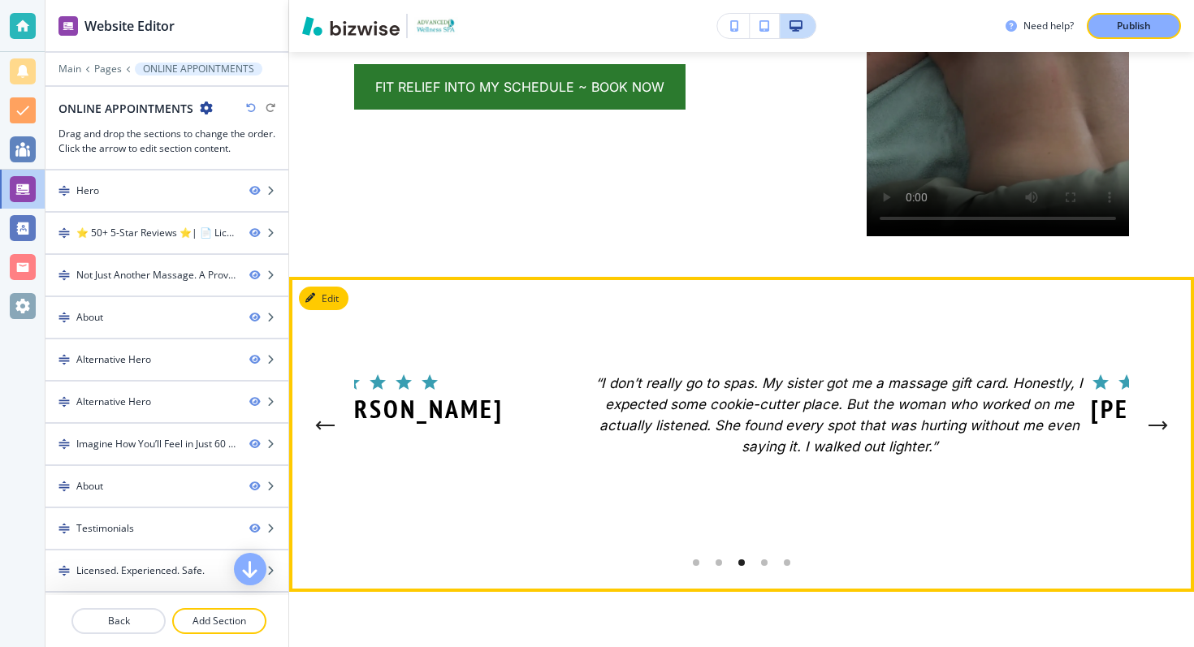
click at [326, 421] on icon "Previous Testimonial" at bounding box center [324, 426] width 19 height 10
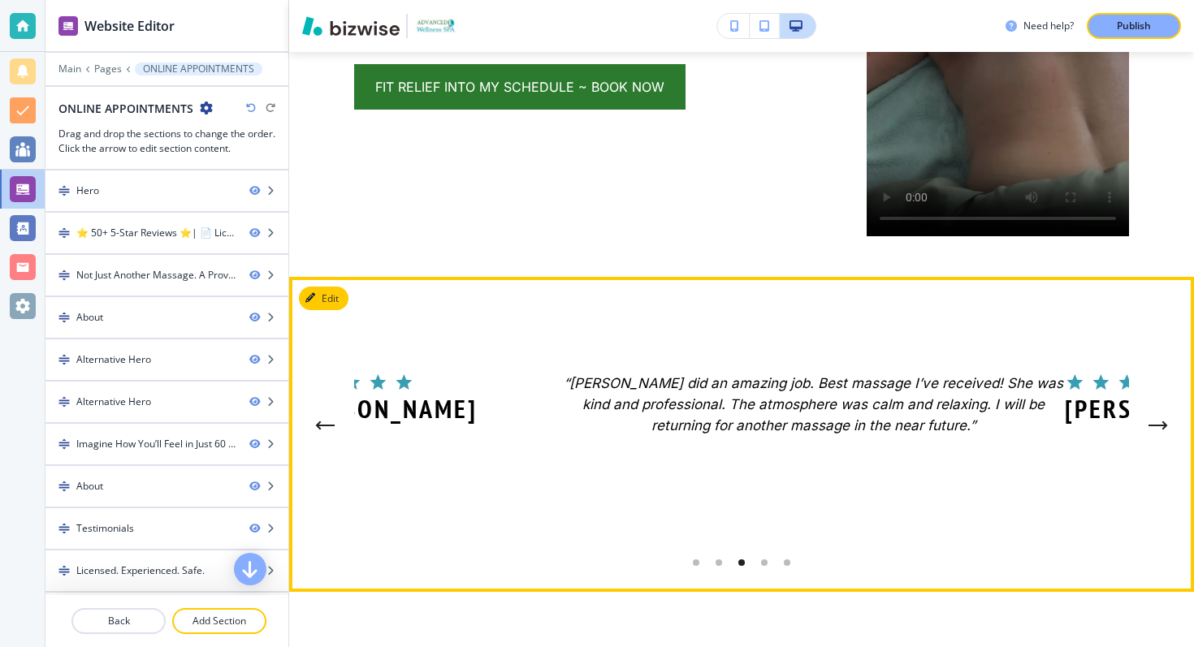
click at [326, 421] on icon "Previous Testimonial" at bounding box center [324, 426] width 19 height 10
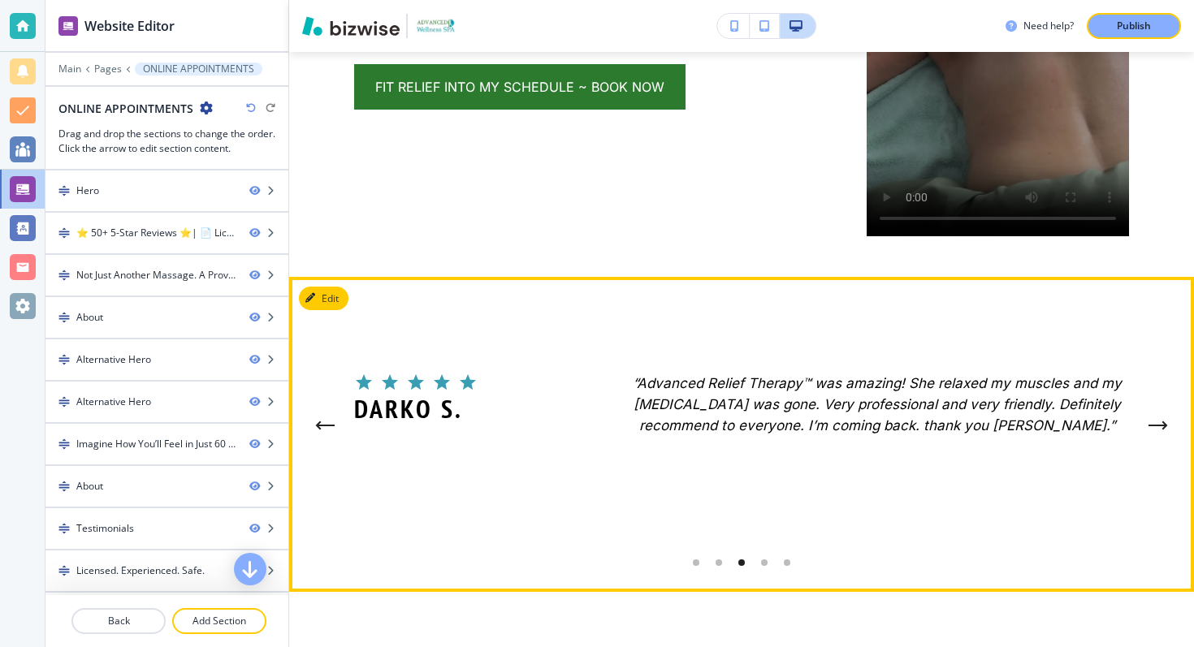
click at [326, 421] on icon "Previous Testimonial" at bounding box center [324, 426] width 19 height 10
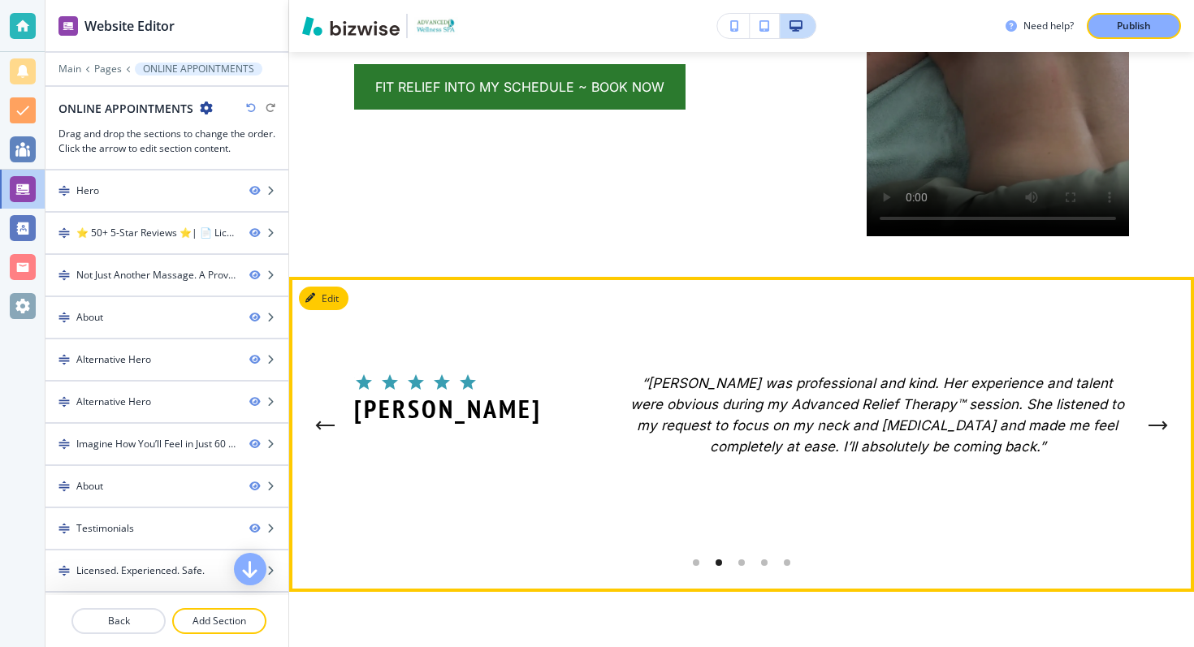
click at [326, 421] on icon "Previous Testimonial" at bounding box center [324, 426] width 19 height 10
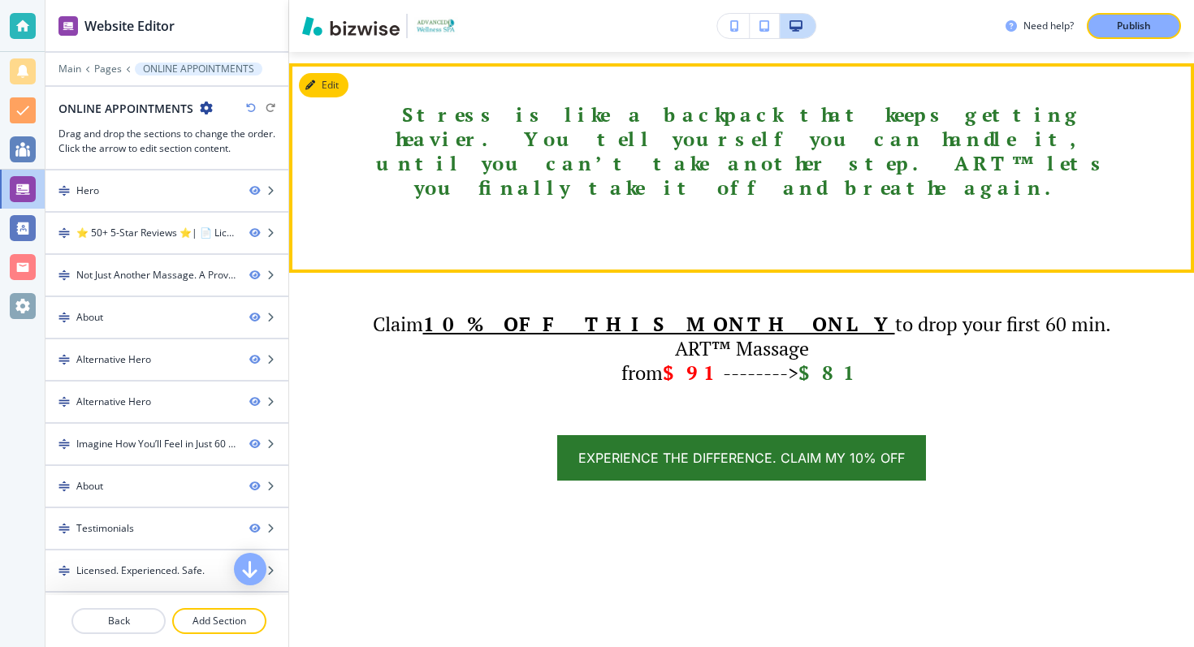
scroll to position [1644, 0]
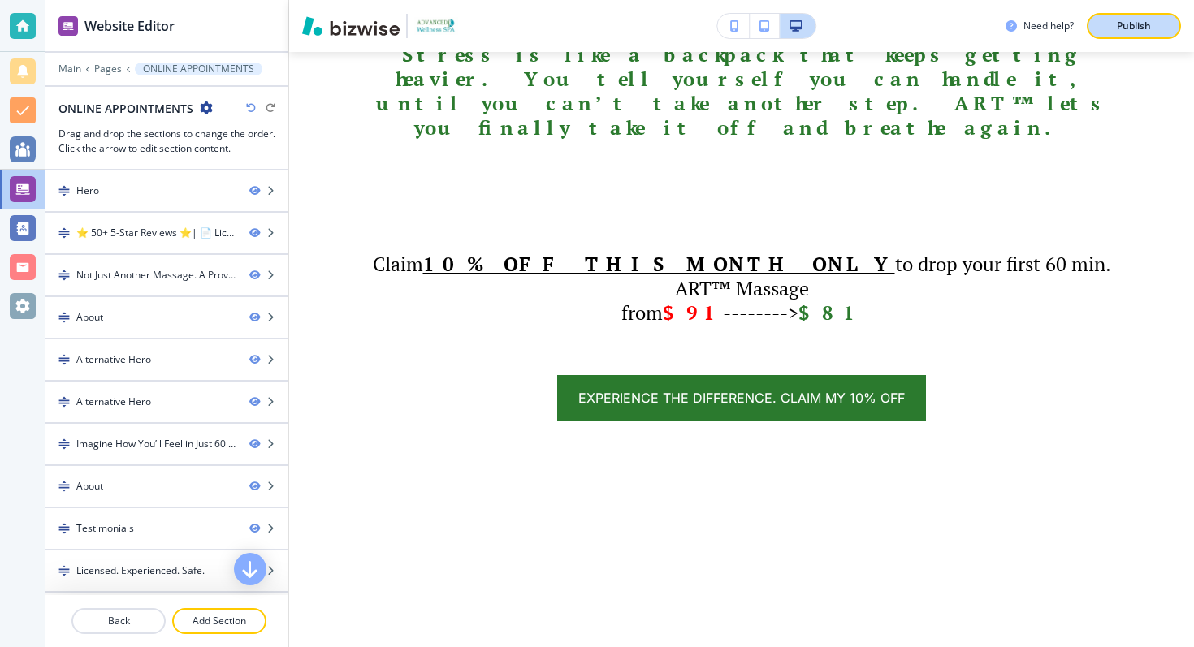
click at [1148, 15] on button "Publish" at bounding box center [1134, 26] width 94 height 26
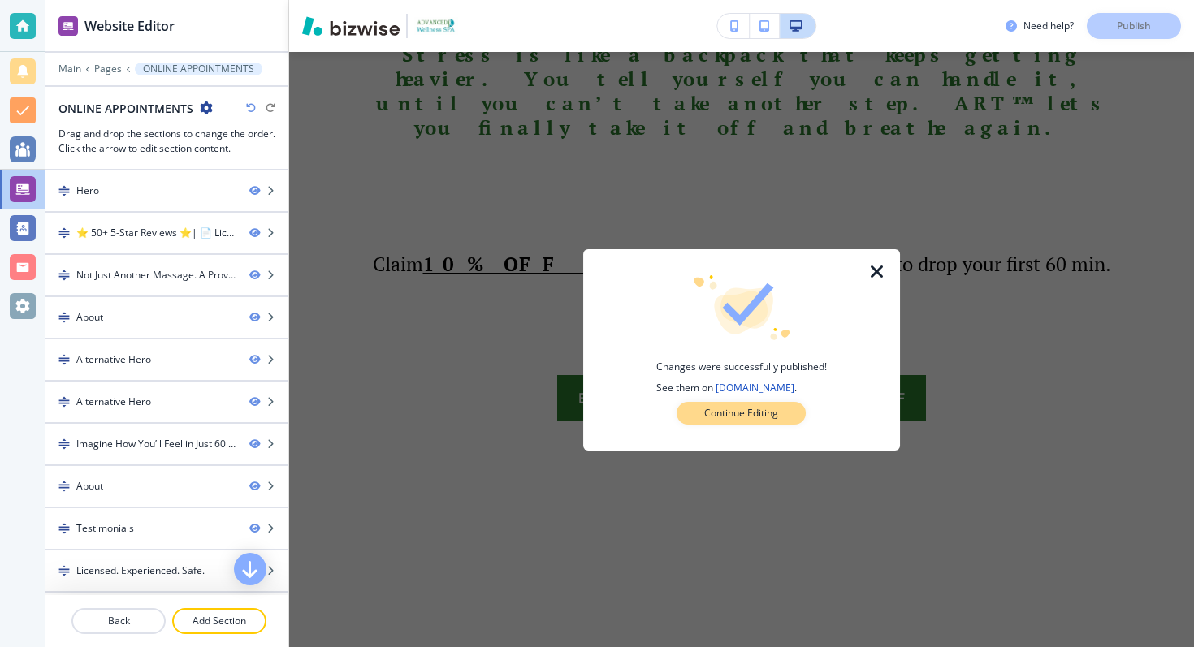
click at [736, 412] on p "Continue Editing" at bounding box center [741, 413] width 74 height 15
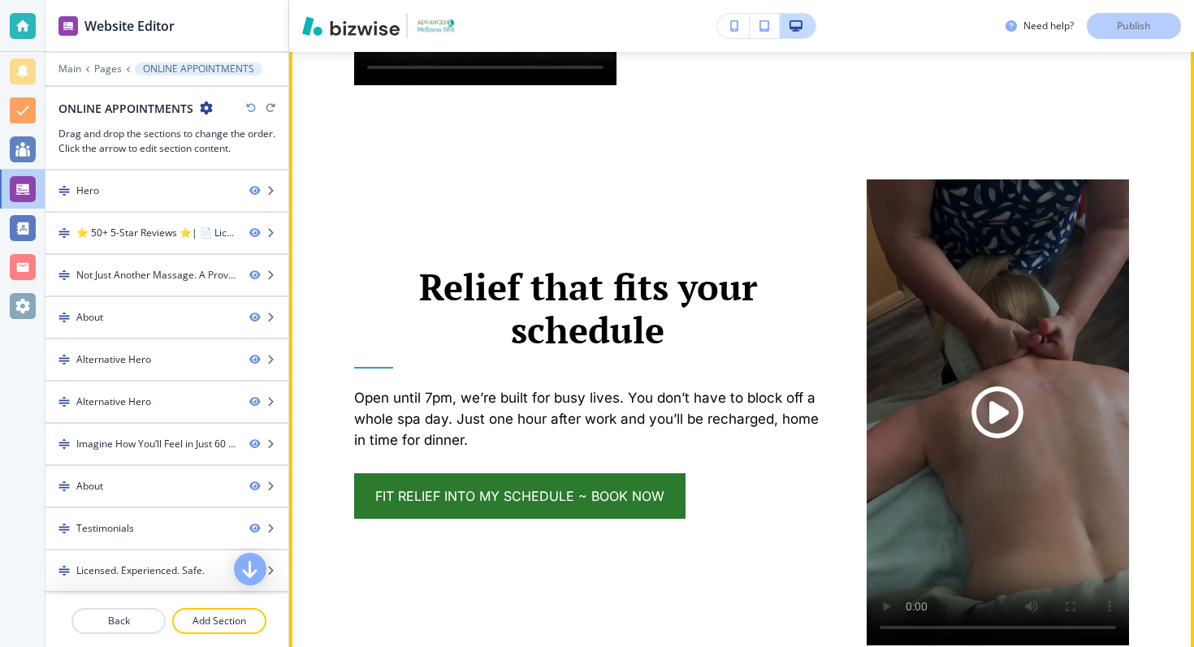
scroll to position [3076, 0]
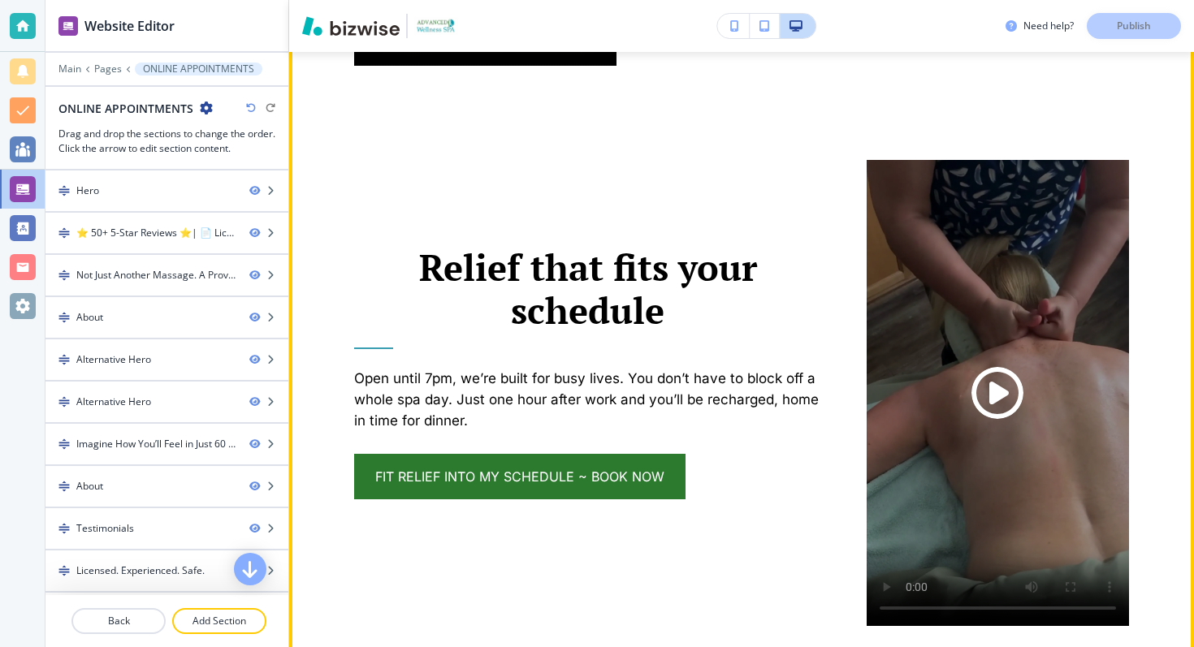
click at [381, 291] on p "Relief that fits your schedule" at bounding box center [587, 289] width 467 height 86
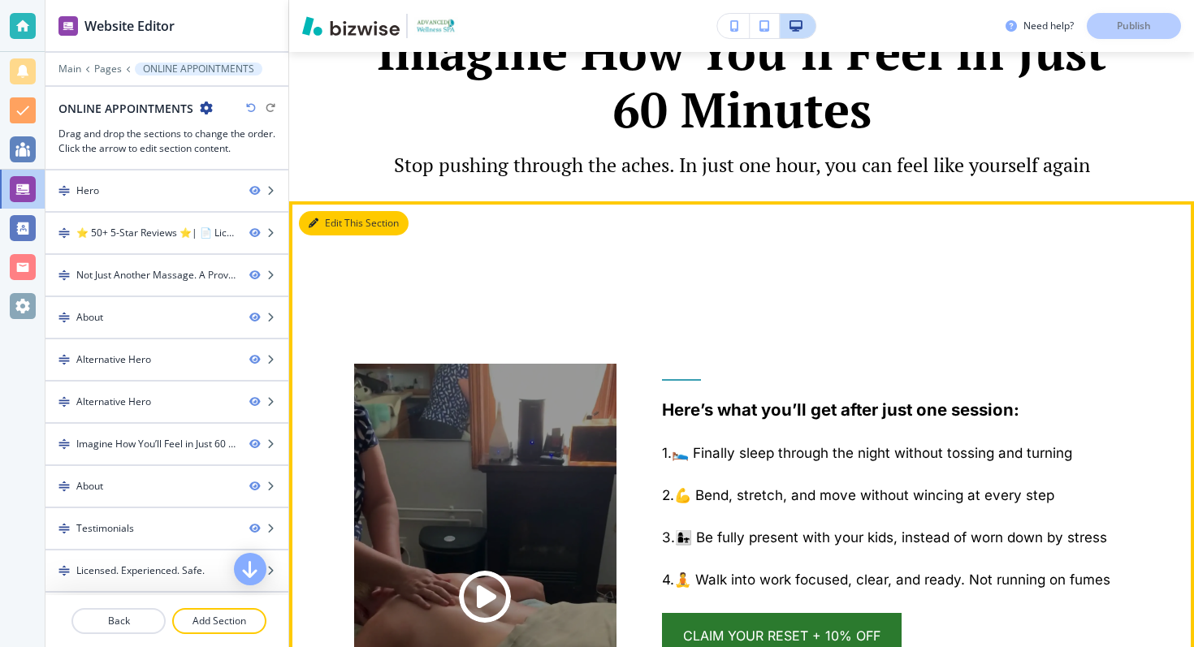
click at [332, 211] on button "Edit This Section" at bounding box center [354, 223] width 110 height 24
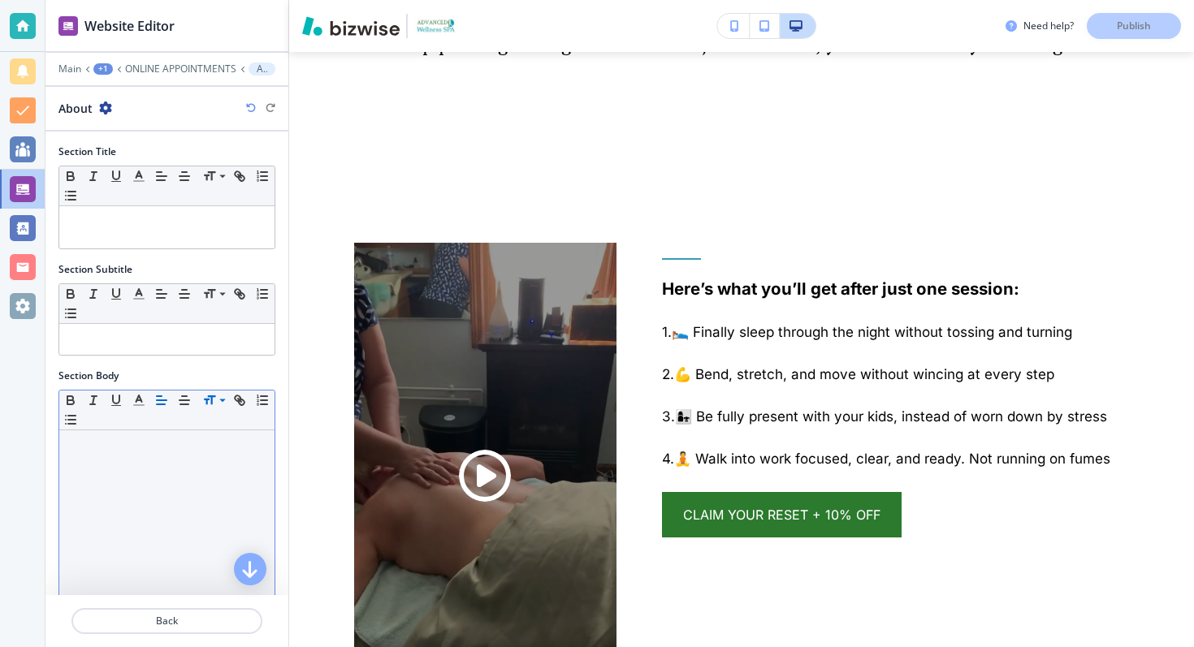
scroll to position [318, 0]
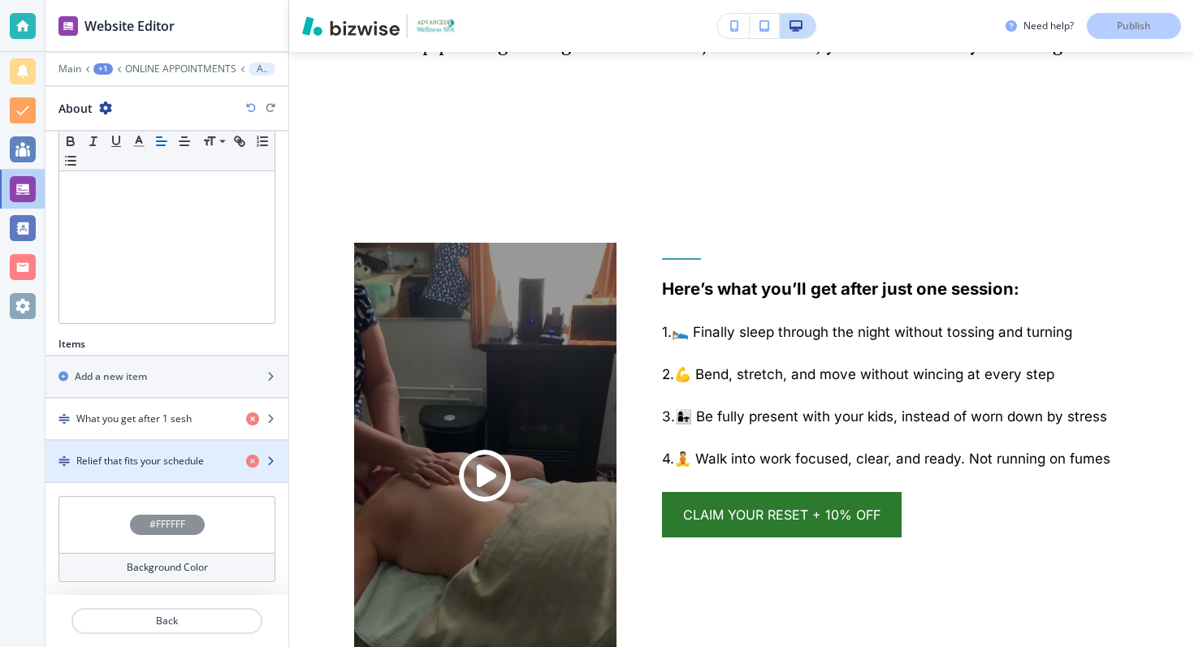
click at [167, 457] on h4 "Relief that fits your schedule" at bounding box center [140, 461] width 128 height 15
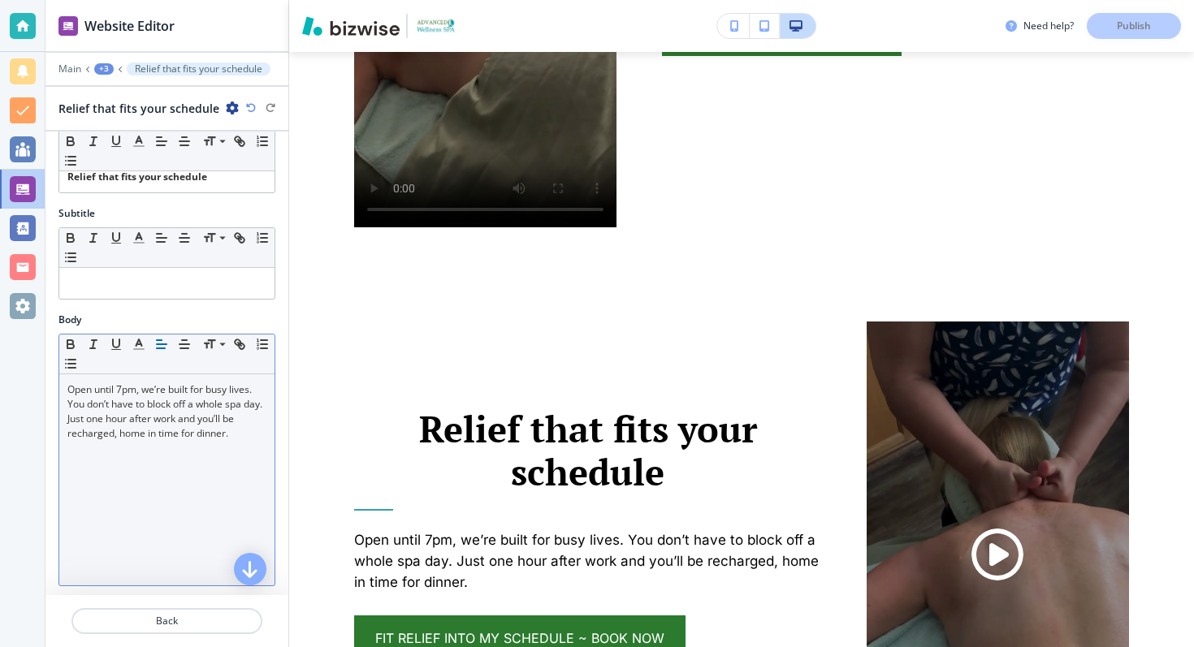
scroll to position [162, 0]
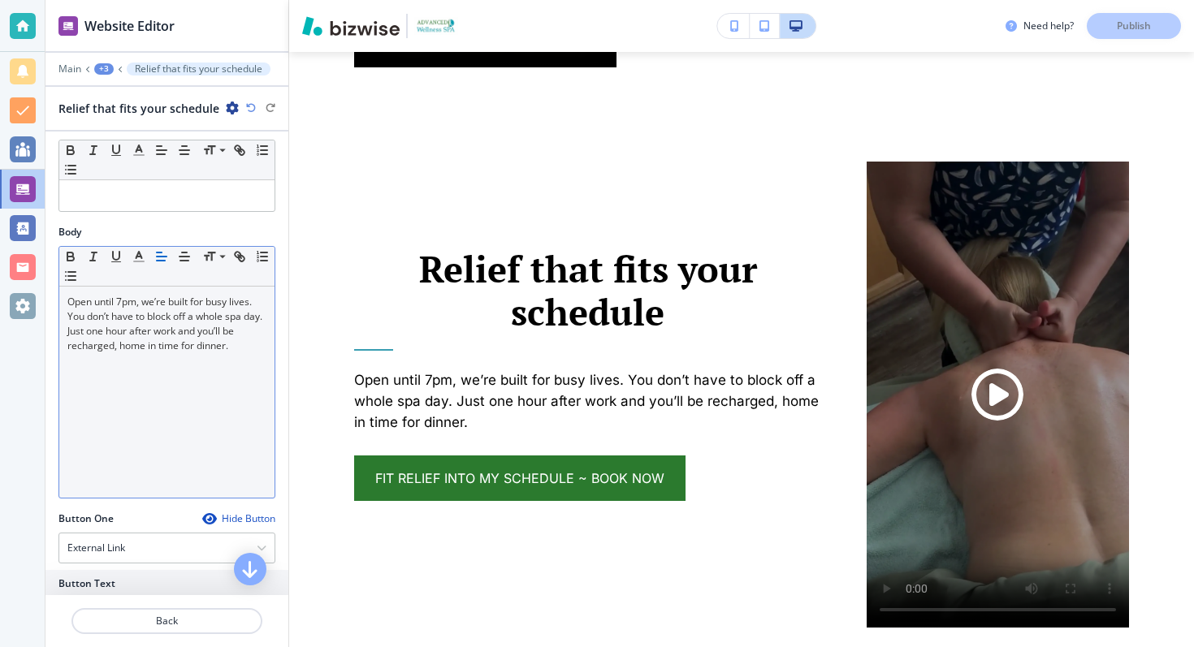
click at [69, 306] on p "Open until 7pm, we’re built for busy lives. You don’t have to block off a whole…" at bounding box center [166, 324] width 199 height 58
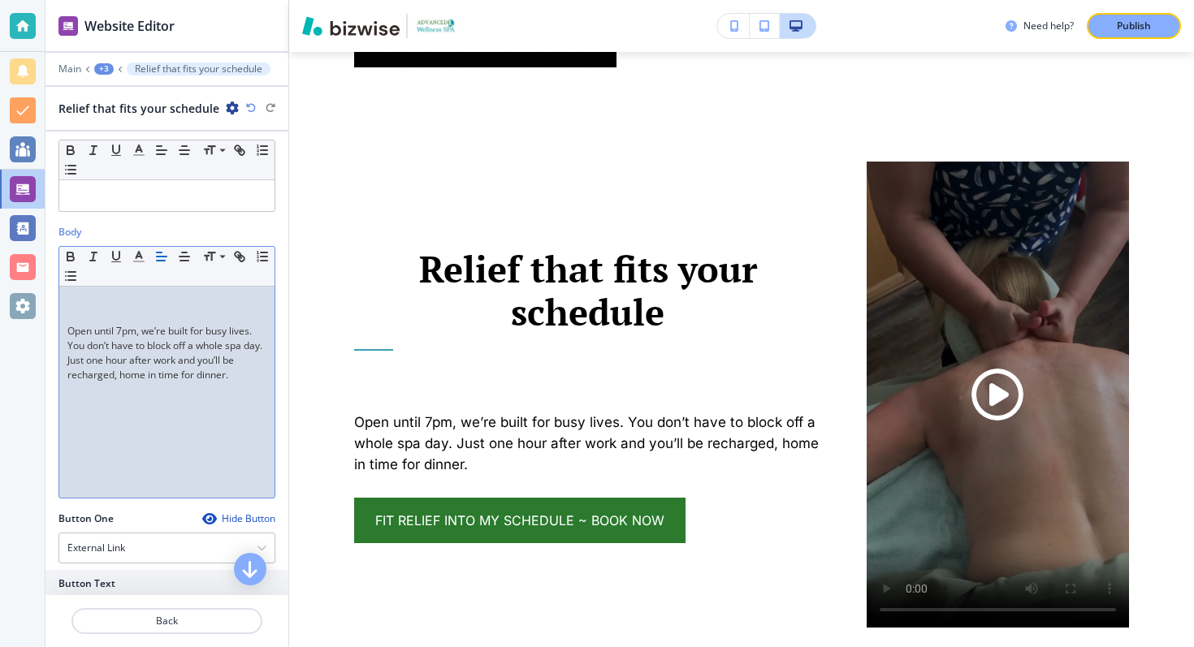
click at [232, 380] on p "Open until 7pm, we’re built for busy lives. You don’t have to block off a whole…" at bounding box center [166, 353] width 199 height 58
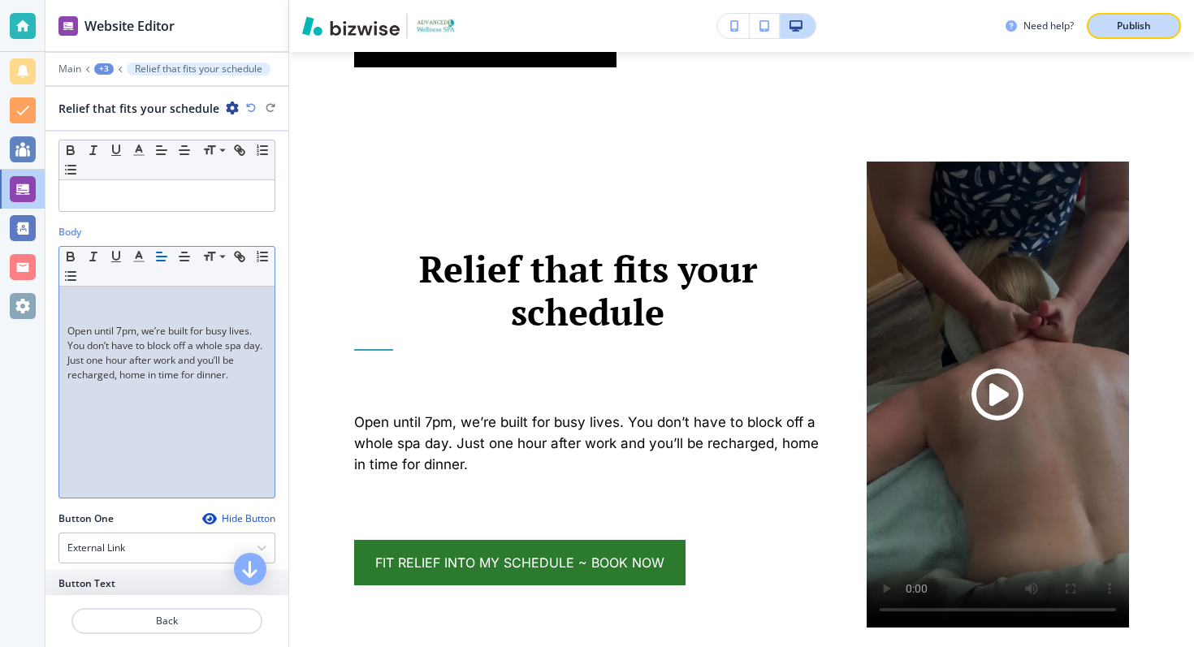
click at [1111, 33] on button "Publish" at bounding box center [1134, 26] width 94 height 26
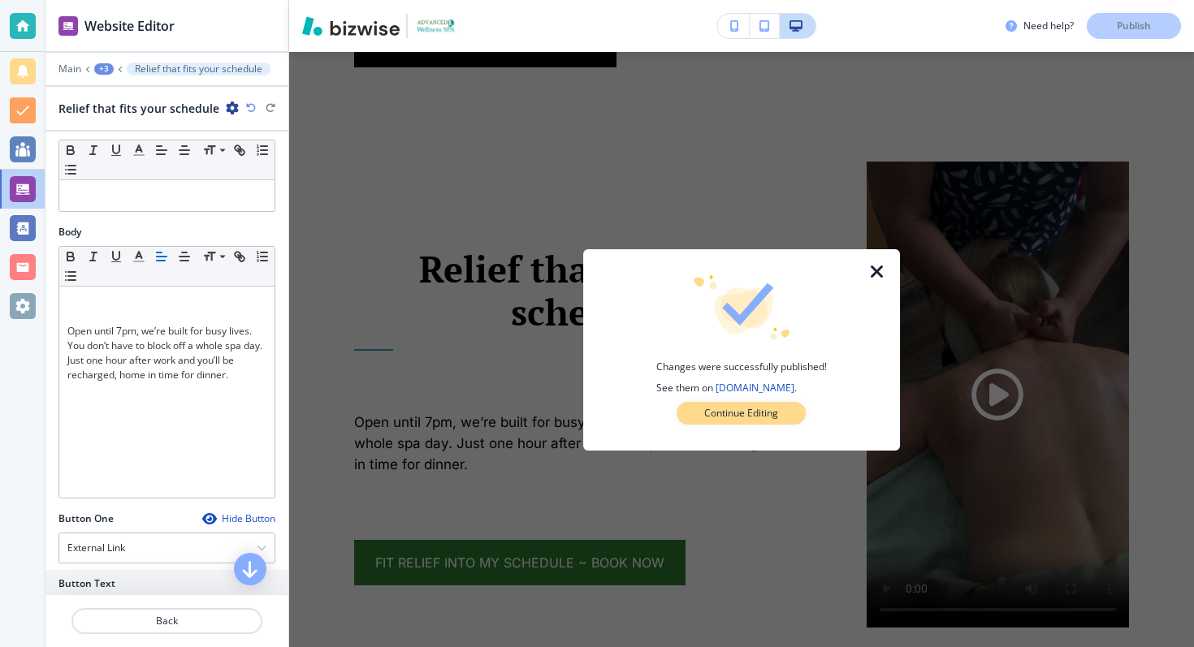
click at [728, 421] on button "Continue Editing" at bounding box center [741, 413] width 129 height 23
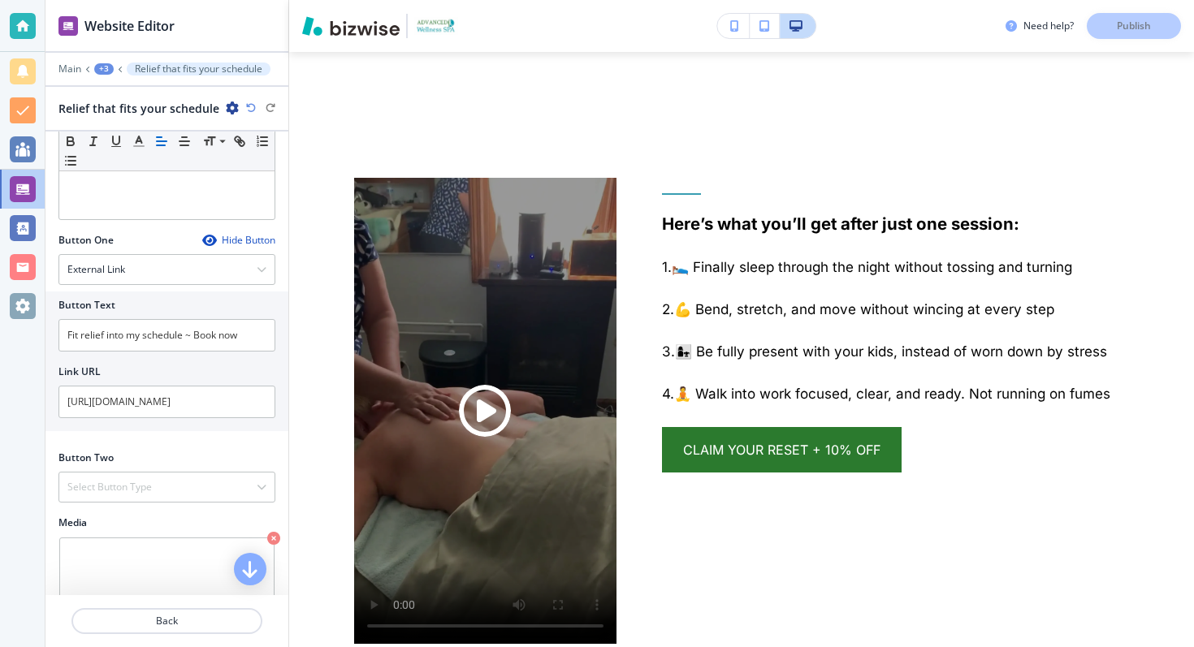
scroll to position [490, 0]
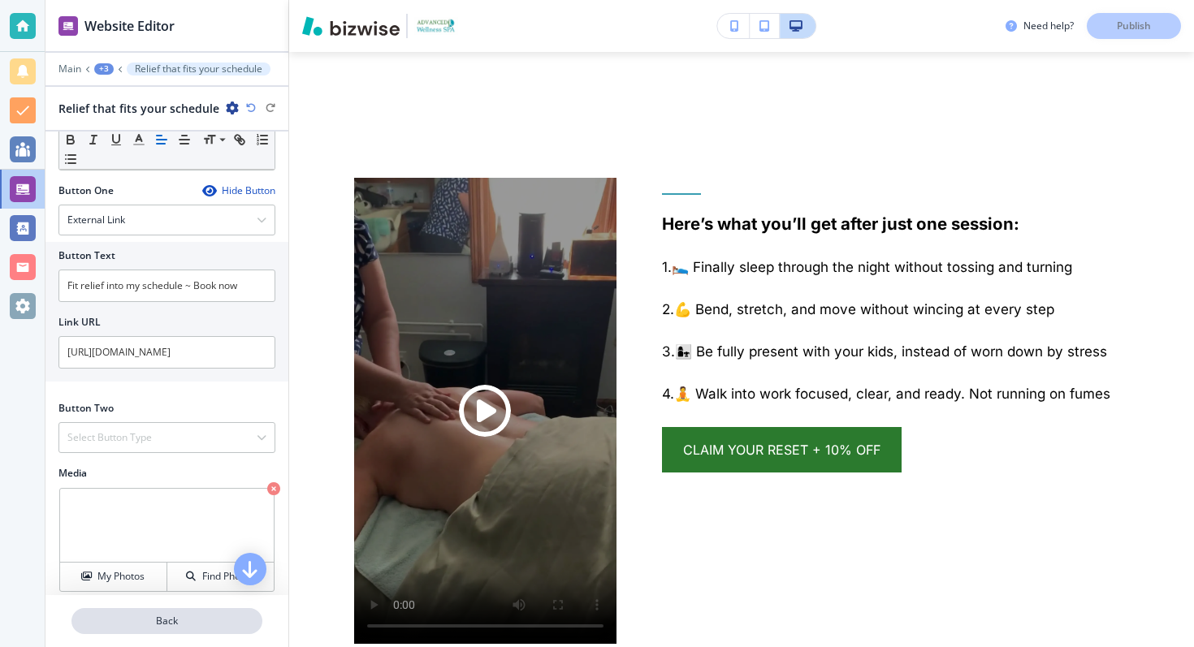
click at [197, 621] on p "Back" at bounding box center [167, 621] width 188 height 15
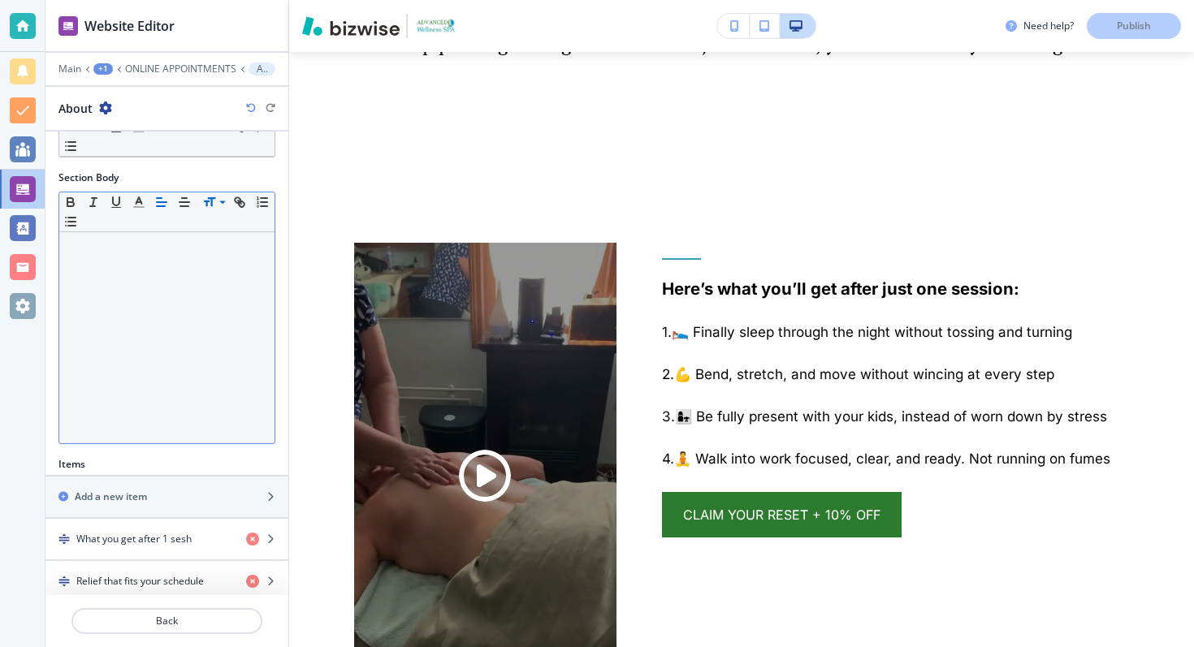
scroll to position [318, 0]
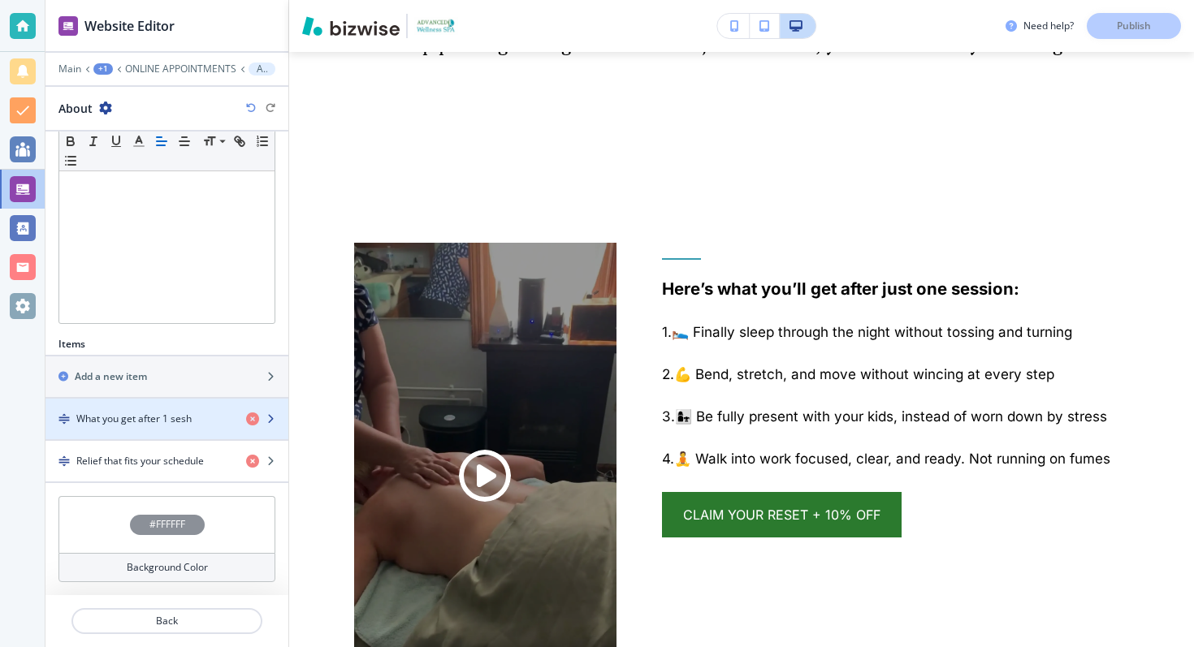
click at [162, 410] on div "button" at bounding box center [166, 405] width 243 height 13
click at [170, 435] on div "button" at bounding box center [166, 432] width 243 height 13
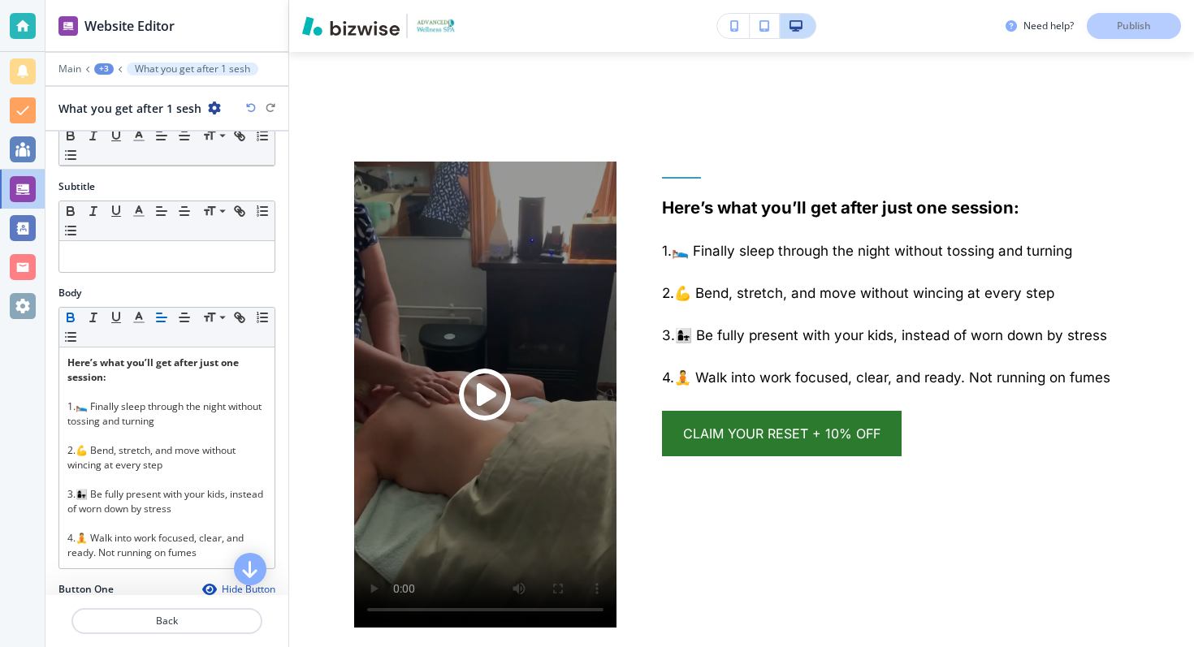
scroll to position [222, 0]
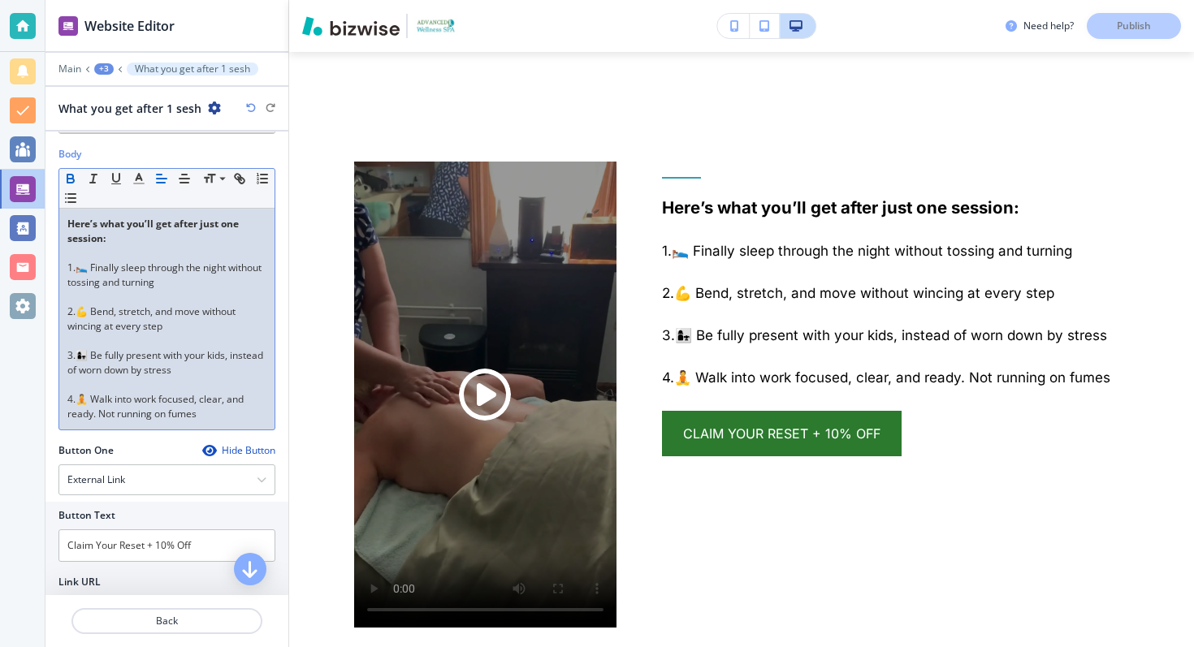
click at [175, 292] on p at bounding box center [166, 297] width 199 height 15
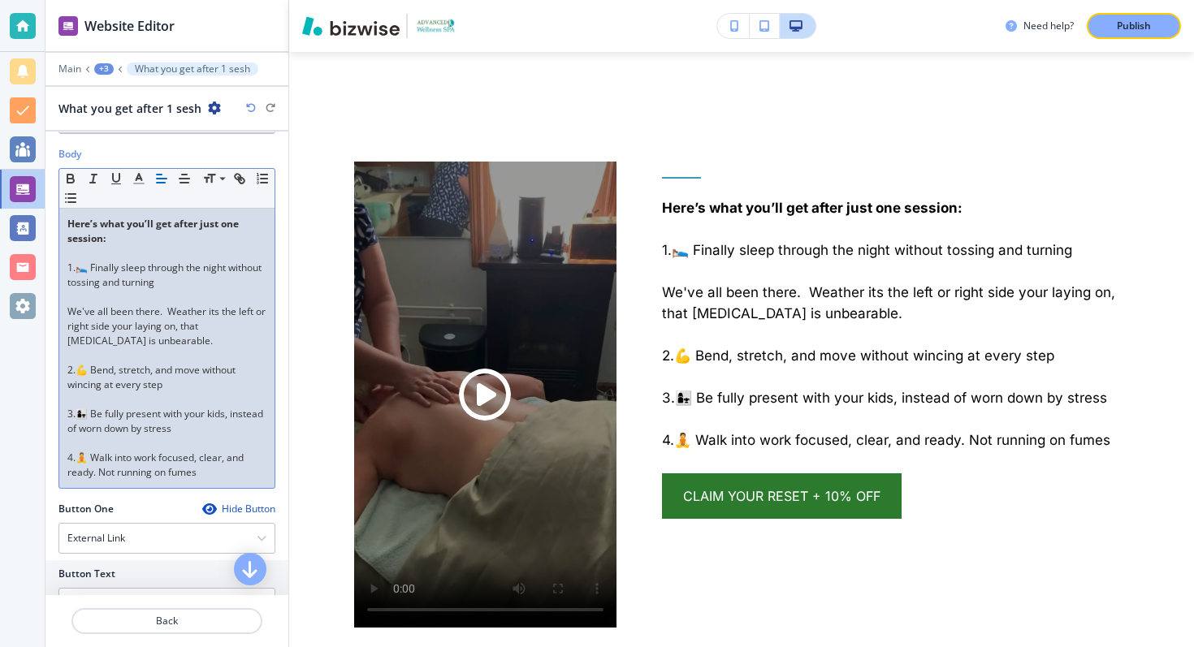
click at [76, 316] on p "We've all been there. Weather its the left or right side your laying on, that […" at bounding box center [166, 327] width 199 height 44
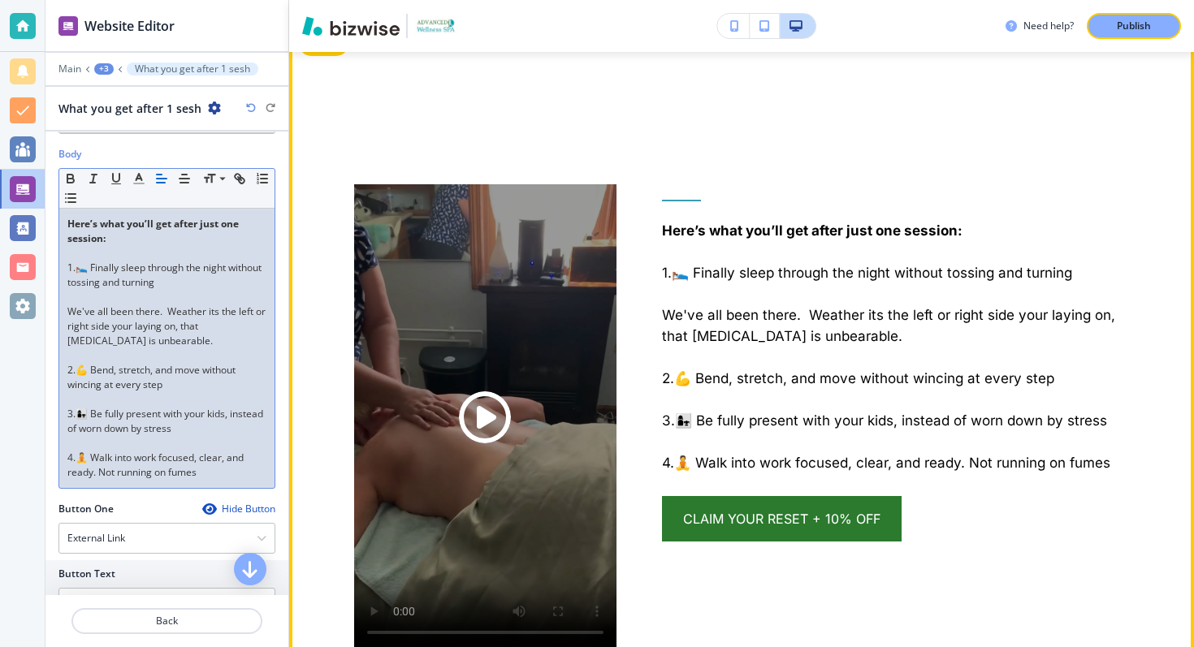
scroll to position [2492, 0]
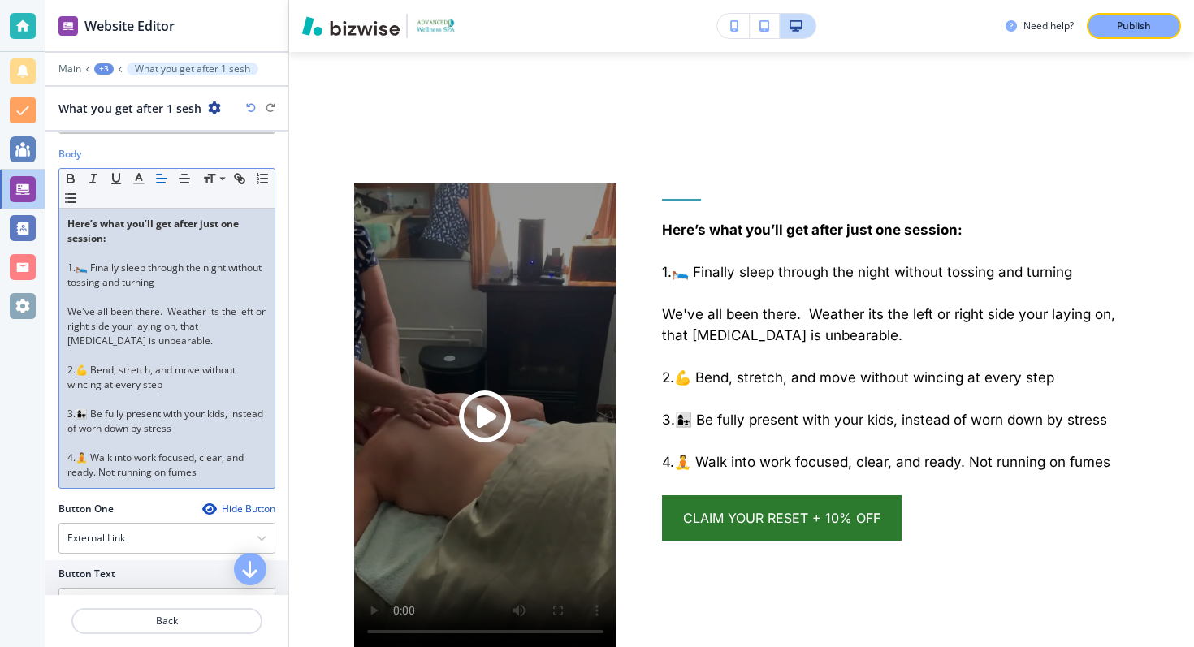
click at [209, 386] on p "2.💪 Bend, stretch, and move without wincing at every step" at bounding box center [166, 377] width 199 height 29
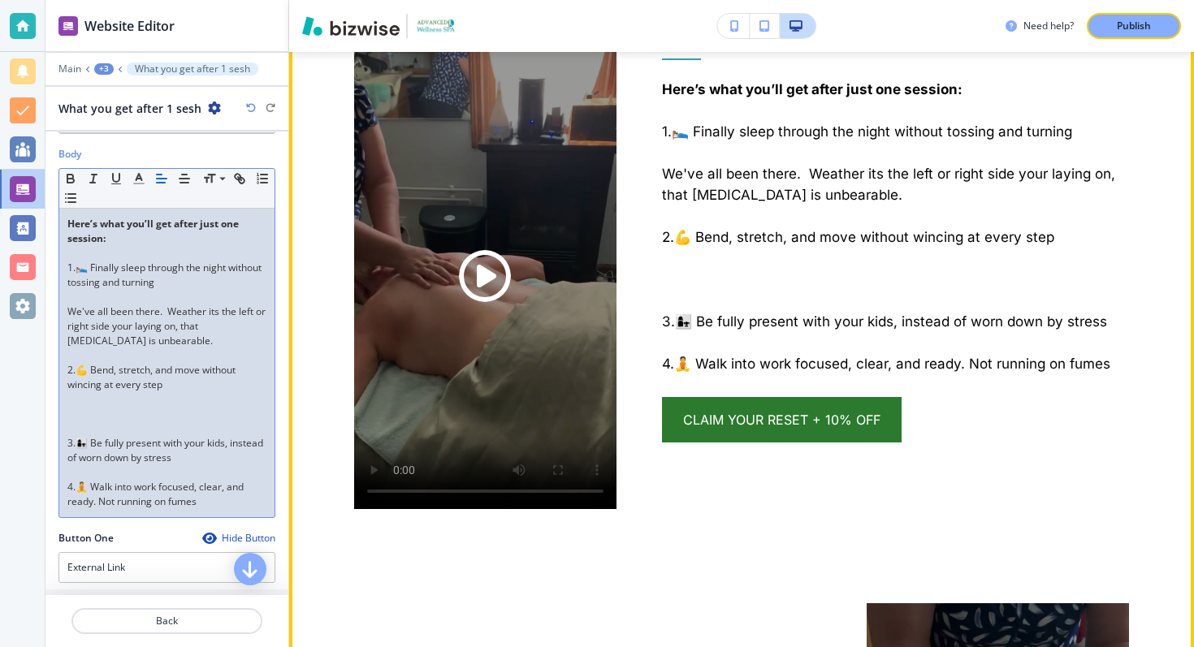
scroll to position [2627, 0]
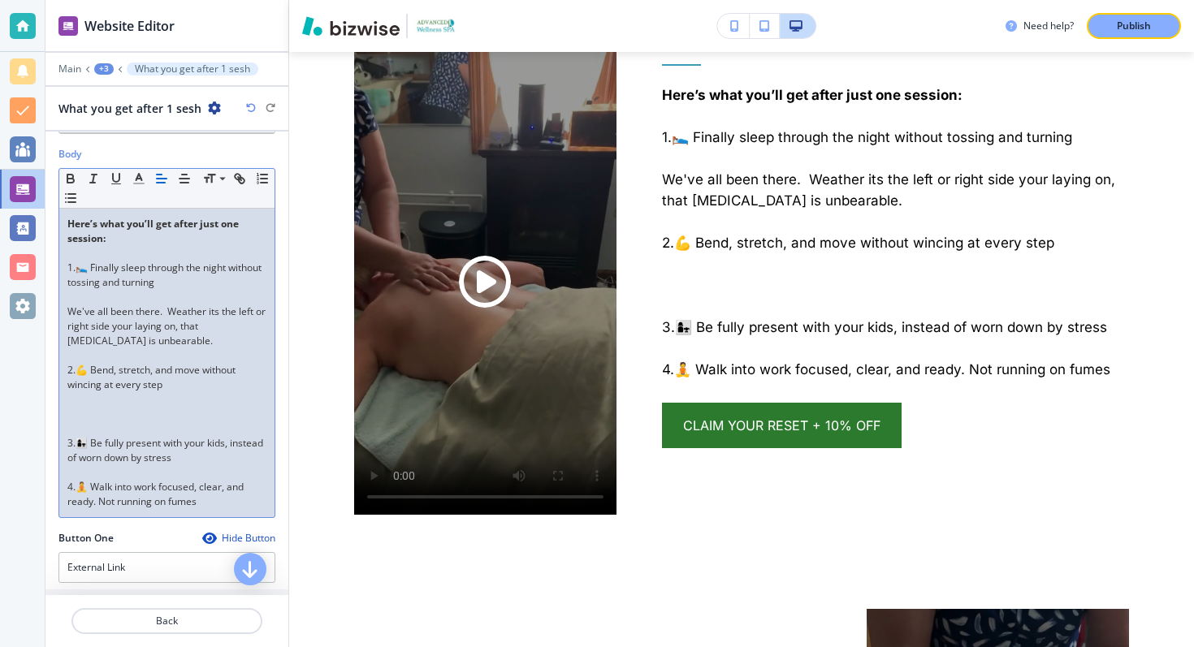
click at [141, 345] on p "We've all been there. Weather its the left or right side your laying on, that […" at bounding box center [166, 327] width 199 height 44
click at [92, 402] on p at bounding box center [166, 399] width 199 height 15
click at [88, 422] on p at bounding box center [166, 429] width 199 height 15
click at [80, 411] on p at bounding box center [166, 414] width 199 height 15
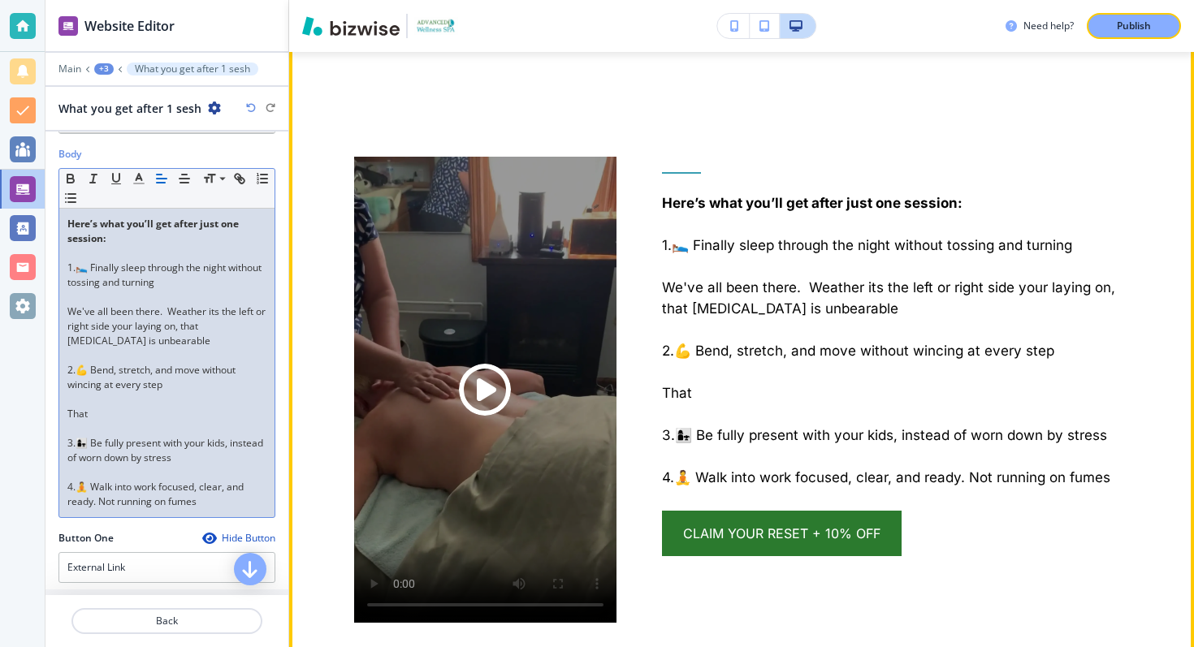
scroll to position [2463, 0]
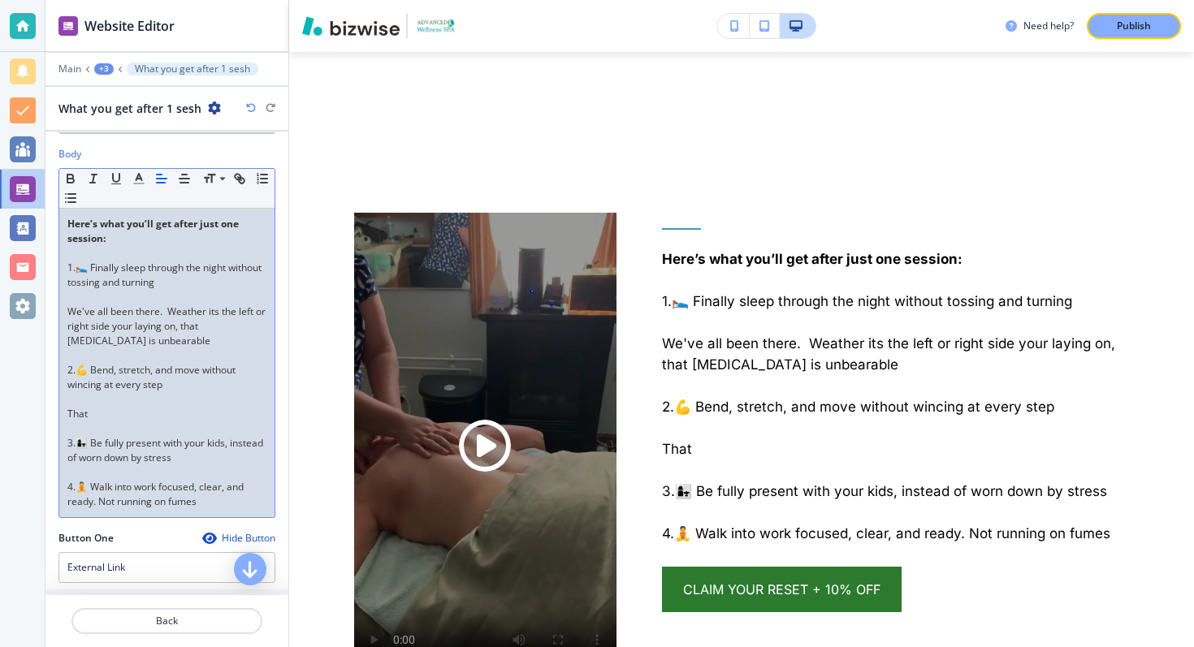
click at [172, 270] on p "1.🛌 Finally sleep through the night without tossing and turning" at bounding box center [166, 275] width 199 height 29
click at [138, 179] on line "button" at bounding box center [138, 179] width 4 height 0
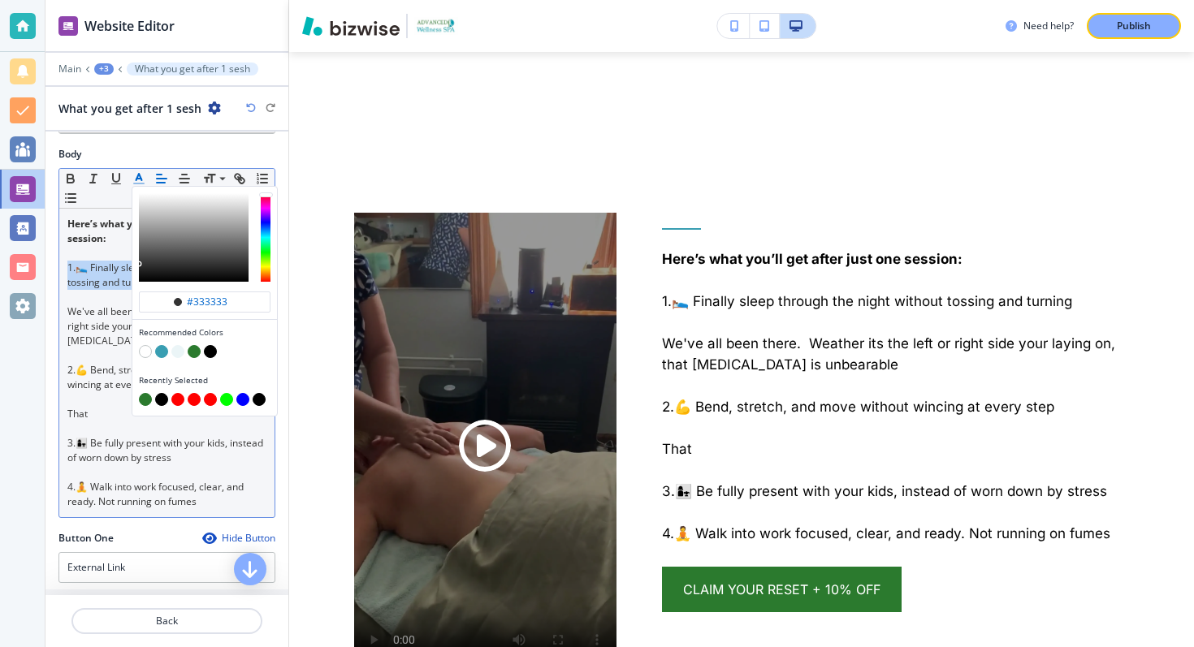
click at [193, 347] on button "button" at bounding box center [194, 351] width 13 height 13
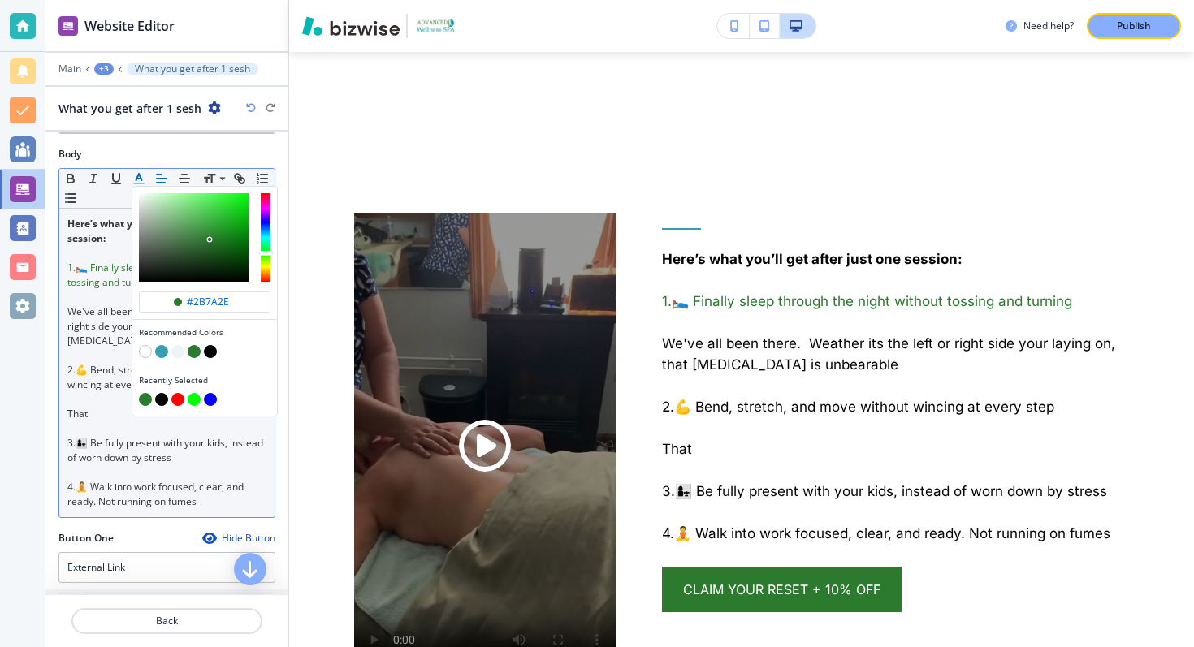
click at [212, 349] on button "button" at bounding box center [210, 351] width 13 height 13
type input "#000000"
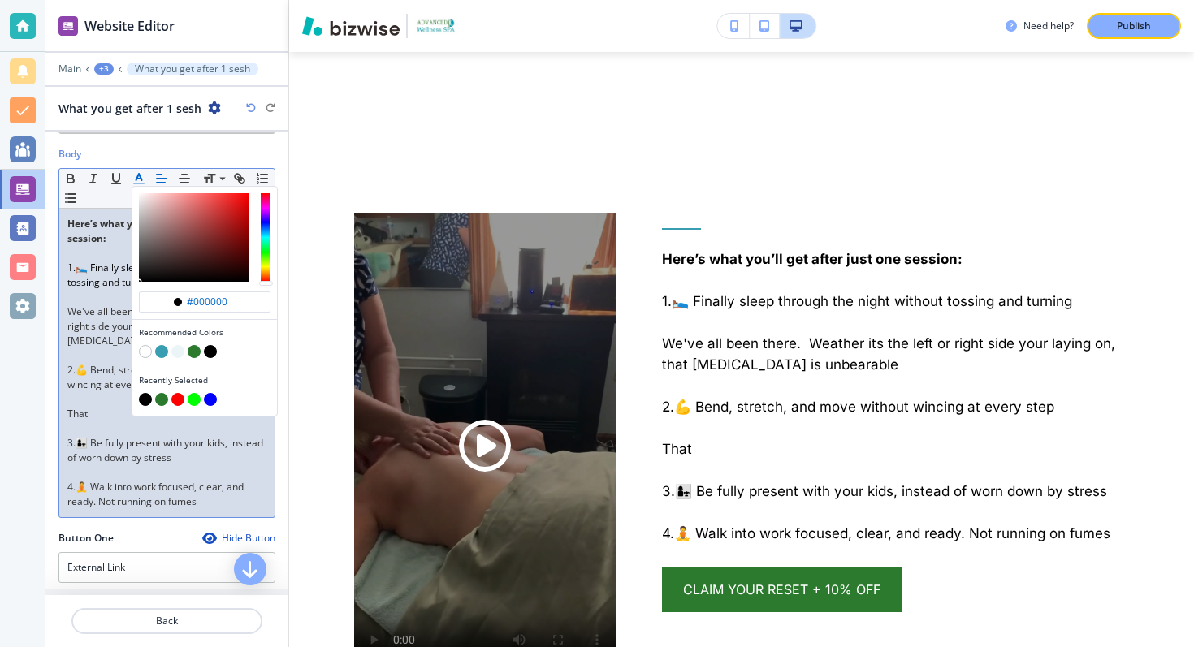
click at [133, 368] on div "Recently Selected" at bounding box center [204, 392] width 145 height 48
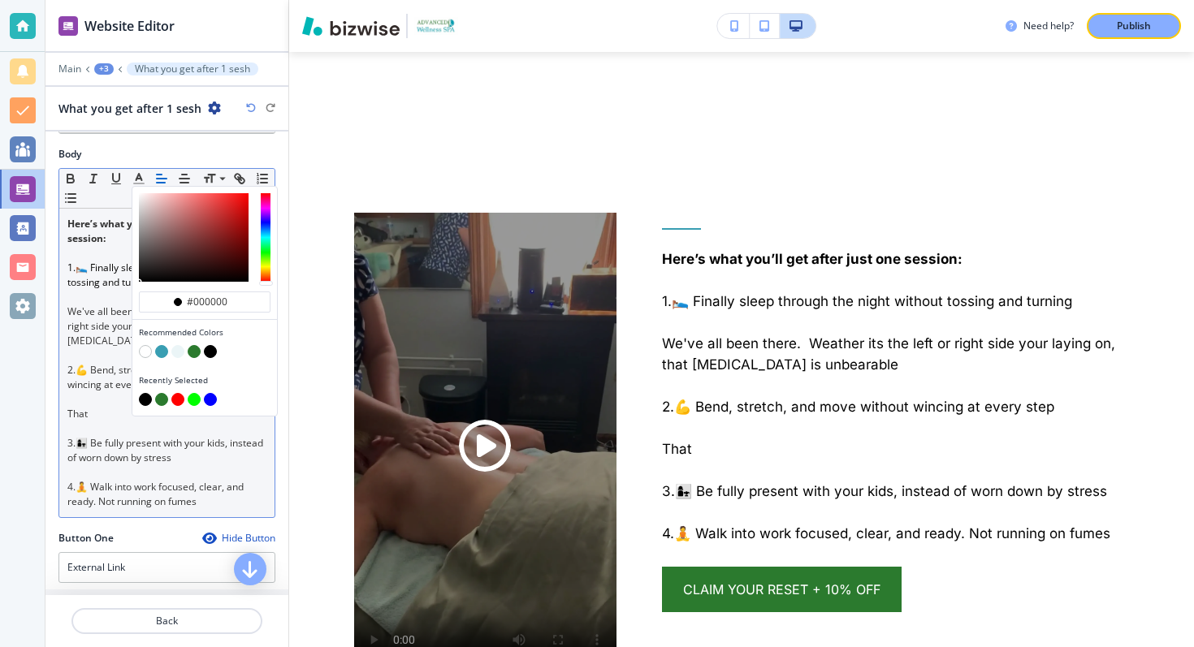
click at [113, 322] on p "We've all been there. Weather its the left or right side your laying on, that […" at bounding box center [166, 327] width 199 height 44
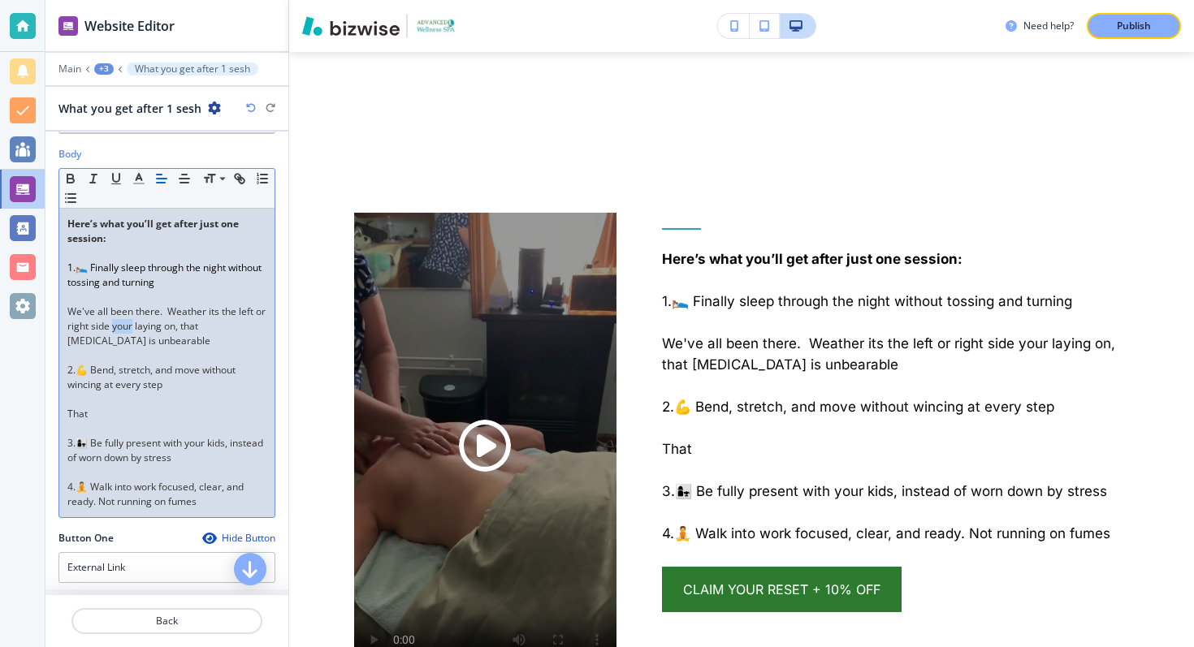
click at [113, 322] on p "We've all been there. Weather its the left or right side your laying on, that […" at bounding box center [166, 327] width 199 height 44
click at [139, 181] on icon "button" at bounding box center [139, 178] width 15 height 15
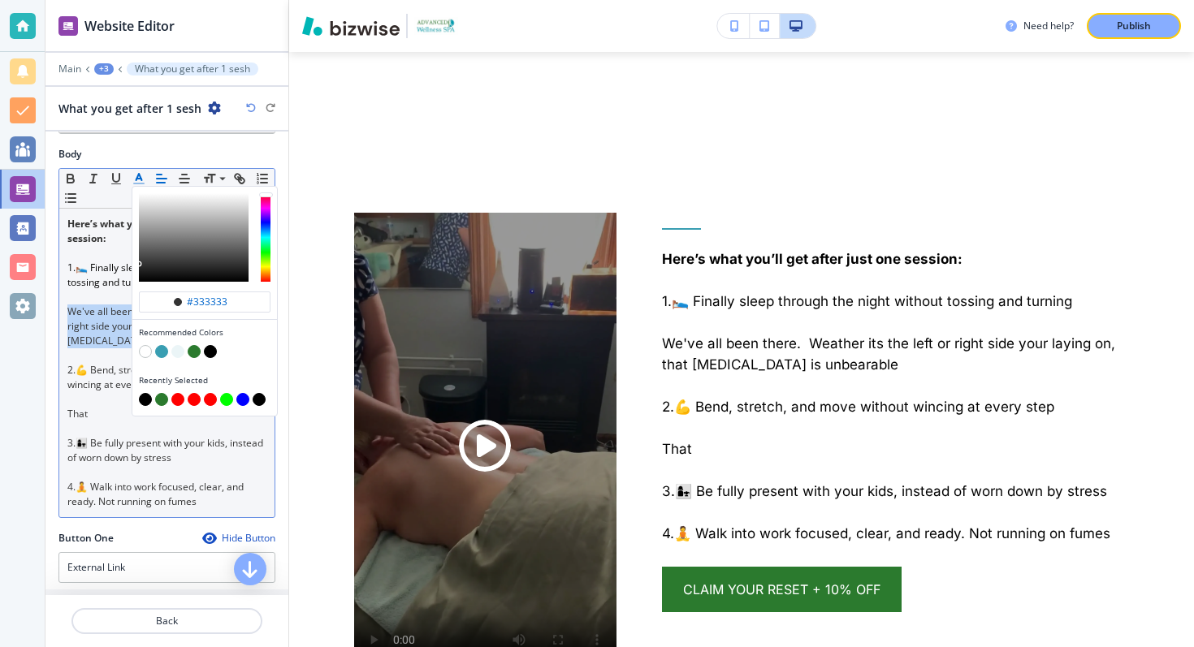
click at [194, 348] on button "button" at bounding box center [194, 351] width 13 height 13
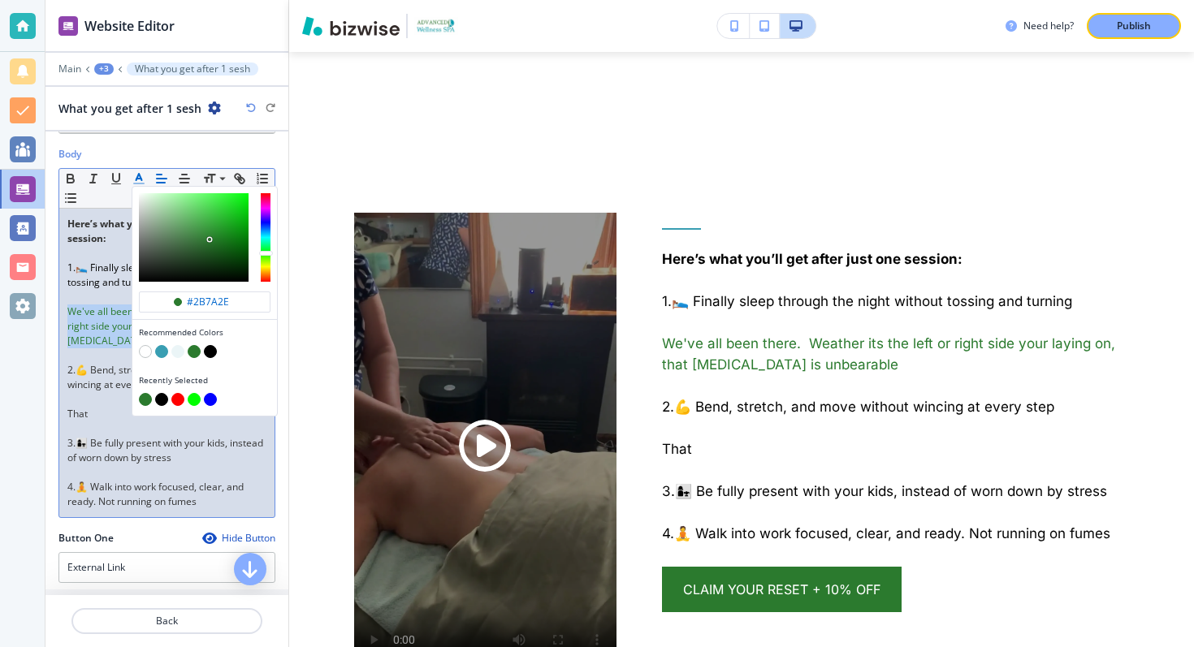
click at [215, 346] on div "button" at bounding box center [205, 353] width 132 height 16
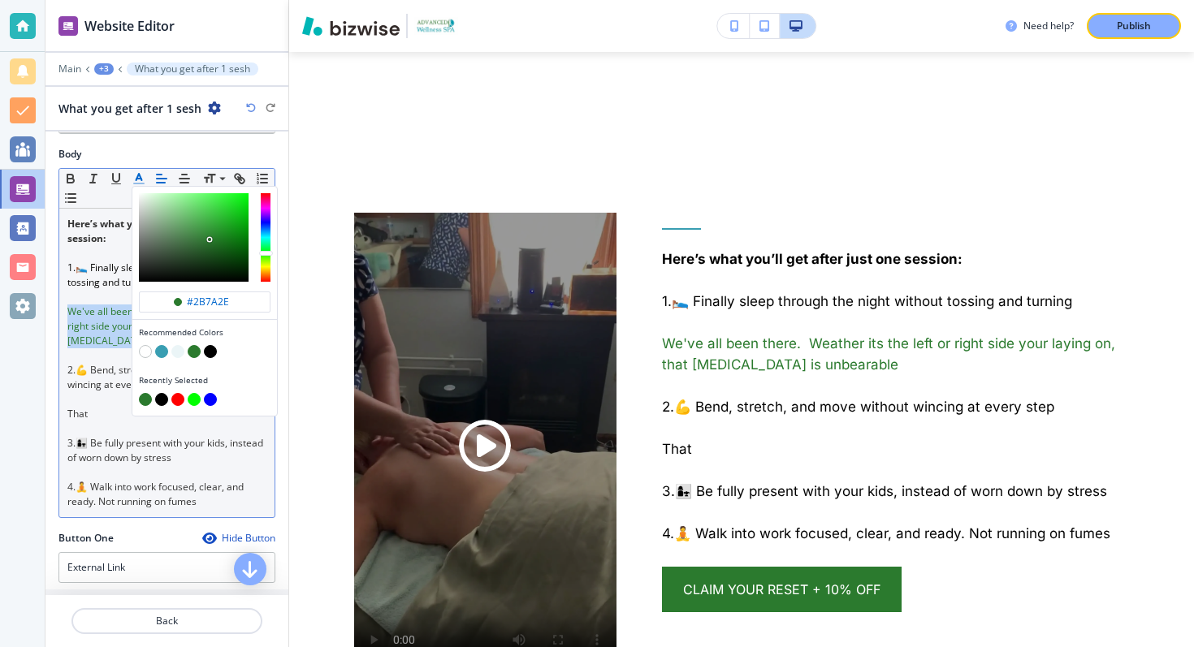
click at [210, 350] on button "button" at bounding box center [210, 351] width 13 height 13
type input "#000000"
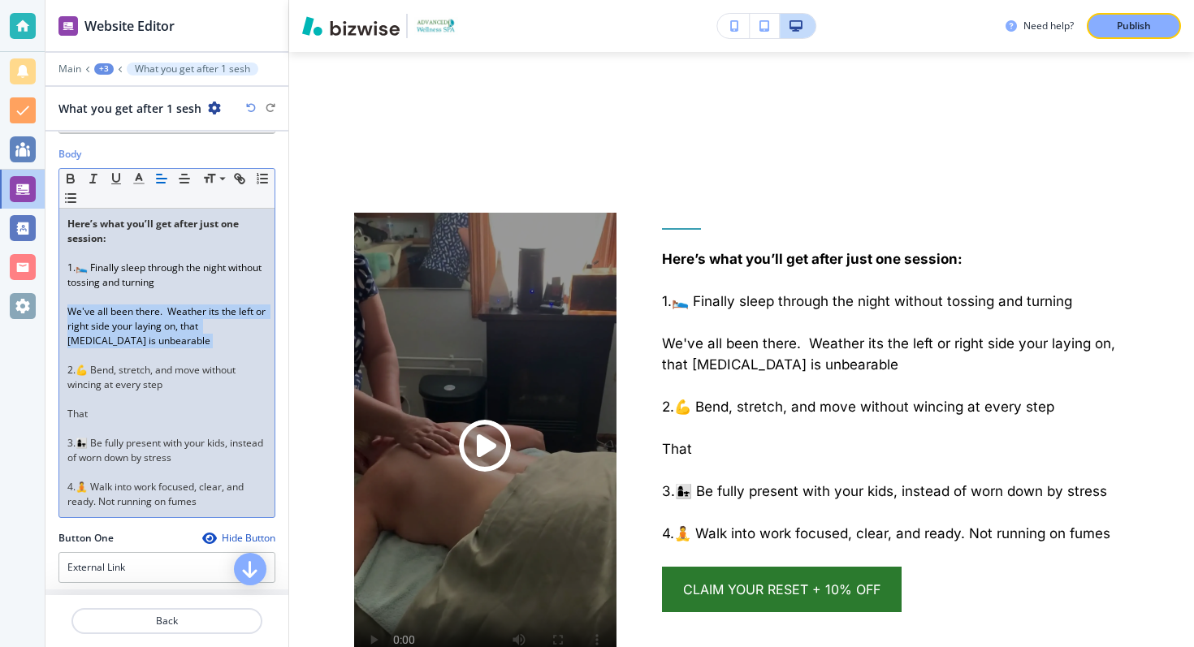
click at [109, 342] on span "We've all been there. Weather its the left or right side your laying on, that […" at bounding box center [167, 326] width 201 height 43
click at [140, 418] on p "That" at bounding box center [166, 414] width 199 height 15
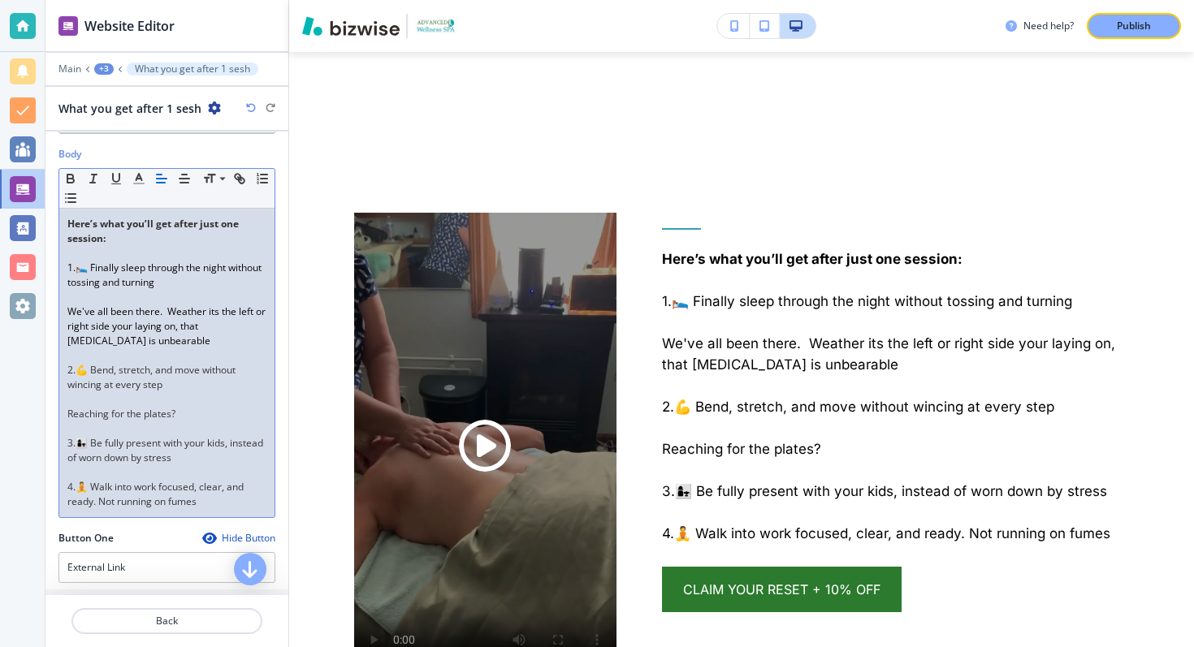
click at [67, 418] on p "Reaching for the plates?" at bounding box center [166, 414] width 199 height 15
click at [185, 415] on p "That pain when you Reaching for the plates?" at bounding box center [166, 414] width 199 height 15
click at [249, 417] on p "That pain when you reach for the plates?" at bounding box center [166, 414] width 199 height 15
click at [255, 415] on p "That pain when you reach for the plates?" at bounding box center [166, 414] width 199 height 15
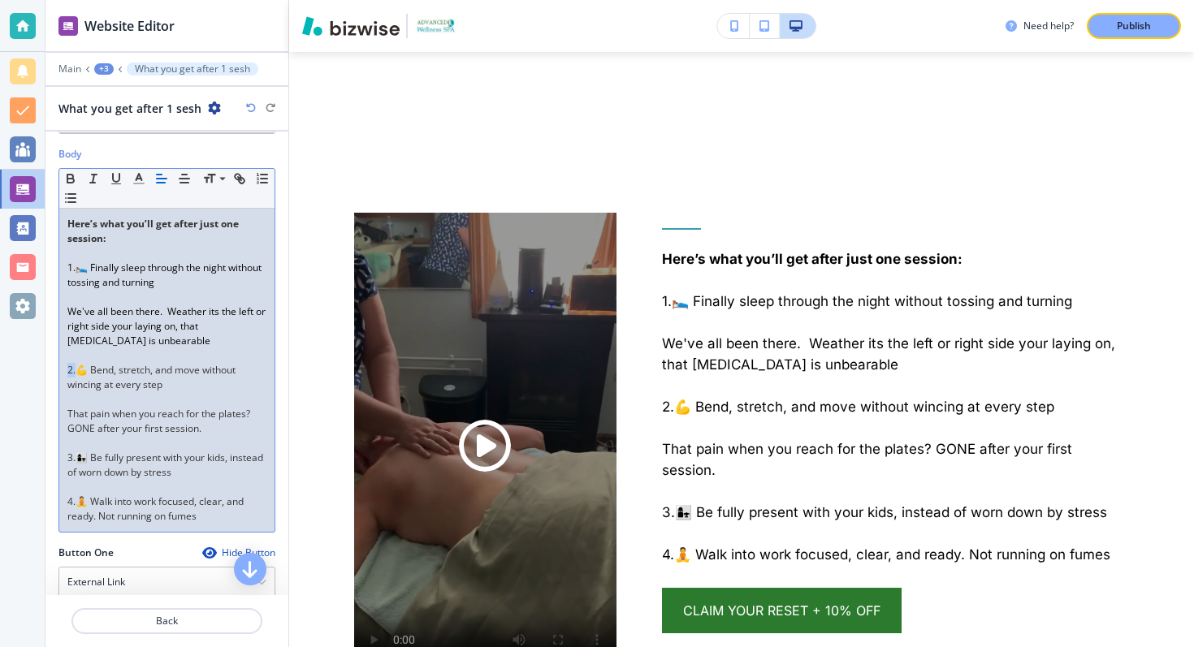
click at [68, 367] on p "2.💪 Bend, stretch, and move without wincing at every step" at bounding box center [166, 377] width 199 height 29
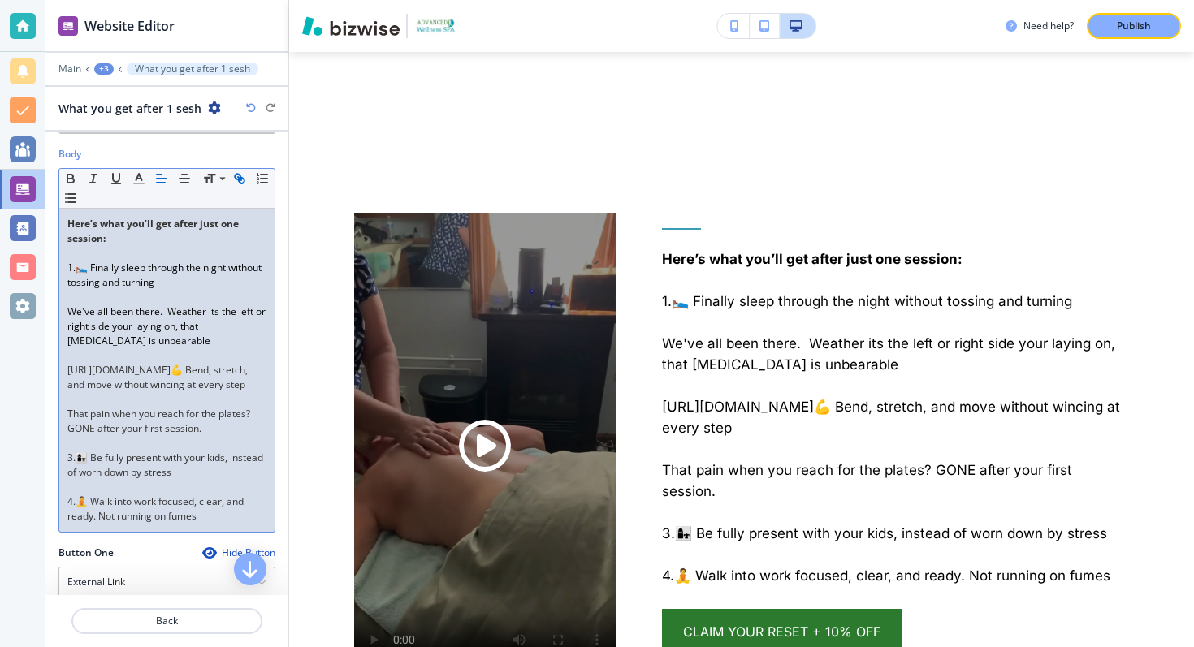
click at [246, 108] on icon "button" at bounding box center [251, 108] width 10 height 10
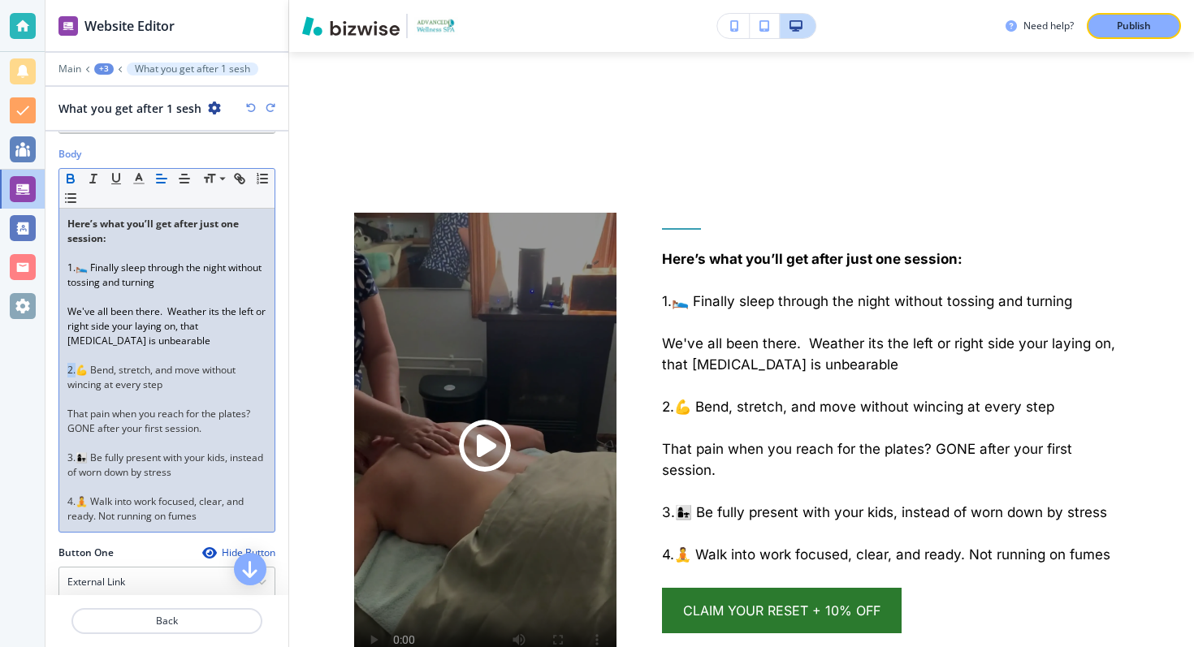
drag, startPoint x: 76, startPoint y: 371, endPoint x: 59, endPoint y: 372, distance: 16.3
click at [59, 372] on div "Here’s what you’ll get after just one session: 1.🛌 Finally sleep through the ni…" at bounding box center [166, 370] width 215 height 323
click at [98, 264] on span "1.🛌 Finally sleep through the night without tossing and turning" at bounding box center [165, 275] width 197 height 28
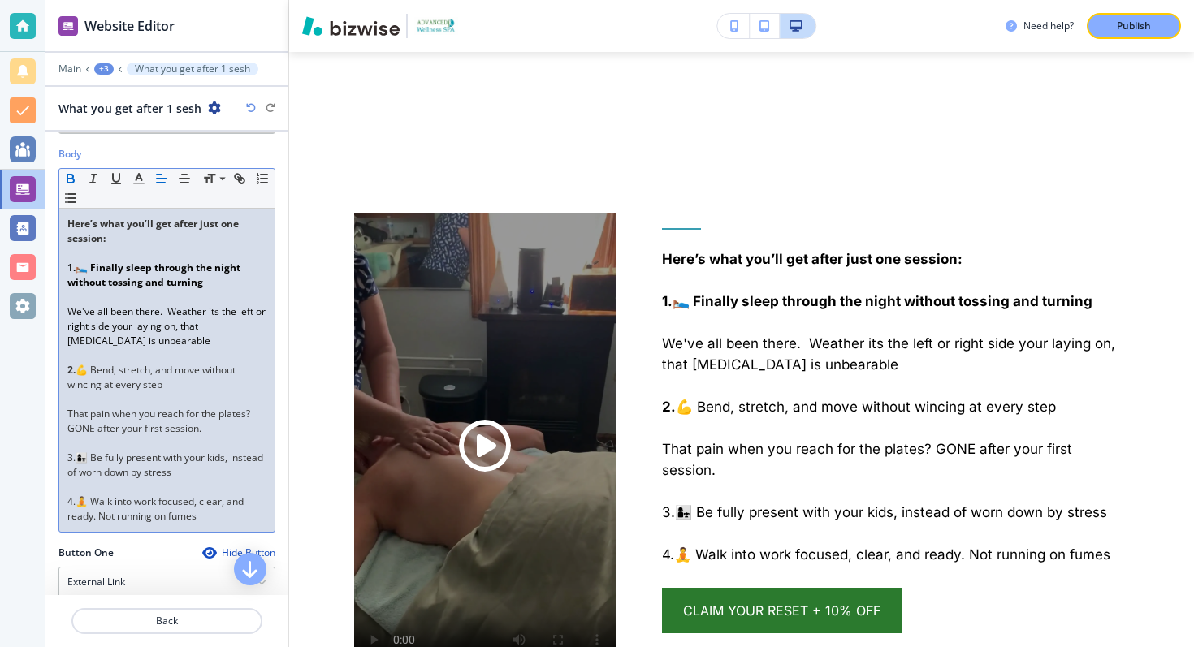
click at [100, 262] on strong "1.🛌 Finally sleep through the night without tossing and turning" at bounding box center [154, 275] width 175 height 28
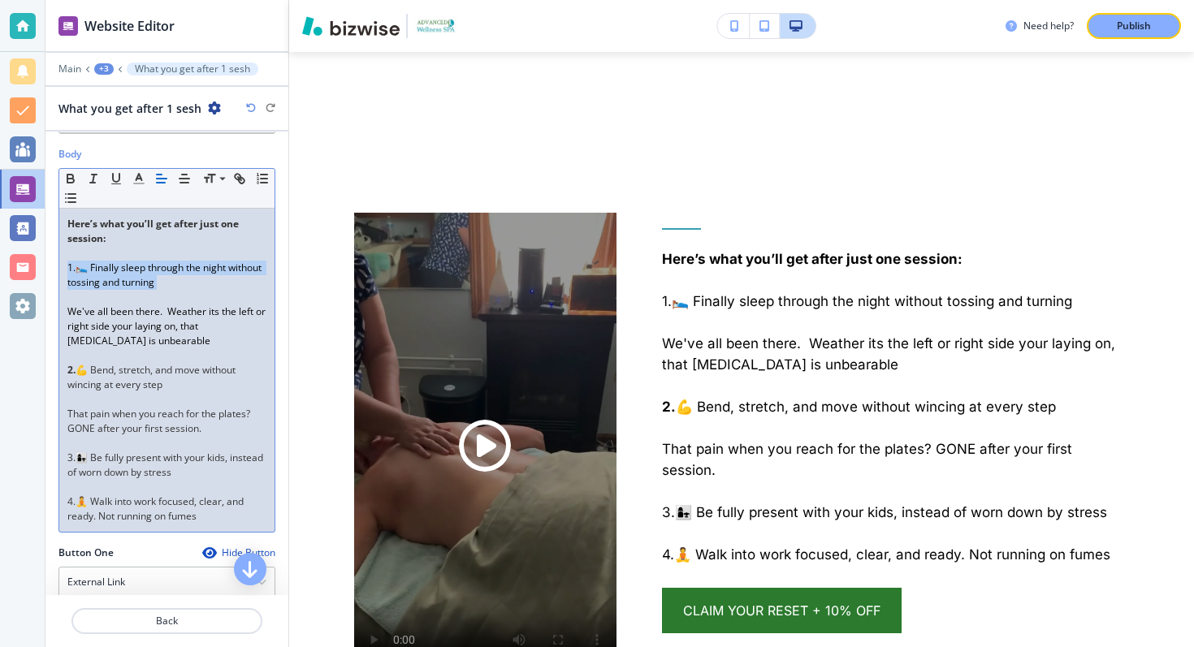
click at [72, 267] on span "1.🛌 Finally sleep through the night without tossing and turning" at bounding box center [165, 275] width 197 height 28
click at [67, 267] on div "Here’s what you’ll get after just one session: 1.🛌 Finally sleep through the ni…" at bounding box center [166, 370] width 215 height 323
drag, startPoint x: 76, startPoint y: 460, endPoint x: 60, endPoint y: 460, distance: 15.4
click at [60, 460] on div "Here’s what you’ll get after just one session: 1 .🛌 Finally sleep through the n…" at bounding box center [166, 370] width 215 height 323
click at [71, 462] on strong "3." at bounding box center [71, 458] width 8 height 14
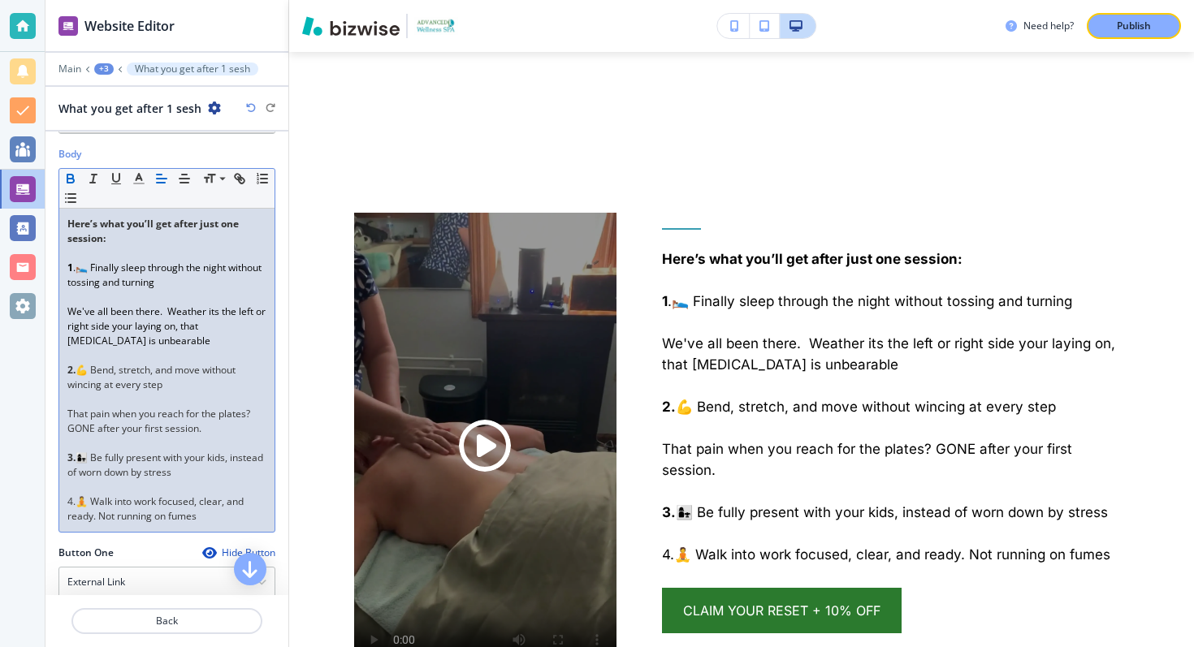
click at [74, 461] on strong "3." at bounding box center [71, 458] width 8 height 14
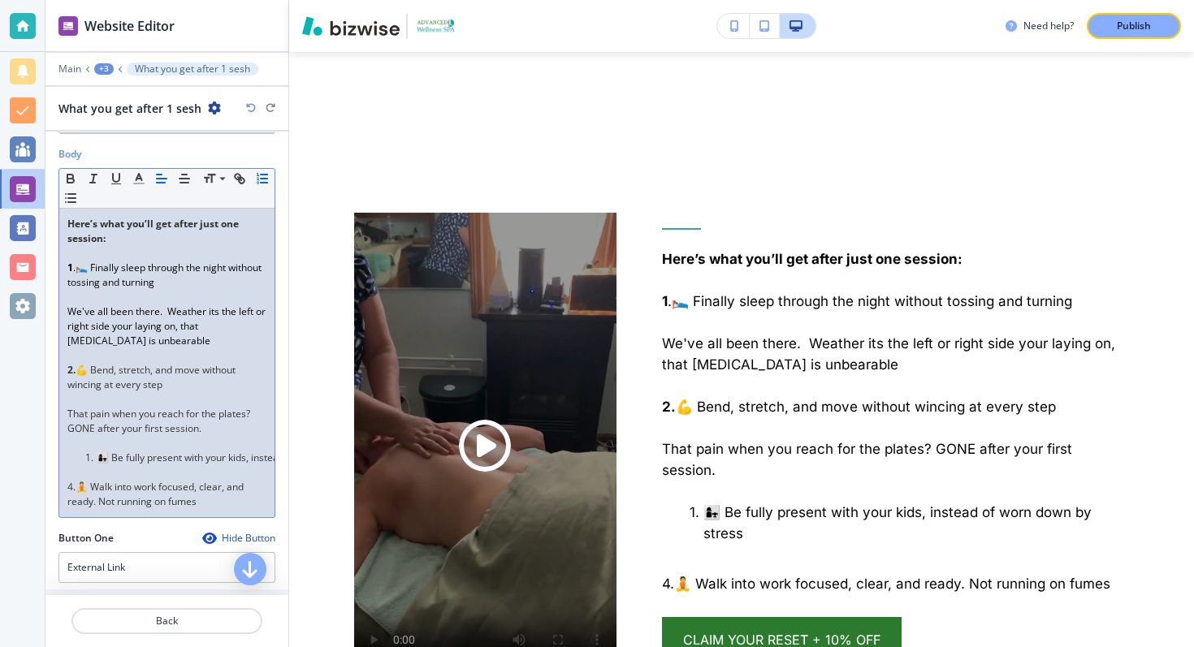
click at [249, 101] on div "What you get after 1 sesh" at bounding box center [166, 108] width 217 height 17
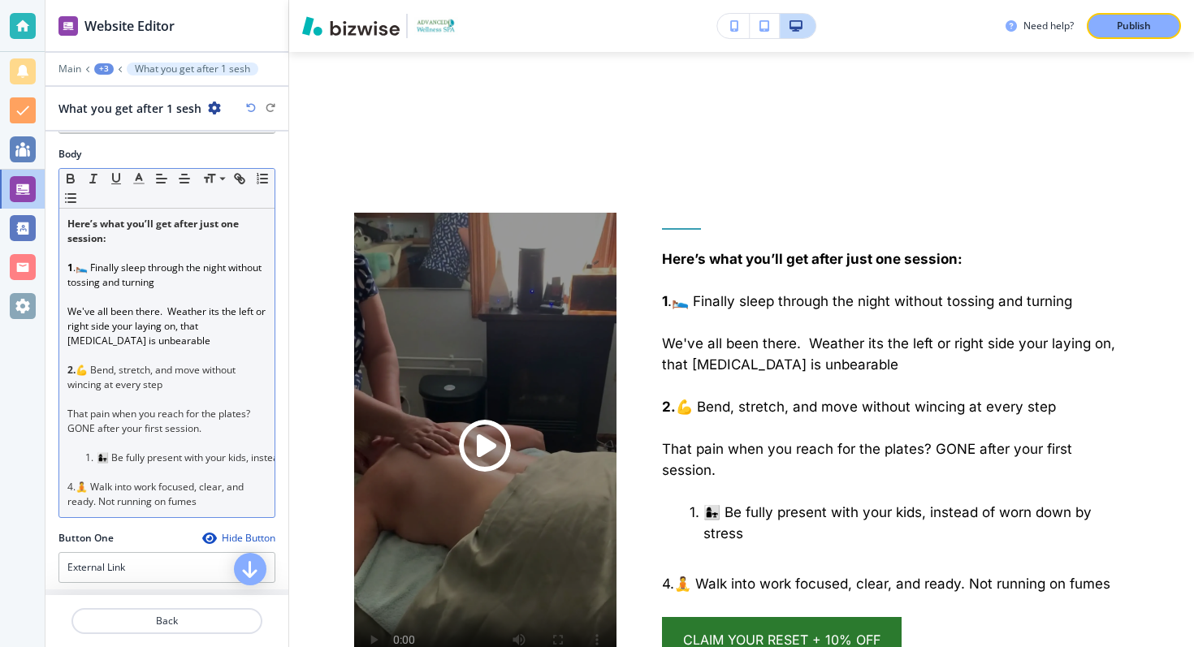
click at [253, 108] on icon "button" at bounding box center [251, 108] width 10 height 10
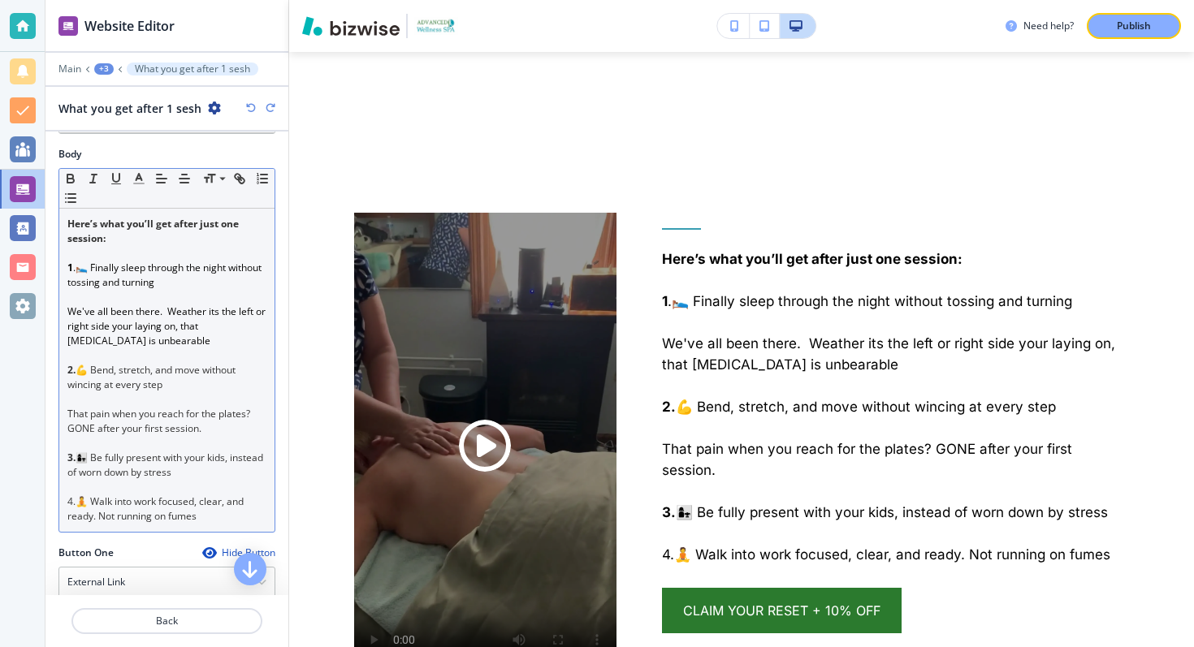
click at [78, 374] on p "2. 💪 Bend, stretch, and move without wincing at every step" at bounding box center [166, 377] width 199 height 29
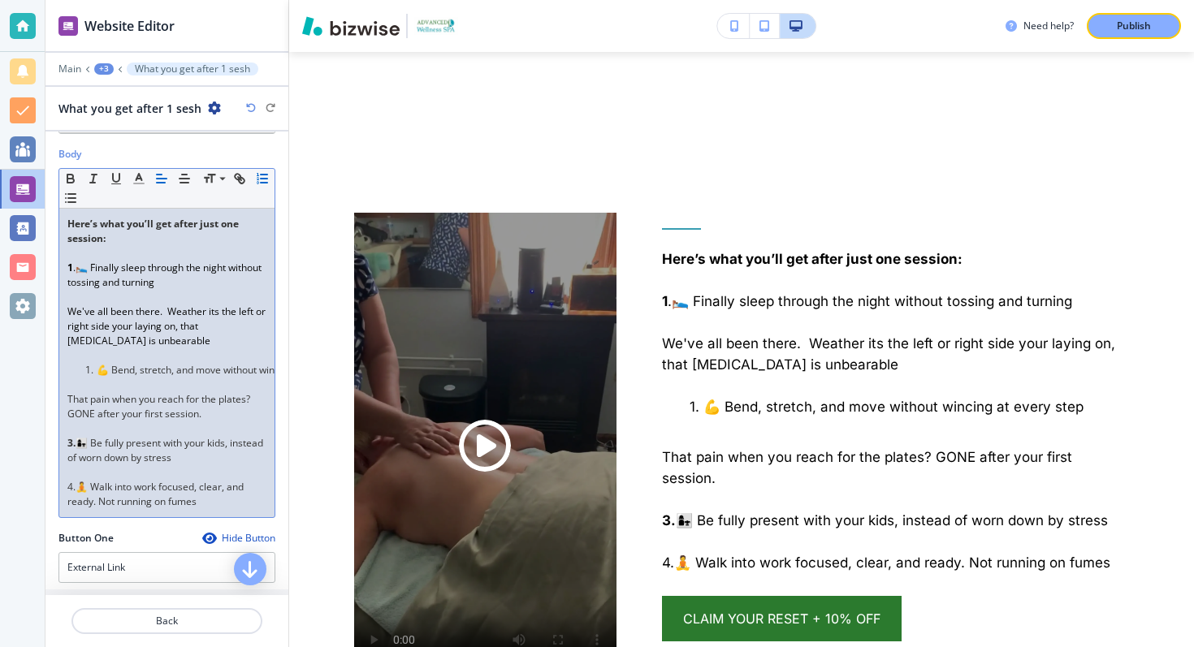
click at [250, 100] on div "What you get after 1 sesh" at bounding box center [166, 108] width 217 height 17
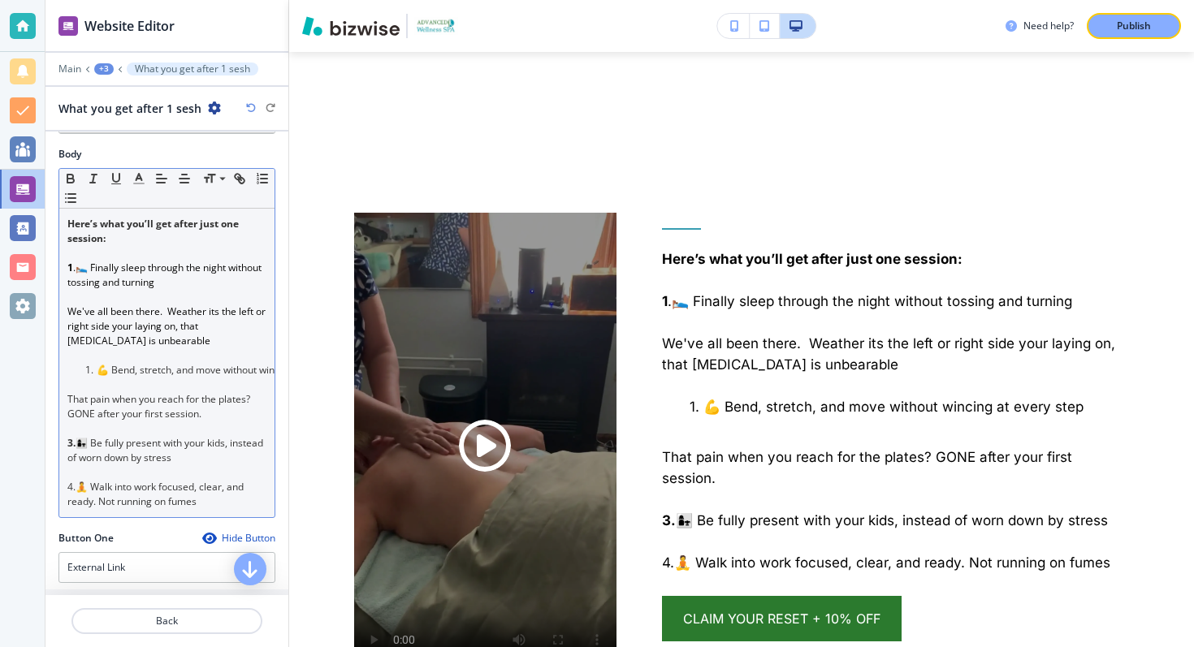
click at [251, 107] on icon "button" at bounding box center [251, 108] width 10 height 10
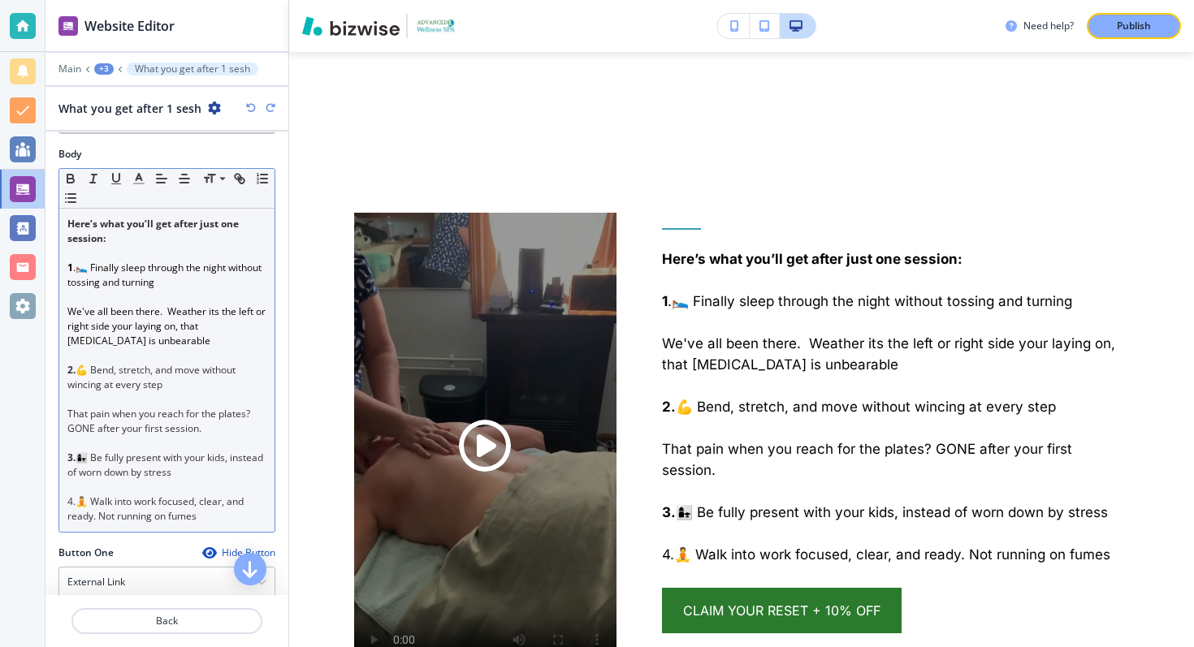
scroll to position [279, 0]
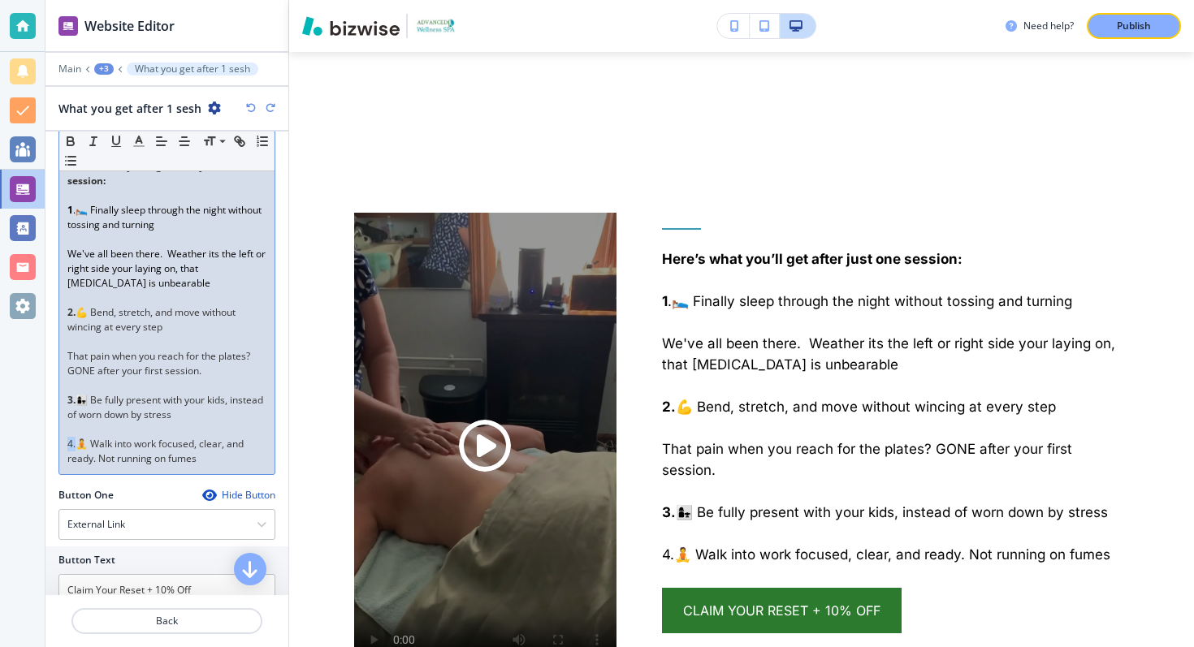
drag, startPoint x: 76, startPoint y: 448, endPoint x: 66, endPoint y: 447, distance: 9.8
click at [66, 447] on div "Here’s what you’ll get after just one session: 1 .🛌 Finally sleep through the n…" at bounding box center [166, 312] width 215 height 323
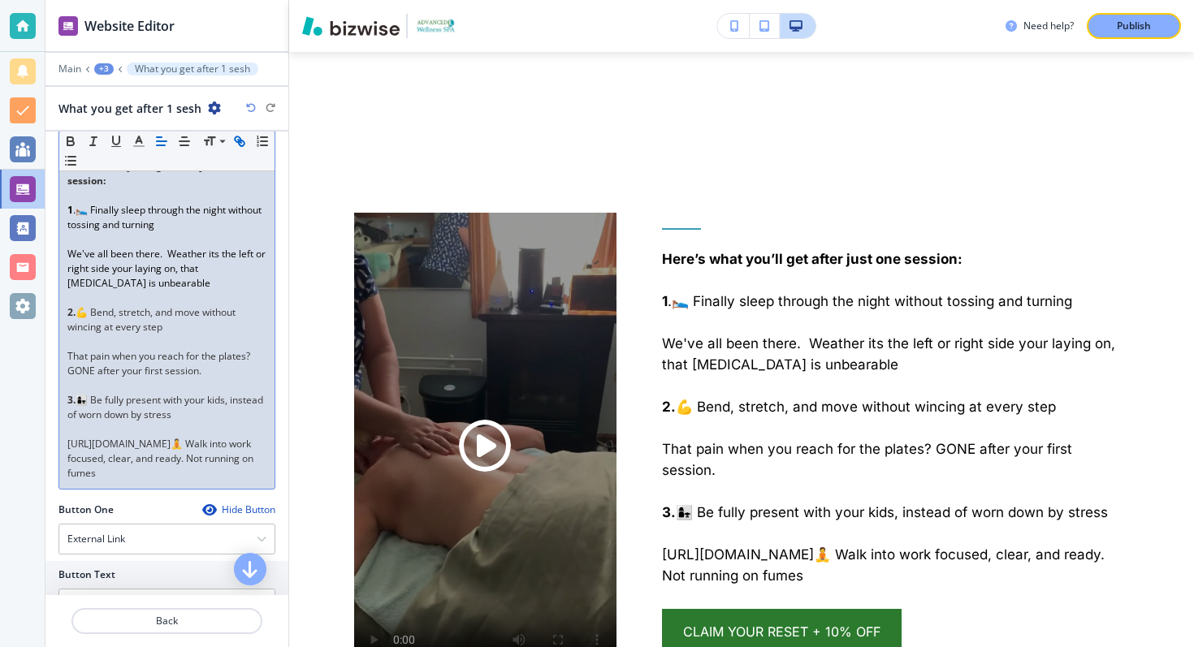
click at [245, 104] on div "What you get after 1 sesh" at bounding box center [166, 108] width 217 height 17
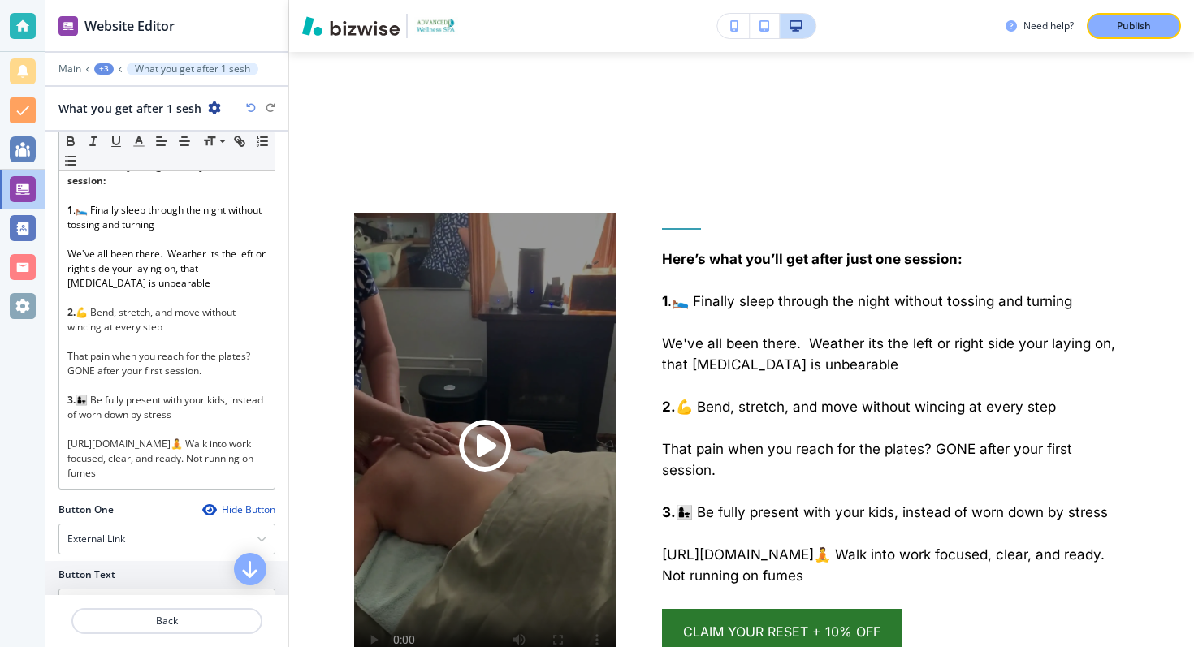
click at [249, 109] on icon "button" at bounding box center [251, 108] width 10 height 10
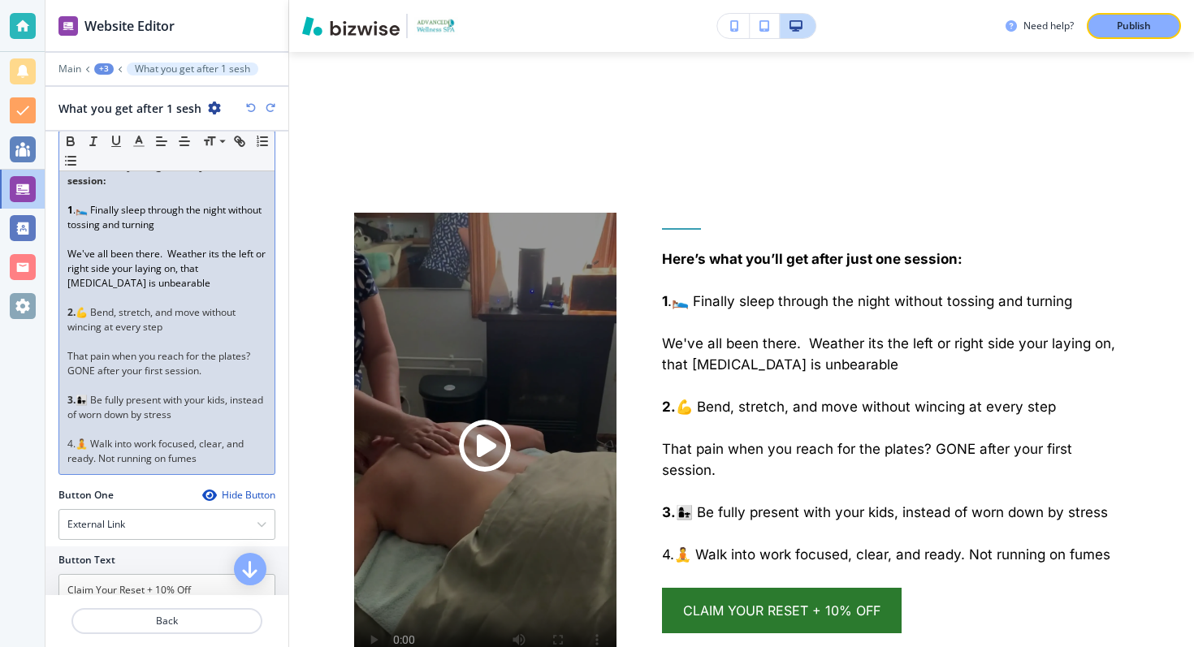
click at [81, 439] on p "4.🧘 Walk into work focused, clear, and ready. Not running on fumes" at bounding box center [166, 451] width 199 height 29
click at [79, 439] on p "4.🧘 Walk into work focused, clear, and ready. Not running on fumes" at bounding box center [166, 451] width 199 height 29
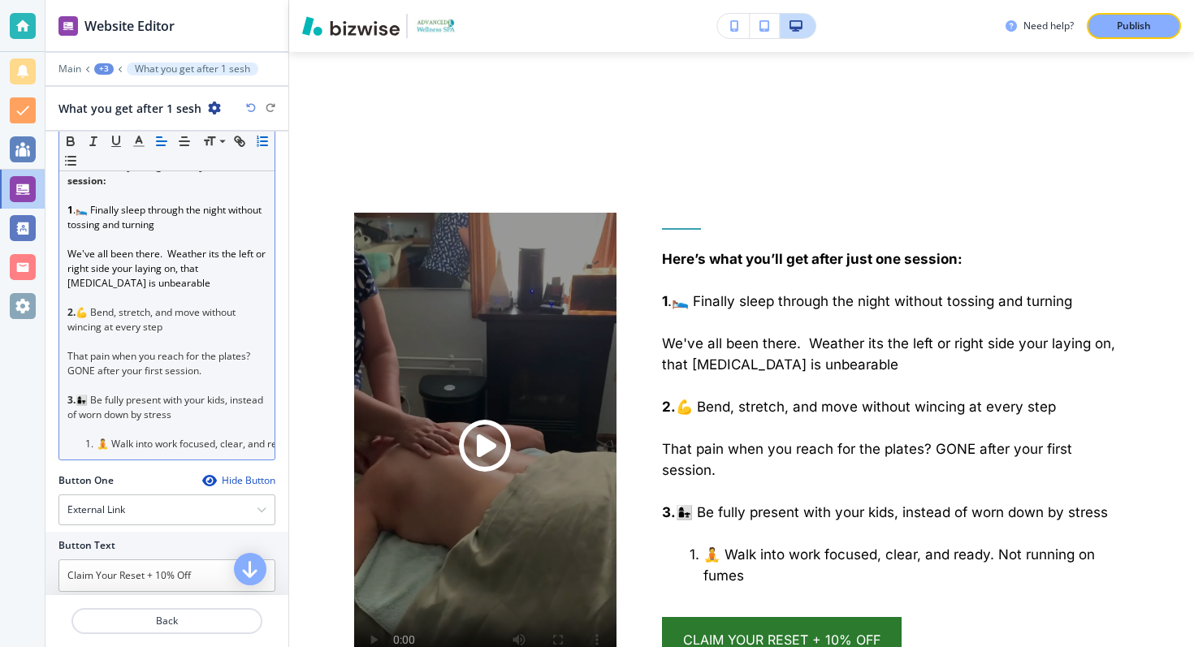
click at [249, 107] on icon "button" at bounding box center [251, 108] width 10 height 10
click at [249, 106] on icon "button" at bounding box center [251, 108] width 10 height 10
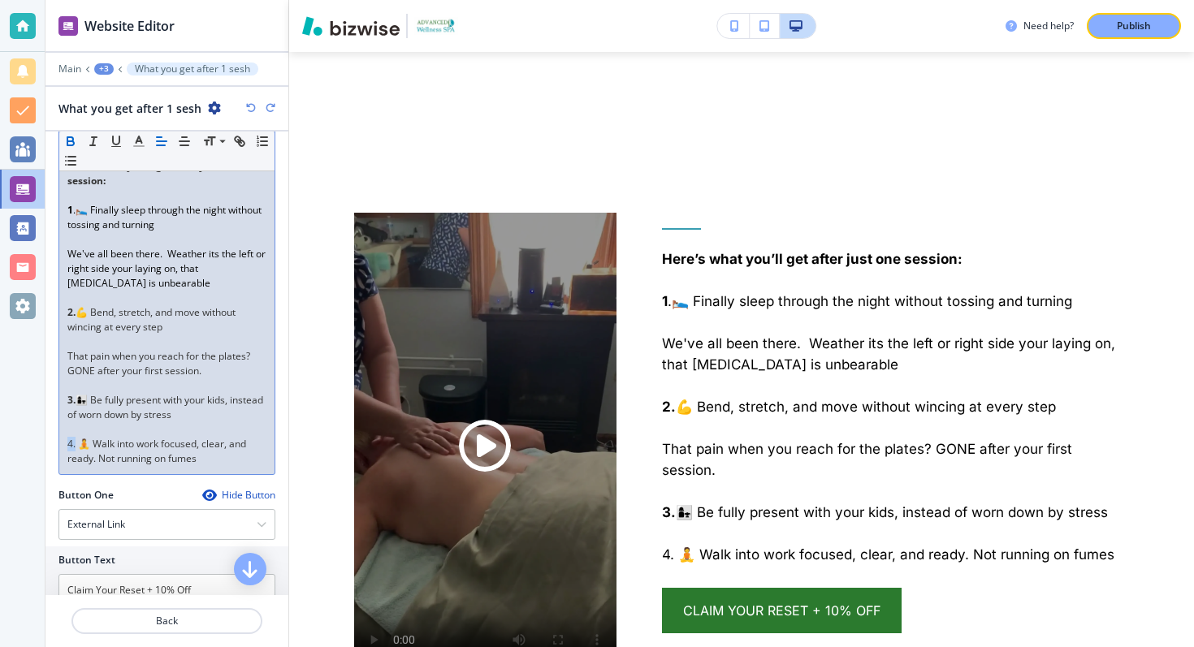
drag, startPoint x: 76, startPoint y: 448, endPoint x: 58, endPoint y: 448, distance: 18.7
click at [58, 448] on div "Body Small Normal Large Huge Here’s what you’ll get after just one session: 1 .…" at bounding box center [166, 288] width 243 height 399
click at [158, 430] on p at bounding box center [166, 429] width 199 height 15
click at [192, 357] on p "That pain when you reach for the plates? GONE after your first session." at bounding box center [166, 363] width 199 height 29
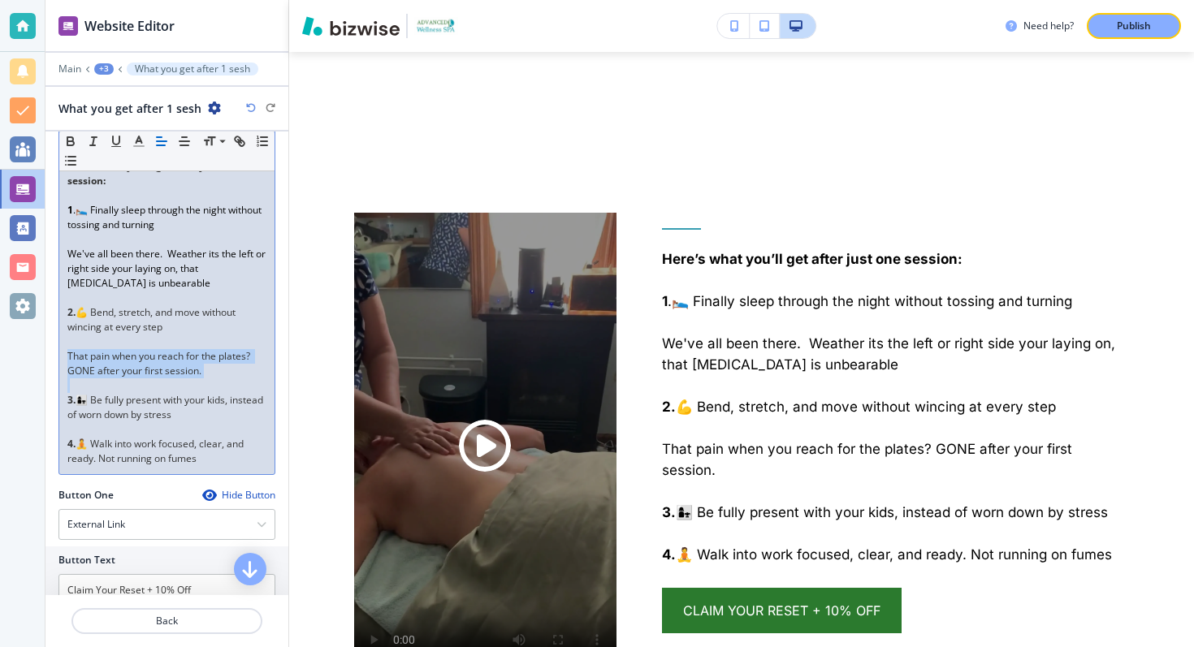
click at [192, 357] on p "That pain when you reach for the plates? GONE after your first session." at bounding box center [166, 363] width 199 height 29
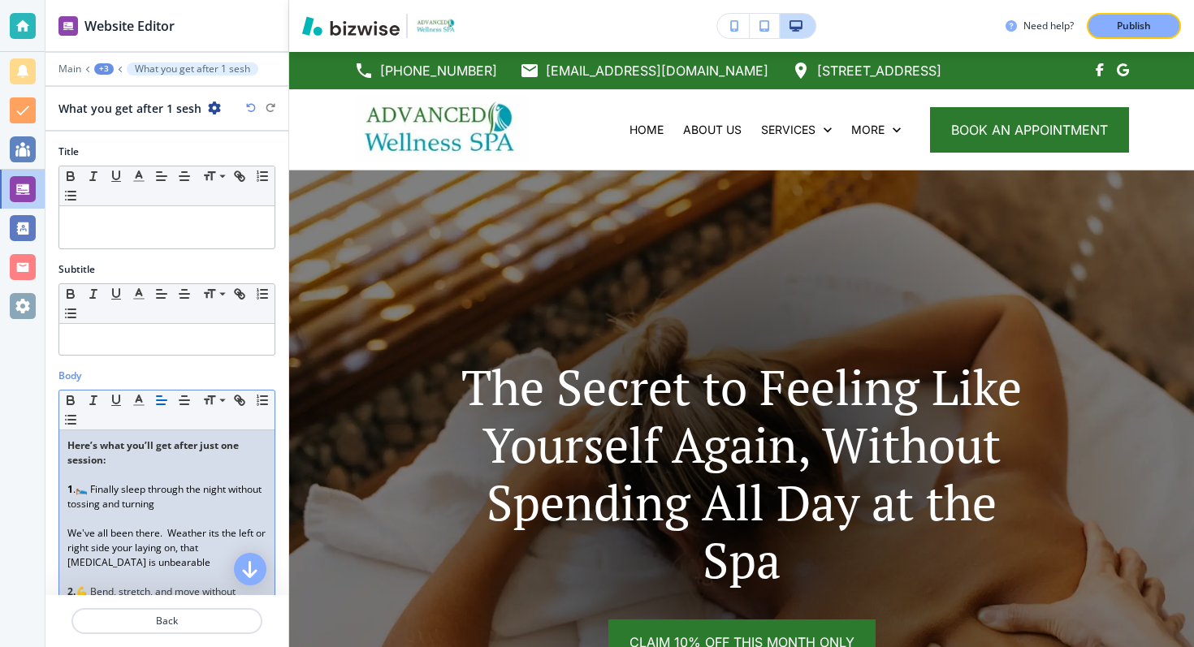
scroll to position [2463, 0]
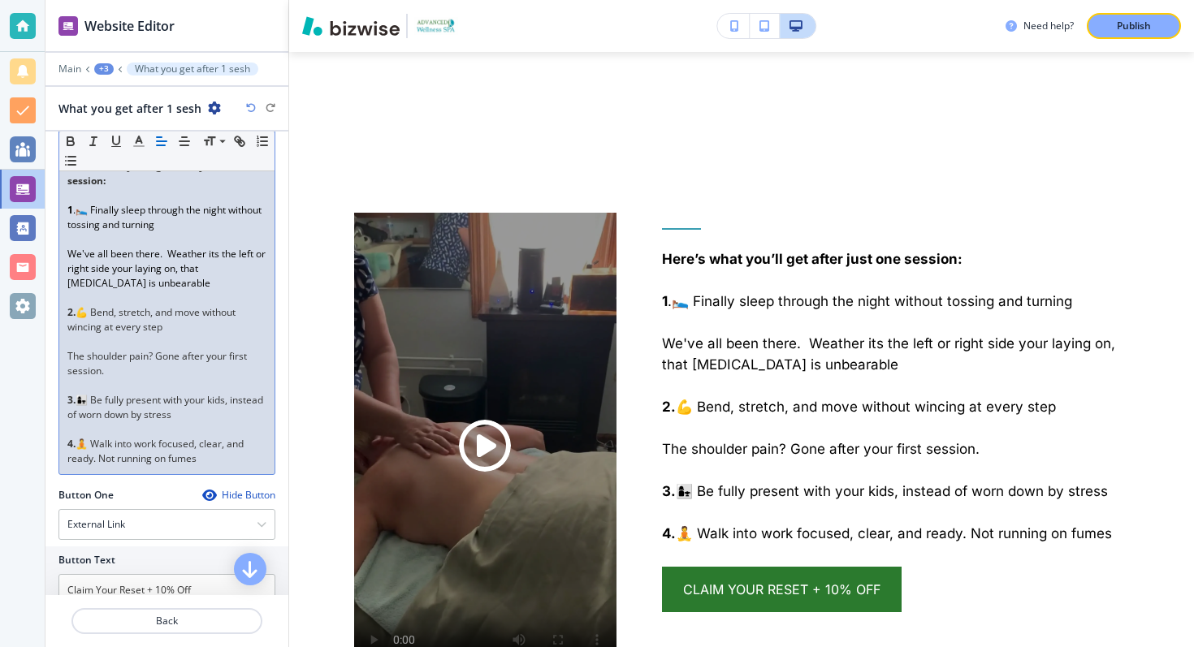
click at [78, 356] on p "The shoulder pain? Gone after your first session." at bounding box center [166, 363] width 199 height 29
click at [141, 369] on p "That shoulder pain? Gone after your first session." at bounding box center [166, 363] width 199 height 29
click at [116, 406] on p "3. 👩‍👧 Be fully present with your kids, instead of worn down by stress" at bounding box center [166, 407] width 199 height 29
click at [206, 413] on p "3. 👩‍👧 Be fully present with your kids, instead of worn down by stress" at bounding box center [166, 407] width 199 height 29
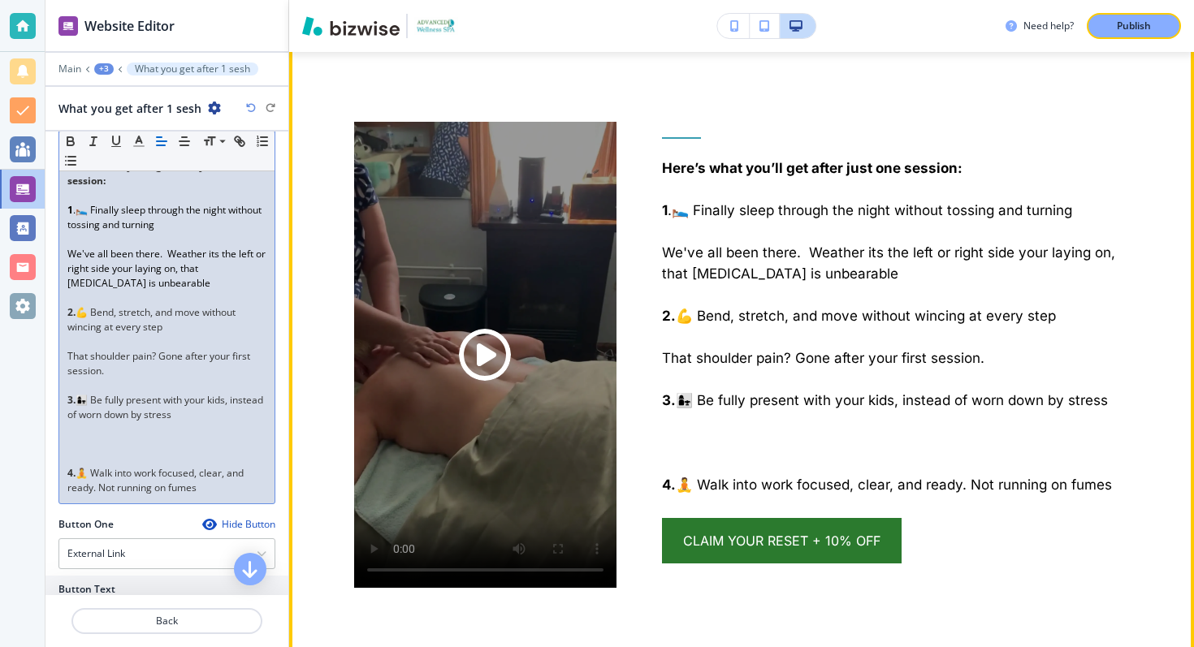
scroll to position [2551, 0]
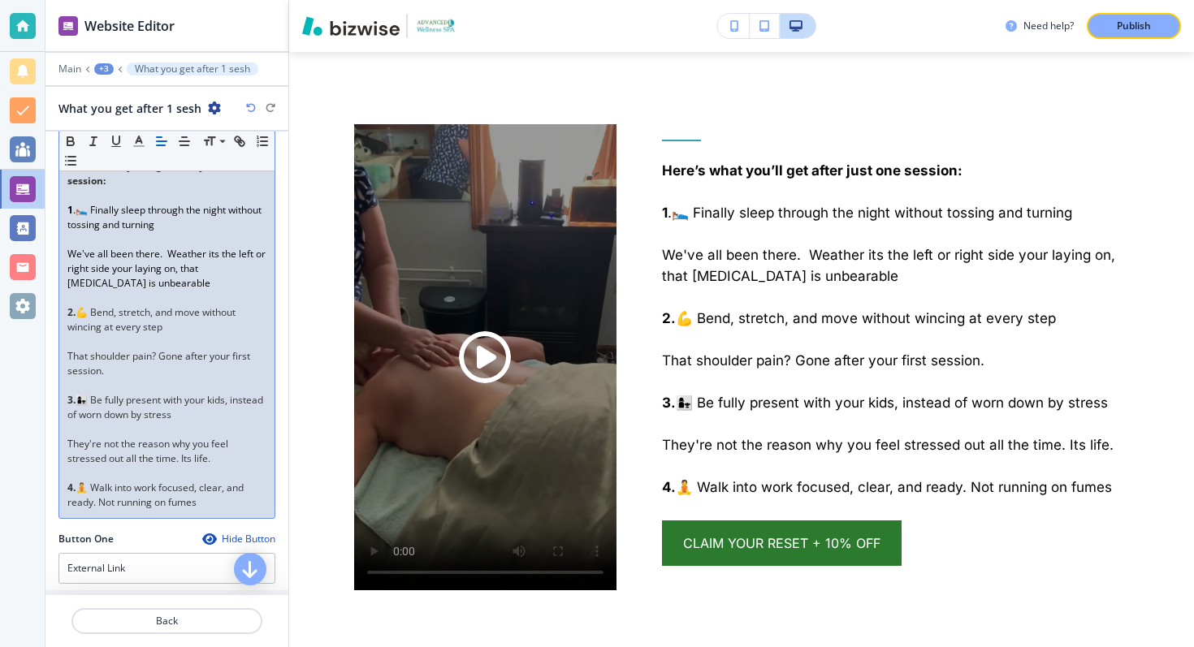
click at [124, 266] on span "We've all been there. Weather its the left or right side your laying on, that […" at bounding box center [167, 268] width 201 height 43
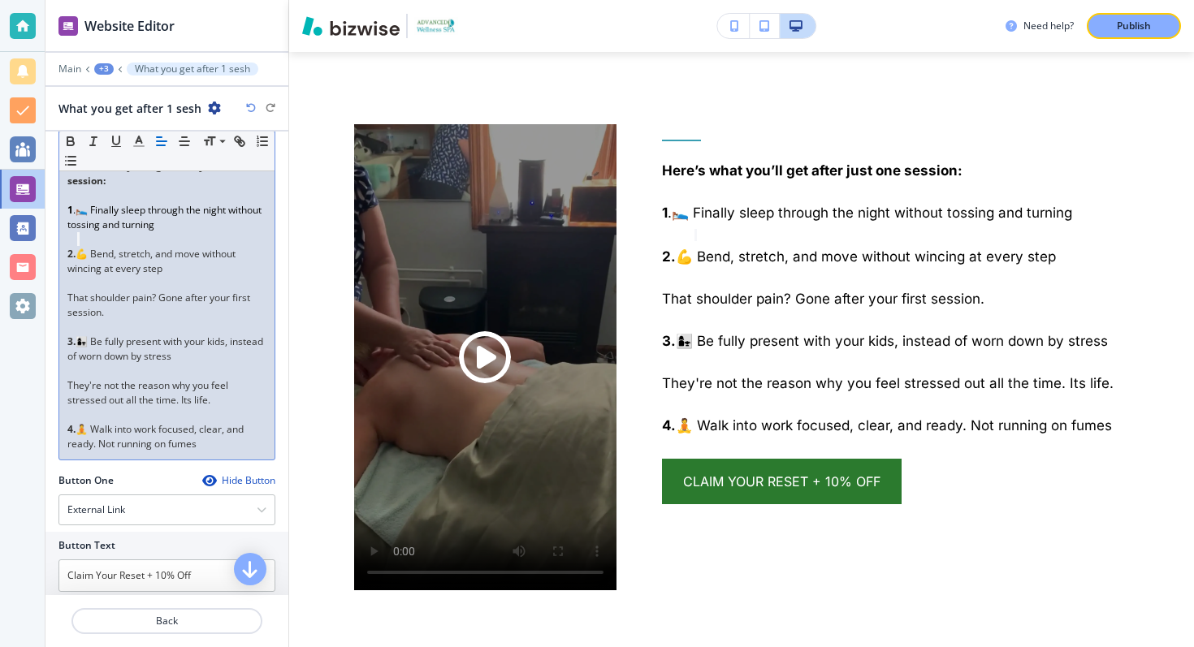
click at [252, 108] on icon "button" at bounding box center [251, 108] width 10 height 10
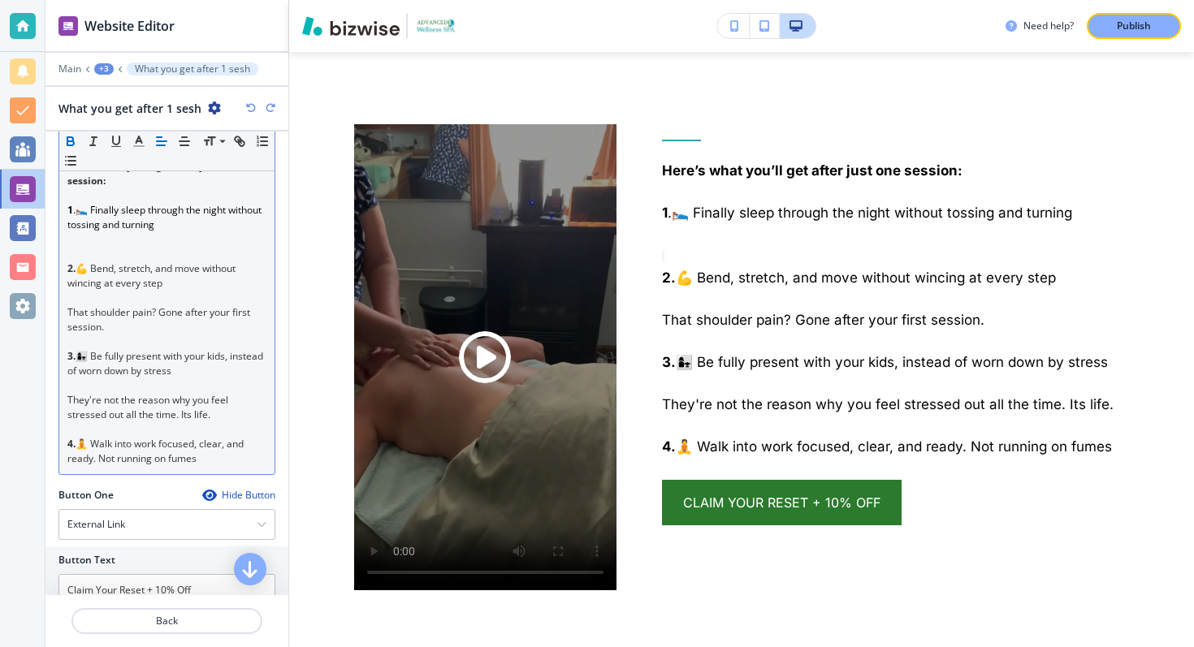
click at [252, 108] on icon "button" at bounding box center [251, 108] width 10 height 10
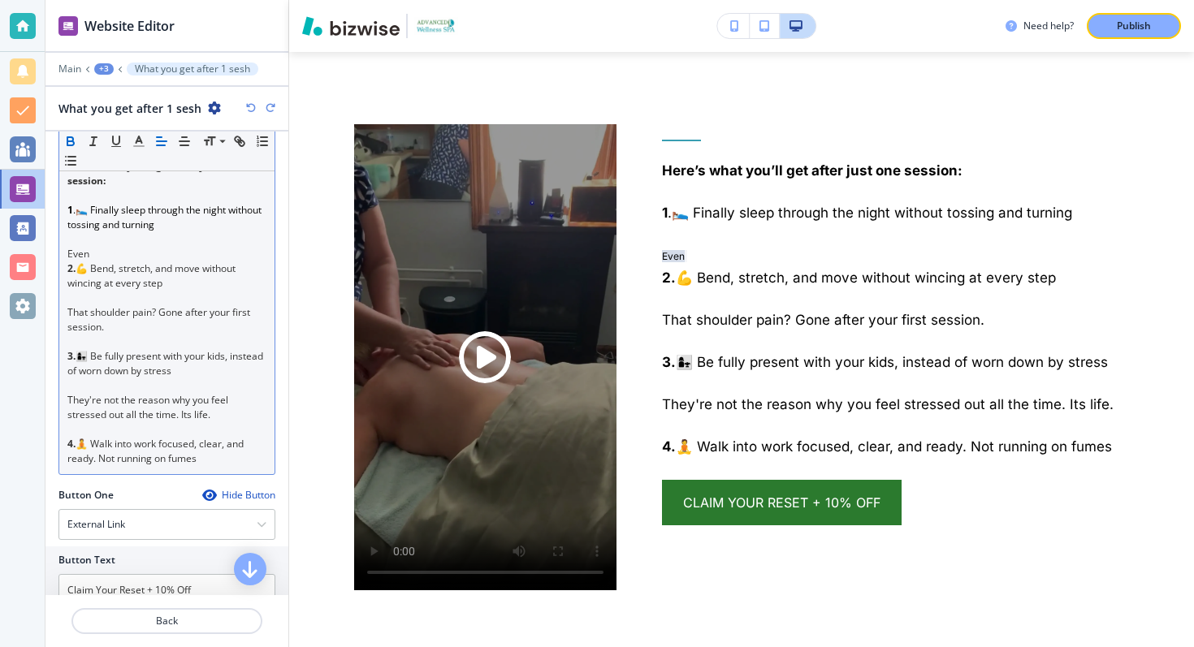
click at [252, 108] on icon "button" at bounding box center [251, 108] width 10 height 10
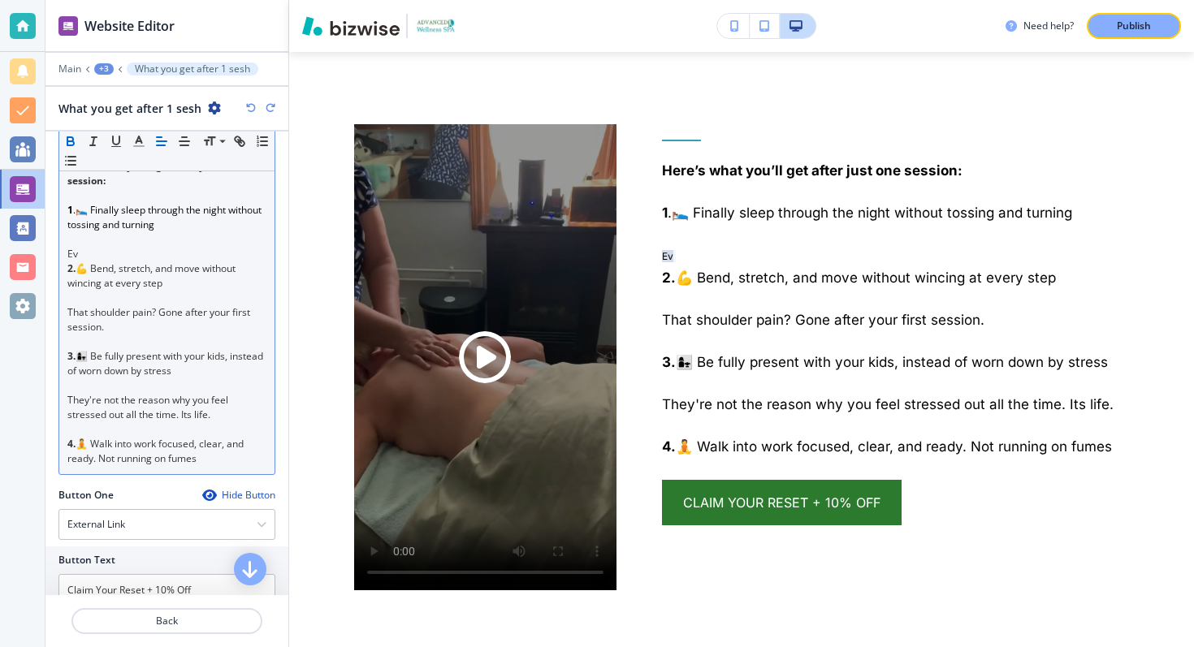
click at [252, 108] on icon "button" at bounding box center [251, 108] width 10 height 10
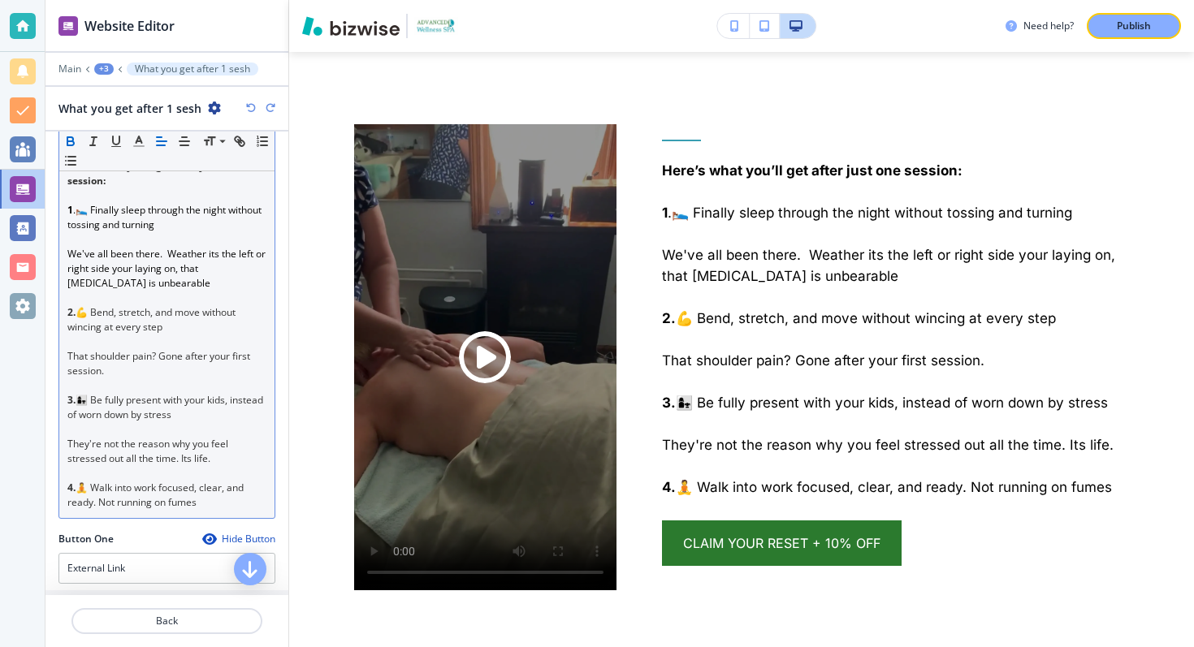
click at [156, 287] on p "We've all been there. Weather its the left or right side your laying on, that […" at bounding box center [166, 269] width 199 height 44
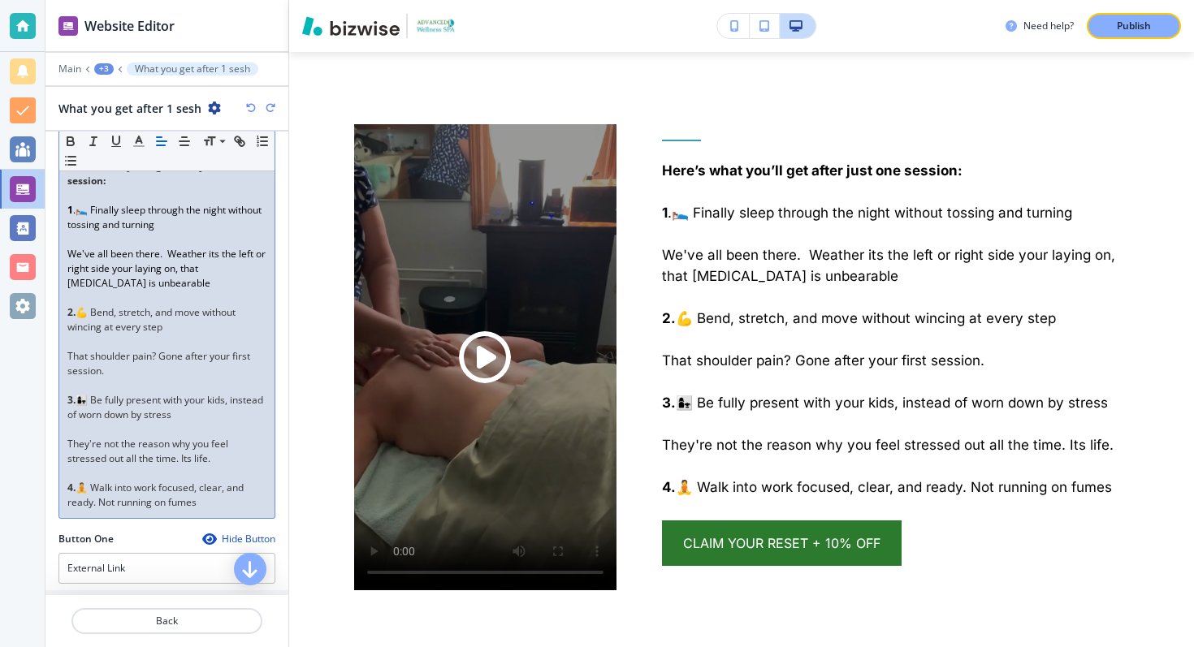
click at [108, 262] on span "We've all been there. Weather its the left or right side your laying on, that […" at bounding box center [167, 268] width 201 height 43
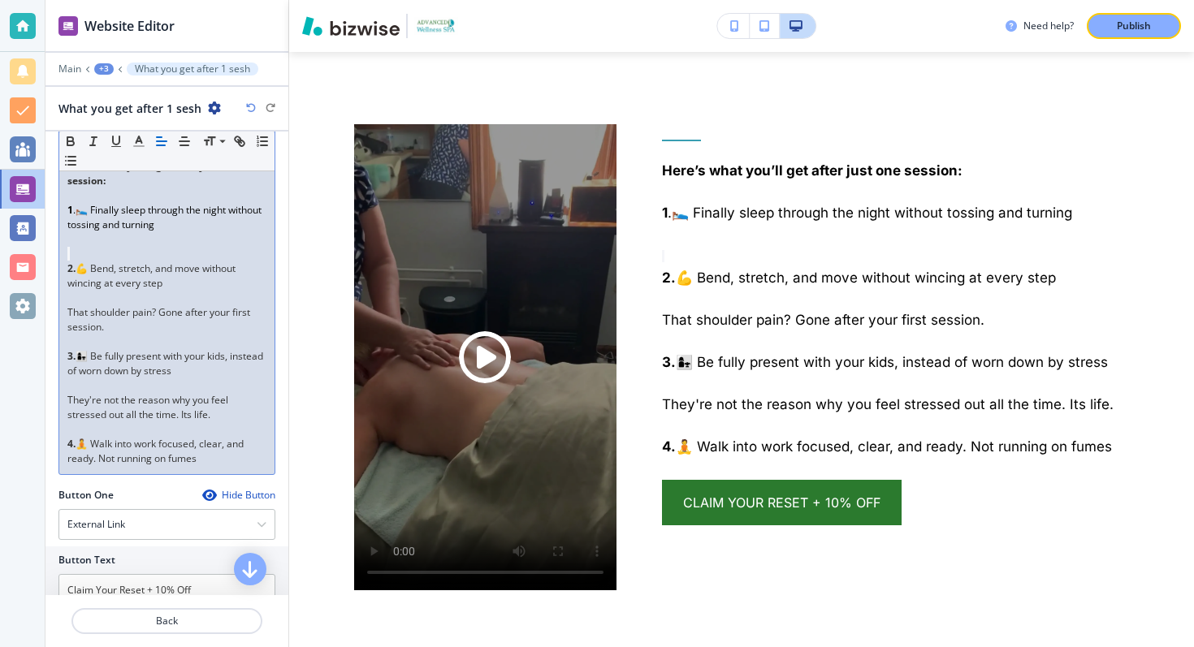
click at [249, 106] on icon "button" at bounding box center [251, 108] width 10 height 10
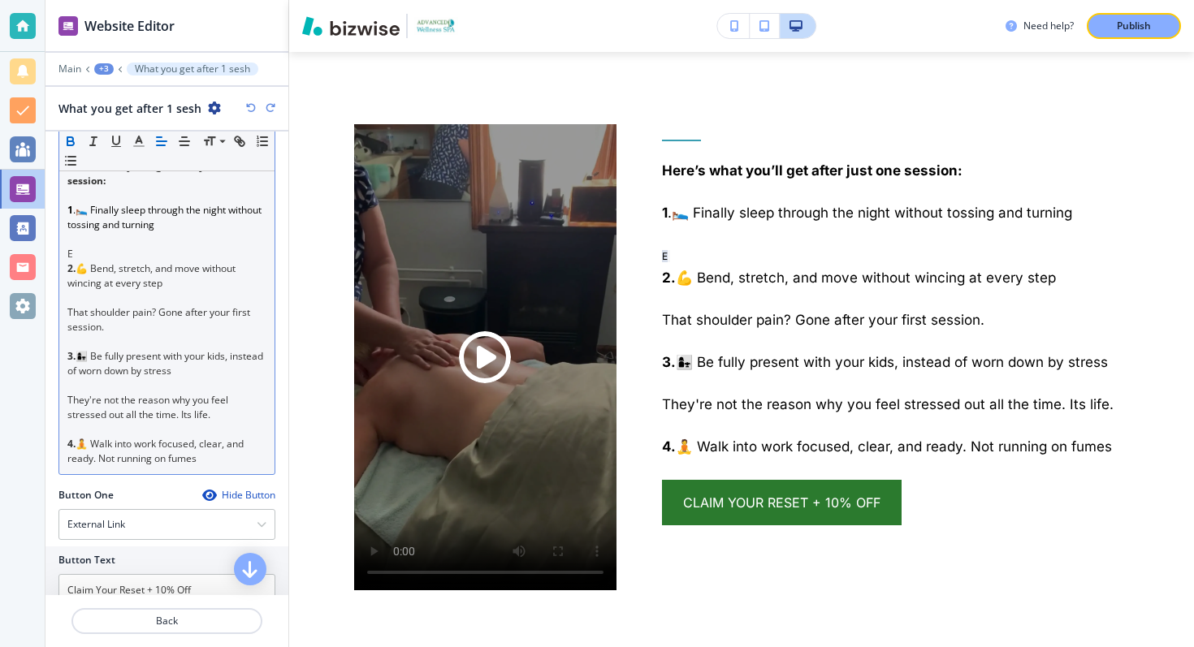
click at [249, 106] on icon "button" at bounding box center [251, 108] width 10 height 10
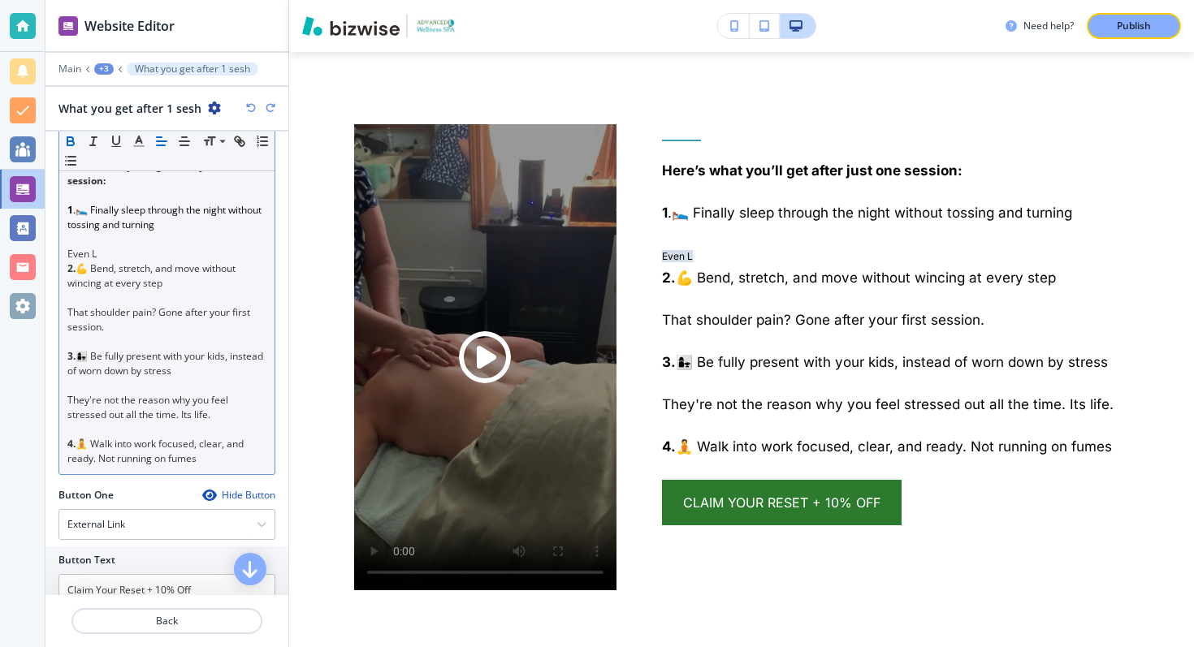
click at [249, 106] on icon "button" at bounding box center [251, 108] width 10 height 10
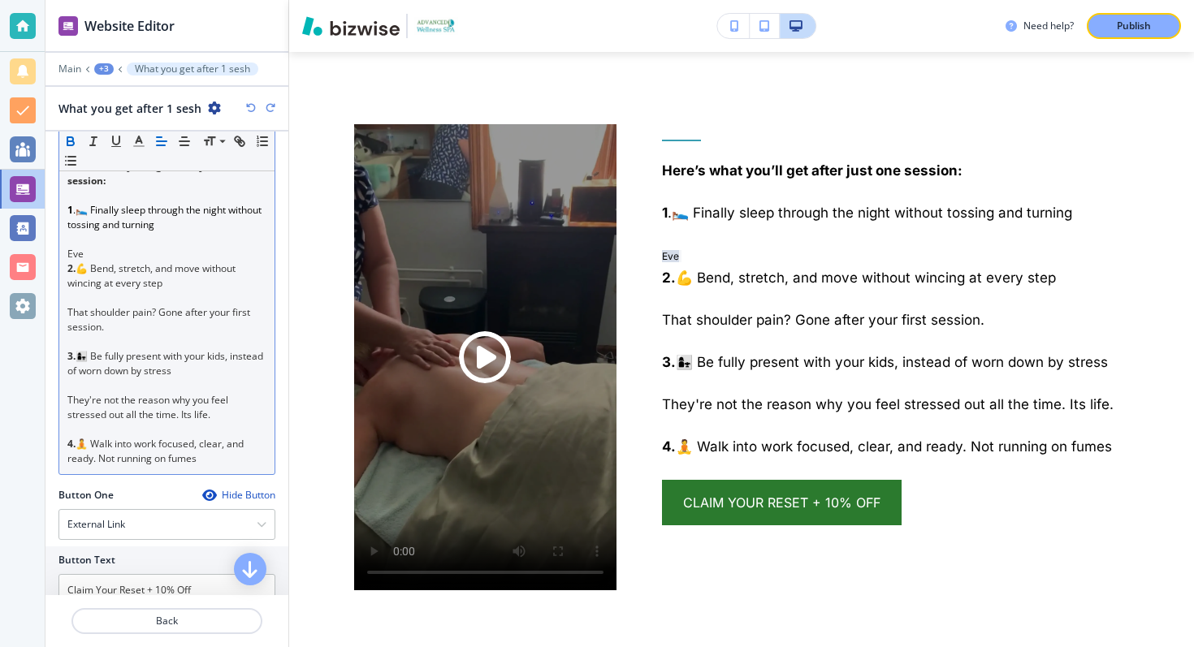
click at [249, 106] on icon "button" at bounding box center [251, 108] width 10 height 10
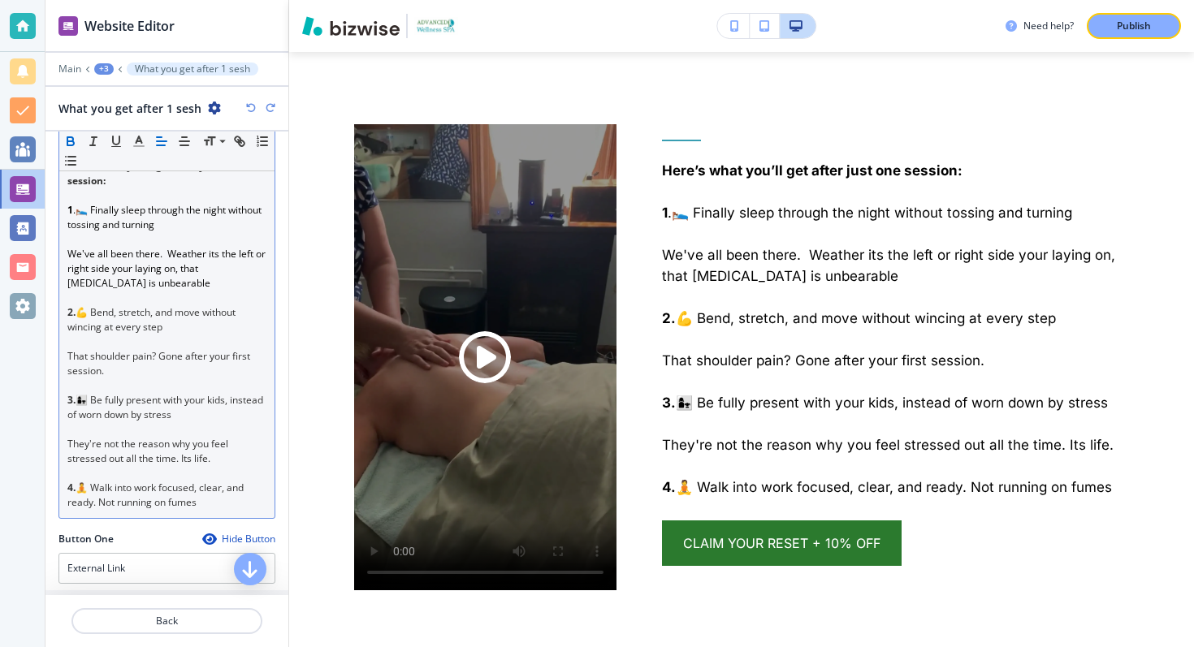
click at [249, 106] on icon "button" at bounding box center [251, 108] width 10 height 10
click at [132, 283] on p "We've all been there. Weather its the left or right side your laying on, that […" at bounding box center [166, 269] width 199 height 44
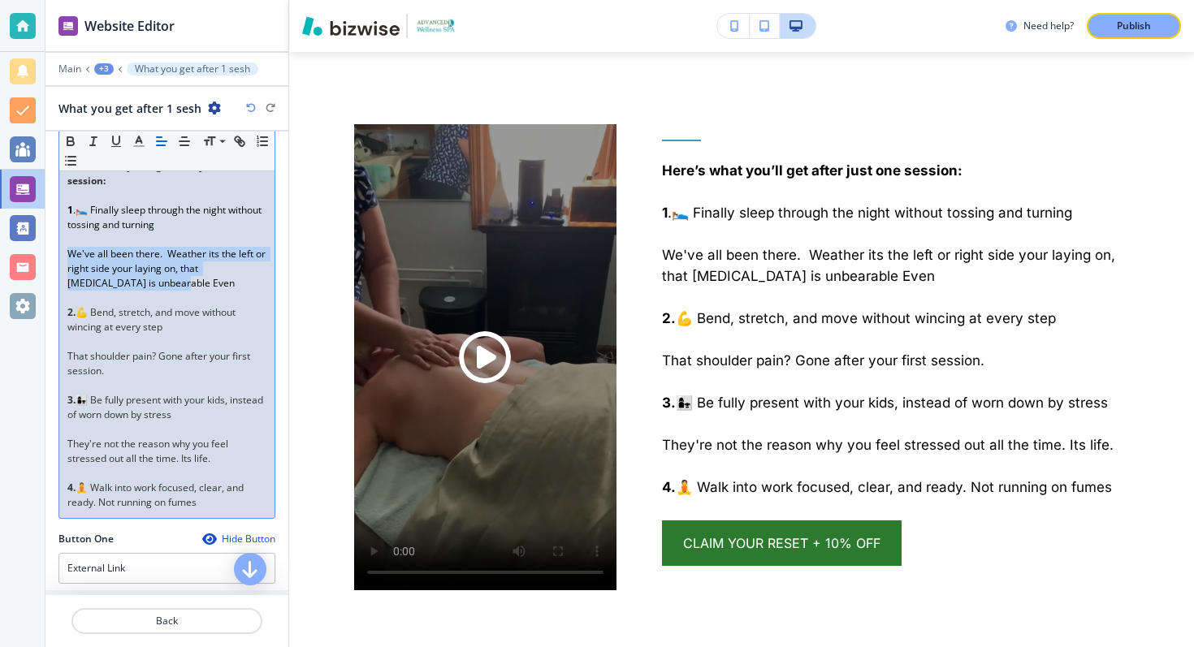
drag, startPoint x: 122, startPoint y: 280, endPoint x: 67, endPoint y: 258, distance: 59.0
click at [67, 258] on span "We've all been there. Weather its the left or right side your laying on, that n…" at bounding box center [167, 268] width 201 height 43
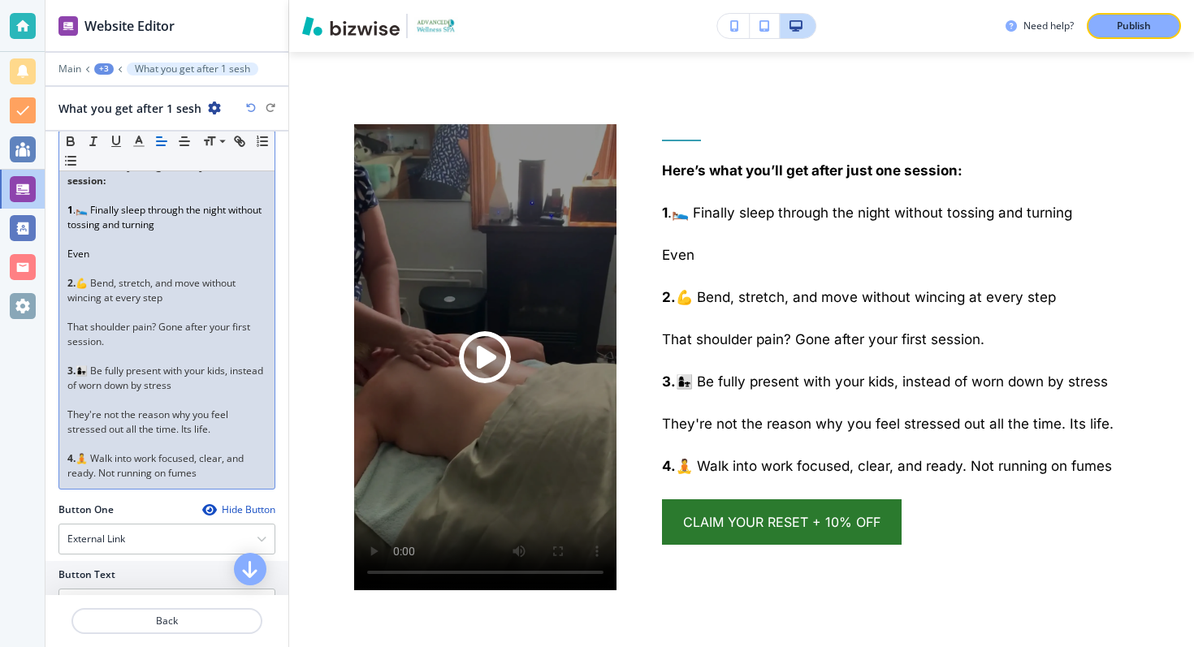
click at [97, 262] on p at bounding box center [166, 269] width 199 height 15
click at [98, 249] on p "Even" at bounding box center [166, 254] width 199 height 15
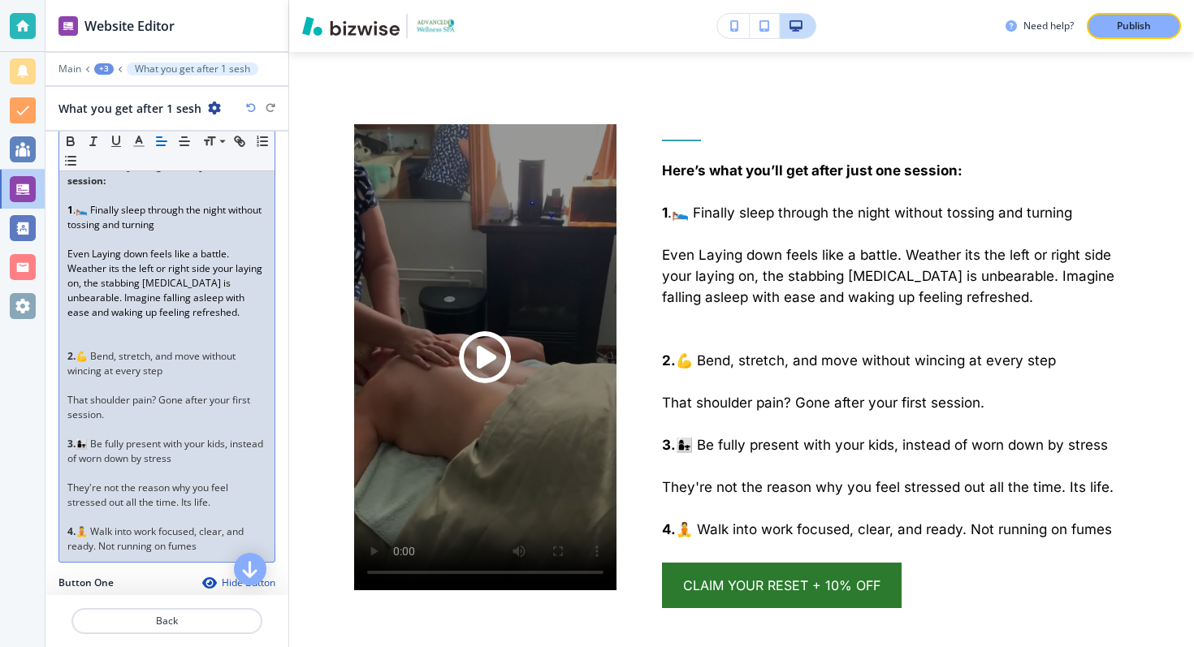
click at [115, 405] on p "That shoulder pain? Gone after your first session." at bounding box center [166, 407] width 199 height 29
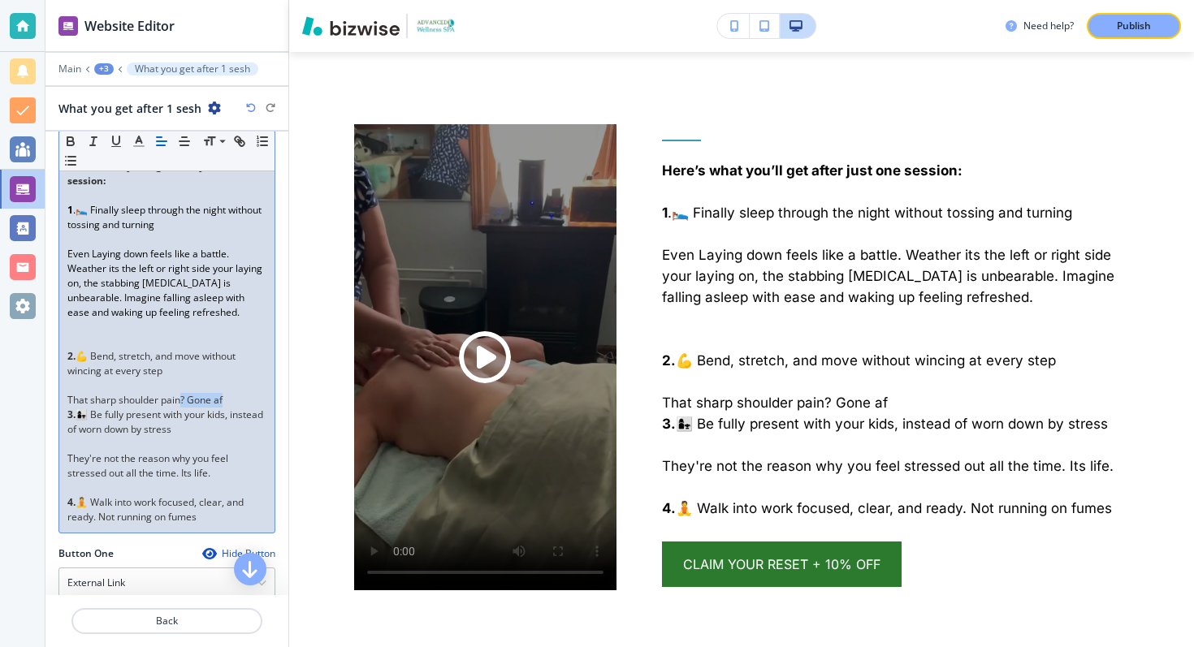
drag, startPoint x: 227, startPoint y: 403, endPoint x: 182, endPoint y: 404, distance: 45.5
click at [182, 404] on p "That sharp shoulder pain? Gone af" at bounding box center [166, 400] width 199 height 15
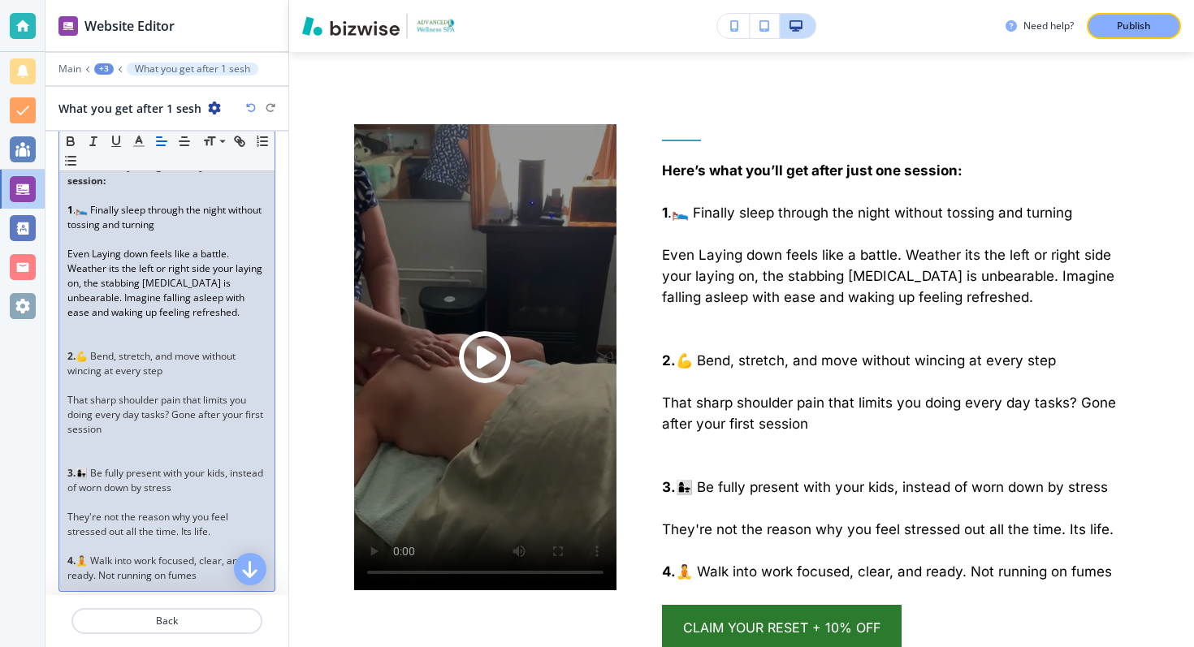
click at [136, 431] on p "That sharp shoulder pain that limits you doing every day tasks? Gone after your…" at bounding box center [166, 415] width 199 height 44
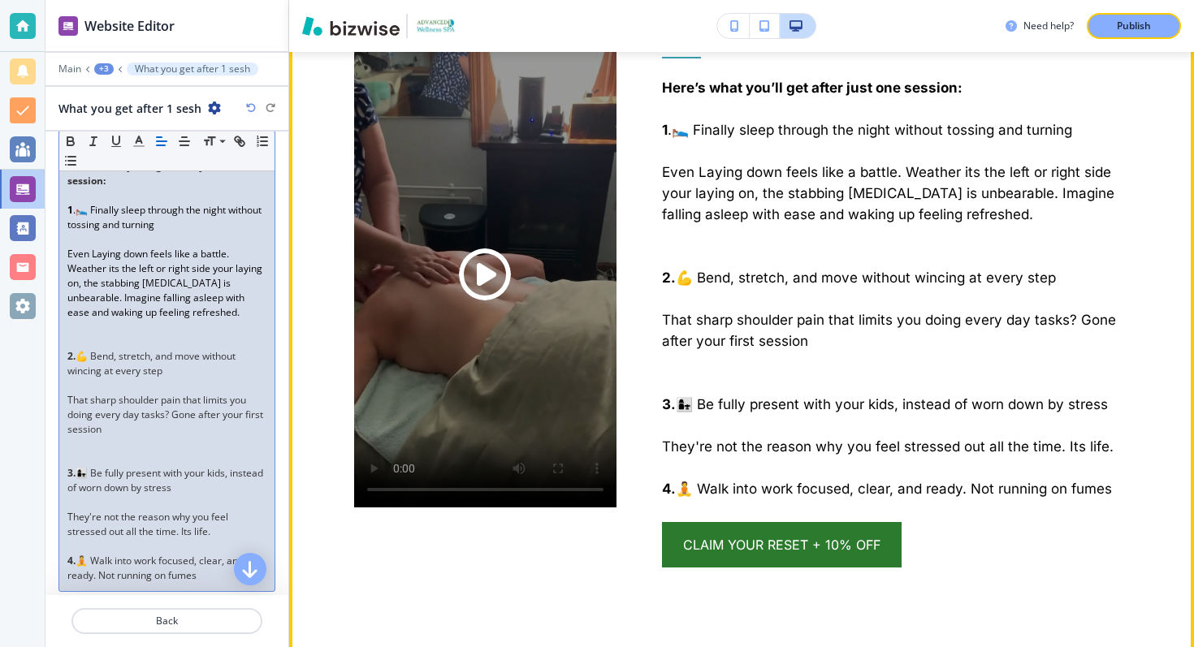
scroll to position [2616, 0]
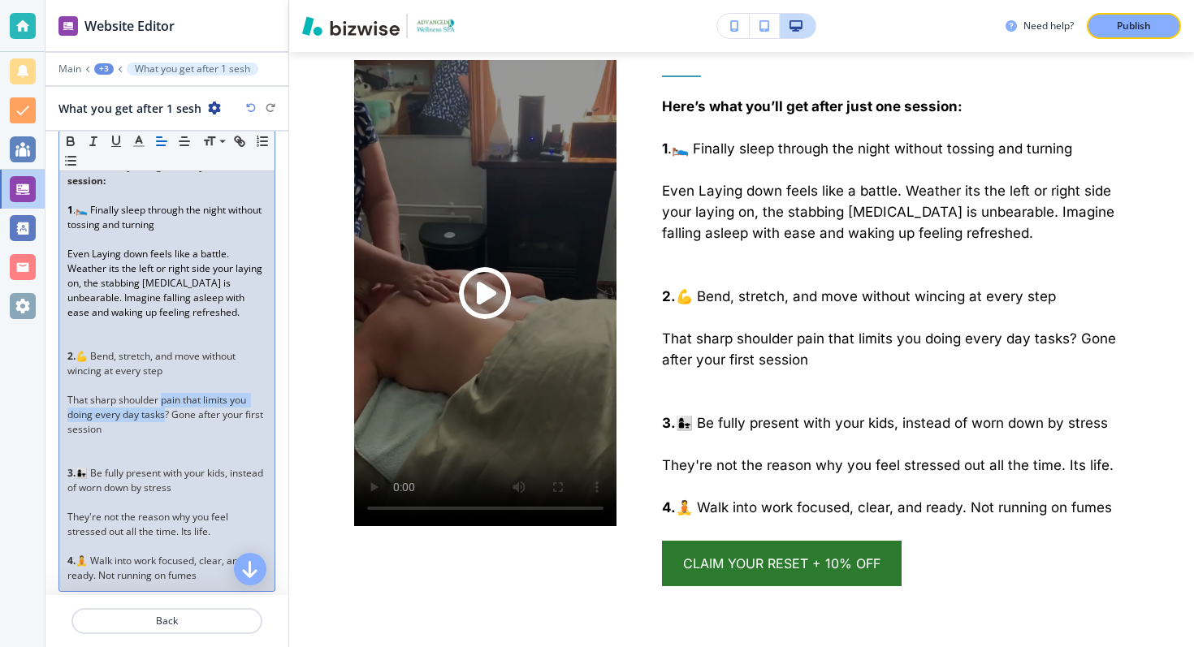
drag, startPoint x: 161, startPoint y: 402, endPoint x: 167, endPoint y: 413, distance: 12.0
click at [167, 413] on p "That sharp shoulder pain that limits you doing every day tasks? Gone after your…" at bounding box center [166, 415] width 199 height 44
drag, startPoint x: 164, startPoint y: 414, endPoint x: 162, endPoint y: 396, distance: 18.8
click at [162, 400] on p "That sharp shoulder pain that limits you doing every day tasks? Gone after your…" at bounding box center [166, 415] width 199 height 44
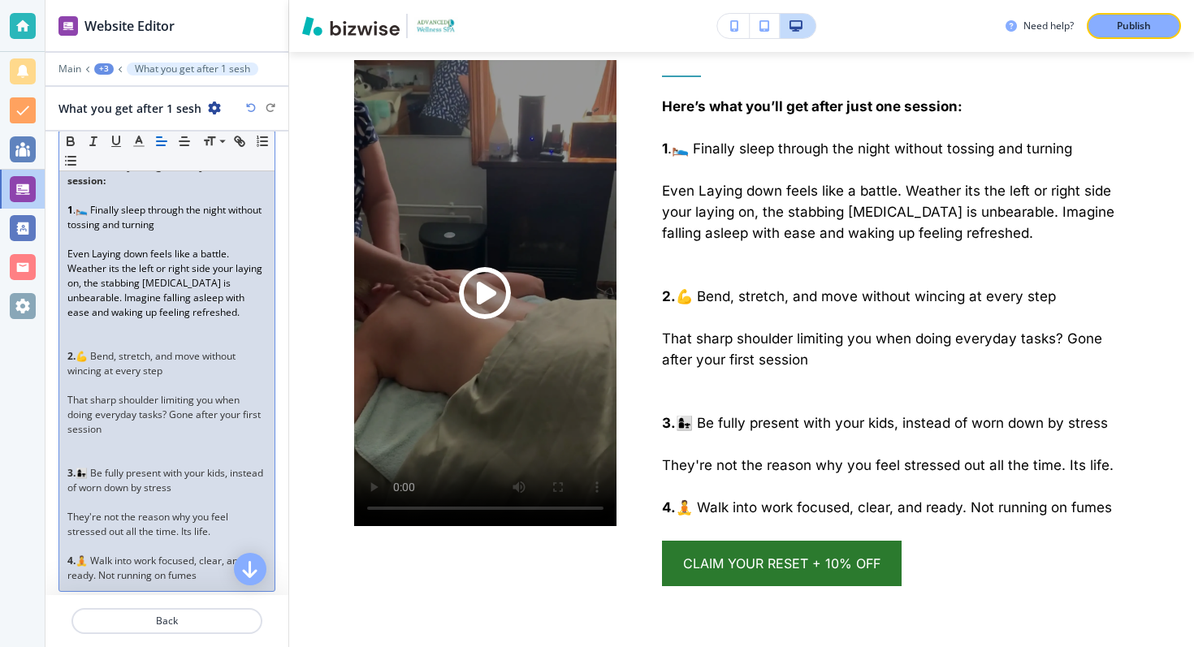
click at [171, 431] on p "That sharp shoulder limiting you when doing everyday tasks? Gone after your fir…" at bounding box center [166, 415] width 199 height 44
click at [158, 520] on p "They're not the reason why you feel stressed out all the time. Its life." at bounding box center [166, 524] width 199 height 29
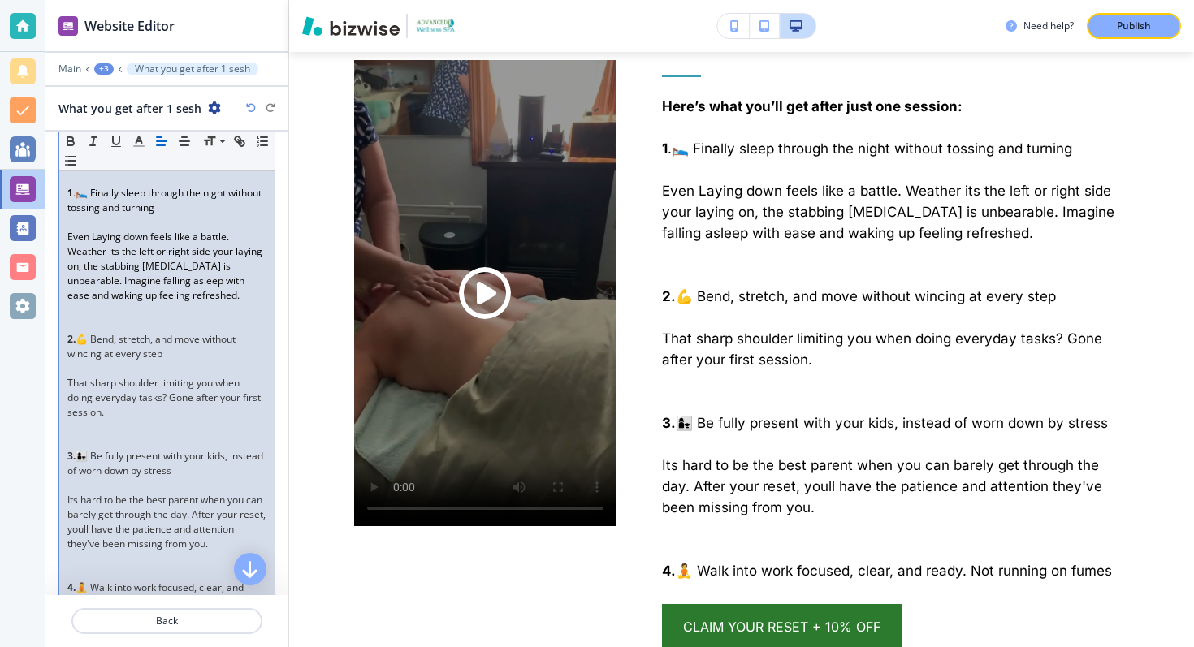
scroll to position [384, 0]
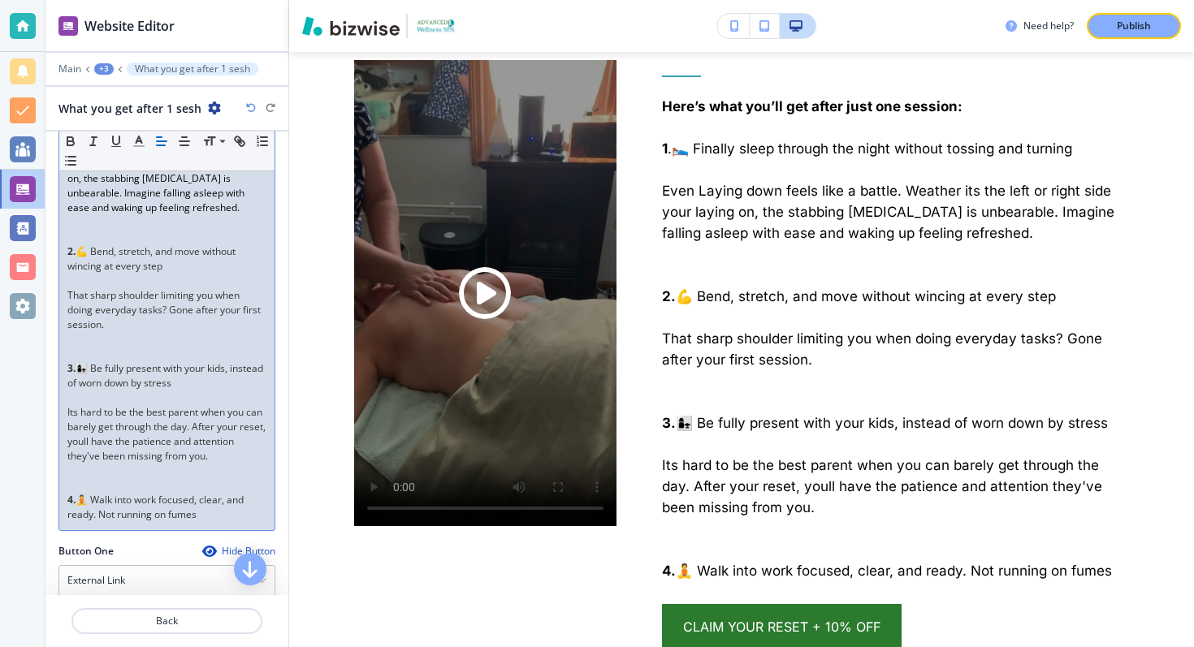
click at [210, 517] on p "4. 🧘 Walk into work focused, clear, and ready. Not running on fumes" at bounding box center [166, 507] width 199 height 29
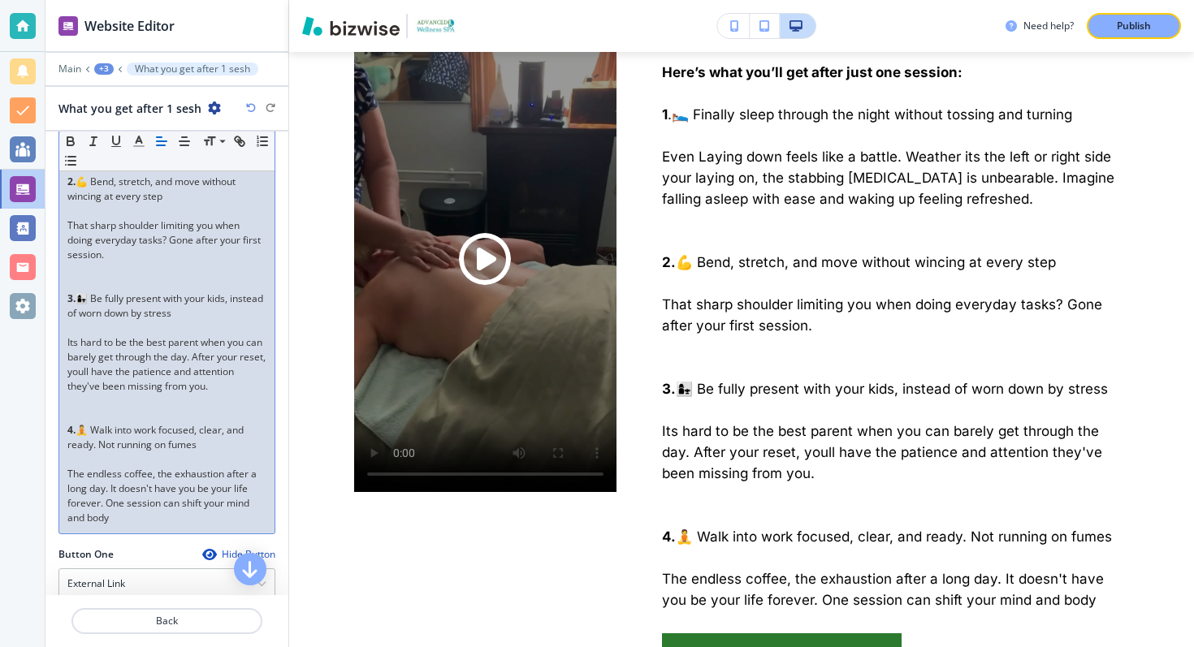
scroll to position [464, 0]
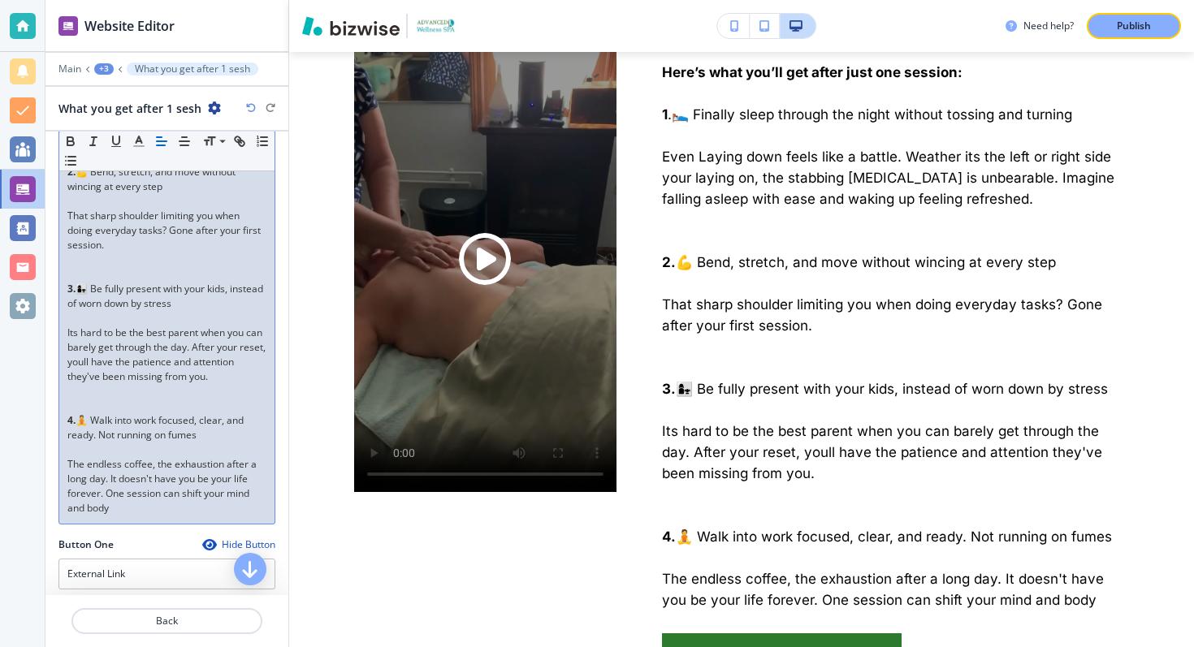
drag, startPoint x: 181, startPoint y: 494, endPoint x: 184, endPoint y: 509, distance: 15.0
click at [184, 509] on p "The endless coffee, the exhaustion after a long day. It doesn't have you be you…" at bounding box center [166, 486] width 199 height 58
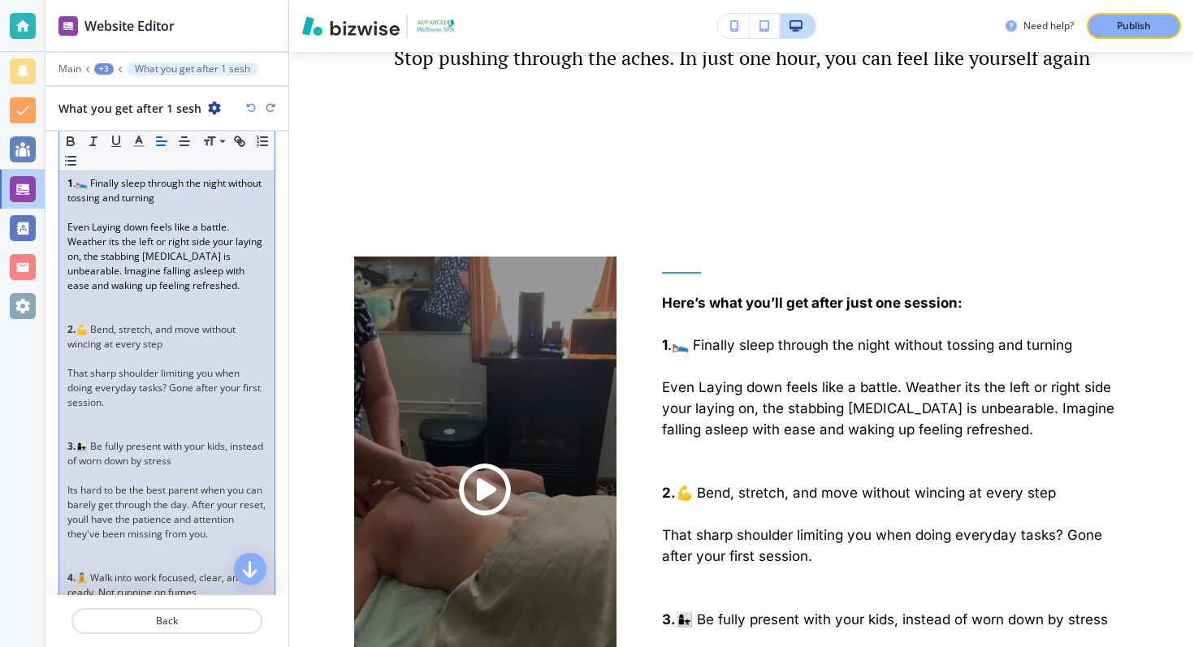
scroll to position [0, 0]
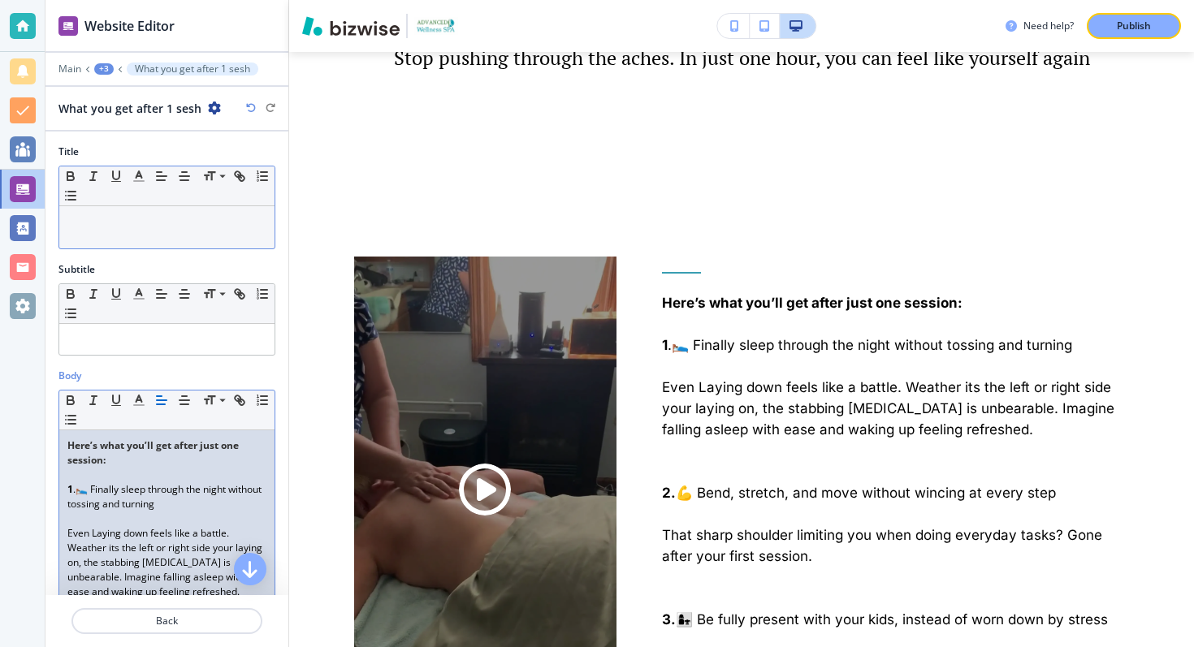
click at [110, 232] on div at bounding box center [166, 227] width 215 height 42
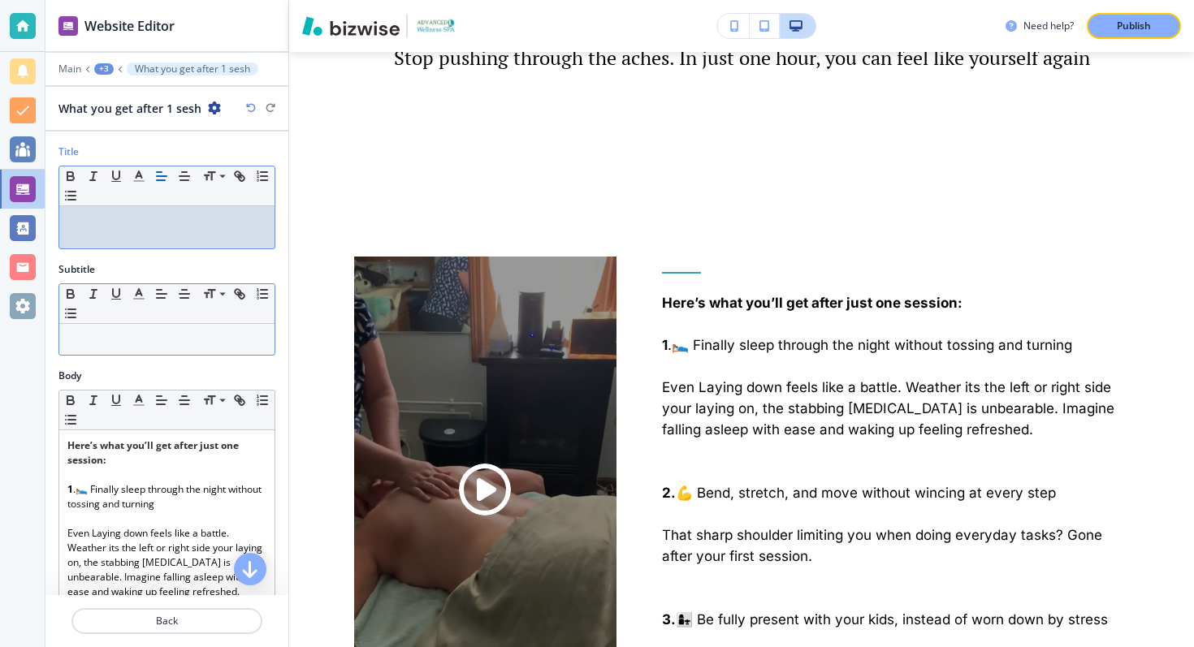
click at [109, 320] on div "Small Normal Large Huge" at bounding box center [166, 304] width 215 height 40
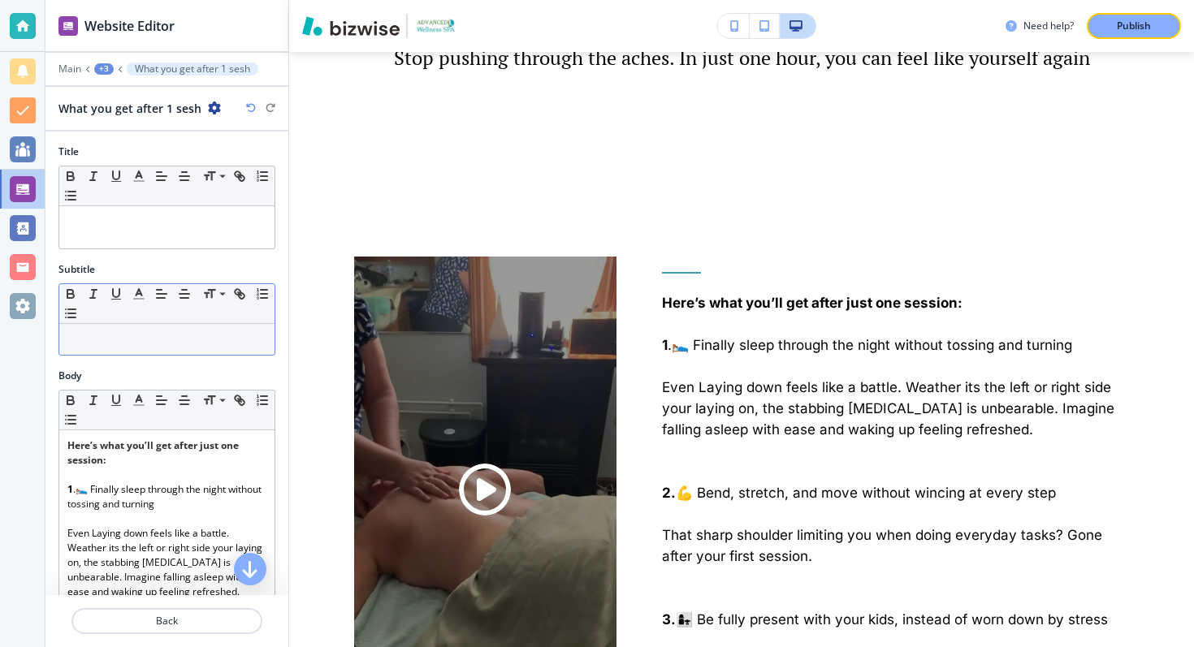
click at [105, 344] on p at bounding box center [166, 339] width 199 height 15
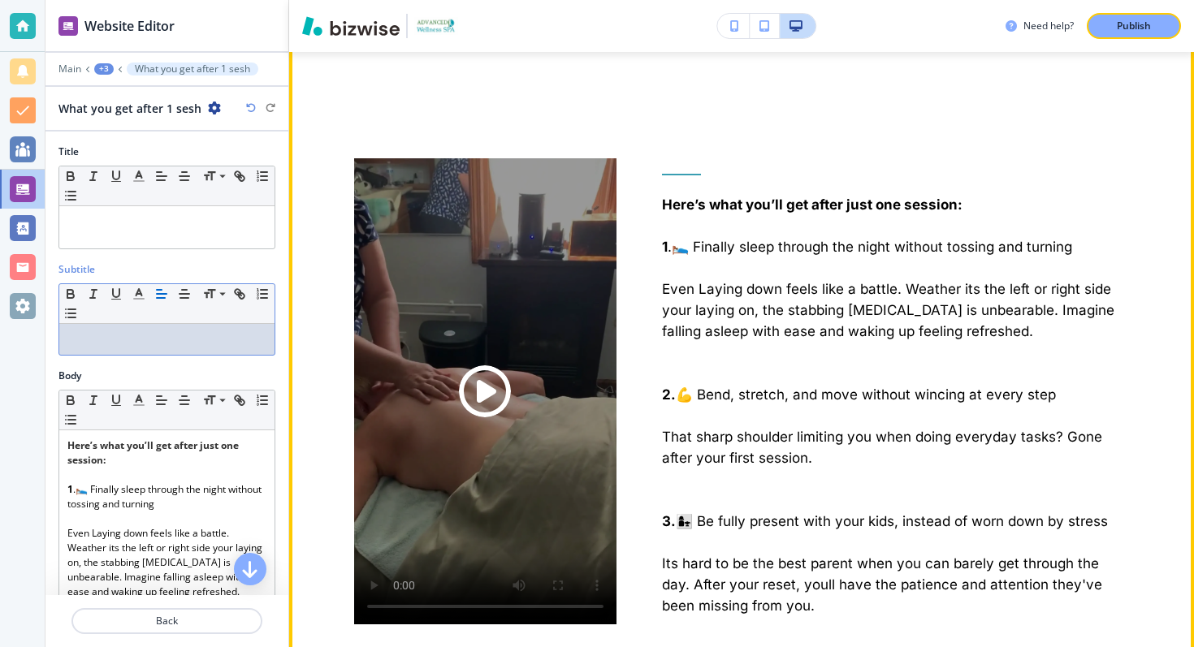
scroll to position [2533, 0]
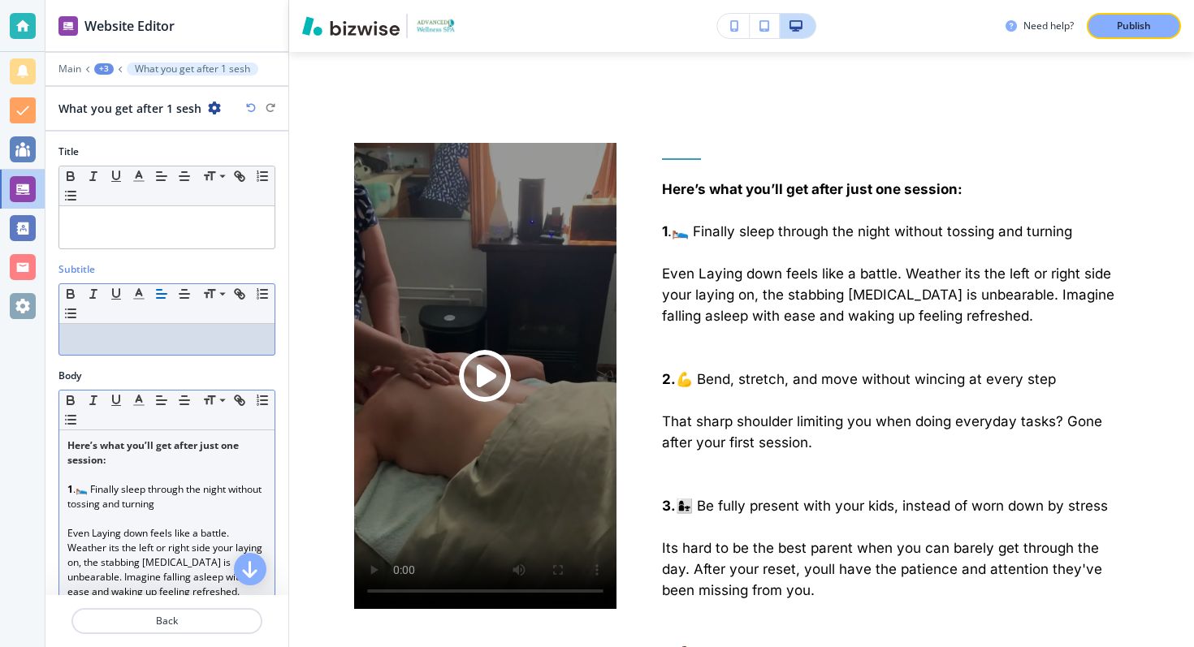
click at [77, 491] on span ".🛌 Finally sleep through the night without tossing and turning" at bounding box center [165, 497] width 197 height 28
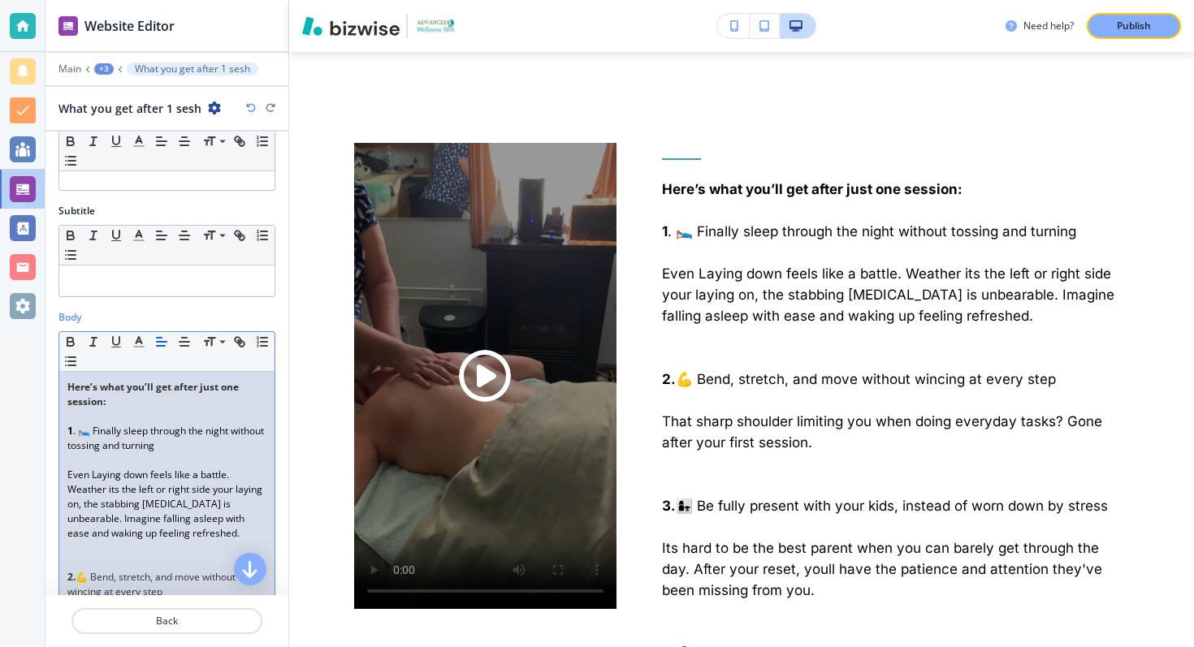
scroll to position [98, 0]
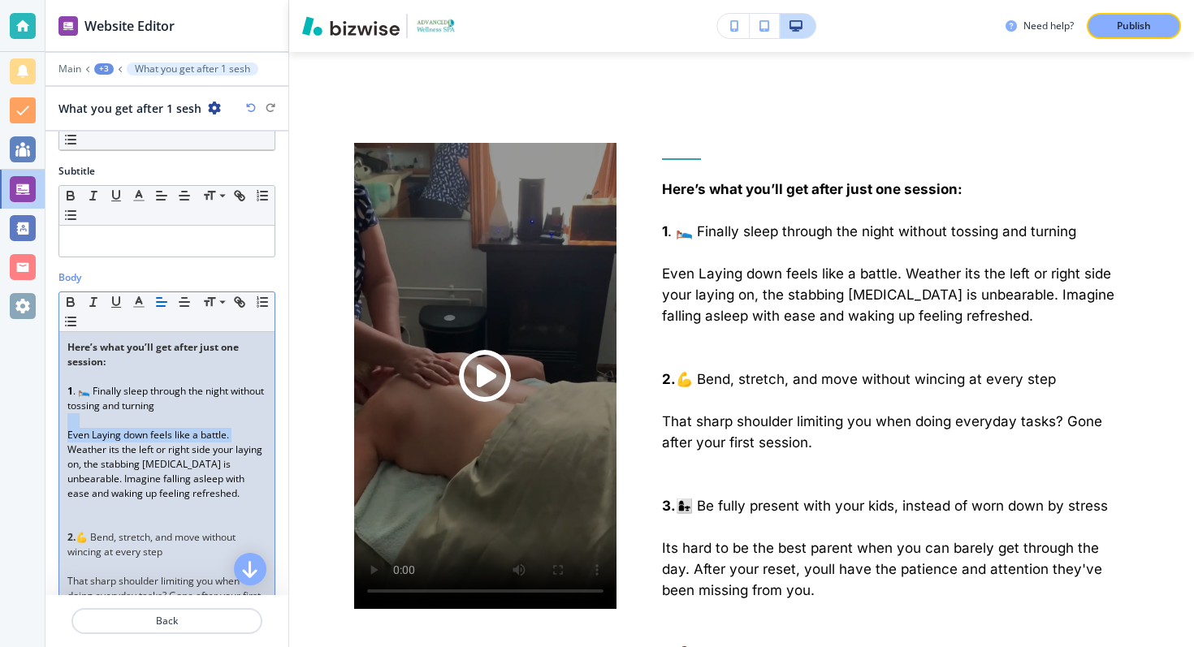
drag, startPoint x: 67, startPoint y: 448, endPoint x: 162, endPoint y: 410, distance: 102.1
click at [162, 410] on div "Here’s what you’ll get after just one session: 1 . 🛌 Finally sleep through the …" at bounding box center [166, 610] width 215 height 557
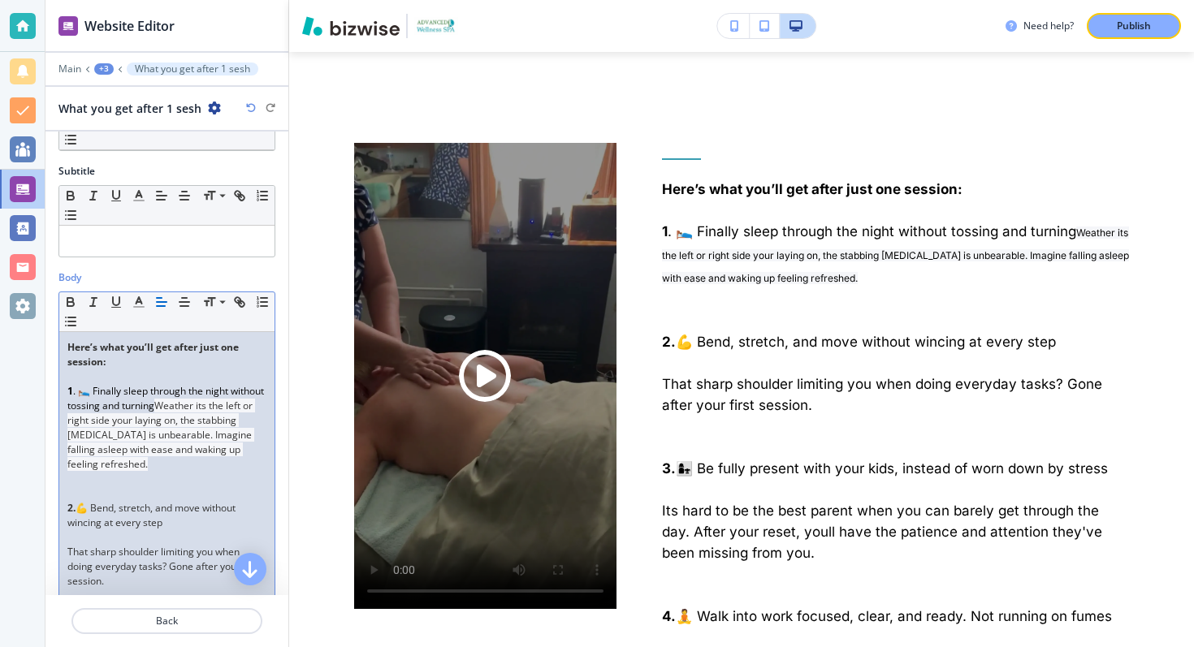
click at [246, 109] on icon "button" at bounding box center [251, 108] width 10 height 10
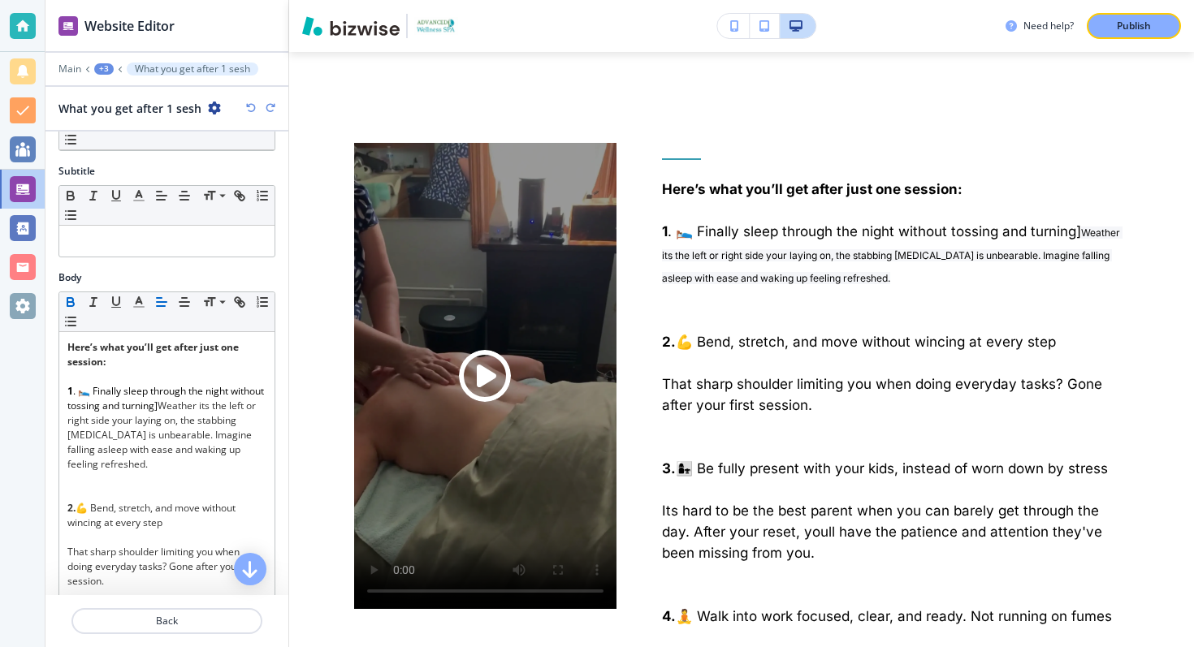
click at [250, 109] on icon "button" at bounding box center [251, 108] width 10 height 10
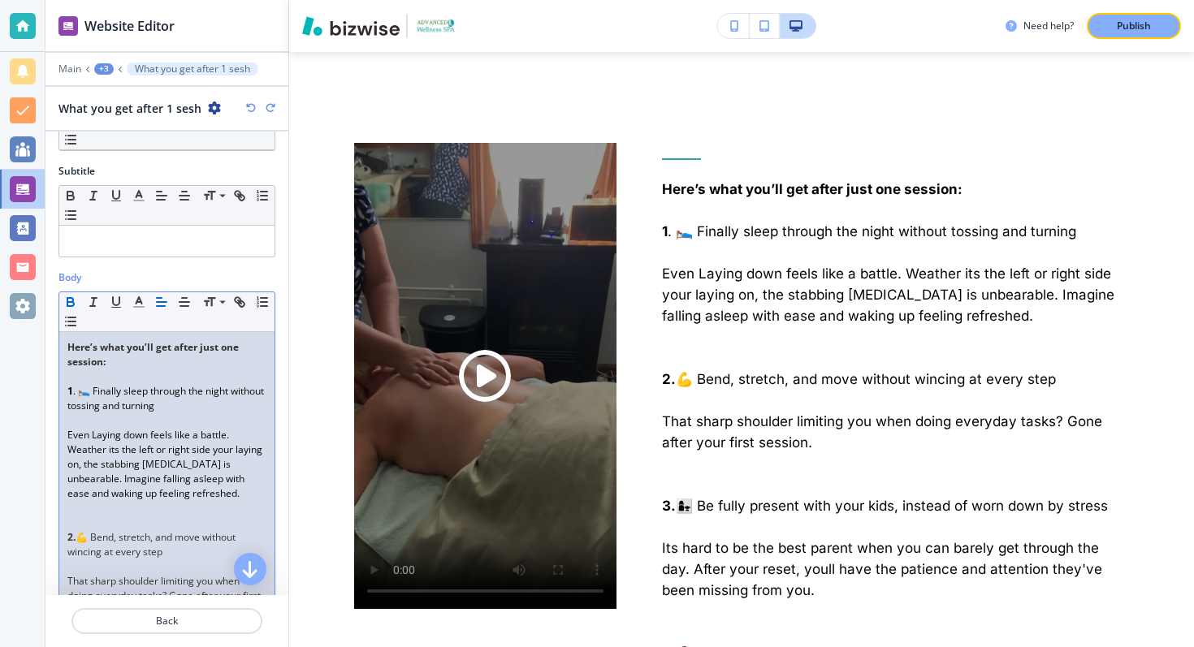
click at [166, 399] on p "1 . 🛌 Finally sleep through the night without tossing and turning" at bounding box center [166, 398] width 199 height 29
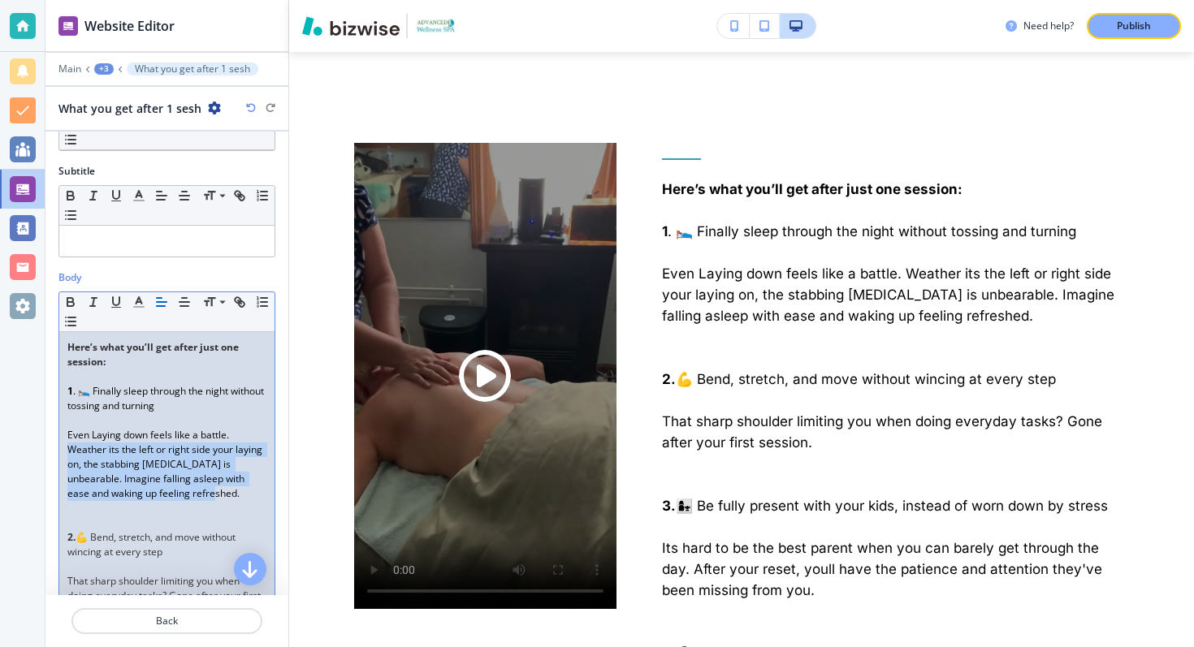
drag, startPoint x: 69, startPoint y: 448, endPoint x: 162, endPoint y: 491, distance: 102.5
click at [162, 491] on p "Even Laying down feels like a battle. Weather its the left or right side your l…" at bounding box center [166, 464] width 199 height 73
copy span "Weather its the left or right side your laying on, the stabbing neck pain is un…"
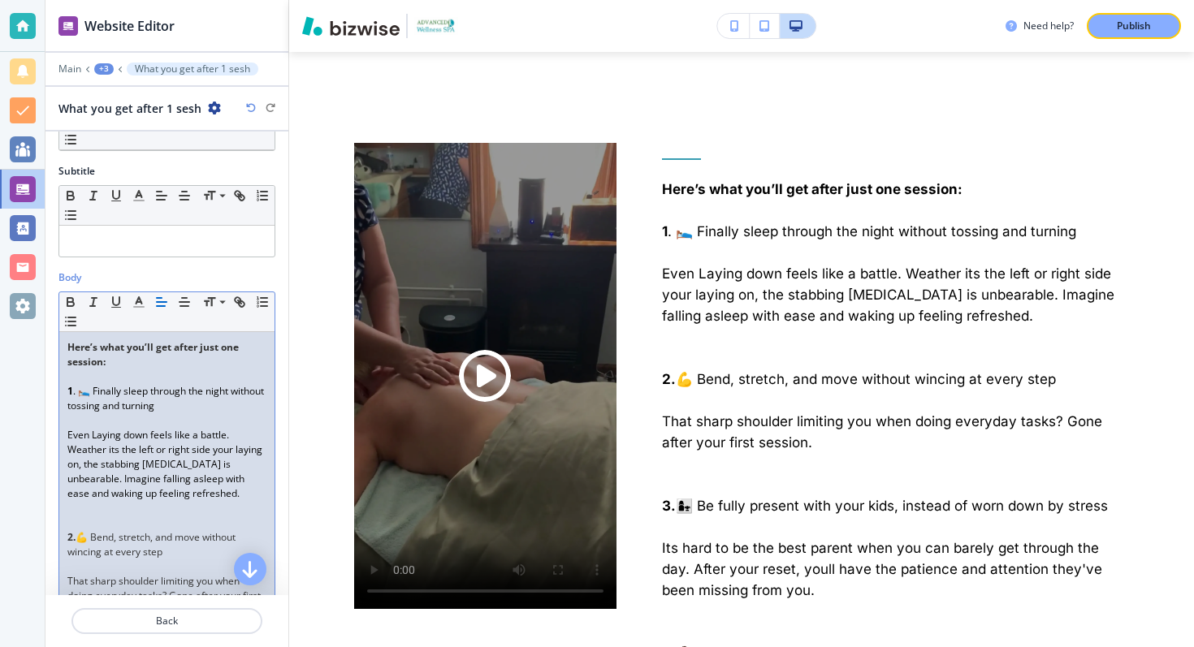
click at [163, 404] on p "1 . 🛌 Finally sleep through the night without tossing and turning" at bounding box center [166, 398] width 199 height 29
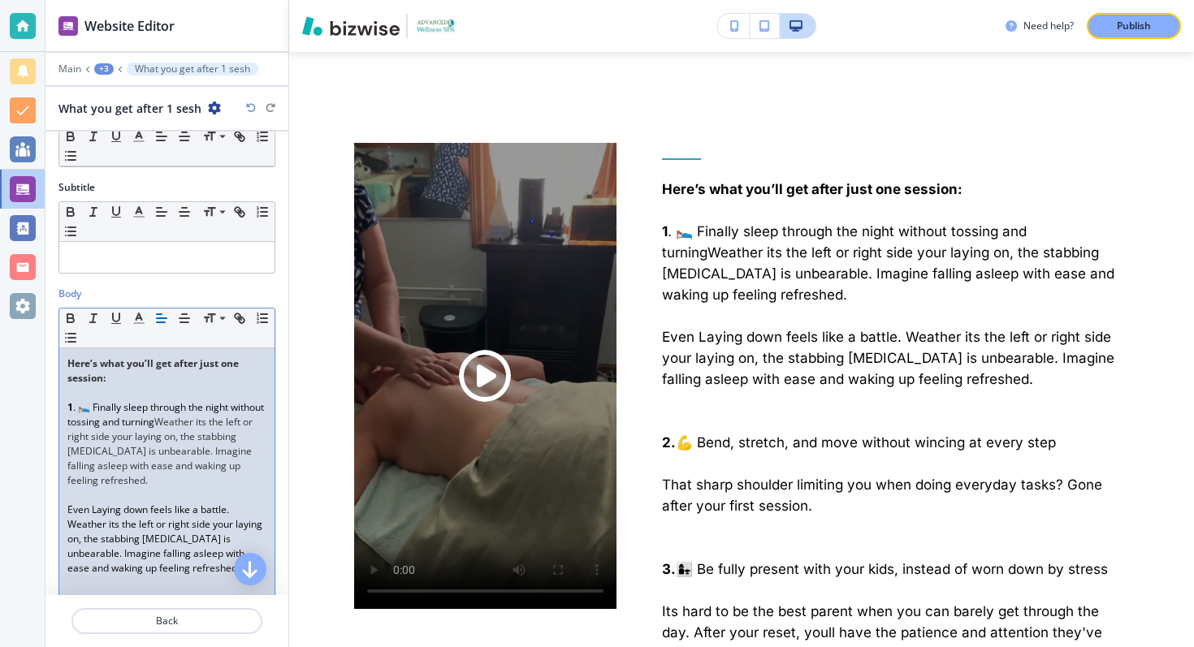
scroll to position [132, 0]
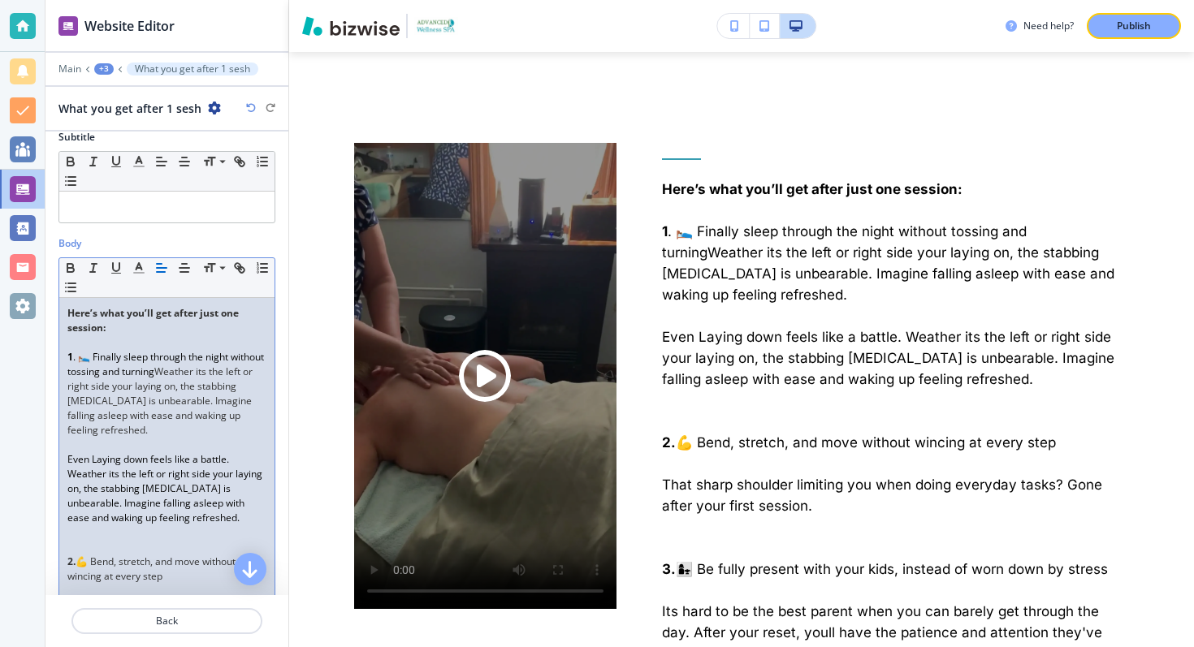
click at [140, 471] on span "Even Laying down feels like a battle. Weather its the left or right side your l…" at bounding box center [165, 488] width 197 height 72
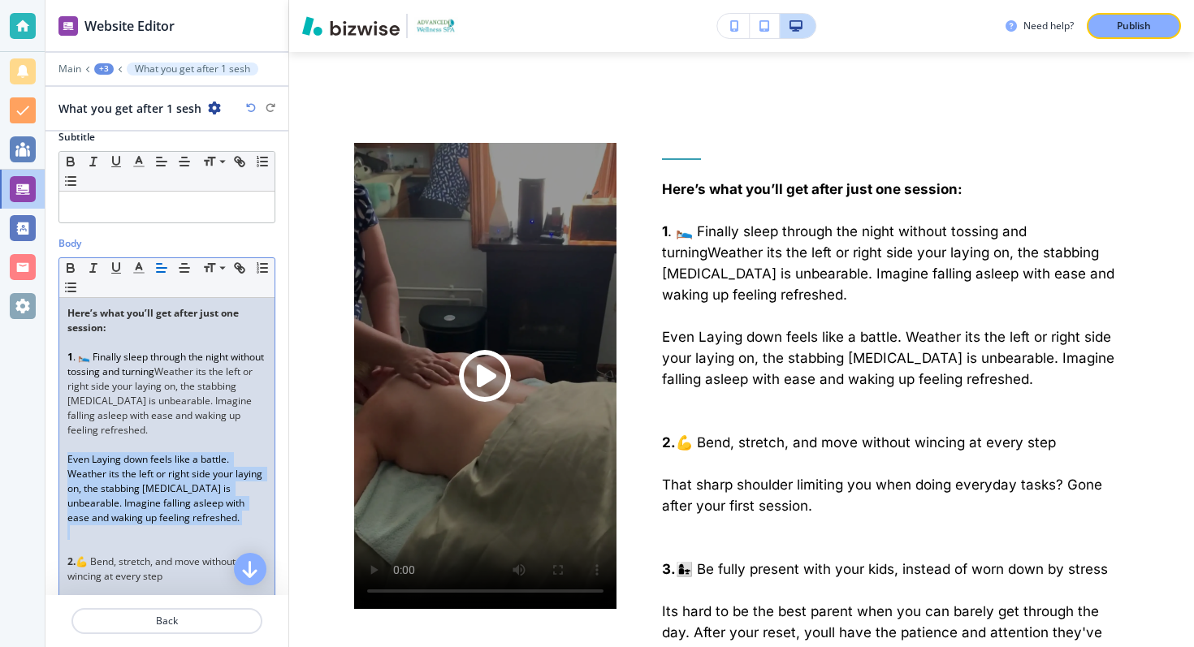
click at [140, 471] on span "Even Laying down feels like a battle. Weather its the left or right side your l…" at bounding box center [165, 488] width 197 height 72
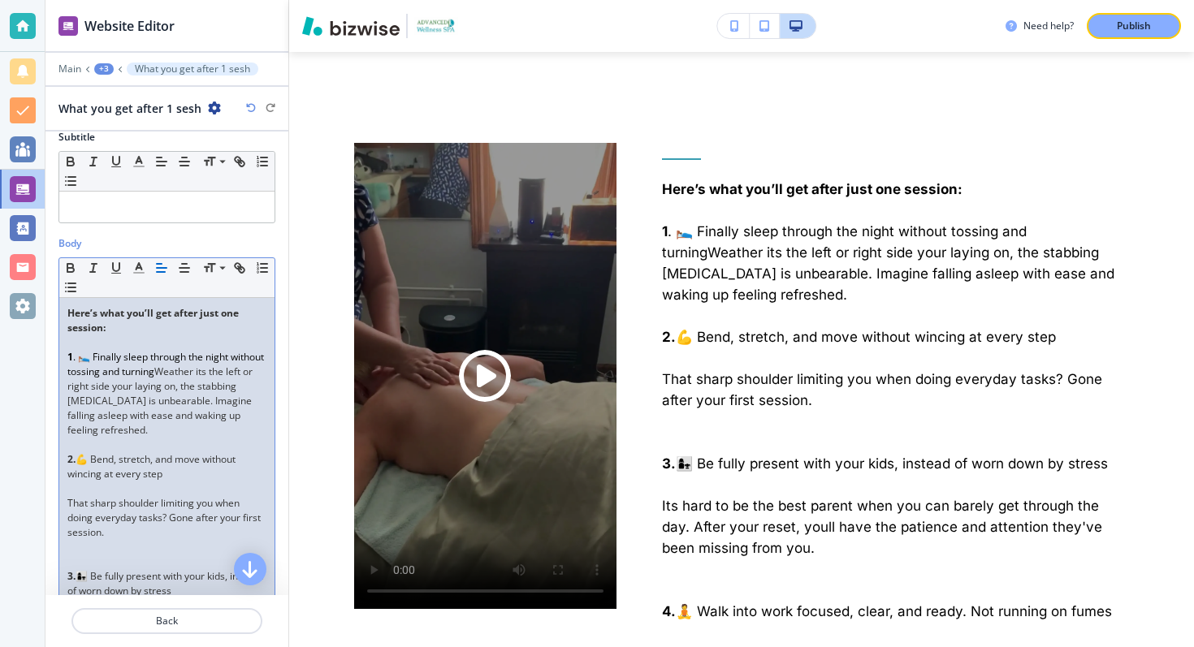
click at [158, 374] on p "1 . 🛌 Finally sleep through the night without tossing and turning Weather its t…" at bounding box center [166, 394] width 199 height 88
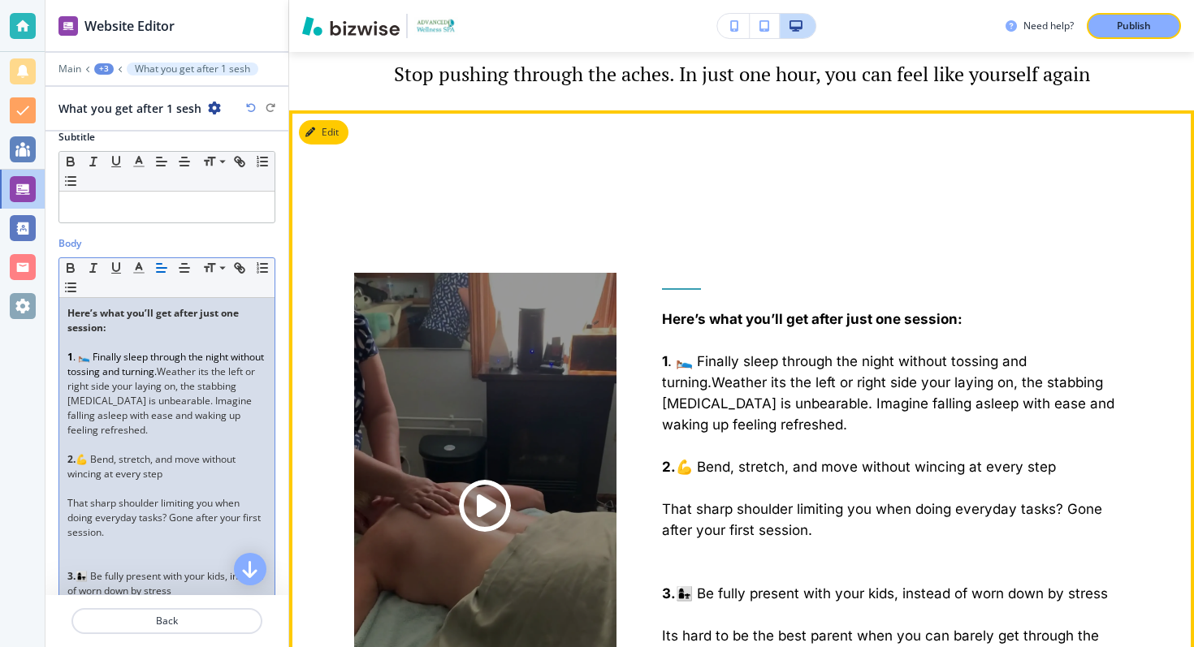
scroll to position [2415, 0]
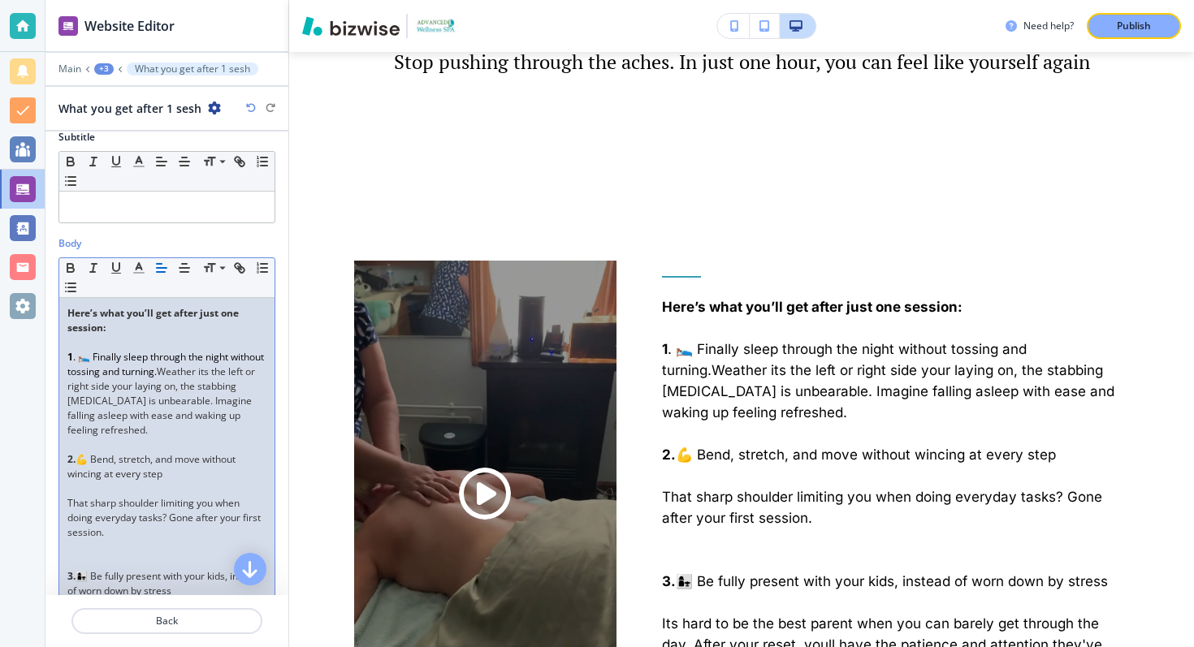
drag, startPoint x: 79, startPoint y: 357, endPoint x: 159, endPoint y: 371, distance: 81.7
click at [159, 371] on span ". 🛌 Finally sleep through the night without tossing and turning." at bounding box center [166, 364] width 199 height 28
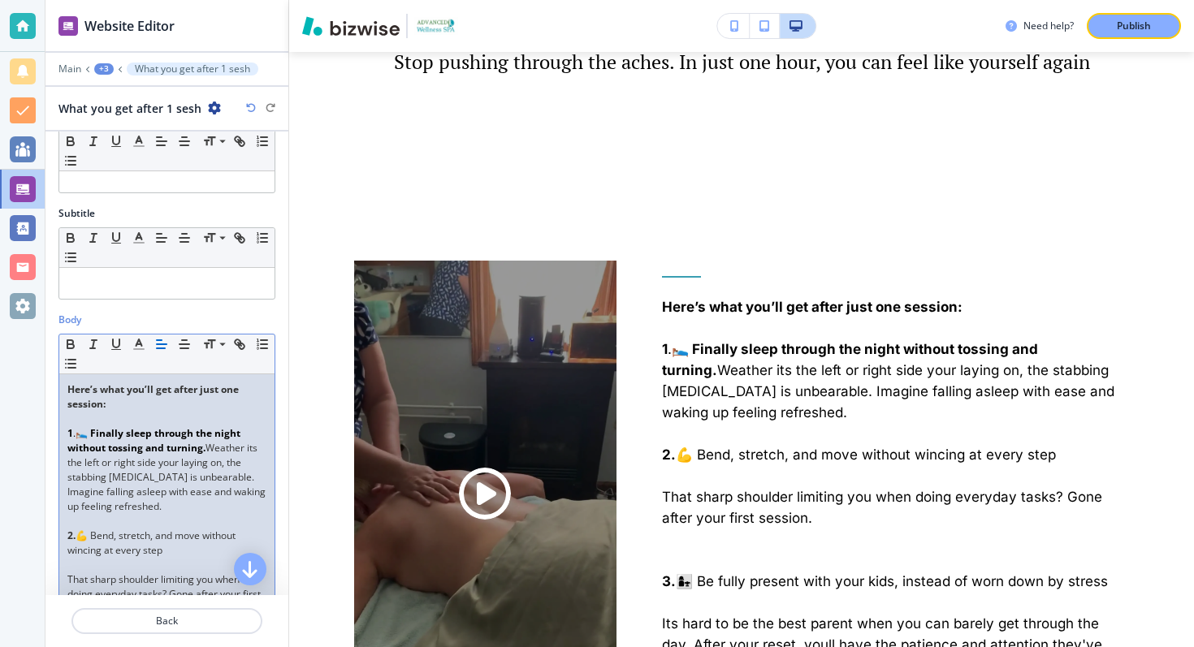
scroll to position [54, 0]
click at [99, 387] on strong "Here’s what you’ll get after just one session:" at bounding box center [154, 398] width 174 height 28
copy strong "Here’s what you’ll get after just one session:"
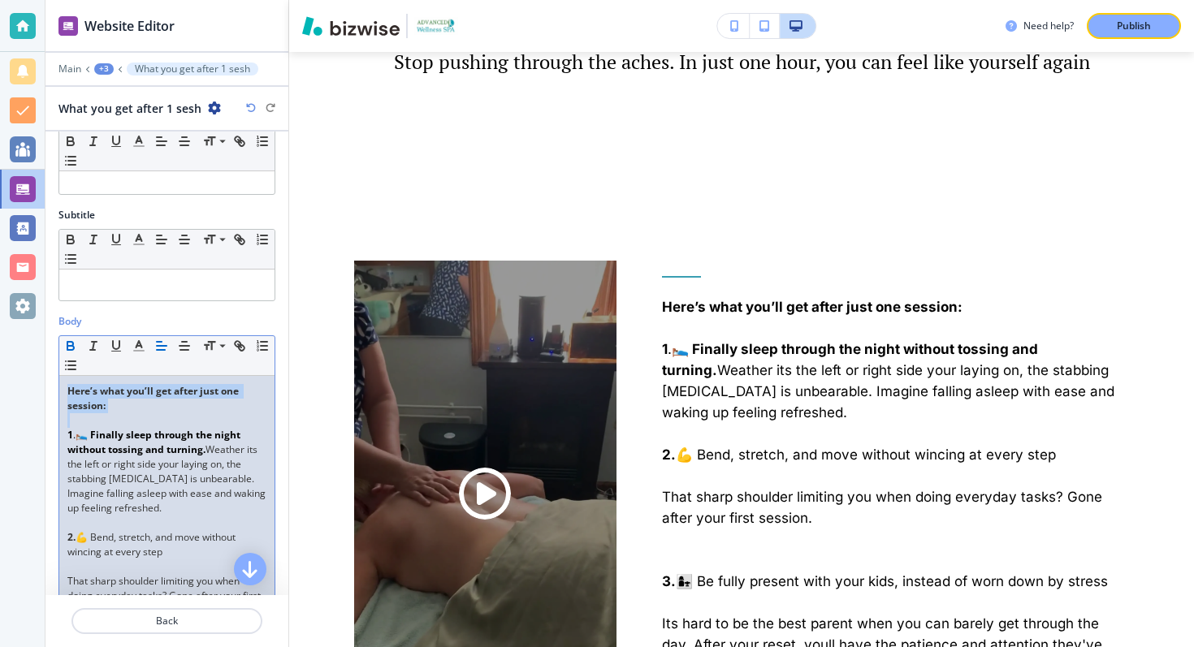
scroll to position [24, 0]
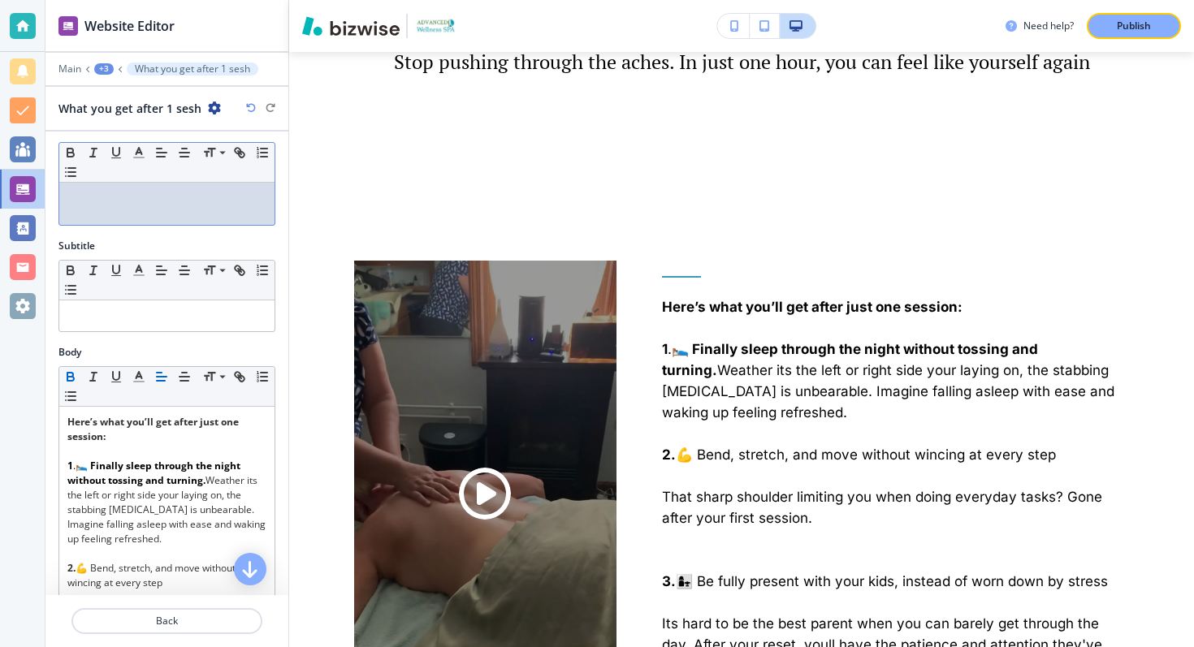
click at [138, 195] on p at bounding box center [166, 198] width 199 height 15
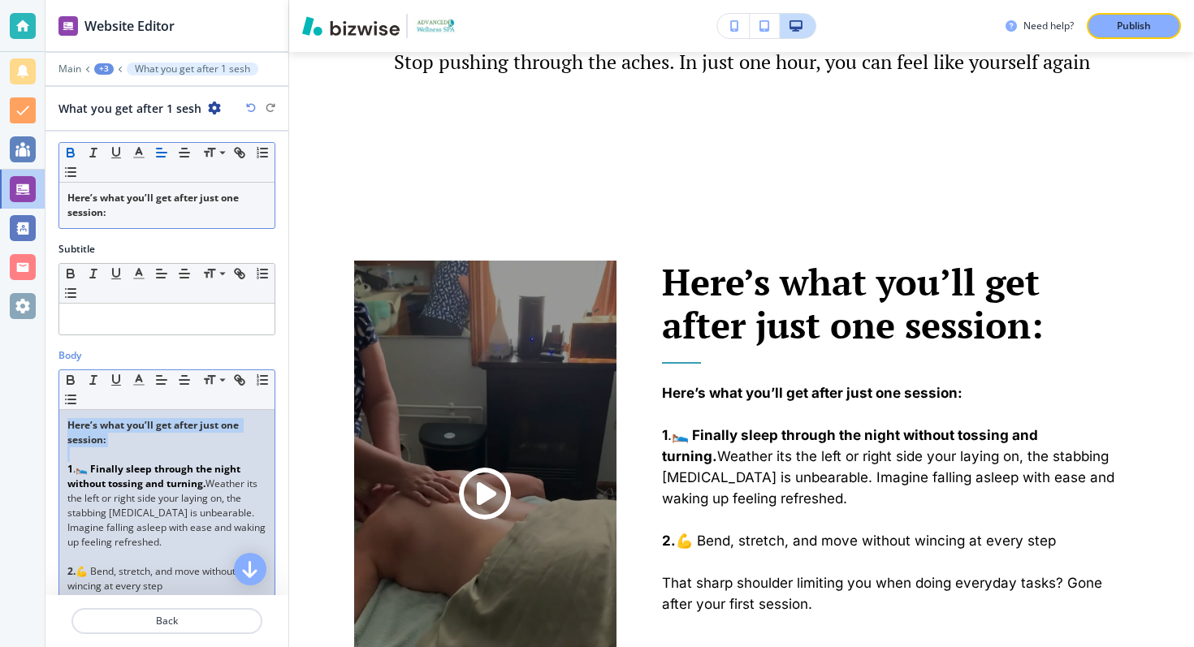
drag, startPoint x: 104, startPoint y: 452, endPoint x: 67, endPoint y: 425, distance: 45.8
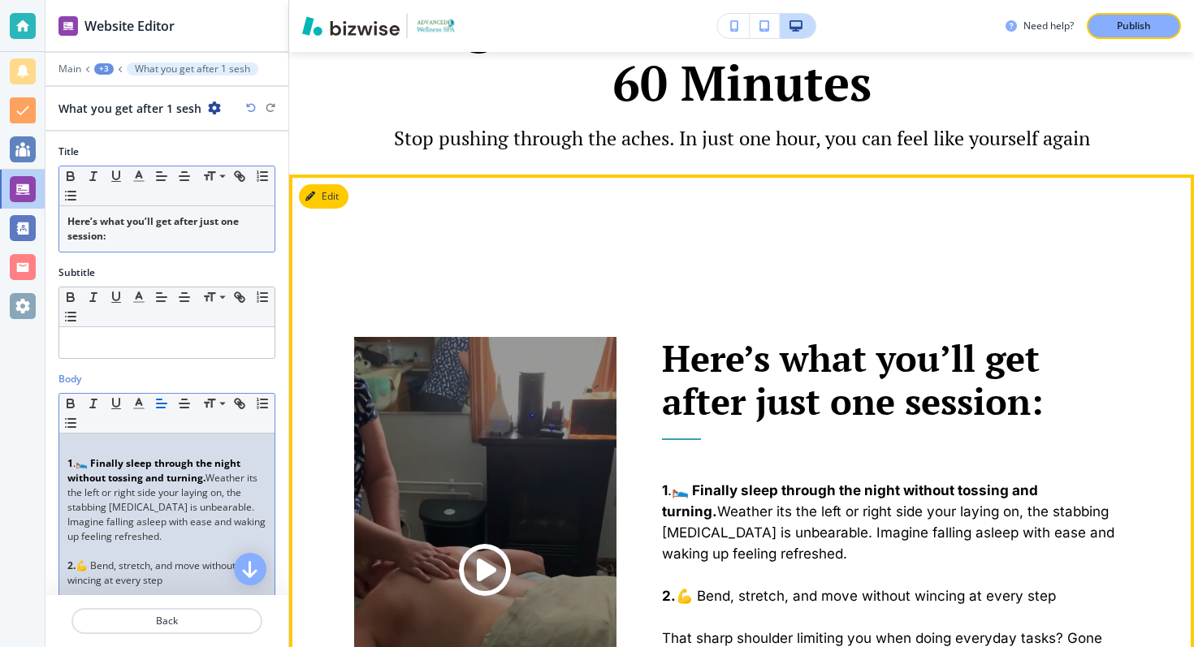
scroll to position [2342, 0]
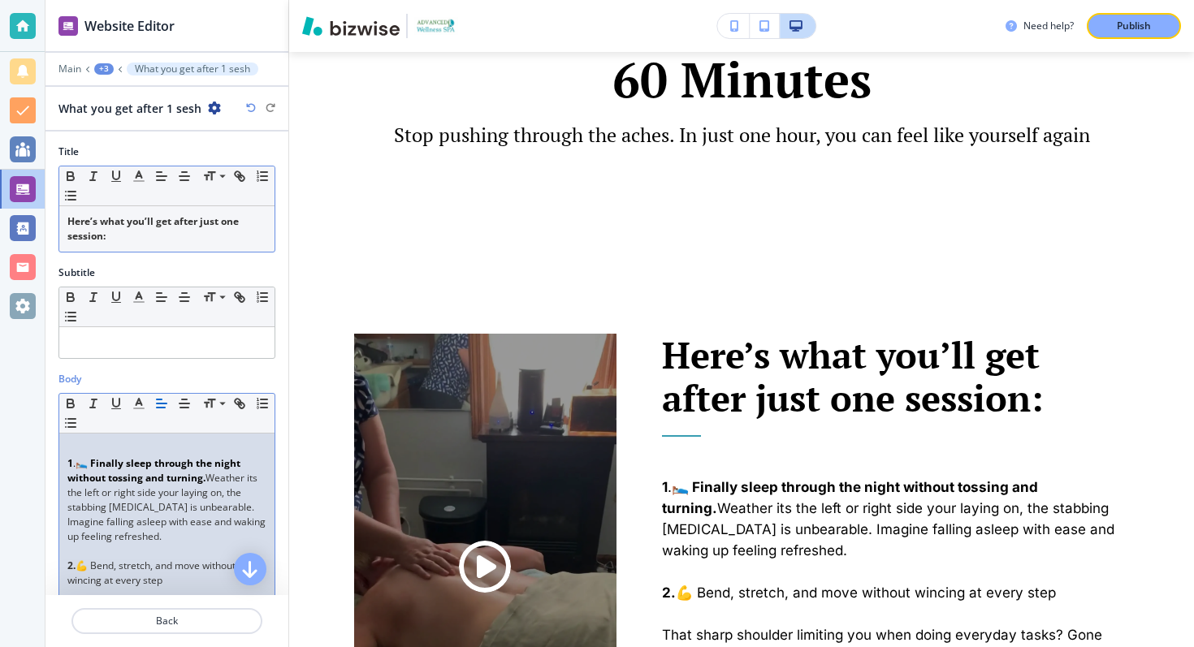
click at [172, 229] on p "Here’s what you’ll get after just one session:" at bounding box center [166, 228] width 199 height 29
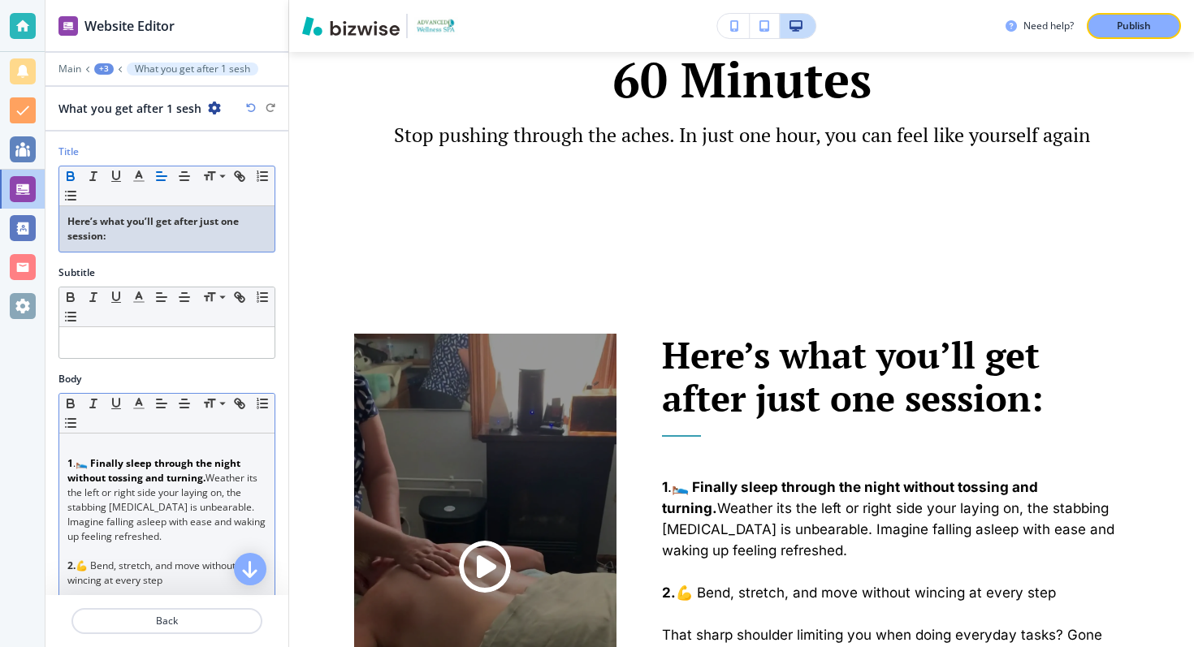
click at [172, 229] on p "Here’s what you’ll get after just one session:" at bounding box center [166, 228] width 199 height 29
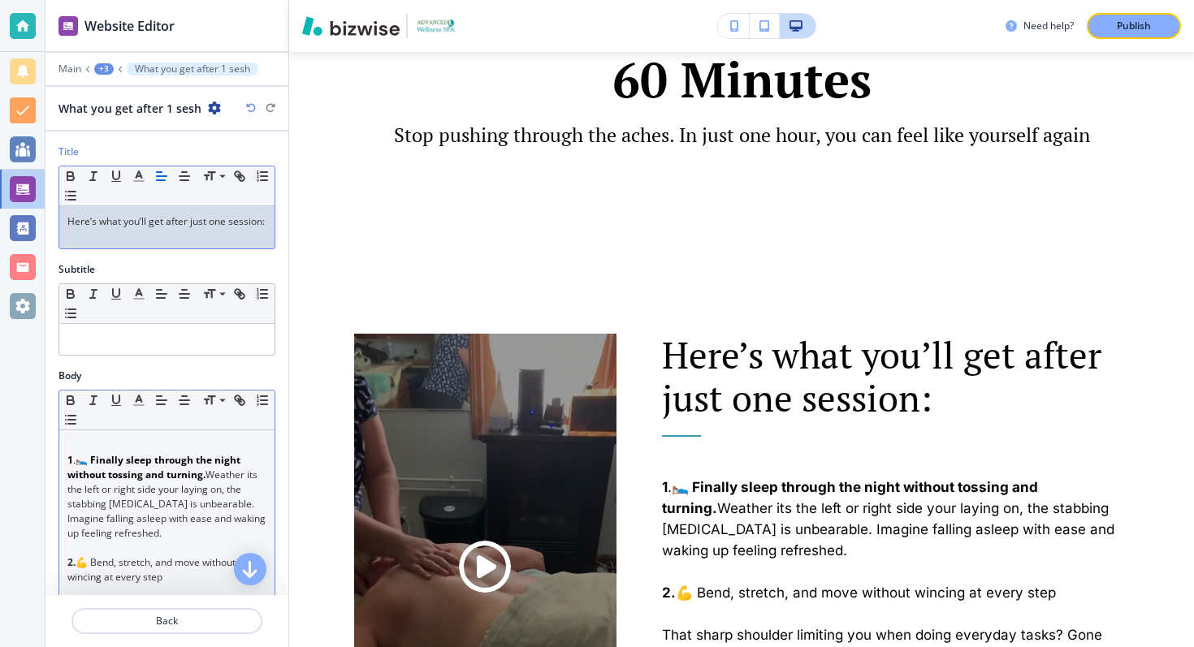
click at [192, 247] on div "Here’s what you’ll get after just one session:" at bounding box center [166, 227] width 215 height 42
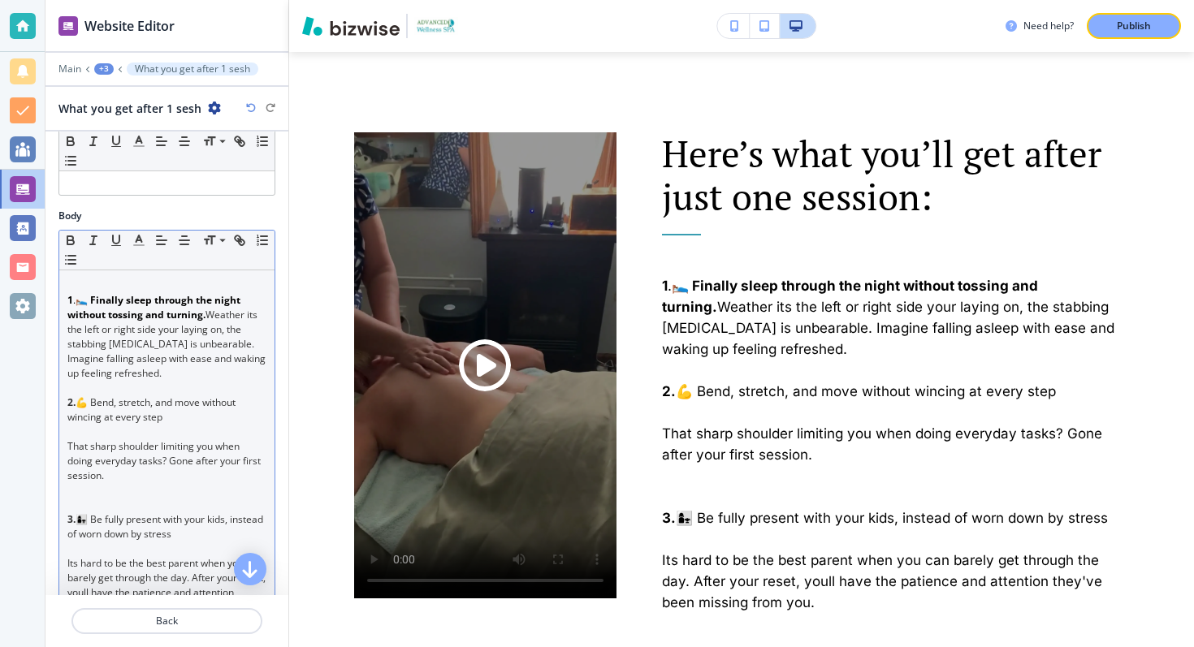
scroll to position [163, 0]
click at [140, 401] on p "2. 💪 Bend, stretch, and move without wincing at every step" at bounding box center [166, 406] width 199 height 29
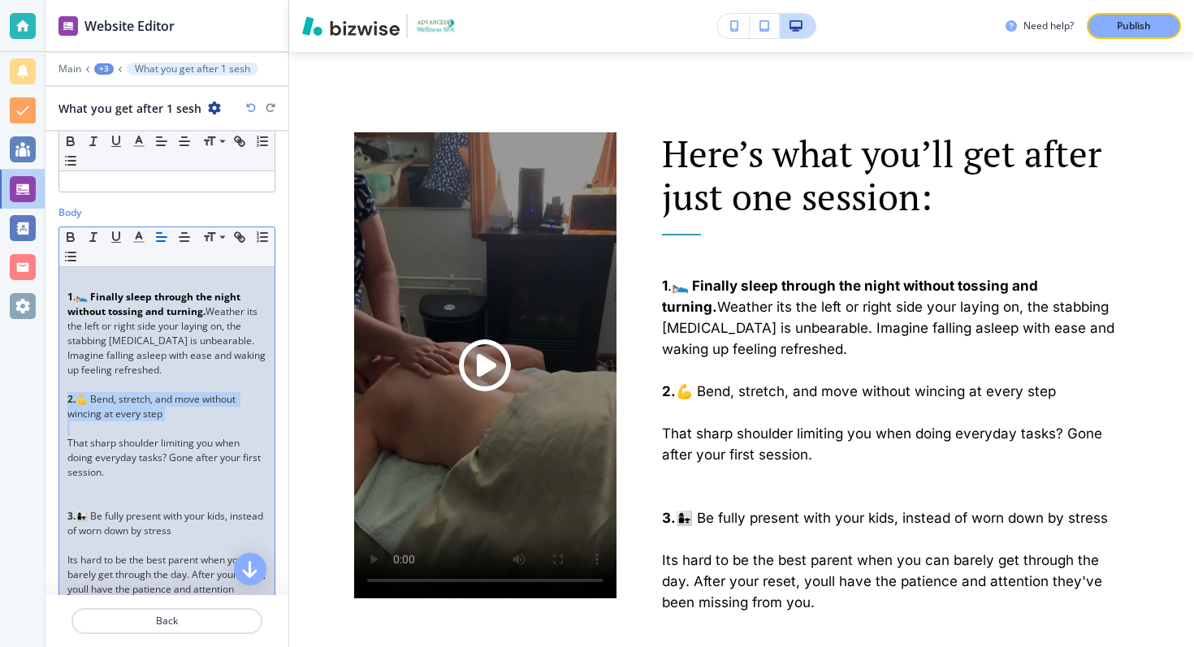
click at [140, 401] on p "2. 💪 Bend, stretch, and move without wincing at every step" at bounding box center [166, 406] width 199 height 29
click at [68, 444] on p "That sharp shoulder limiting you when doing everyday tasks? Gone after your fir…" at bounding box center [166, 458] width 199 height 44
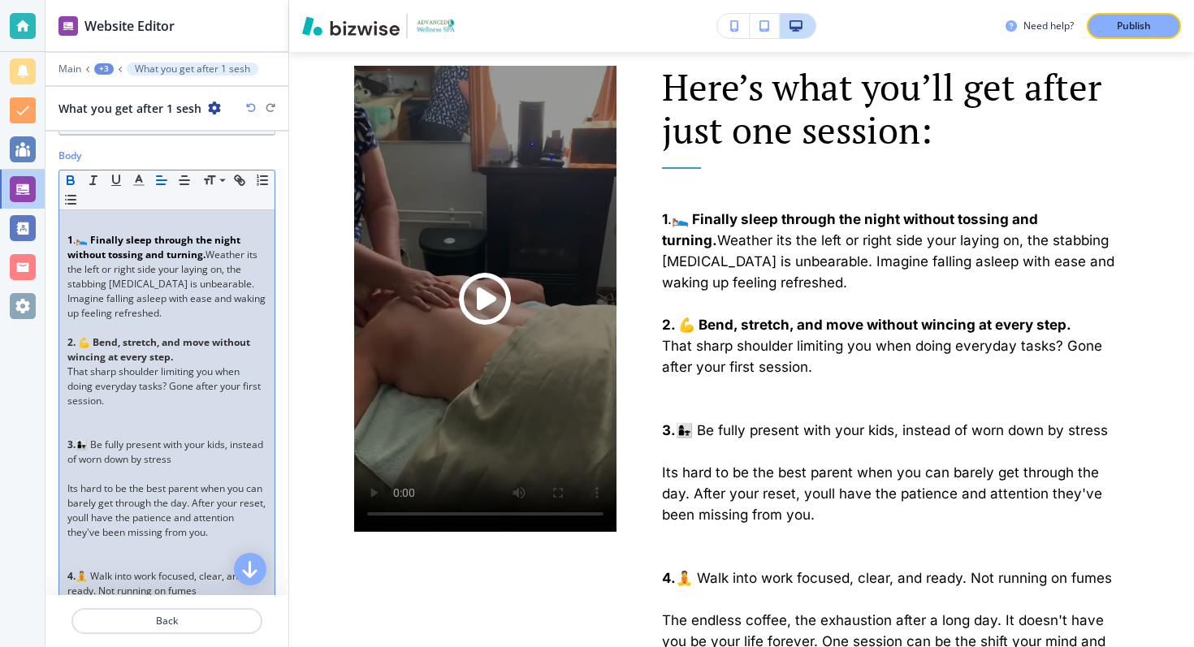
scroll to position [239, 0]
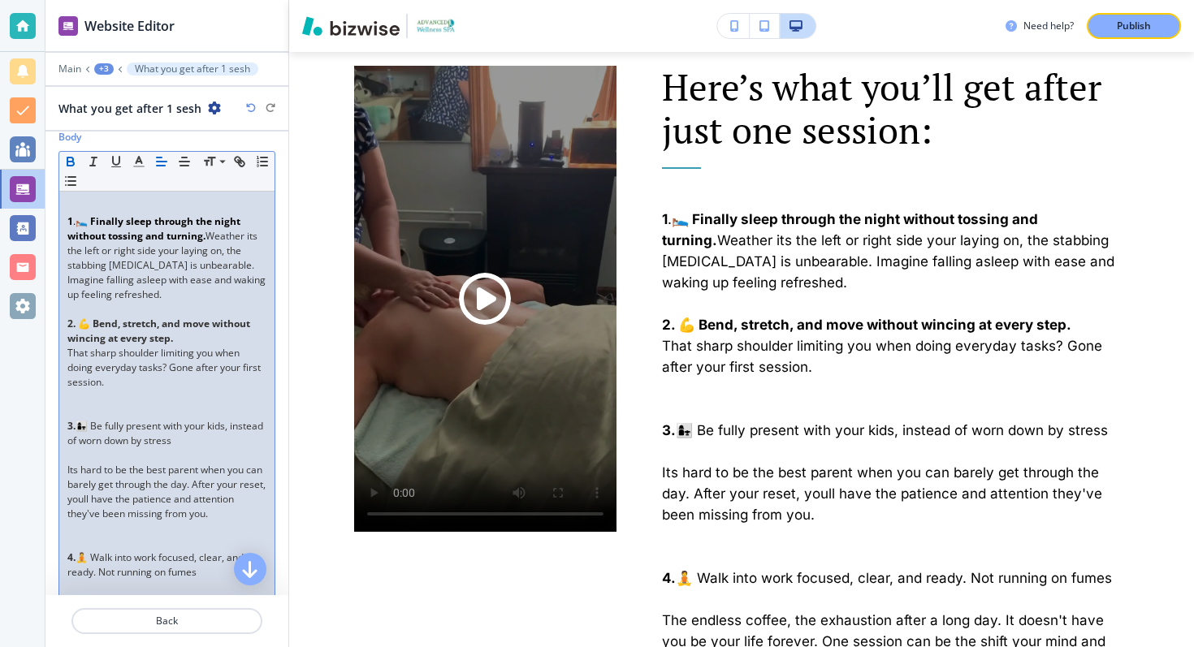
click at [124, 430] on p "3. 👩‍👧 Be fully present with your kids, instead of worn down by stress" at bounding box center [166, 433] width 199 height 29
click at [167, 471] on p "Its hard to be the best parent when you can barely get through the day. After y…" at bounding box center [166, 492] width 199 height 58
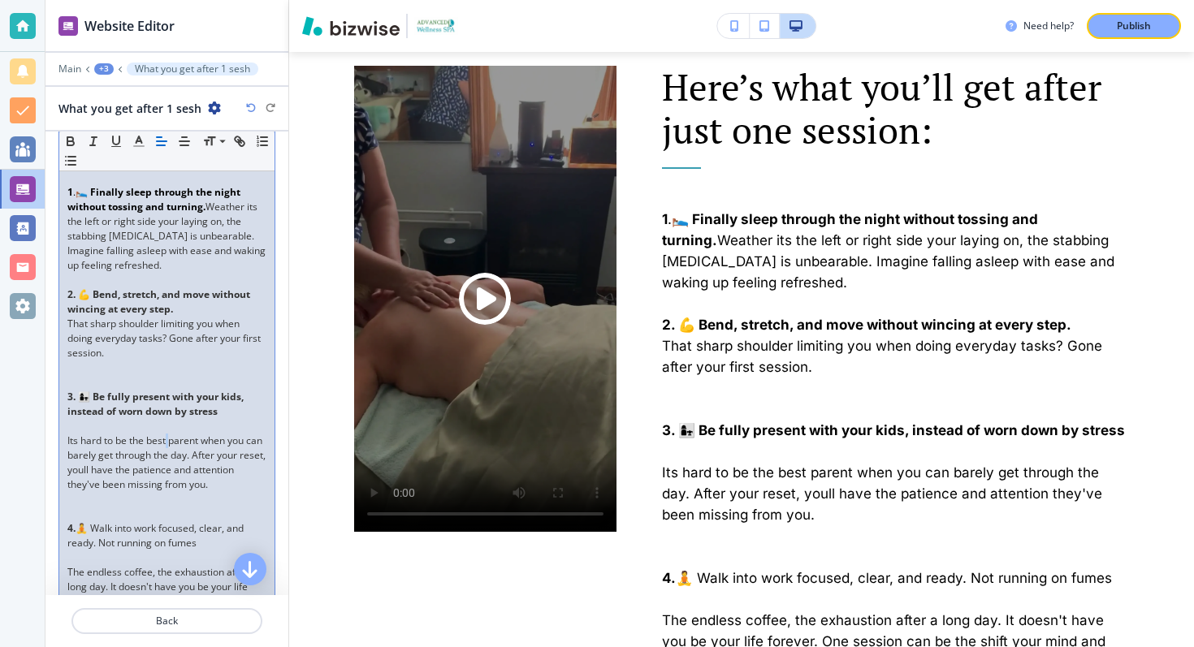
click at [171, 438] on p "Its hard to be the best parent when you can barely get through the day. After y…" at bounding box center [166, 463] width 199 height 58
click at [262, 444] on p "Its hard to be the best parent when you can barely get through the day. After y…" at bounding box center [166, 463] width 199 height 58
click at [67, 444] on p "Its hard to be the best parent when you barely get through the day. After your …" at bounding box center [166, 463] width 199 height 58
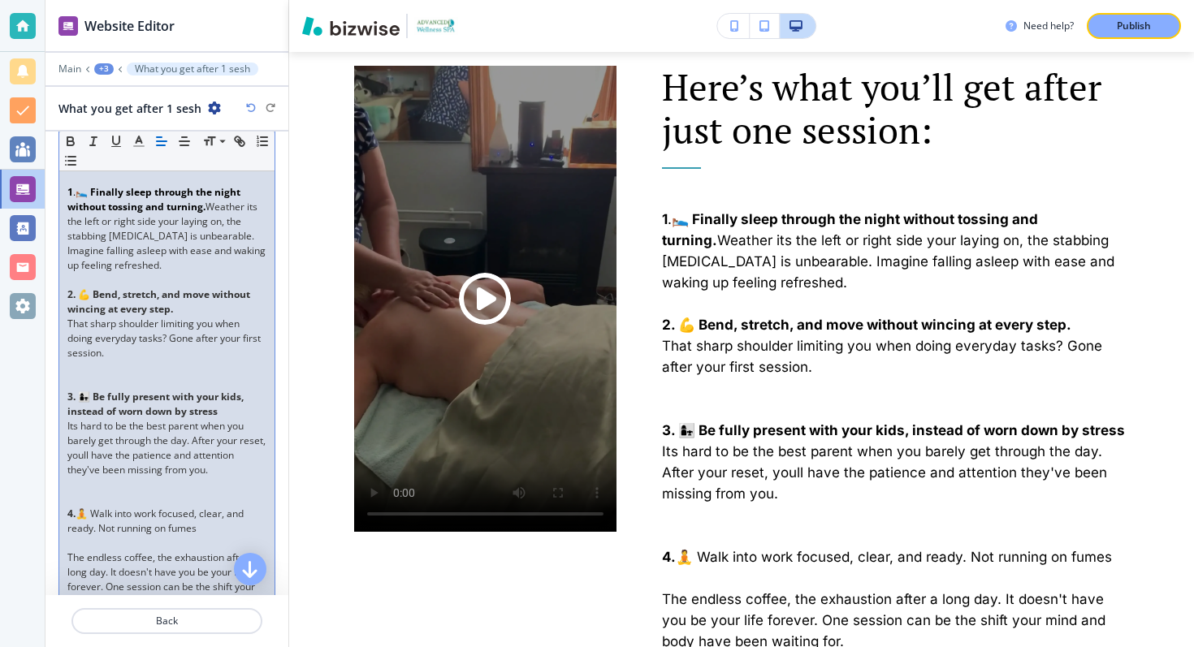
click at [112, 457] on p "Its hard to be the best parent when you barely get through the day. After your …" at bounding box center [166, 448] width 199 height 58
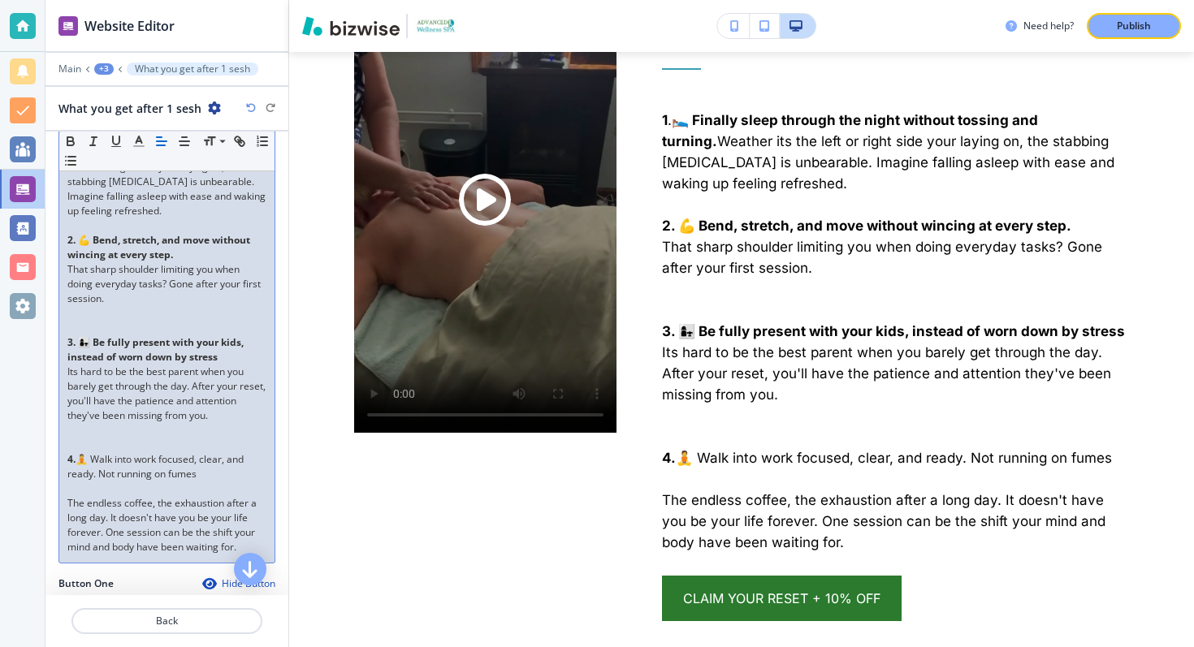
scroll to position [352, 0]
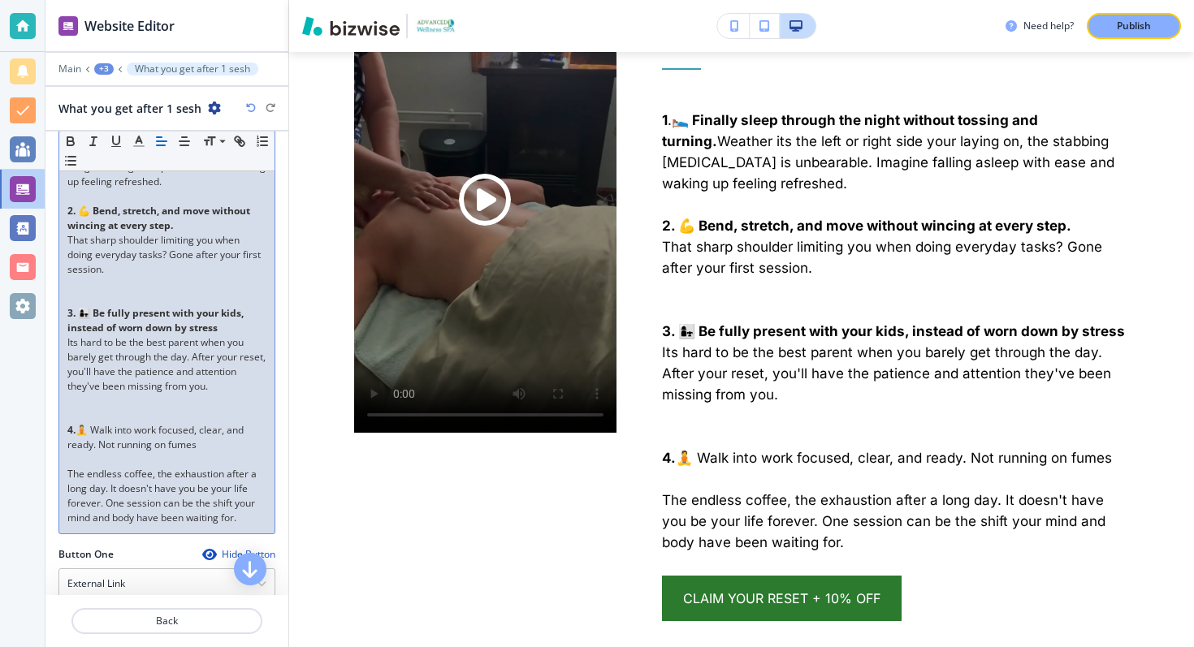
click at [128, 439] on p "4. 🧘 Walk into work focused, clear, and ready. Not running on fumes" at bounding box center [166, 437] width 199 height 29
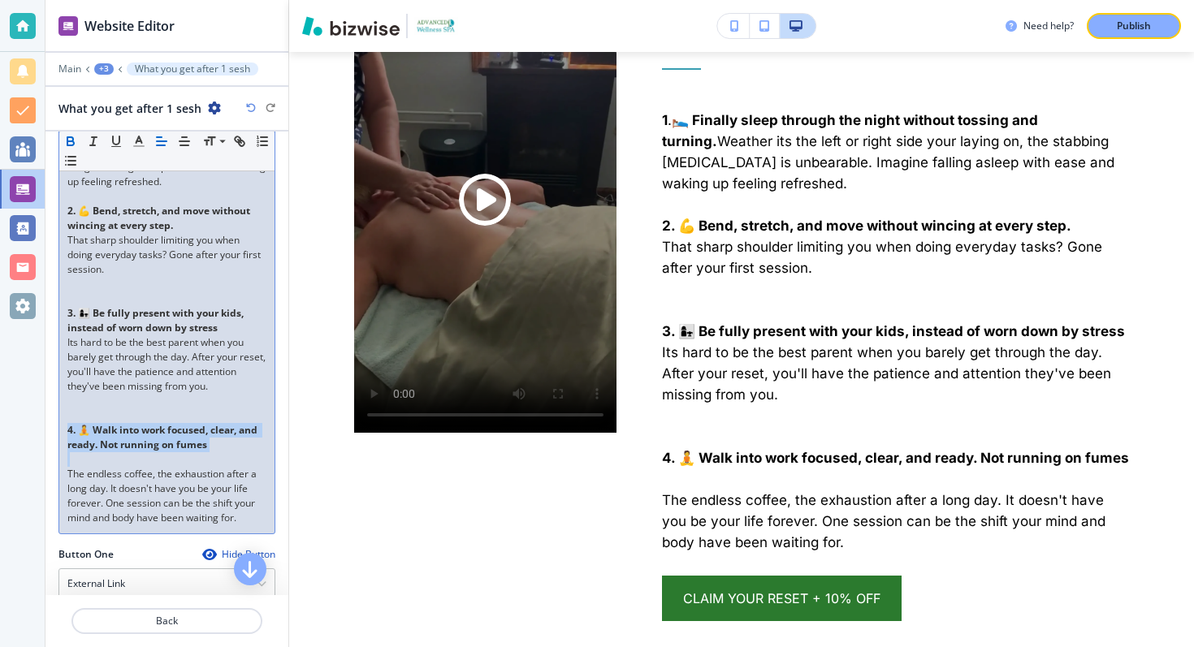
click at [136, 459] on p at bounding box center [166, 459] width 199 height 15
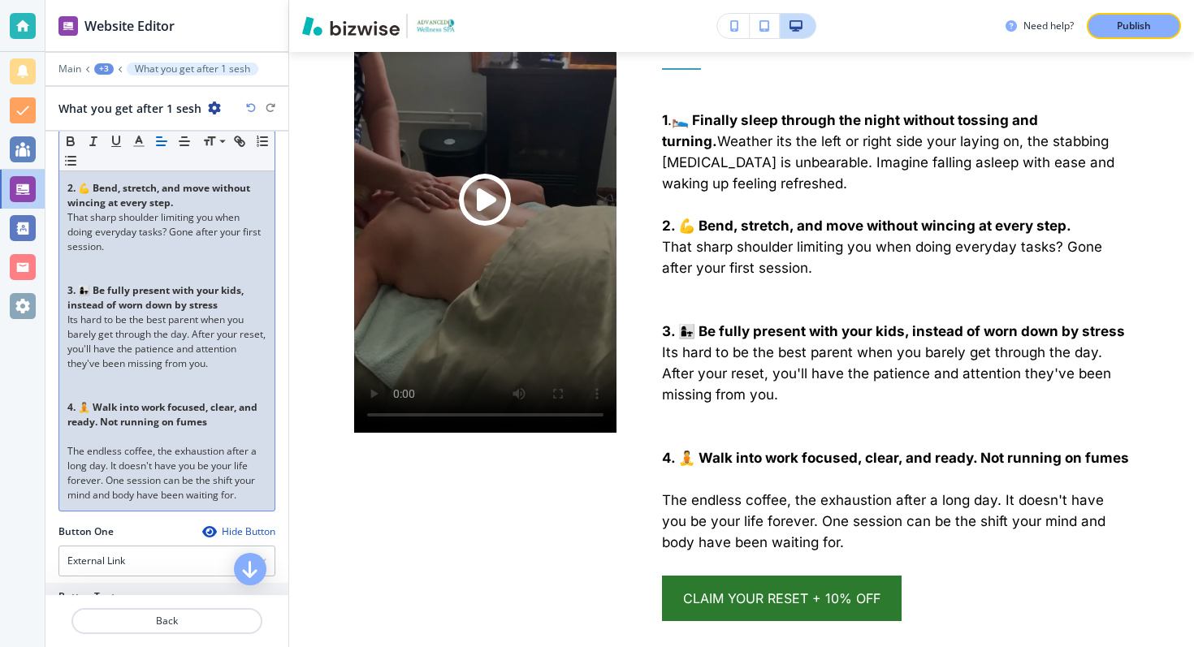
scroll to position [382, 0]
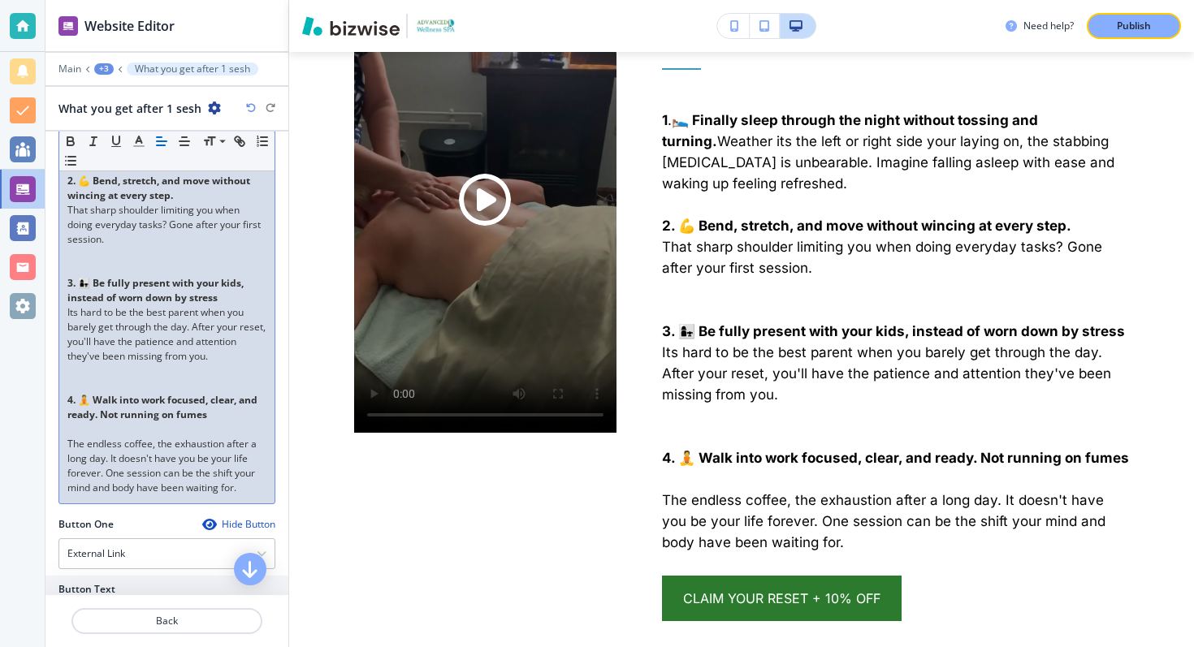
click at [174, 403] on strong "4. 🧘 Walk into work focused, clear, and ready. Not running on fumes" at bounding box center [163, 407] width 193 height 28
copy strong "4. 🧘 Walk into work focused, clear, and ready. Not running on fumes"
click at [220, 419] on p "4. 🧘 Walk into work focused, clear, and ready. Not running on fumes" at bounding box center [166, 407] width 199 height 29
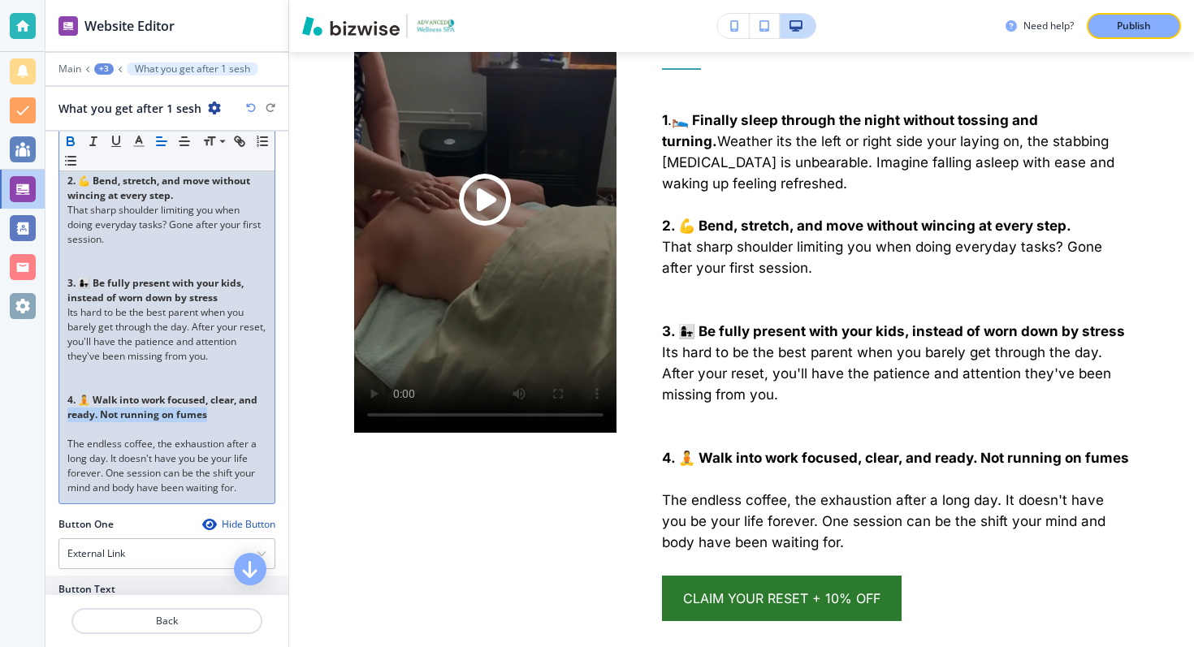
drag, startPoint x: 68, startPoint y: 418, endPoint x: 211, endPoint y: 418, distance: 143.0
click at [211, 418] on p "4. 🧘 Walk into work focused, clear, and ready. Not running on fumes" at bounding box center [166, 407] width 199 height 29
click at [66, 443] on div "1 . 🛌 Finally sleep through the night without tossing and turning. Weather its …" at bounding box center [166, 276] width 215 height 455
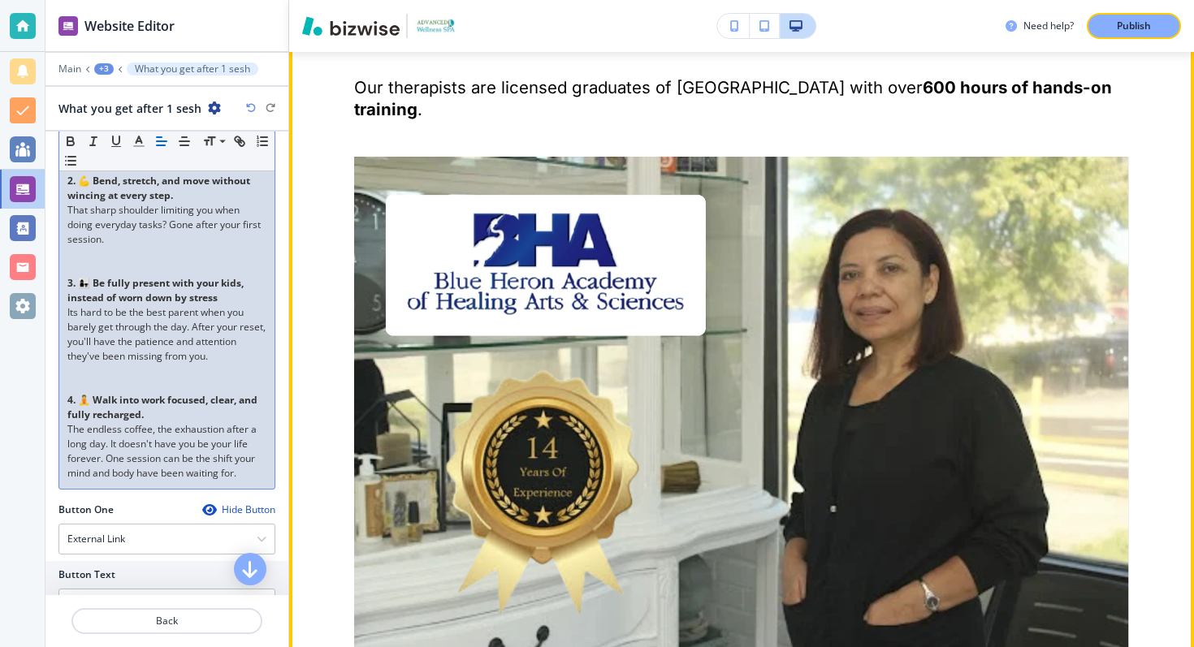
scroll to position [4652, 0]
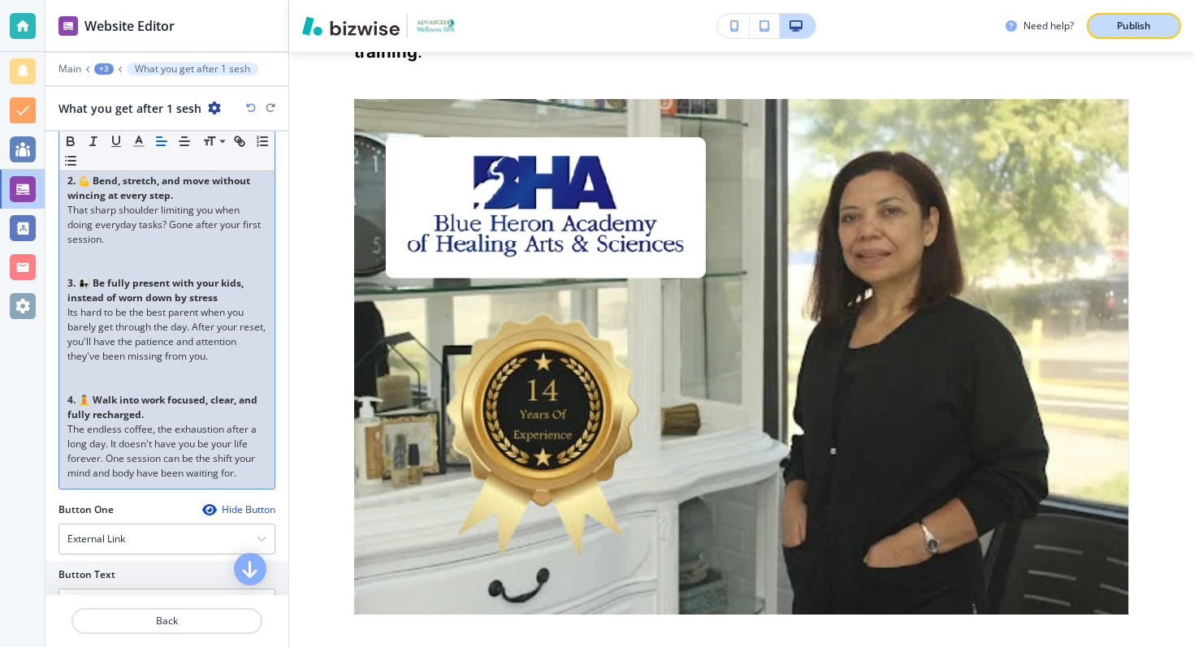
click at [1098, 19] on button "Publish" at bounding box center [1134, 26] width 94 height 26
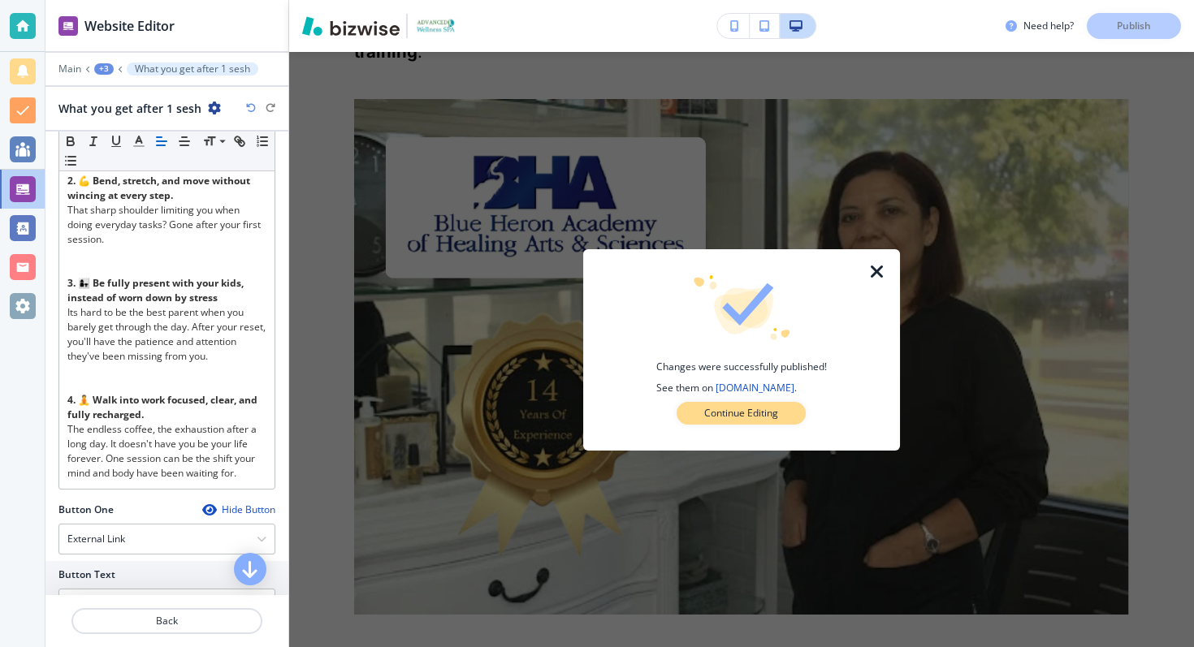
click at [760, 405] on button "Continue Editing" at bounding box center [741, 413] width 129 height 23
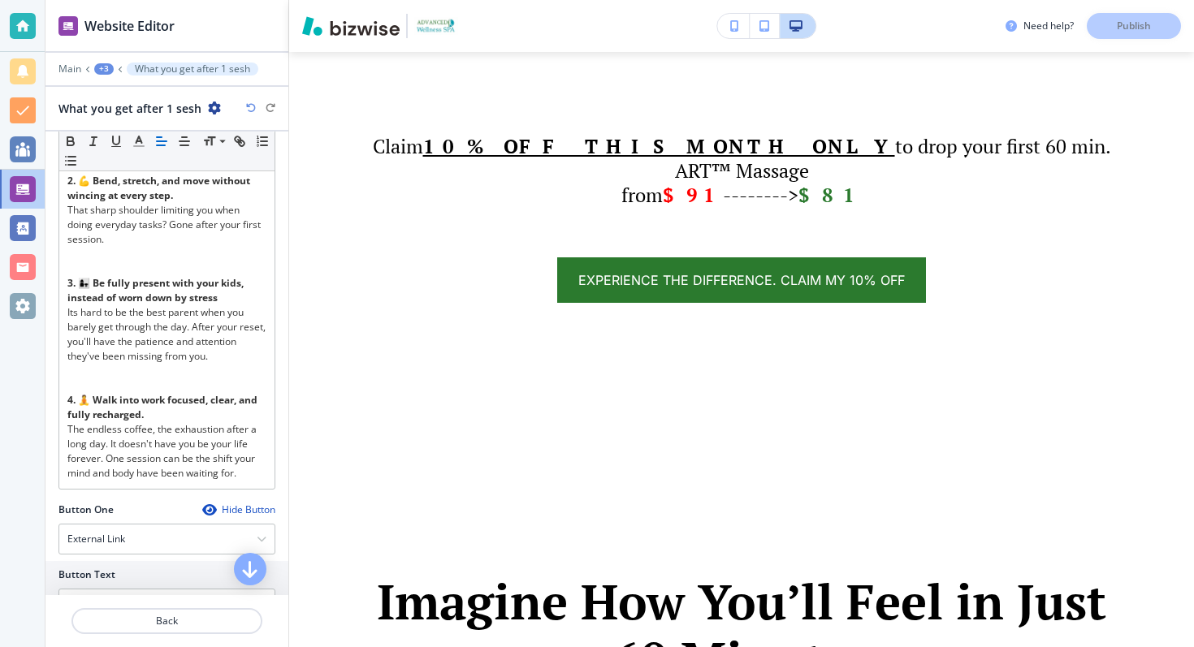
scroll to position [0, 0]
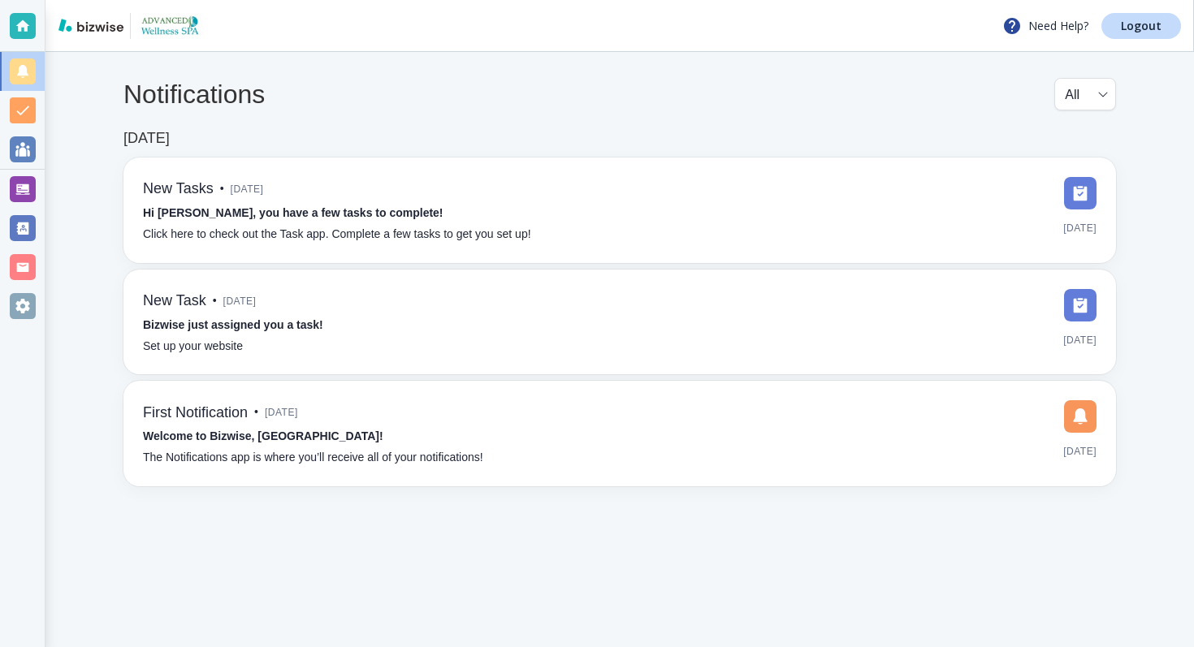
click at [16, 191] on div at bounding box center [23, 189] width 26 height 26
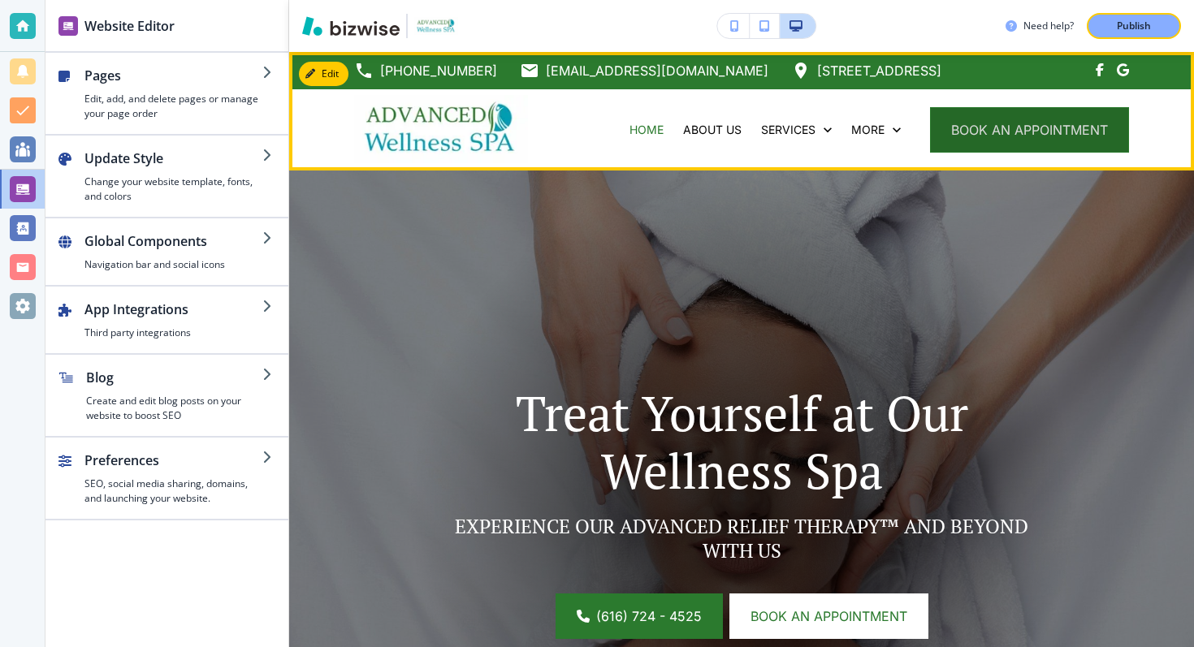
click at [1074, 112] on button "book an appointment" at bounding box center [1029, 129] width 199 height 45
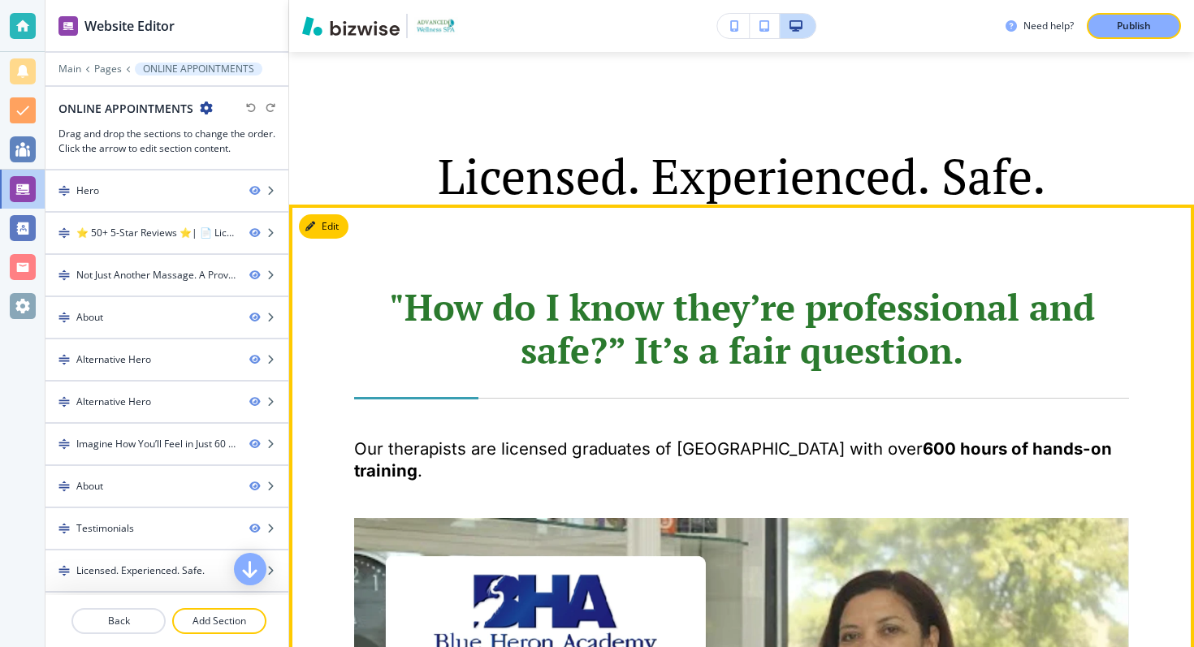
click at [322, 214] on button "Edit" at bounding box center [324, 226] width 50 height 24
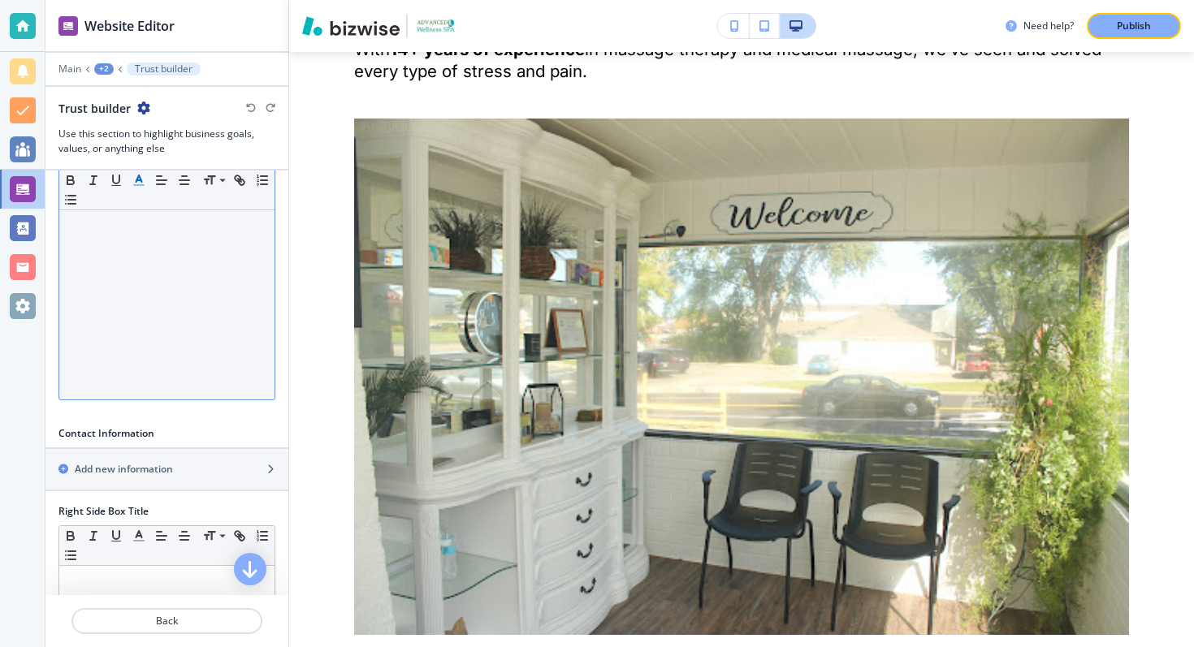
scroll to position [781, 0]
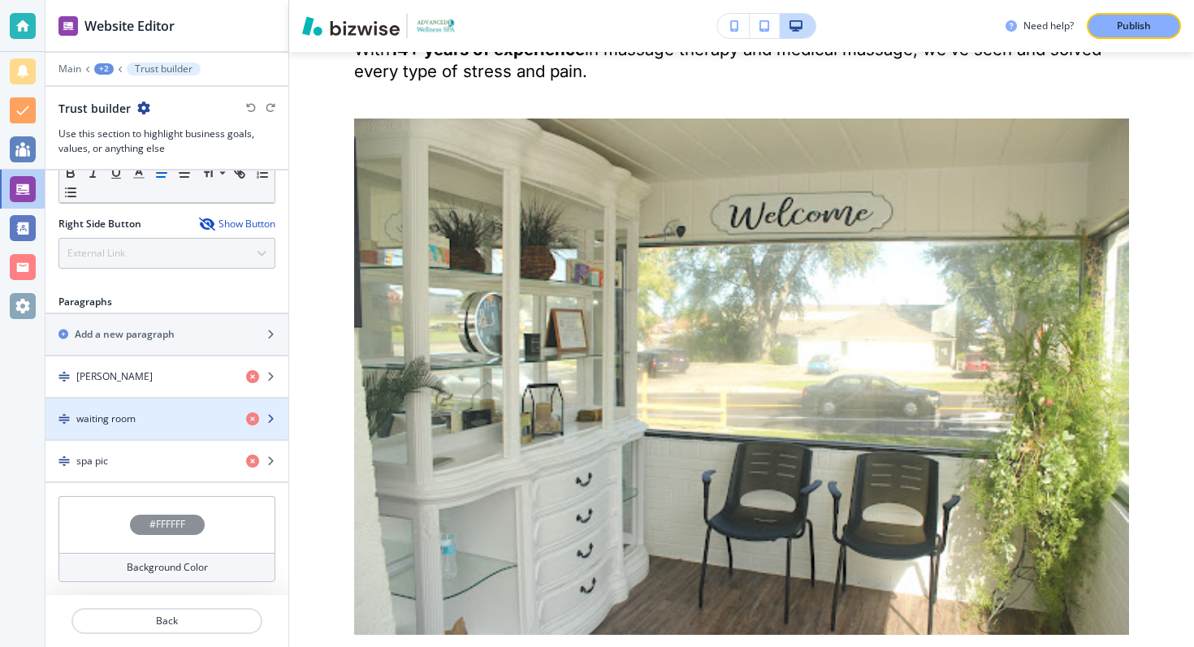
click at [136, 418] on h4 "waiting room" at bounding box center [105, 419] width 59 height 15
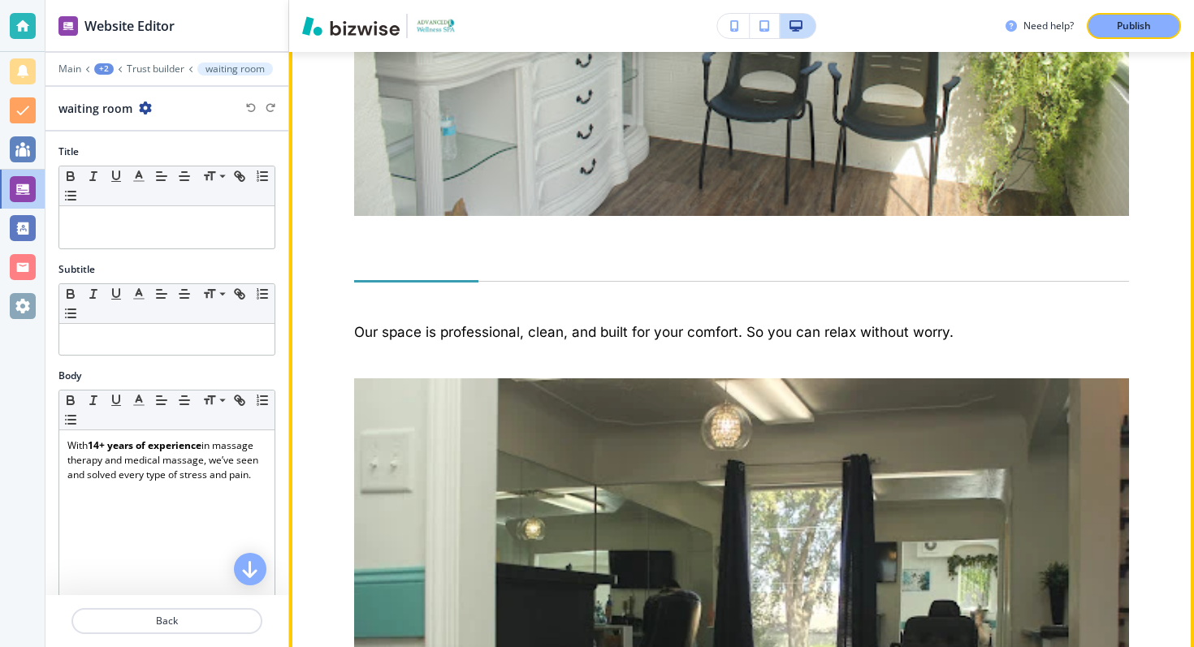
scroll to position [5836, 0]
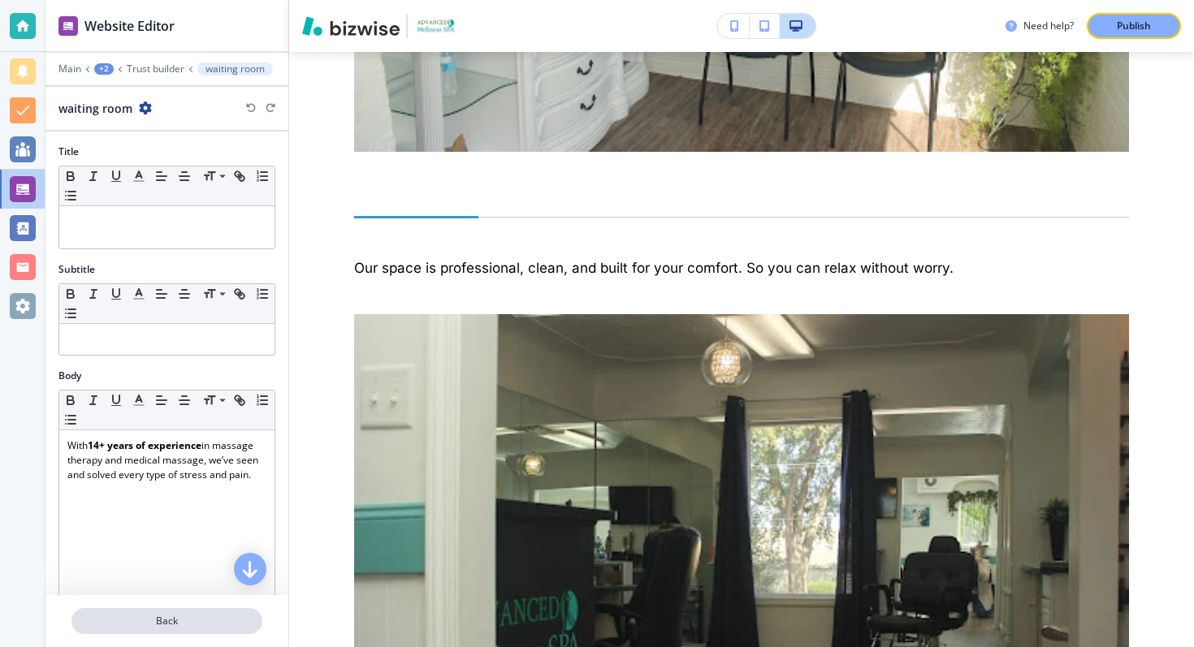
click at [155, 623] on p "Back" at bounding box center [167, 621] width 188 height 15
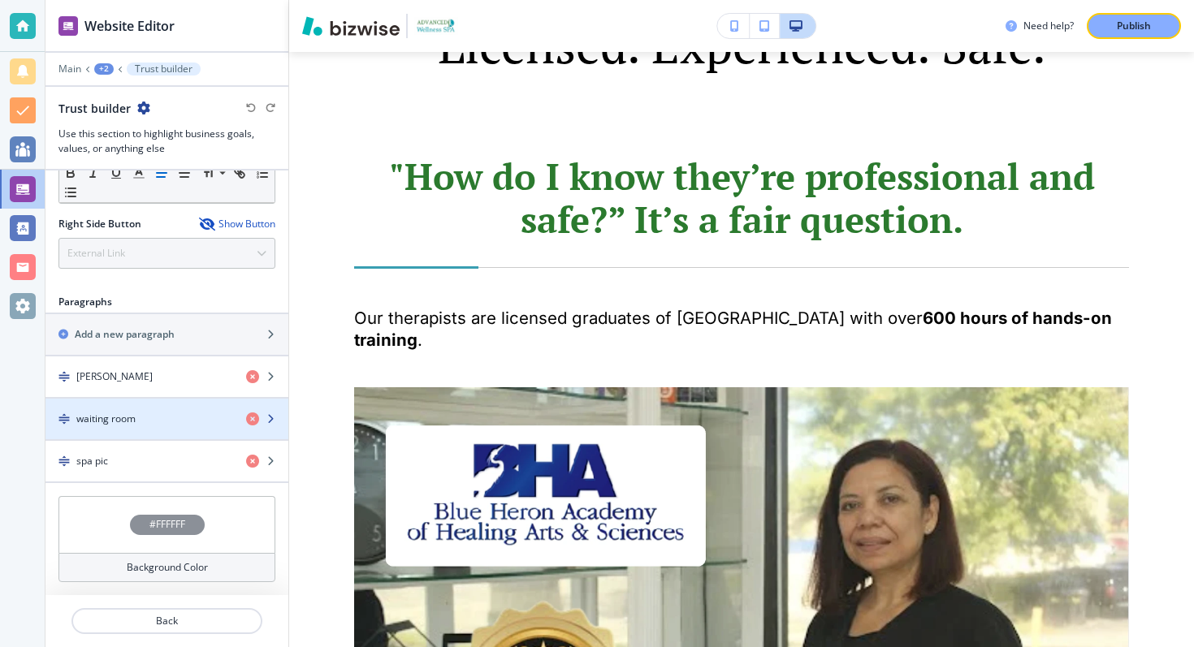
scroll to position [4357, 0]
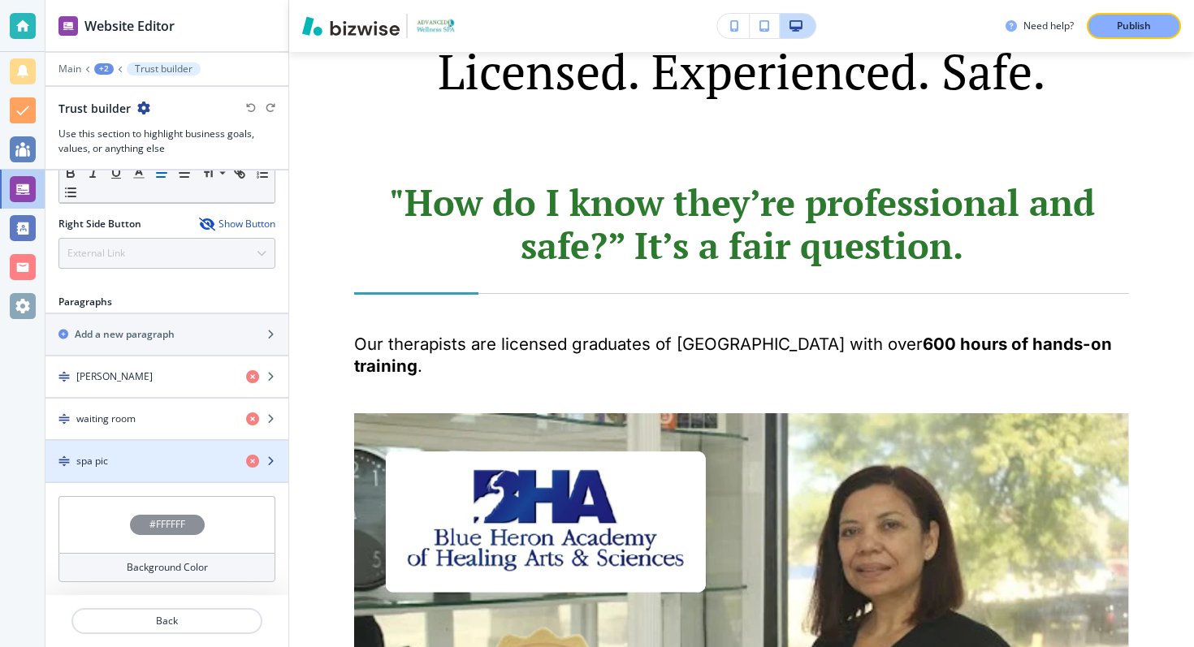
click at [142, 460] on div "spa pic" at bounding box center [139, 461] width 188 height 15
click at [173, 470] on div "button" at bounding box center [166, 475] width 243 height 13
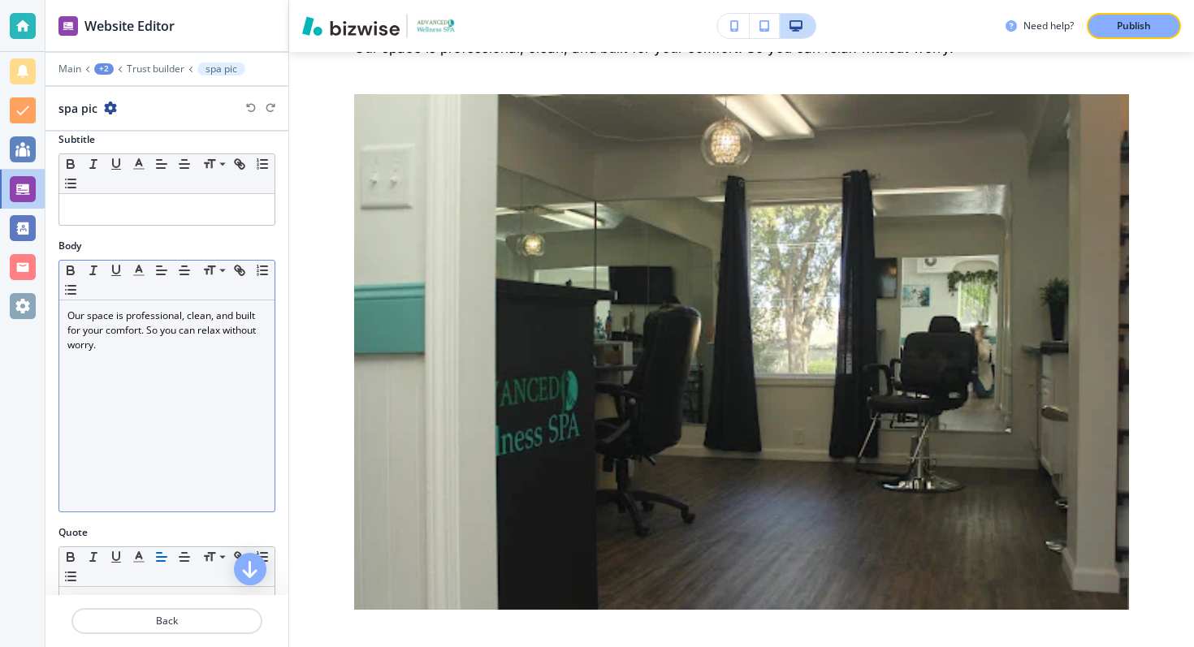
scroll to position [436, 0]
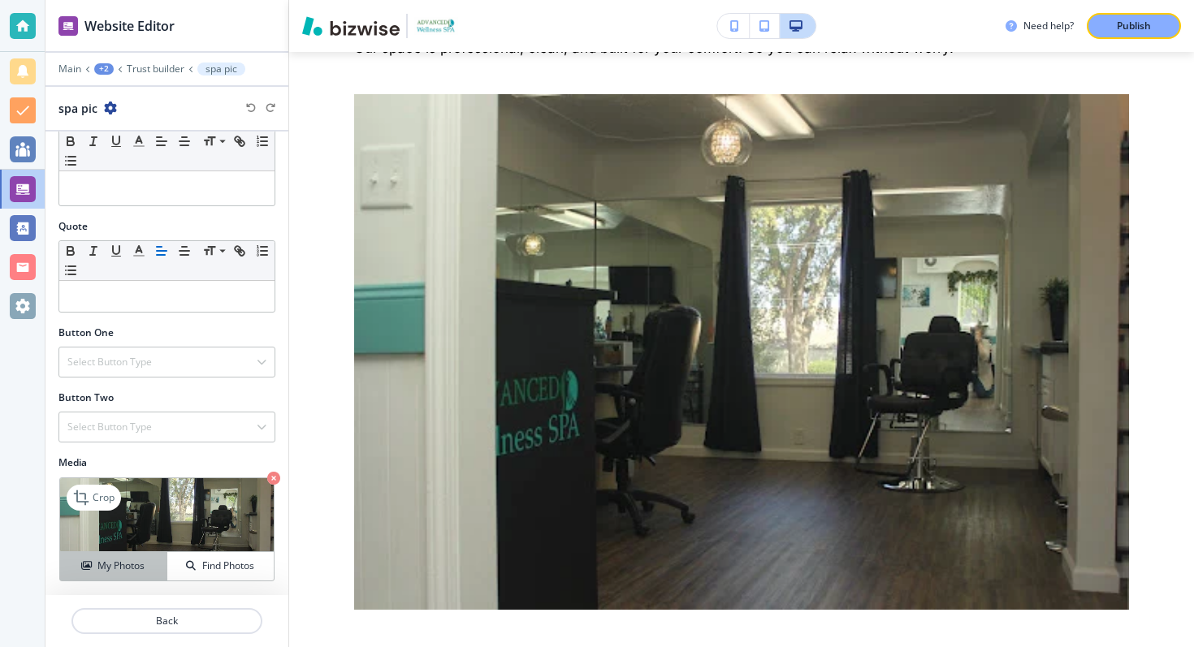
click at [136, 565] on h4 "My Photos" at bounding box center [120, 566] width 47 height 15
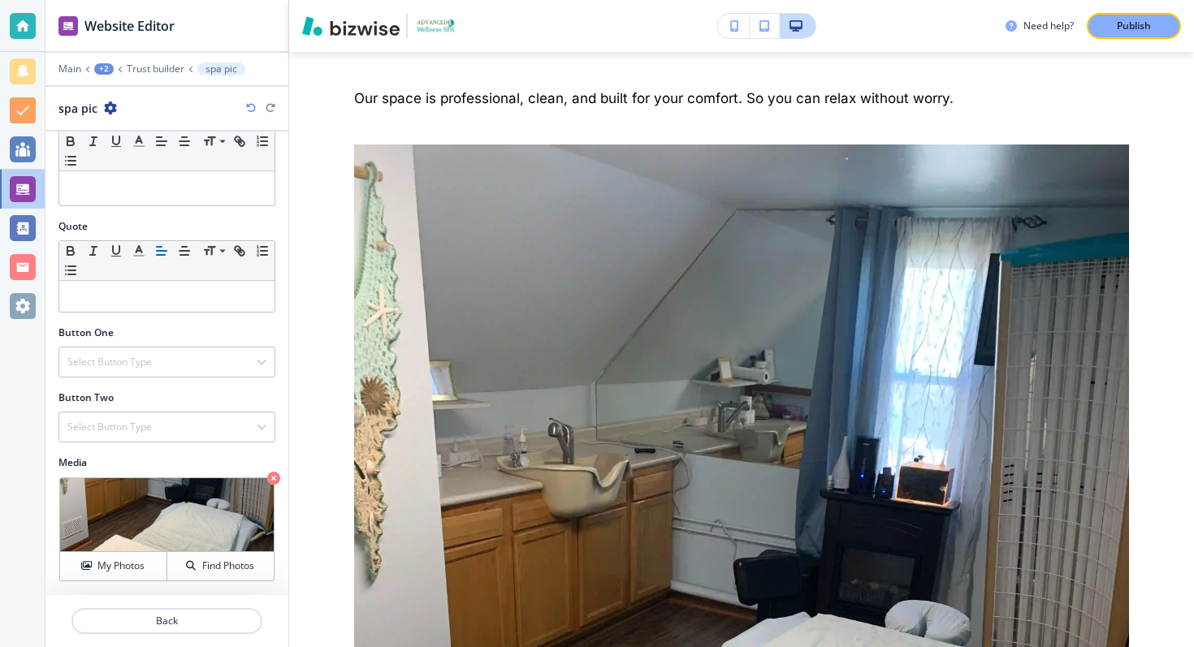
scroll to position [5961, 0]
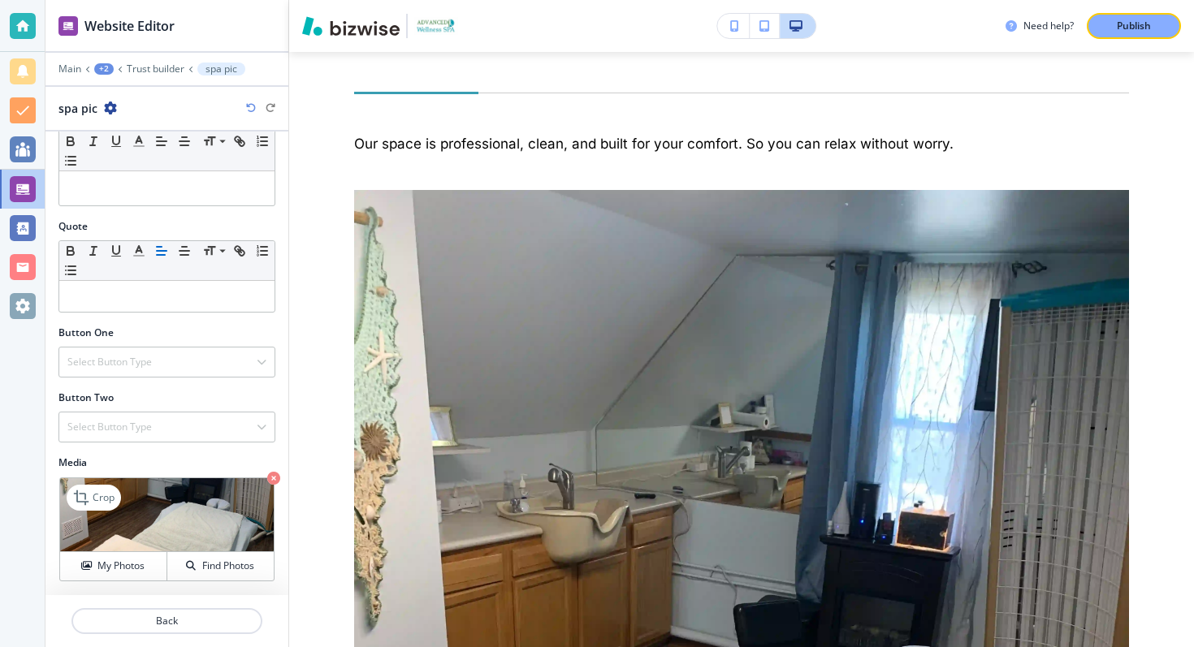
click at [189, 525] on img at bounding box center [167, 515] width 214 height 74
click at [147, 559] on div "My Photos" at bounding box center [113, 566] width 106 height 15
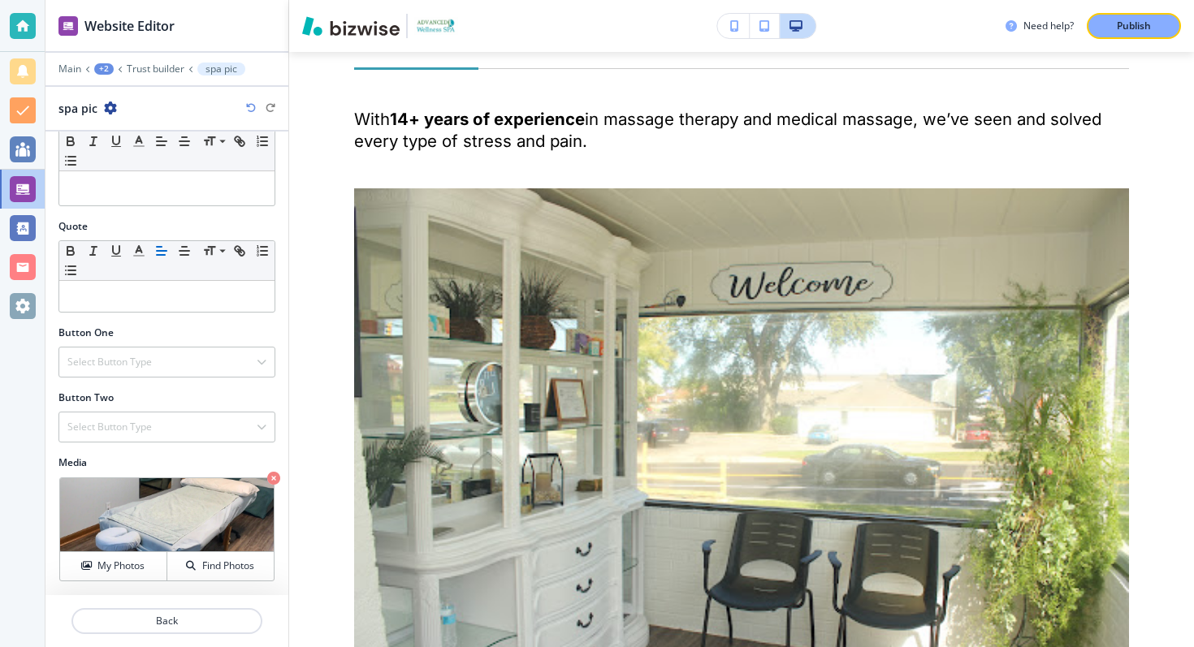
scroll to position [5295, 0]
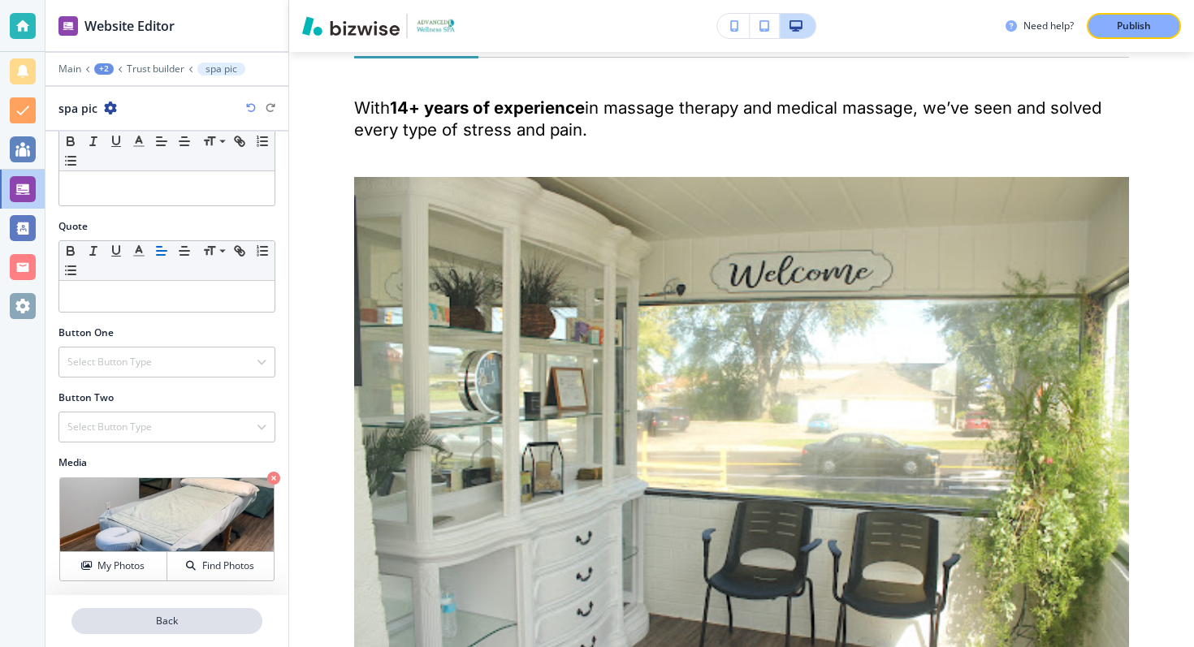
click at [162, 626] on p "Back" at bounding box center [167, 621] width 188 height 15
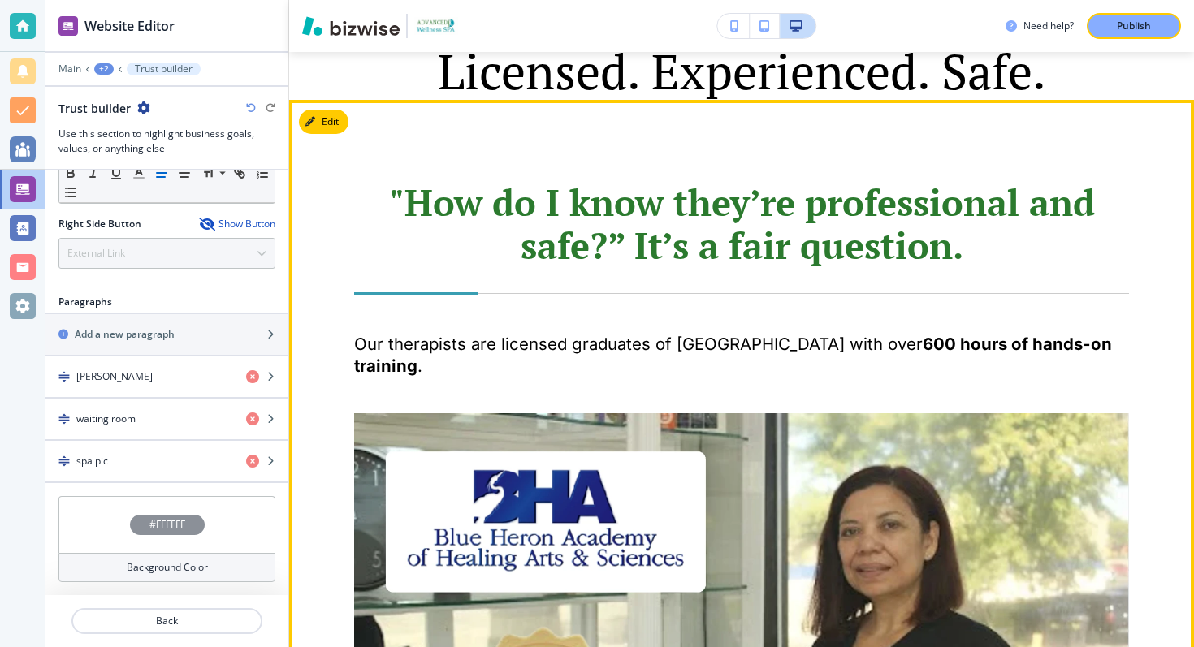
scroll to position [4370, 0]
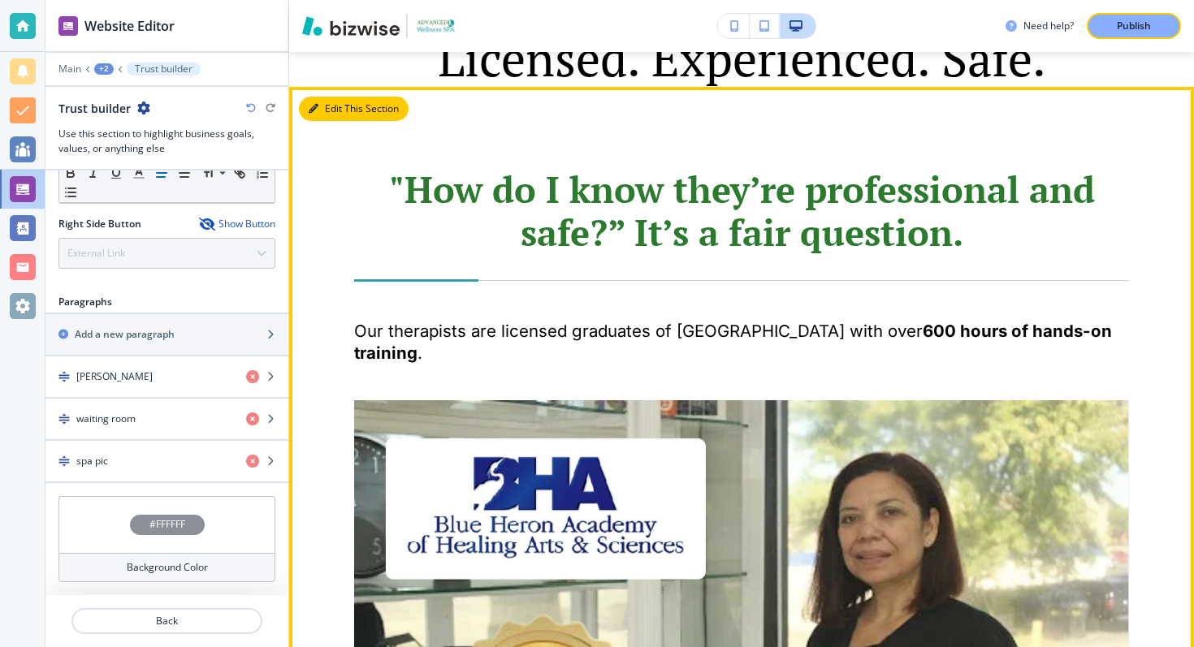
click at [320, 97] on button "Edit This Section" at bounding box center [354, 109] width 110 height 24
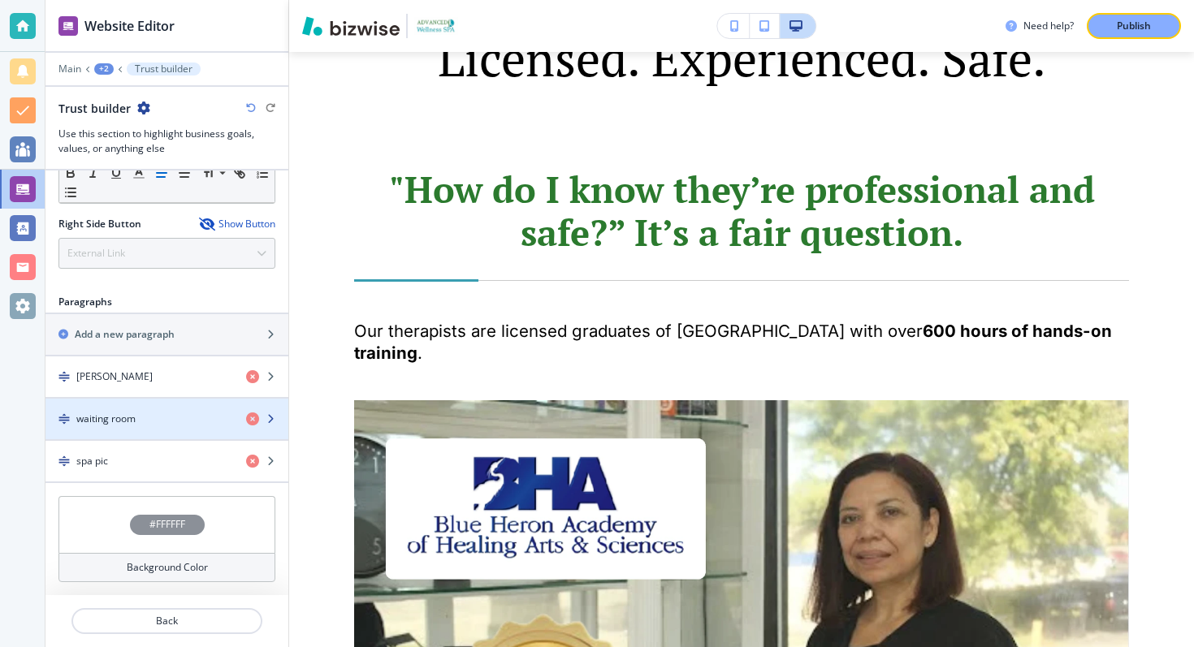
click at [191, 408] on div "button" at bounding box center [166, 405] width 243 height 13
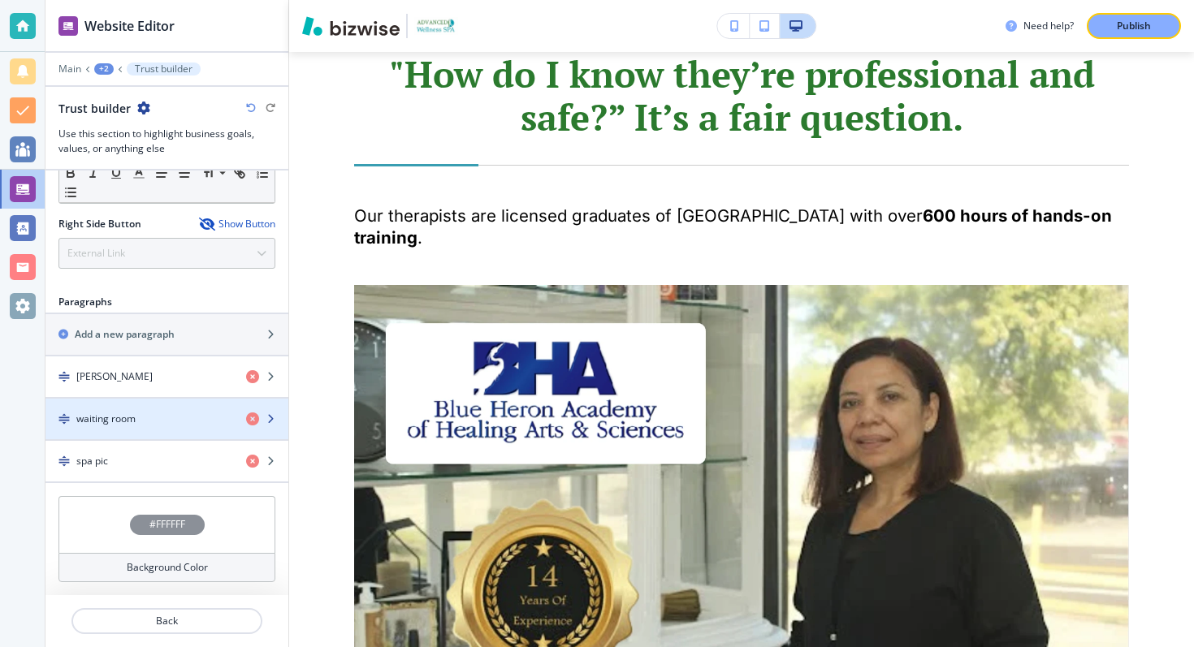
click at [176, 432] on div "button" at bounding box center [166, 432] width 243 height 13
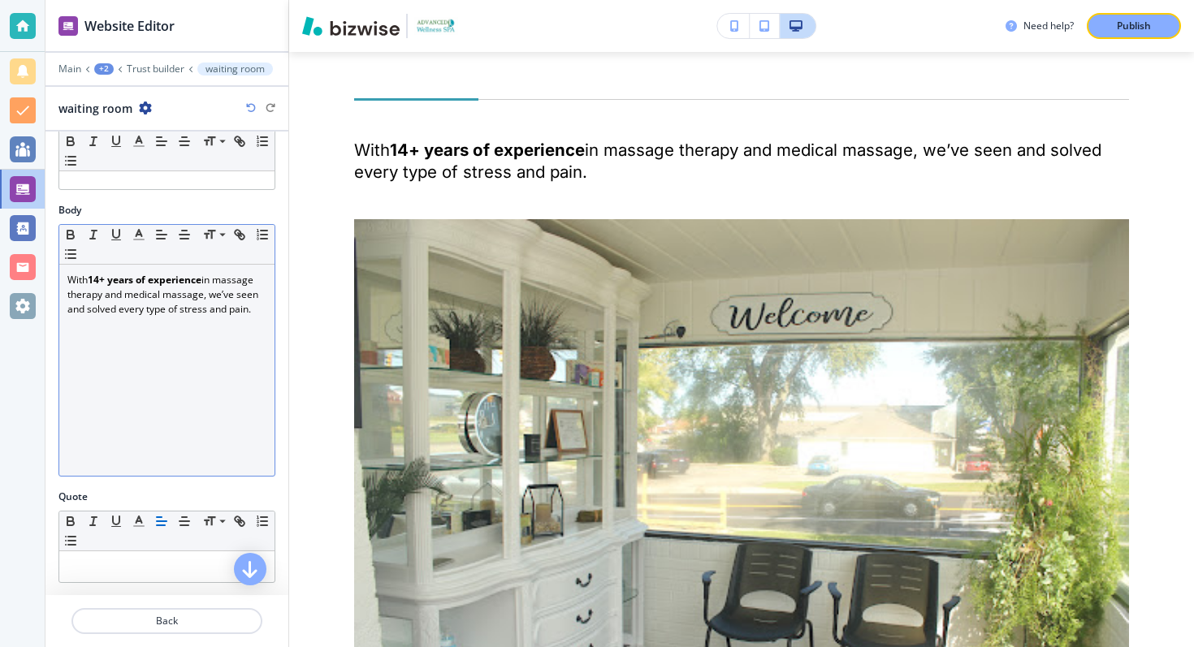
scroll to position [429, 0]
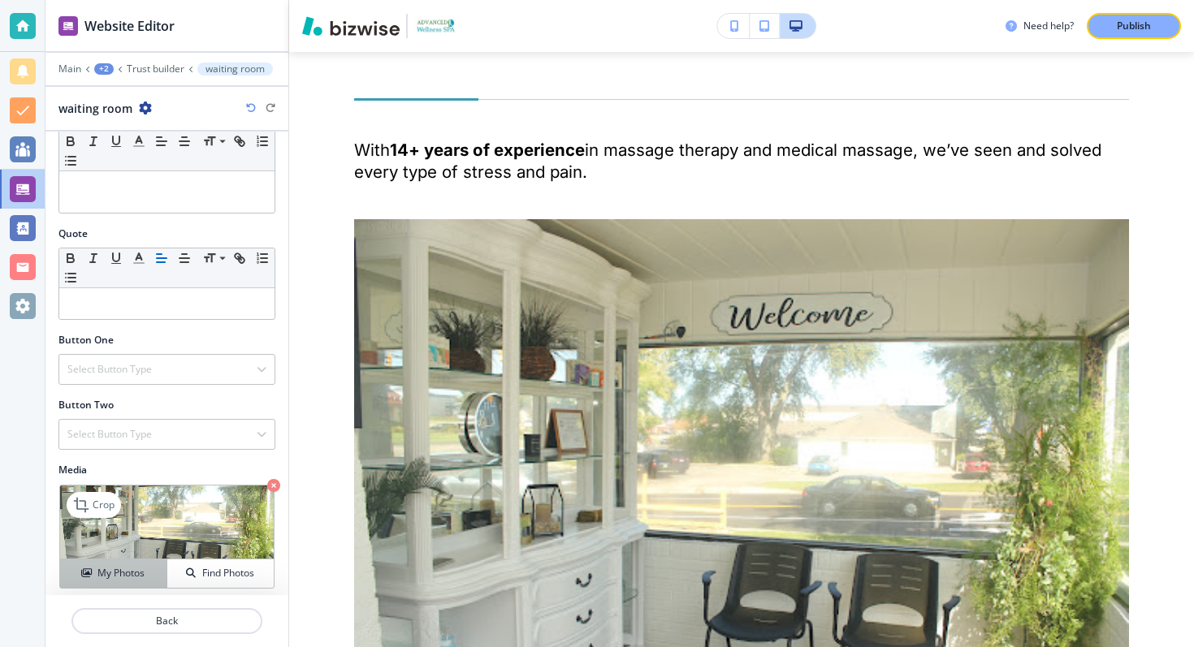
click at [123, 569] on h4 "My Photos" at bounding box center [120, 573] width 47 height 15
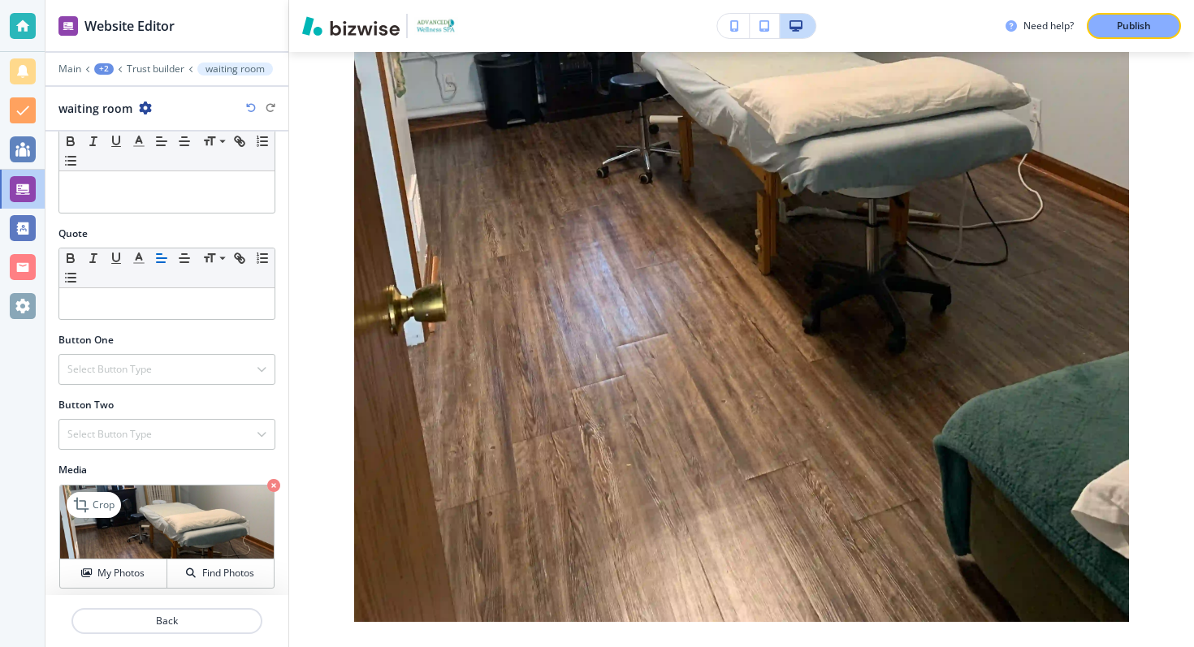
scroll to position [5691, 0]
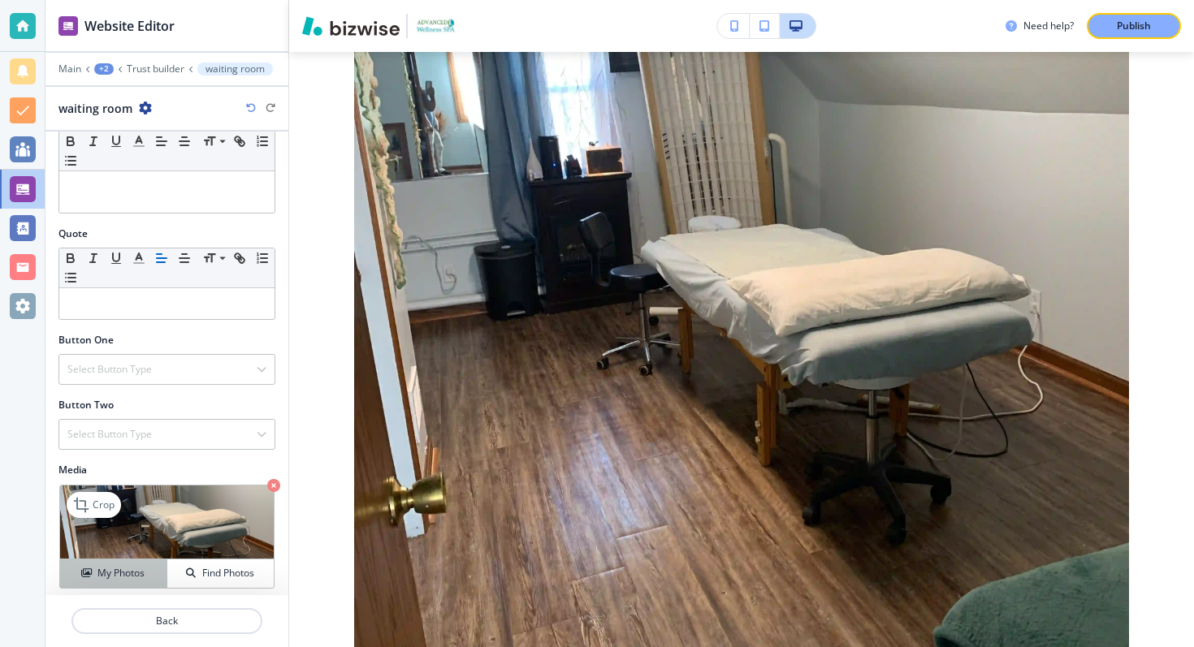
click at [141, 563] on button "My Photos" at bounding box center [113, 574] width 107 height 28
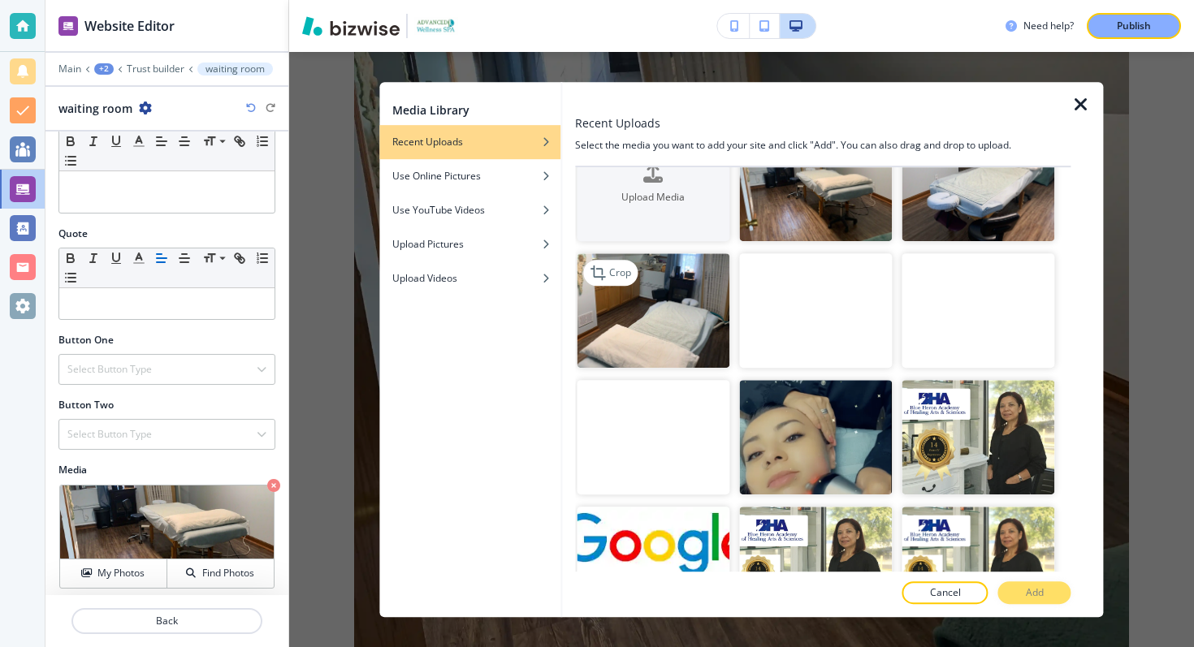
scroll to position [86, 0]
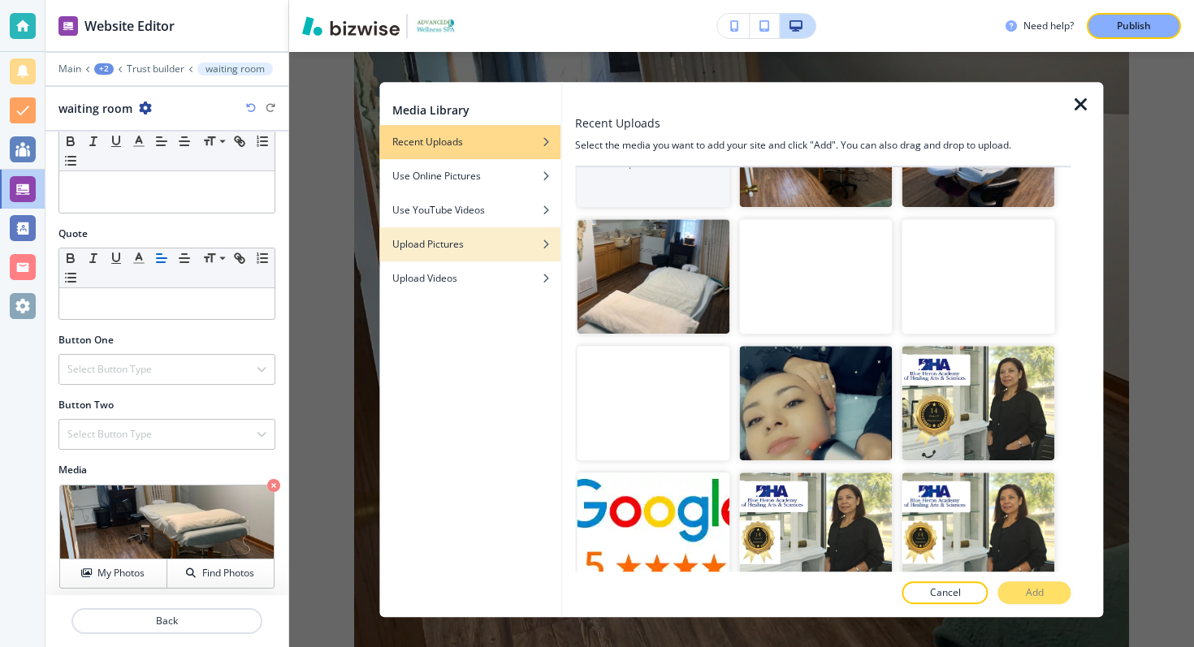
click at [490, 245] on div "Upload Pictures" at bounding box center [469, 244] width 181 height 15
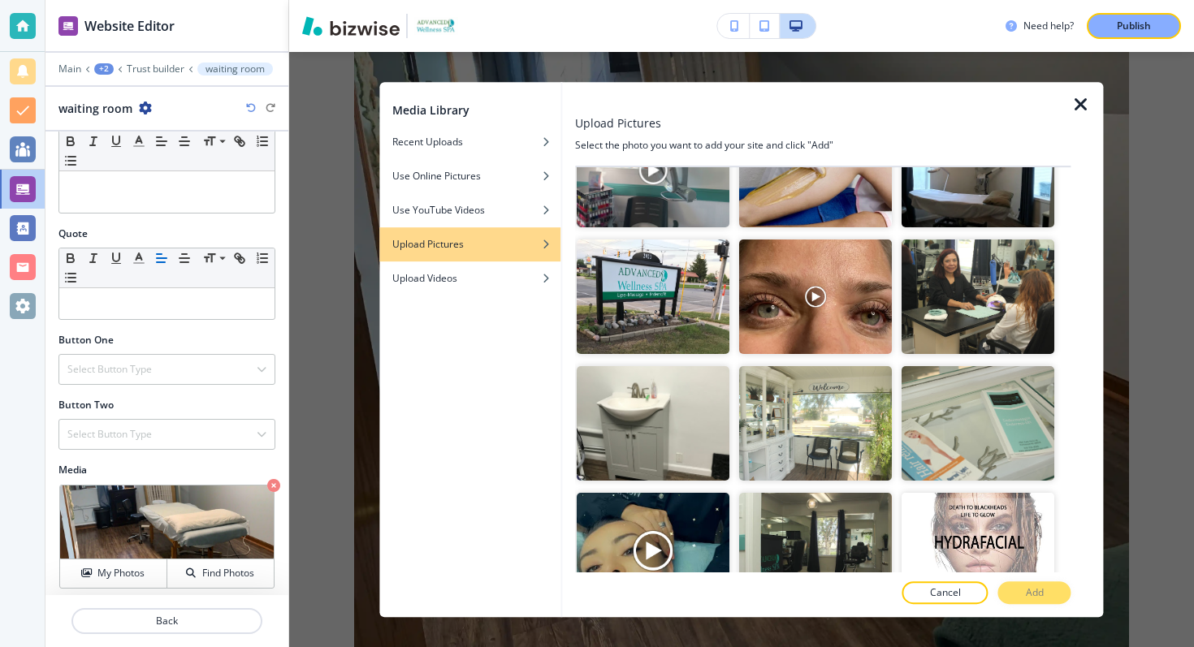
scroll to position [954, 0]
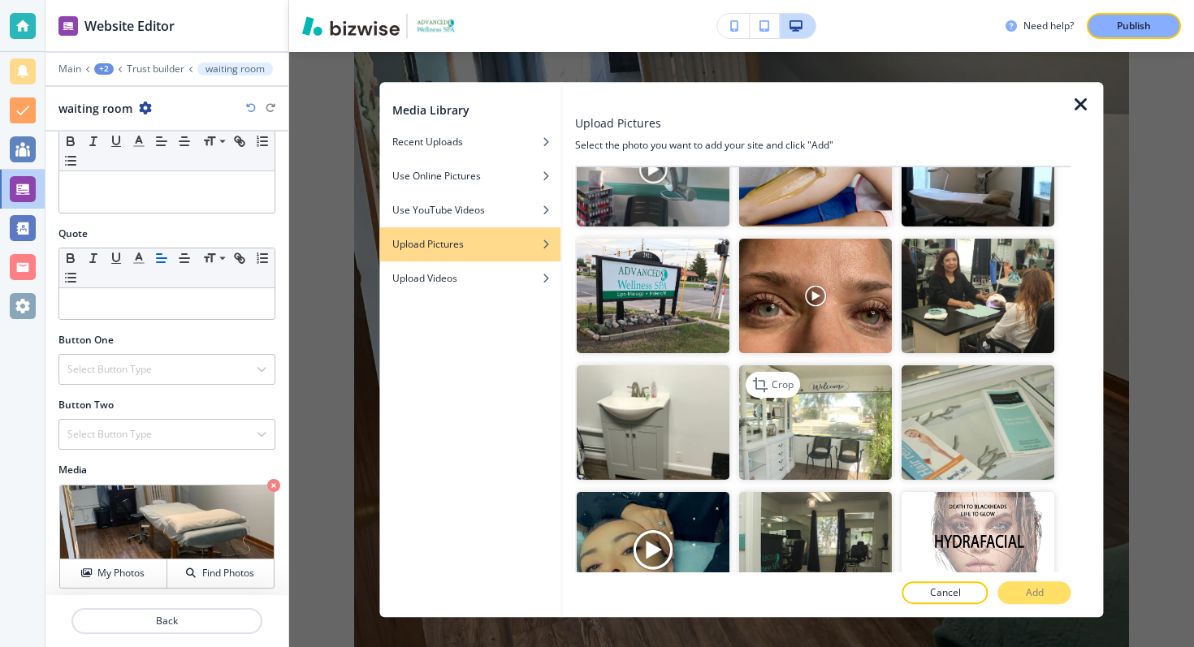
click at [818, 424] on img "button" at bounding box center [815, 423] width 153 height 115
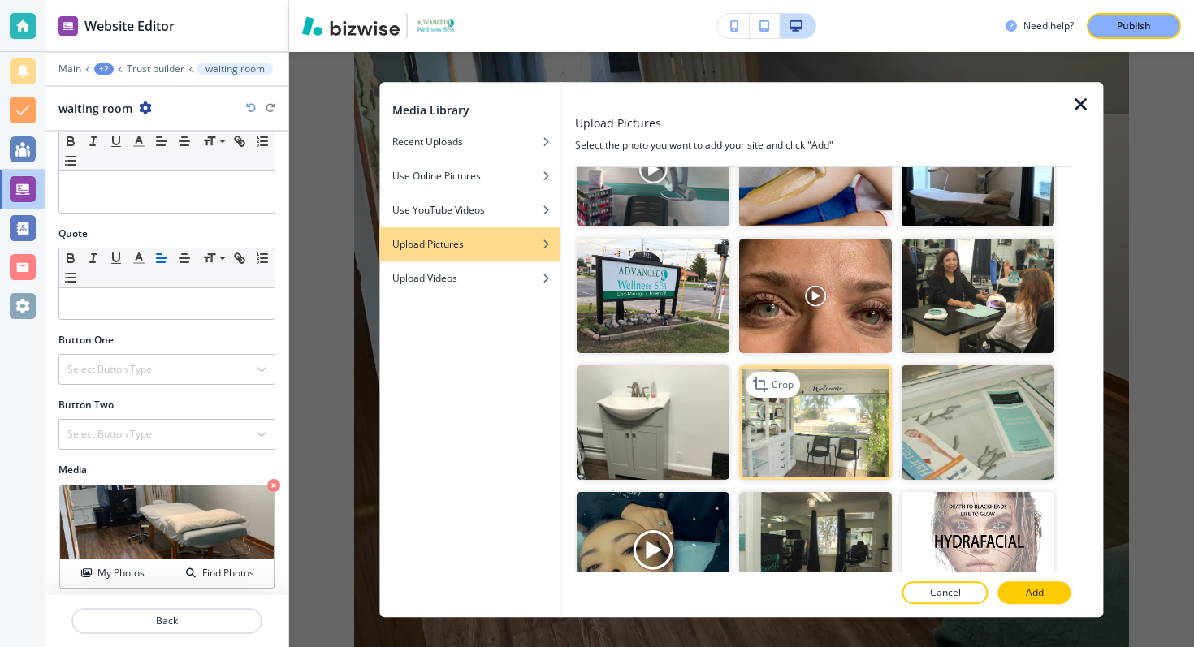
click at [818, 424] on img "button" at bounding box center [815, 423] width 153 height 115
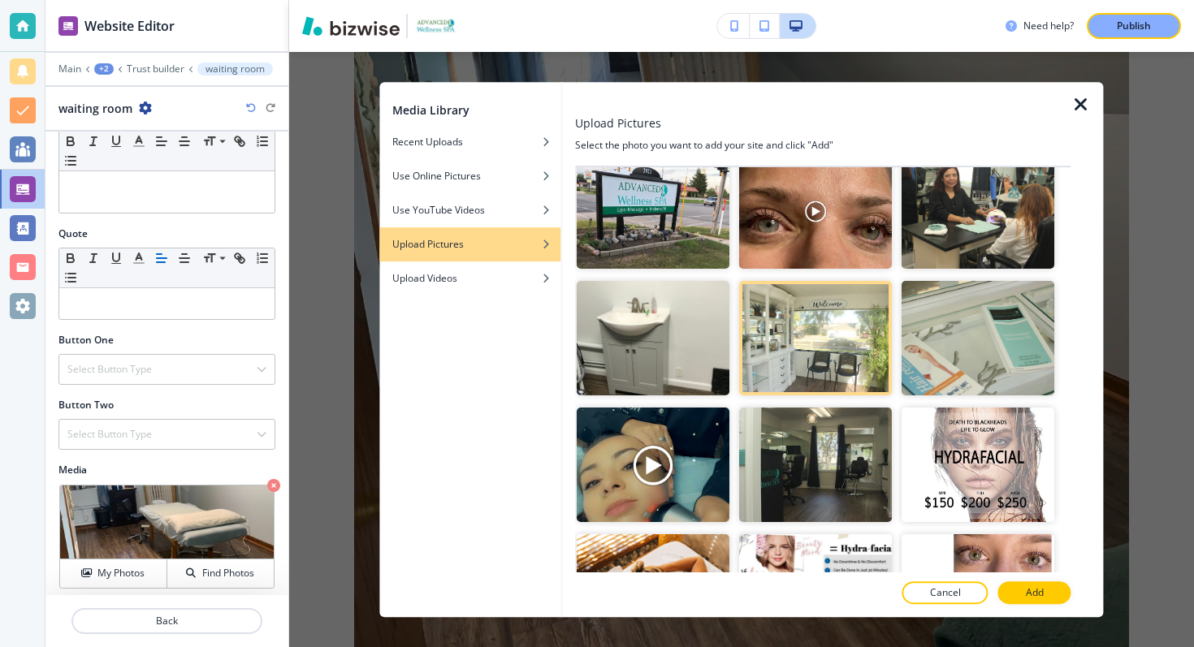
scroll to position [1078, 0]
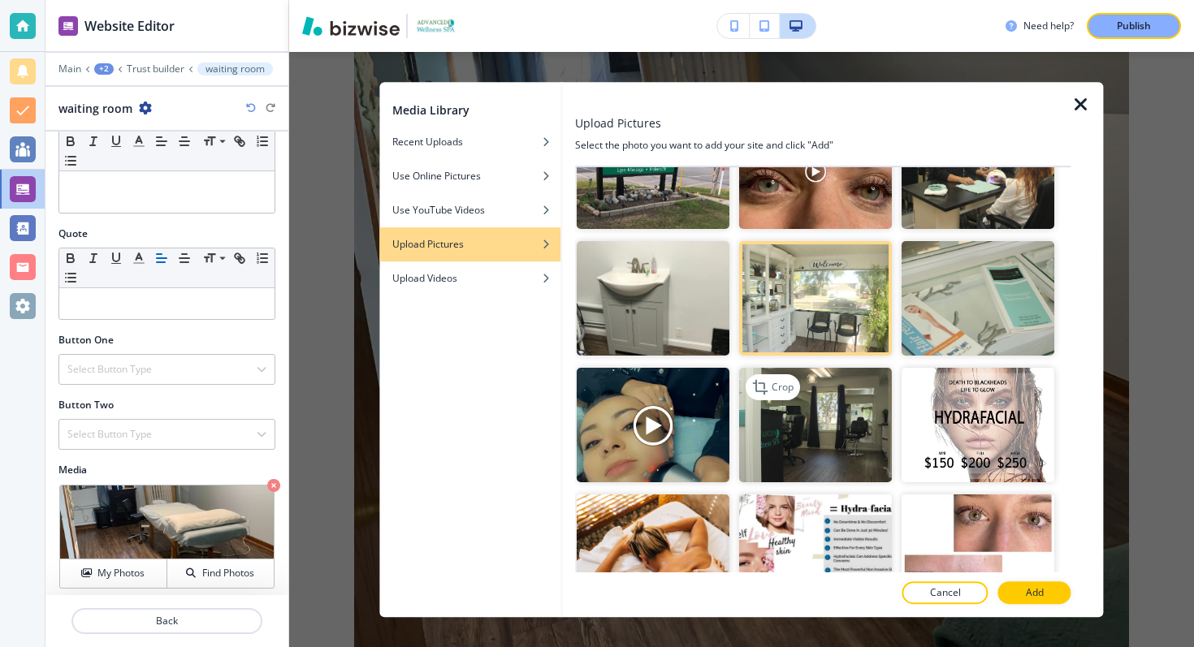
click at [854, 452] on img "button" at bounding box center [815, 425] width 153 height 115
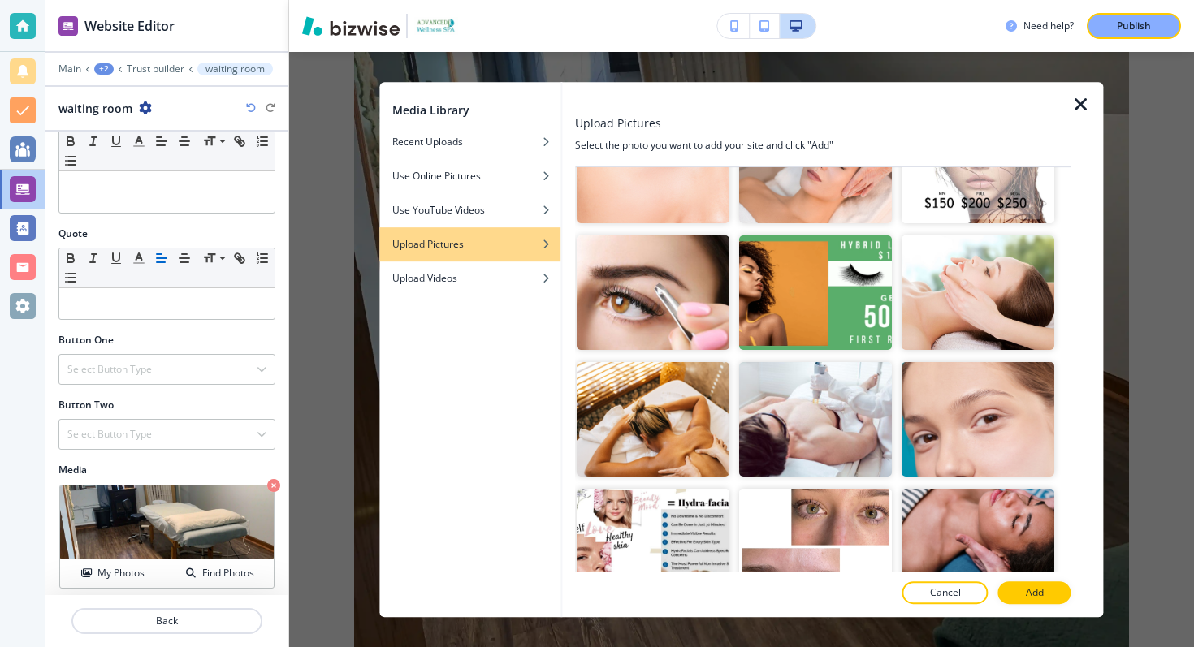
scroll to position [2530, 0]
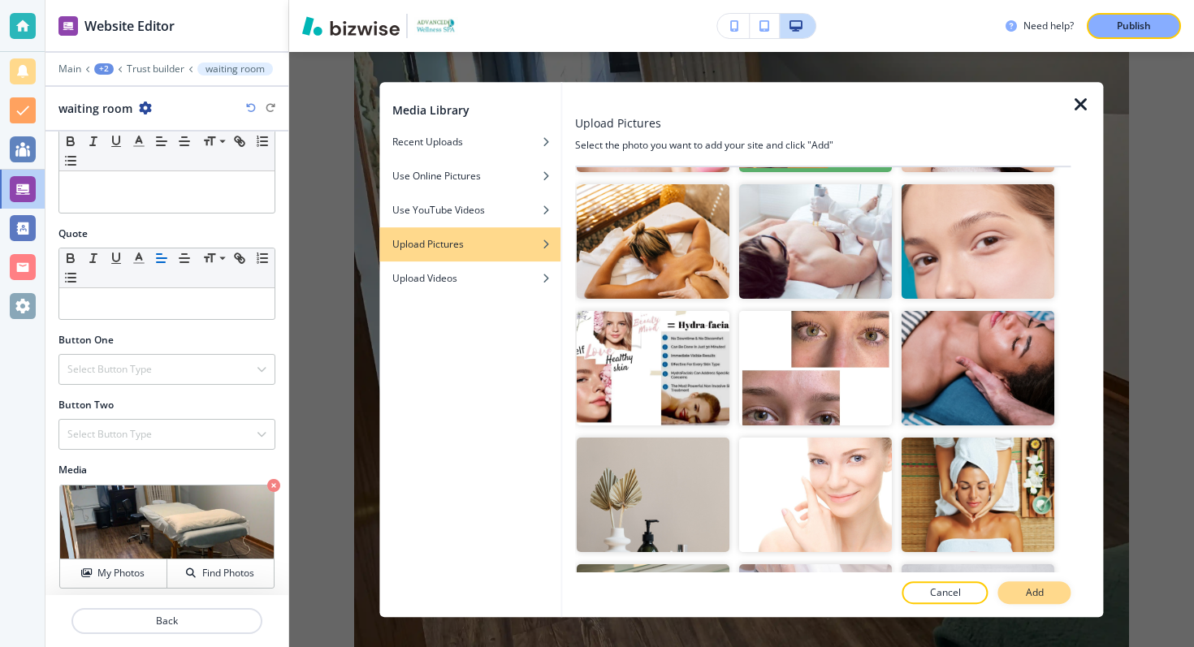
click at [1028, 587] on p "Add" at bounding box center [1035, 593] width 18 height 15
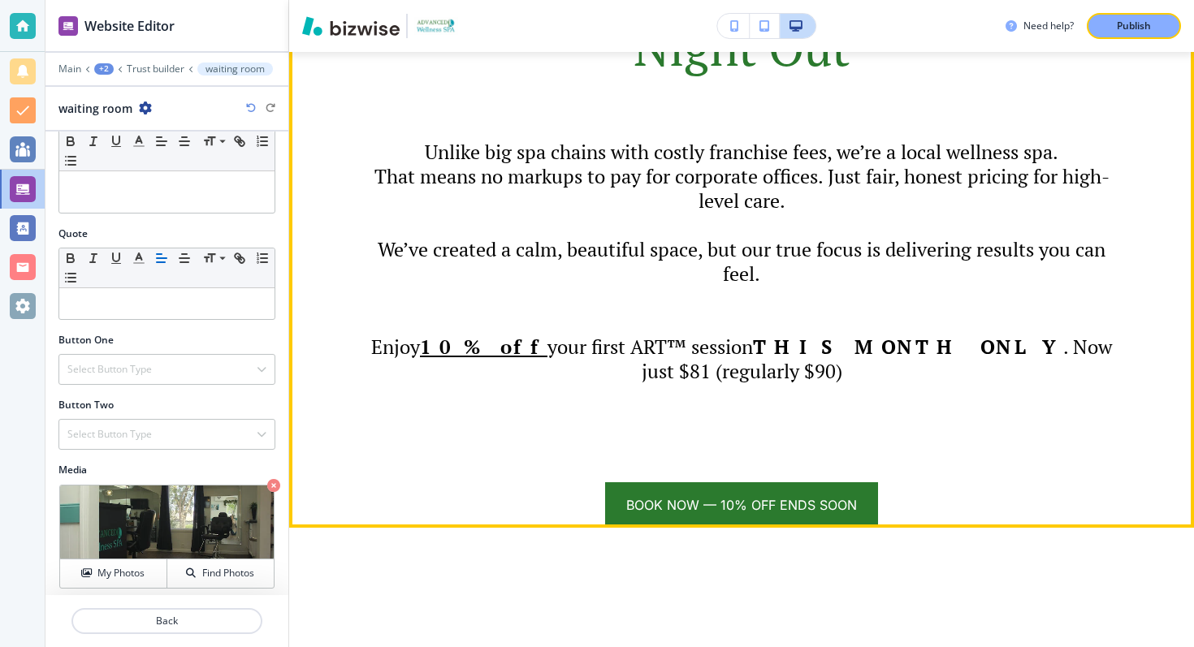
scroll to position [7410, 0]
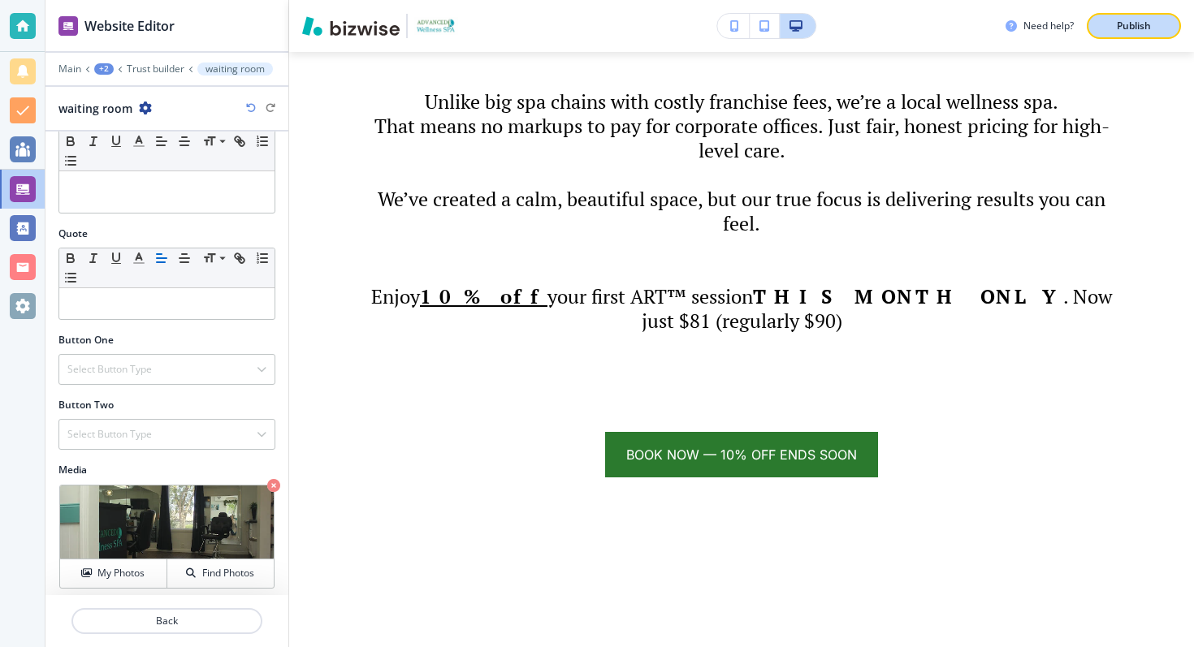
click at [1130, 25] on p "Publish" at bounding box center [1134, 26] width 34 height 15
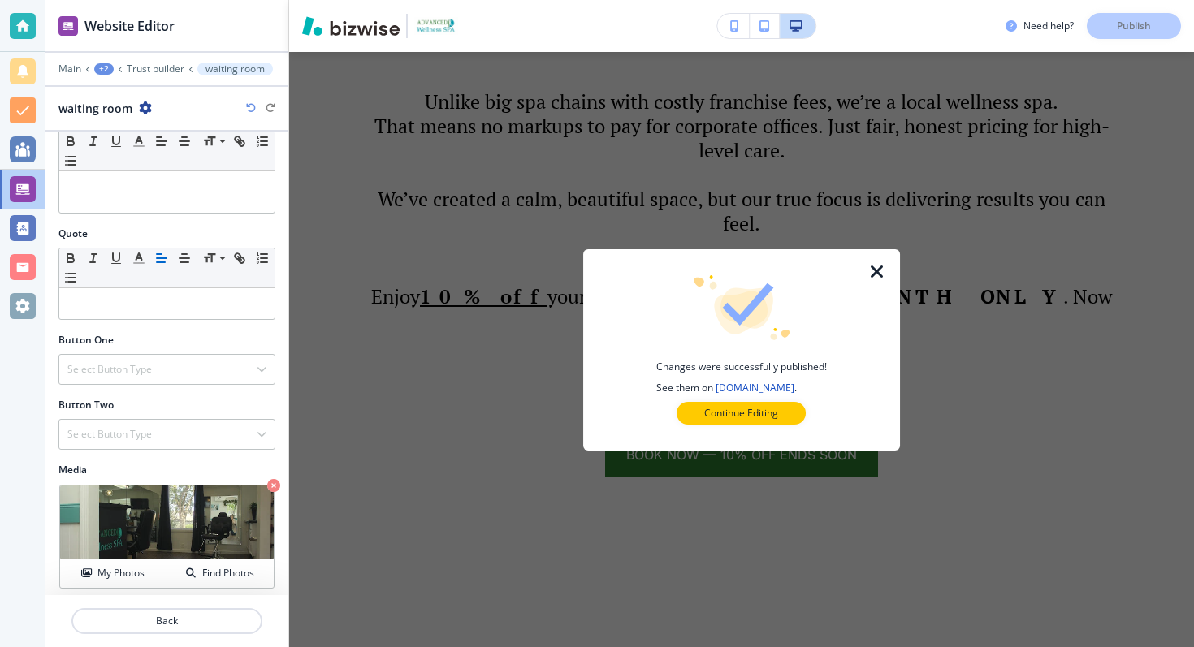
click at [877, 274] on icon "button" at bounding box center [877, 271] width 19 height 19
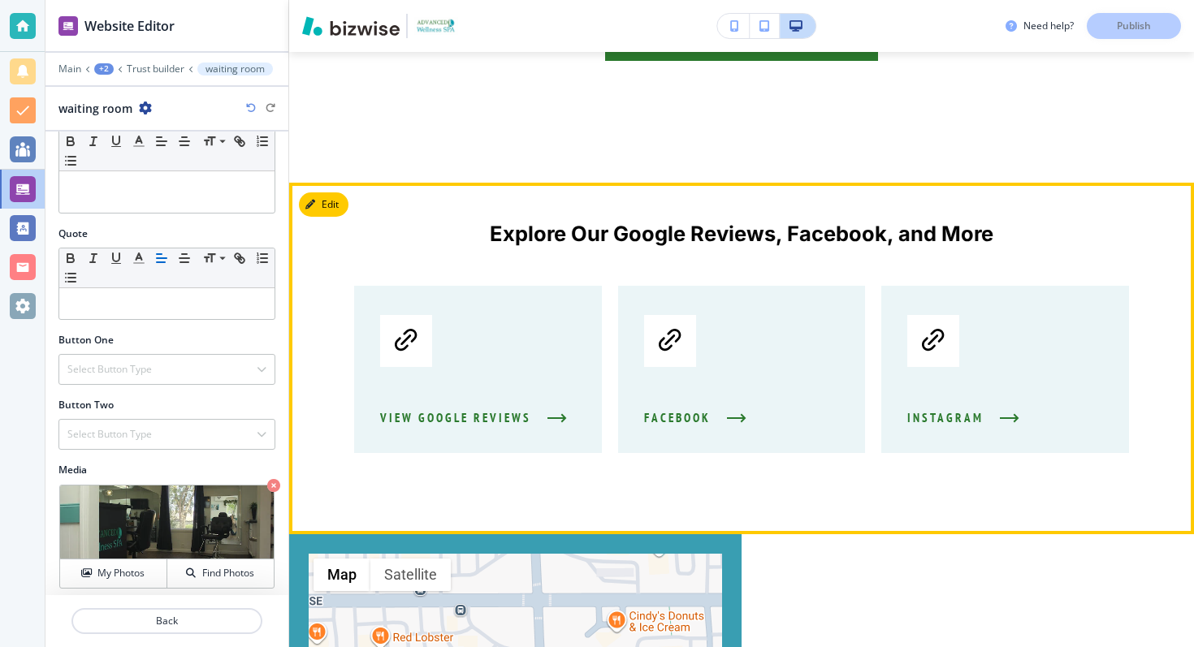
scroll to position [7829, 0]
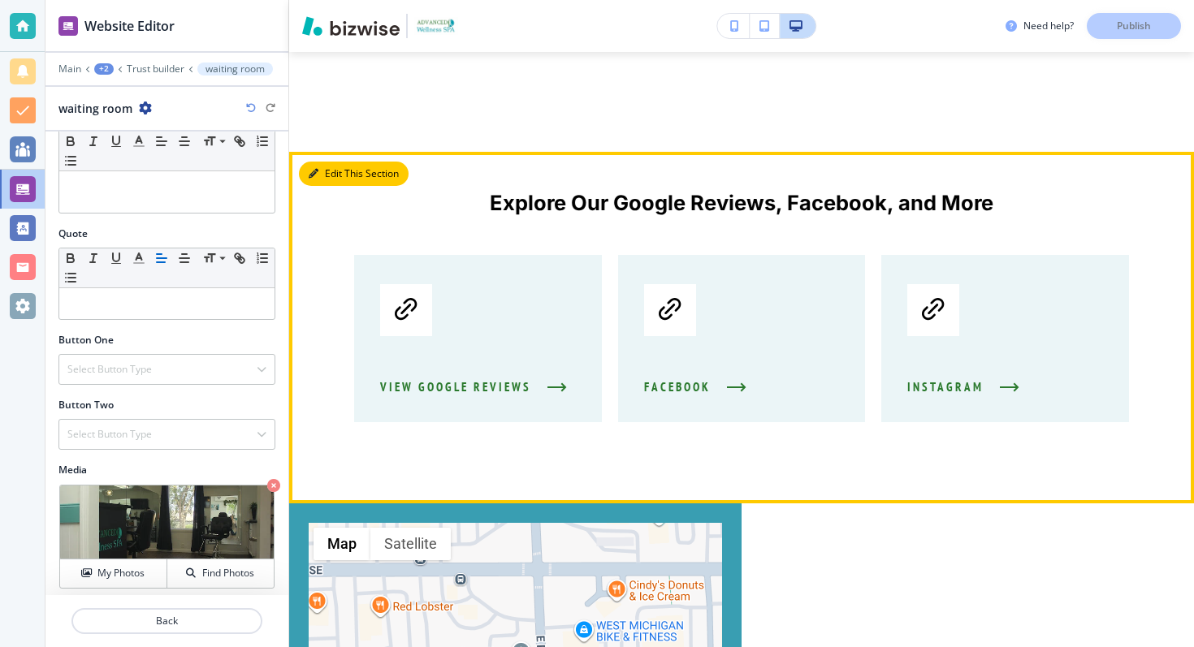
click at [322, 162] on button "Edit This Section" at bounding box center [354, 174] width 110 height 24
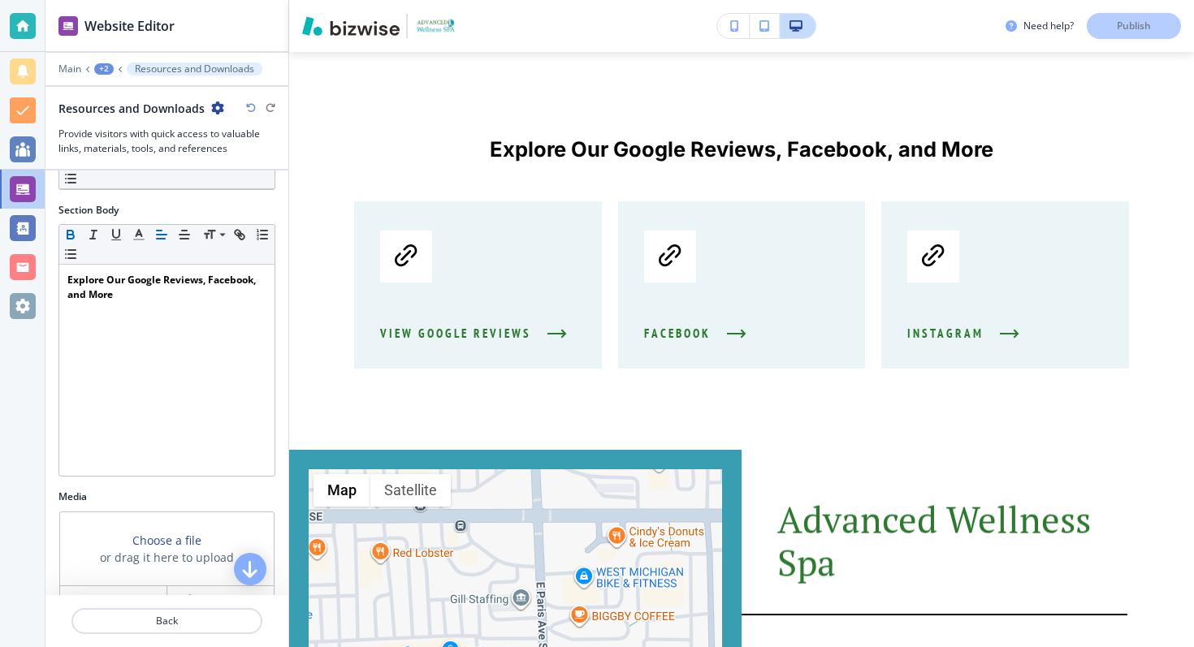
scroll to position [539, 0]
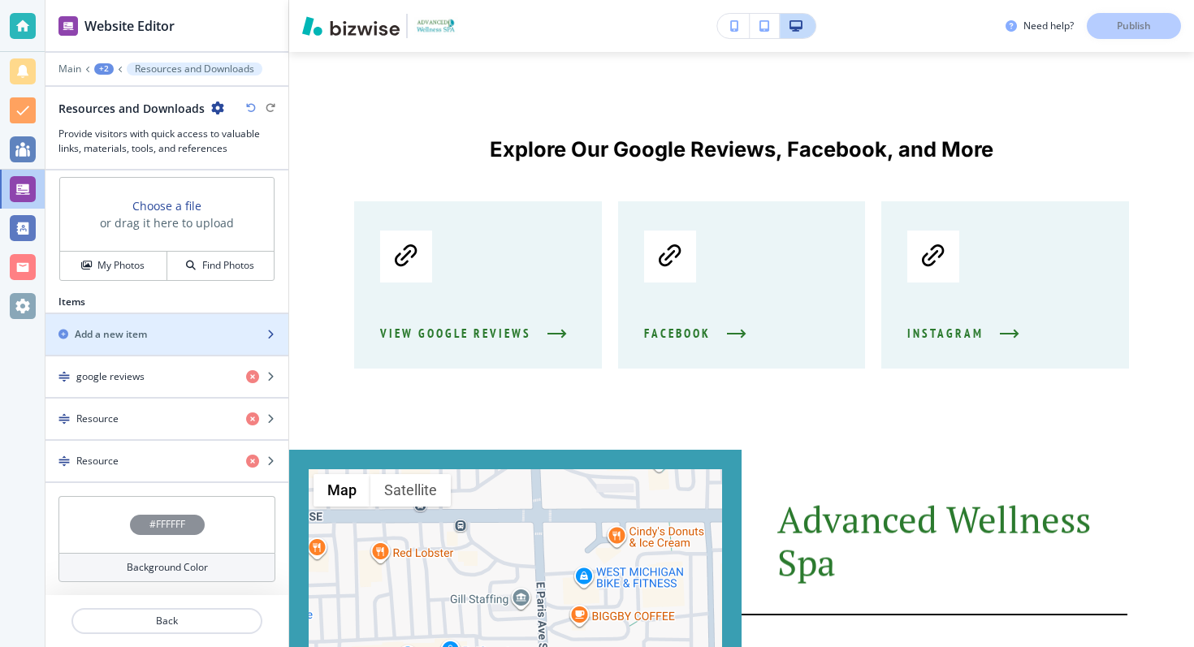
click at [152, 338] on div "Add a new item" at bounding box center [148, 334] width 207 height 15
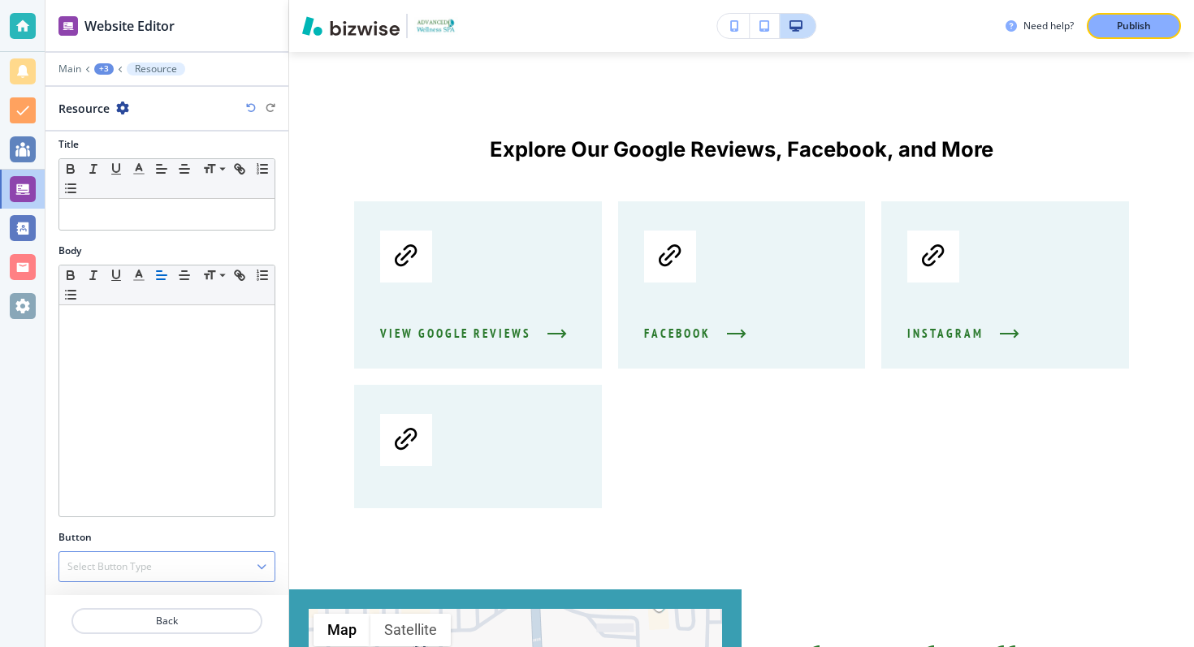
click at [129, 580] on div "Select Button Type" at bounding box center [166, 566] width 215 height 29
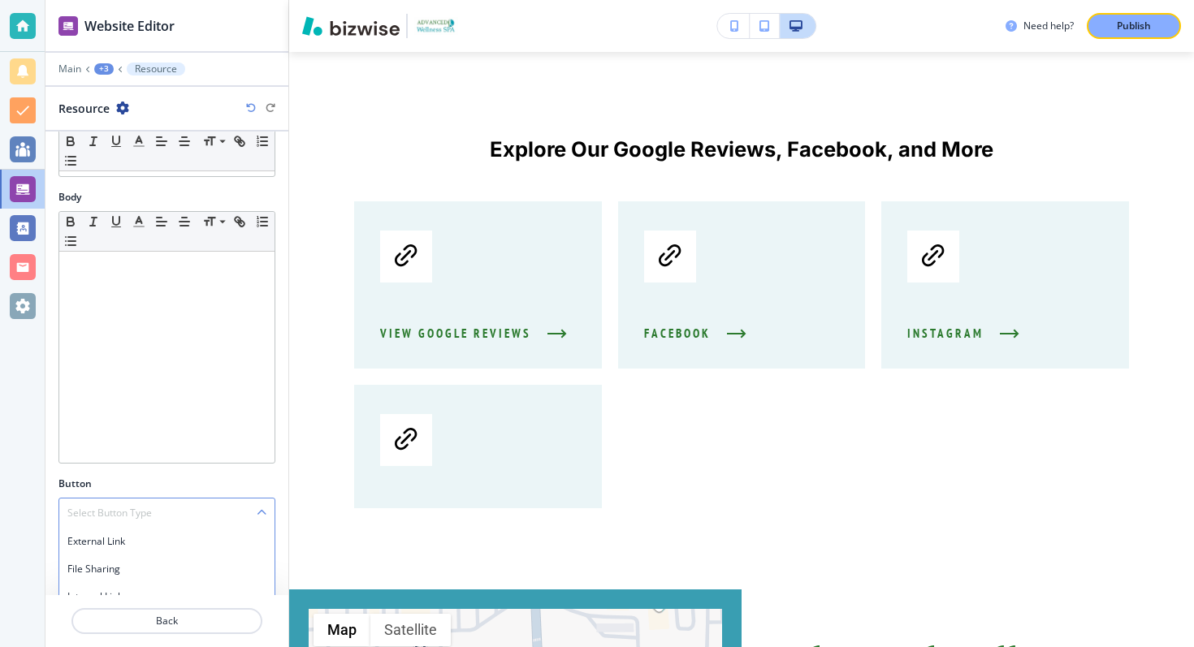
scroll to position [77, 0]
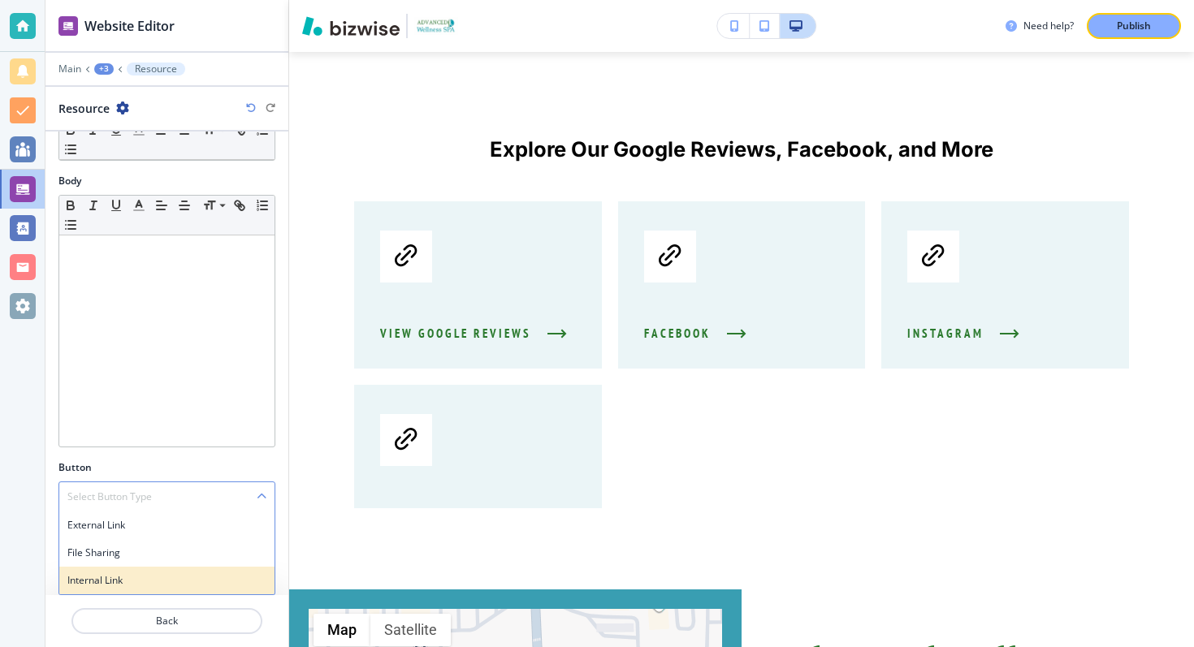
click at [132, 573] on h4 "Internal Link" at bounding box center [166, 580] width 199 height 15
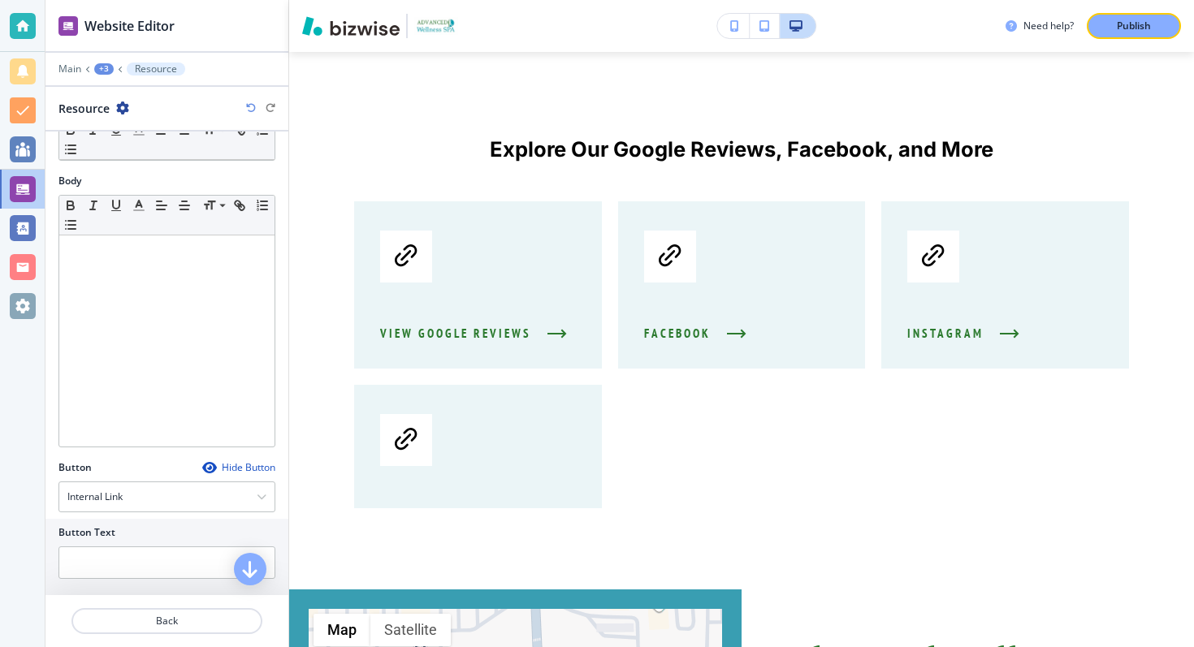
scroll to position [158, 0]
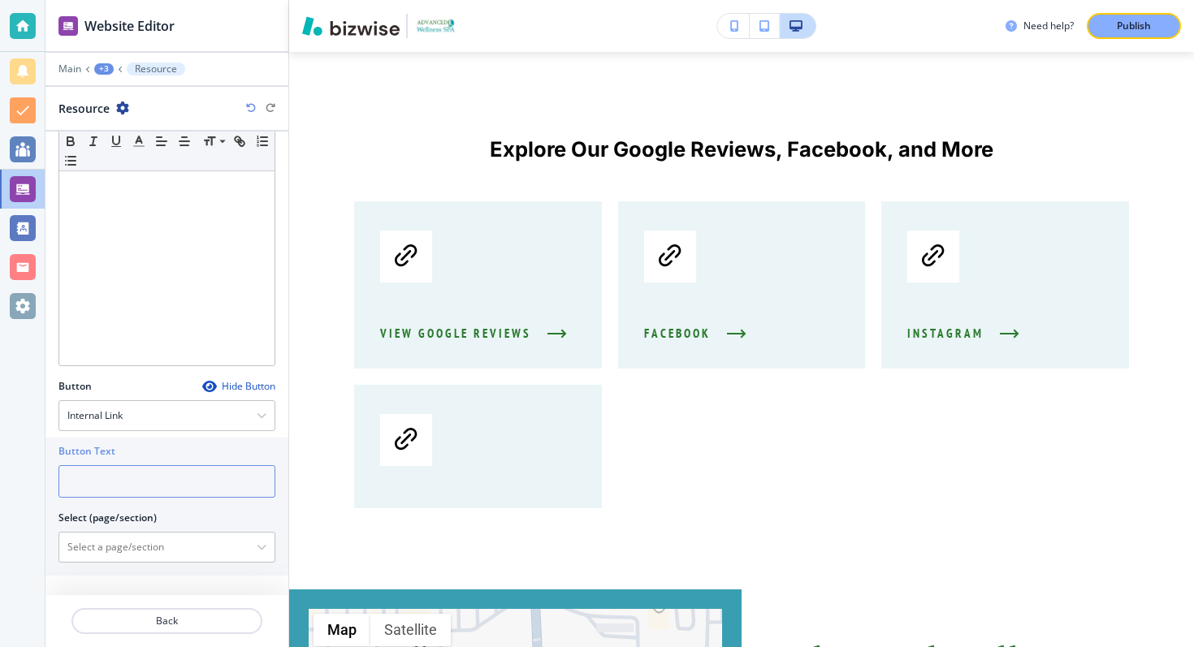
click at [128, 470] on input "text" at bounding box center [166, 481] width 217 height 32
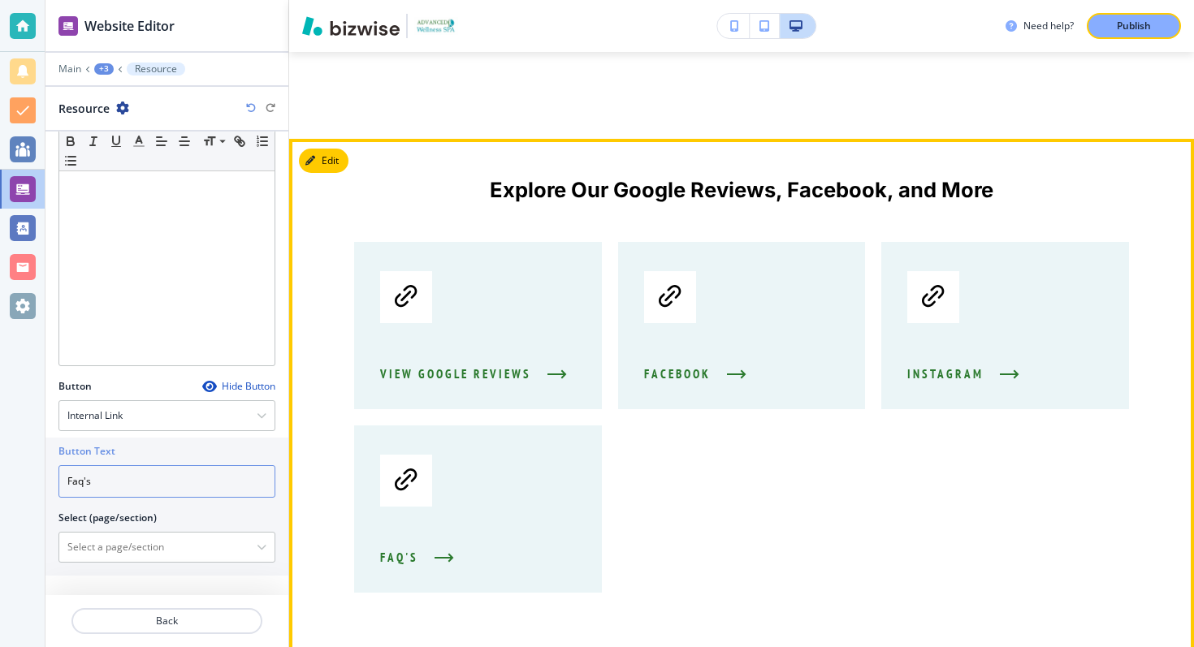
scroll to position [7891, 0]
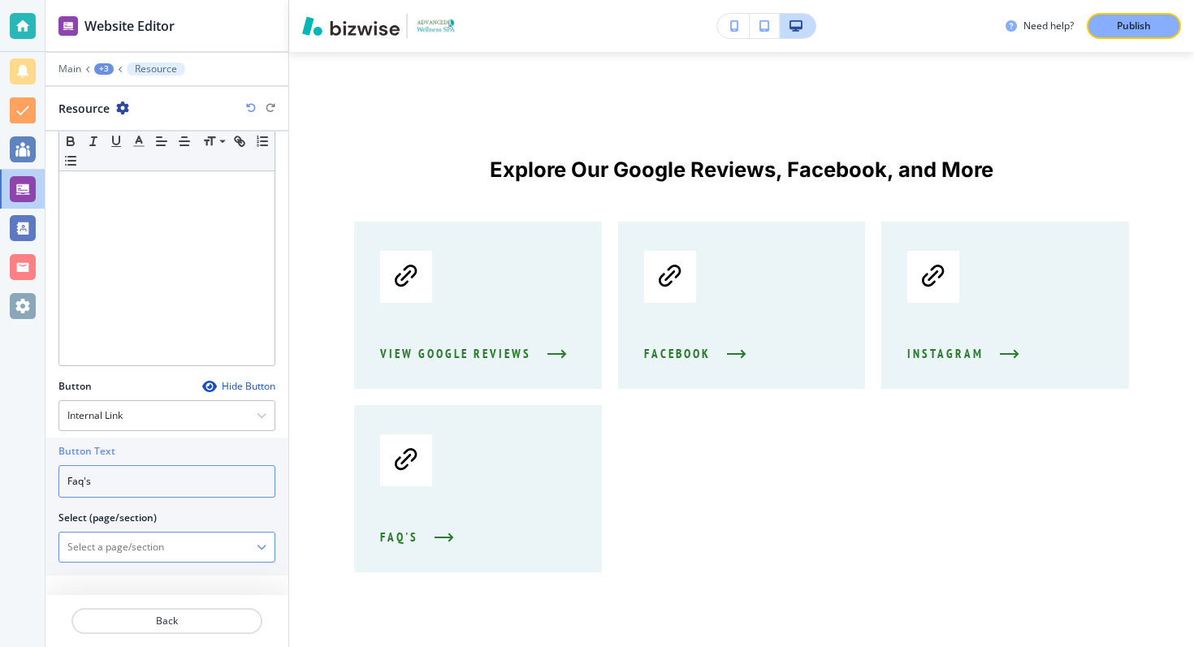
type input "Faq's"
click at [167, 541] on \(page\/section\) "Manual Input" at bounding box center [157, 548] width 197 height 28
click at [117, 511] on h2 "Select (page/section)" at bounding box center [107, 518] width 98 height 15
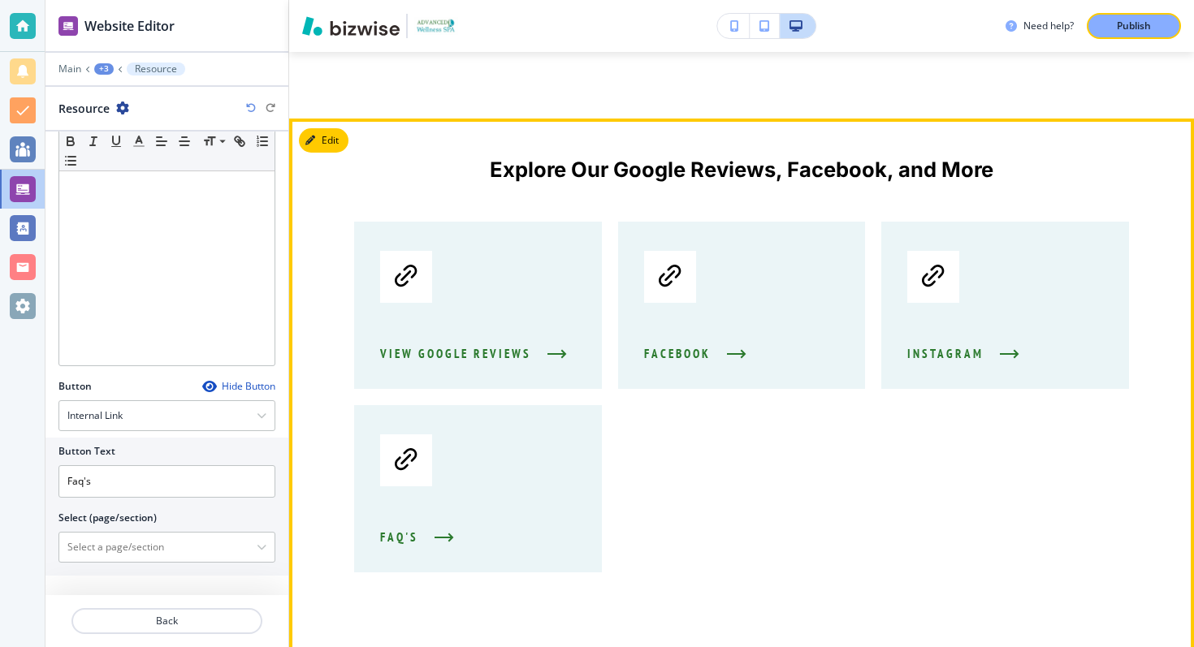
scroll to position [7879, 0]
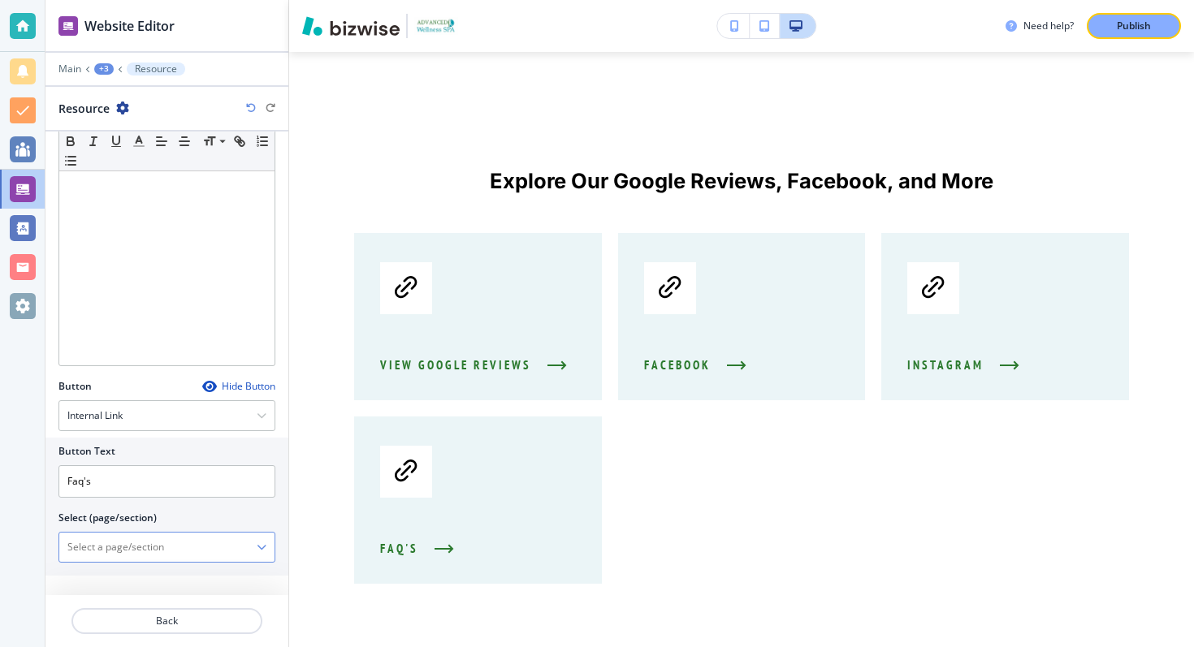
click at [141, 539] on \(page\/section\) "Manual Input" at bounding box center [157, 548] width 197 height 28
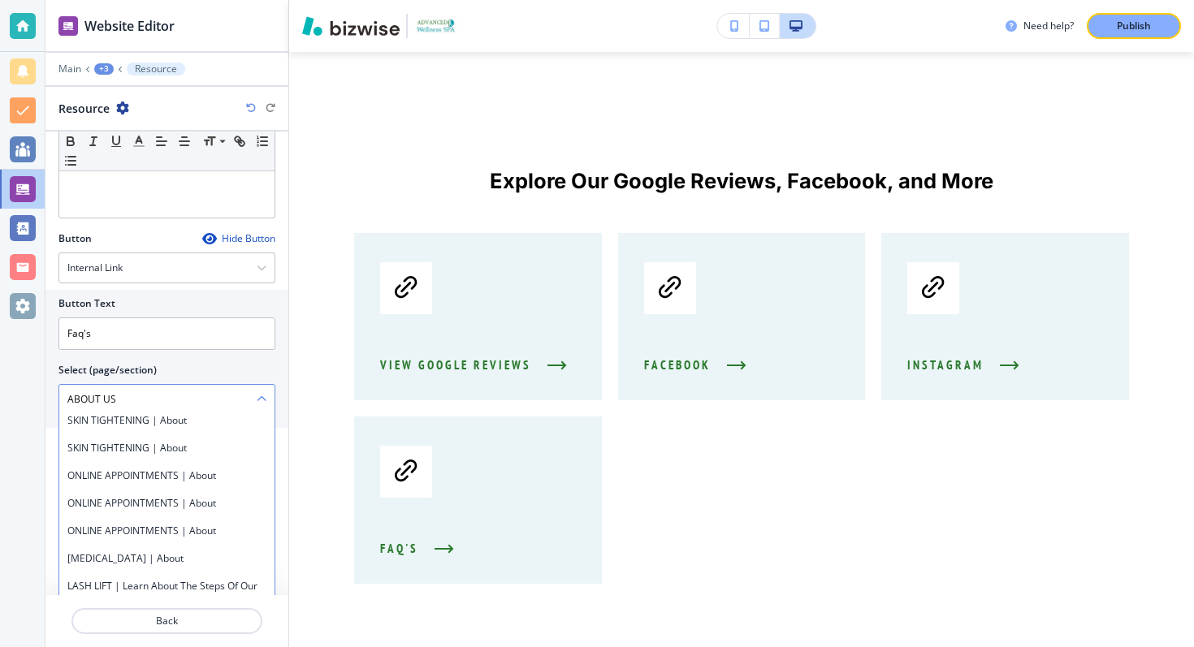
scroll to position [369, 0]
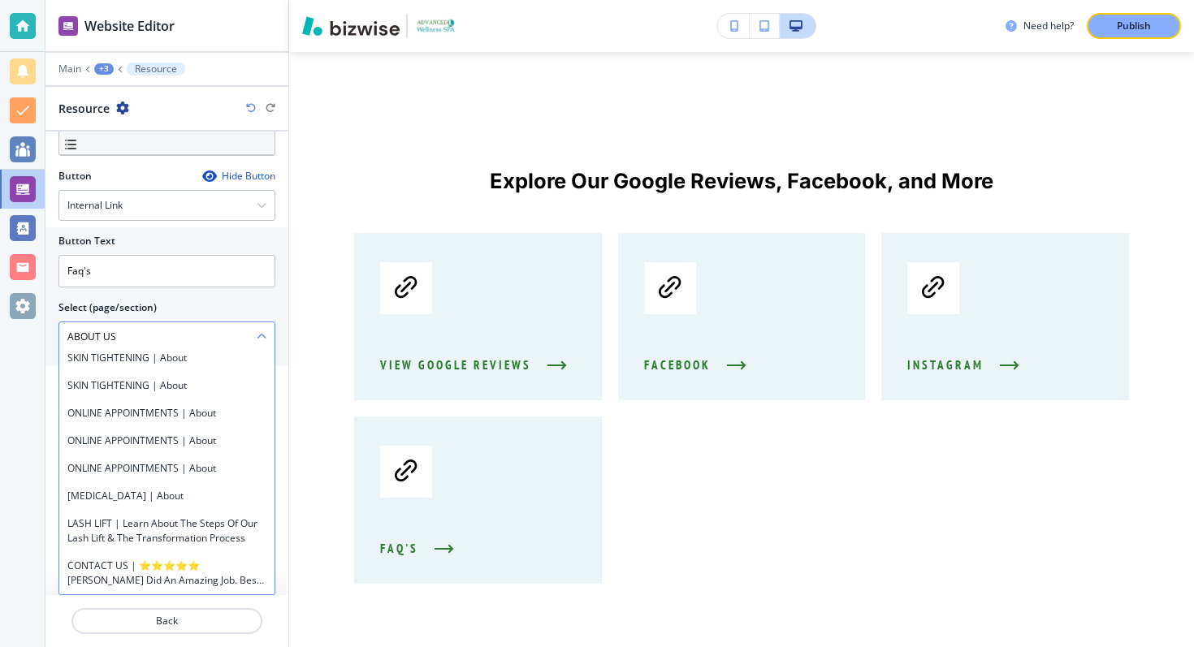
click at [145, 331] on \(page\/section\) "ABOUT US" at bounding box center [157, 337] width 197 height 28
click at [227, 303] on div "Select (page/section)" at bounding box center [166, 308] width 217 height 15
click at [253, 327] on \(page\/section\) "ABOUT US" at bounding box center [157, 337] width 197 height 28
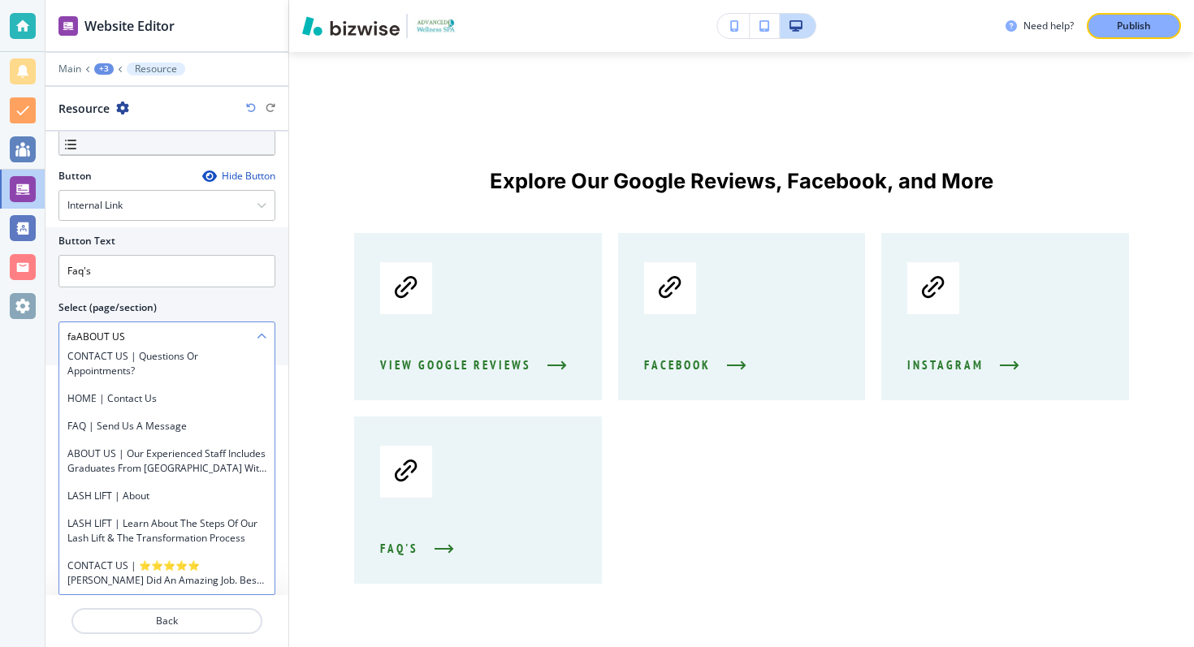
scroll to position [576, 0]
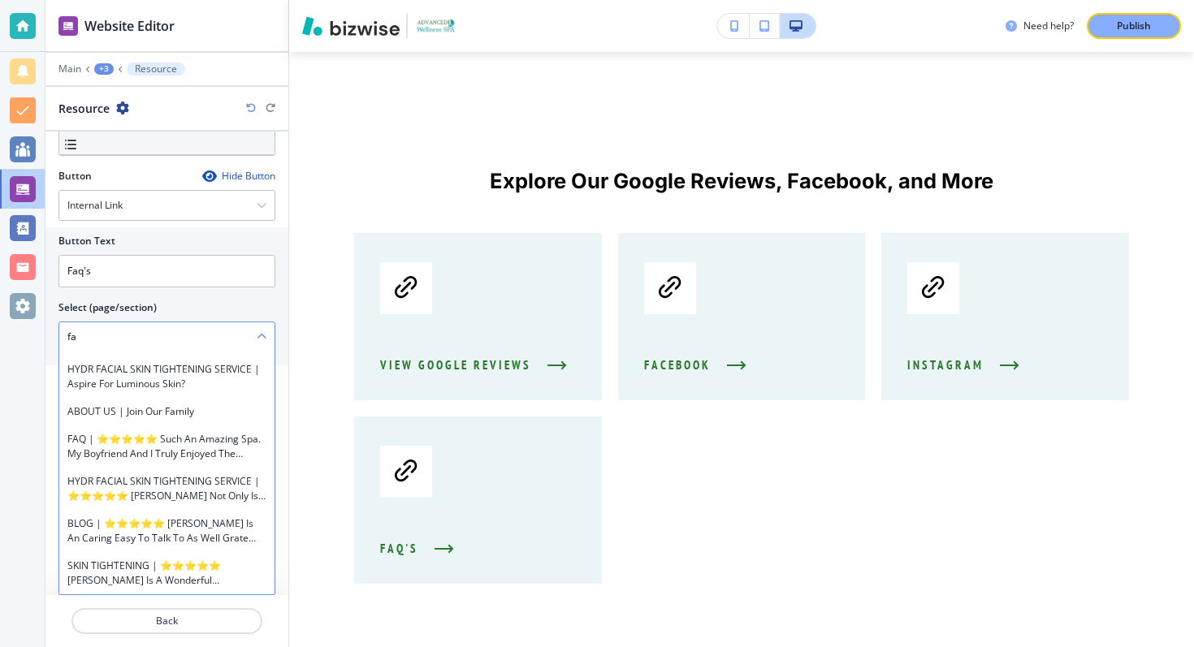
type \(page\/section\) "f"
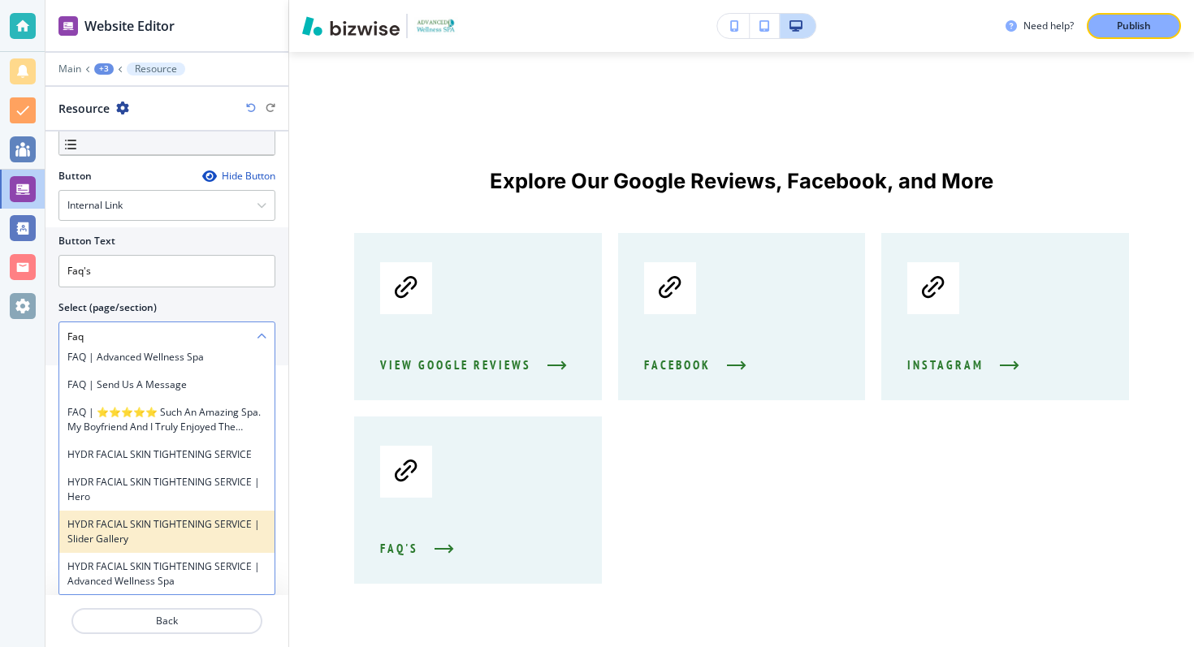
scroll to position [0, 0]
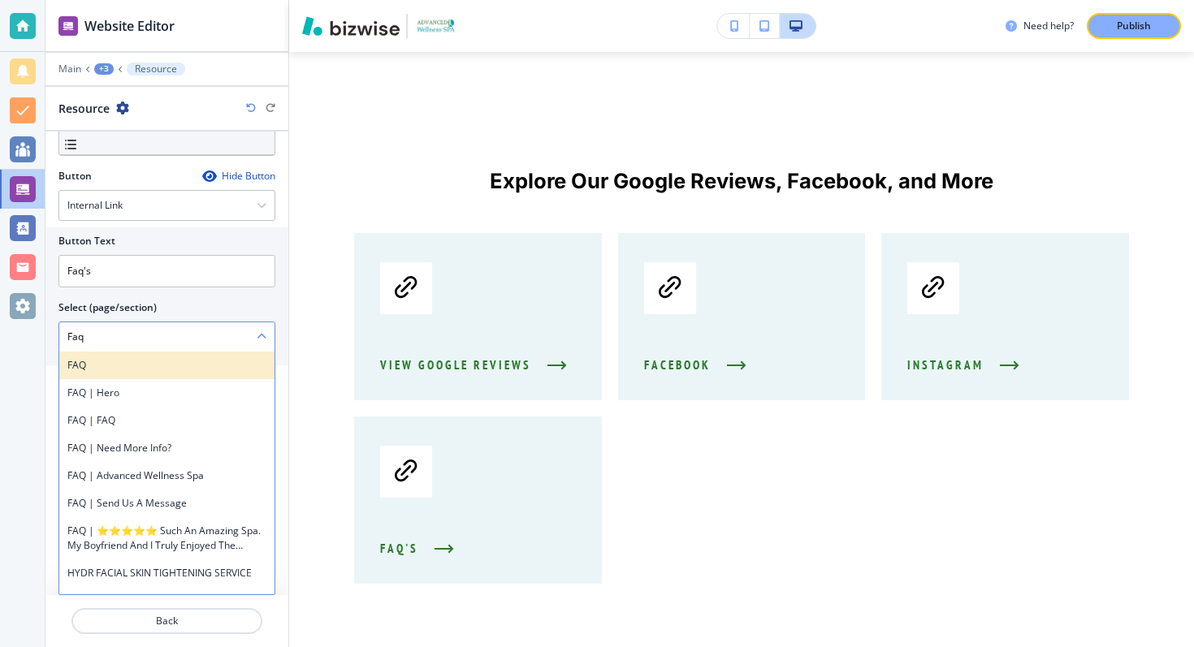
click at [157, 375] on div "FAQ" at bounding box center [166, 366] width 215 height 28
type \(page\/section\) "FAQ"
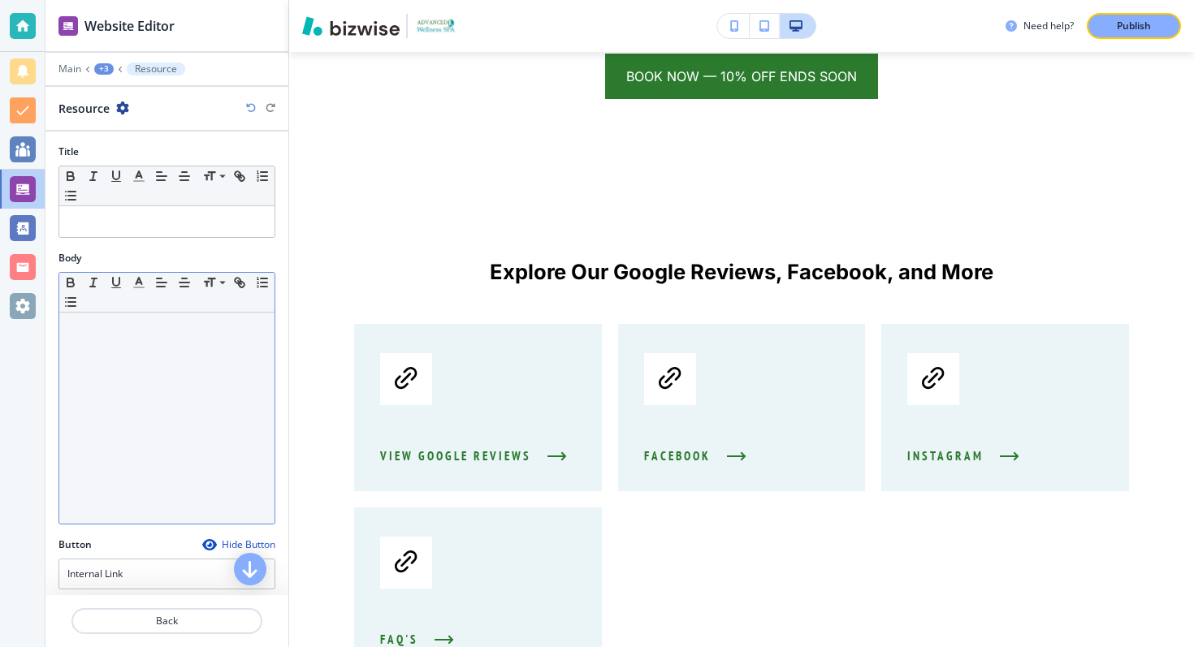
scroll to position [158, 0]
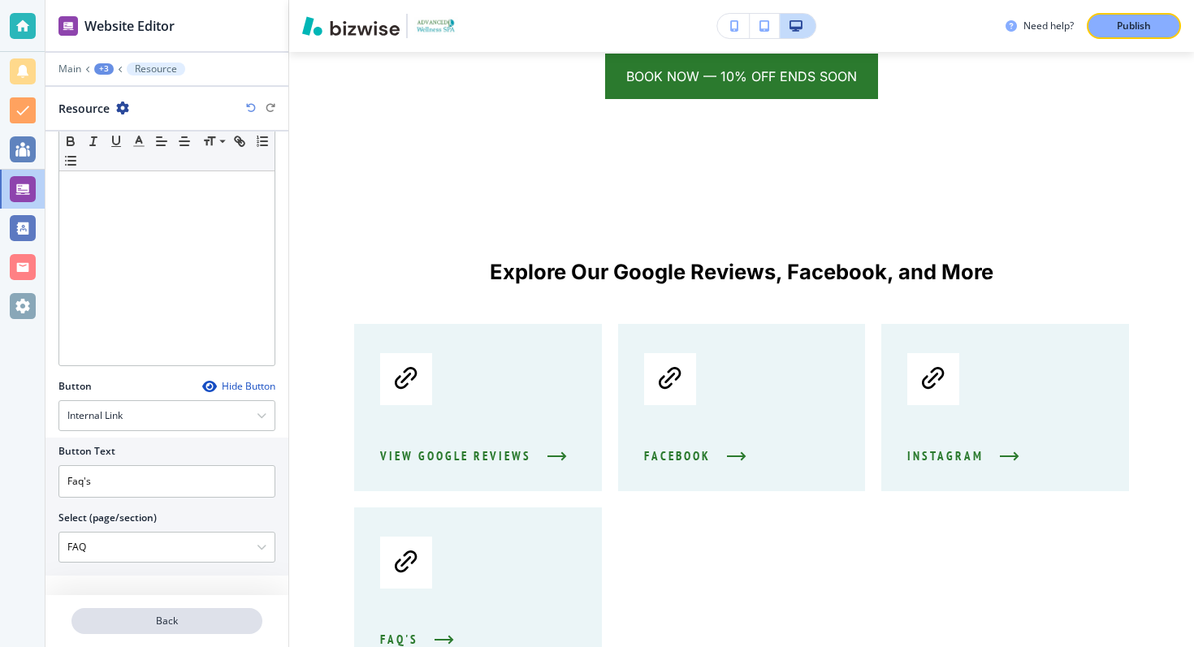
click at [164, 632] on button "Back" at bounding box center [166, 621] width 191 height 26
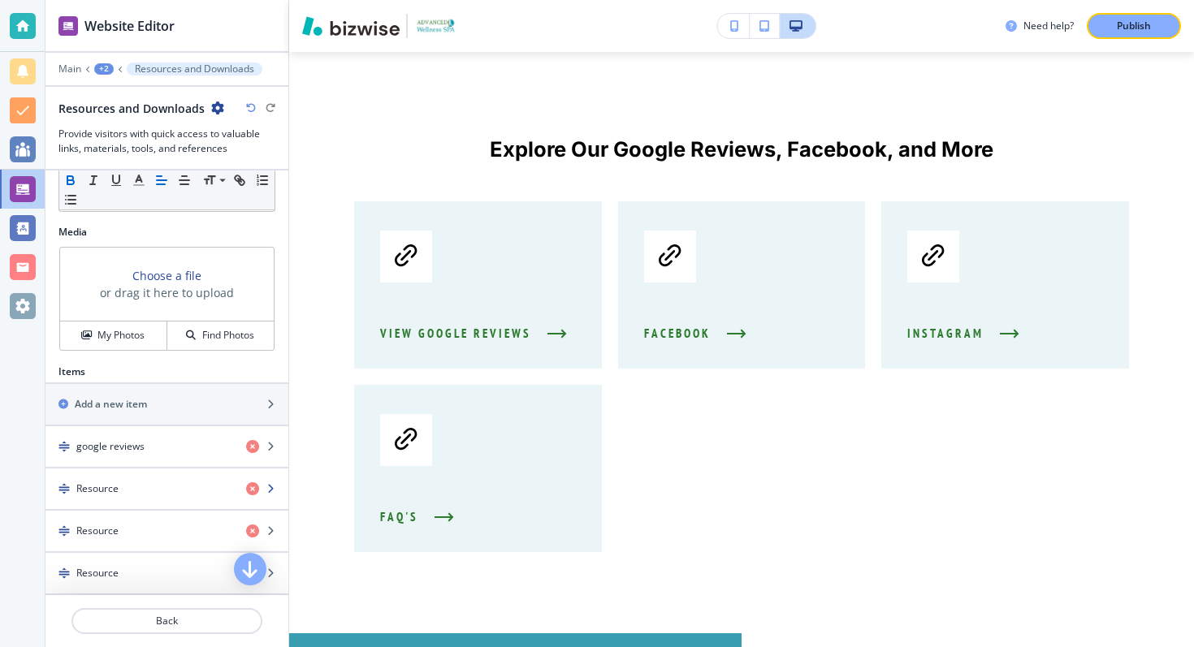
scroll to position [546, 0]
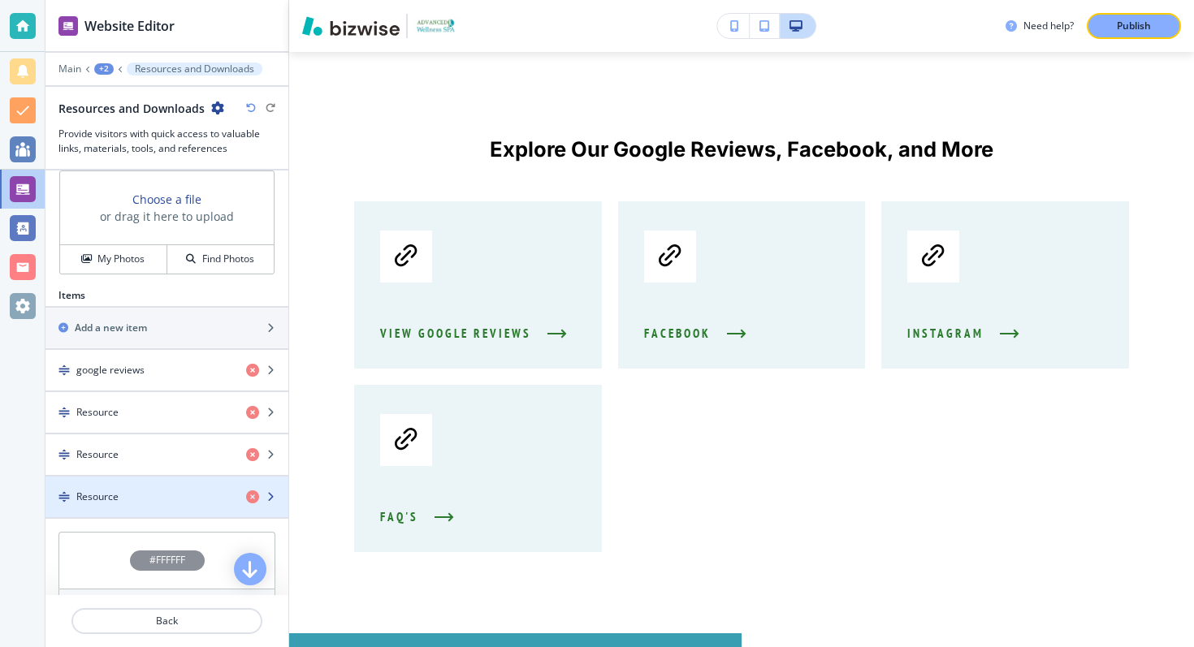
click at [210, 490] on div "Resource" at bounding box center [139, 497] width 188 height 15
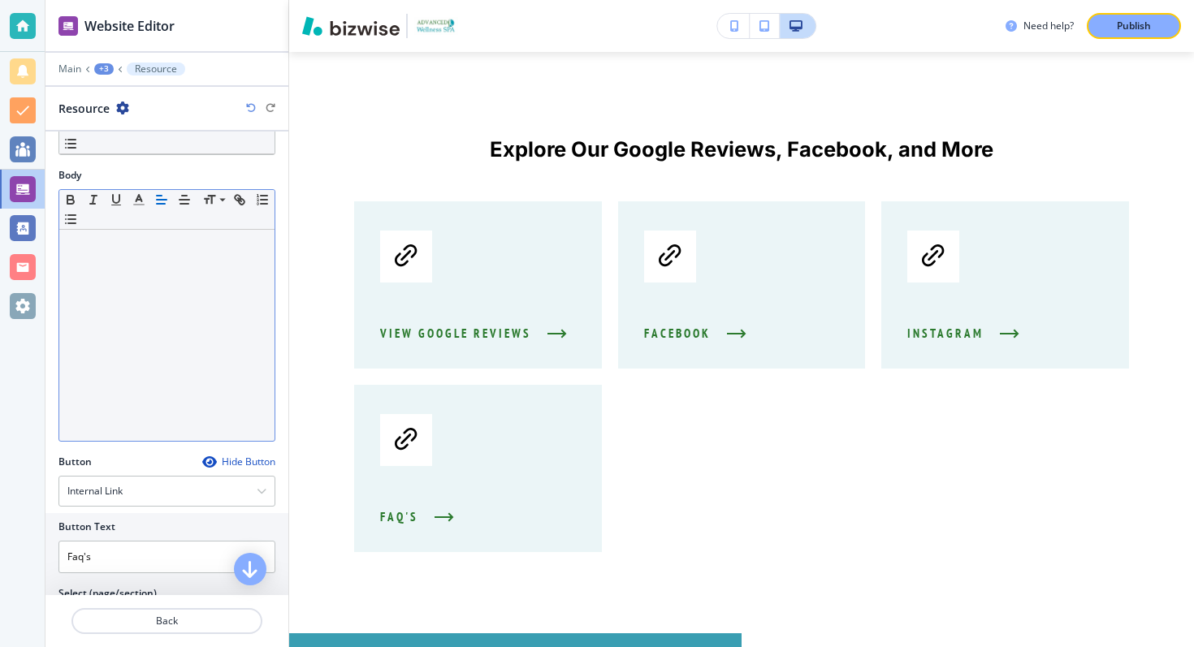
scroll to position [0, 0]
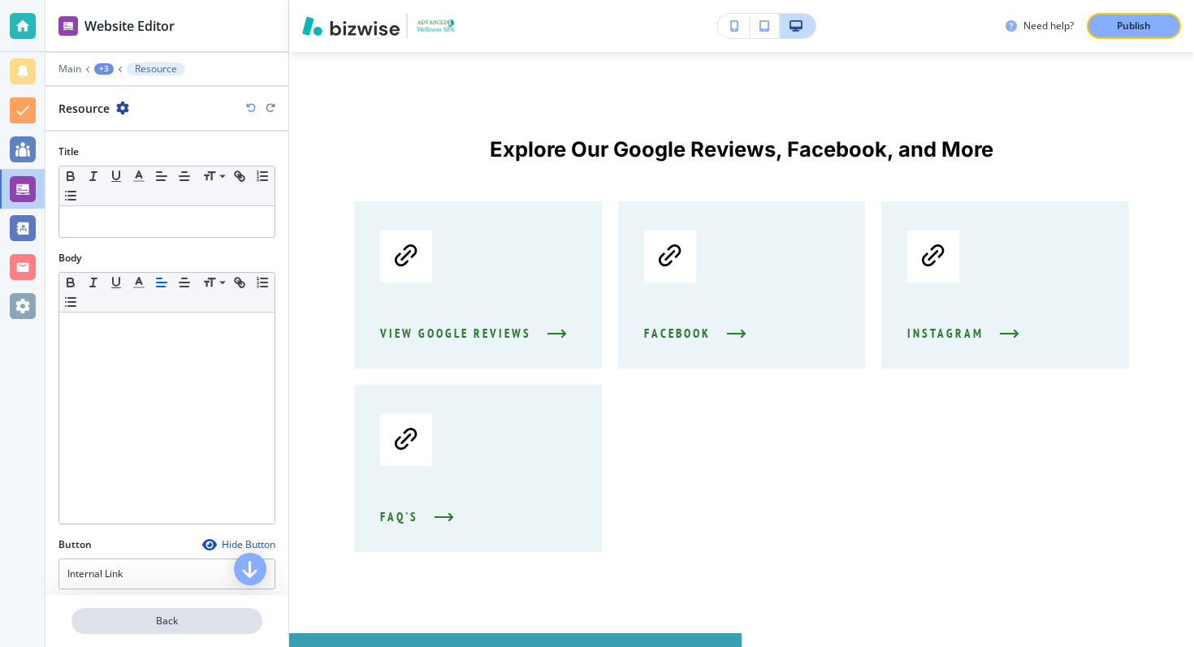
click at [169, 625] on p "Back" at bounding box center [167, 621] width 188 height 15
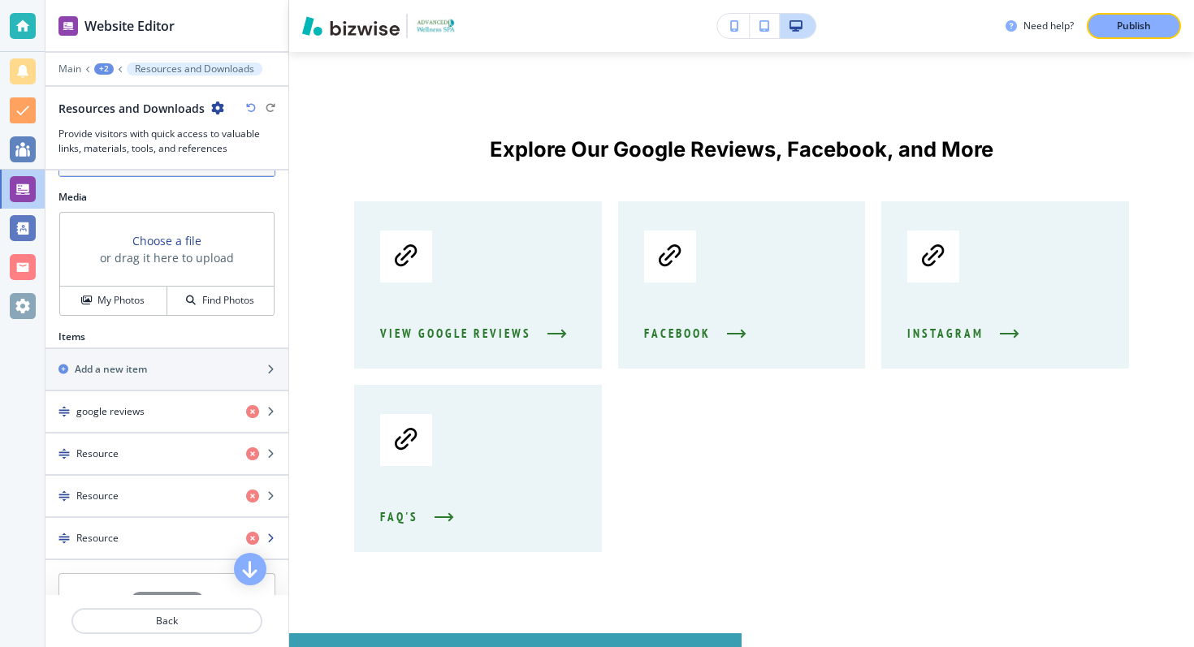
scroll to position [525, 0]
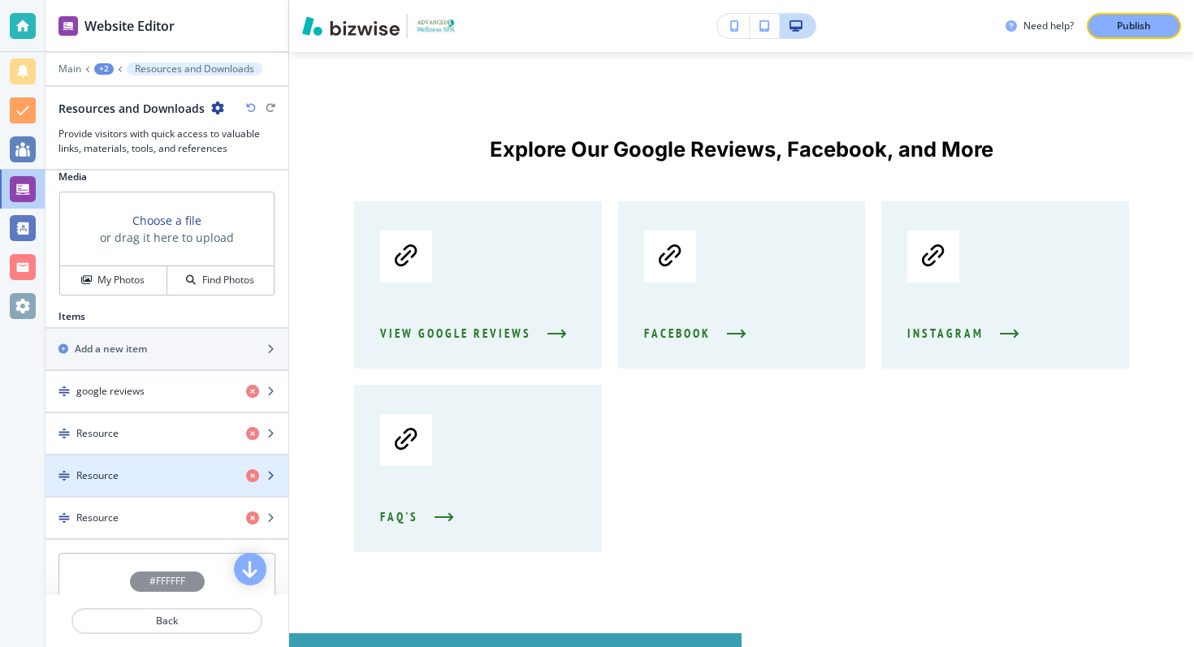
click at [141, 478] on div "Resource" at bounding box center [139, 476] width 188 height 15
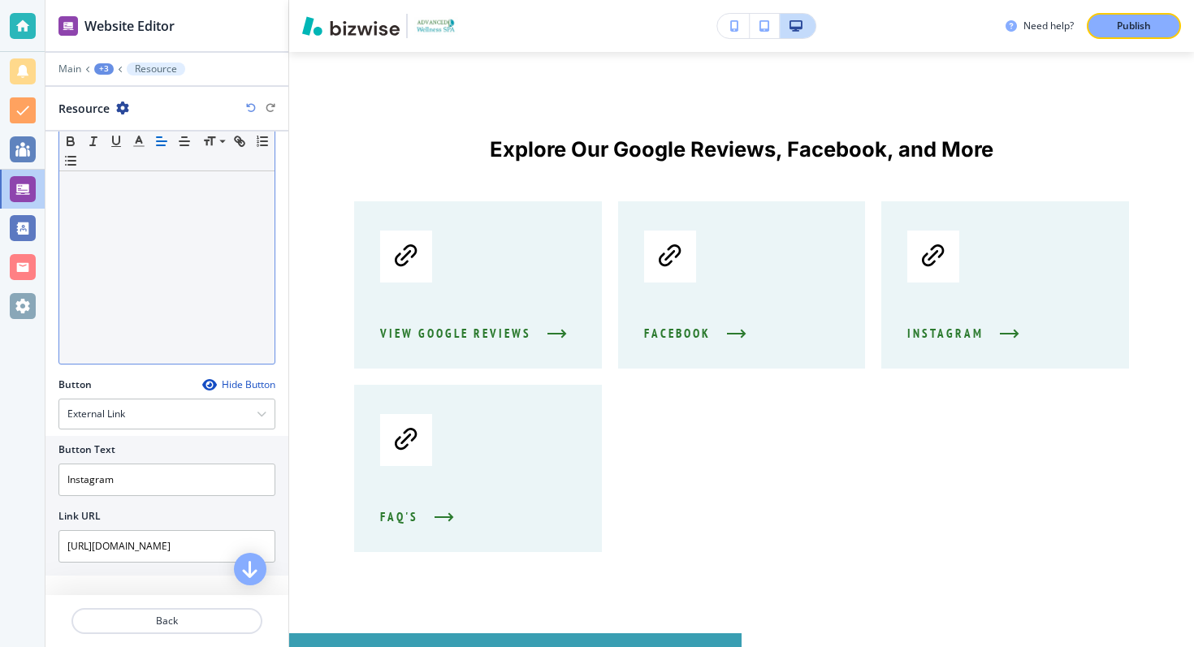
scroll to position [0, 0]
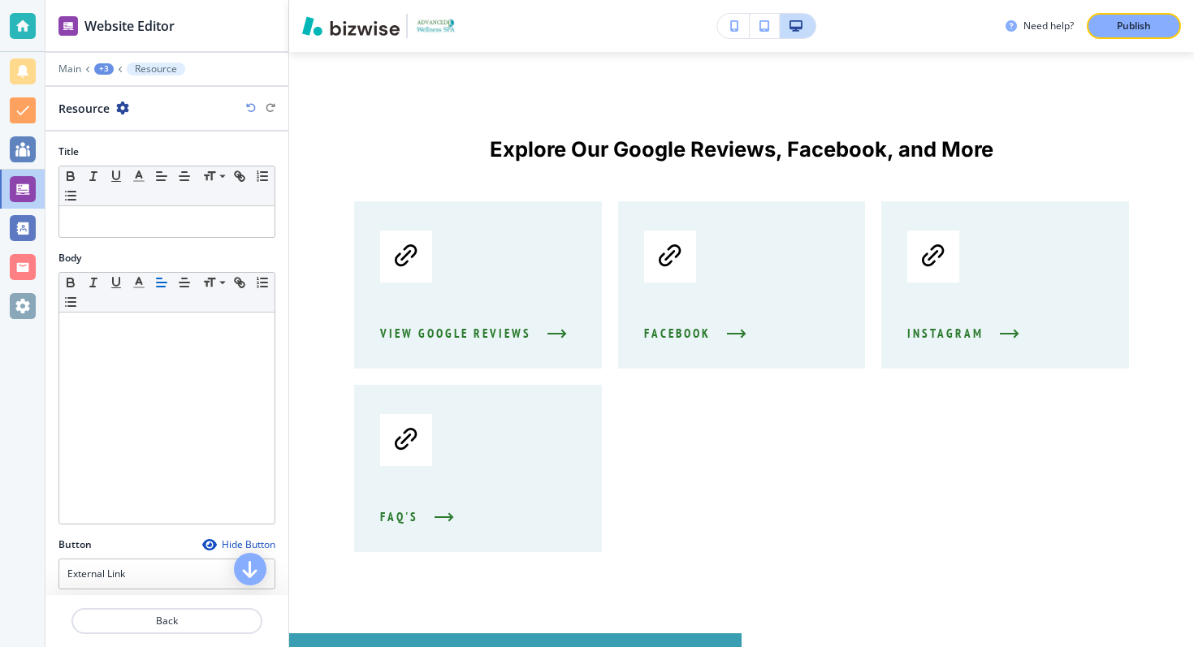
click at [125, 112] on icon "button" at bounding box center [122, 108] width 13 height 13
click at [149, 195] on p "Delete Resource" at bounding box center [168, 193] width 83 height 15
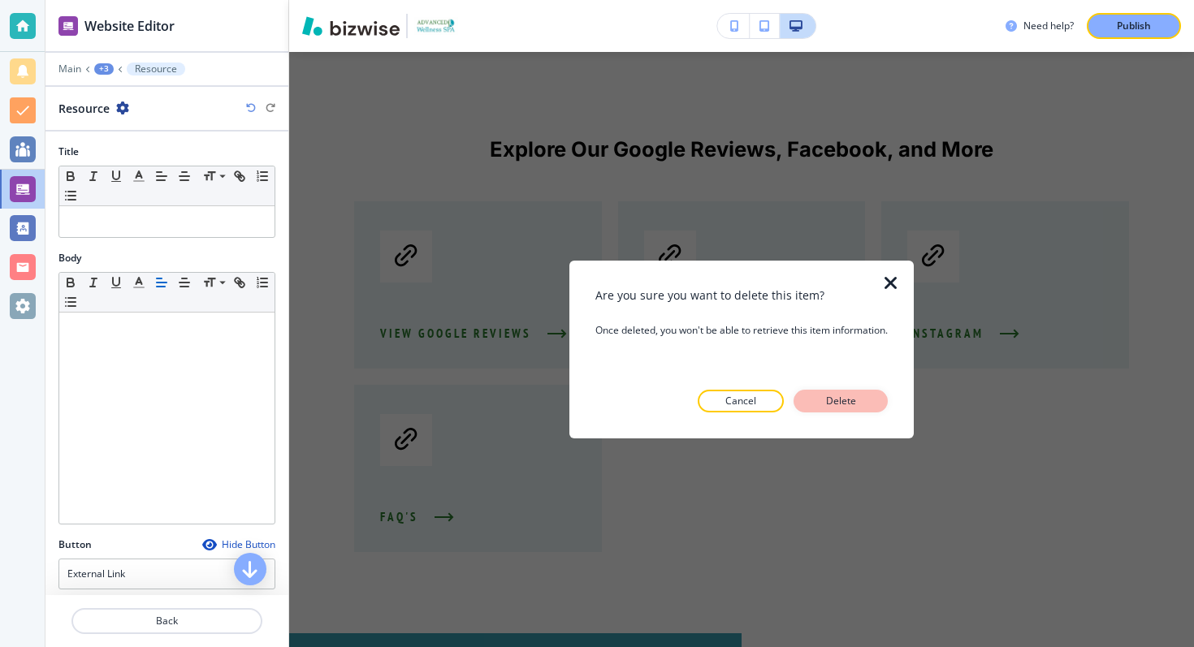
click at [837, 396] on p "Delete" at bounding box center [840, 401] width 39 height 15
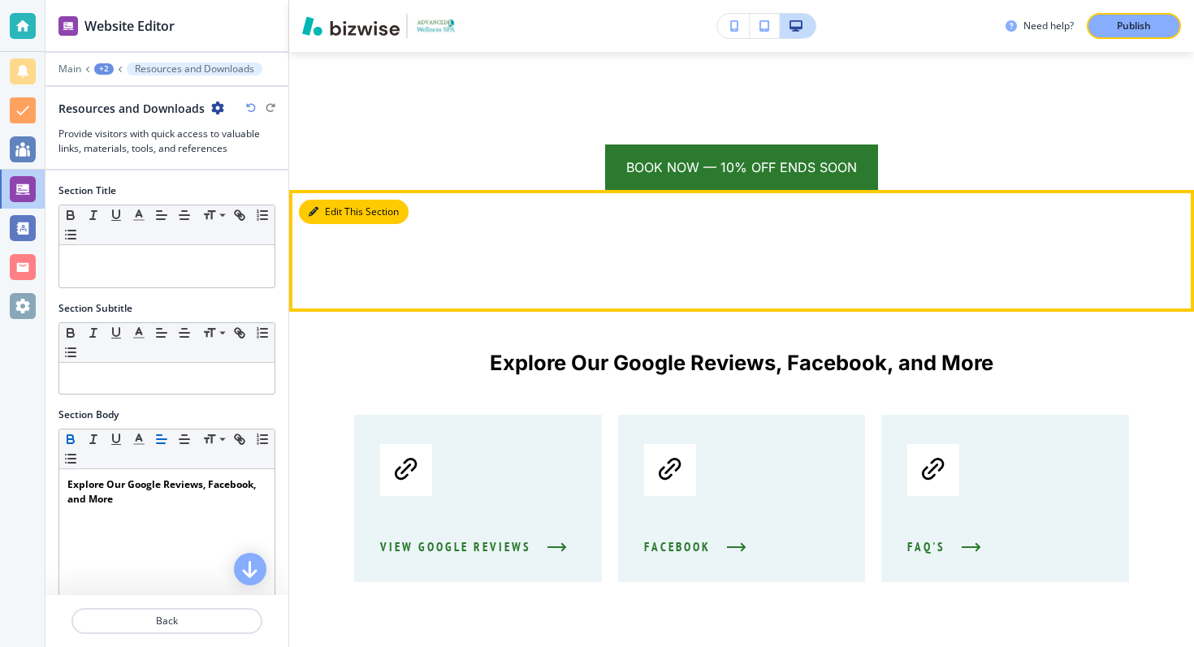
click at [328, 200] on button "Edit This Section" at bounding box center [354, 212] width 110 height 24
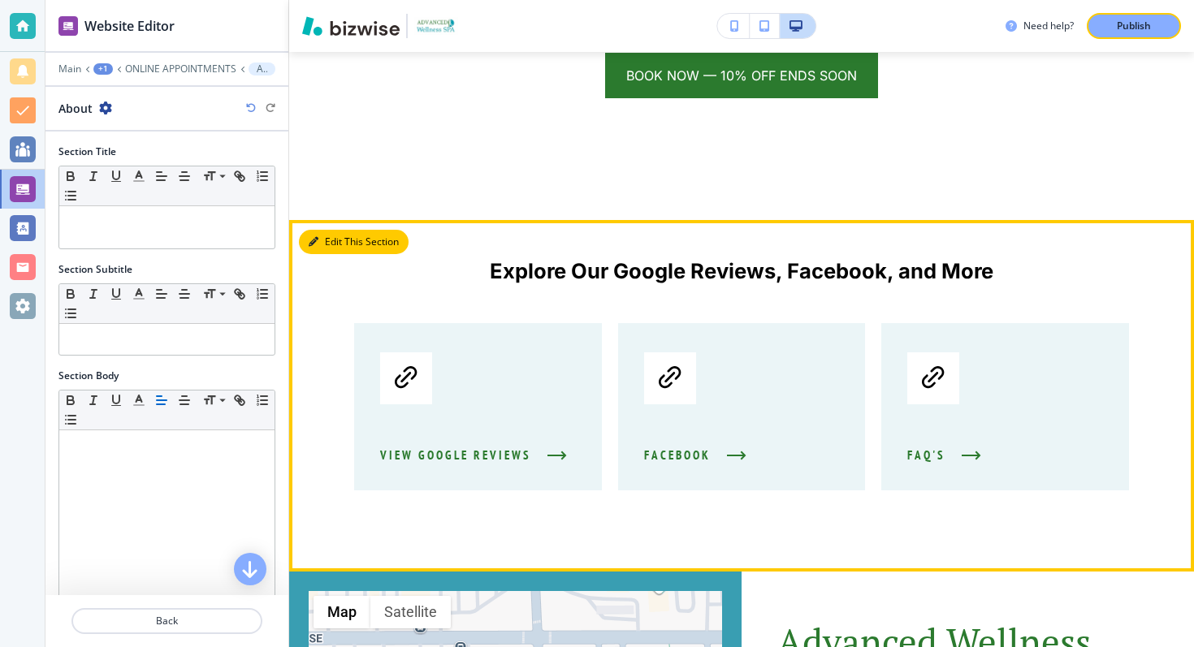
click at [327, 230] on button "Edit This Section" at bounding box center [354, 242] width 110 height 24
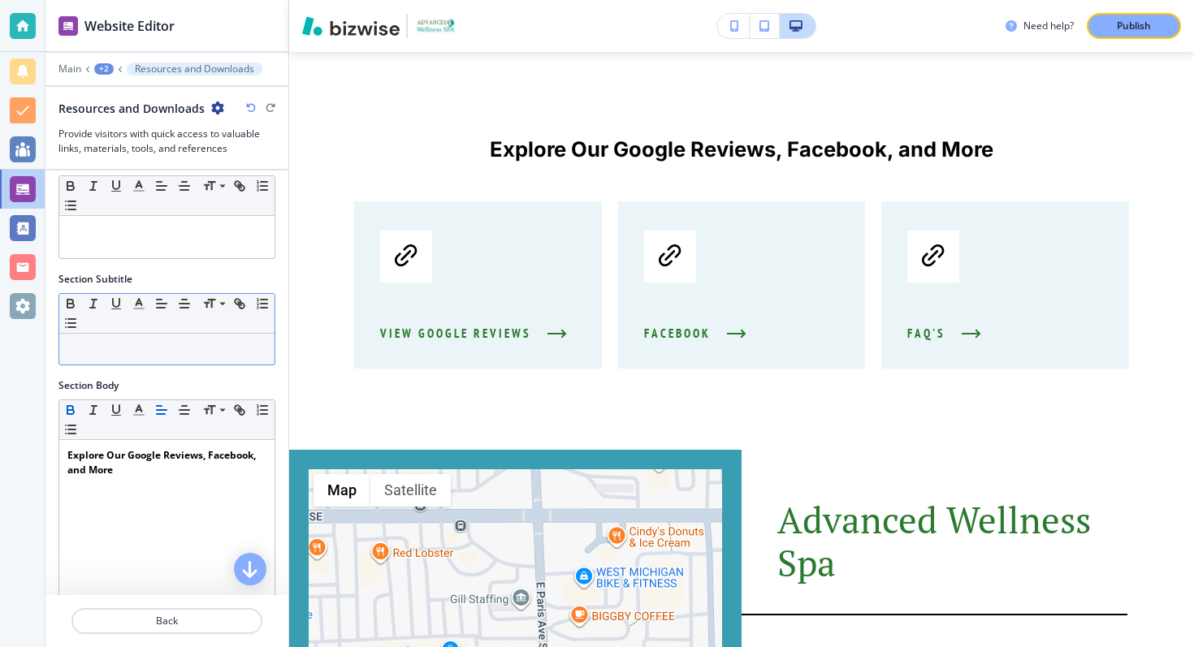
scroll to position [49, 0]
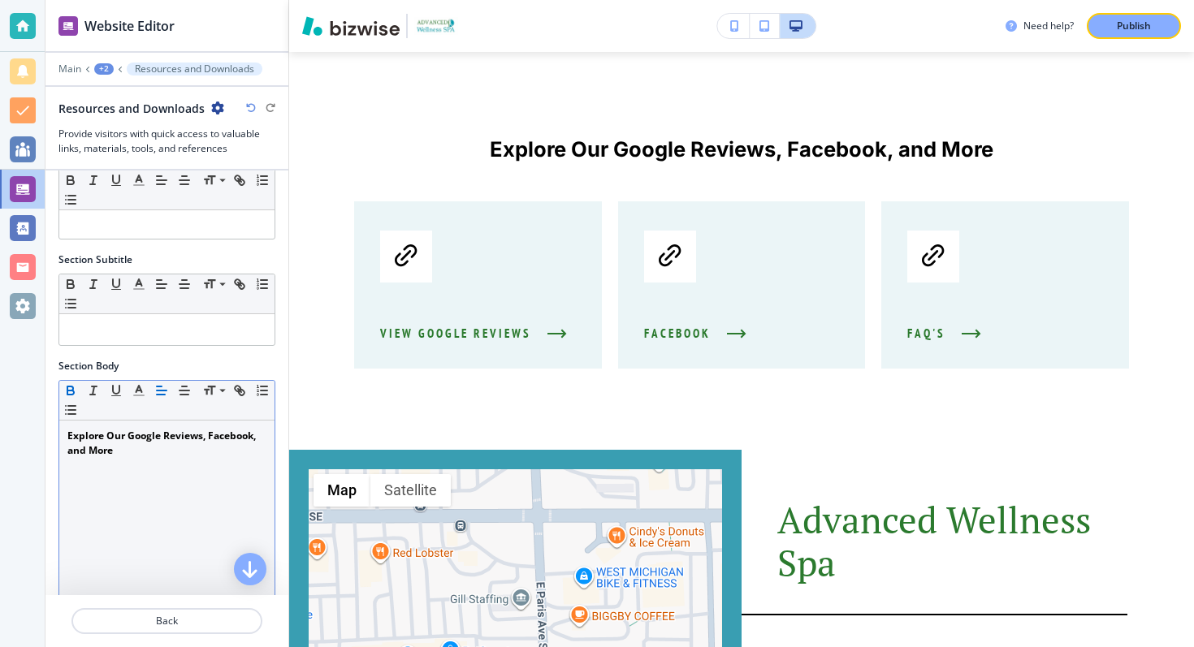
click at [114, 437] on strong "Explore Our Google Reviews, Facebook, and More" at bounding box center [162, 443] width 191 height 28
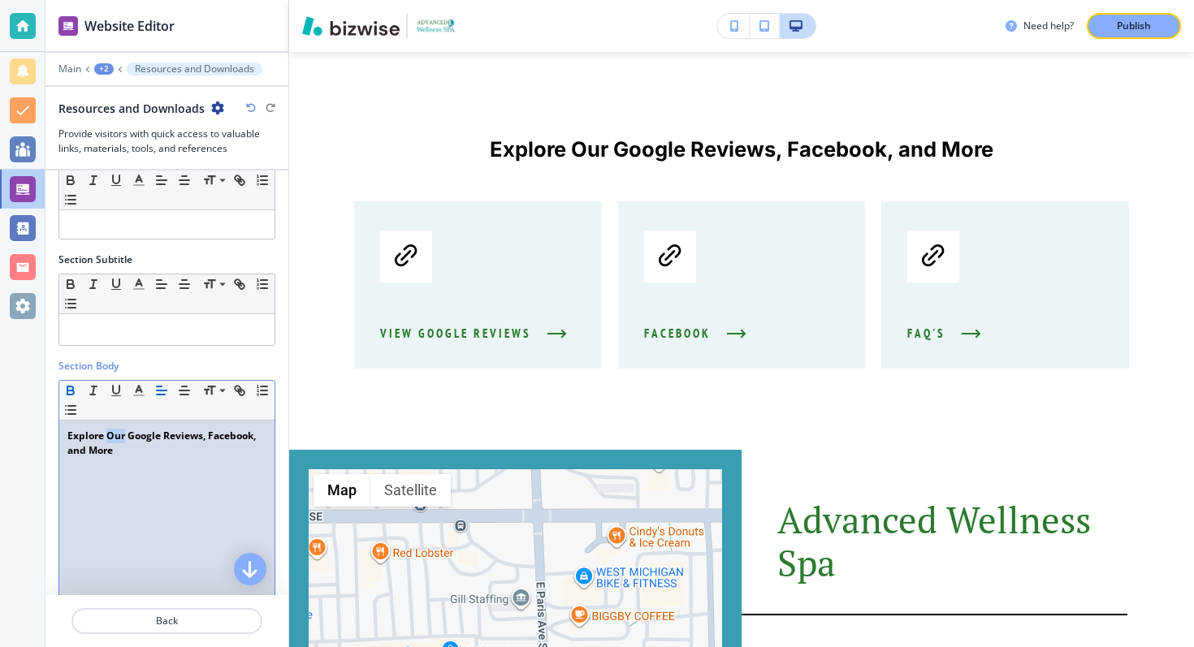
click at [114, 437] on strong "Explore Our Google Reviews, Facebook, and More" at bounding box center [162, 443] width 191 height 28
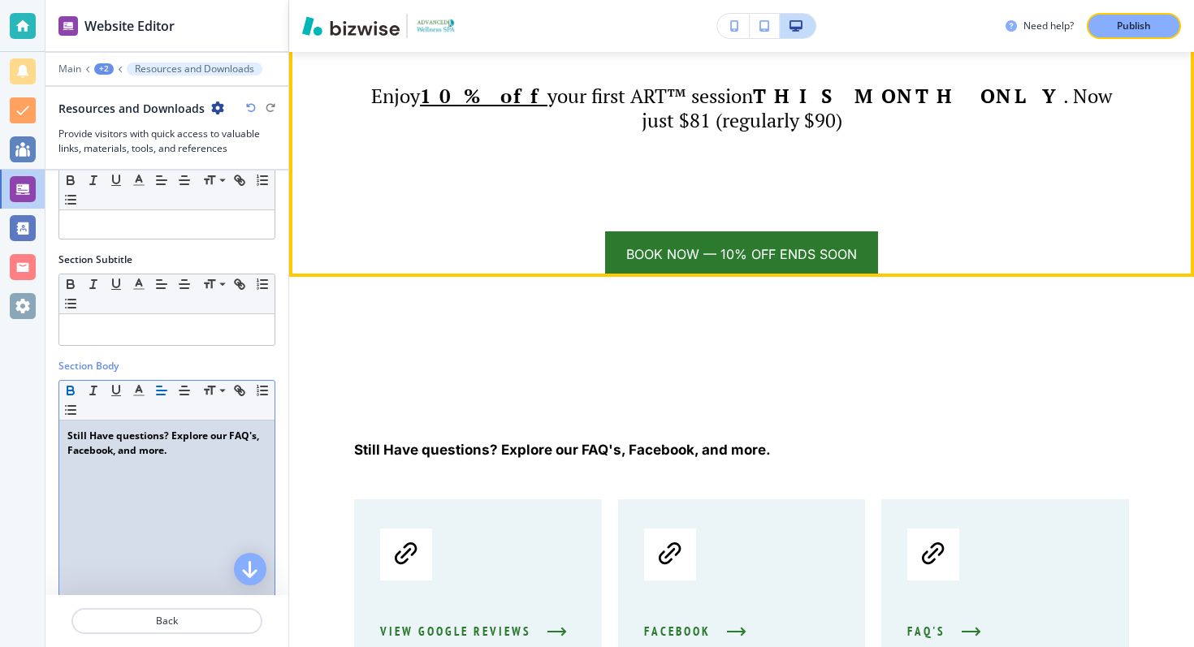
scroll to position [7635, 0]
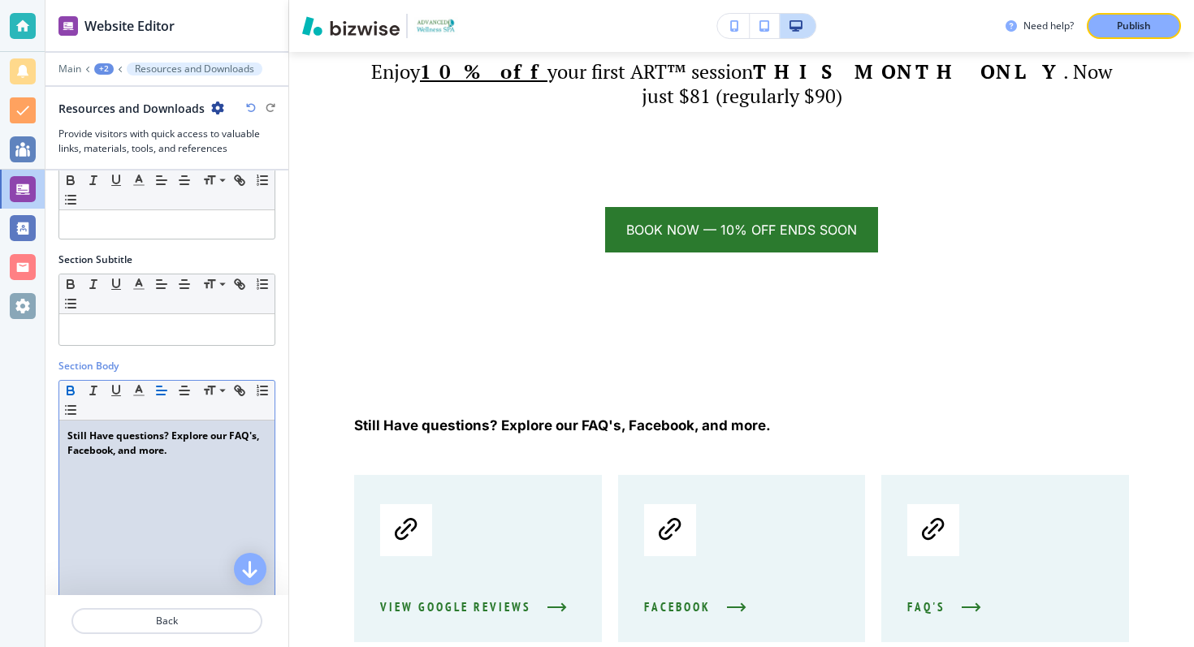
click at [68, 435] on strong "Still Have questions? Explore our FAQ's, Facebook, and more." at bounding box center [164, 443] width 194 height 28
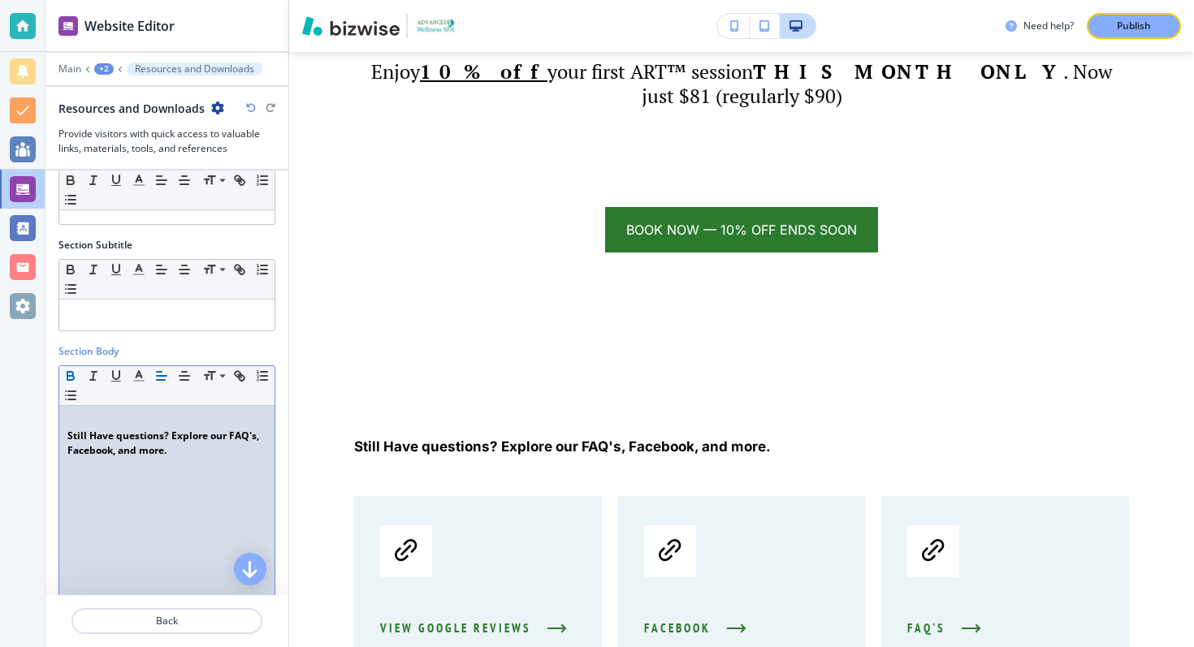
scroll to position [78, 0]
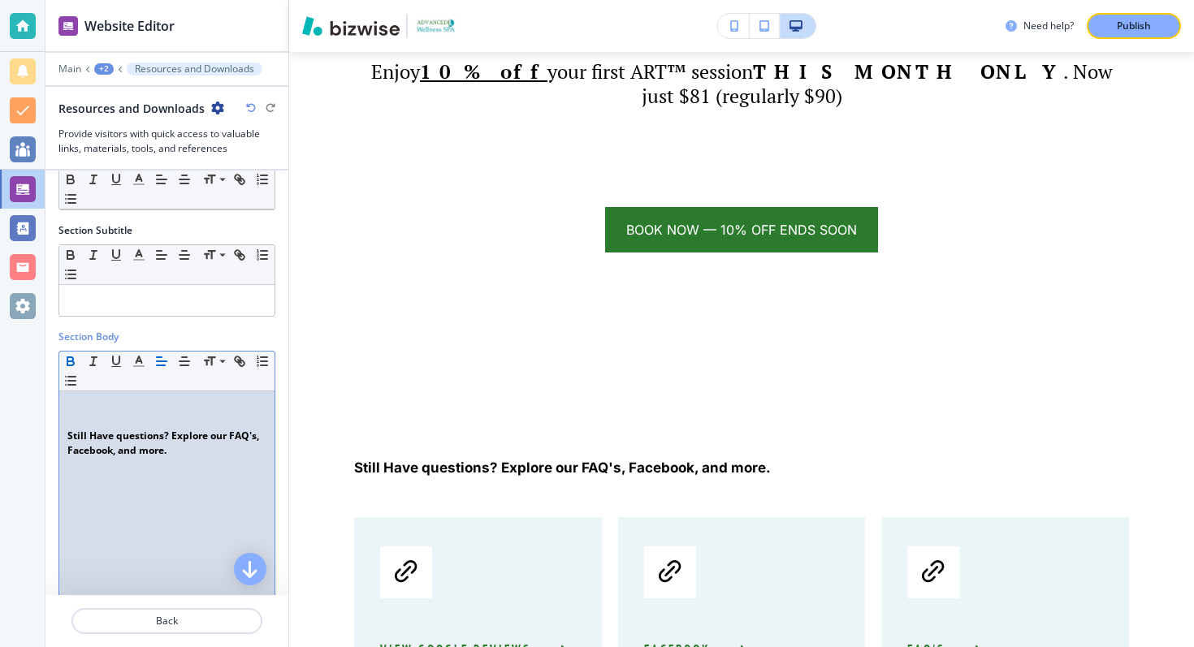
click at [147, 437] on strong "﻿ Still Have questions? Explore our FAQ's, Facebook, and more." at bounding box center [164, 443] width 194 height 28
click at [147, 437] on strong "Still Have questions? Explore our FAQ's, Facebook, and more." at bounding box center [164, 443] width 194 height 28
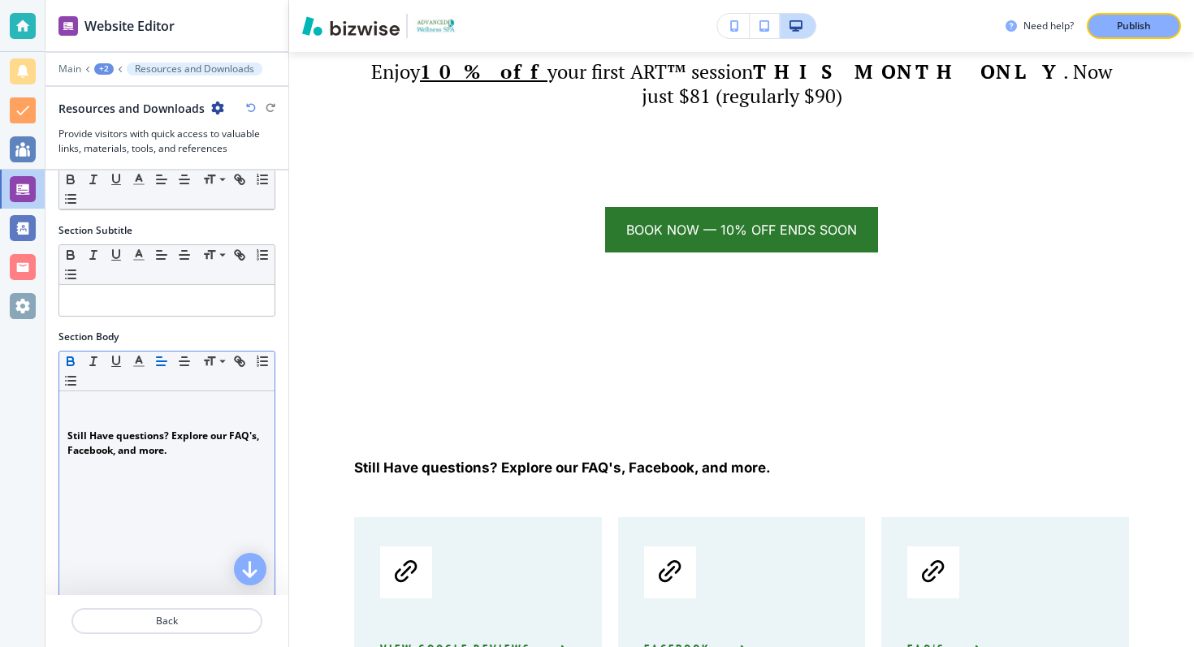
click at [181, 372] on div "Small Normal Large Huge" at bounding box center [166, 372] width 215 height 40
click at [166, 444] on strong "Still Have questions? Explore our FAQ's, Facebook, and more." at bounding box center [164, 443] width 194 height 28
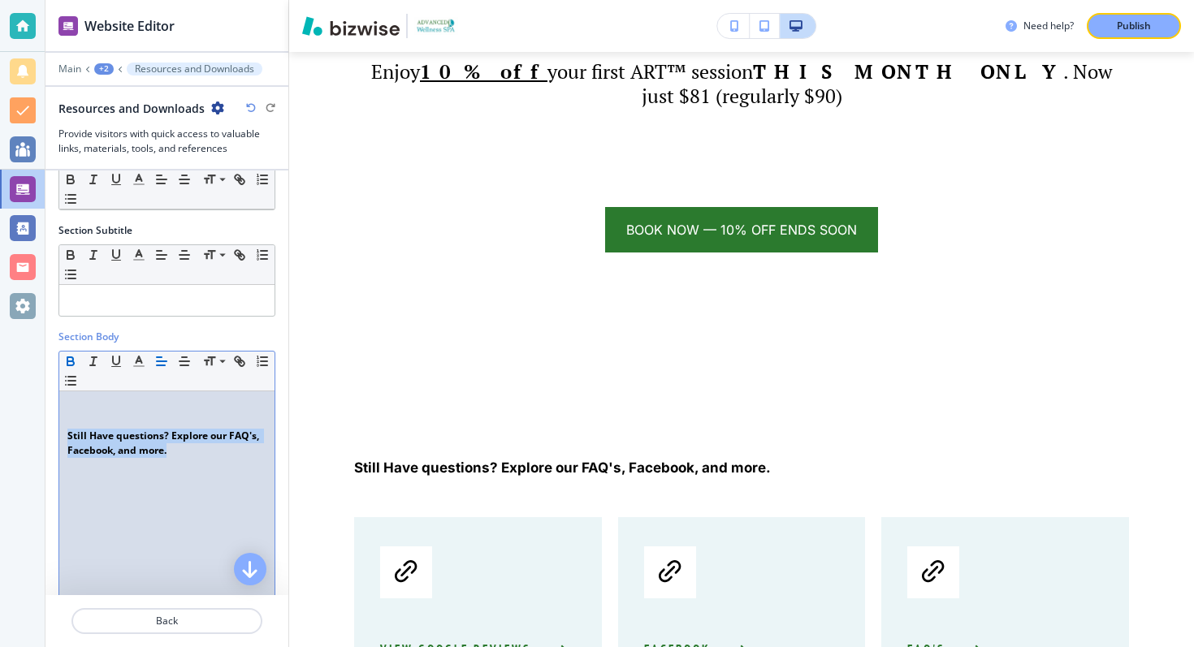
click at [166, 444] on strong "Still Have questions? Explore our FAQ's, Facebook, and more." at bounding box center [164, 443] width 194 height 28
click at [185, 354] on icon "button" at bounding box center [184, 361] width 15 height 15
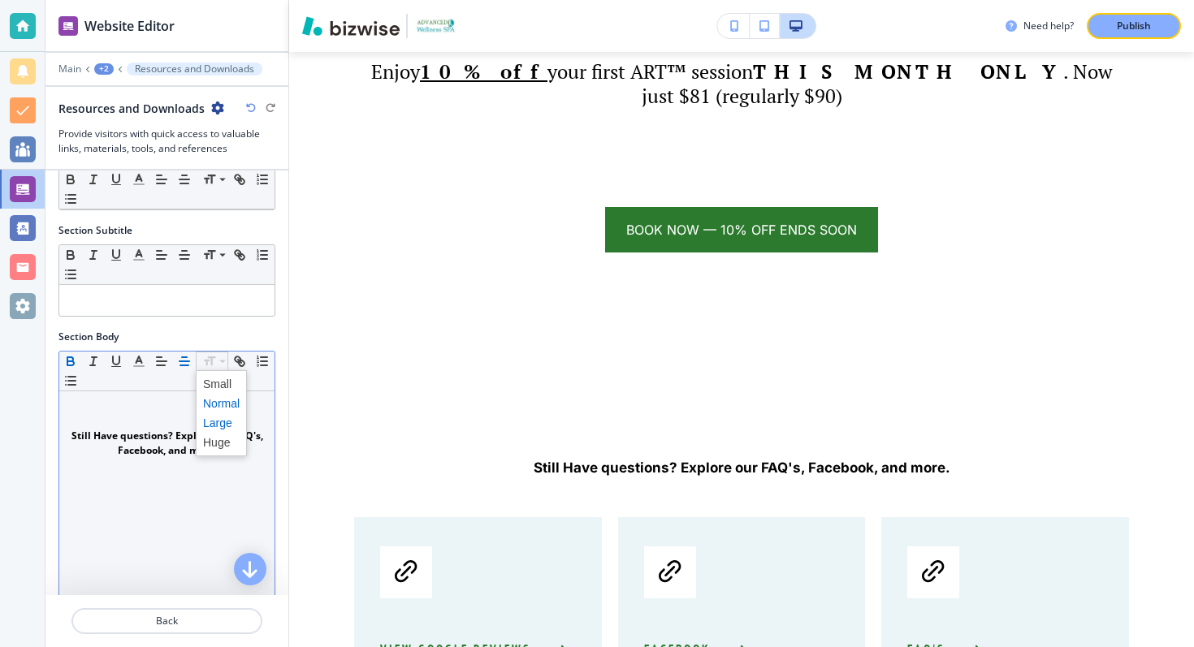
click at [232, 419] on span at bounding box center [221, 422] width 37 height 19
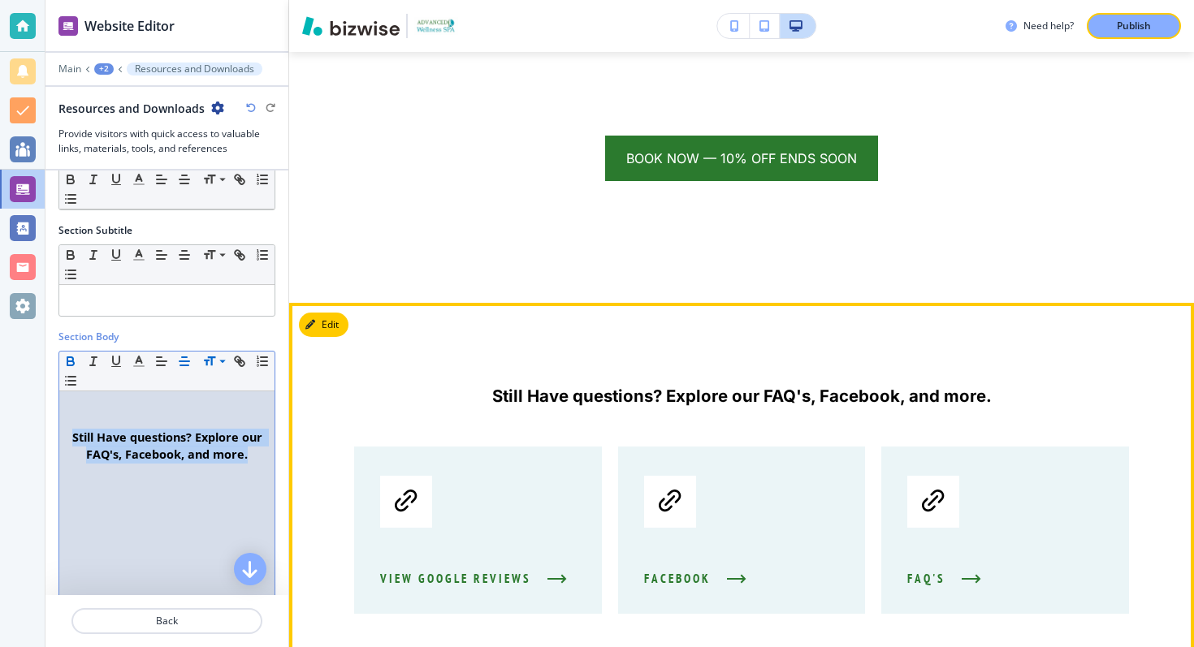
scroll to position [7782, 0]
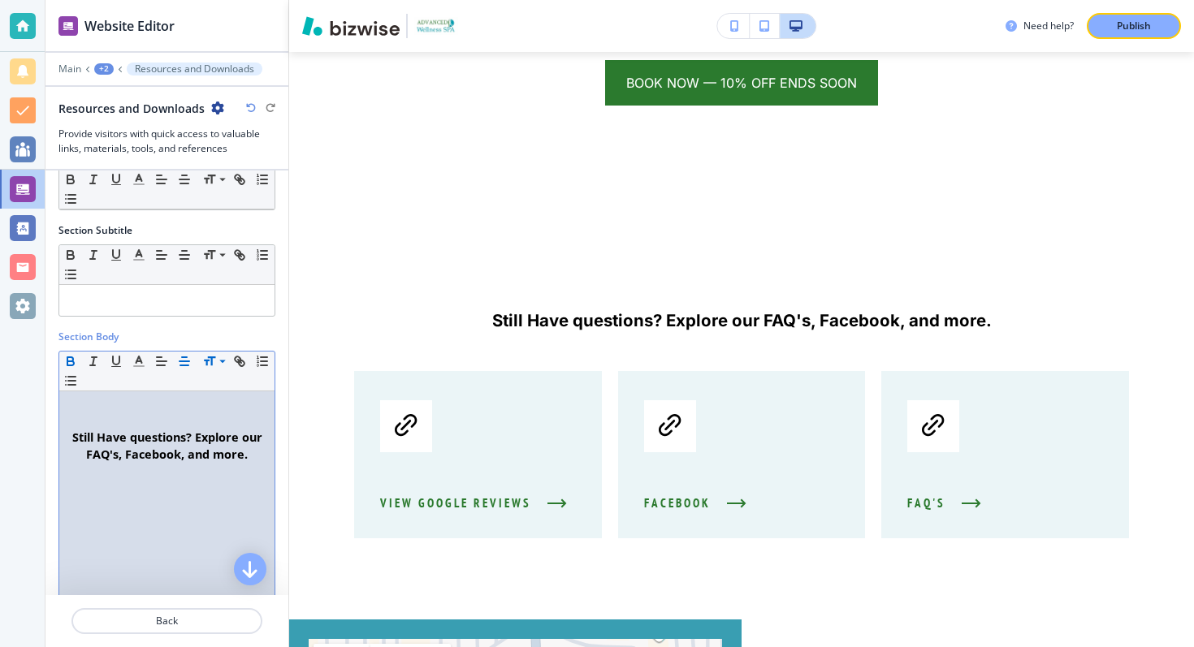
click at [260, 325] on div "Section Subtitle Small Normal Large Huge" at bounding box center [166, 276] width 243 height 106
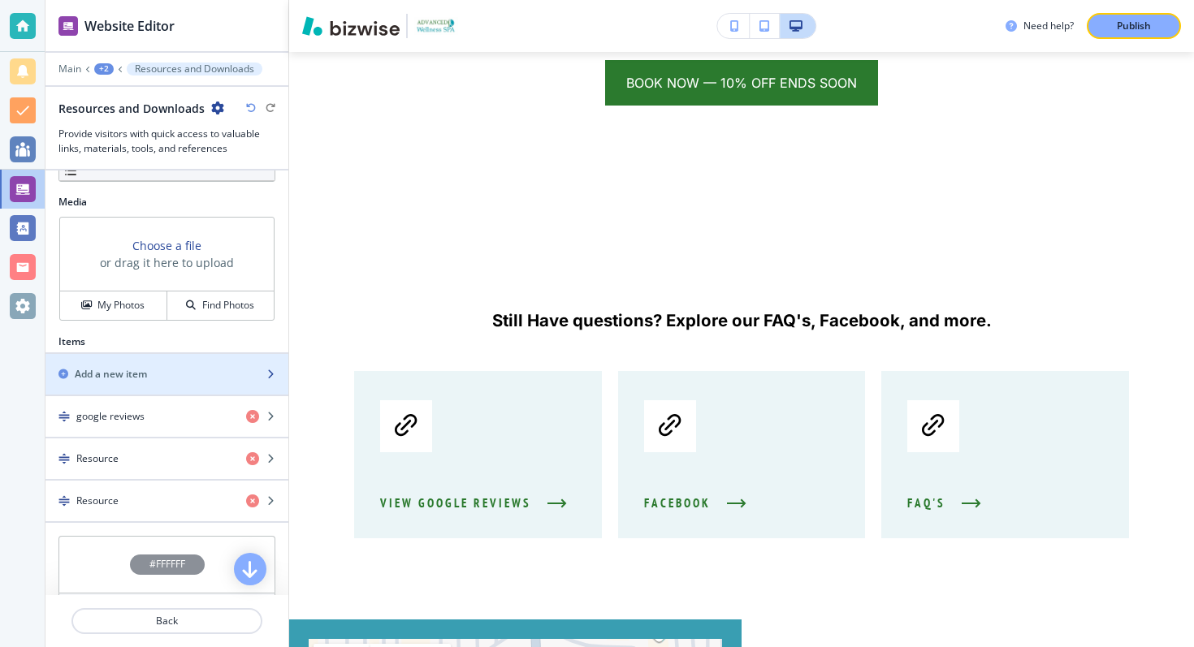
scroll to position [539, 0]
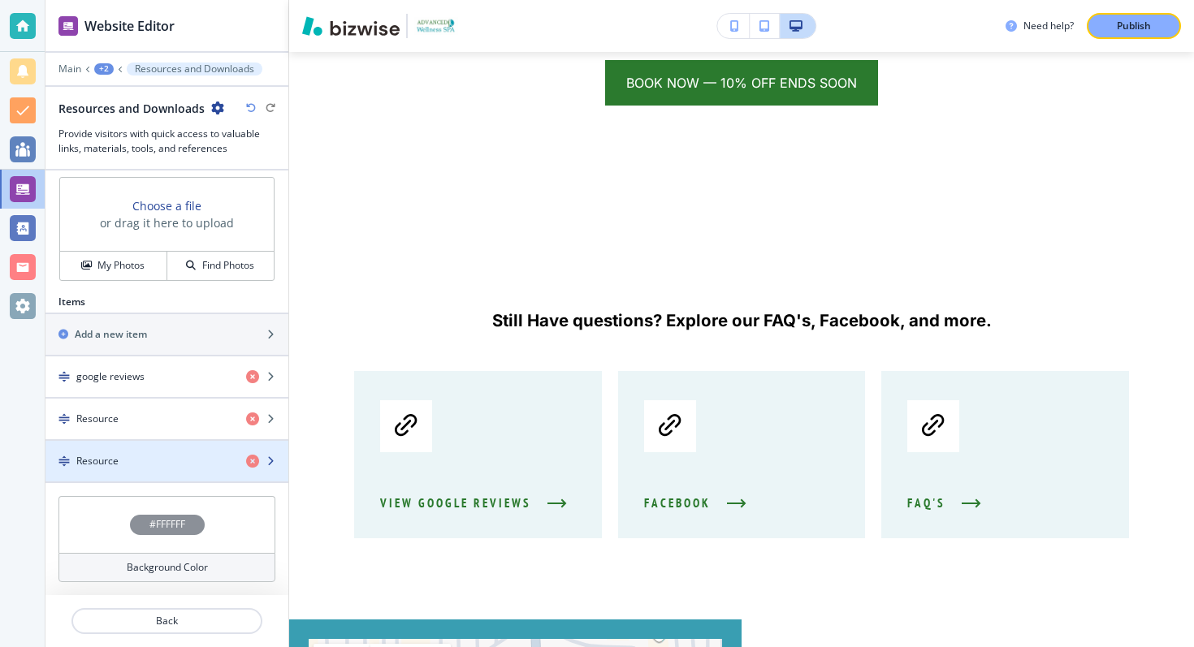
click at [91, 455] on h4 "Resource" at bounding box center [97, 461] width 42 height 15
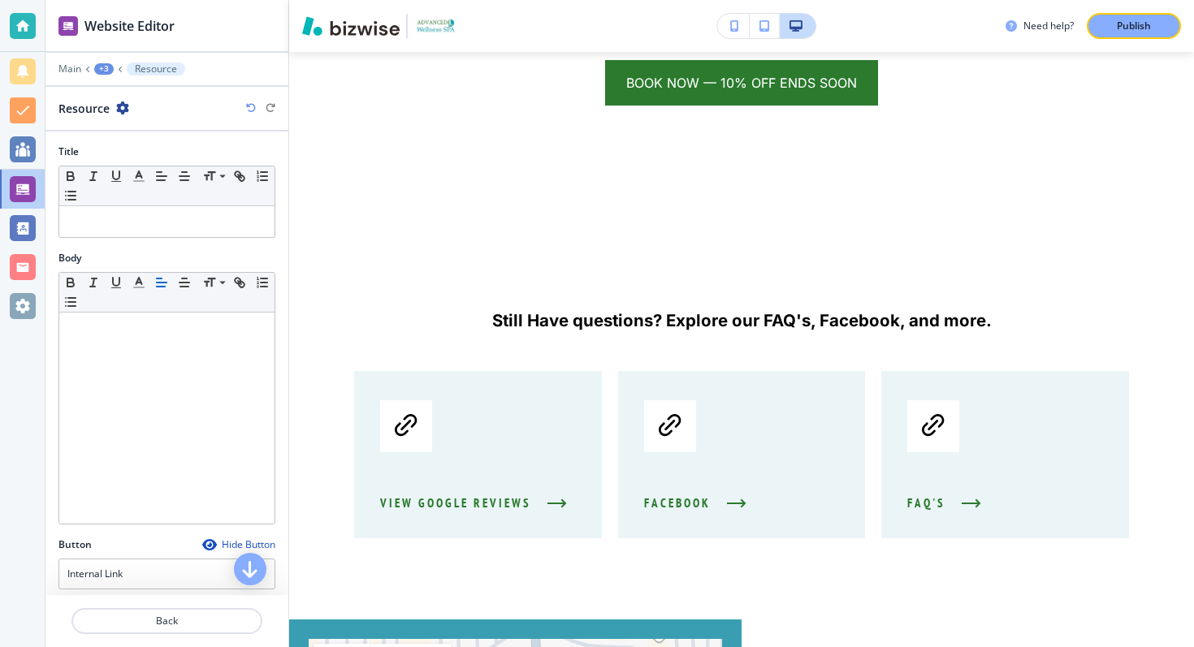
click at [115, 115] on div "Resource" at bounding box center [93, 108] width 71 height 17
click at [119, 113] on icon "button" at bounding box center [122, 108] width 13 height 13
click at [139, 127] on button "Rename Resource" at bounding box center [168, 136] width 104 height 28
click at [128, 114] on input "Resource" at bounding box center [142, 108] width 168 height 32
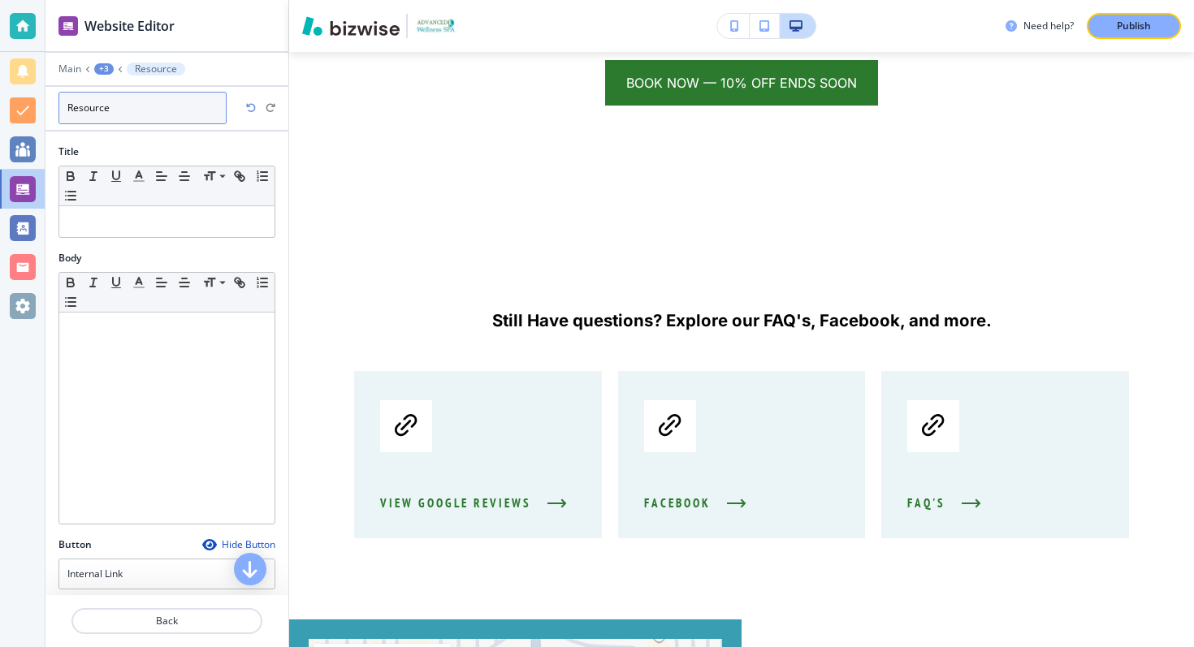
click at [128, 114] on input "Resource" at bounding box center [142, 108] width 168 height 32
type input "FAQ"
click at [126, 246] on div "Title Small Normal Large Huge" at bounding box center [166, 198] width 243 height 106
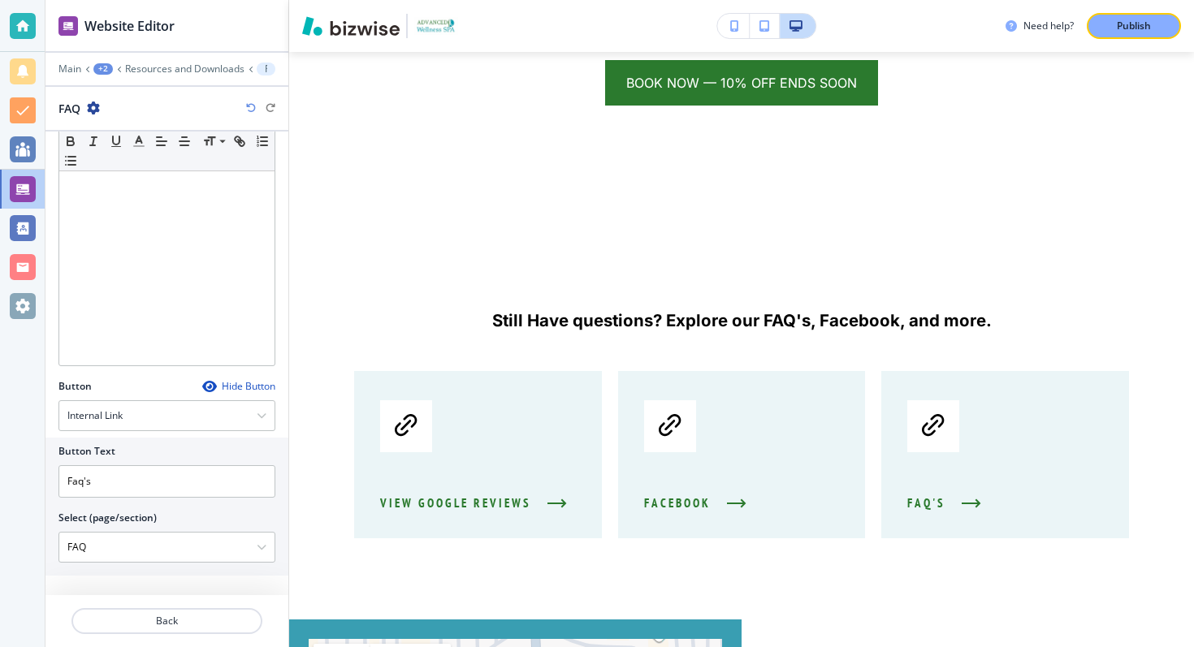
scroll to position [0, 0]
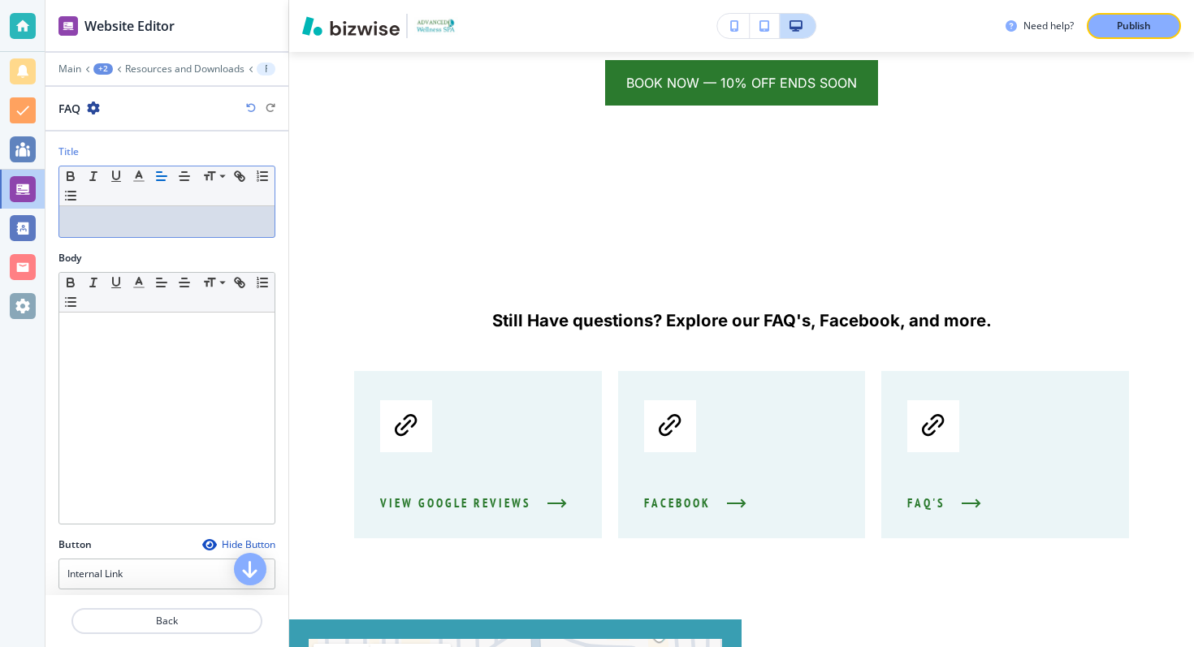
click at [106, 67] on div "+2" at bounding box center [102, 68] width 19 height 11
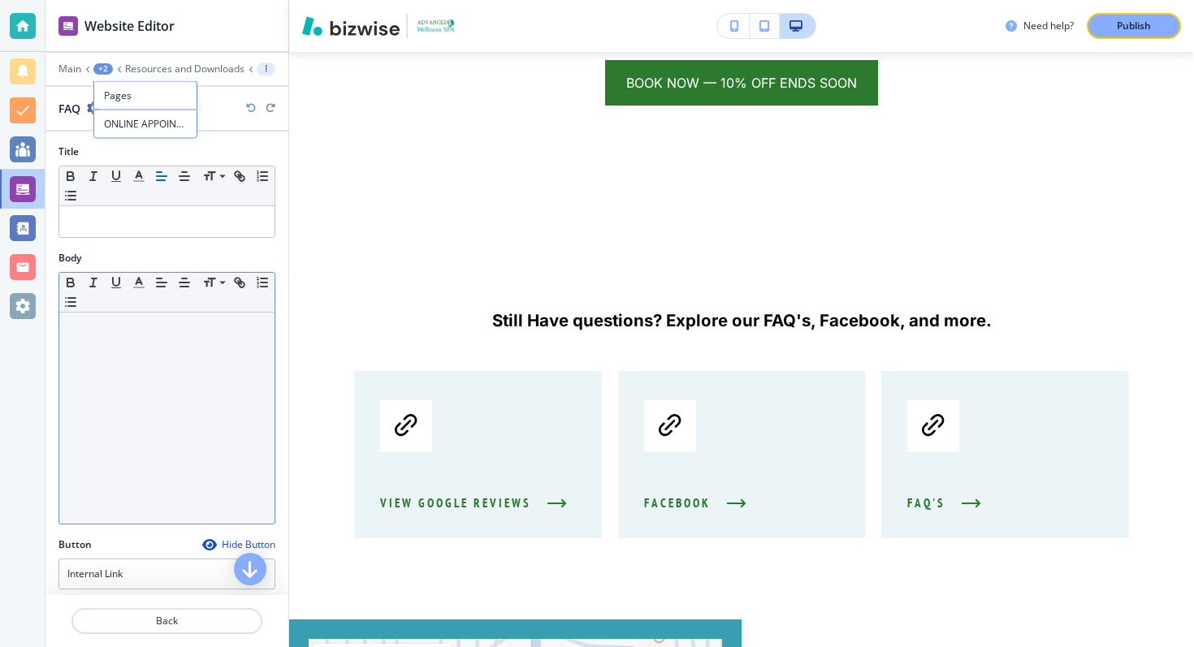
scroll to position [158, 0]
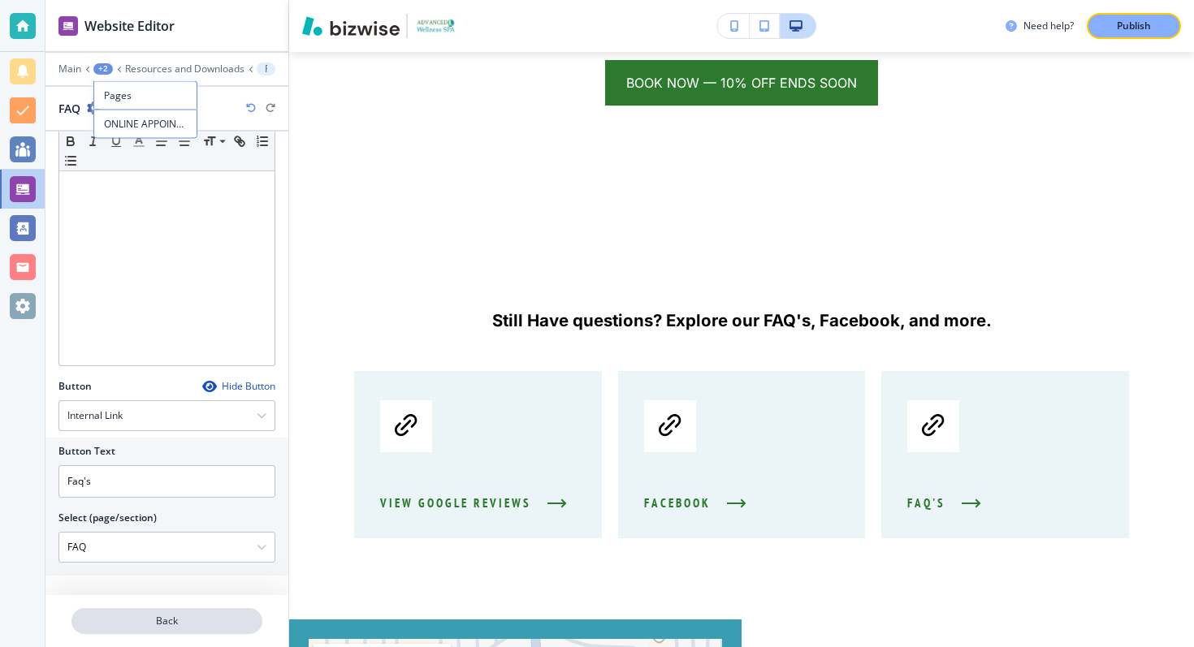
click at [148, 615] on p "Back" at bounding box center [167, 621] width 188 height 15
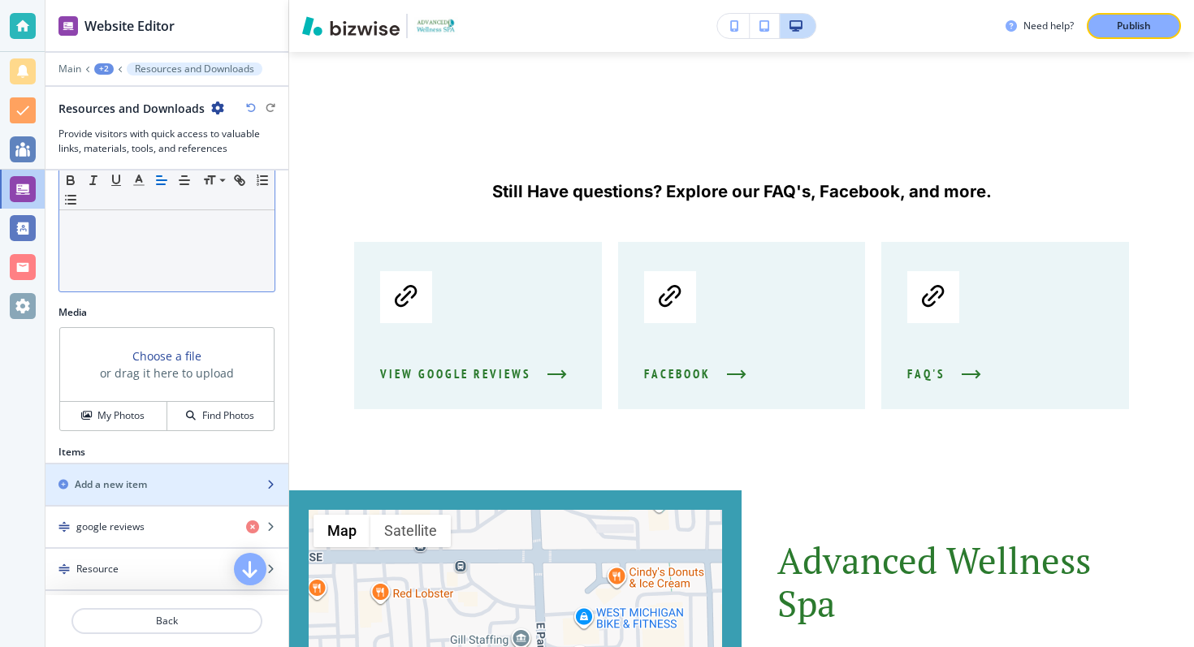
scroll to position [496, 0]
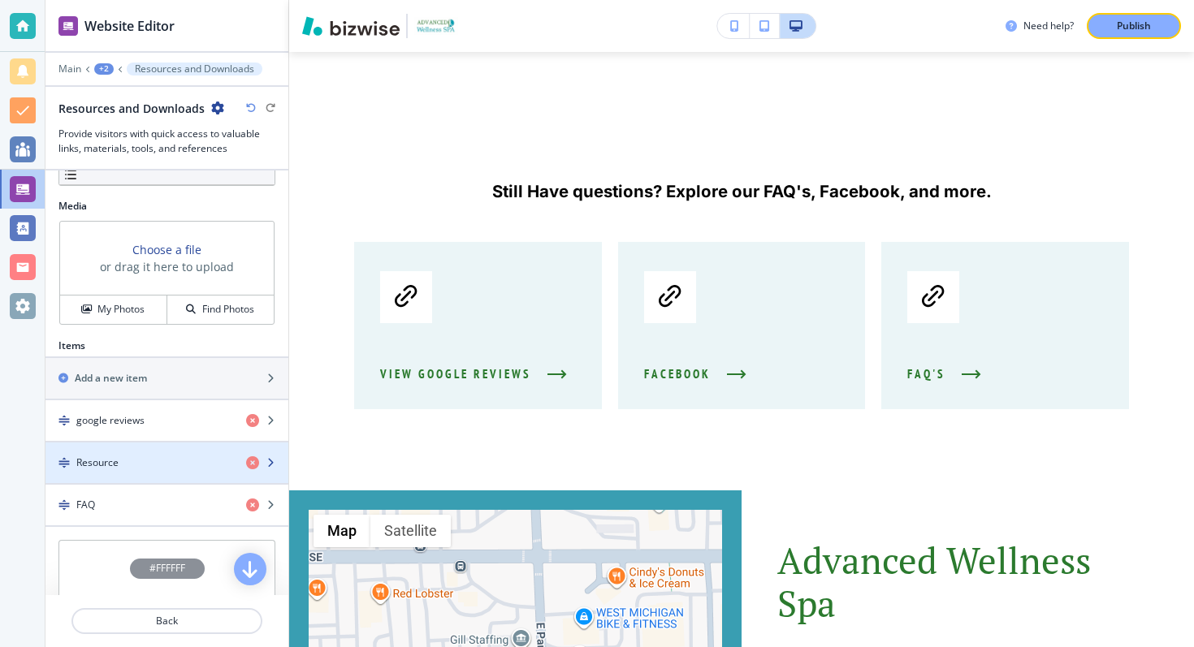
click at [124, 464] on div "Resource" at bounding box center [139, 463] width 188 height 15
click at [124, 455] on div "button" at bounding box center [166, 449] width 243 height 13
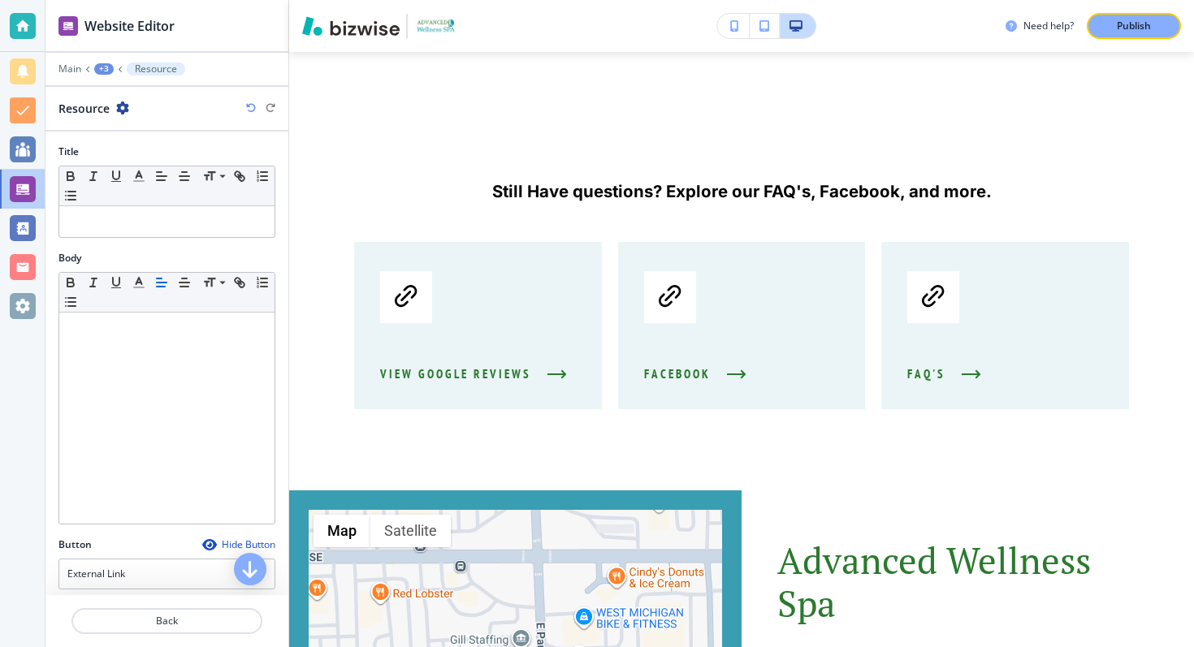
click at [119, 107] on icon "button" at bounding box center [122, 108] width 13 height 13
click at [132, 143] on p "Rename Resource" at bounding box center [168, 136] width 83 height 15
click at [127, 109] on input "Resource" at bounding box center [142, 108] width 168 height 32
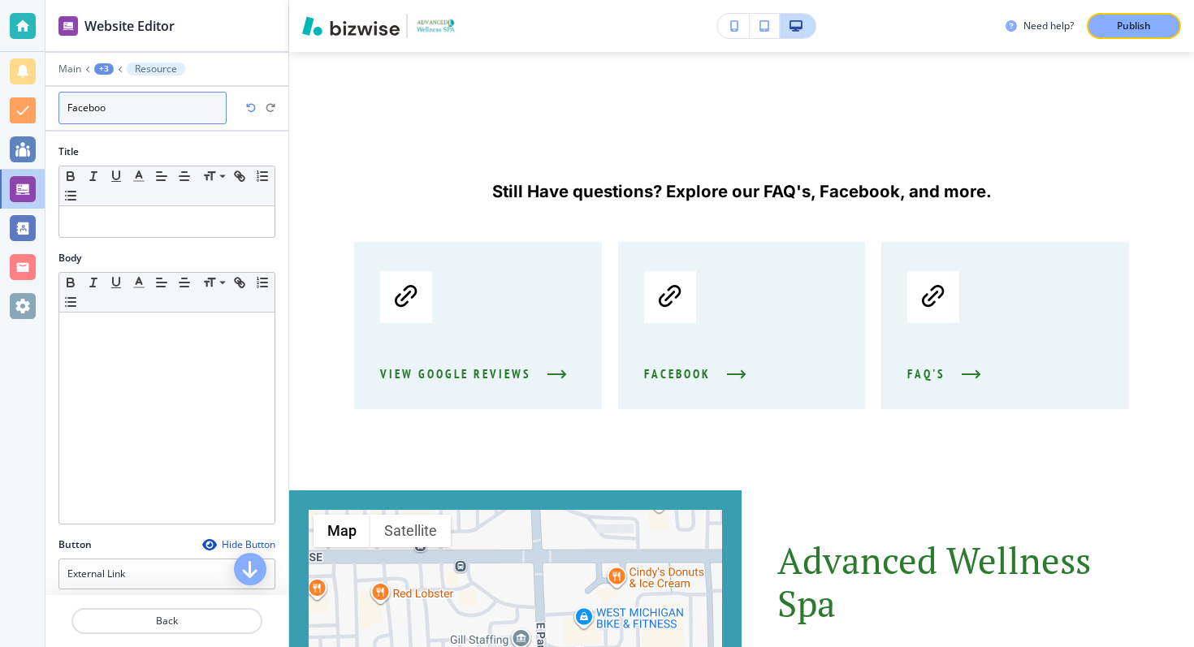
type input "Facebook"
click at [149, 619] on p "Back" at bounding box center [167, 621] width 188 height 15
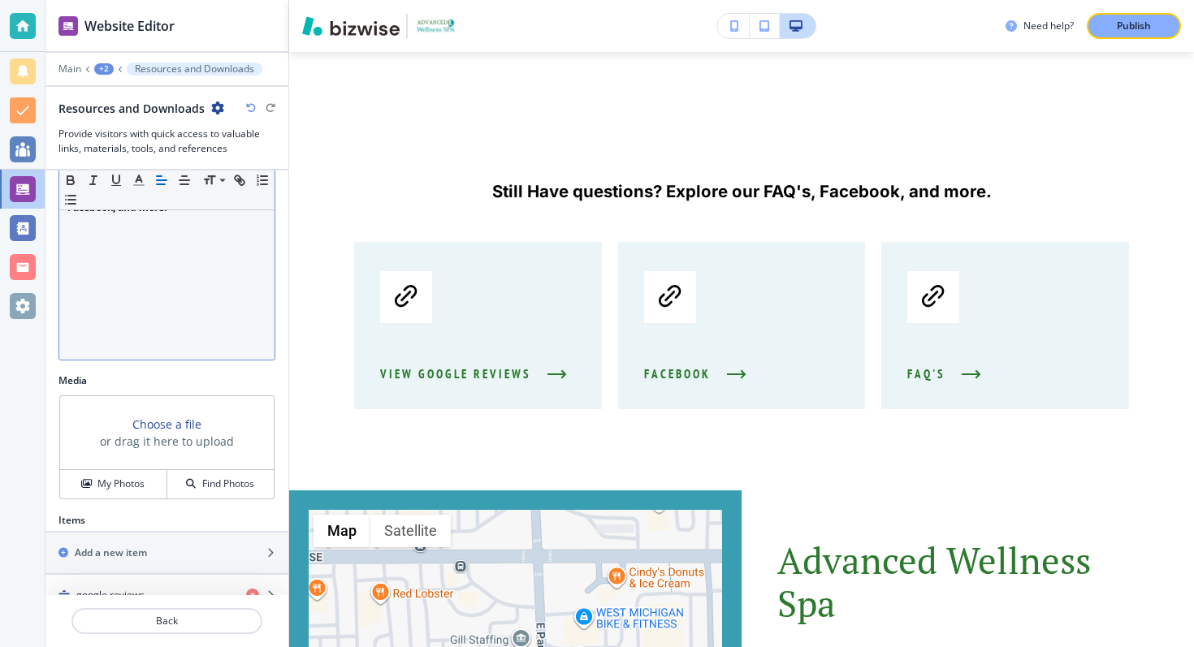
scroll to position [539, 0]
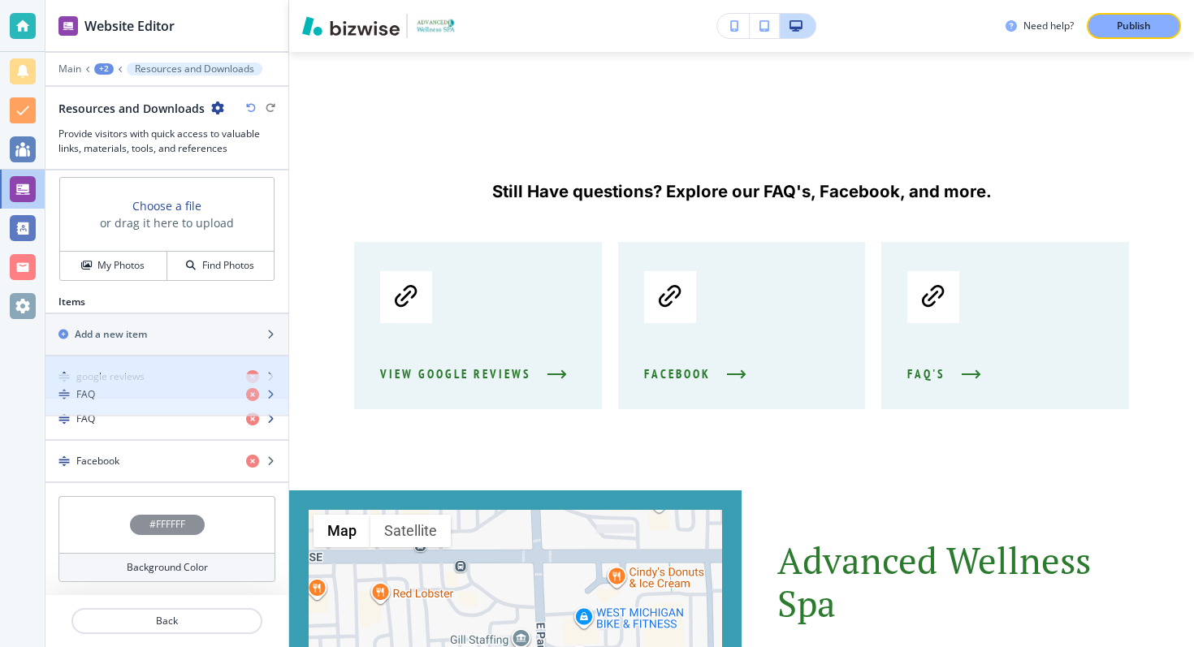
drag, startPoint x: 65, startPoint y: 461, endPoint x: 66, endPoint y: 389, distance: 72.3
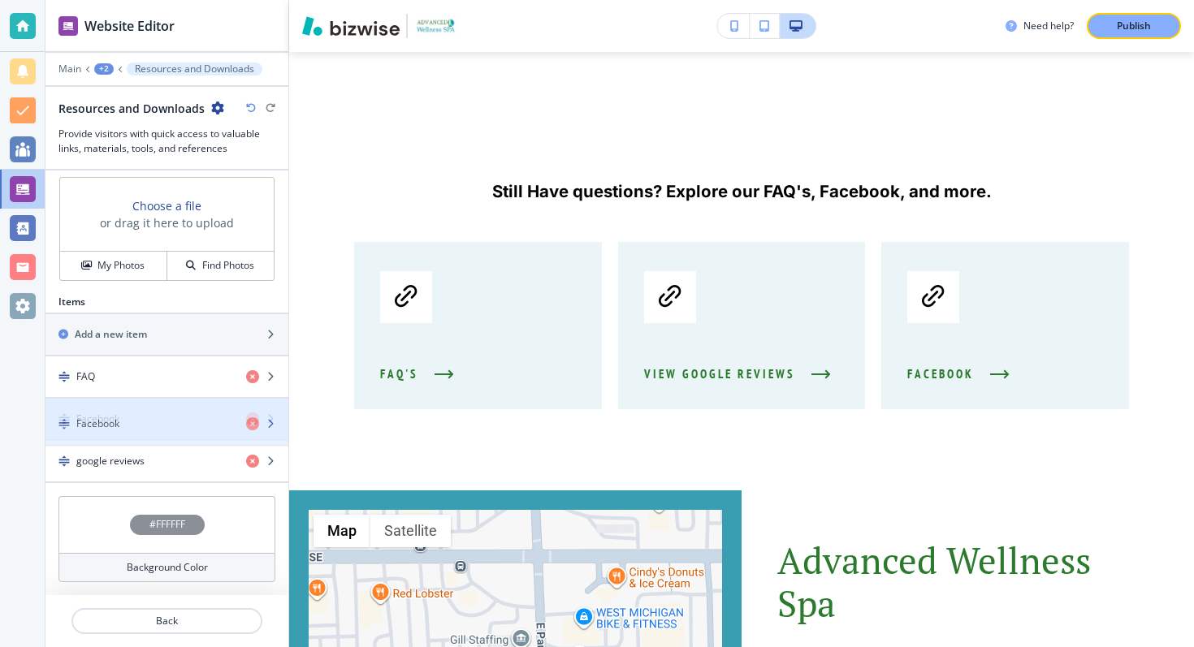
drag, startPoint x: 68, startPoint y: 469, endPoint x: 68, endPoint y: 425, distance: 43.9
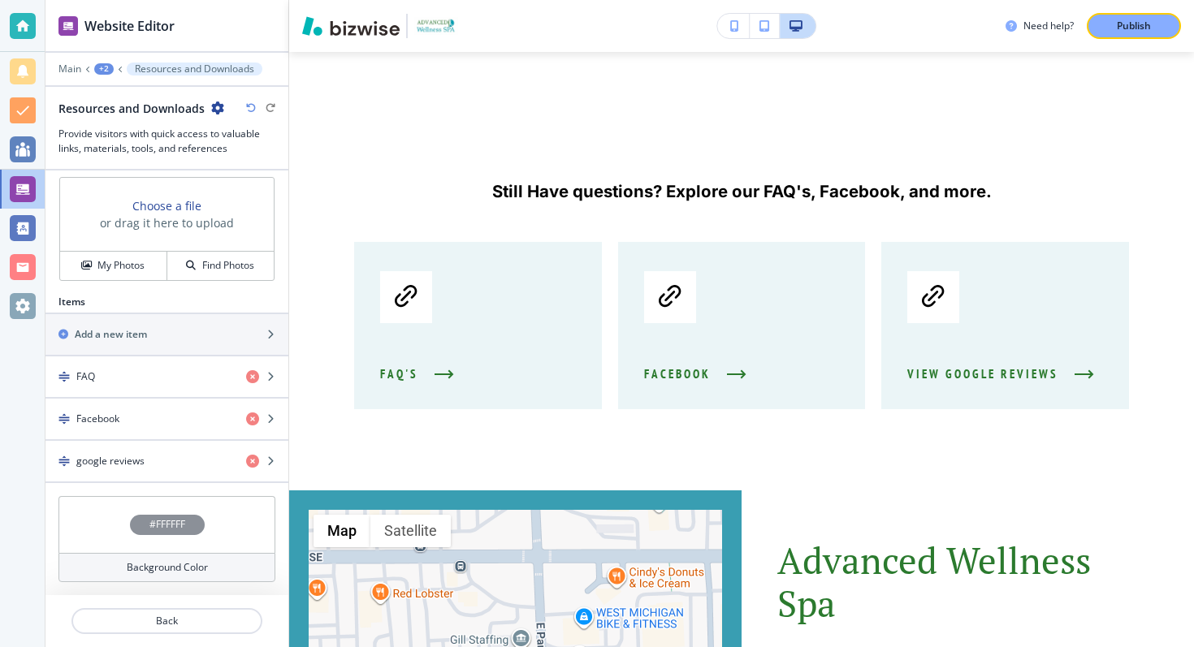
click at [211, 296] on div "Items" at bounding box center [166, 302] width 243 height 15
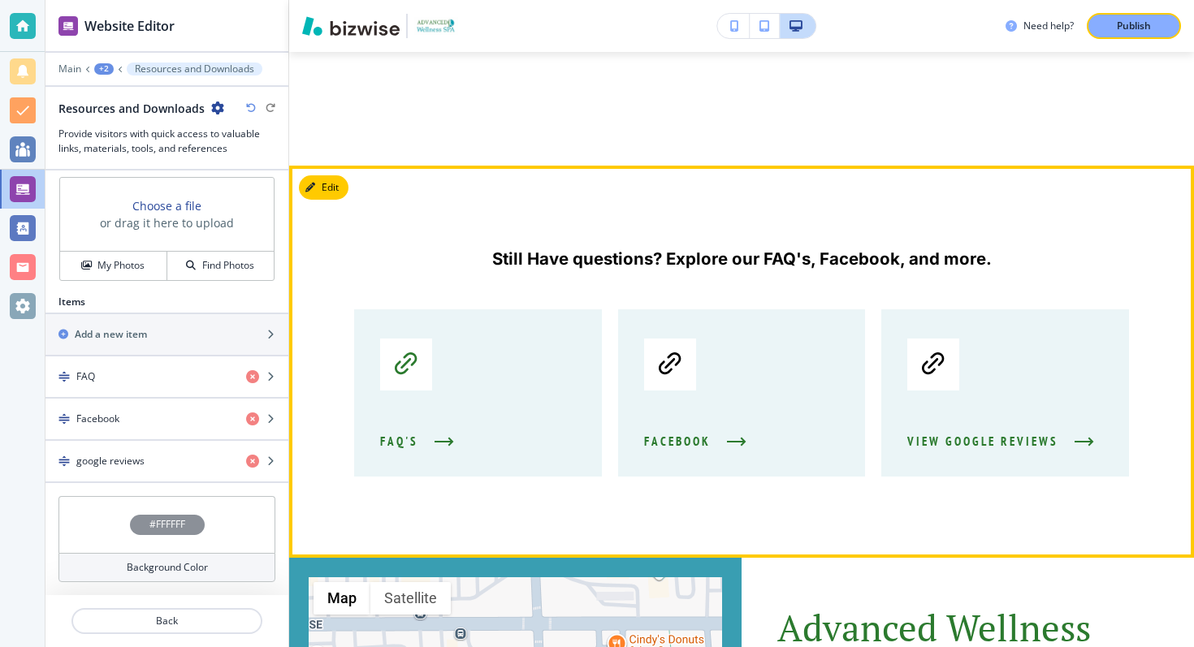
scroll to position [7833, 0]
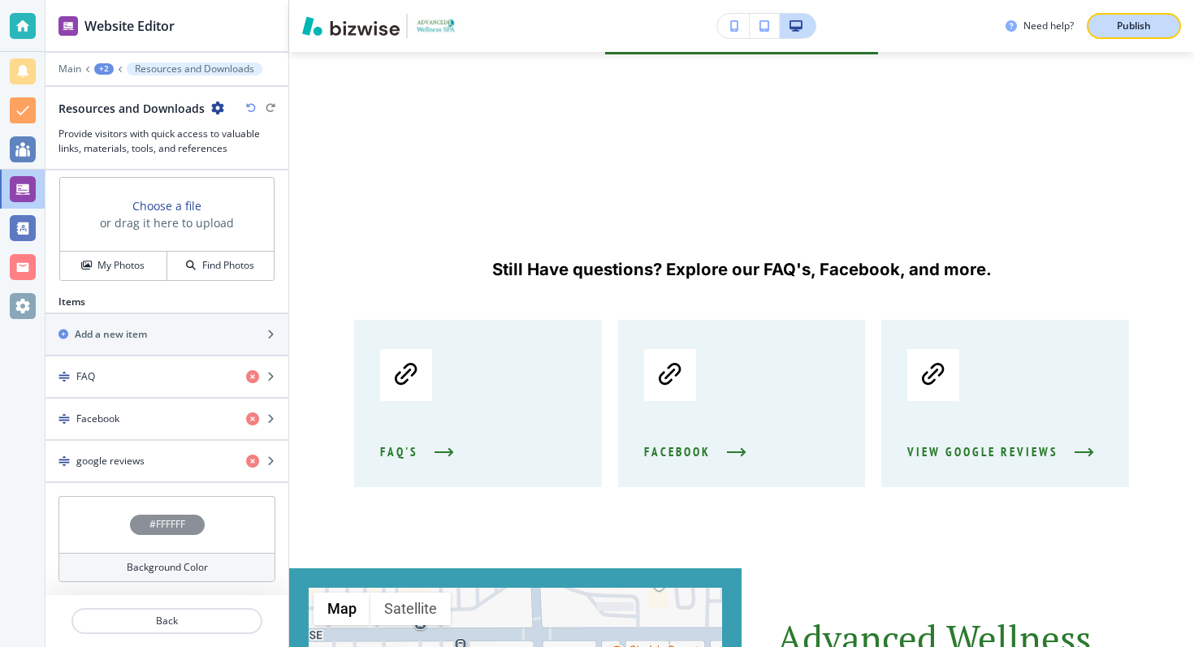
click at [1103, 30] on button "Publish" at bounding box center [1134, 26] width 94 height 26
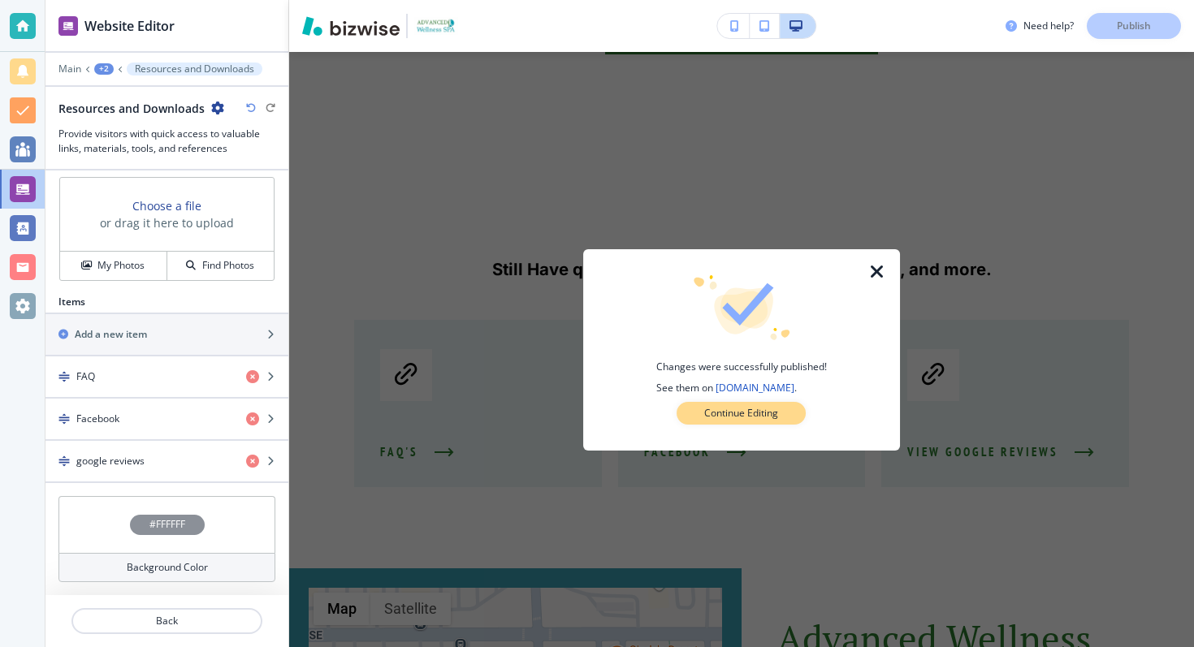
click at [784, 413] on button "Continue Editing" at bounding box center [741, 413] width 129 height 23
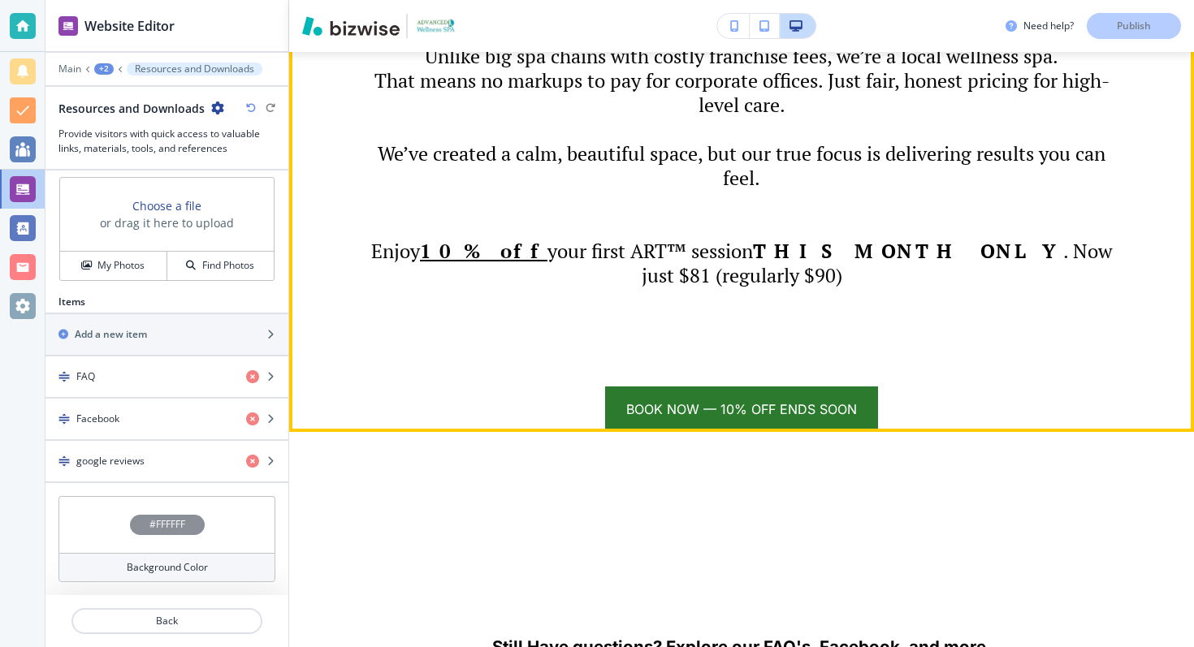
scroll to position [7456, 0]
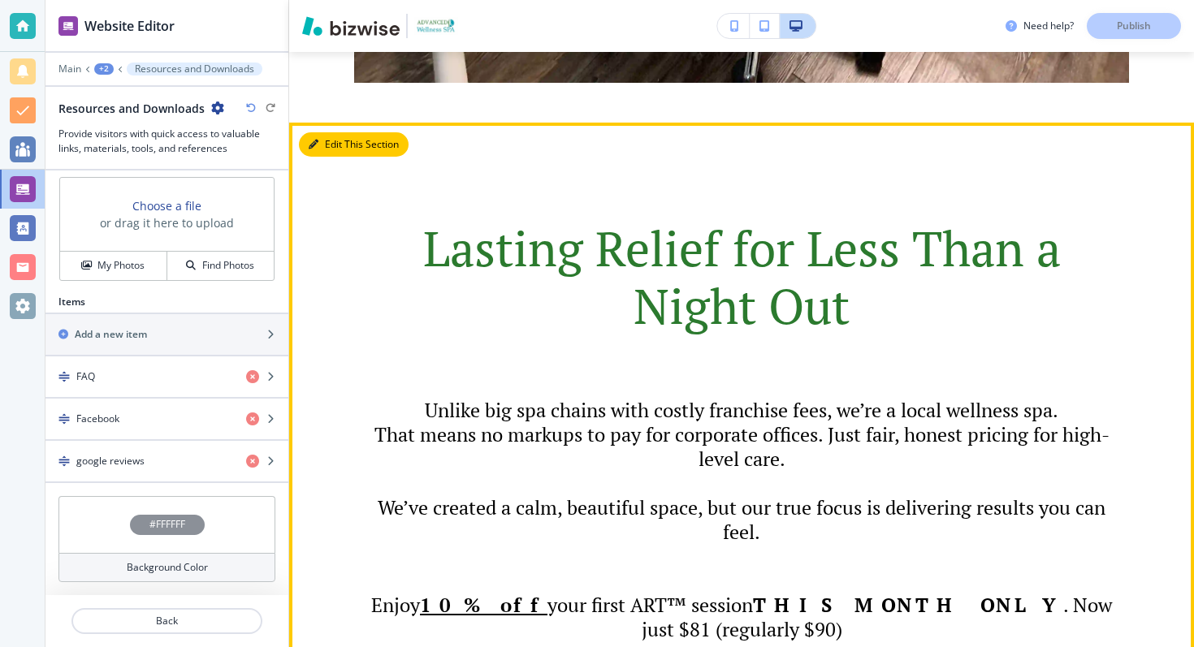
click at [331, 132] on button "Edit This Section" at bounding box center [354, 144] width 110 height 24
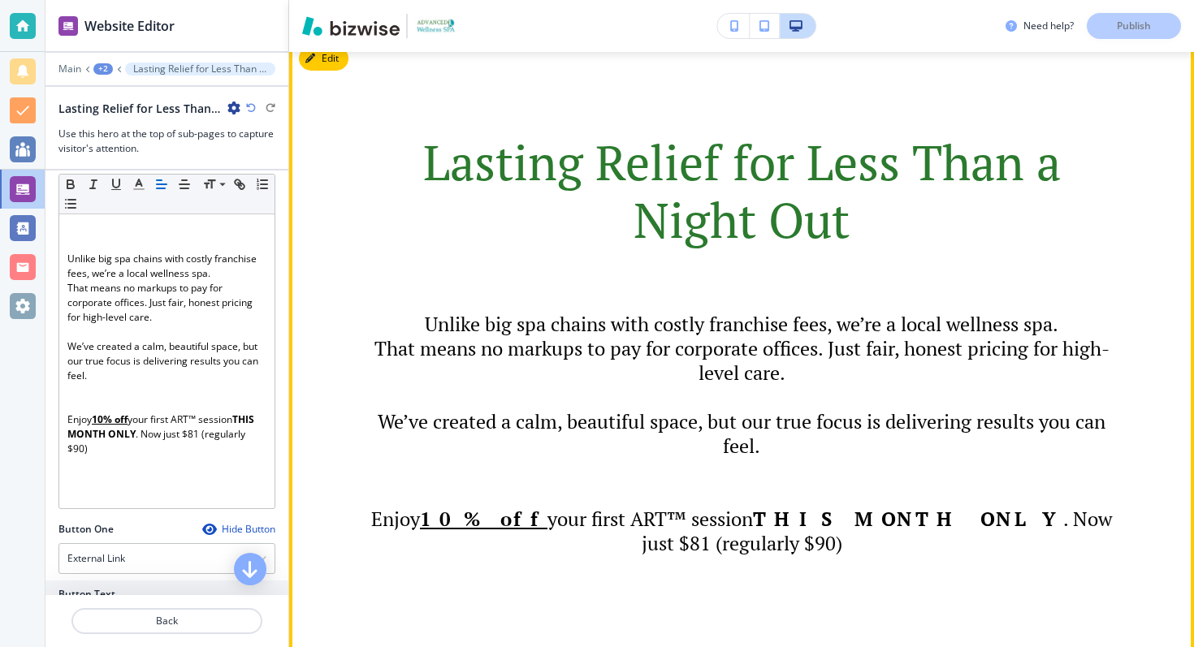
scroll to position [7200, 0]
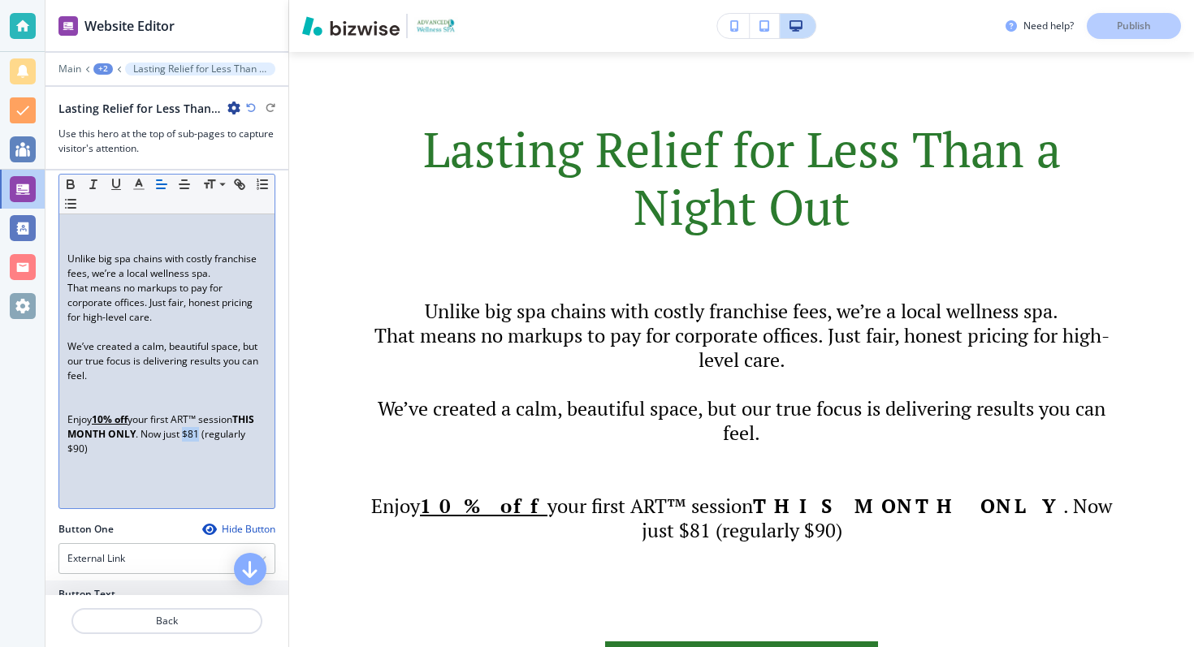
drag, startPoint x: 184, startPoint y: 432, endPoint x: 197, endPoint y: 434, distance: 13.9
click at [197, 434] on p "Enjoy 10% off your first ART™ session THIS MONTH ONLY . Now just $81 (regularly…" at bounding box center [166, 435] width 199 height 44
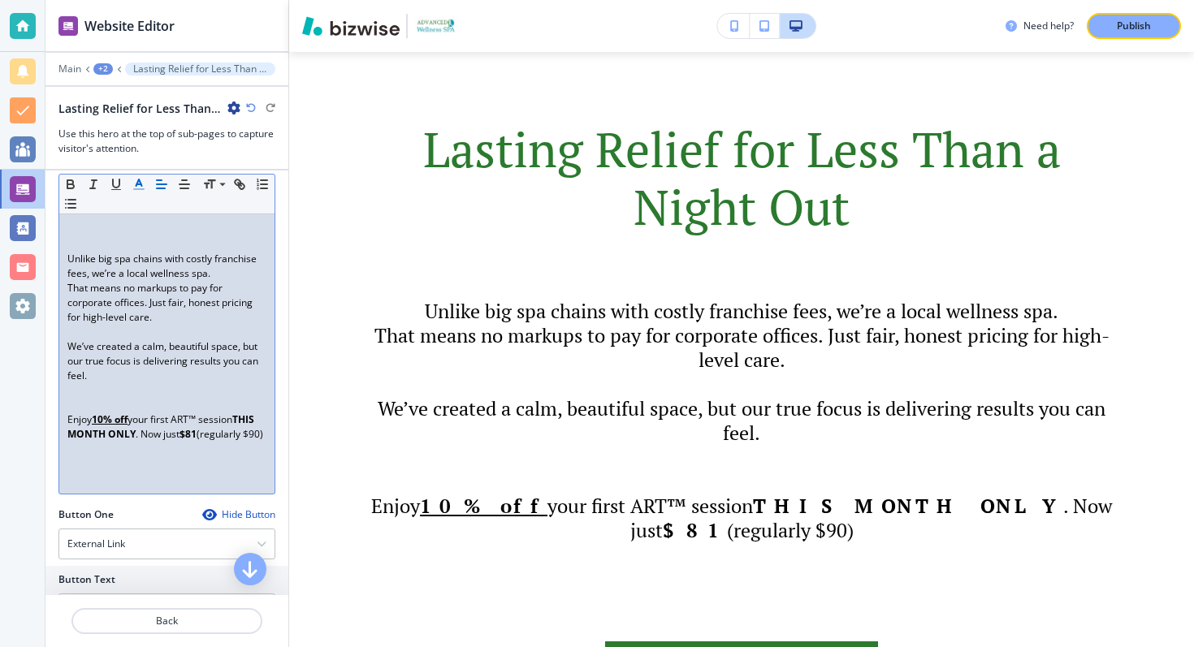
click at [136, 188] on icon "button" at bounding box center [139, 184] width 15 height 15
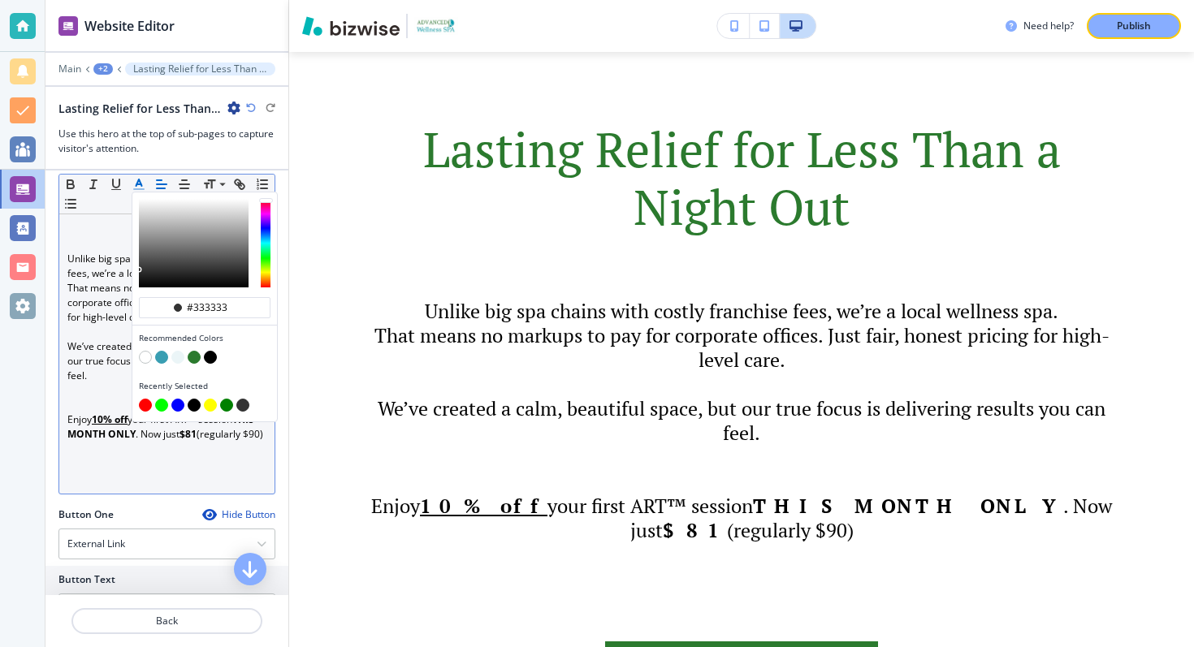
click at [194, 356] on button "button" at bounding box center [194, 357] width 13 height 13
type input "#2b7a2e"
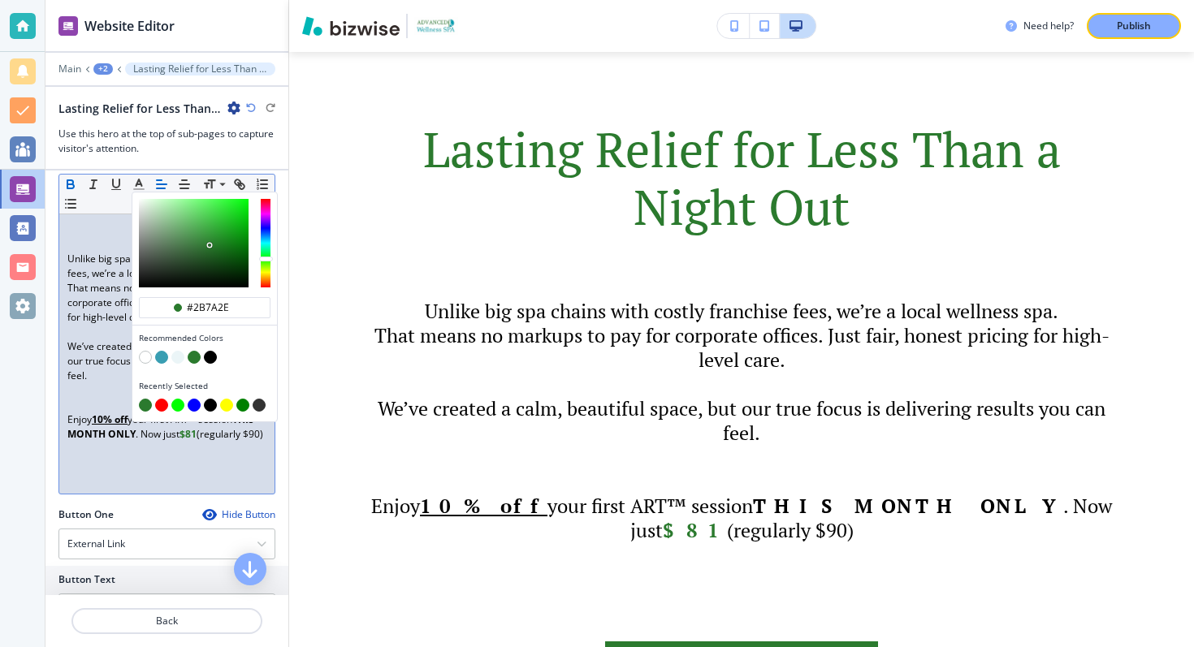
click at [90, 471] on p at bounding box center [166, 464] width 199 height 15
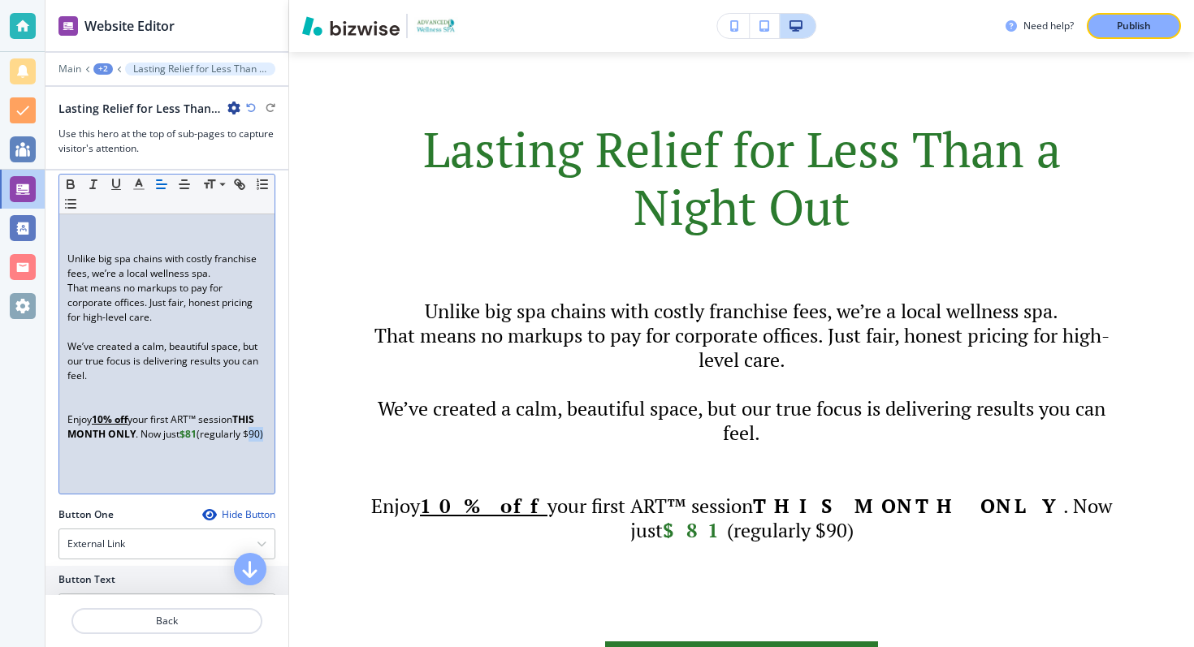
drag, startPoint x: 83, startPoint y: 450, endPoint x: 66, endPoint y: 450, distance: 17.1
click at [66, 450] on div "Unlike big spa chains with costly franchise fees, we’re a local wellness spa. T…" at bounding box center [166, 353] width 215 height 279
click at [141, 183] on icon "button" at bounding box center [139, 184] width 15 height 15
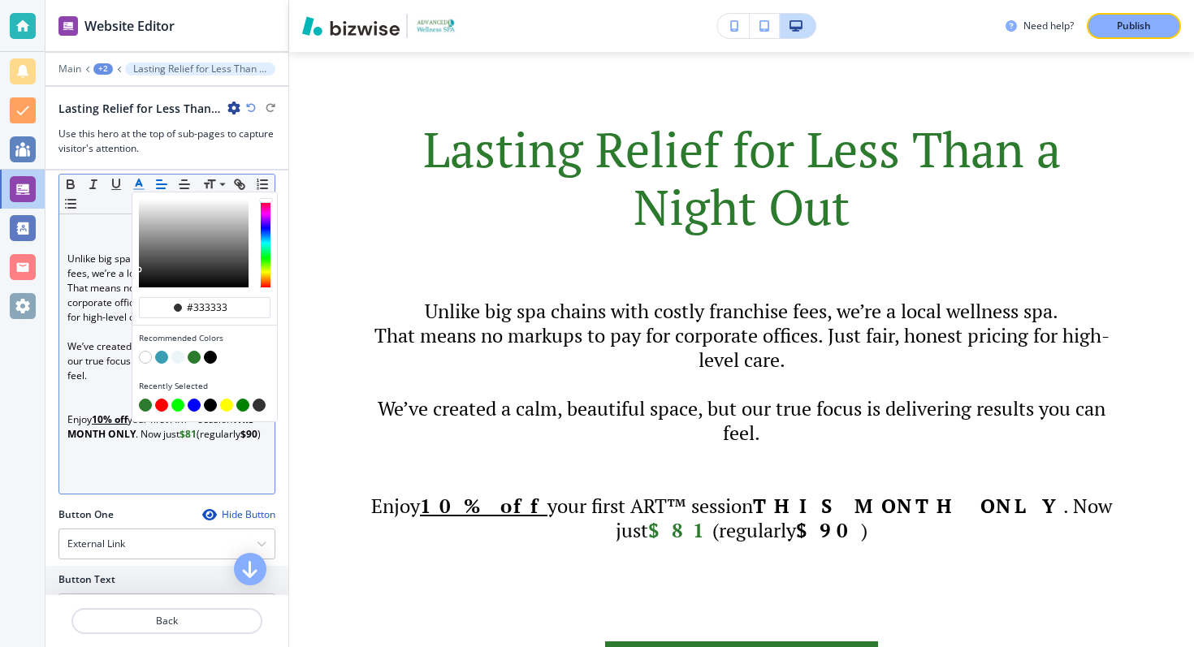
click at [162, 402] on button "button" at bounding box center [161, 405] width 13 height 13
type input "#ff0000"
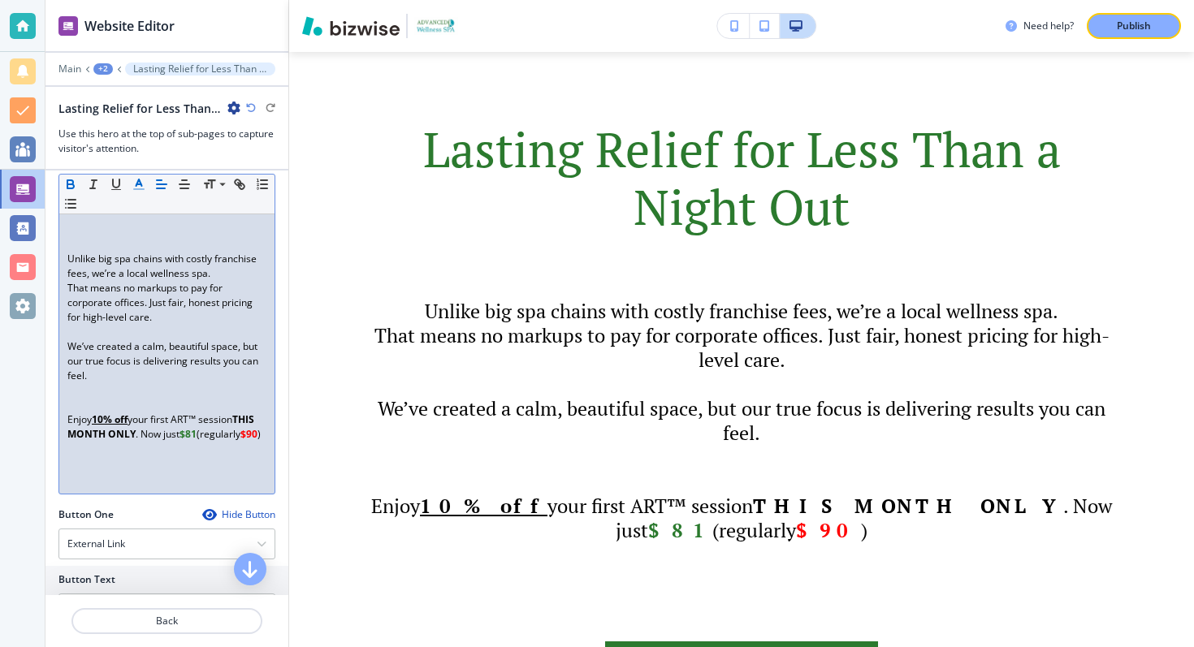
click at [156, 471] on p at bounding box center [166, 464] width 199 height 15
click at [141, 435] on p "Enjoy 10% off your first ART™ session THIS MONTH ONLY . Now just $81 (regularly…" at bounding box center [166, 427] width 199 height 29
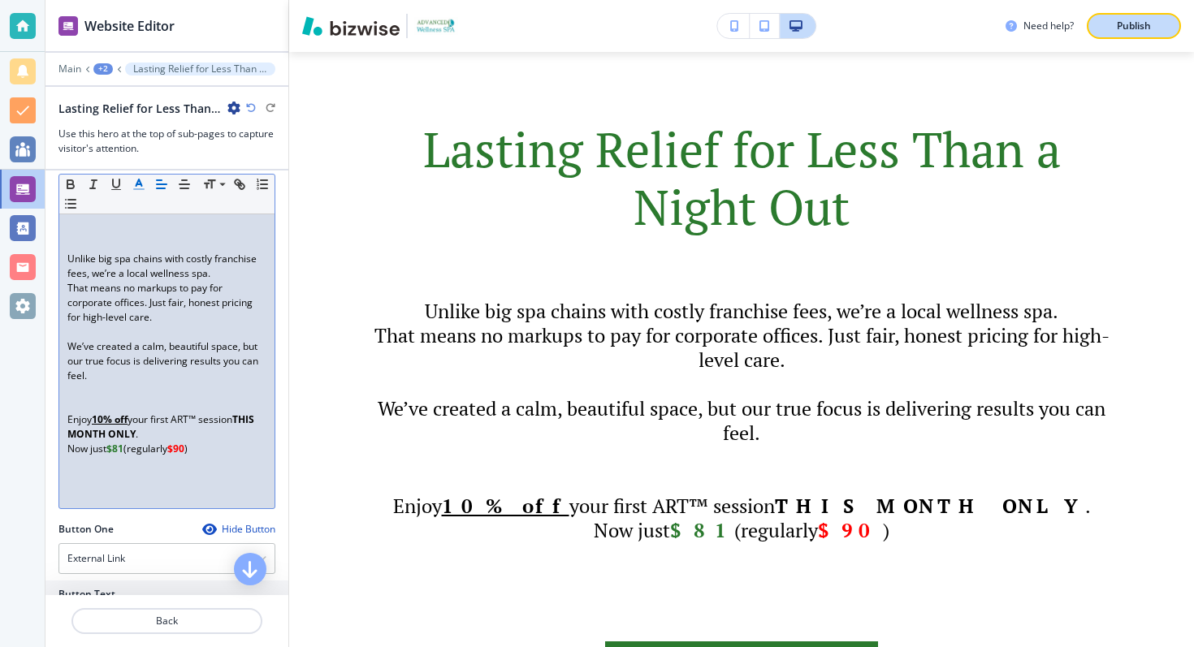
click at [1110, 26] on div "Publish" at bounding box center [1134, 26] width 52 height 15
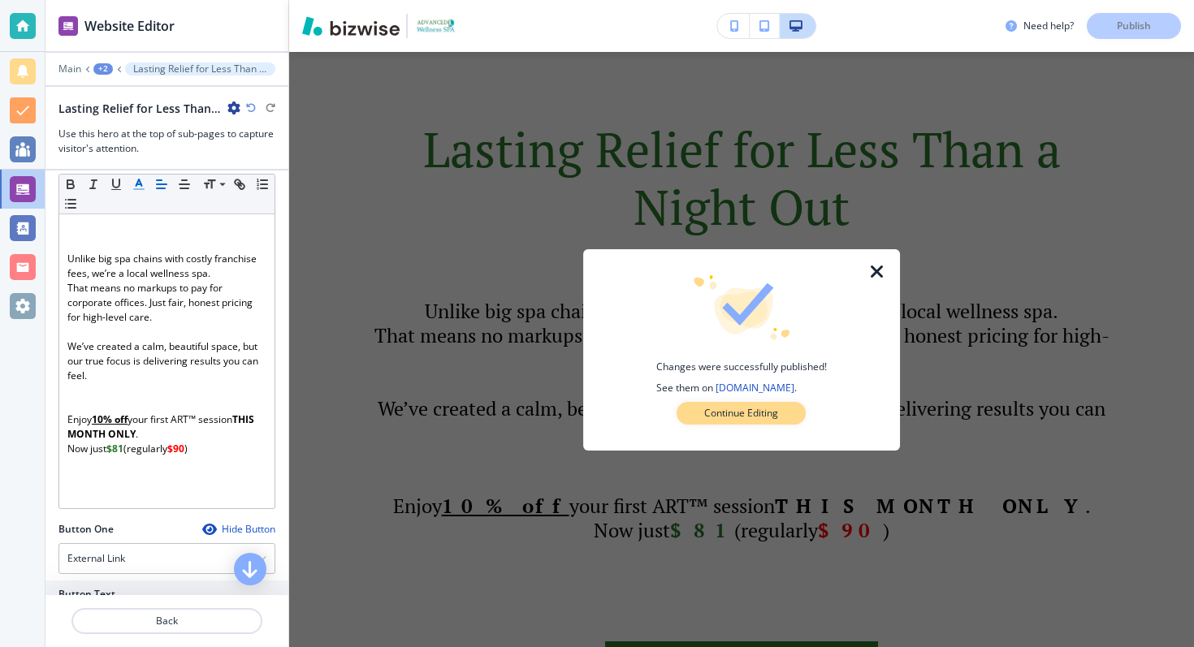
click at [729, 418] on p "Continue Editing" at bounding box center [741, 413] width 74 height 15
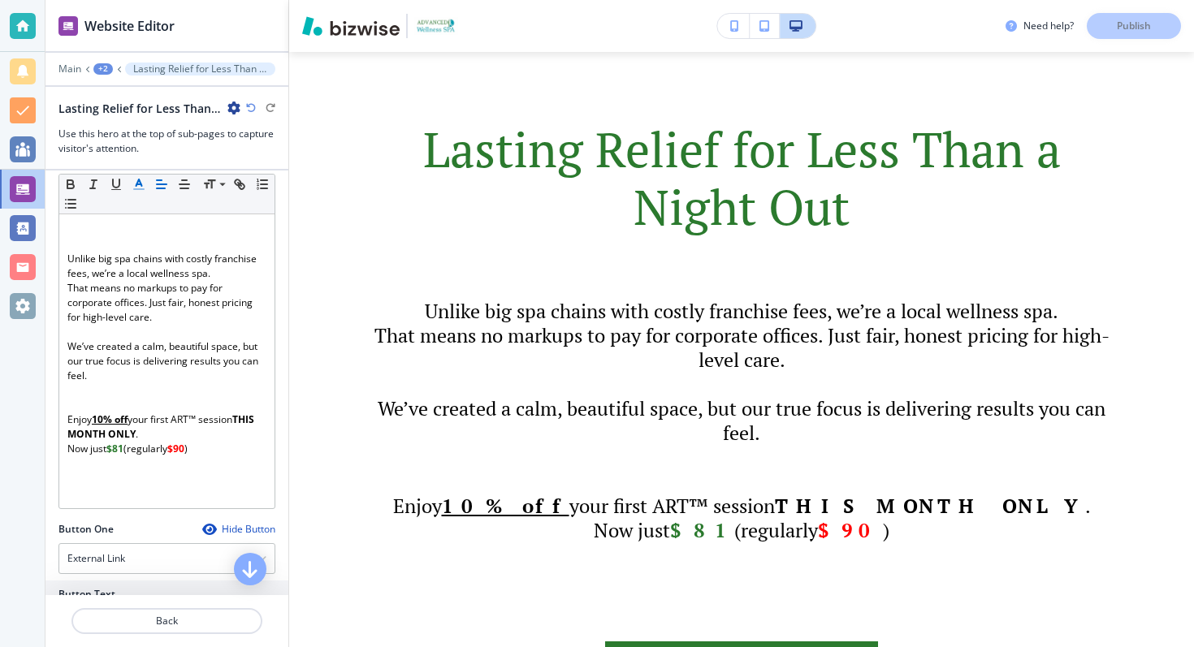
click at [254, 141] on h3 "Use this hero at the top of sub-pages to capture visitor's attention." at bounding box center [166, 141] width 217 height 29
